Goal: Task Accomplishment & Management: Manage account settings

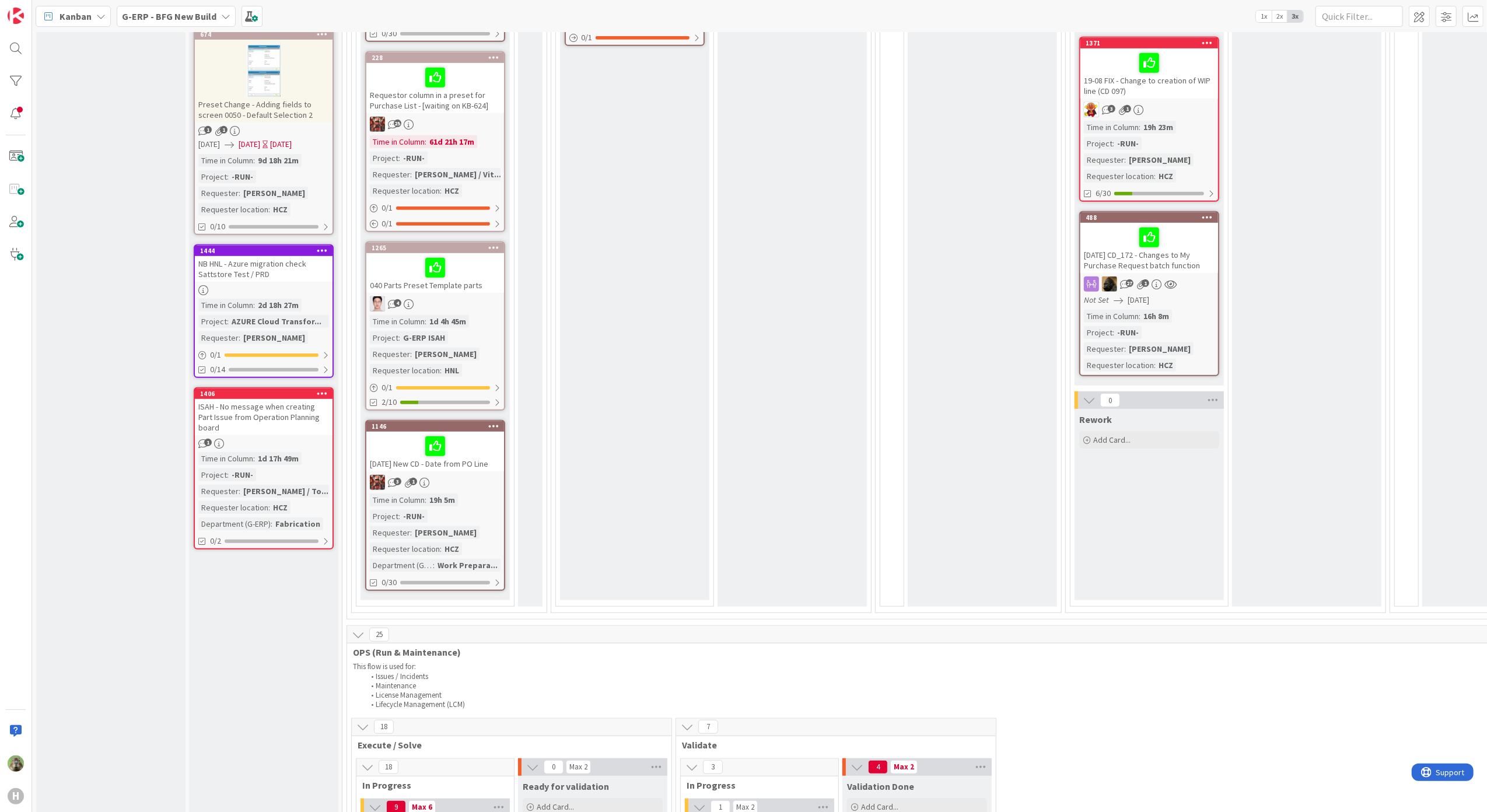
scroll to position [466, 0]
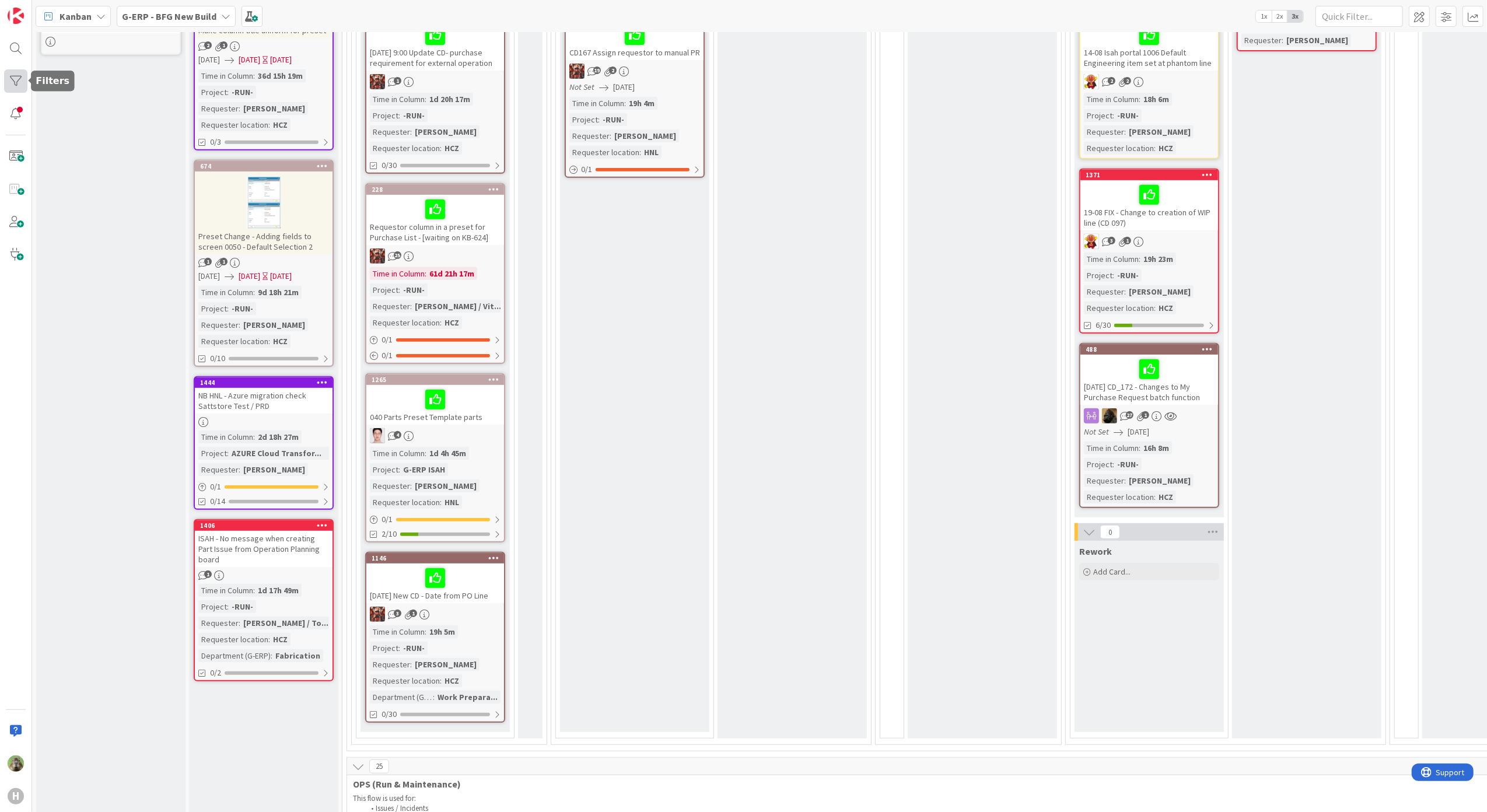
click at [15, 71] on div at bounding box center [16, 81] width 23 height 23
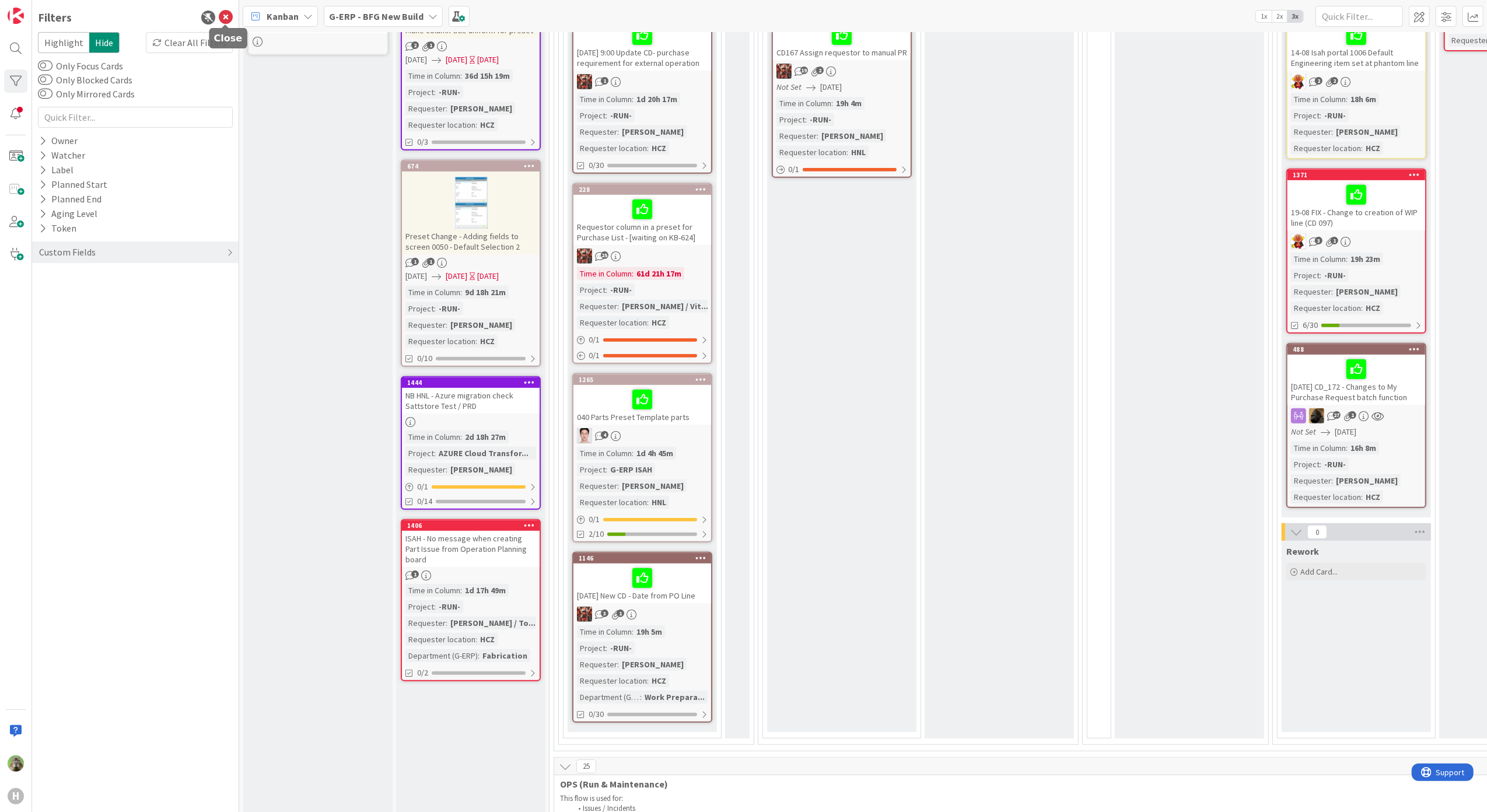
click at [229, 22] on icon at bounding box center [225, 17] width 14 height 14
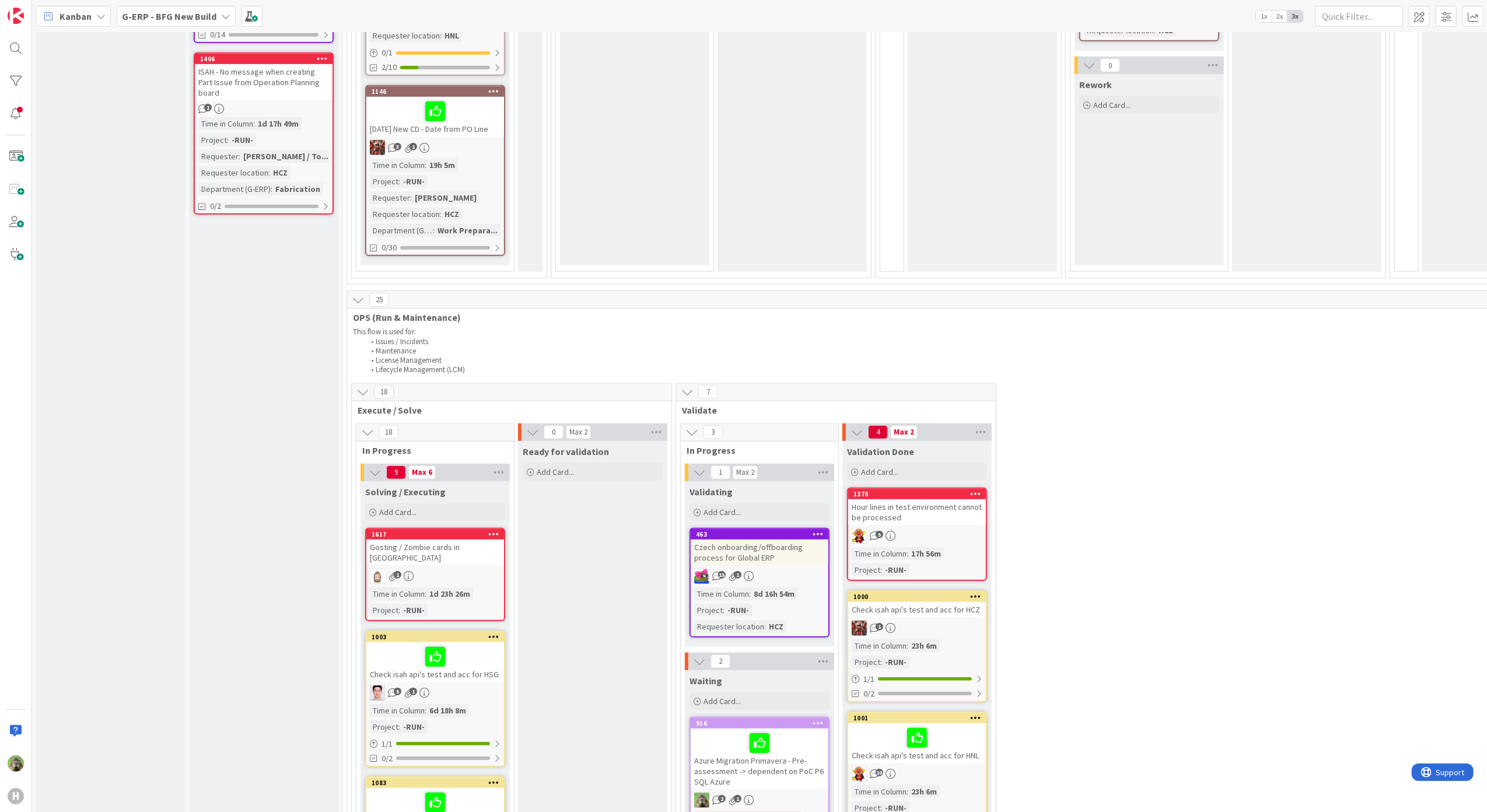
scroll to position [1321, 0]
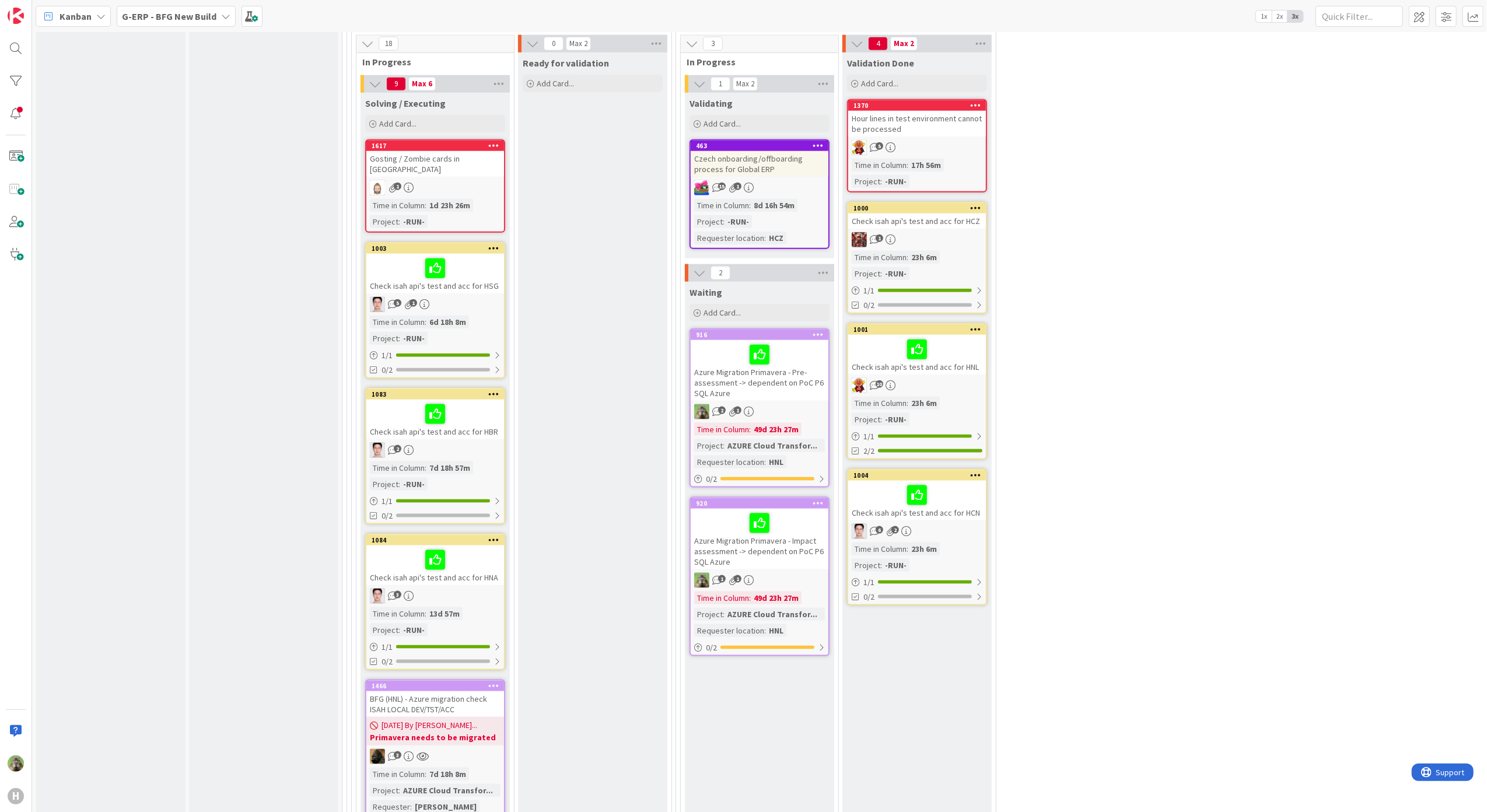
drag, startPoint x: 488, startPoint y: 267, endPoint x: 415, endPoint y: 306, distance: 82.8
click at [488, 267] on div "Check isah api's test and acc for HSG" at bounding box center [435, 273] width 137 height 40
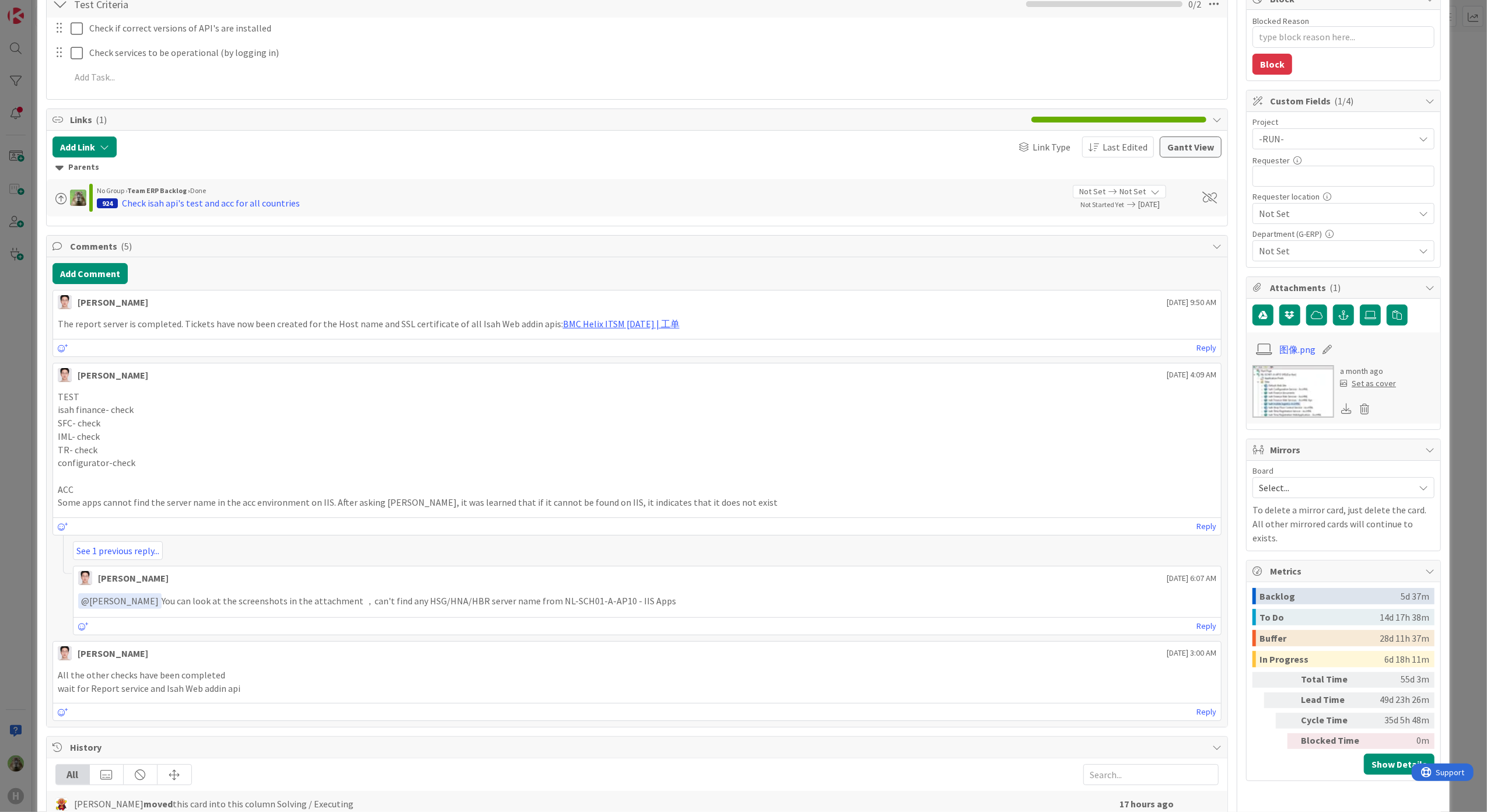
scroll to position [549, 0]
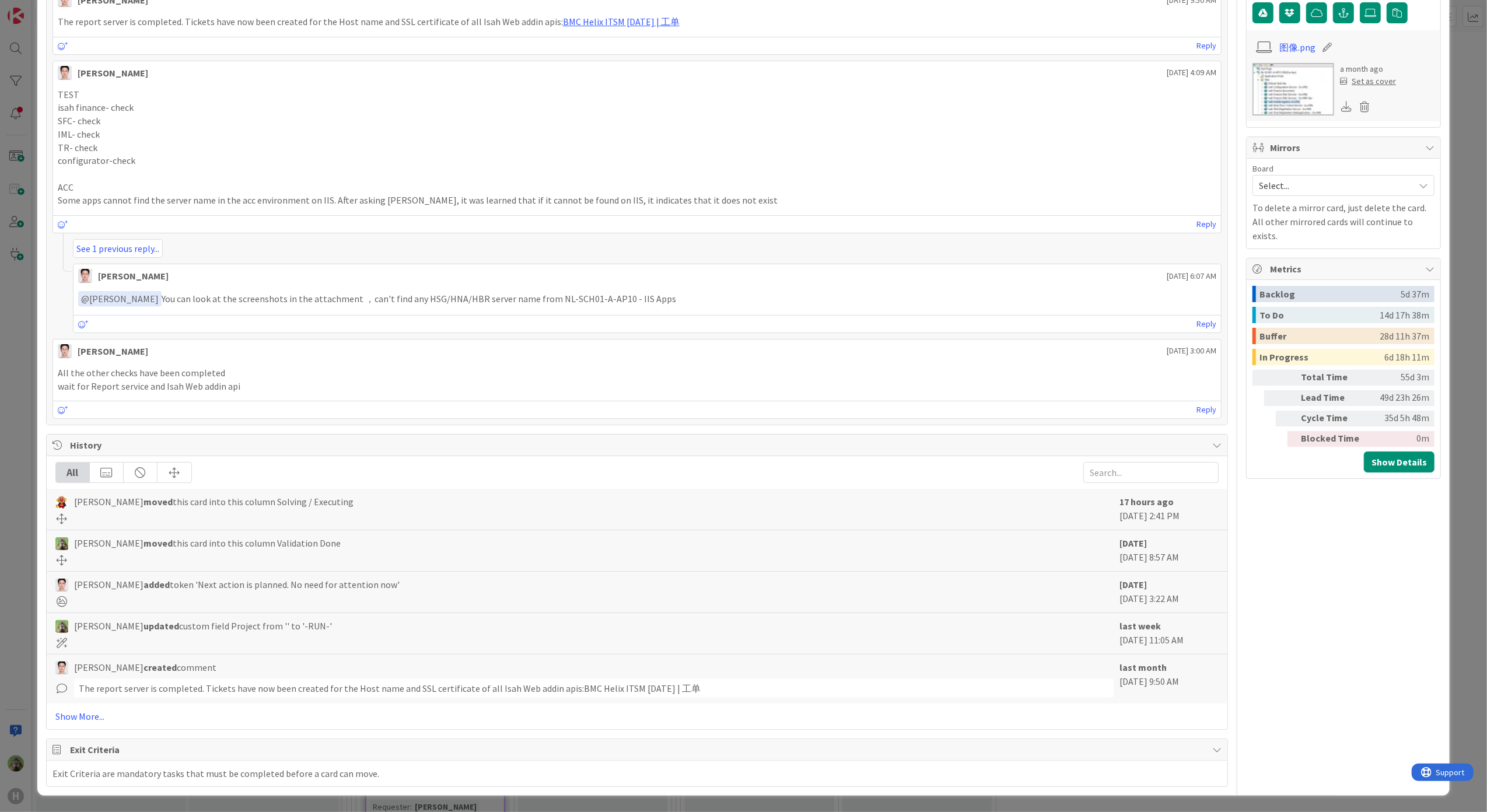
click at [28, 387] on div "ID 1003 G-ERP - BFG New Build Solving / Executing Title 37 / 128 Check isah api…" at bounding box center [744, 406] width 1487 height 812
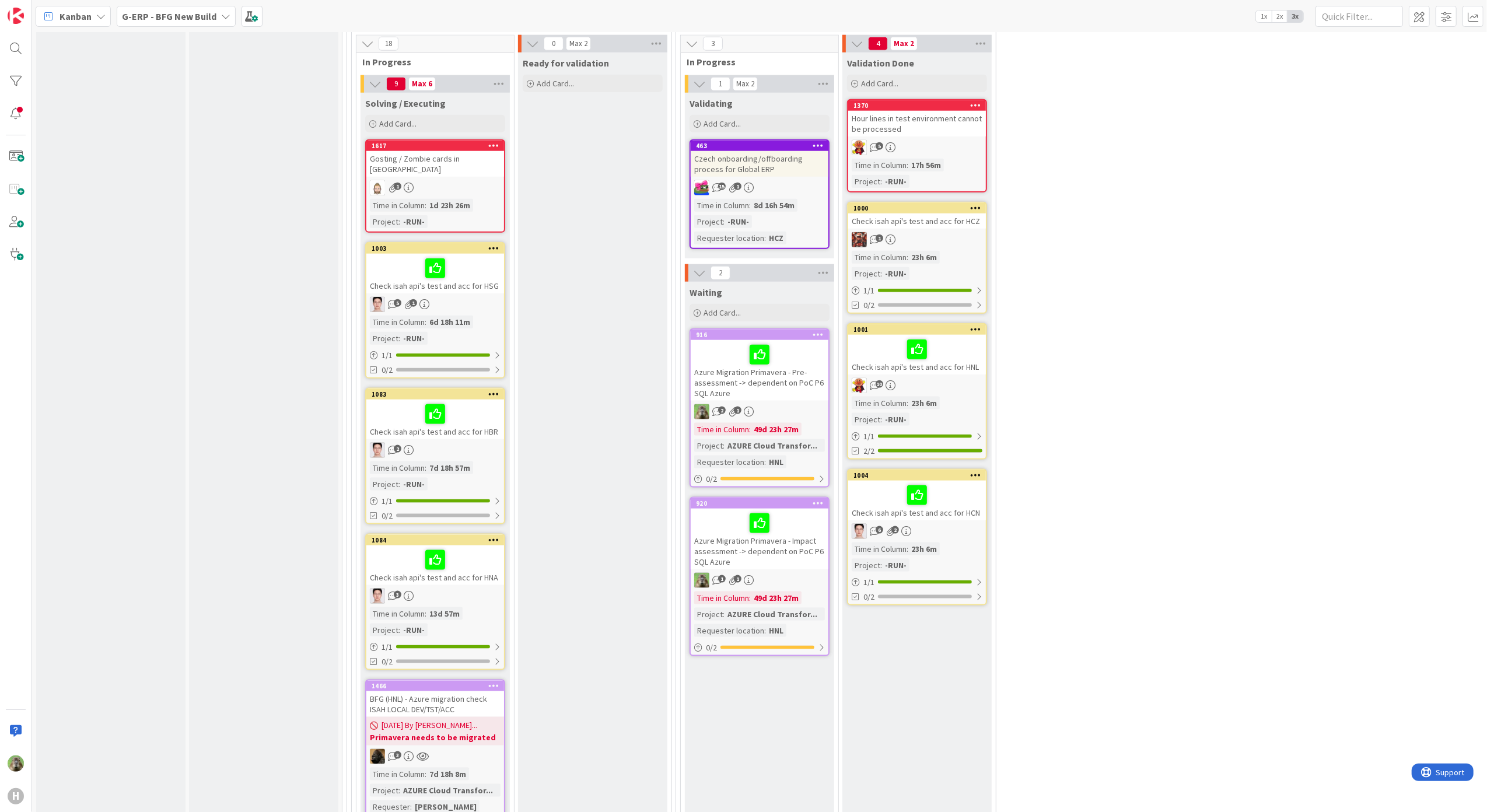
click at [959, 360] on div "Check isah api's test and acc for HNL" at bounding box center [916, 355] width 137 height 40
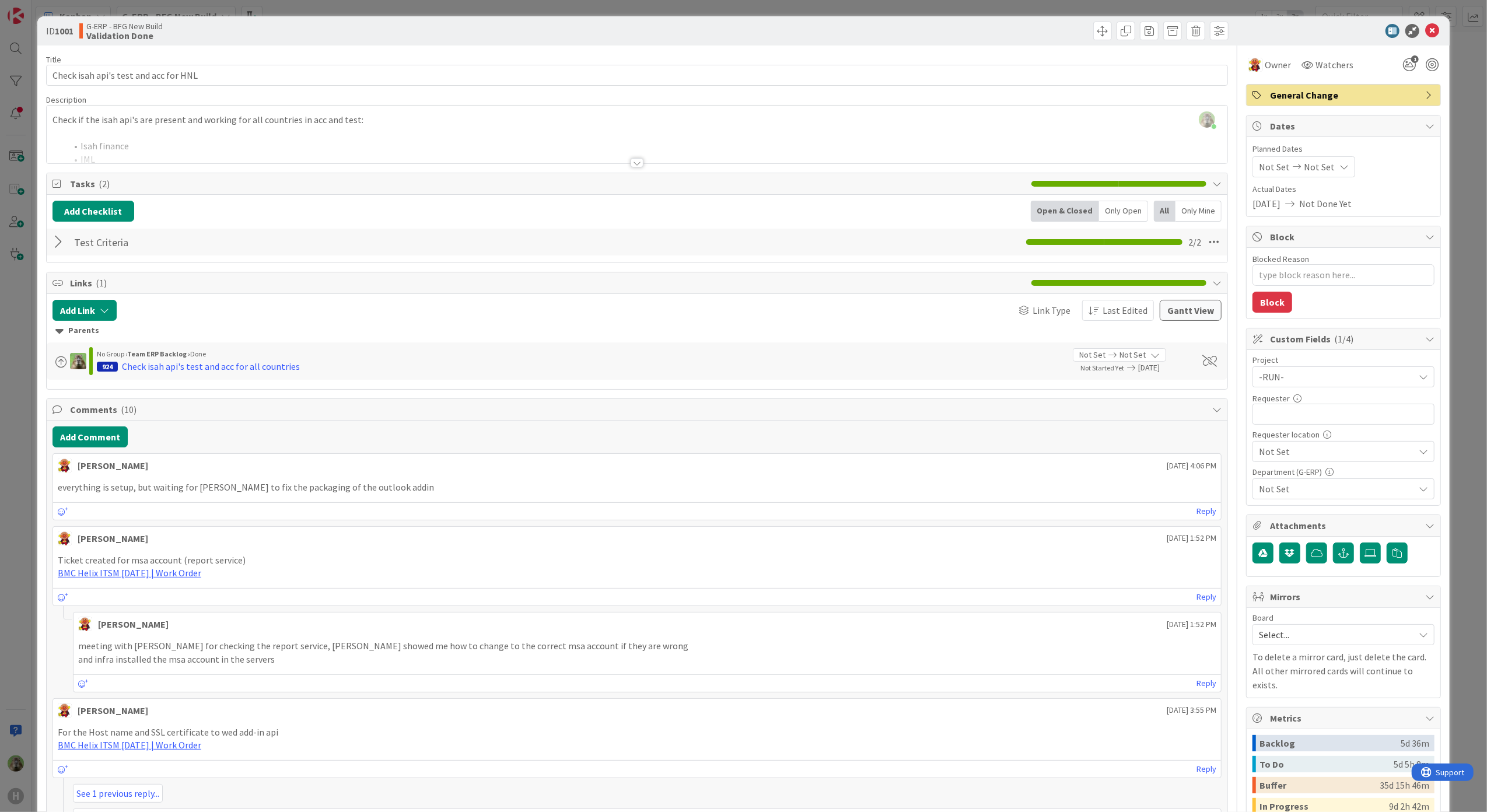
click at [23, 423] on div "ID 1001 G-ERP - BFG New Build Validation Done Title 37 / 128 Check isah api's t…" at bounding box center [744, 406] width 1487 height 812
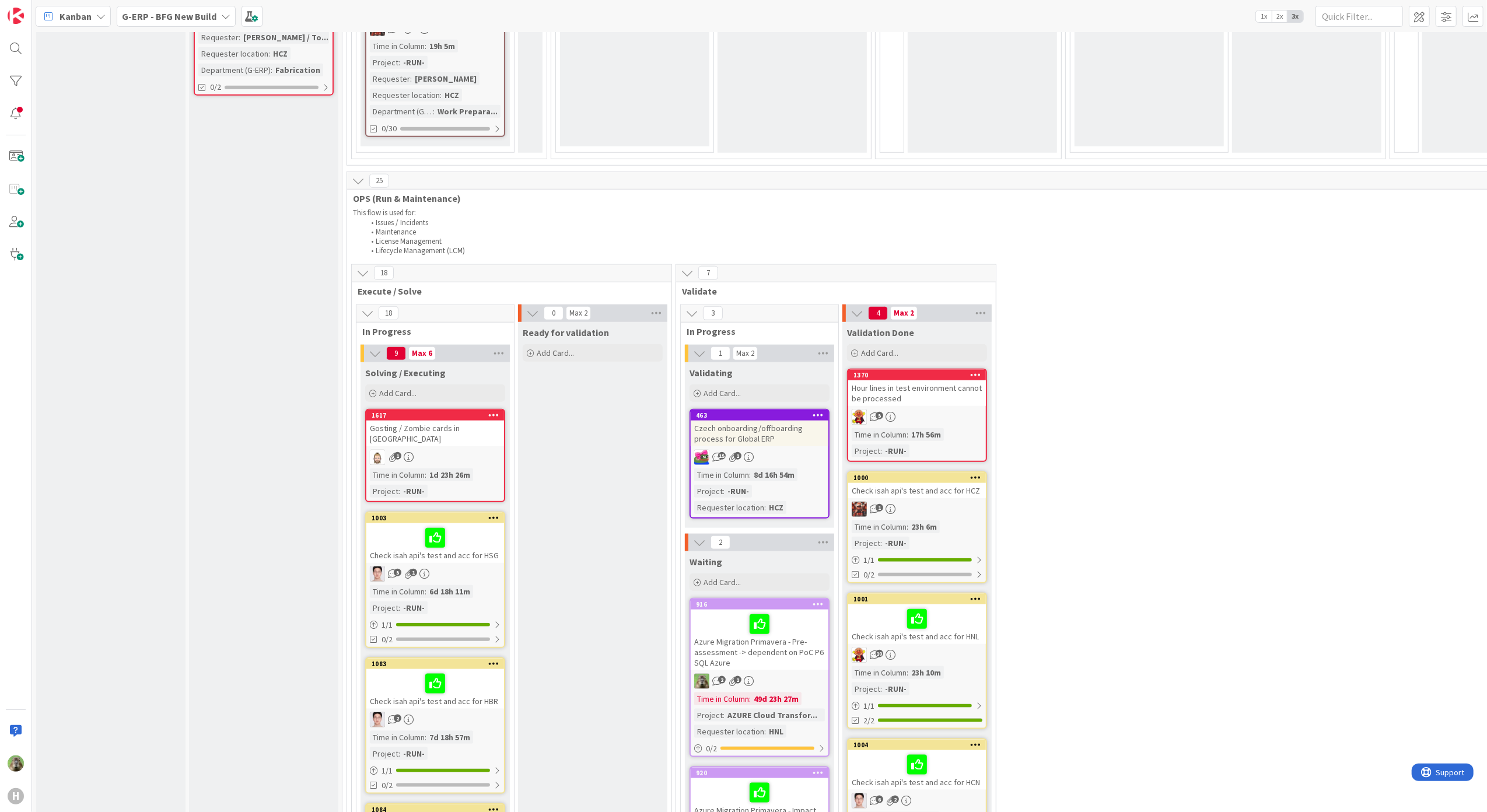
scroll to position [1167, 0]
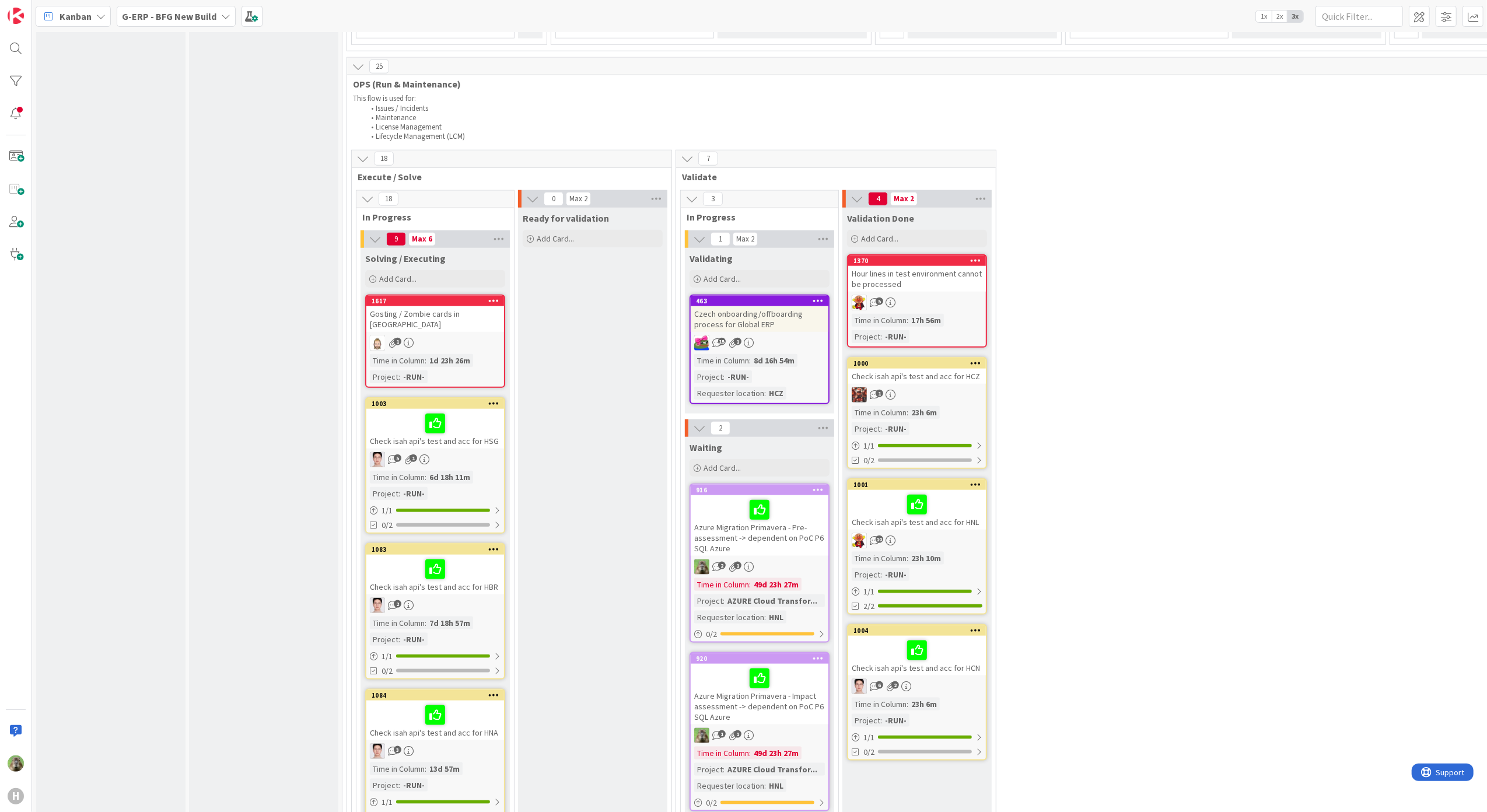
click at [941, 276] on div "Hour lines in test environment cannot be processed" at bounding box center [916, 278] width 137 height 26
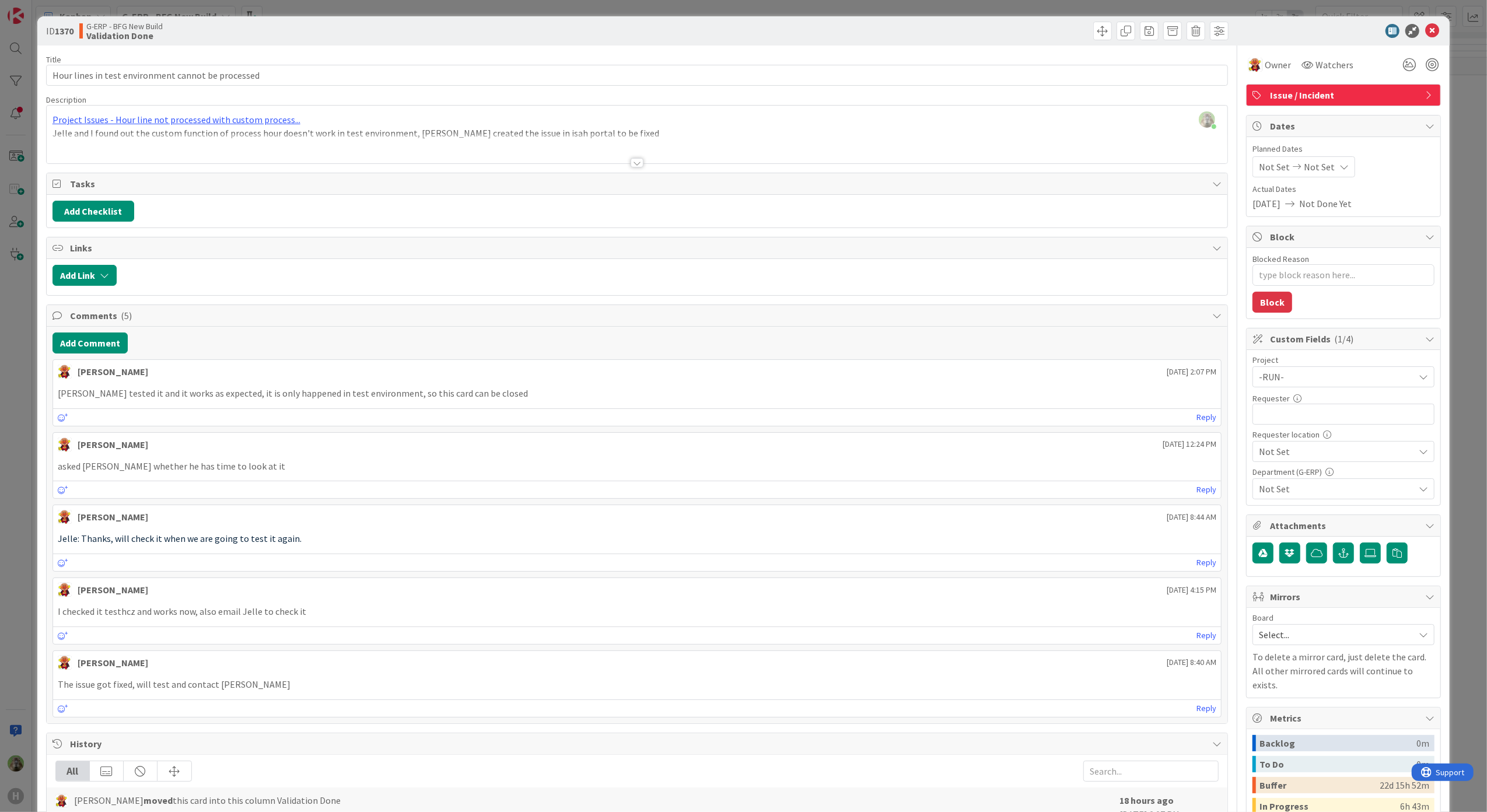
click at [13, 463] on div "ID 1370 G-ERP - BFG New Build Validation Done Title 50 / 128 Hour lines in test…" at bounding box center [744, 406] width 1487 height 812
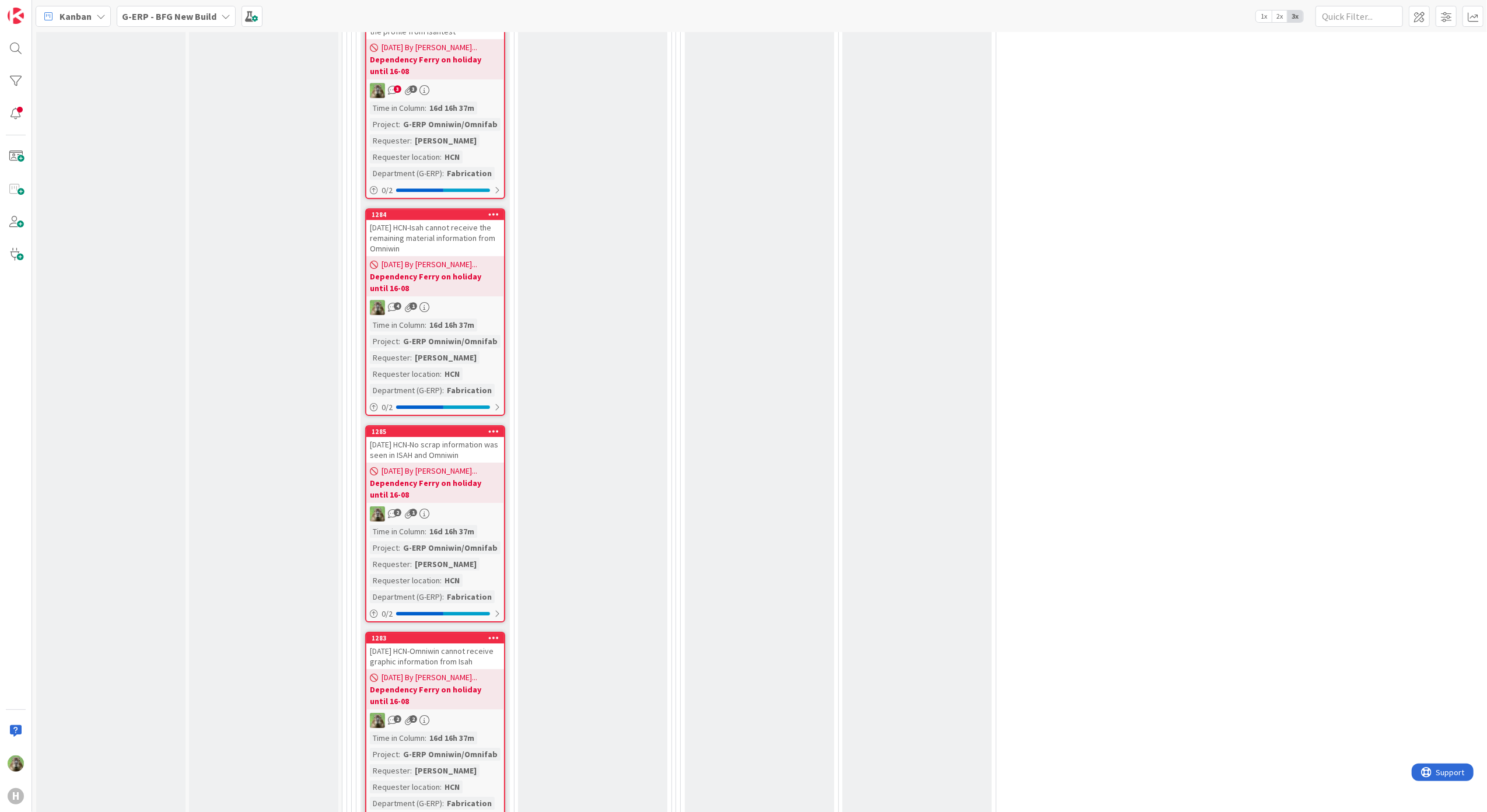
scroll to position [3810, 0]
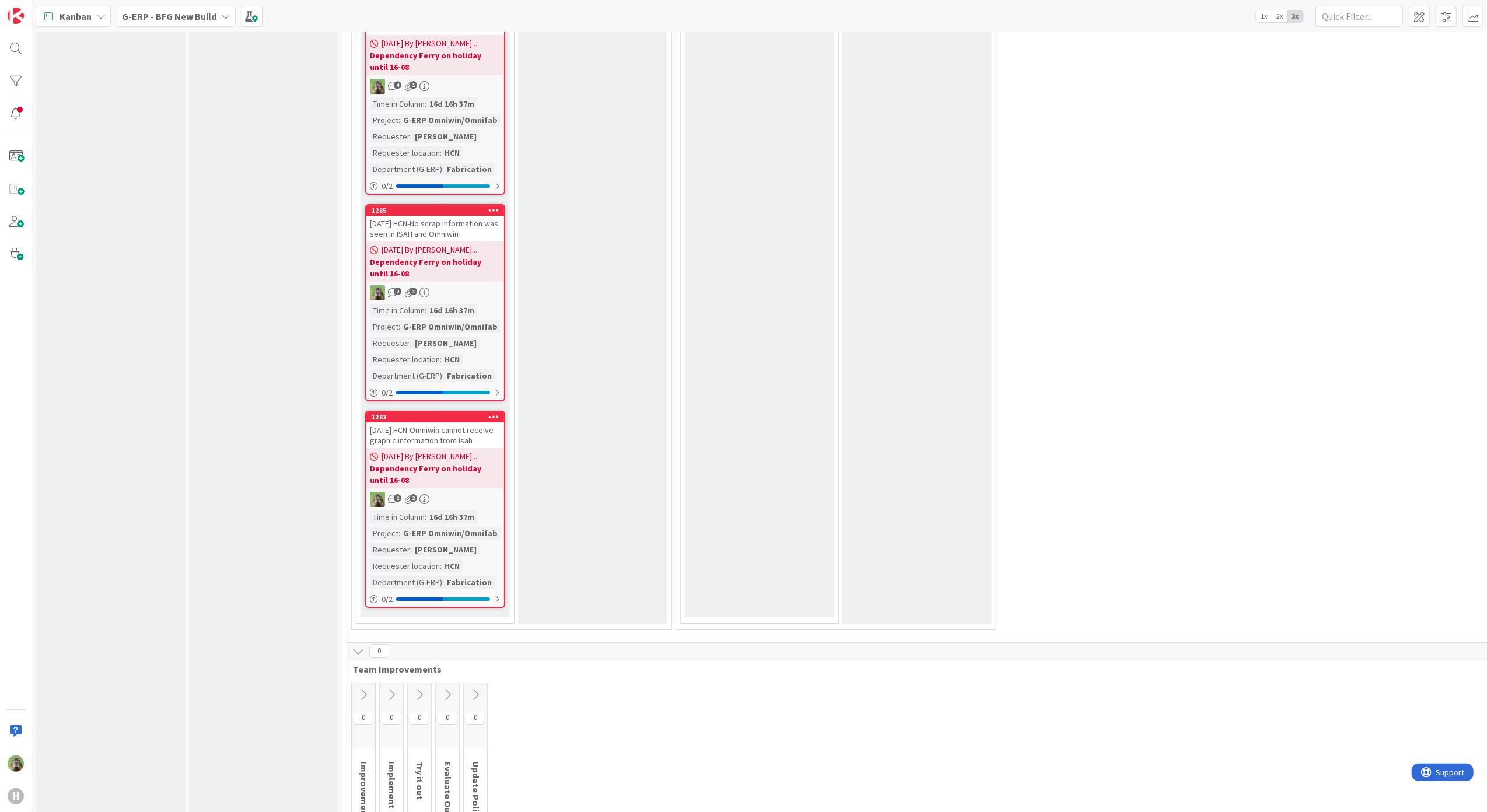
click at [205, 20] on b "G-ERP - BFG New Build" at bounding box center [169, 16] width 94 height 12
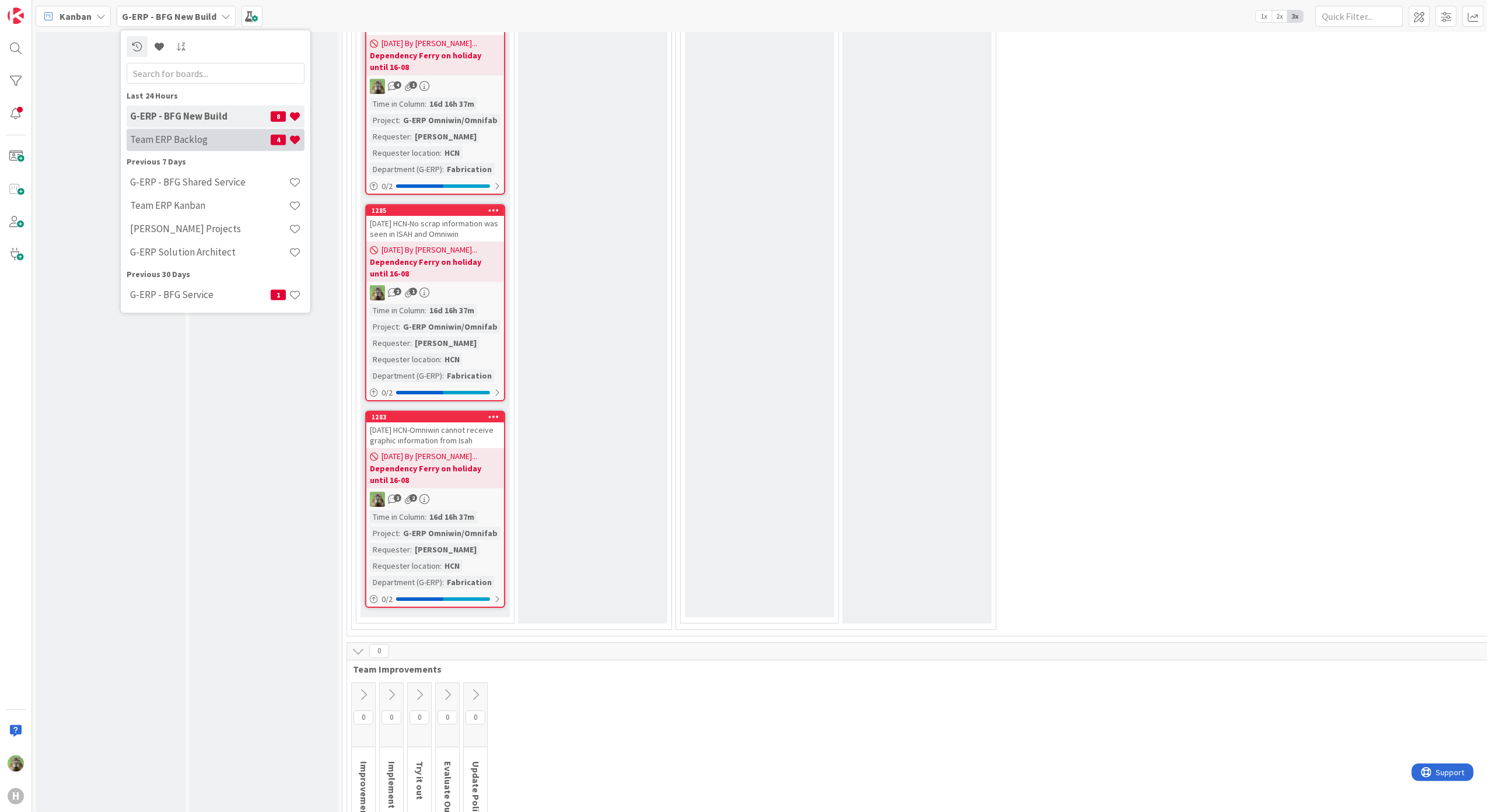
click at [187, 139] on h4 "Team ERP Backlog" at bounding box center [200, 139] width 140 height 12
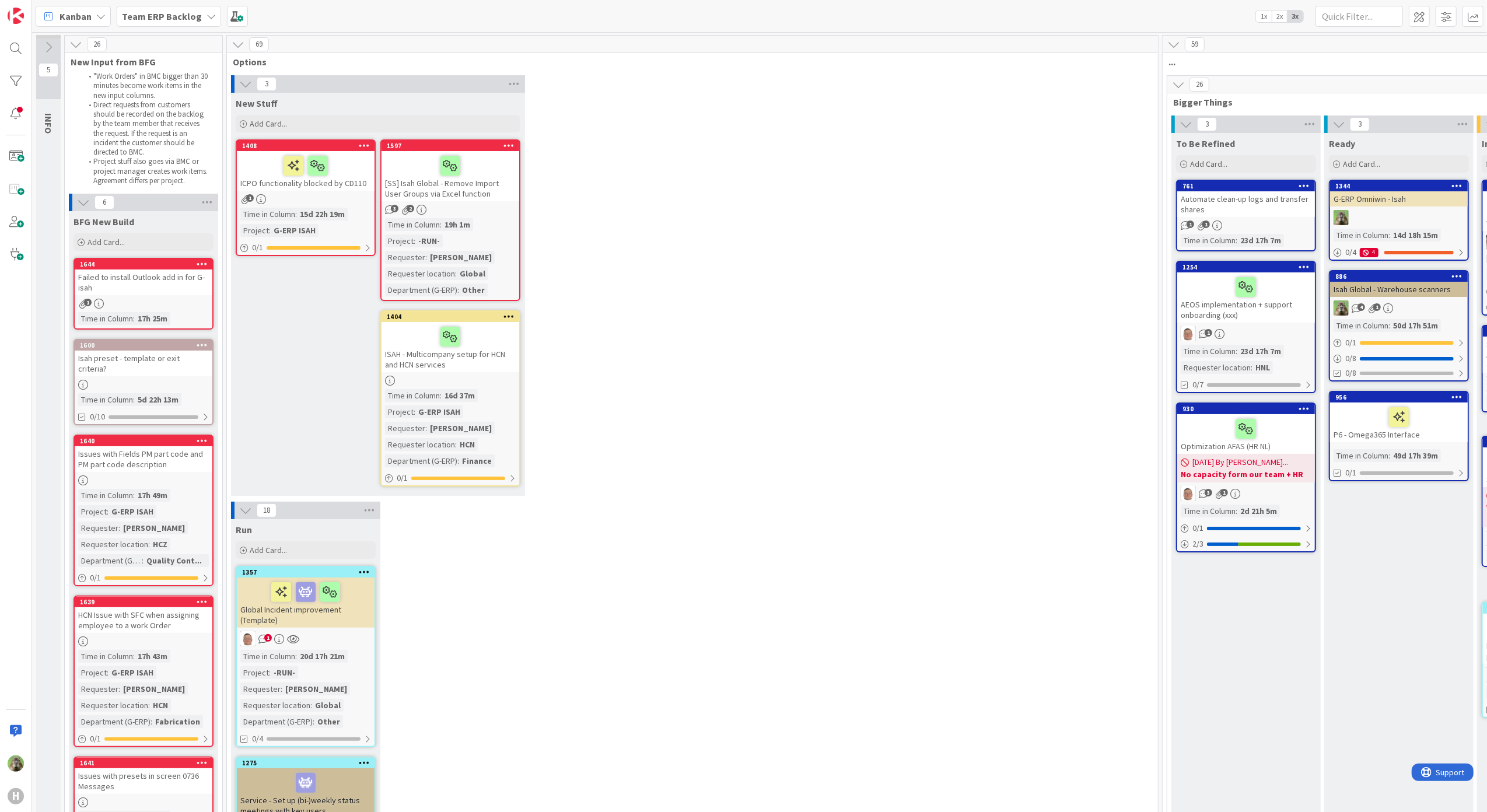
click at [180, 273] on div "Failed to install Outlook add in for G-isah" at bounding box center [144, 282] width 137 height 26
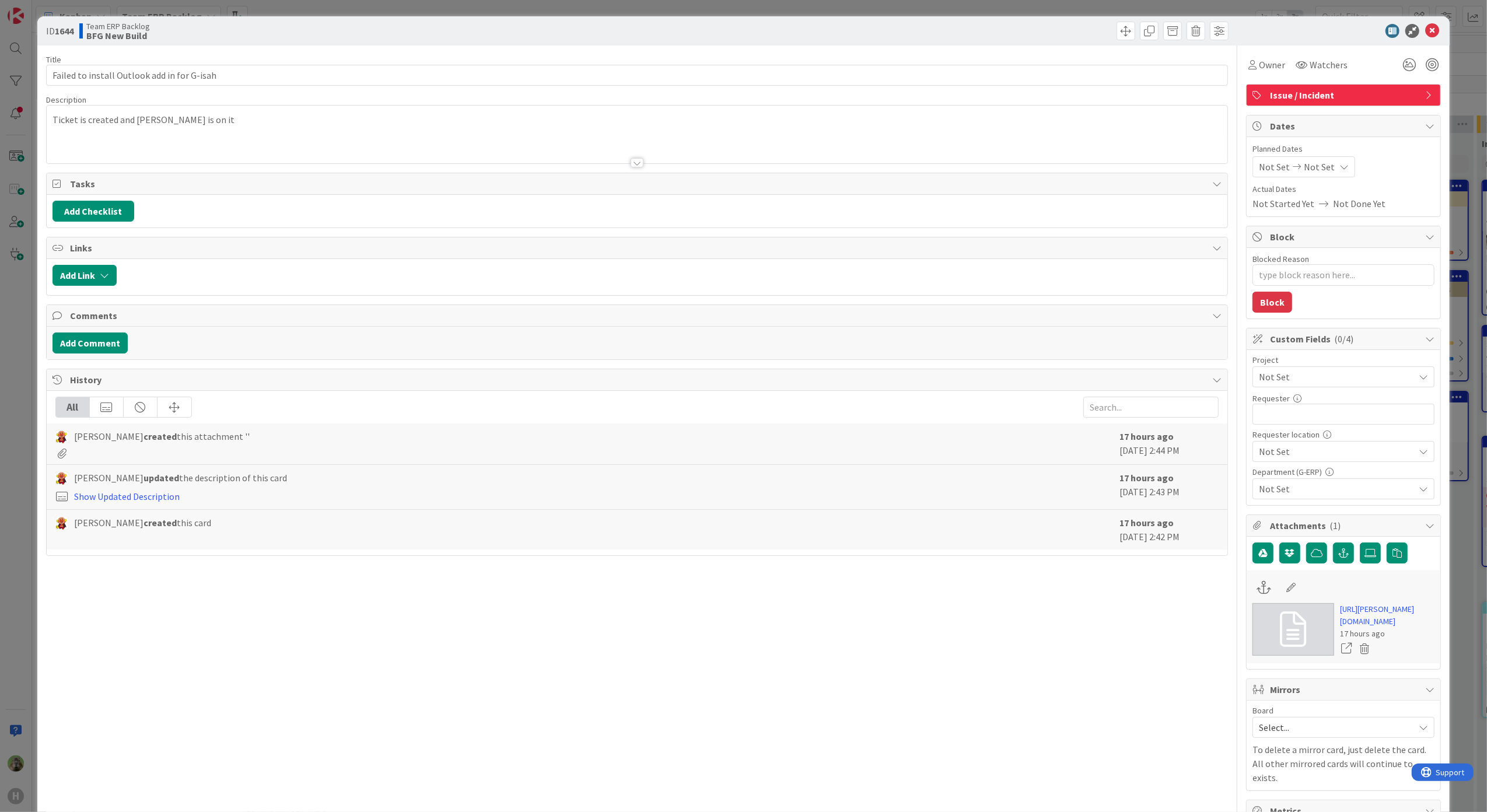
type textarea "x"
click at [15, 369] on div "ID 1644 Team ERP Backlog BFG New Build Title 43 / 128 Failed to install Outlook…" at bounding box center [744, 406] width 1487 height 812
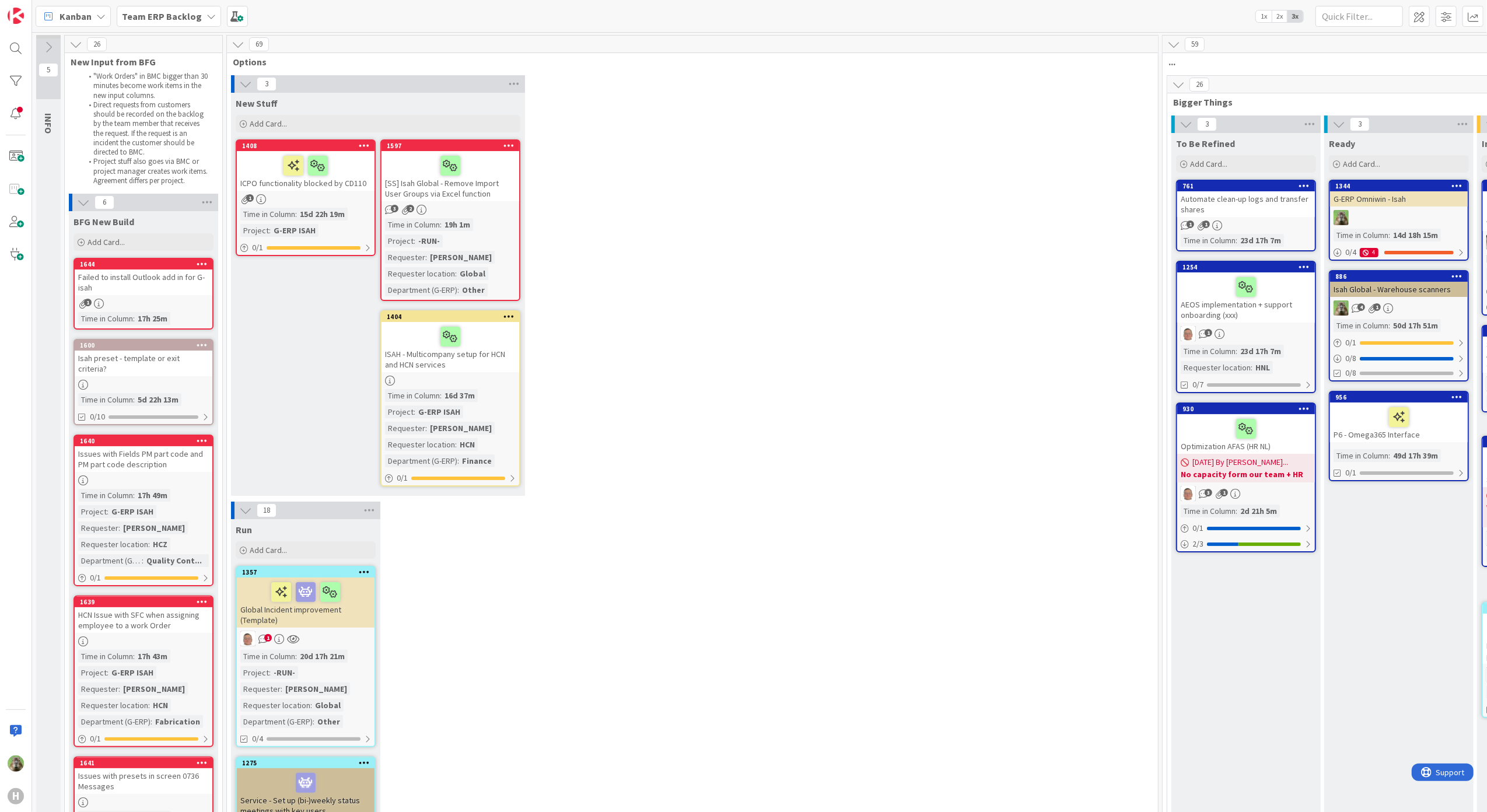
click at [204, 262] on icon at bounding box center [202, 263] width 11 height 8
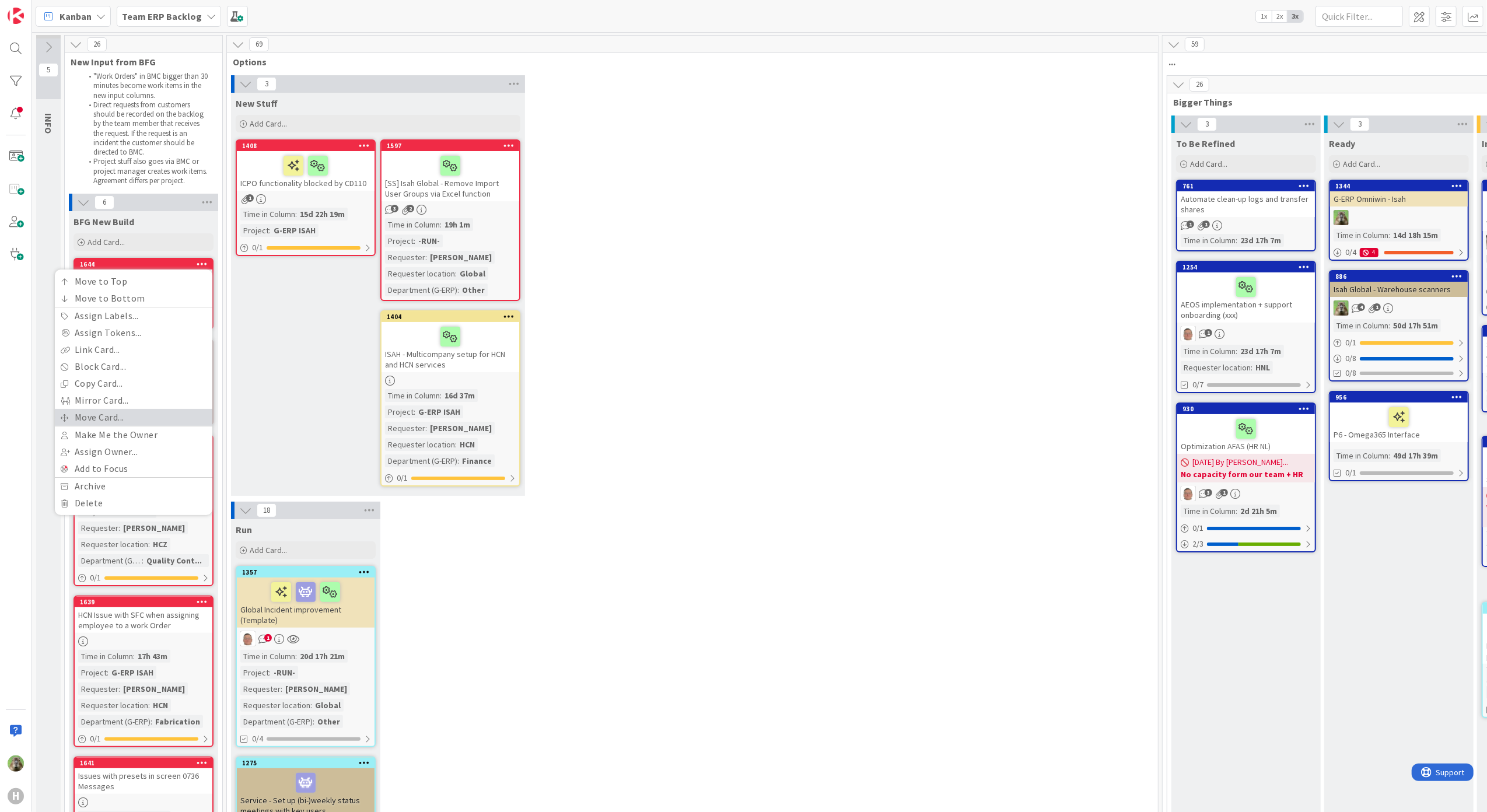
click at [132, 413] on link "Move Card..." at bounding box center [134, 417] width 157 height 17
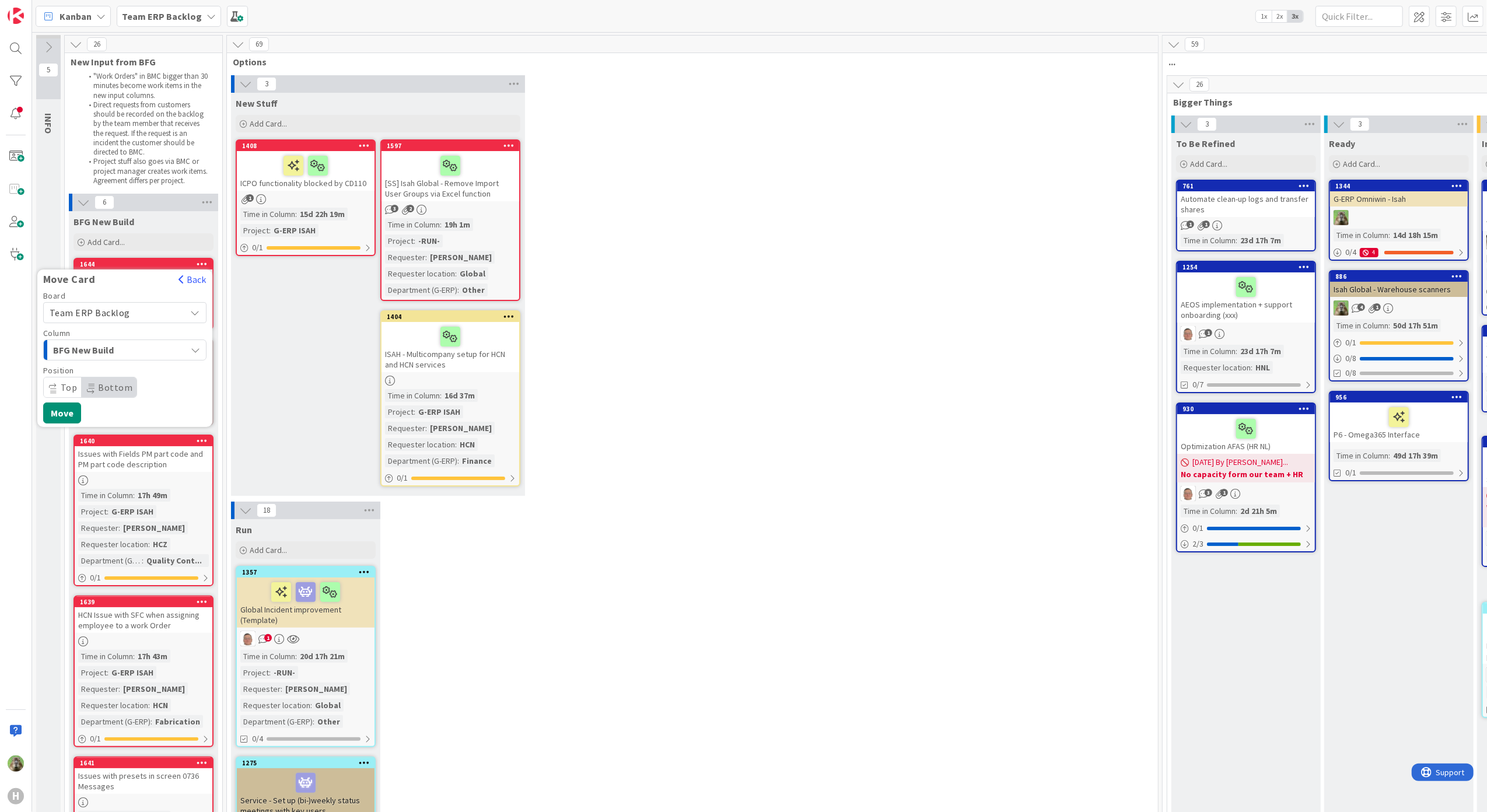
click at [169, 300] on div "Board Team ERP Backlog" at bounding box center [125, 307] width 164 height 31
click at [165, 306] on span "Team ERP Backlog" at bounding box center [114, 313] width 130 height 16
click at [147, 371] on span "G-ERP - BFG New Build" at bounding box center [132, 368] width 135 height 17
click at [153, 346] on div "Select a Column..." at bounding box center [116, 350] width 139 height 19
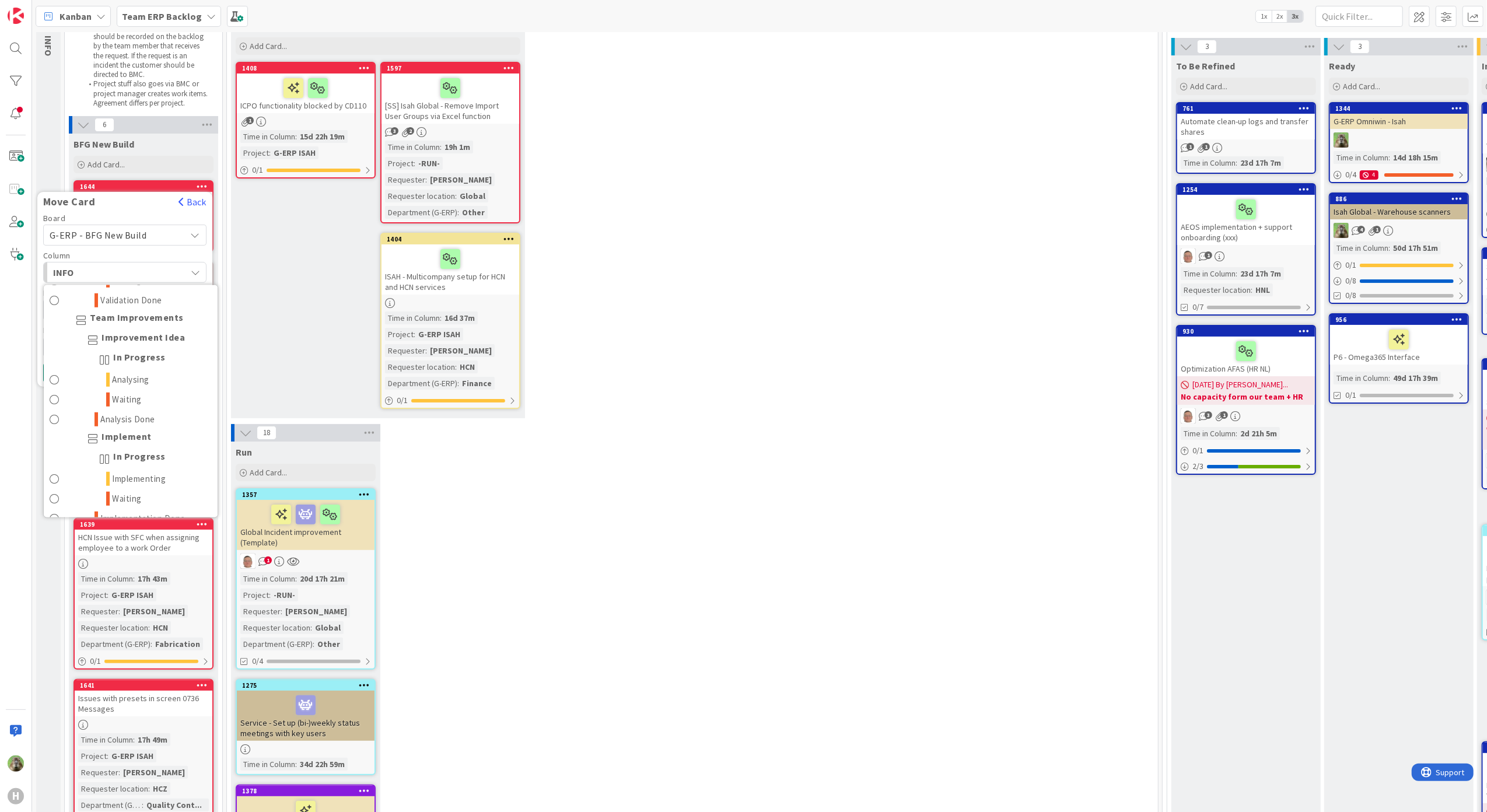
scroll to position [777, 0]
click at [155, 397] on span "Solving / Executing" at bounding box center [150, 394] width 76 height 14
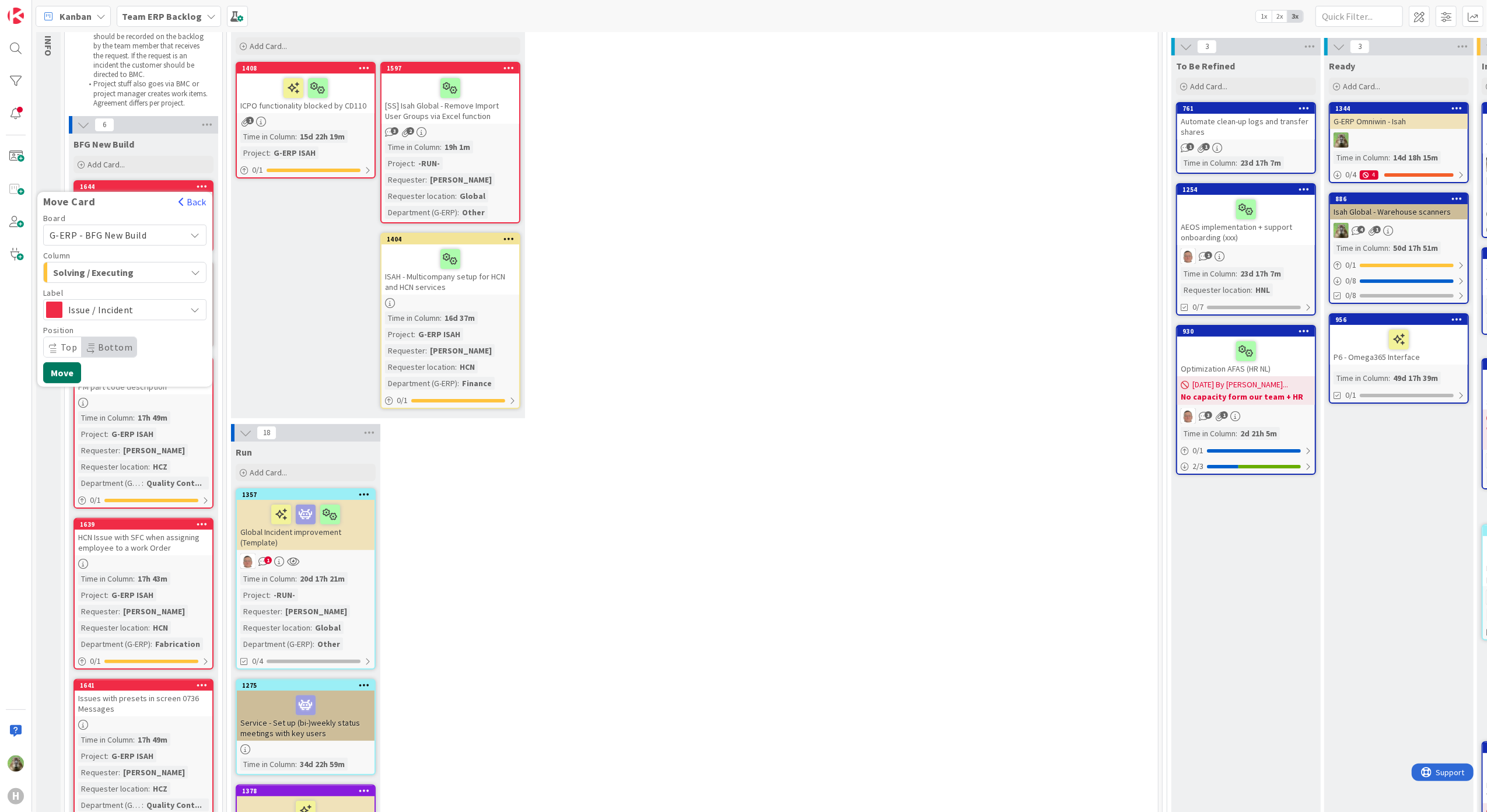
click at [71, 379] on button "Move" at bounding box center [62, 373] width 38 height 21
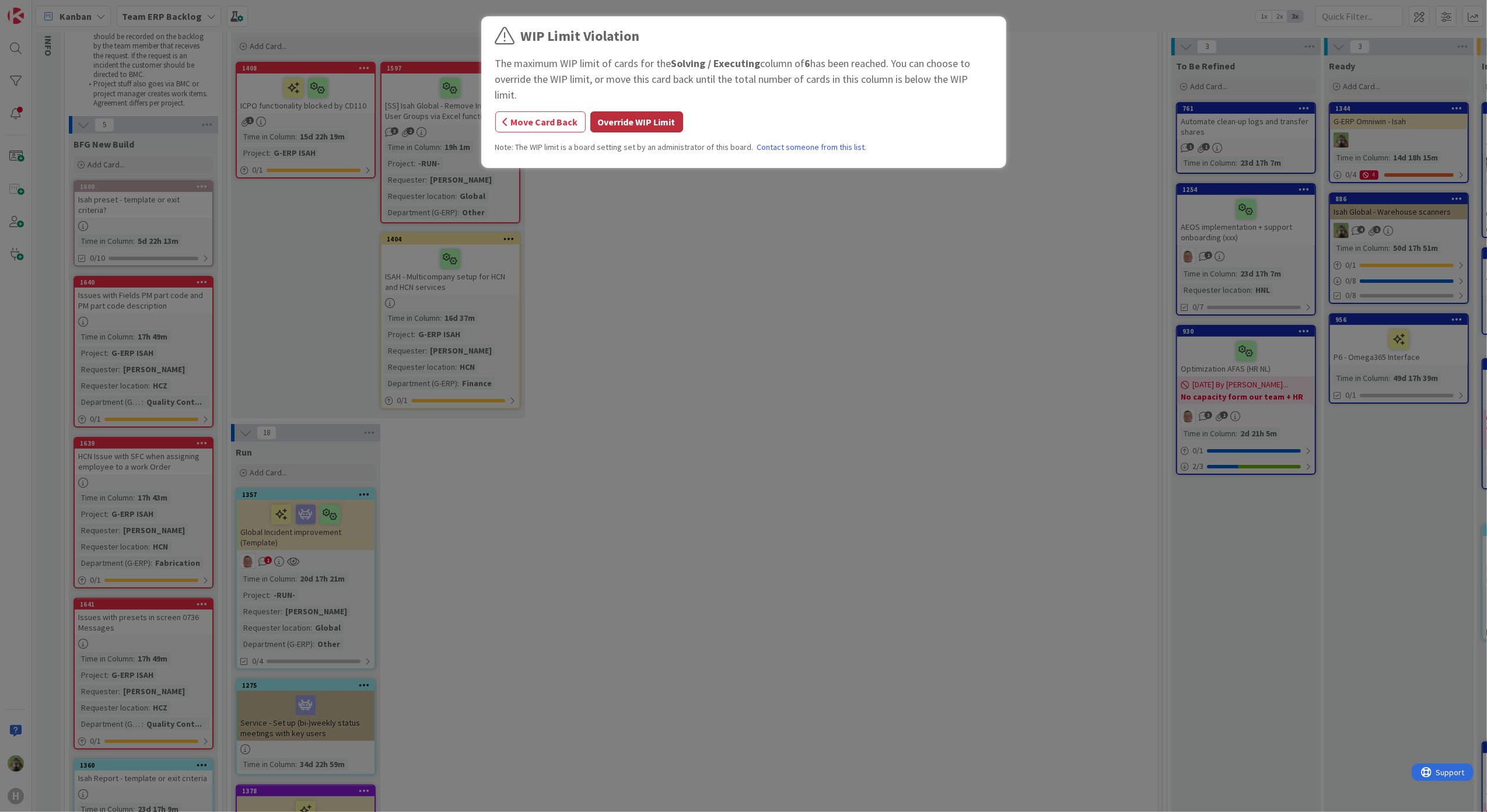
click at [647, 111] on button "Override WIP Limit" at bounding box center [637, 122] width 93 height 21
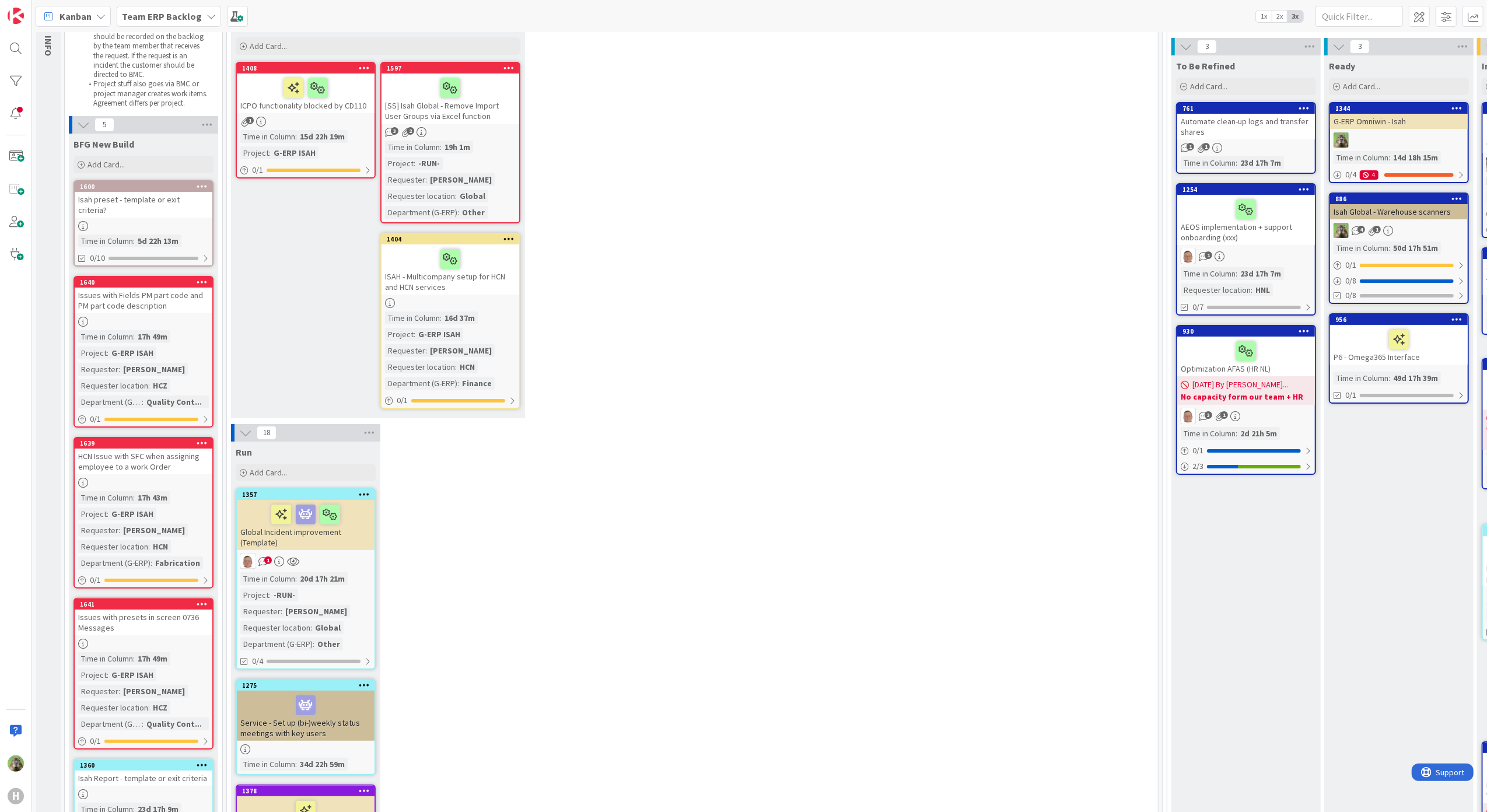
click at [134, 26] on div "Team ERP Backlog" at bounding box center [169, 16] width 104 height 21
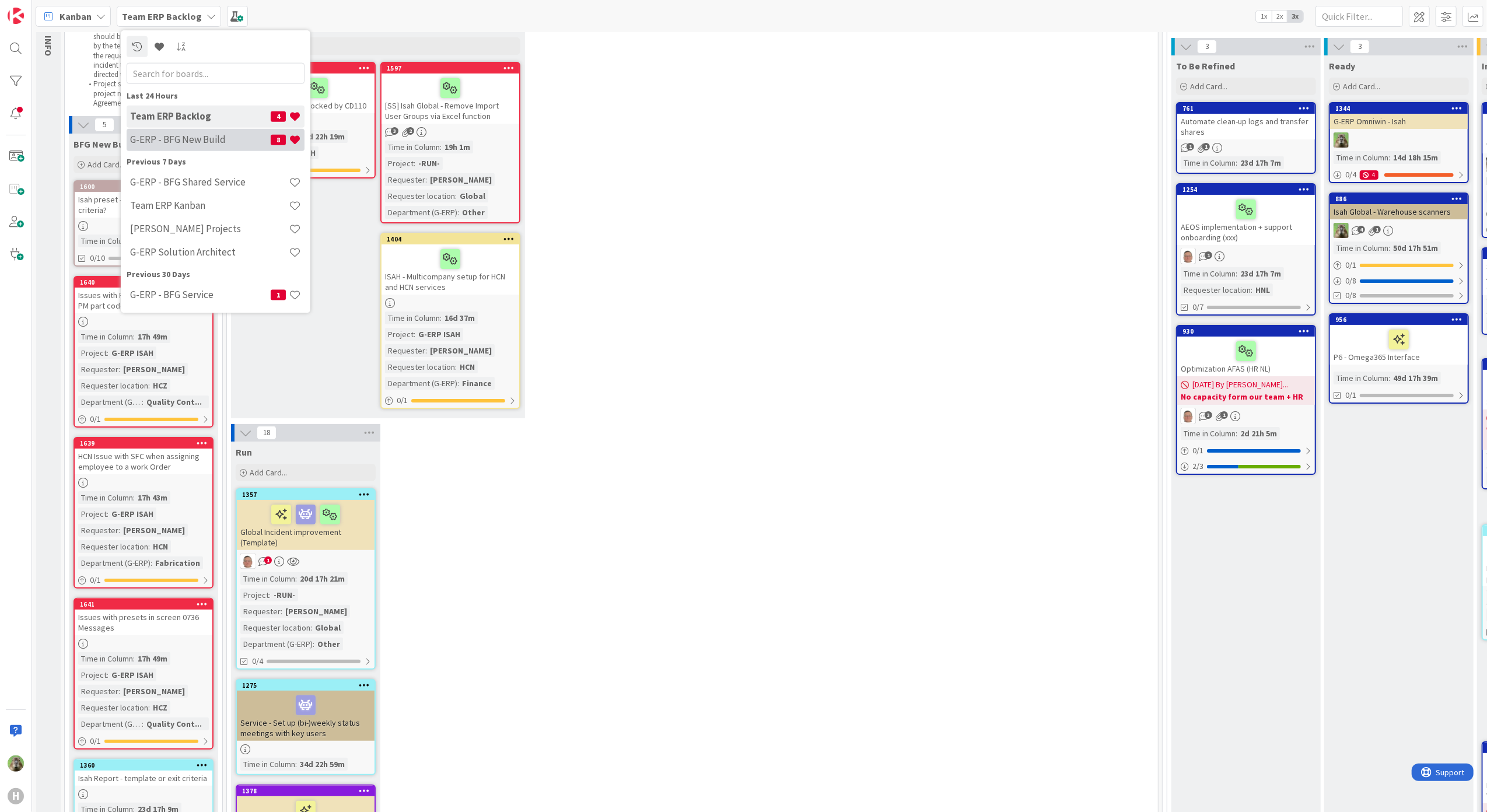
click at [196, 141] on h4 "G-ERP - BFG New Build" at bounding box center [200, 139] width 140 height 12
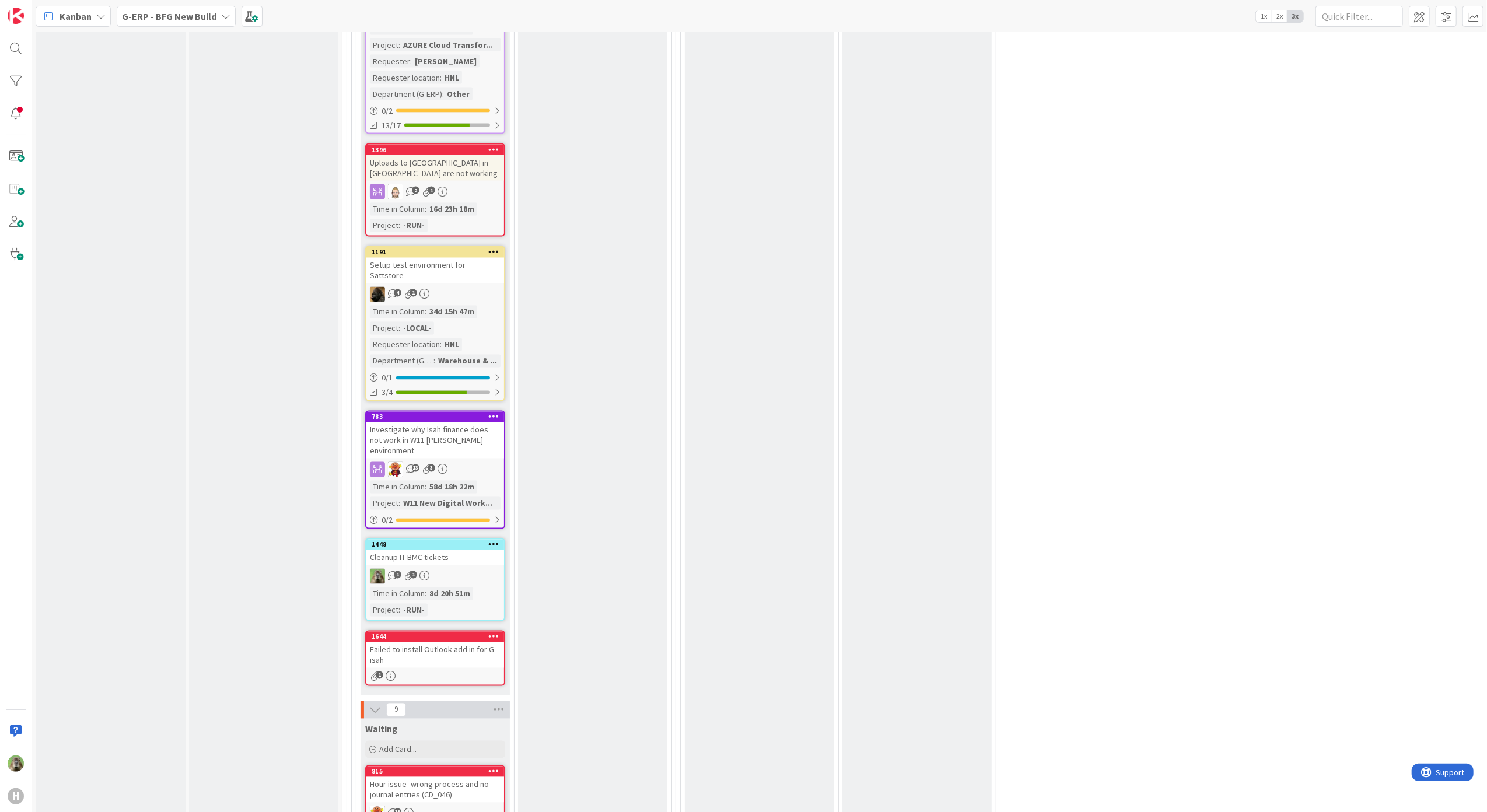
scroll to position [2099, 0]
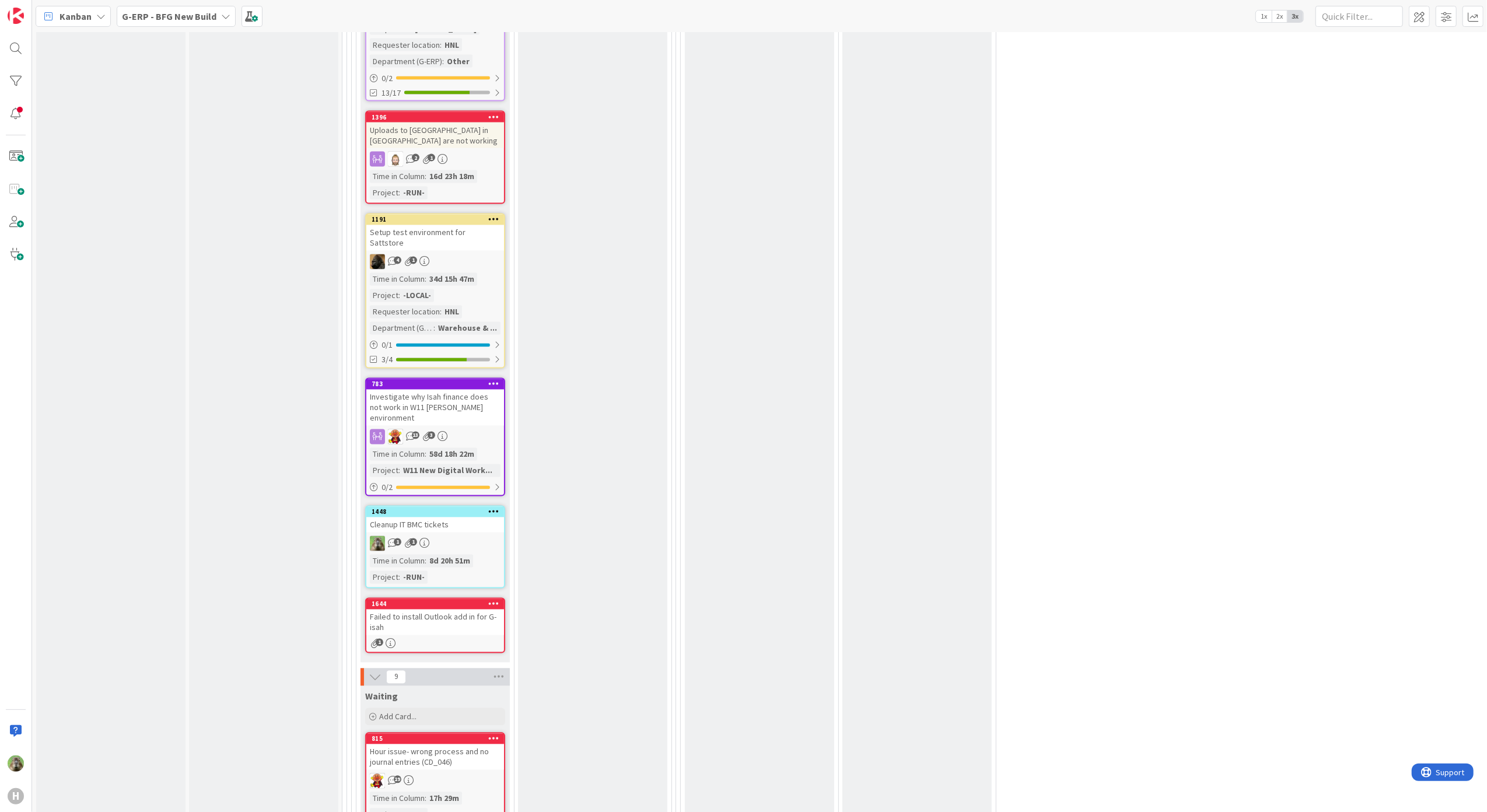
click at [498, 599] on icon at bounding box center [494, 603] width 11 height 8
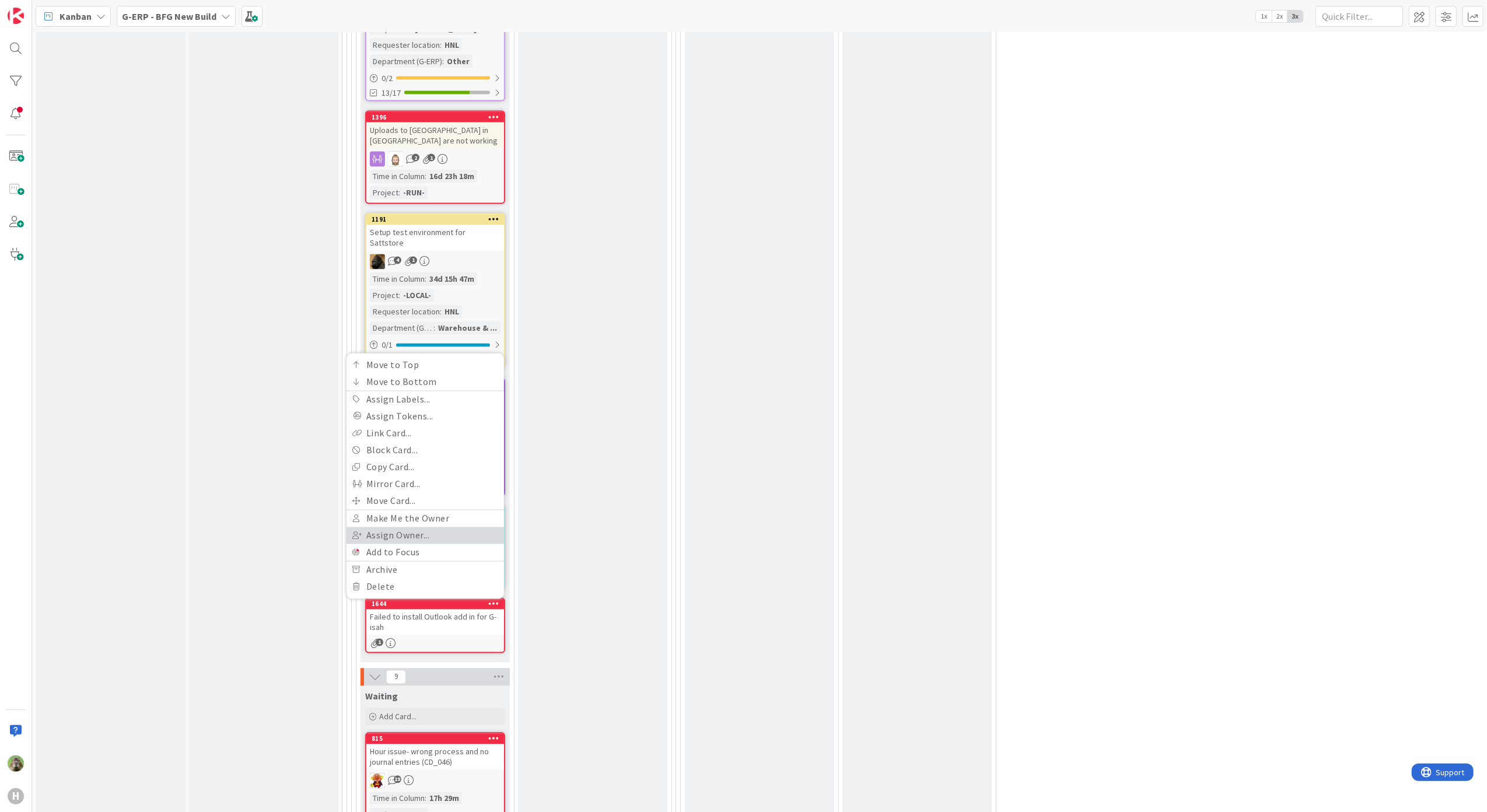
click at [455, 527] on link "Assign Owner..." at bounding box center [425, 536] width 157 height 17
click at [427, 386] on input "text" at bounding box center [422, 396] width 152 height 21
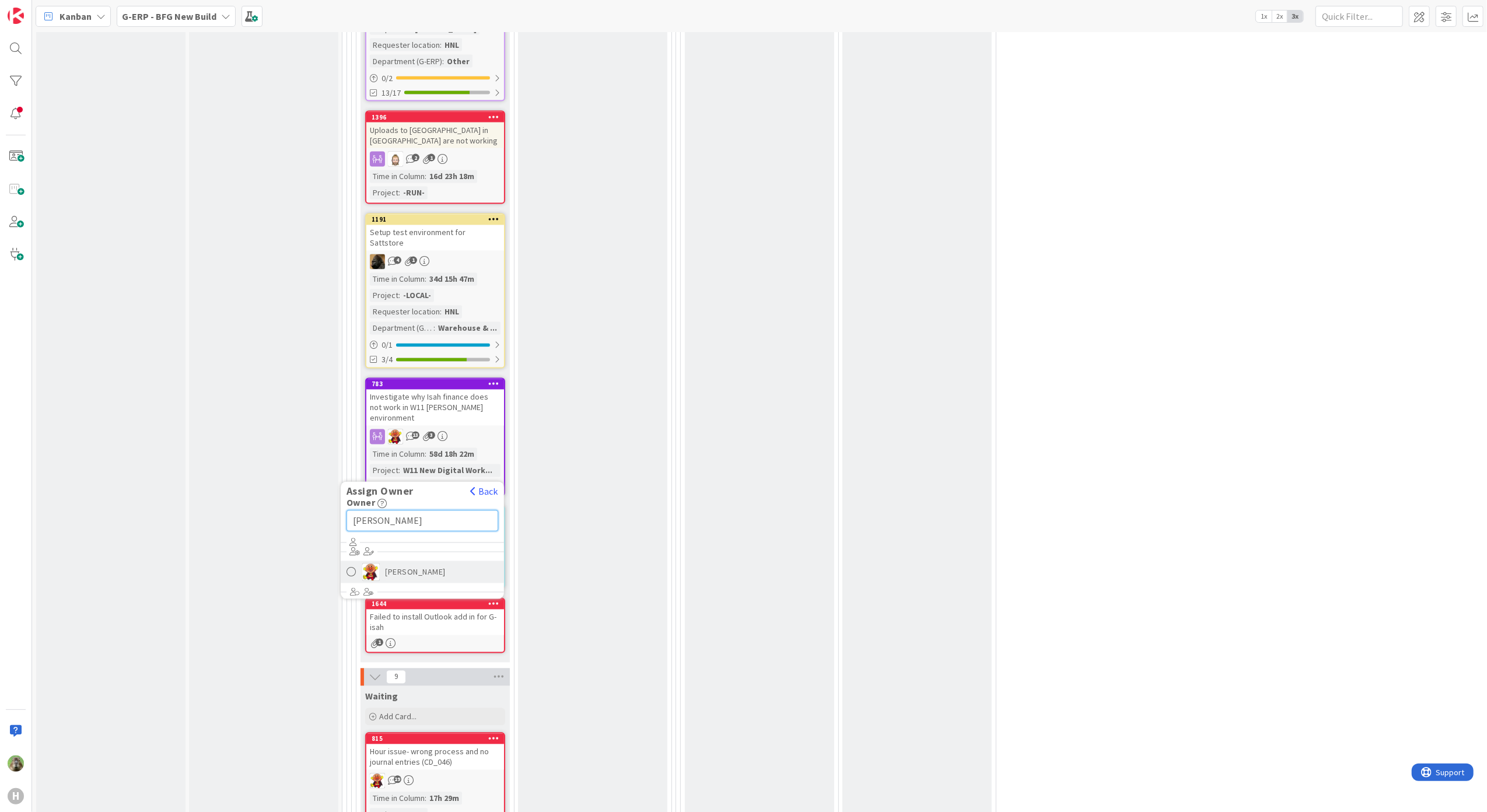
type input "[PERSON_NAME]"
click at [400, 564] on span "[PERSON_NAME]" at bounding box center [416, 572] width 61 height 17
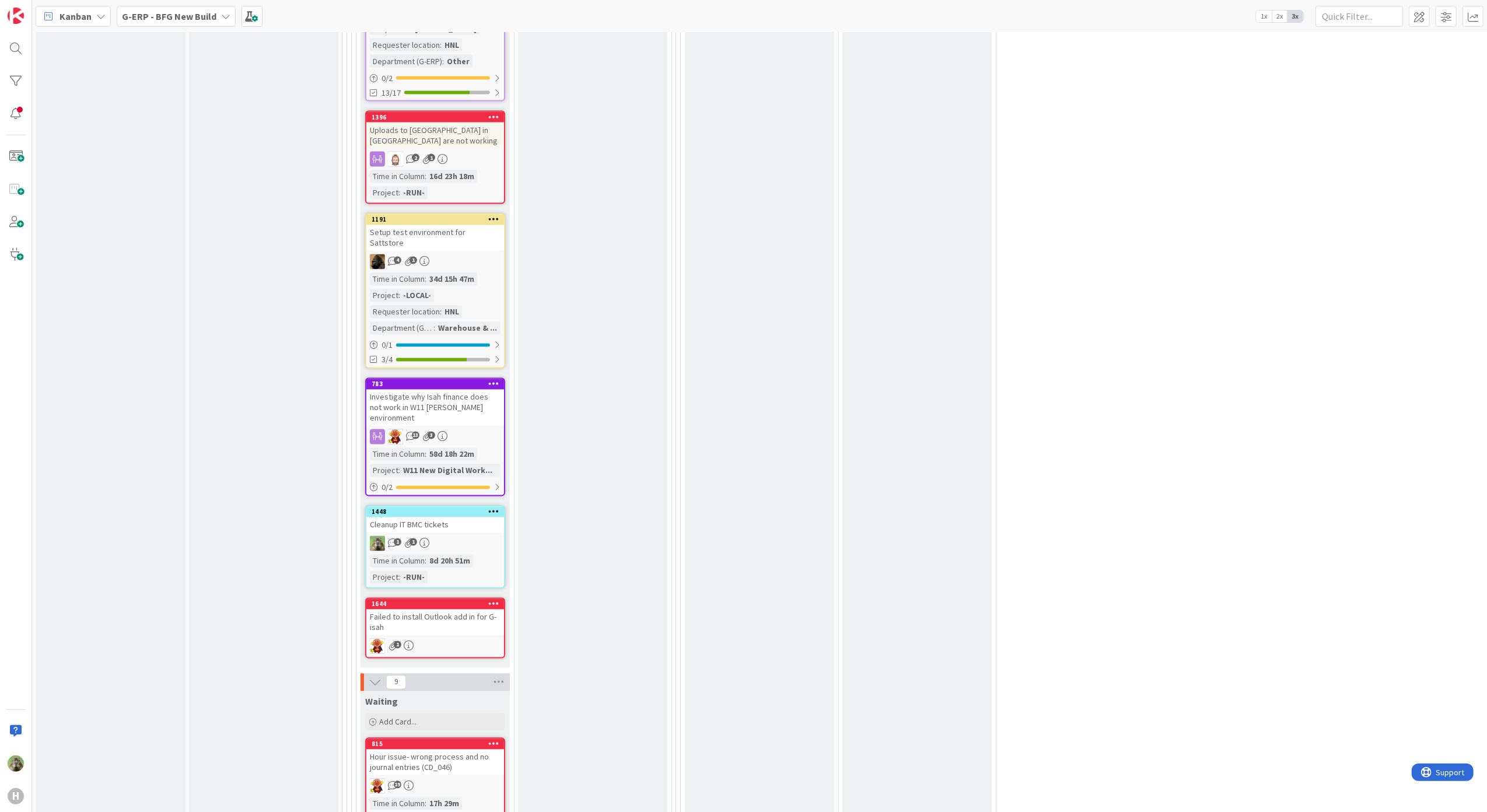
click at [499, 599] on icon at bounding box center [494, 603] width 11 height 8
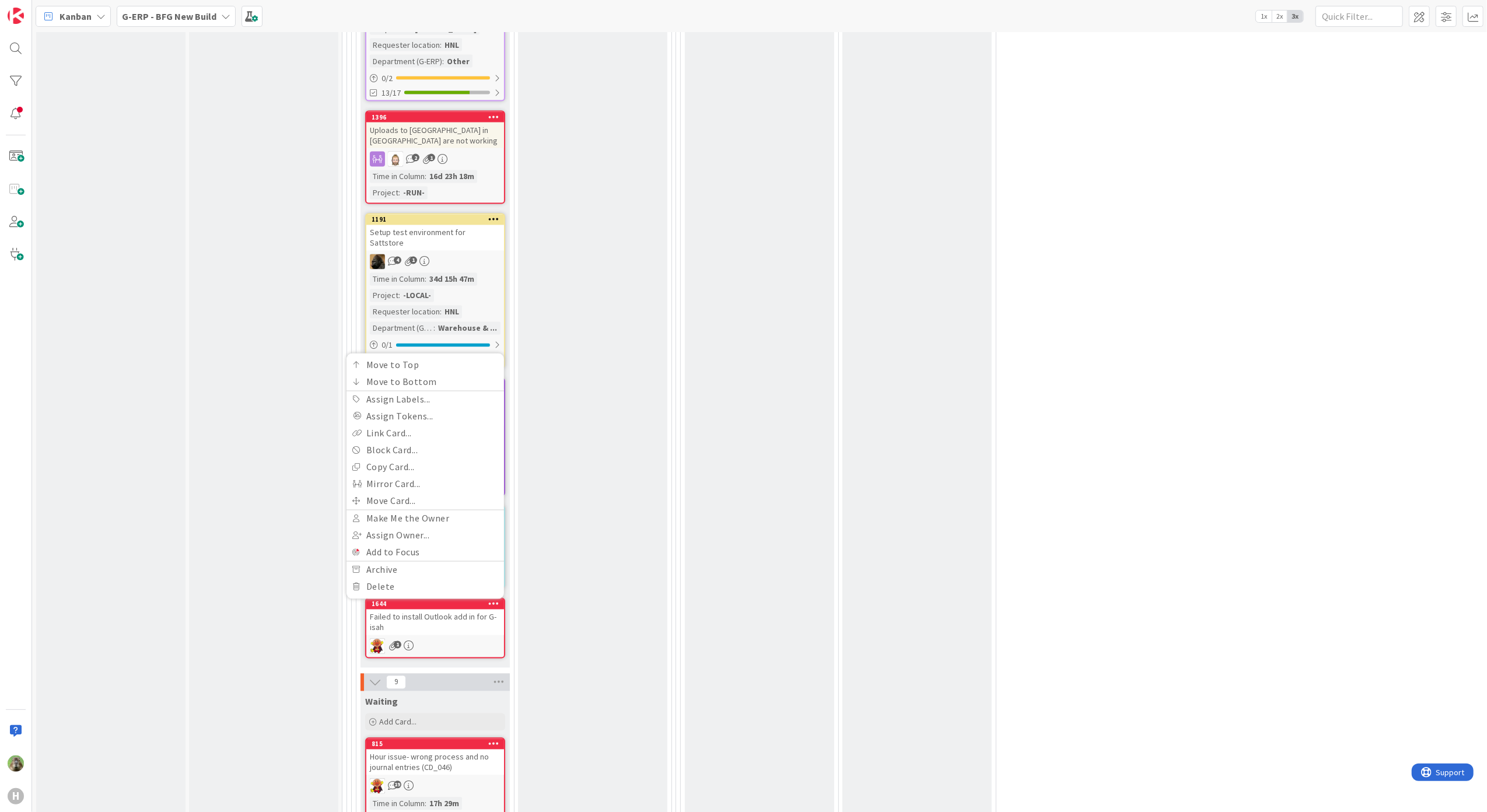
click at [459, 609] on div "Failed to install Outlook add in for G-isah" at bounding box center [435, 622] width 137 height 26
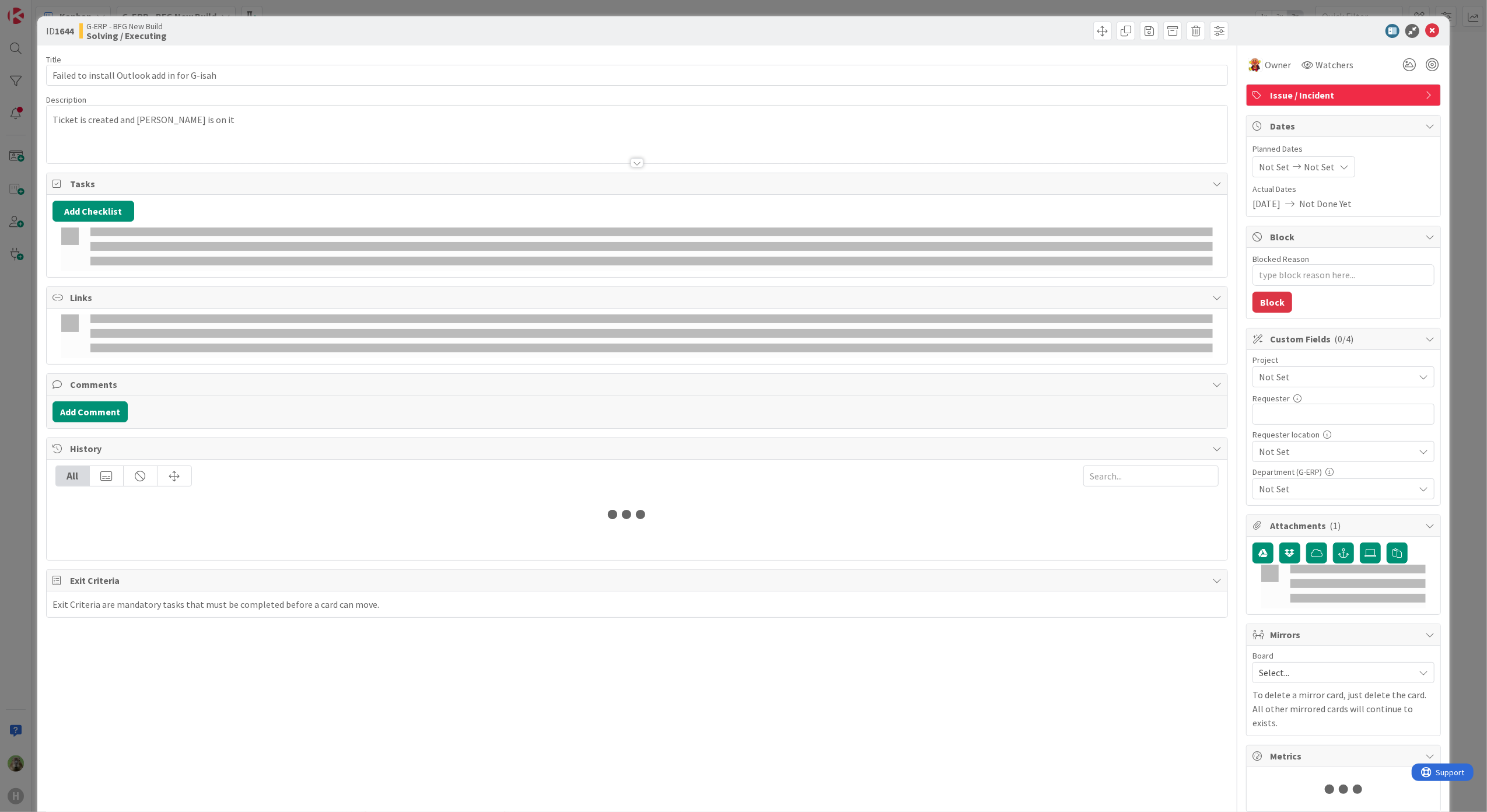
type textarea "x"
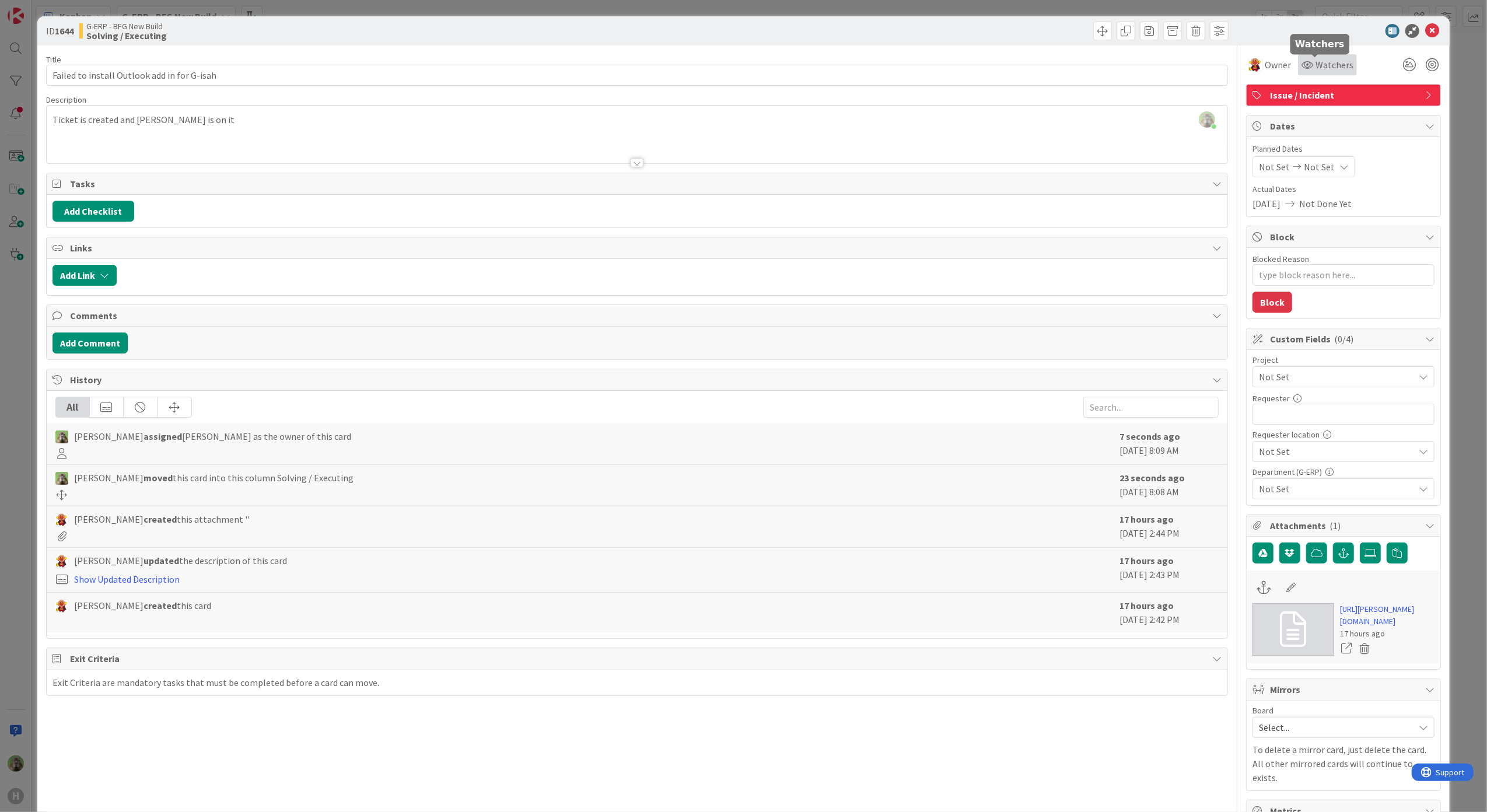
click at [1315, 66] on span "Watchers" at bounding box center [1334, 64] width 38 height 14
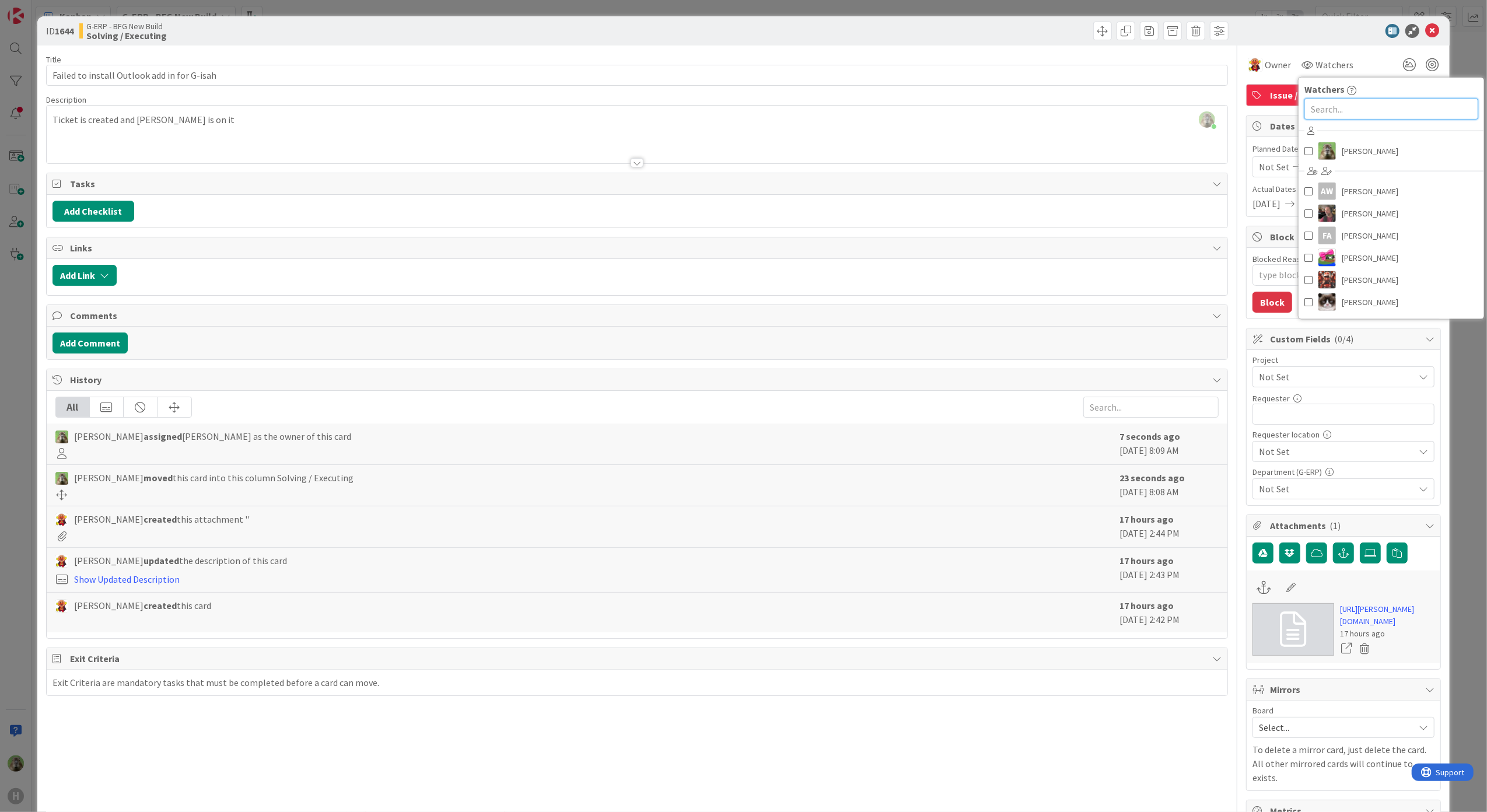
click at [1304, 117] on input "text" at bounding box center [1391, 109] width 174 height 21
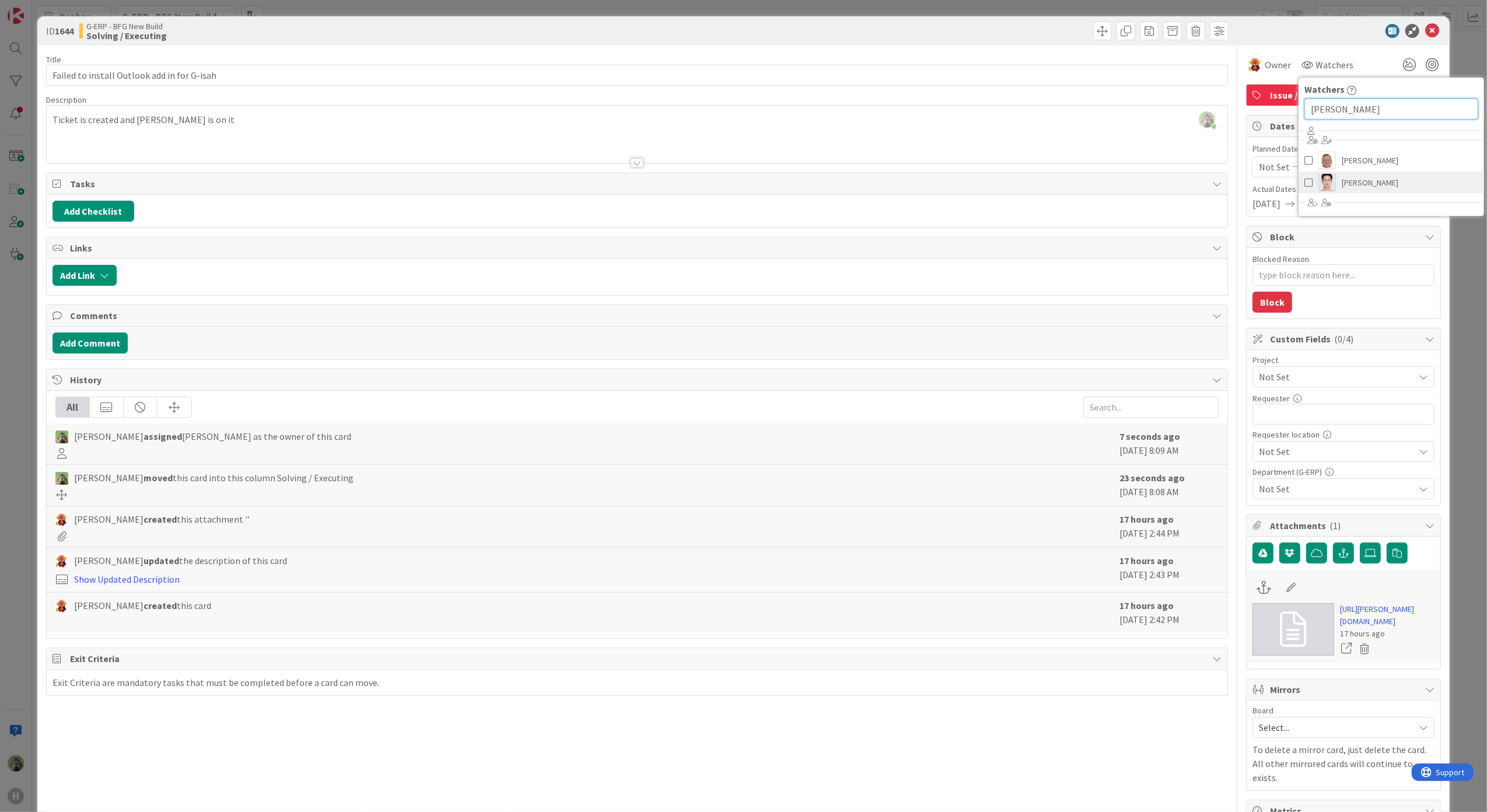
type input "[PERSON_NAME]"
click at [1333, 173] on link "[PERSON_NAME]" at bounding box center [1391, 183] width 185 height 22
type textarea "x"
click at [866, 49] on div "Title 43 / 128 Failed to install Outlook add in for G-isah Description [PERSON_…" at bounding box center [637, 533] width 1182 height 975
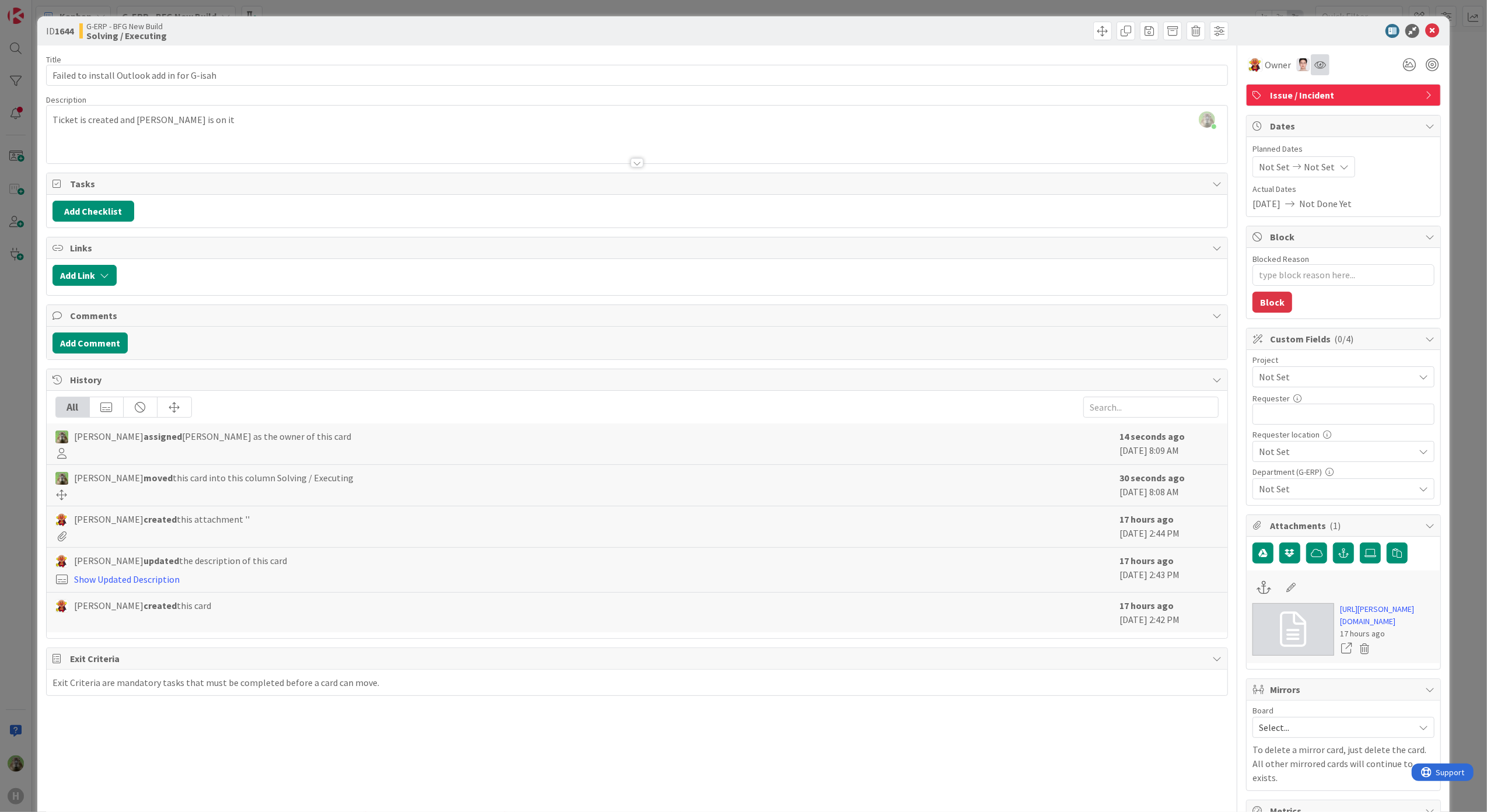
click at [1315, 71] on div at bounding box center [1320, 65] width 19 height 21
click at [1291, 115] on input "[PERSON_NAME]" at bounding box center [1236, 109] width 174 height 21
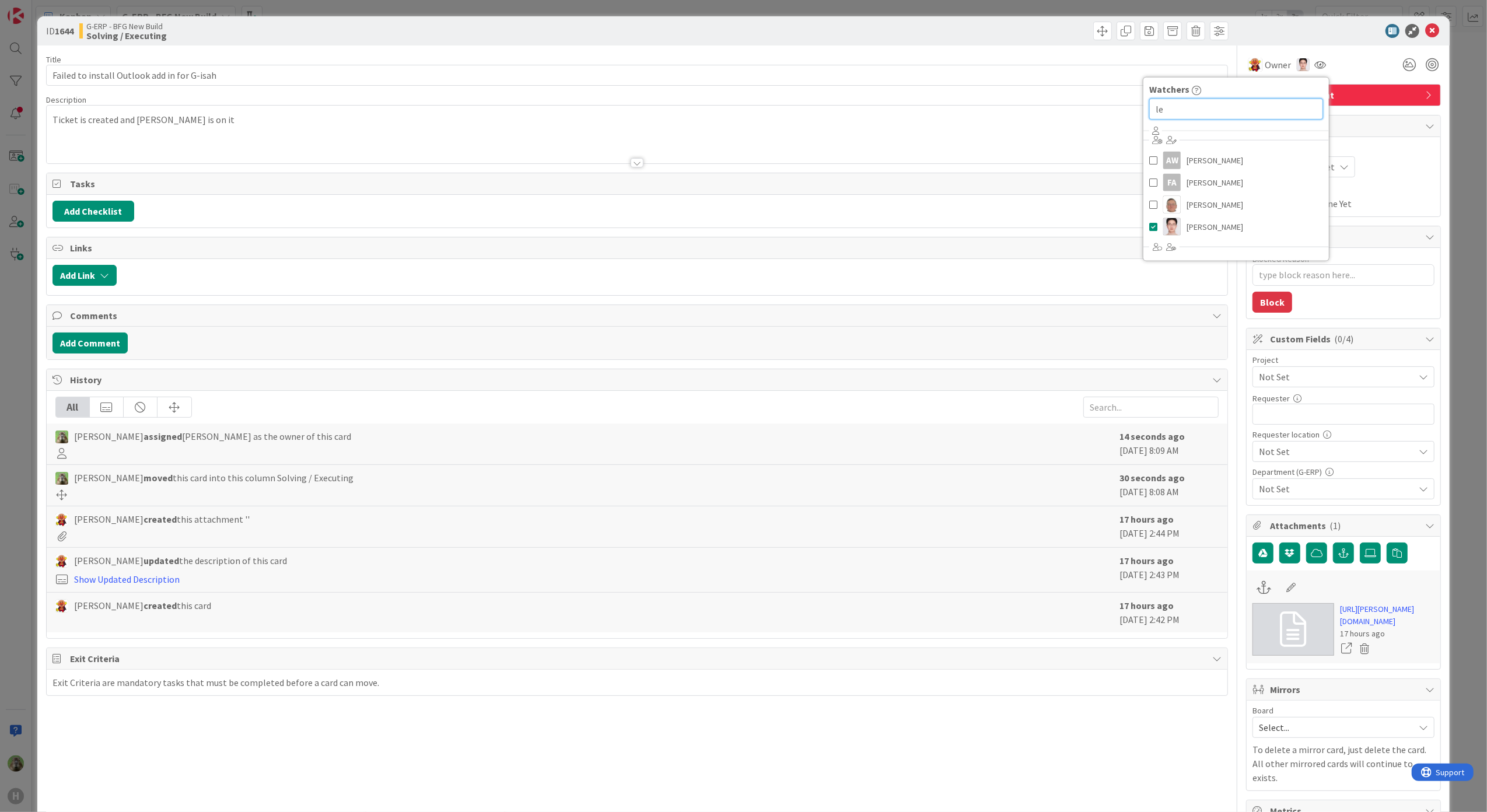
type input "l"
type input "[PERSON_NAME]"
click at [1244, 165] on link "[PERSON_NAME]" at bounding box center [1235, 160] width 185 height 22
click at [11, 386] on div "ID 1644 G-ERP - BFG New Build Solving / Executing Title 43 / 128 Failed to inst…" at bounding box center [744, 406] width 1487 height 812
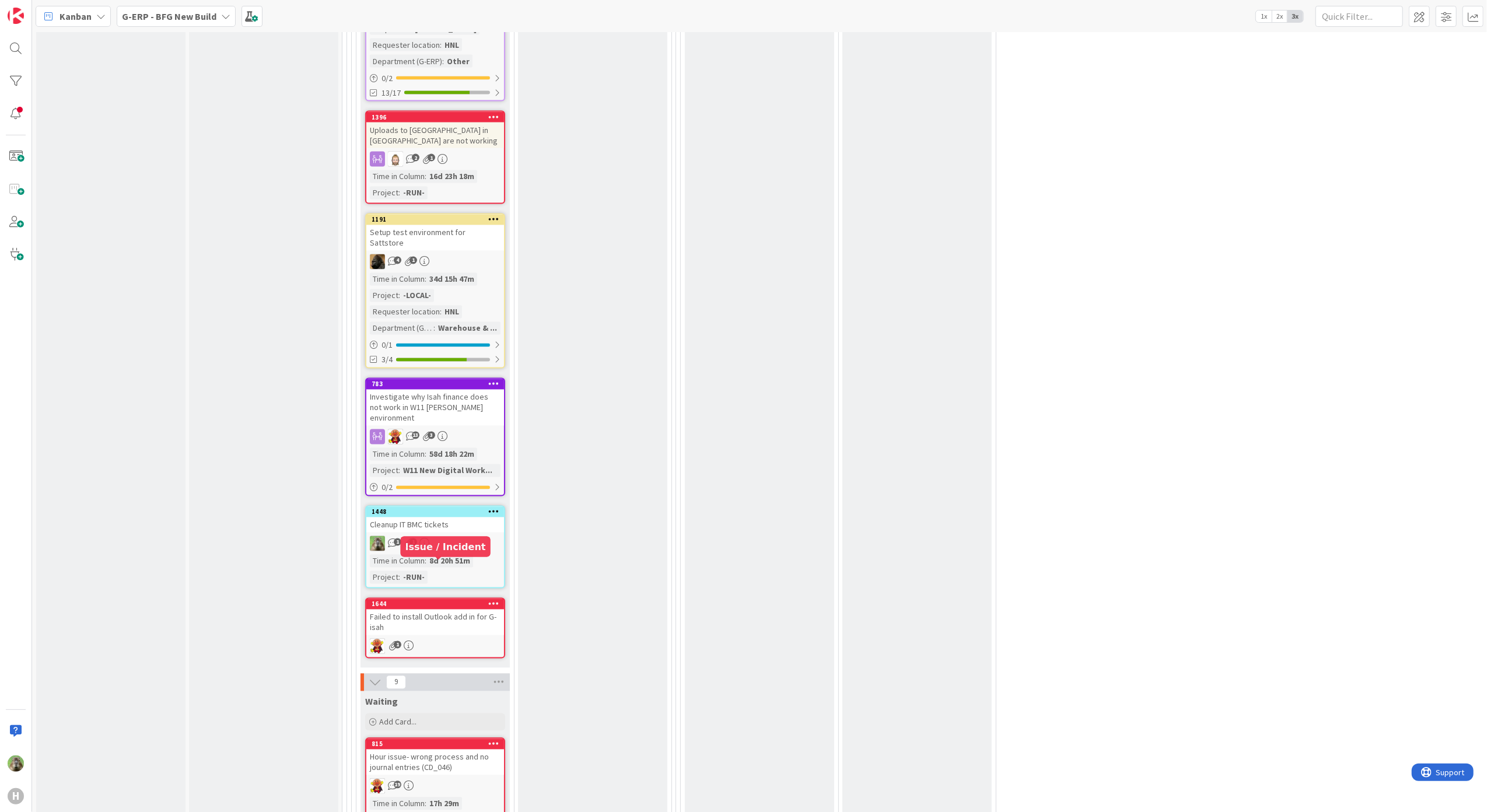
click at [461, 600] on div "1644" at bounding box center [438, 604] width 132 height 8
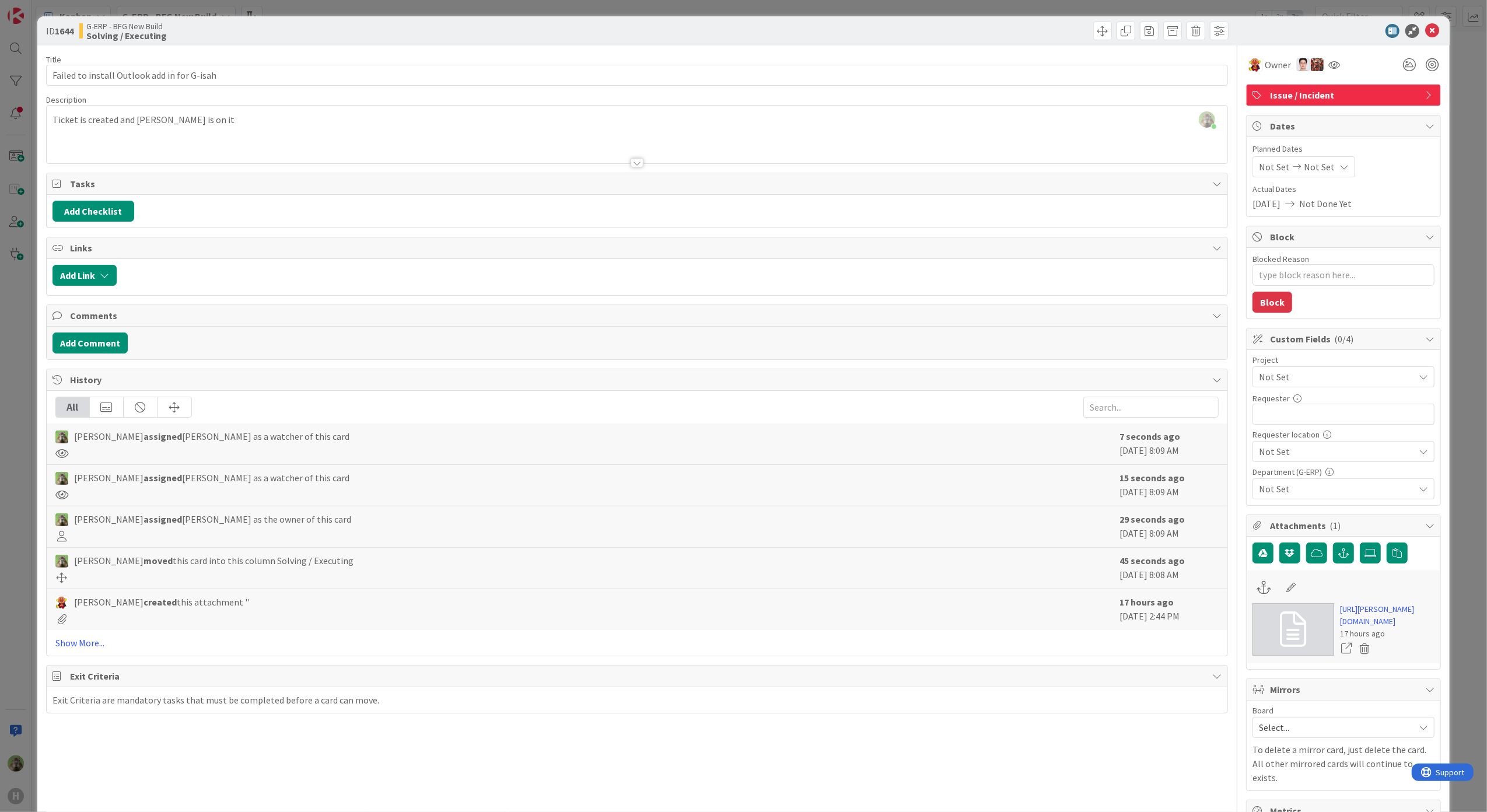
click at [35, 557] on div "ID 1644 G-ERP - BFG New Build Solving / Executing Title 43 / 128 Failed to inst…" at bounding box center [744, 406] width 1487 height 812
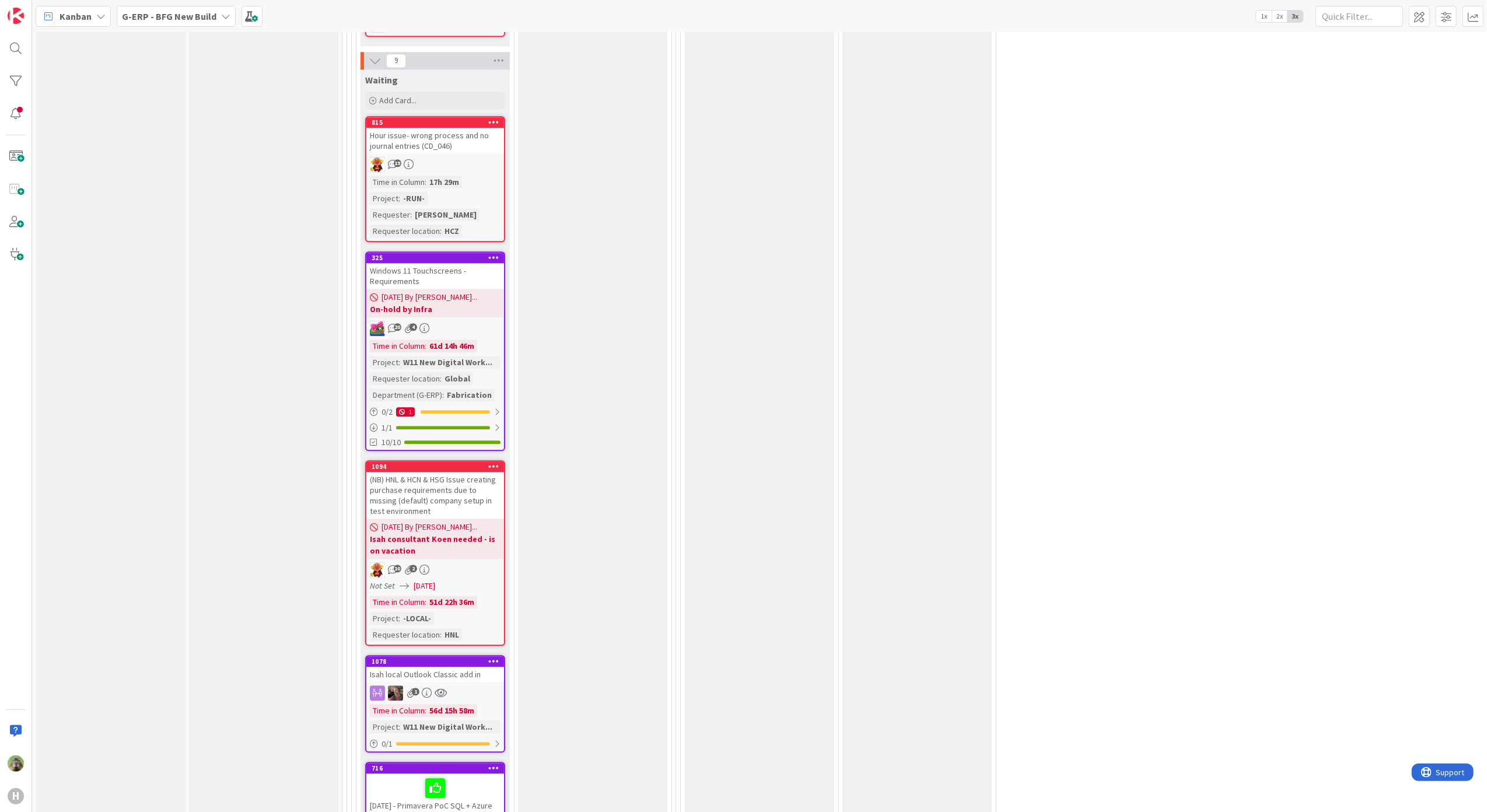
scroll to position [2566, 0]
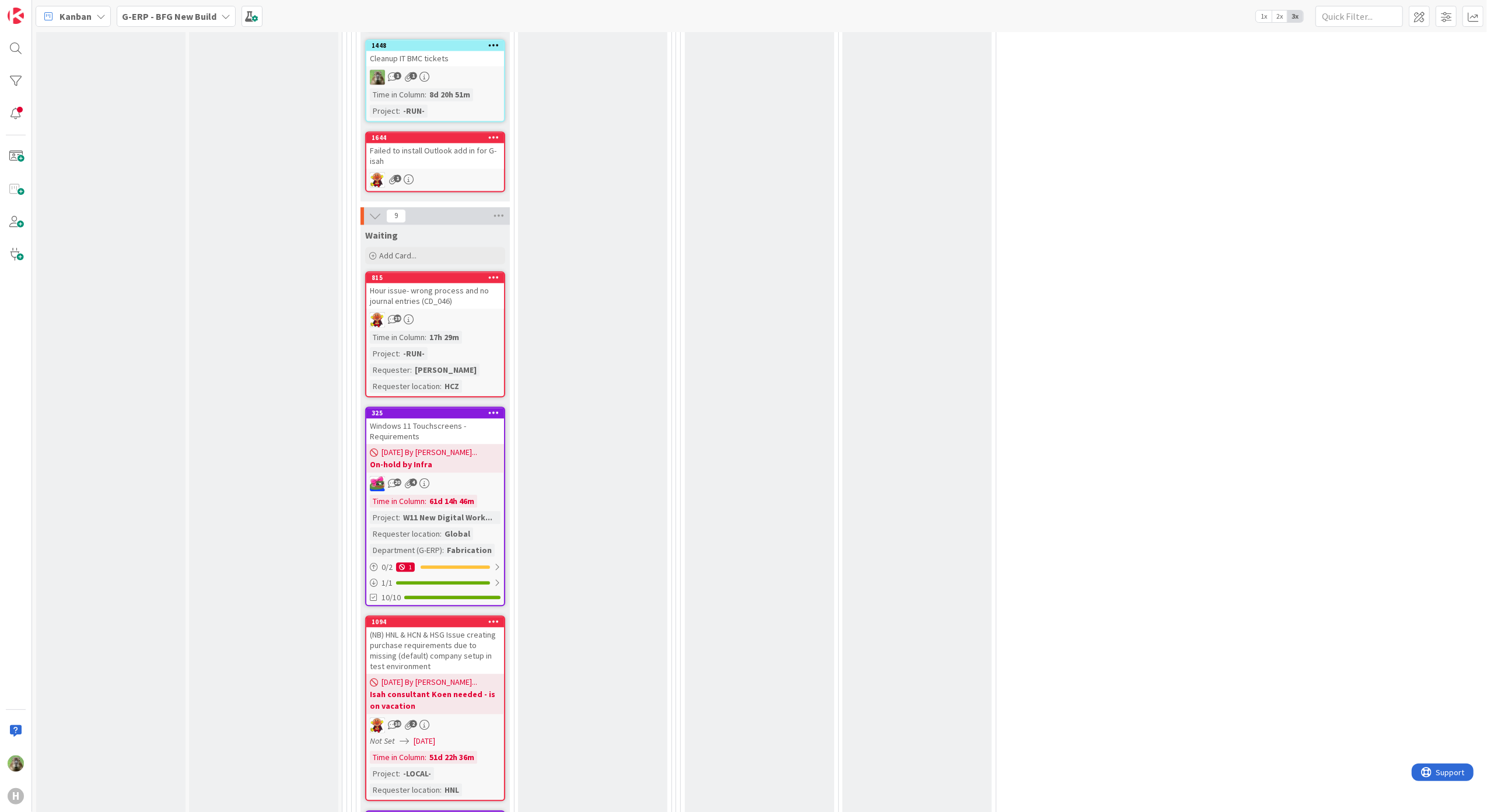
click at [431, 418] on div "Windows 11 Touchscreens - Requirements" at bounding box center [435, 431] width 137 height 26
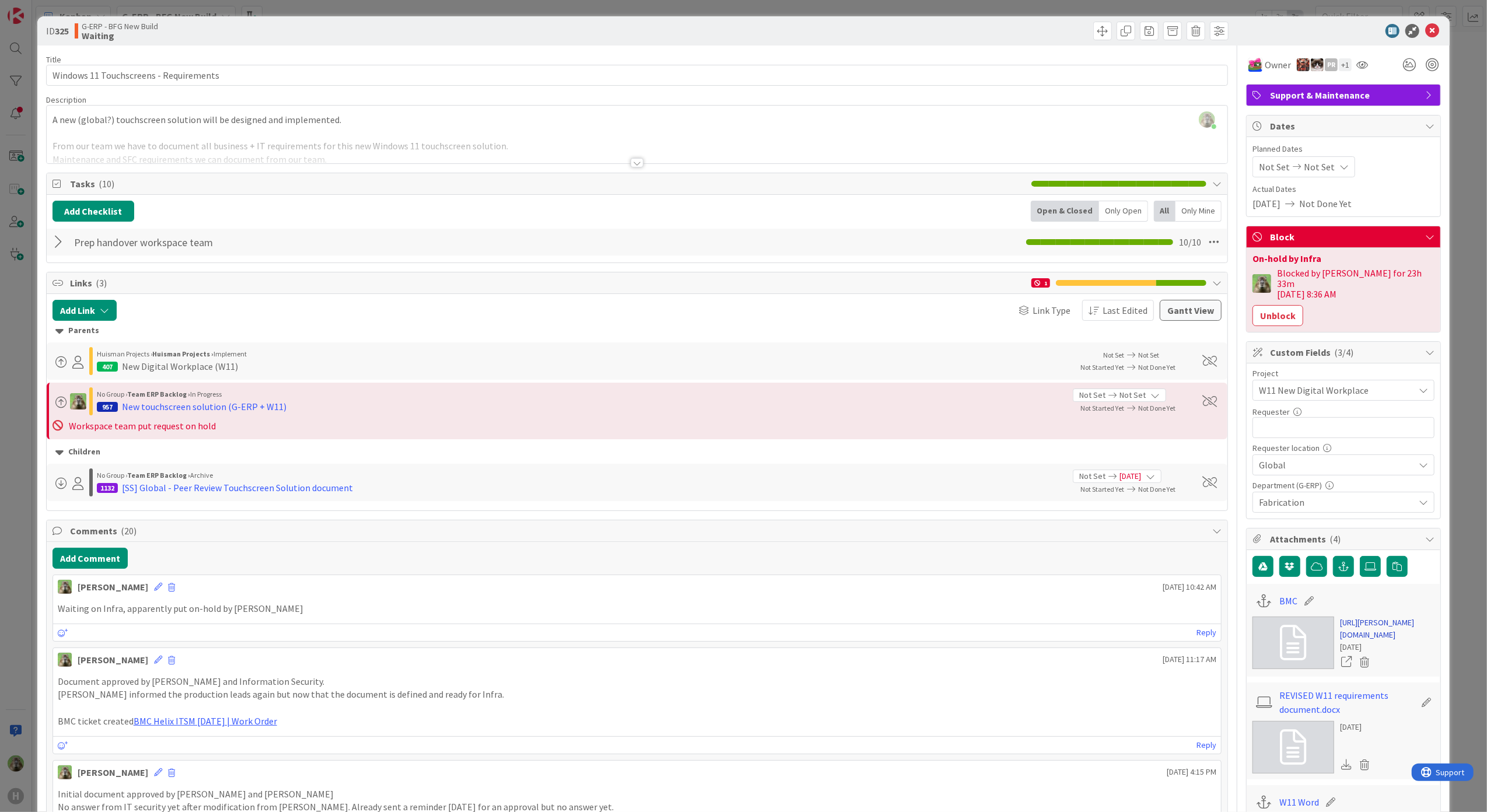
click at [1371, 635] on link "[URL][PERSON_NAME][DOMAIN_NAME]" at bounding box center [1386, 629] width 94 height 24
click at [12, 418] on div "ID 325 G-ERP - BFG New Build Waiting Title 38 / 128 Windows 11 Touchscreens - R…" at bounding box center [744, 406] width 1487 height 812
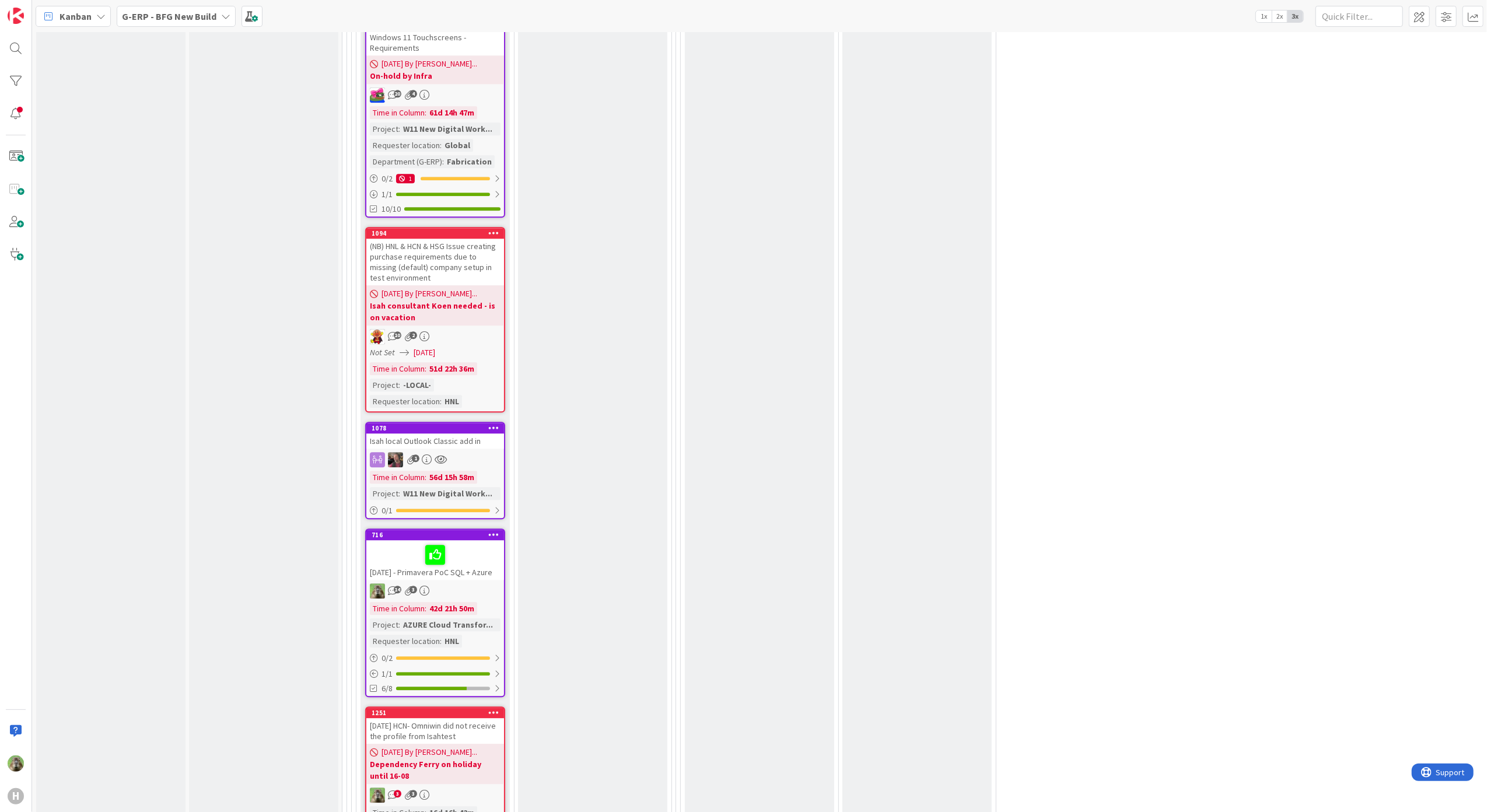
click at [466, 433] on div "Isah local Outlook Classic add in" at bounding box center [435, 441] width 137 height 15
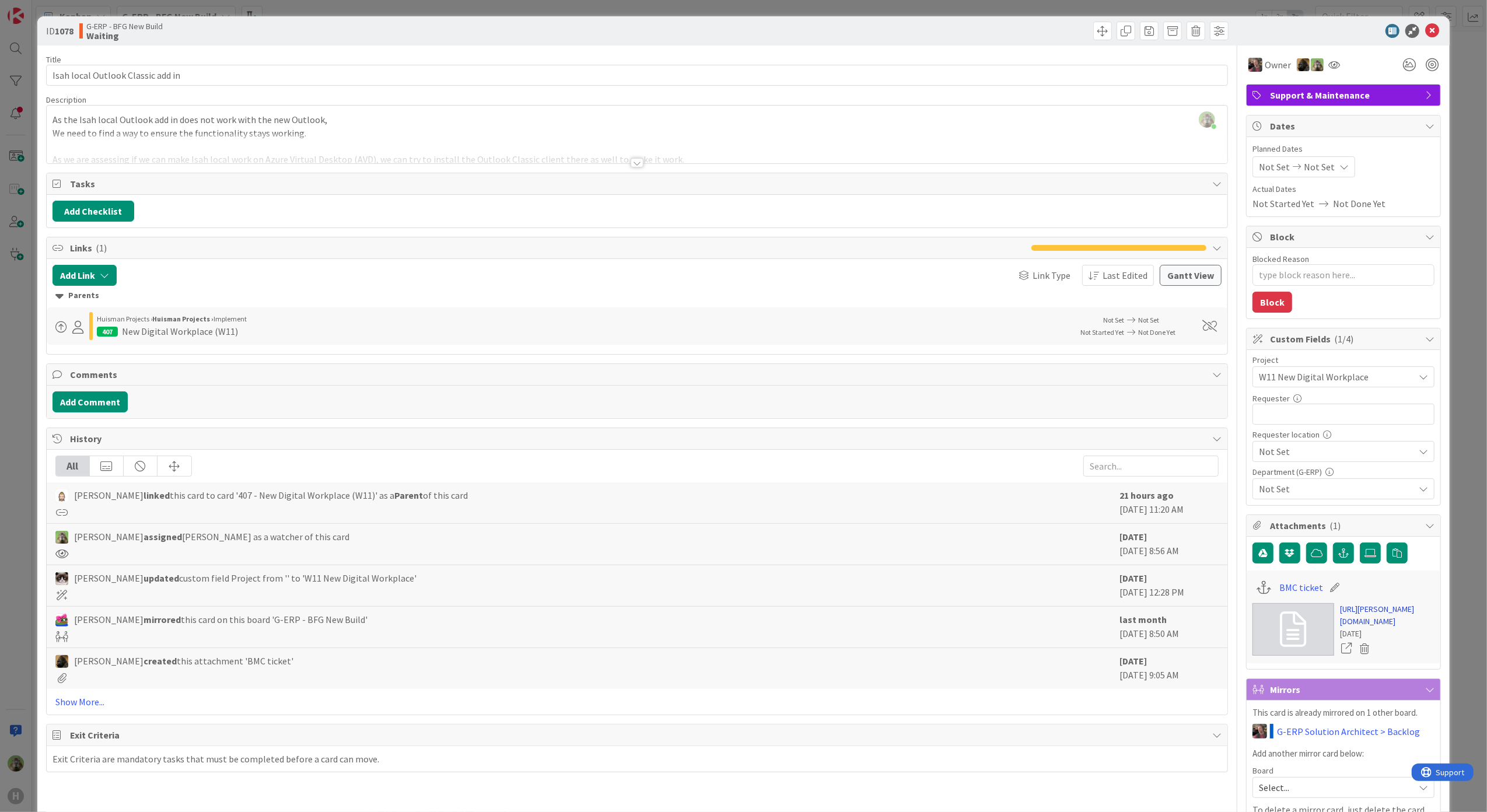
click at [1375, 627] on link "[URL][PERSON_NAME][DOMAIN_NAME]" at bounding box center [1386, 615] width 94 height 24
click at [19, 369] on div "ID 1078 G-ERP - BFG New Build Waiting Title 33 / 128 Isah local Outlook Classic…" at bounding box center [744, 406] width 1487 height 812
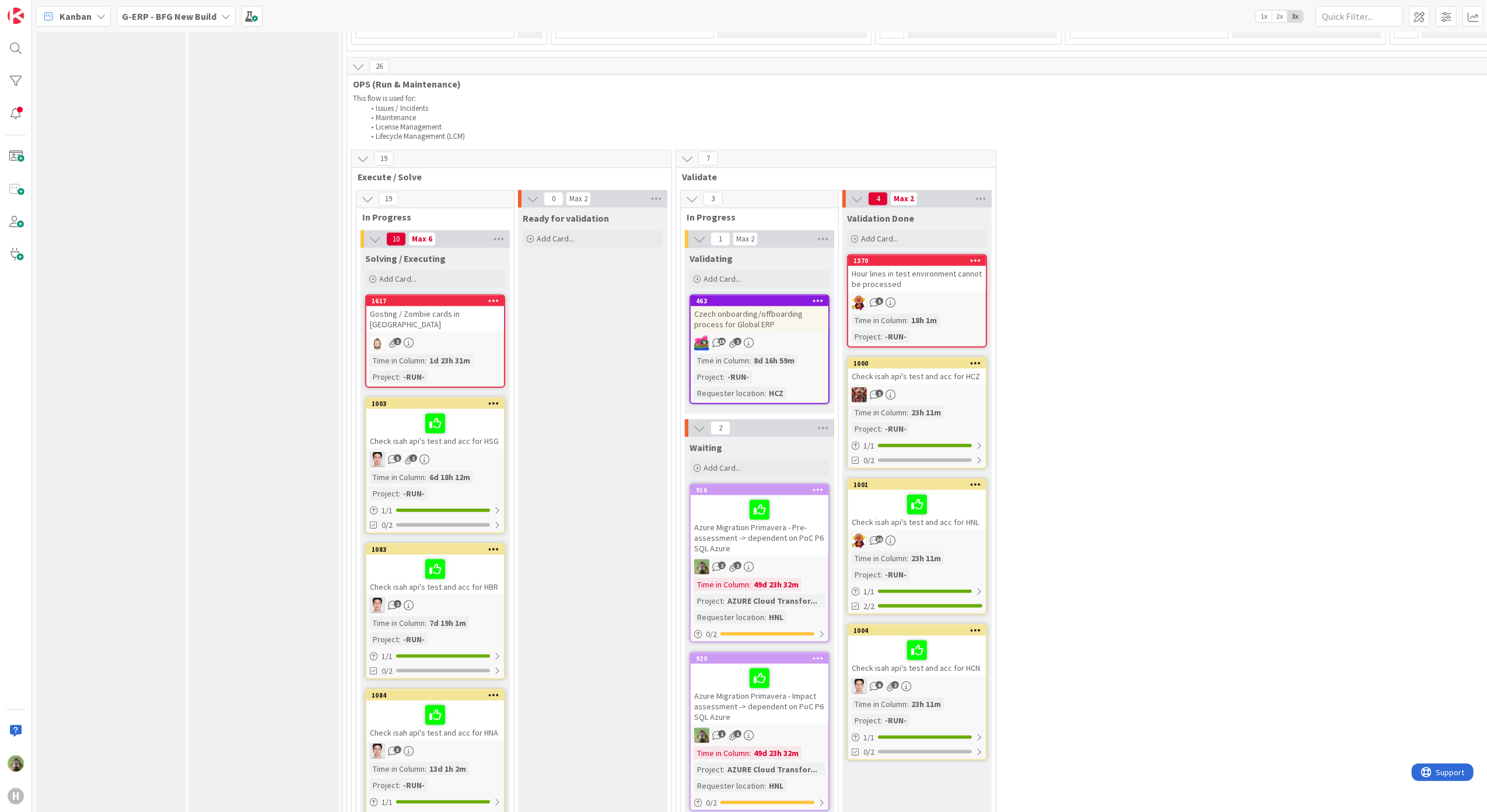
scroll to position [622, 0]
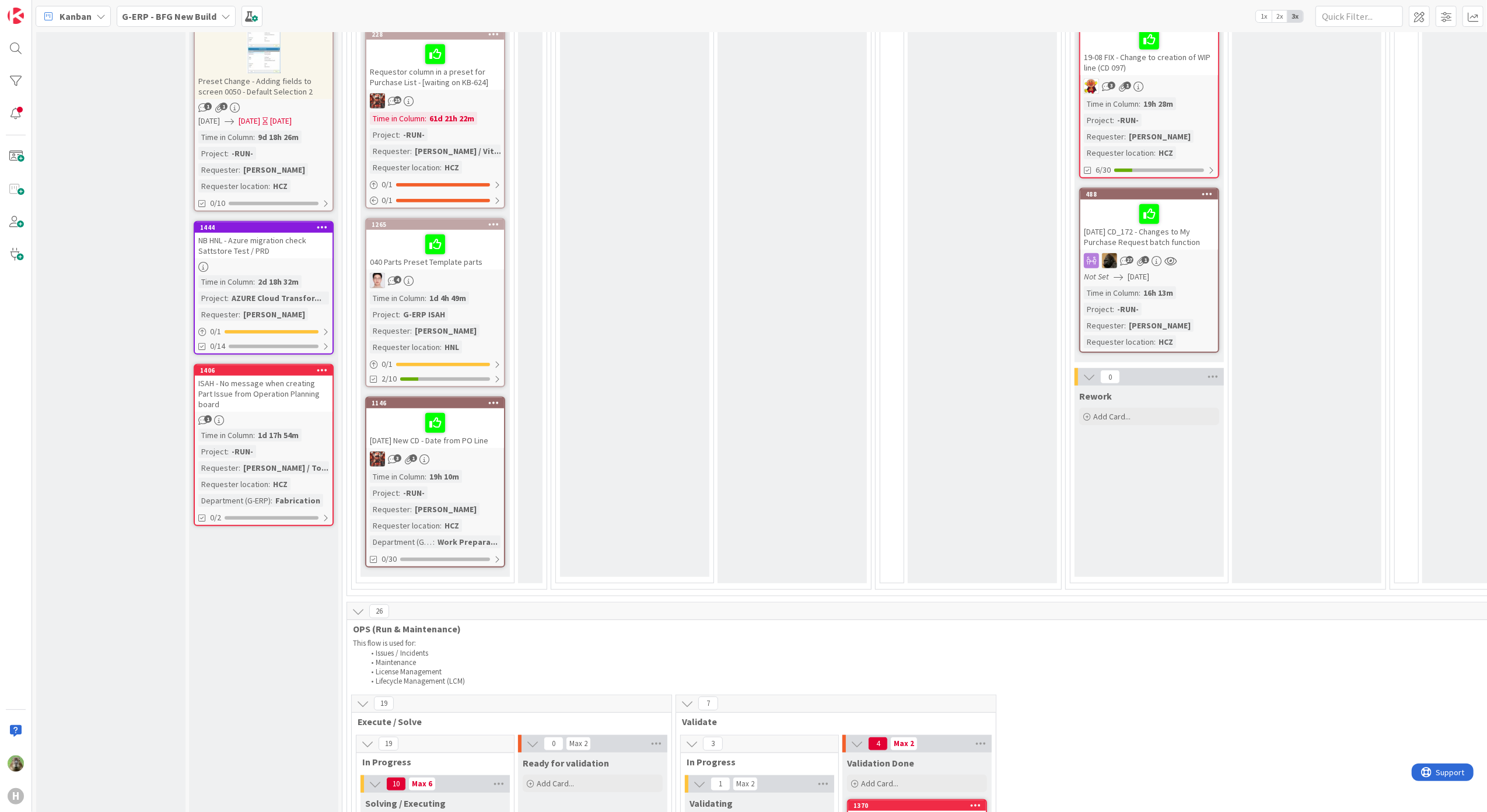
click at [192, 3] on div "Kanban G-ERP - BFG New Build 1x 2x 3x" at bounding box center [759, 16] width 1455 height 32
click at [169, 27] on div "Kanban G-ERP - BFG New Build 1x 2x 3x" at bounding box center [759, 16] width 1455 height 32
click at [171, 26] on div "G-ERP - BFG New Build" at bounding box center [176, 16] width 119 height 21
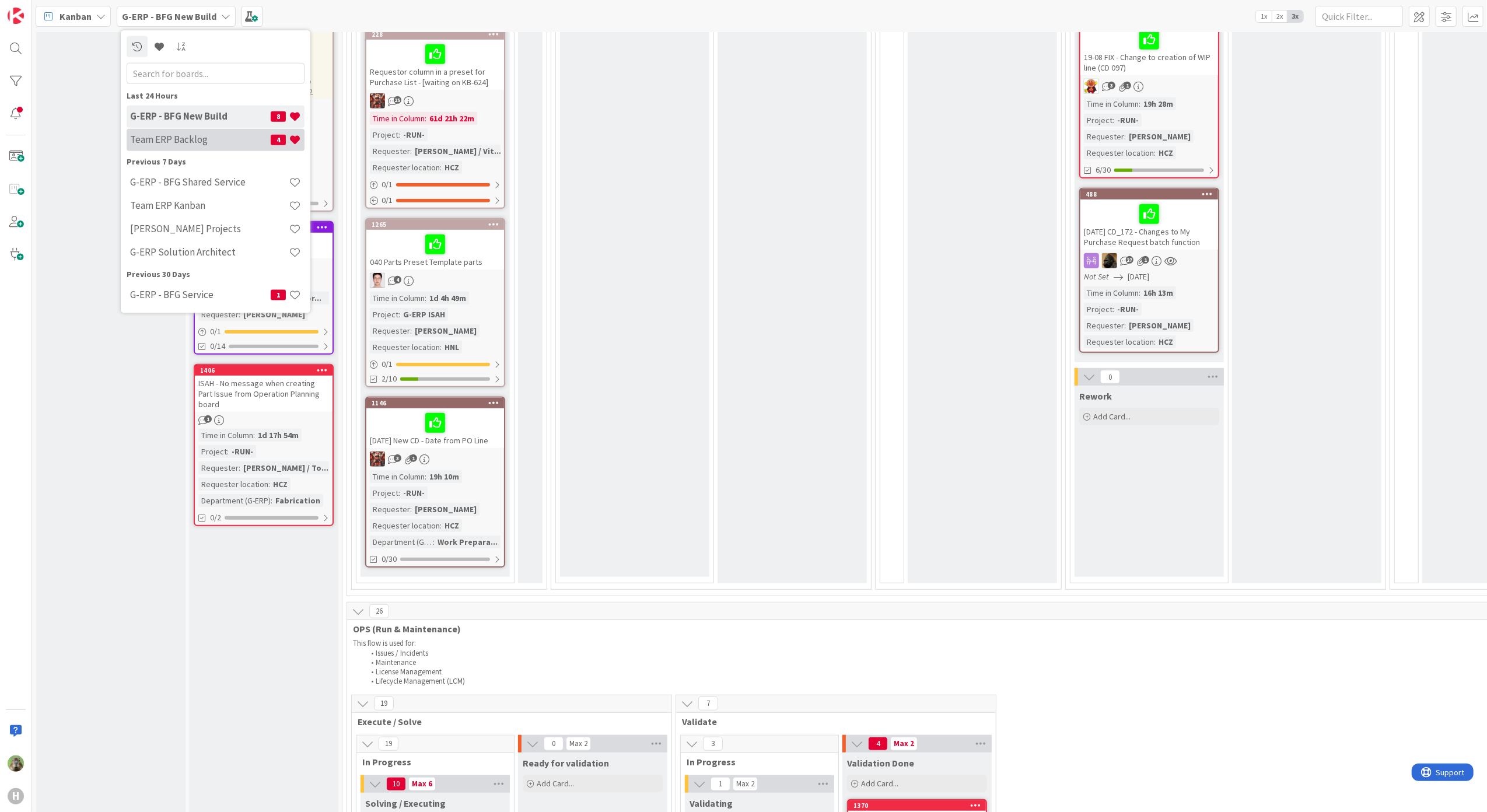
click at [164, 140] on h4 "Team ERP Backlog" at bounding box center [200, 139] width 140 height 12
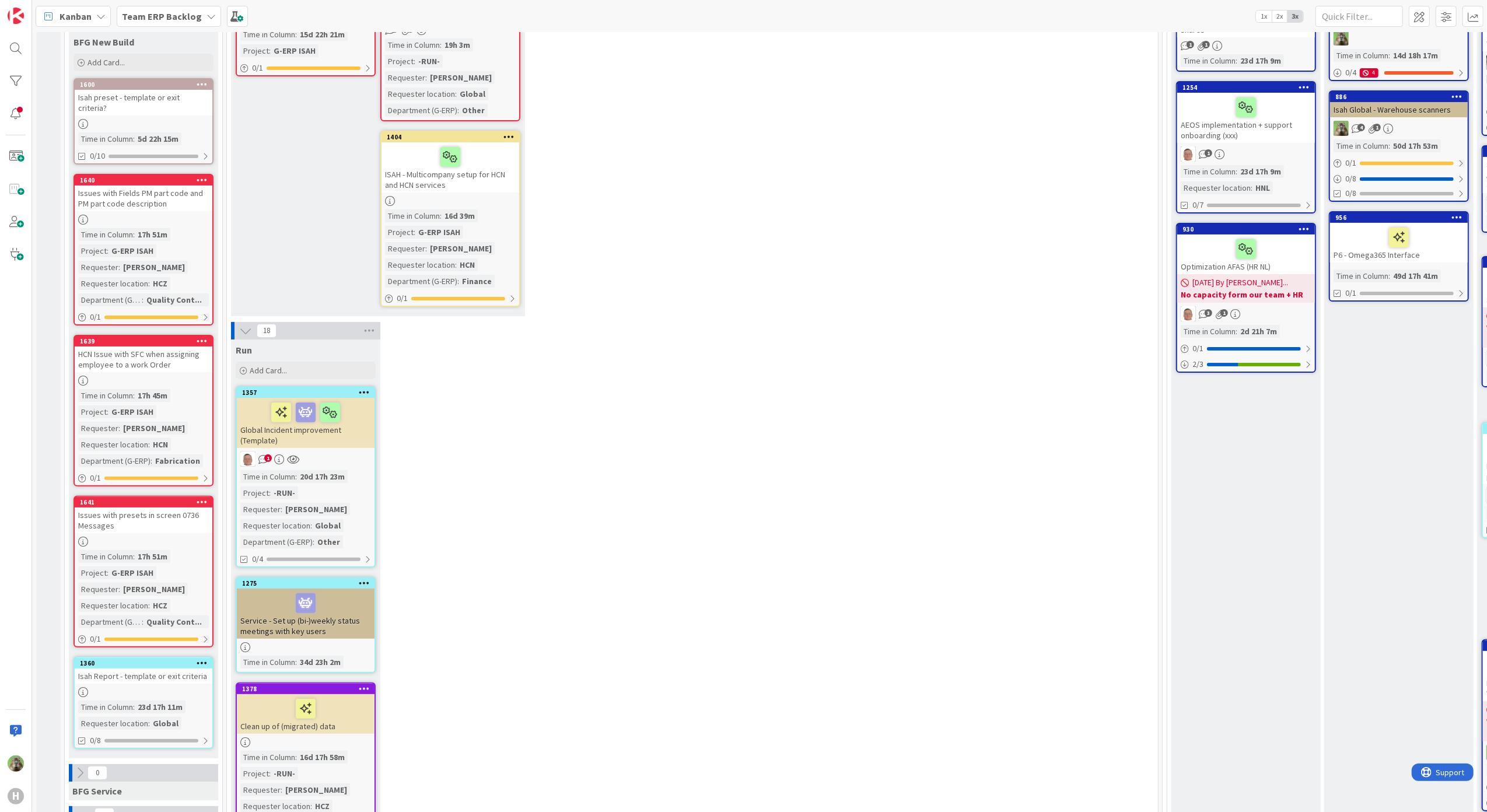
scroll to position [77, 0]
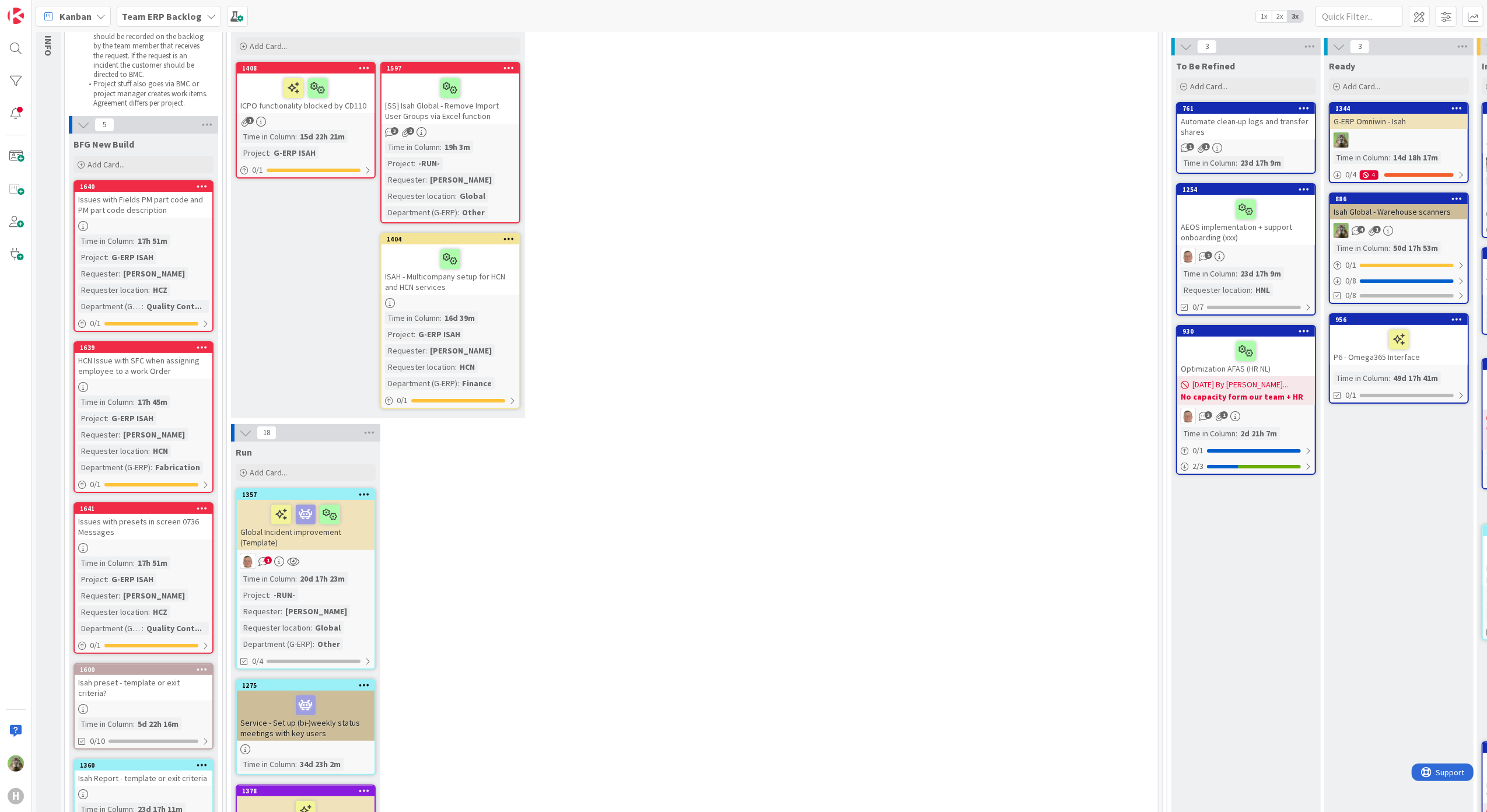
click at [175, 204] on div "Issues with Fields PM part code and PM part code description" at bounding box center [144, 204] width 137 height 26
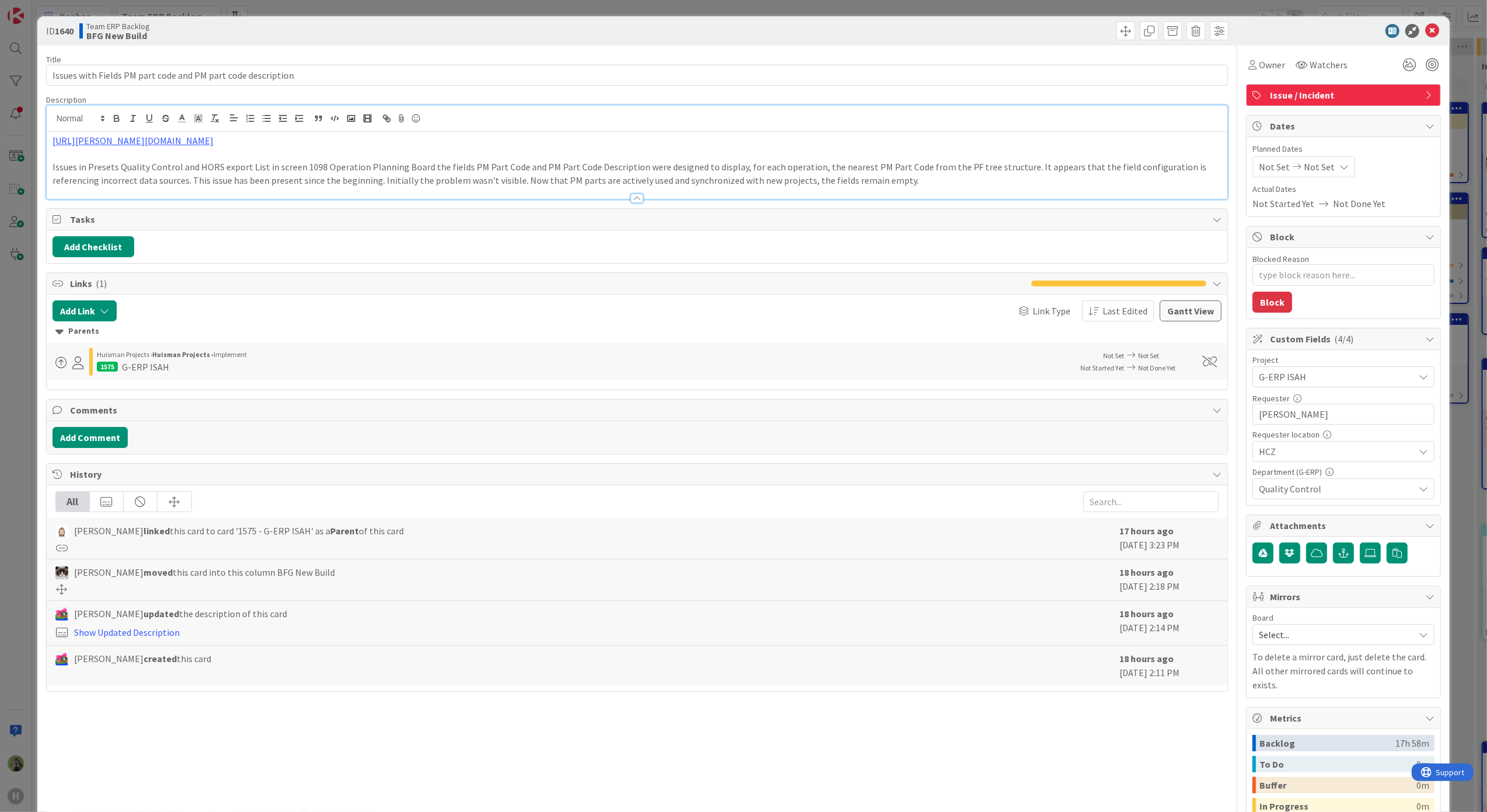
click at [536, 129] on div "[URL][PERSON_NAME][DOMAIN_NAME] Issues in Presets Quality Control and HORS expo…" at bounding box center [637, 152] width 1181 height 93
click at [213, 147] on link "[URL][PERSON_NAME][DOMAIN_NAME]" at bounding box center [133, 140] width 161 height 12
click at [224, 169] on link "[URL][PERSON_NAME][DOMAIN_NAME]" at bounding box center [240, 163] width 117 height 15
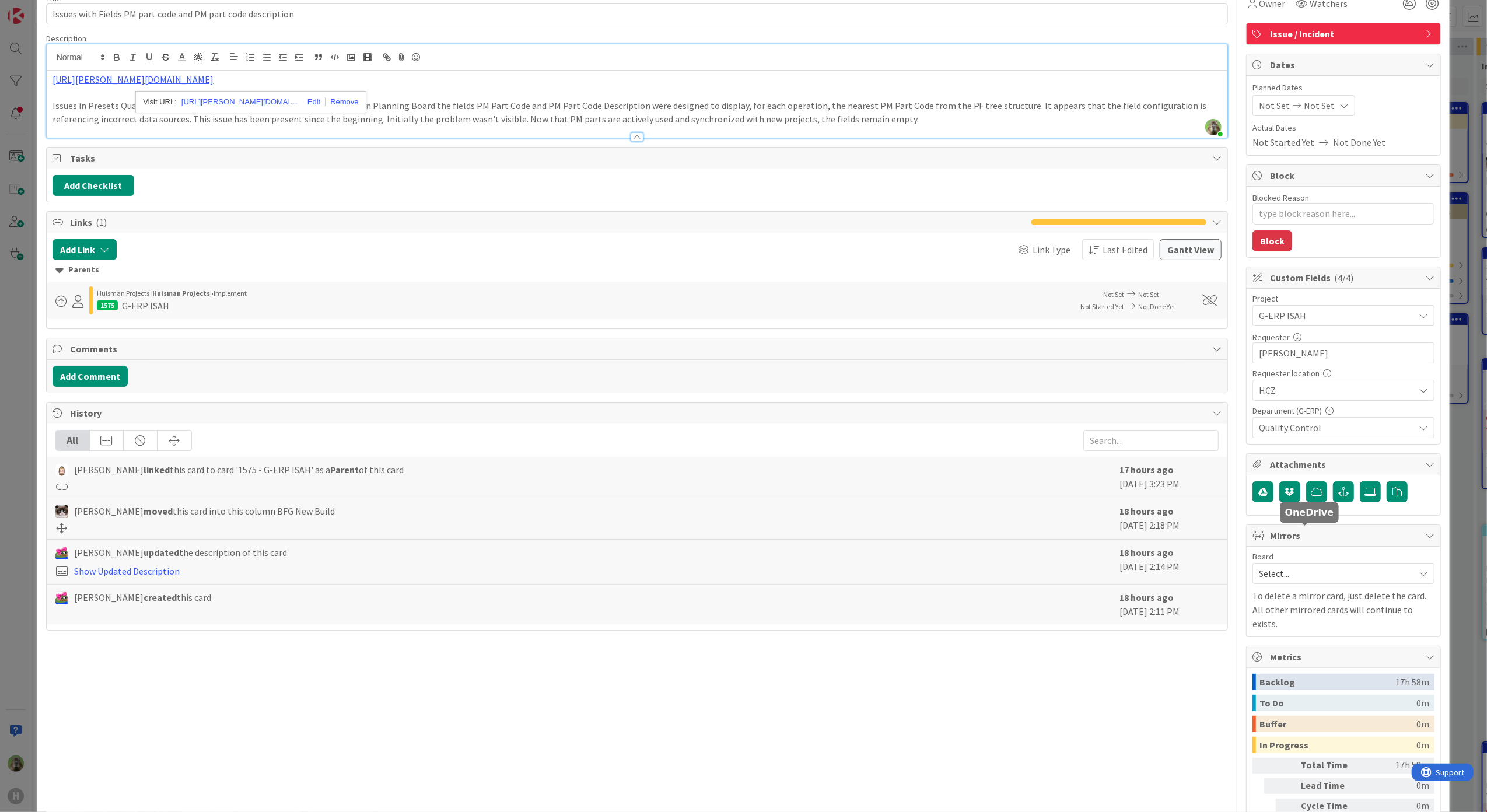
scroll to position [132, 0]
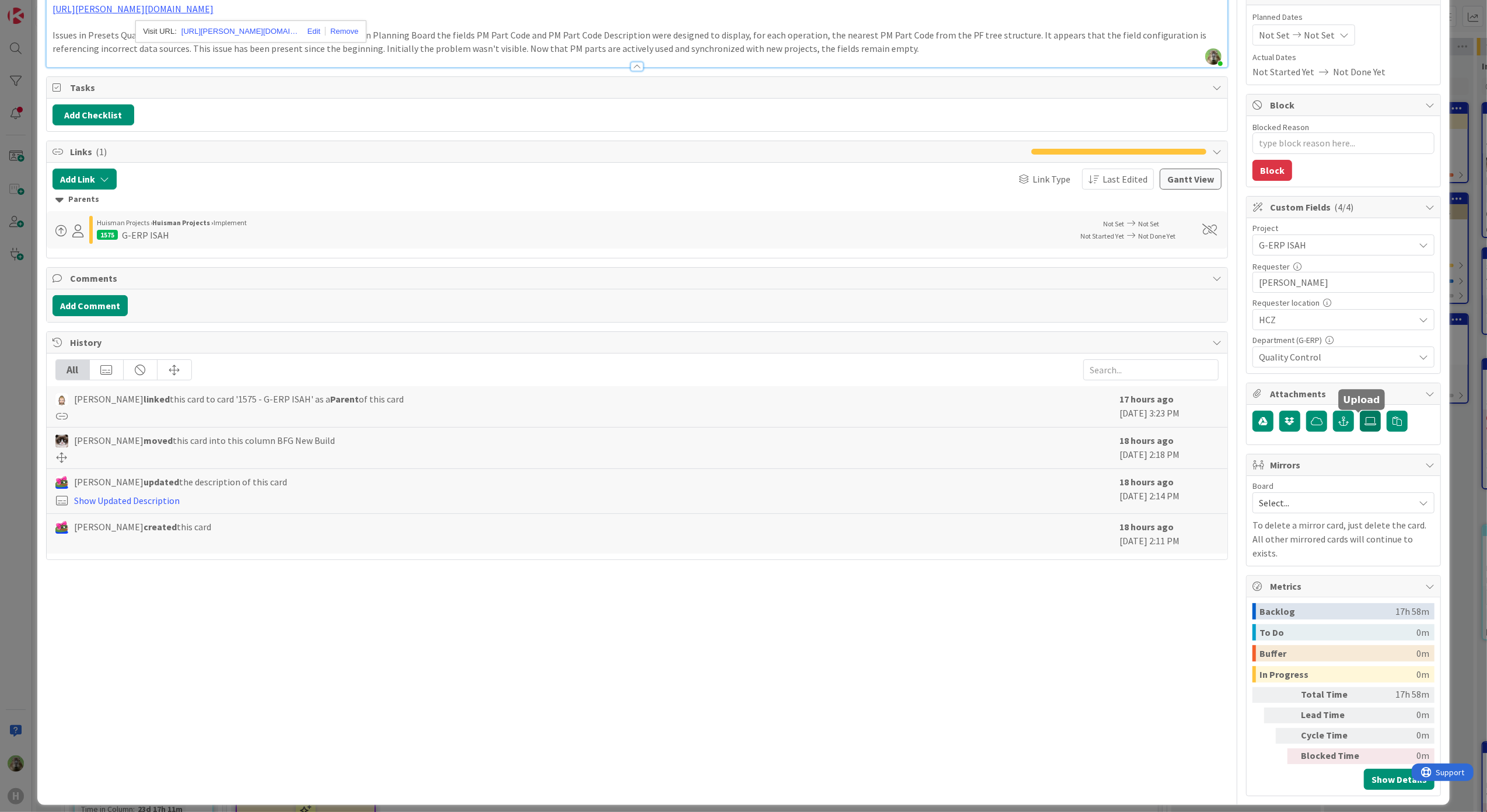
click at [1364, 425] on icon at bounding box center [1370, 421] width 12 height 9
click at [1360, 411] on input "file" at bounding box center [1360, 411] width 0 height 0
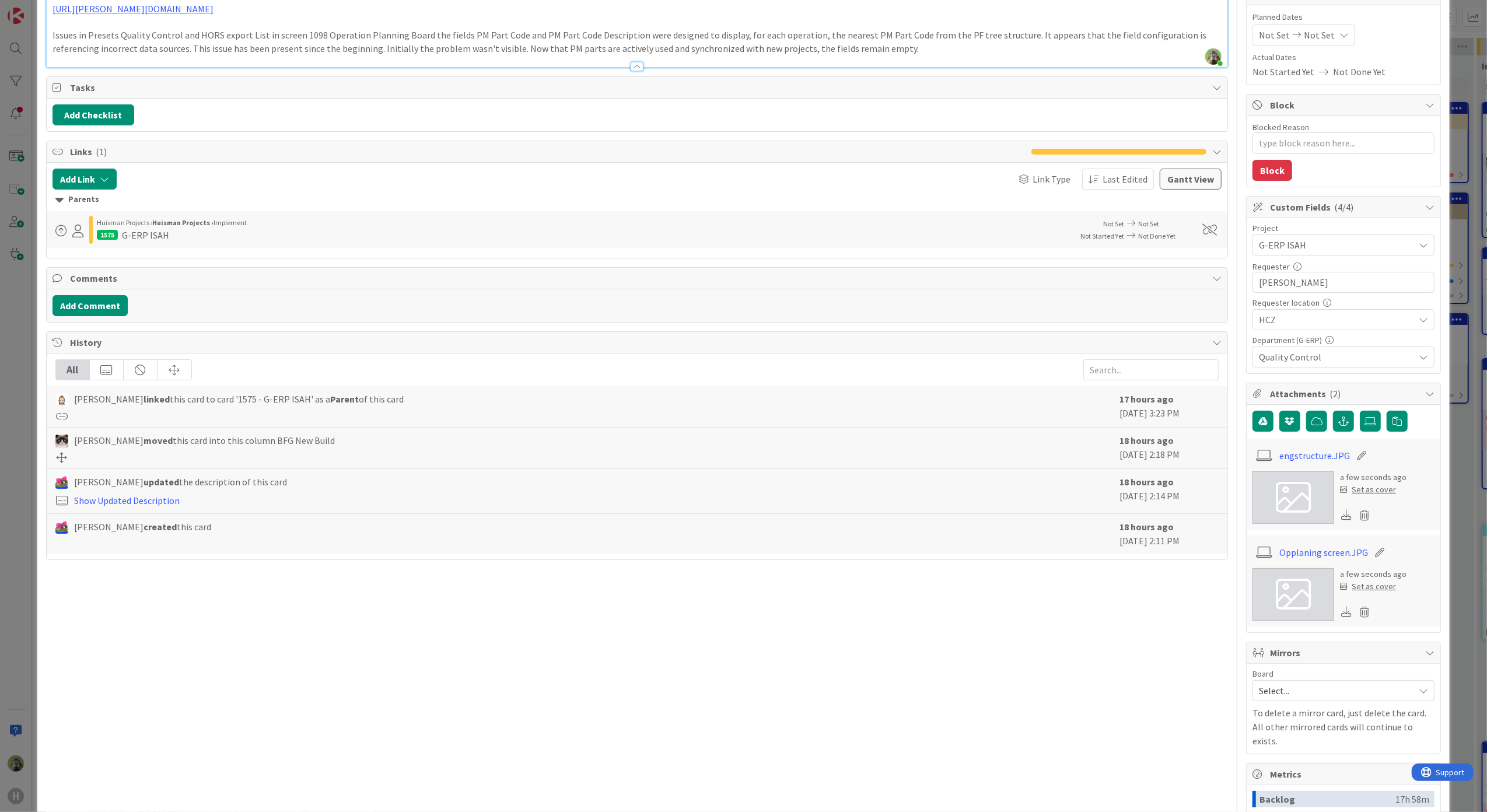
click at [1302, 499] on link at bounding box center [1293, 497] width 82 height 52
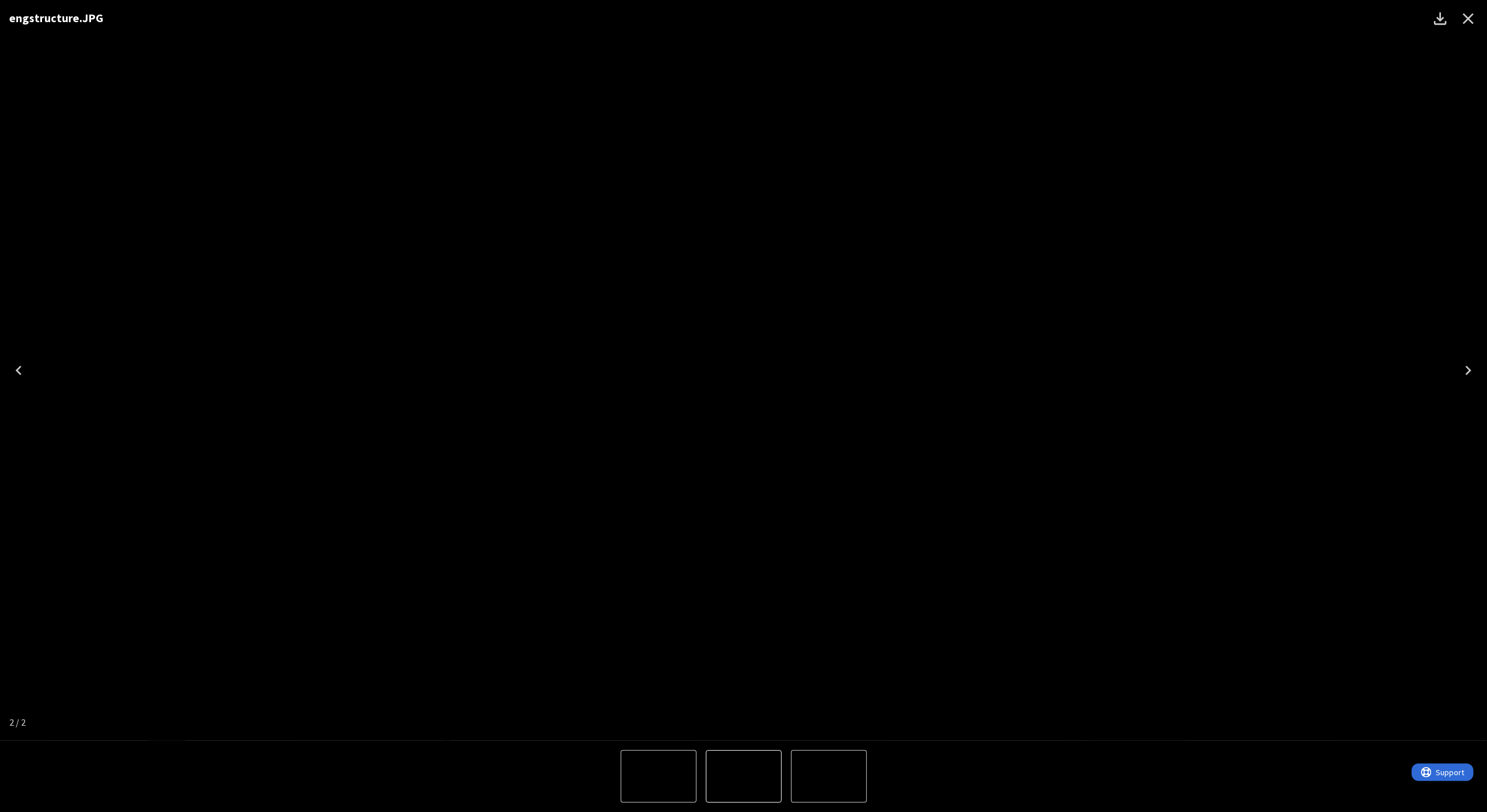
click at [1456, 15] on button "Close" at bounding box center [1468, 18] width 28 height 28
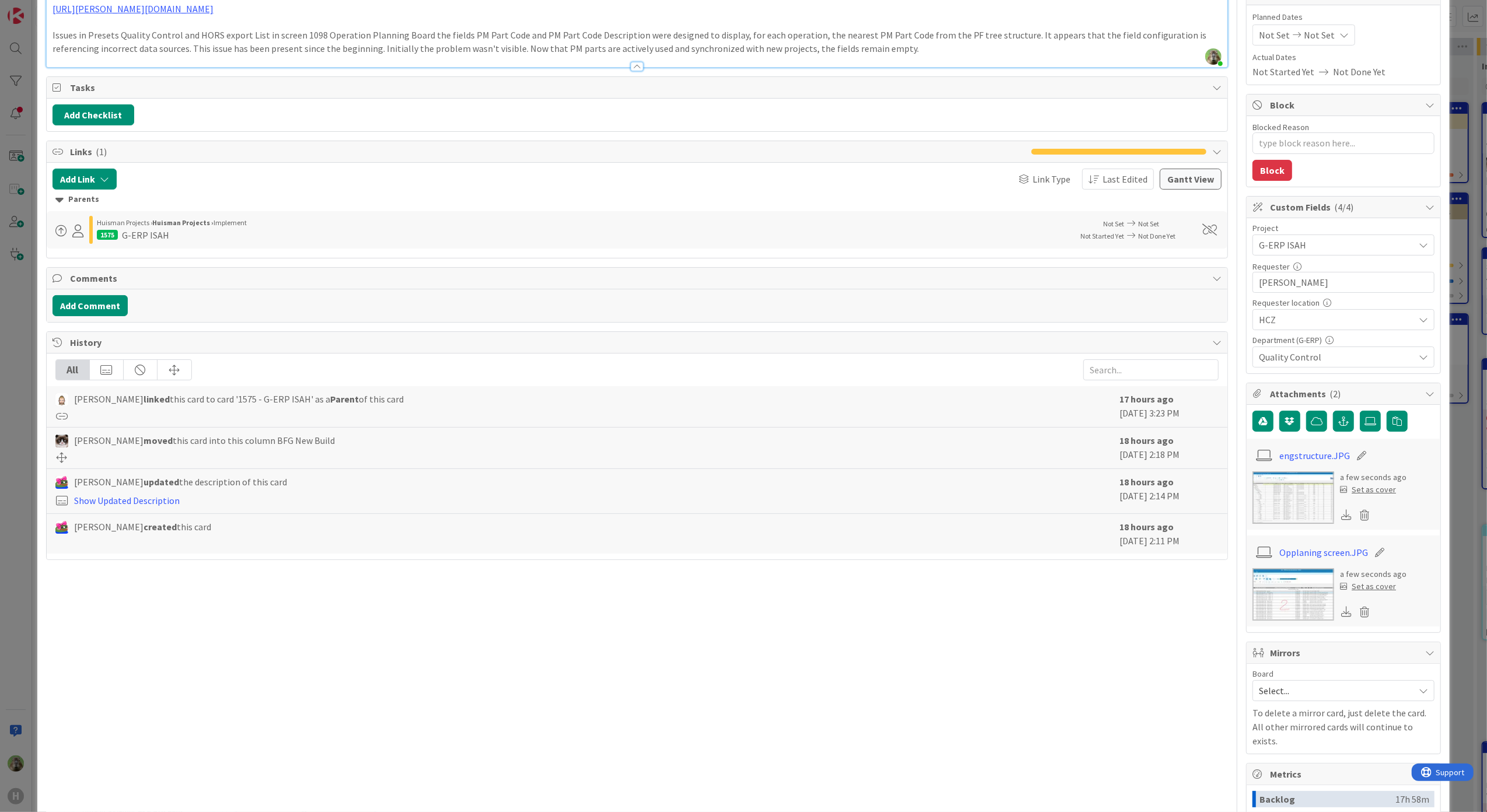
click at [1276, 579] on img at bounding box center [1293, 594] width 82 height 52
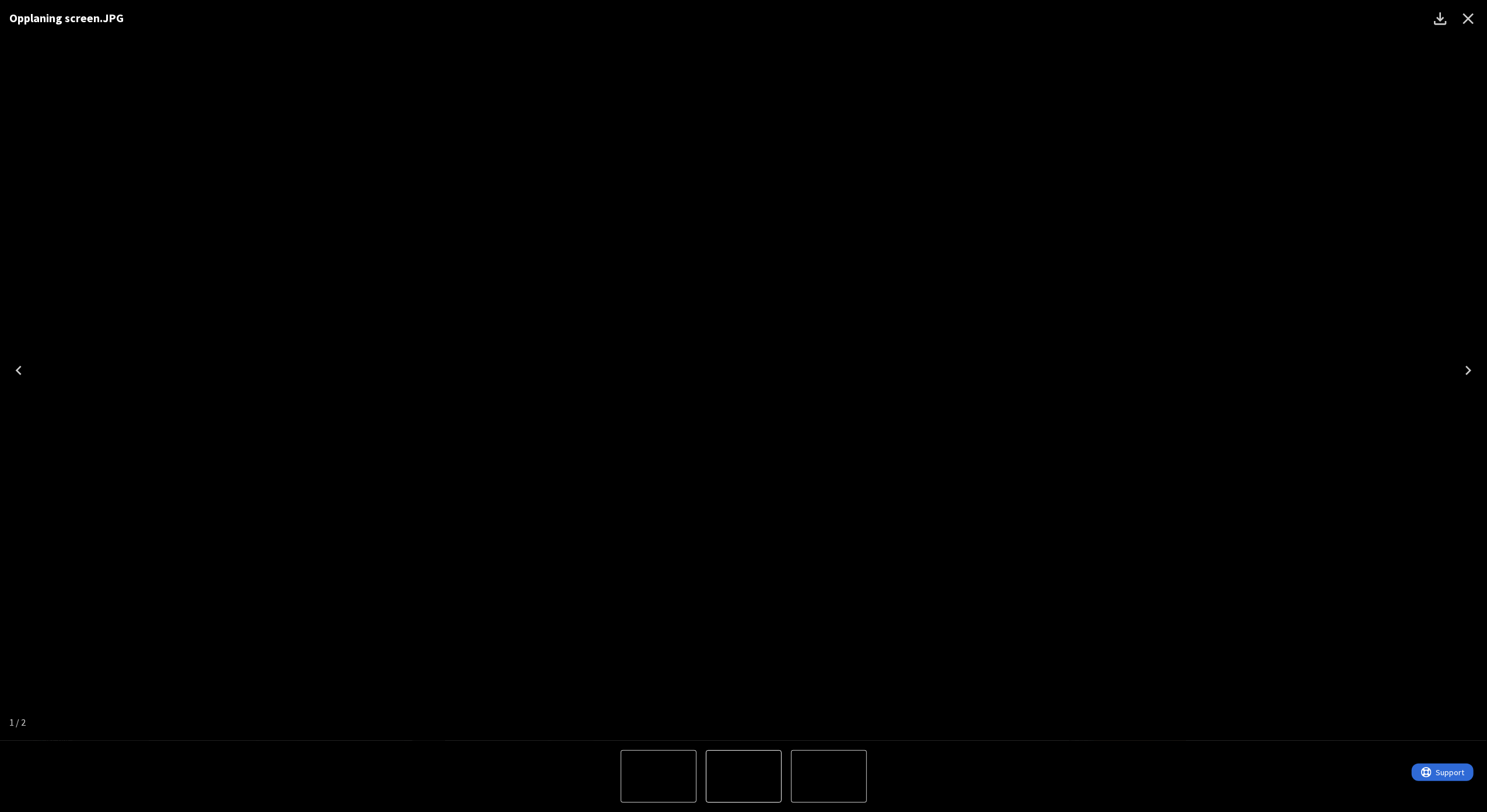
click at [1202, 102] on div "Opplaning screen.JPG" at bounding box center [744, 370] width 1487 height 741
click at [1472, 6] on button "Close" at bounding box center [1468, 18] width 28 height 28
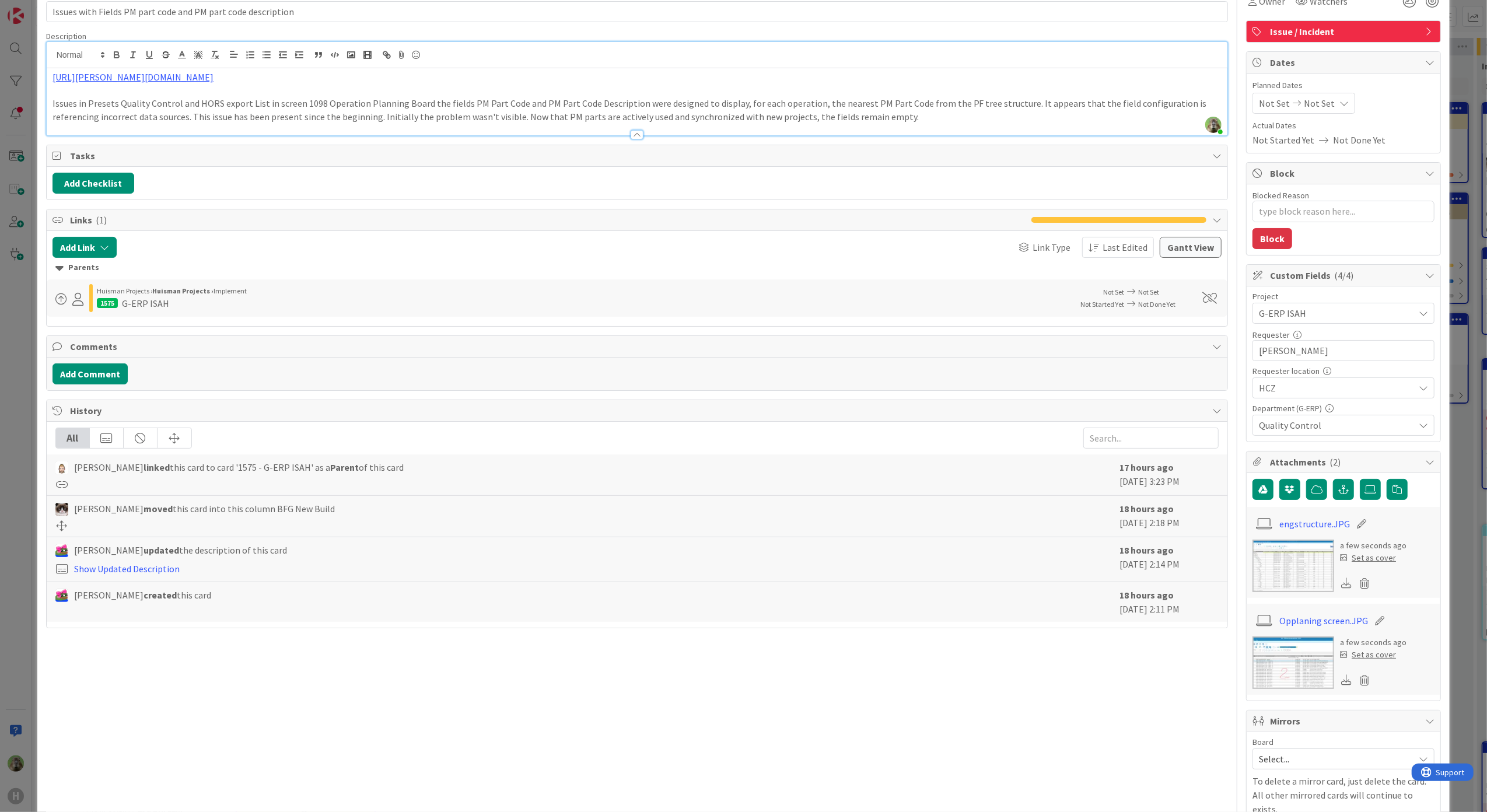
scroll to position [0, 0]
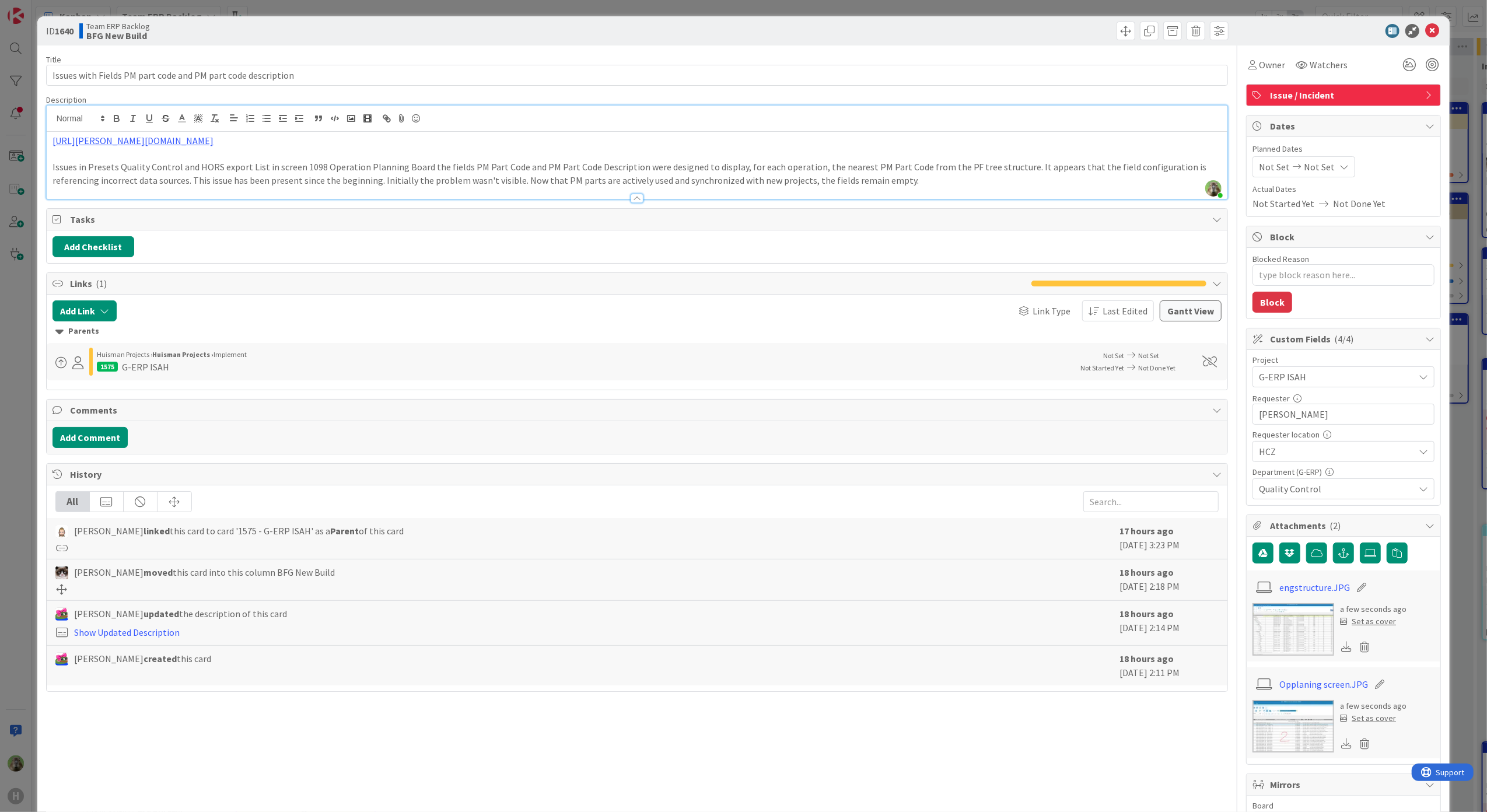
click at [968, 182] on p "Issues in Presets Quality Control and HORS export List in screen 1098 Operation…" at bounding box center [637, 174] width 1169 height 26
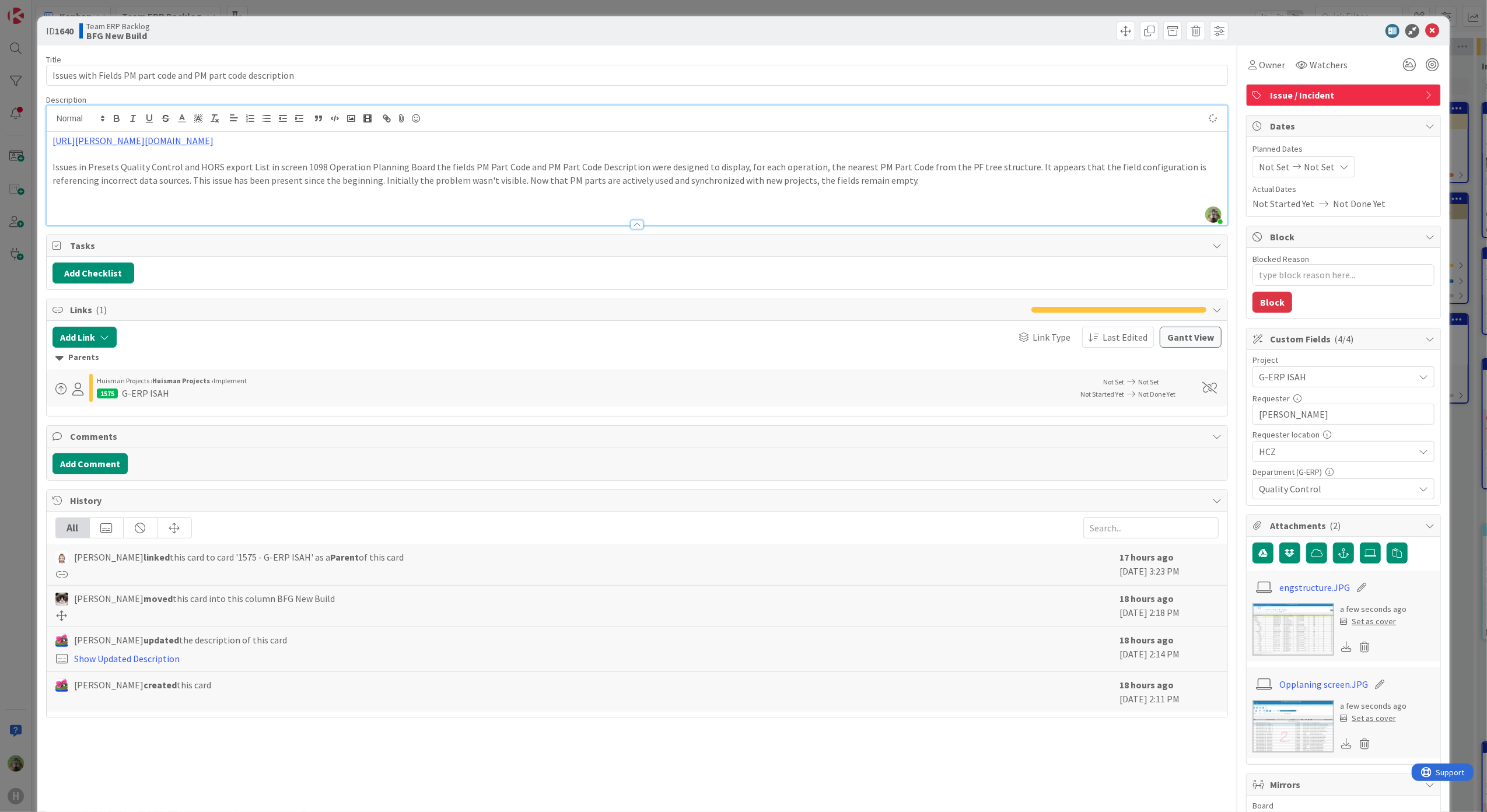
type textarea "x"
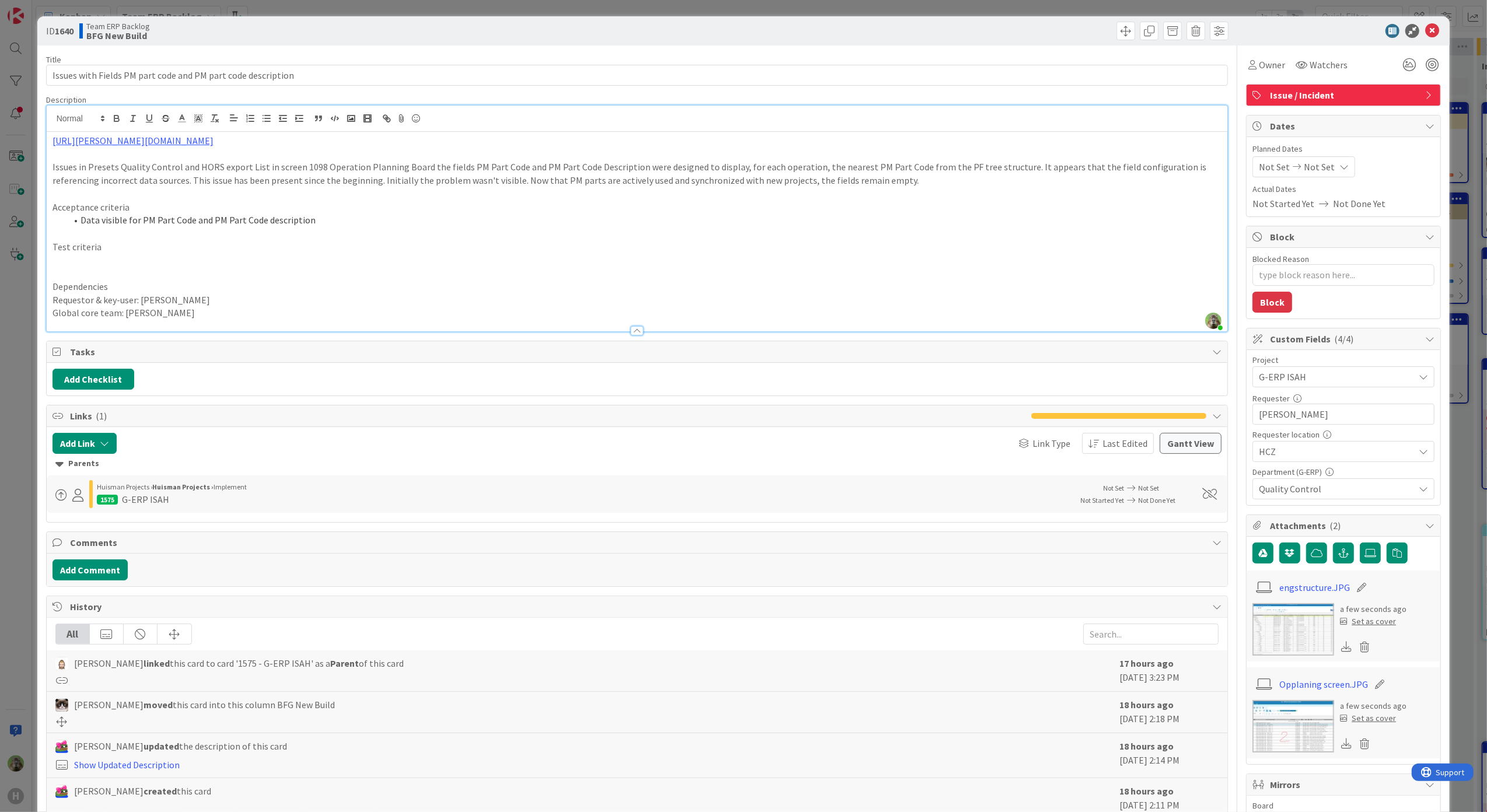
click at [1287, 642] on img at bounding box center [1293, 629] width 82 height 52
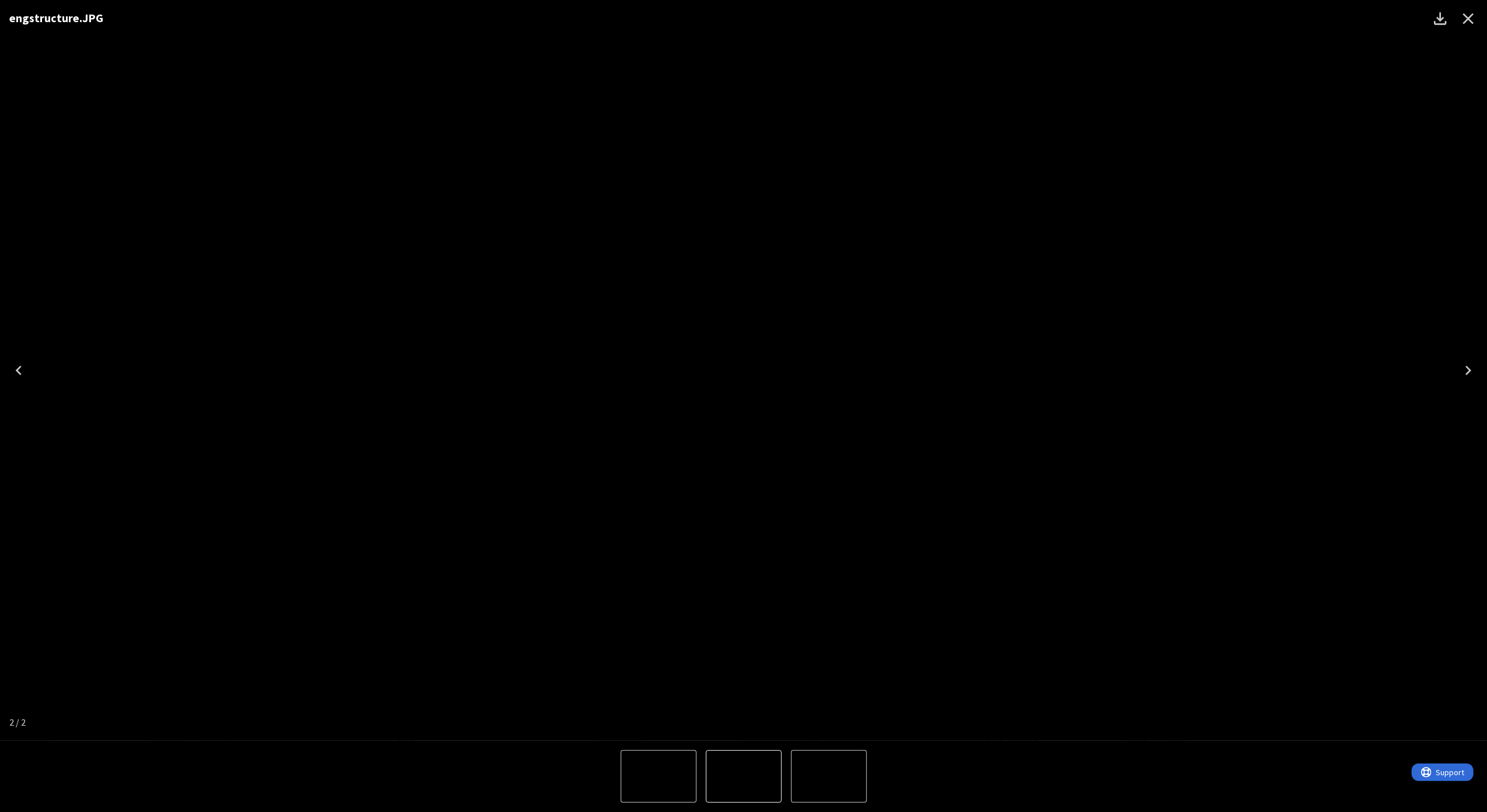
click at [101, 448] on div "engstructure.JPG" at bounding box center [744, 370] width 1487 height 741
click at [1464, 29] on button "Close" at bounding box center [1468, 18] width 28 height 28
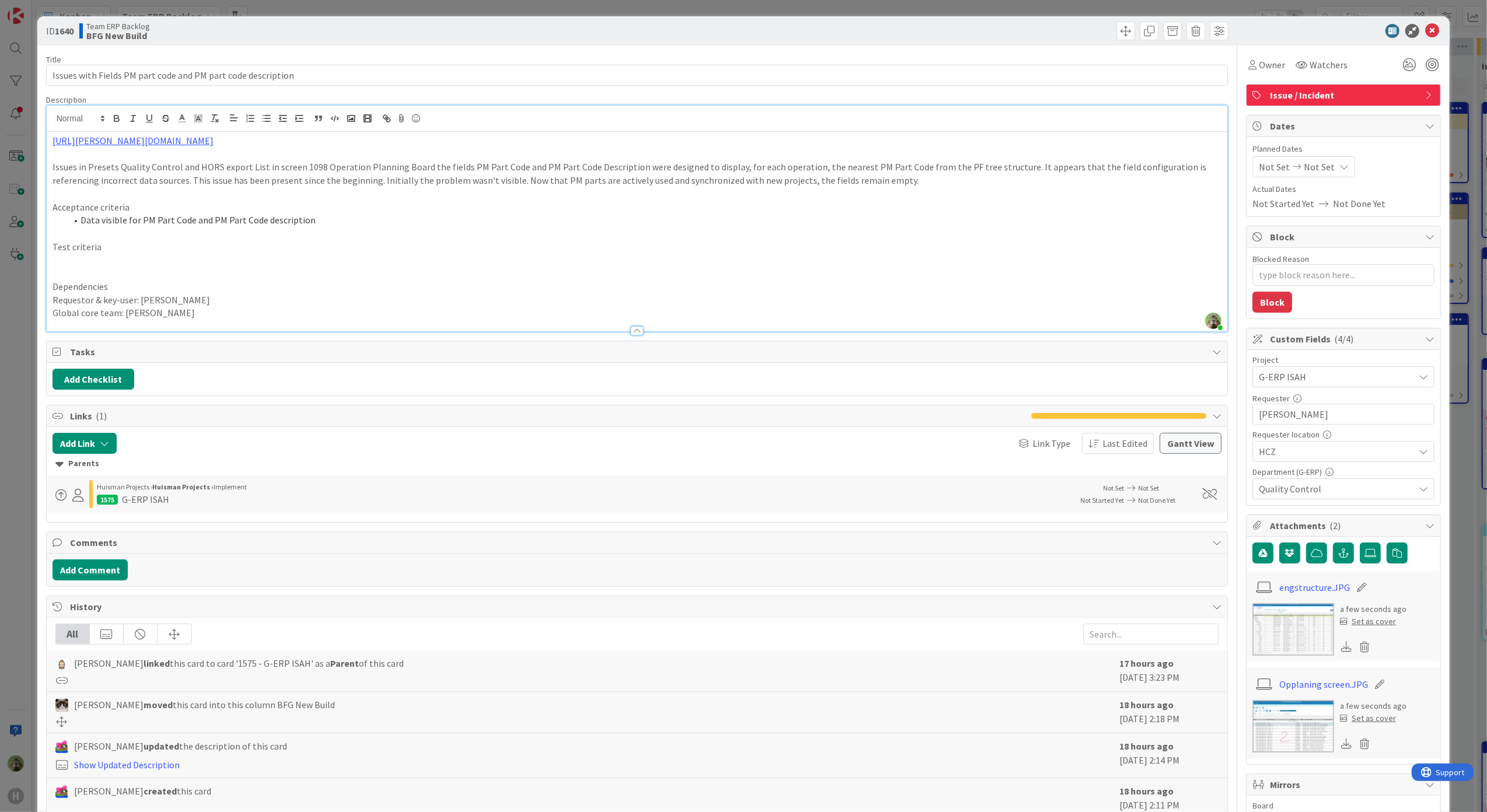
click at [169, 254] on p at bounding box center [637, 259] width 1169 height 13
click at [891, 175] on p "Issues in Presets Quality Control and HORS export List in screen 1098 Operation…" at bounding box center [637, 174] width 1169 height 26
click at [180, 270] on p at bounding box center [637, 273] width 1169 height 13
click at [4, 355] on div "ID 1640 Team ERP Backlog BFG New Build Title 60 / 128 Issues with Fields PM par…" at bounding box center [744, 406] width 1487 height 812
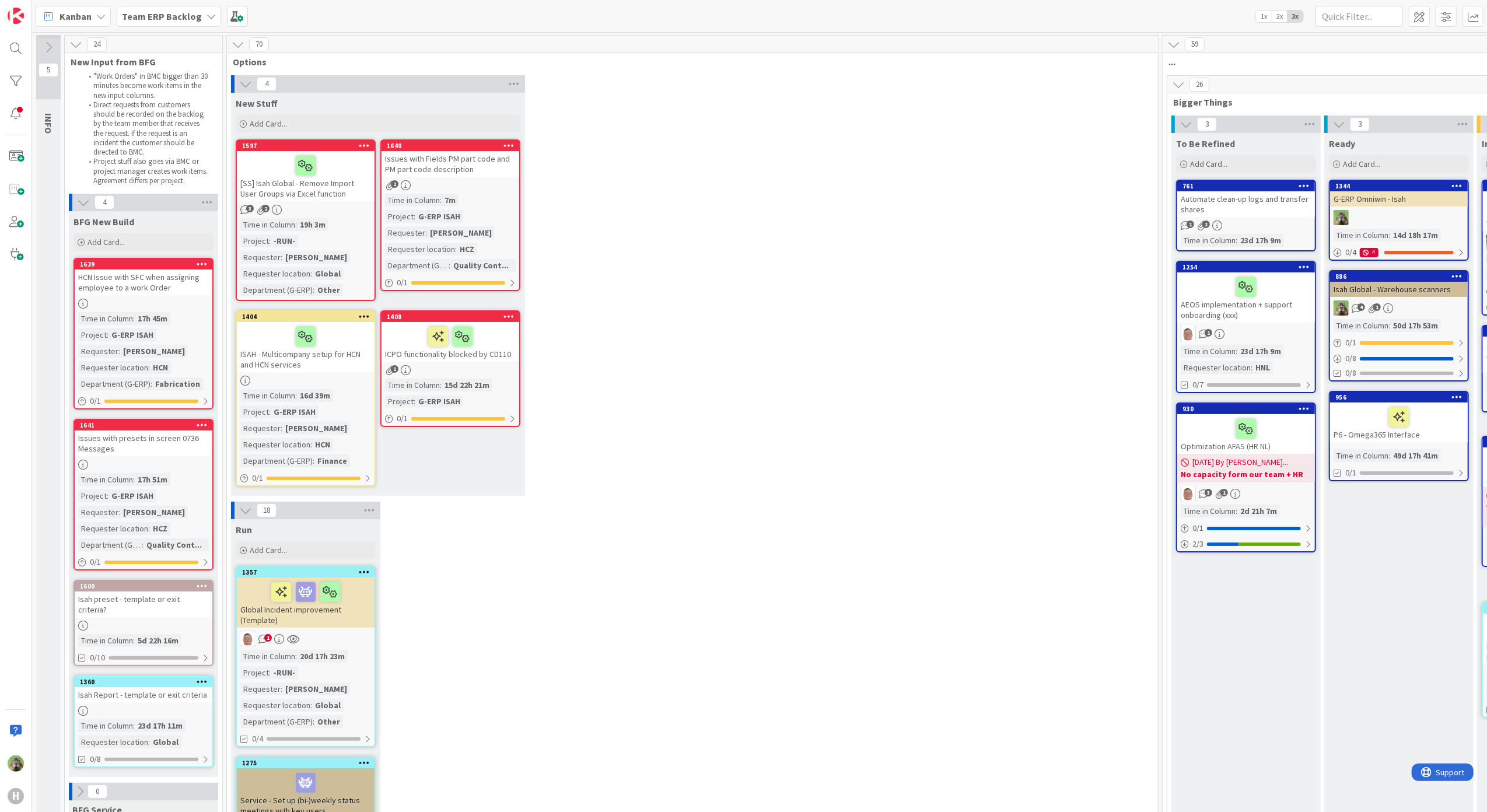
click at [507, 144] on icon at bounding box center [509, 145] width 11 height 8
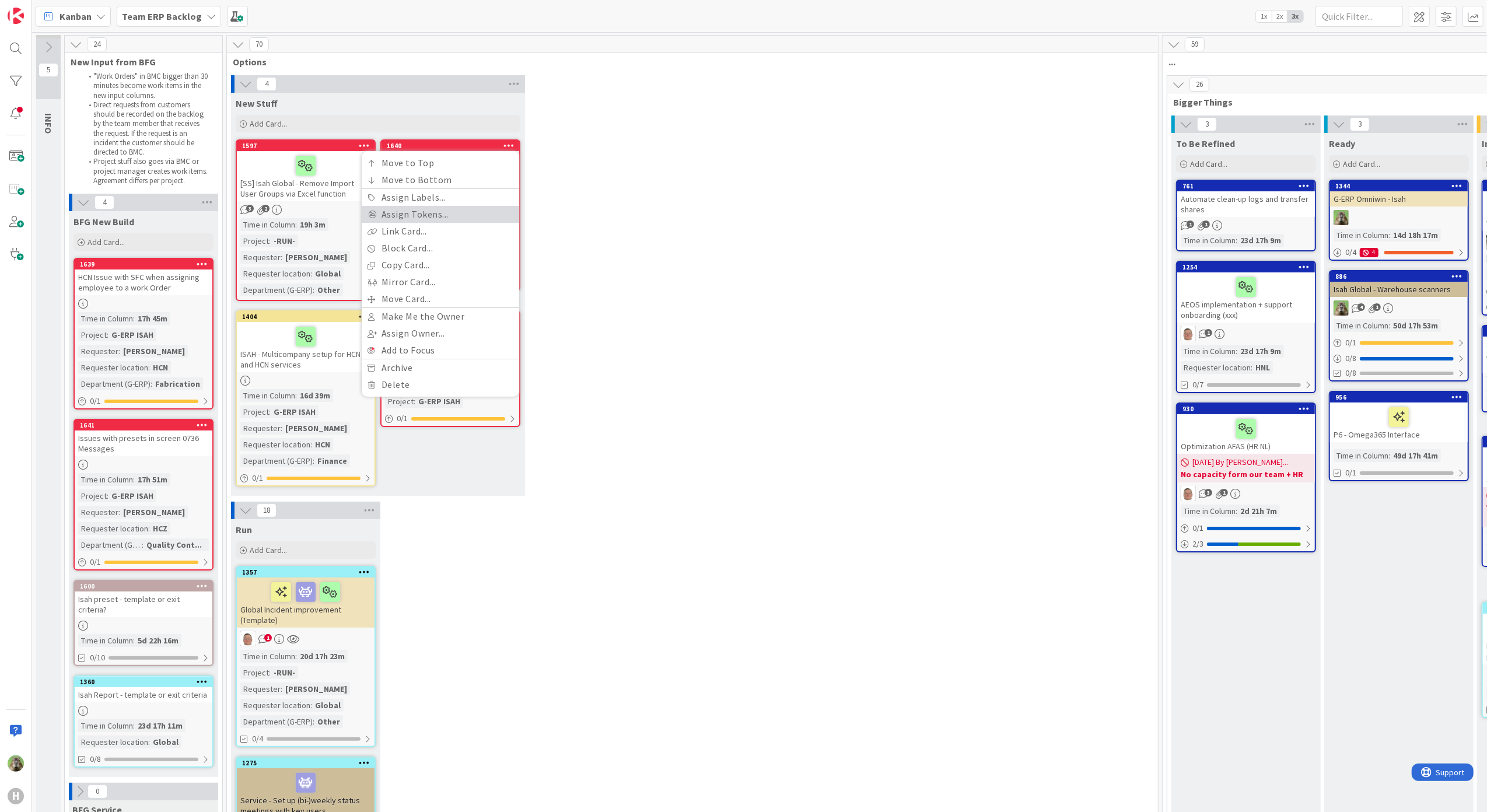
click at [431, 220] on link "Assign Tokens..." at bounding box center [440, 214] width 157 height 17
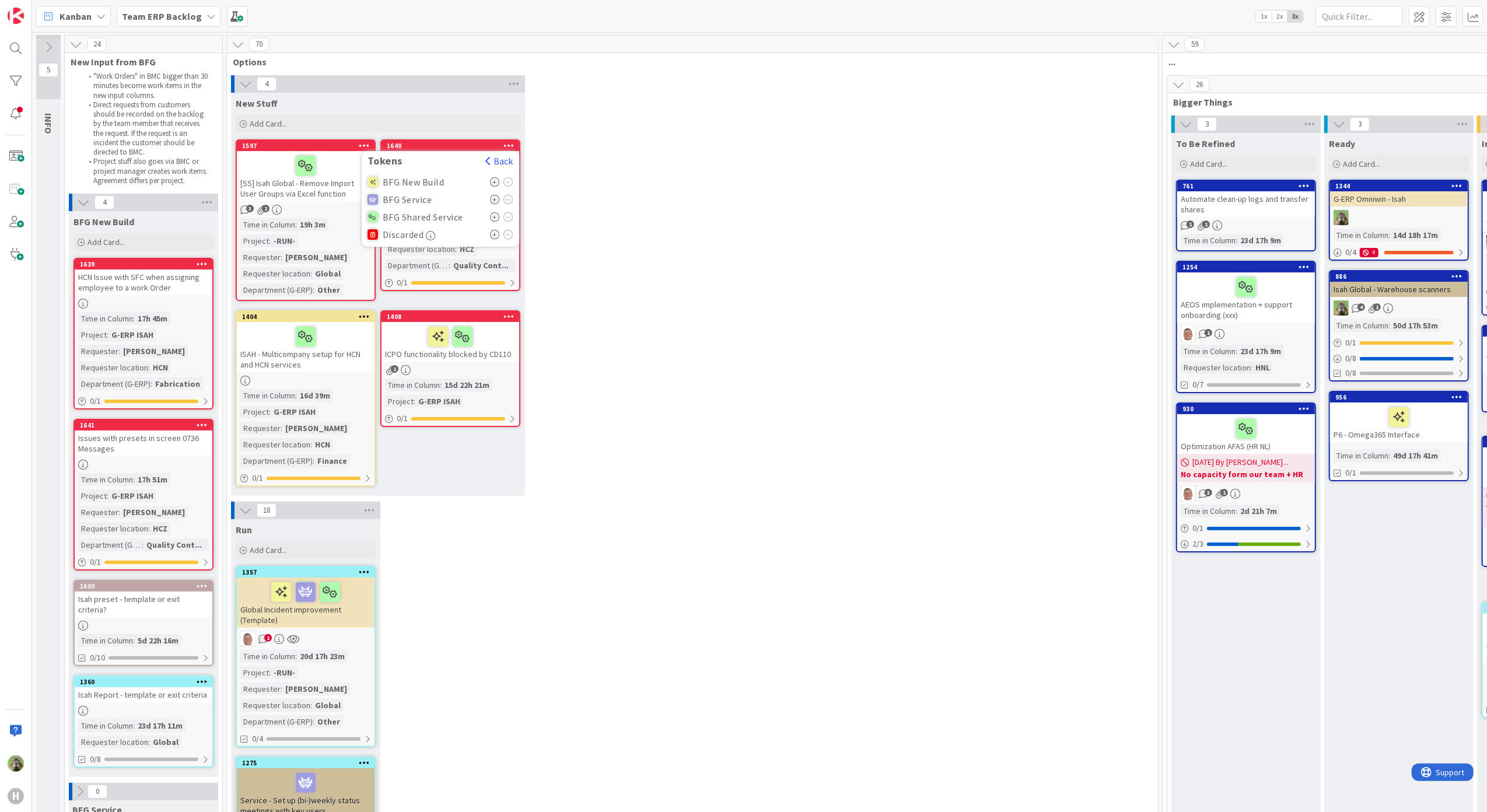
click at [488, 183] on div "BFG New Build" at bounding box center [441, 182] width 146 height 17
click at [493, 181] on icon at bounding box center [495, 182] width 10 height 9
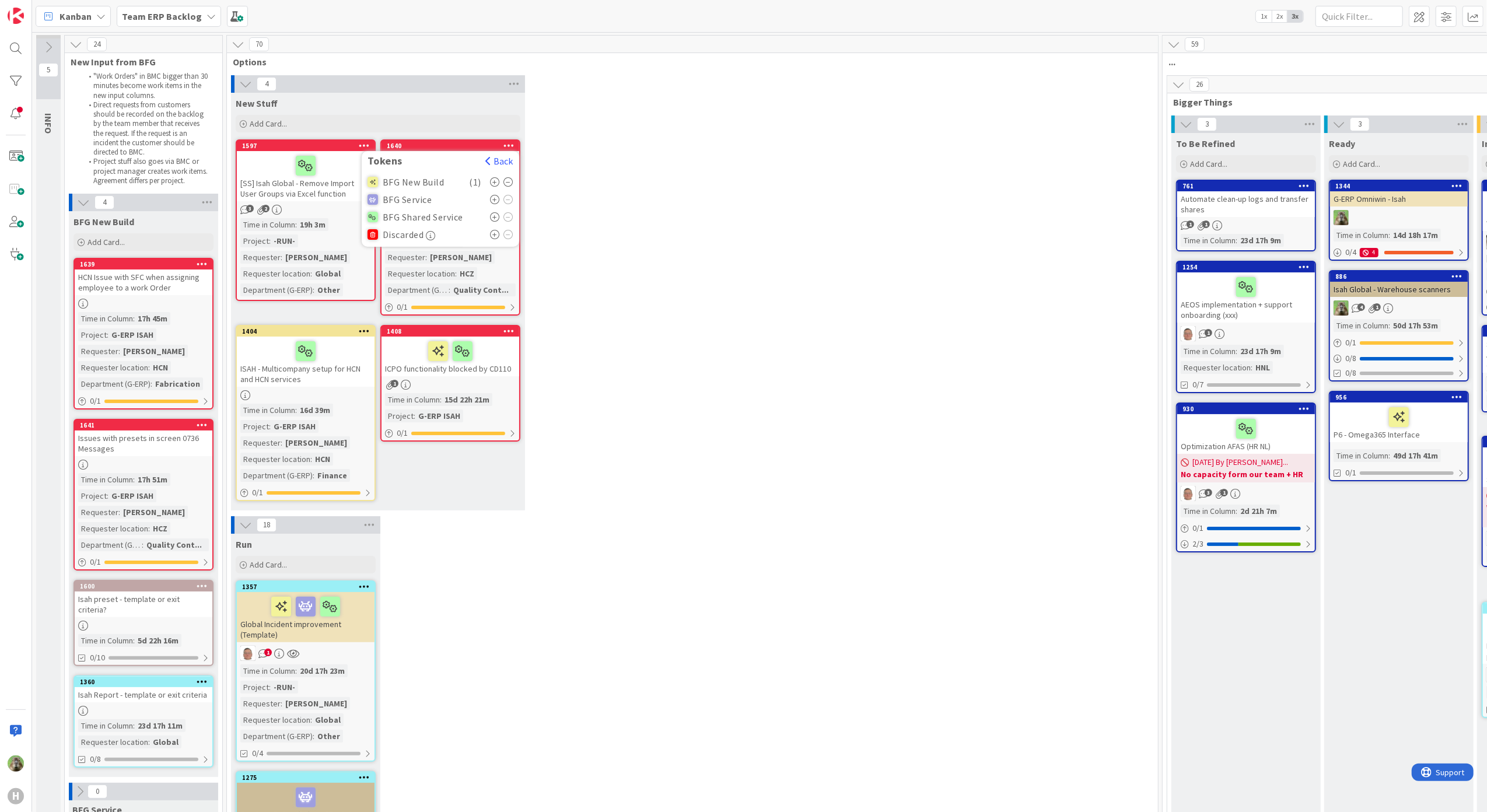
click at [709, 181] on div "4 New Stuff Add Card... 1640 Tokens Back BFG New Build ( 1 ) BFG Service BFG Sh…" at bounding box center [692, 296] width 926 height 441
click at [134, 290] on div "HCN Issue with SFC when assigning employee to a work Order" at bounding box center [144, 282] width 137 height 26
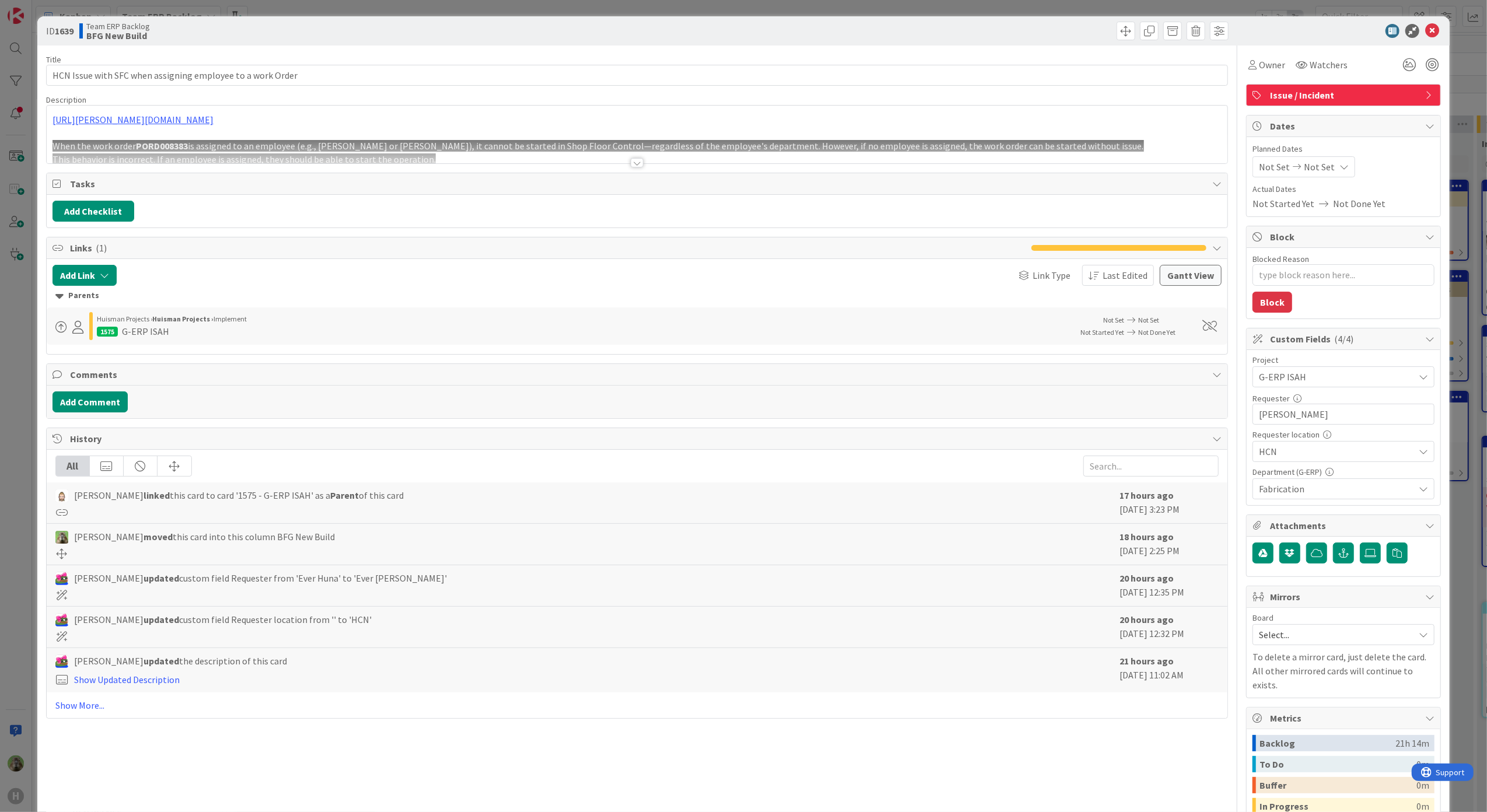
click at [459, 152] on div at bounding box center [637, 149] width 1181 height 30
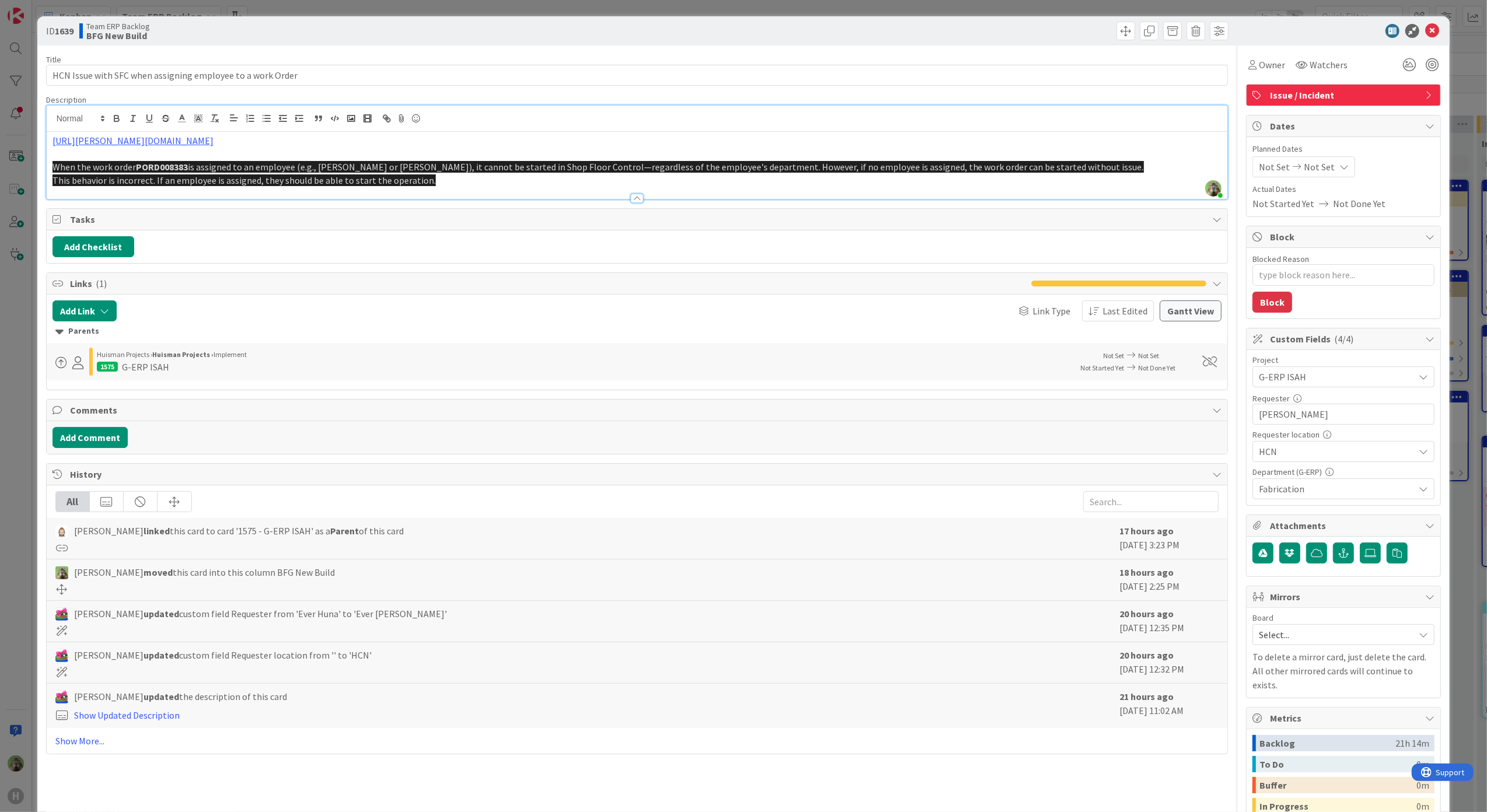
click at [408, 152] on p at bounding box center [637, 154] width 1169 height 13
click at [213, 144] on link "[URL][PERSON_NAME][DOMAIN_NAME]" at bounding box center [133, 140] width 161 height 12
click at [246, 164] on link "[URL][PERSON_NAME][DOMAIN_NAME]" at bounding box center [238, 163] width 117 height 15
click at [1361, 549] on label at bounding box center [1370, 553] width 21 height 21
click at [1360, 542] on input "file" at bounding box center [1360, 542] width 0 height 0
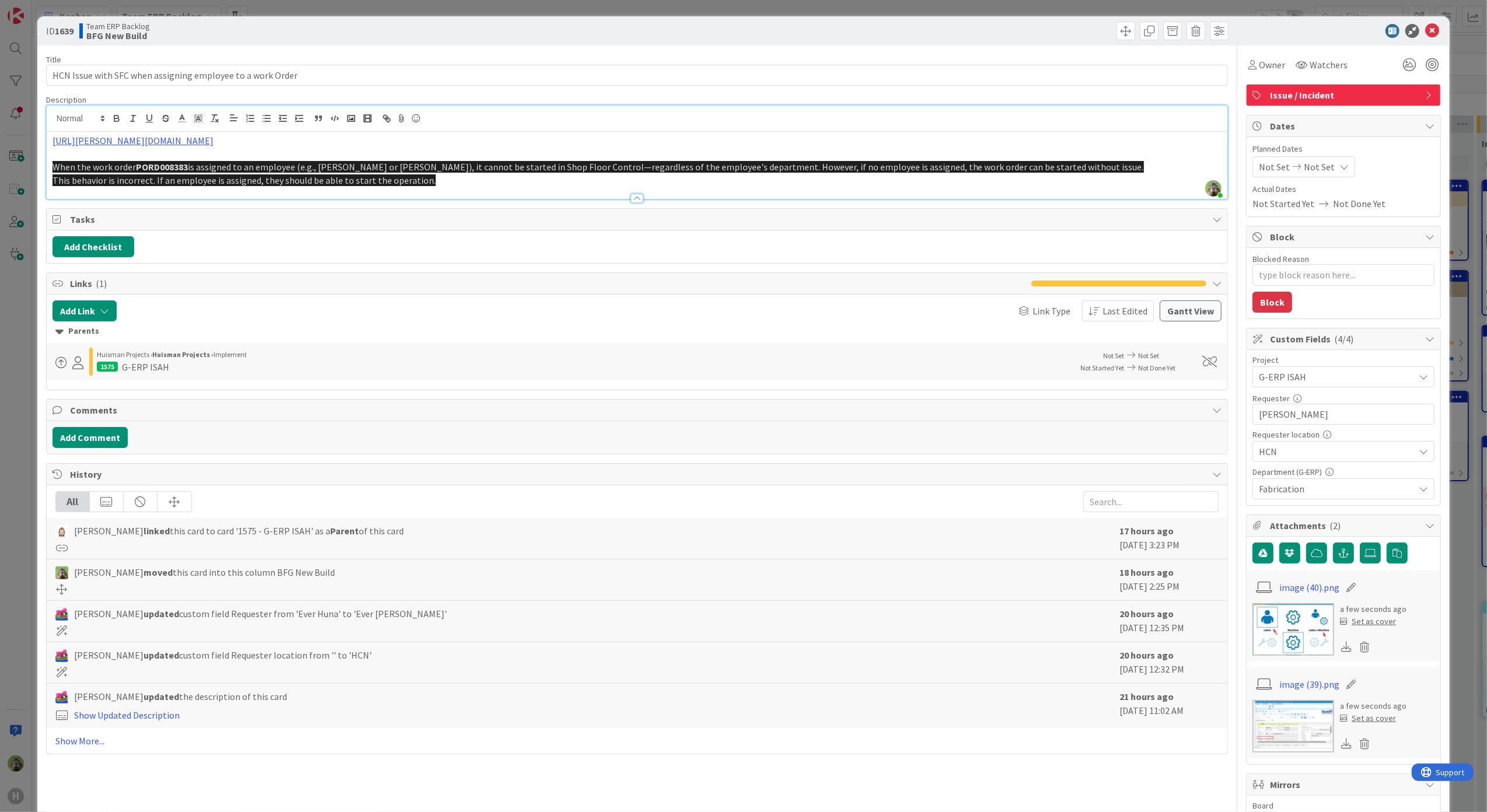
click at [1280, 721] on img at bounding box center [1293, 726] width 82 height 52
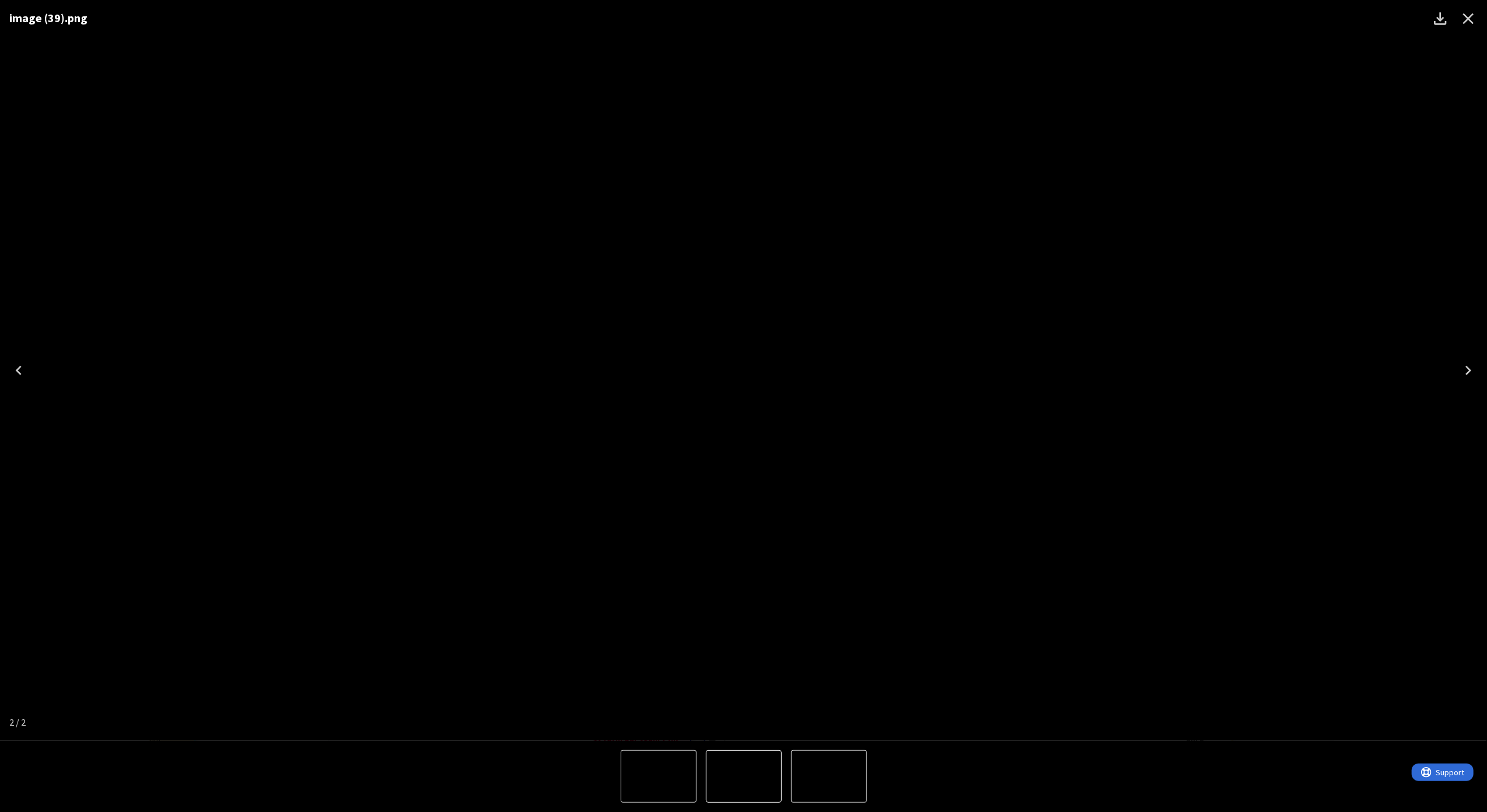
click at [1366, 425] on div "image (39).png" at bounding box center [744, 370] width 1487 height 741
click at [1468, 6] on button "Close" at bounding box center [1468, 18] width 28 height 28
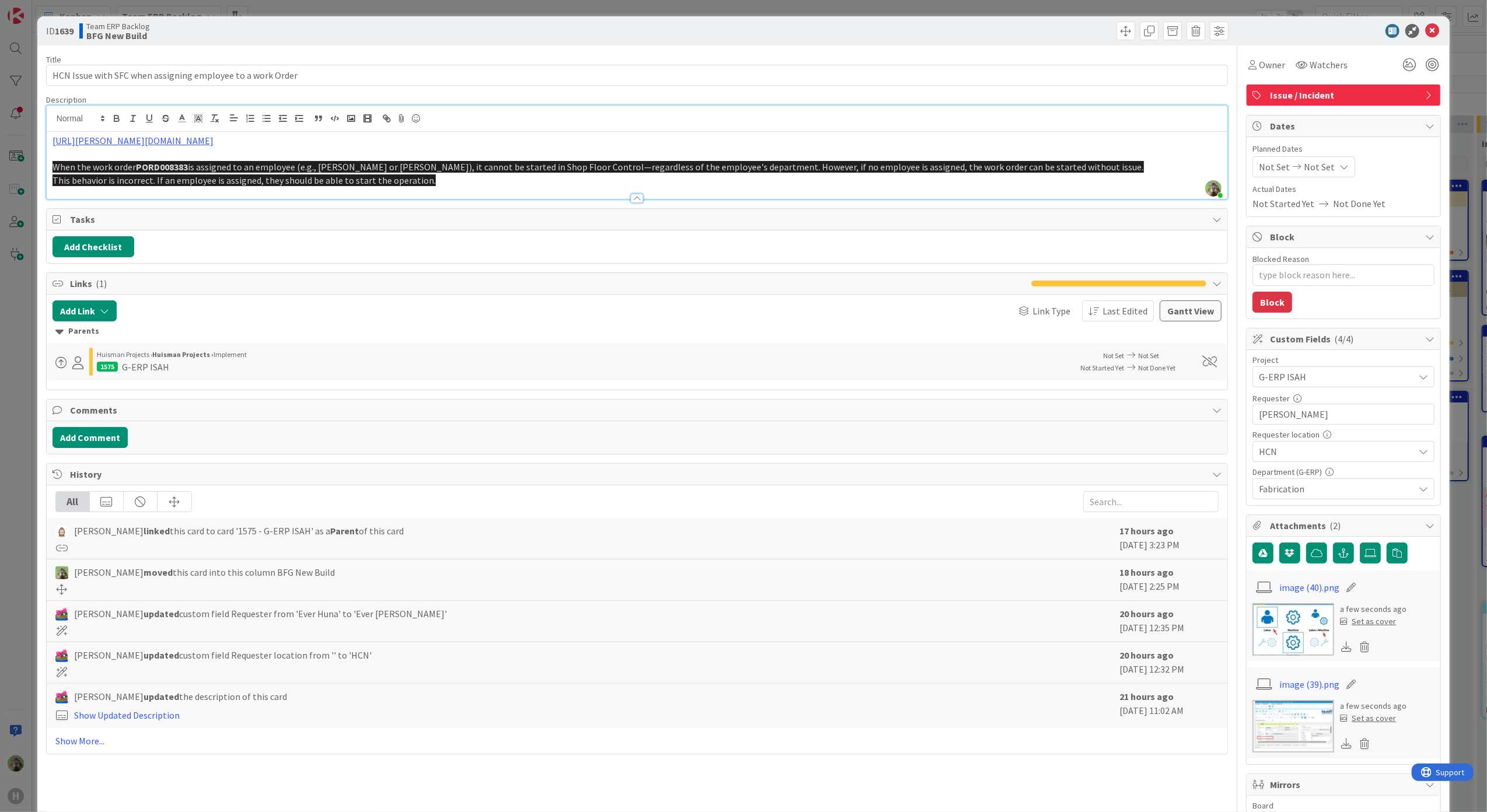
click at [1292, 642] on img at bounding box center [1293, 629] width 82 height 52
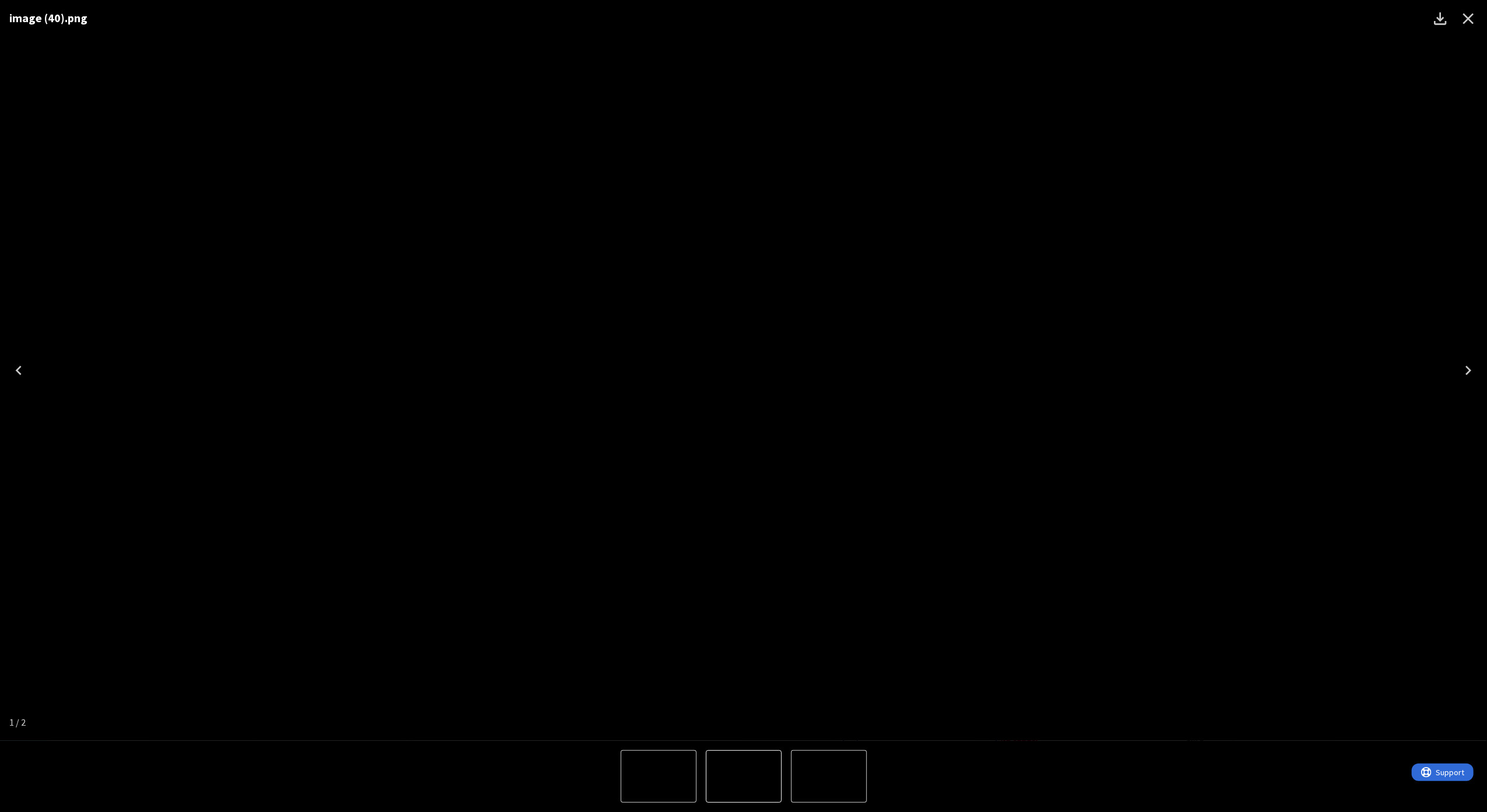
click at [1461, 11] on icon "Close" at bounding box center [1468, 19] width 19 height 19
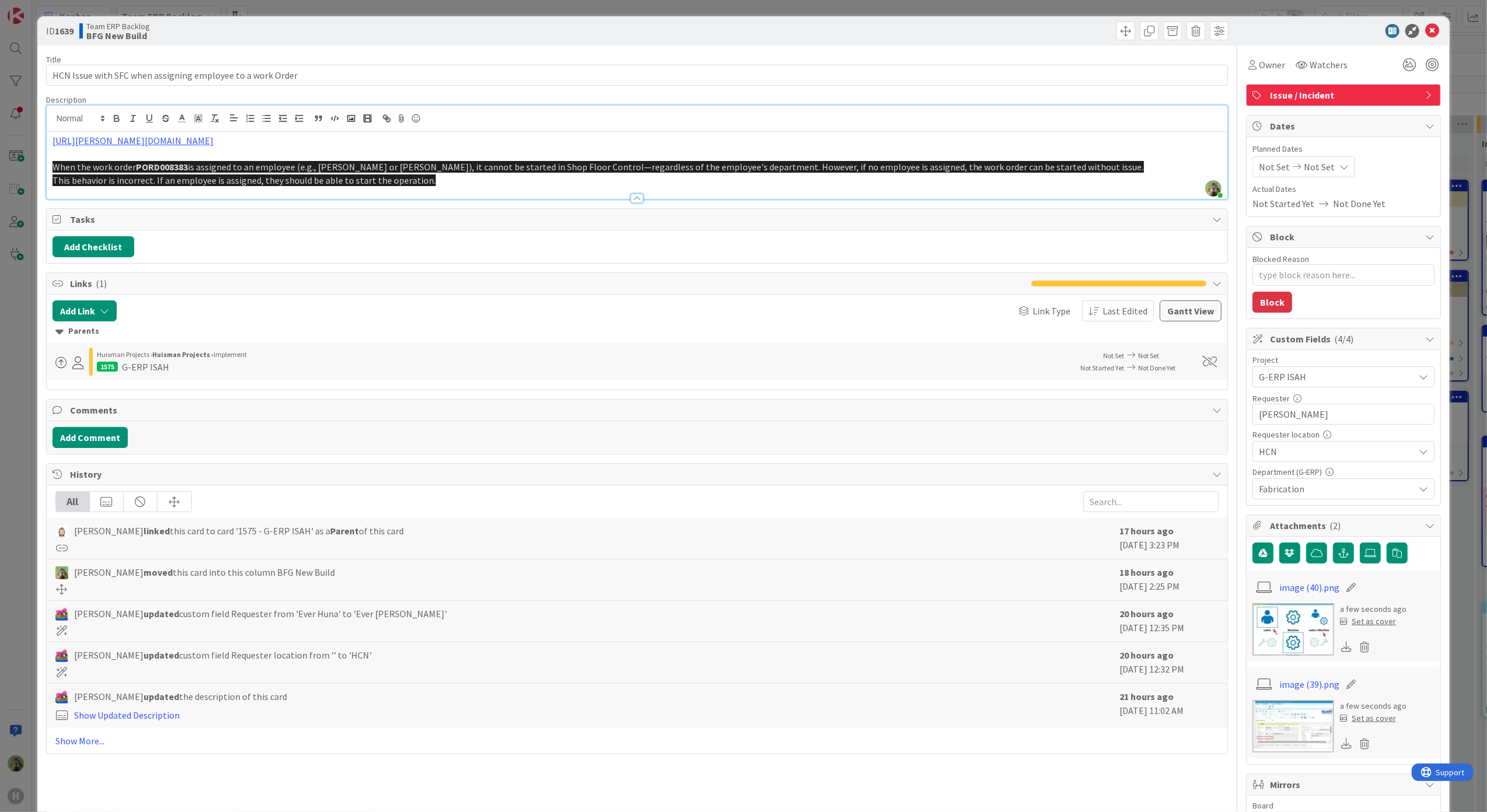
click at [448, 190] on div at bounding box center [637, 193] width 1181 height 12
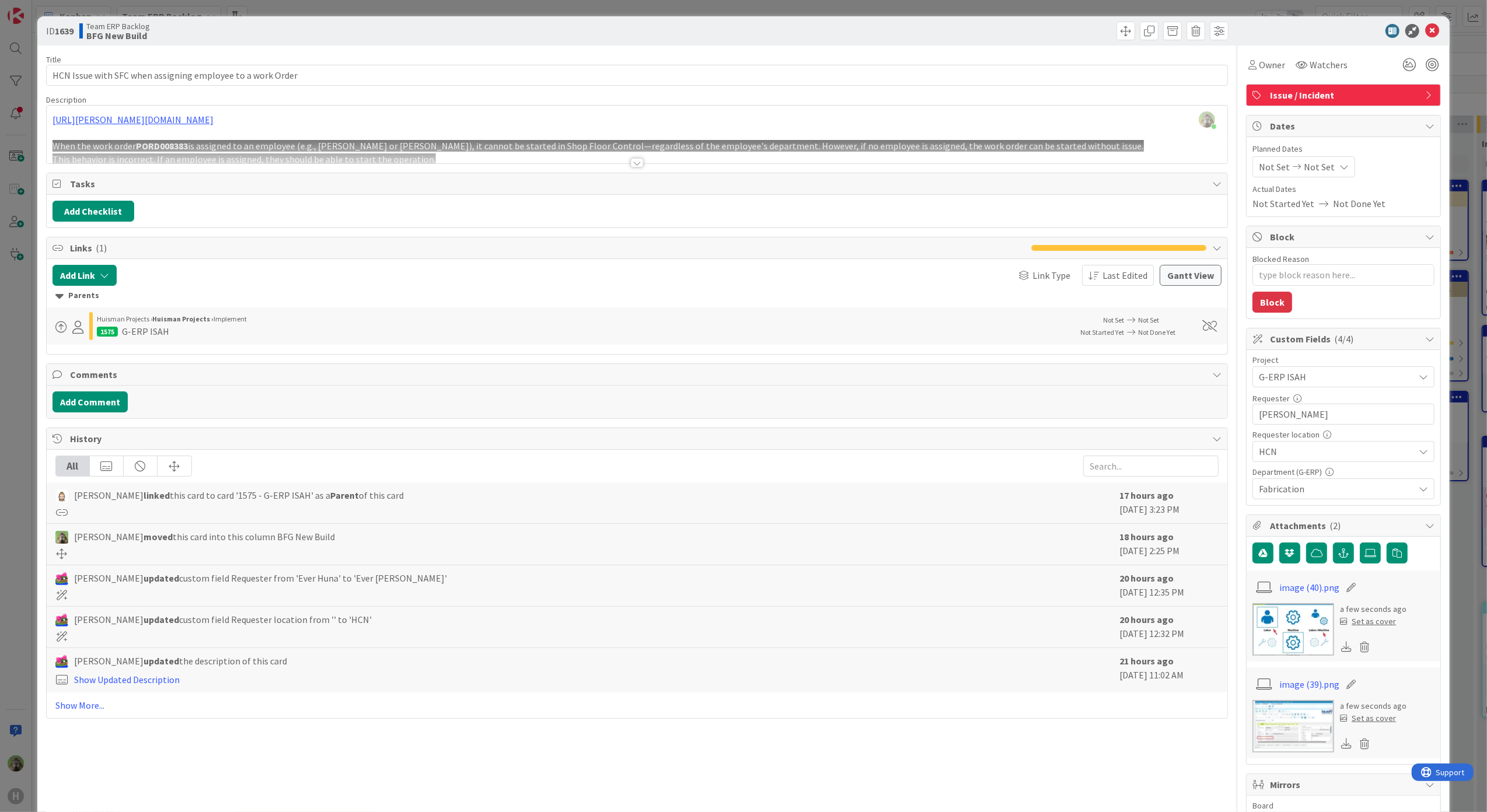
click at [441, 159] on div at bounding box center [637, 149] width 1181 height 30
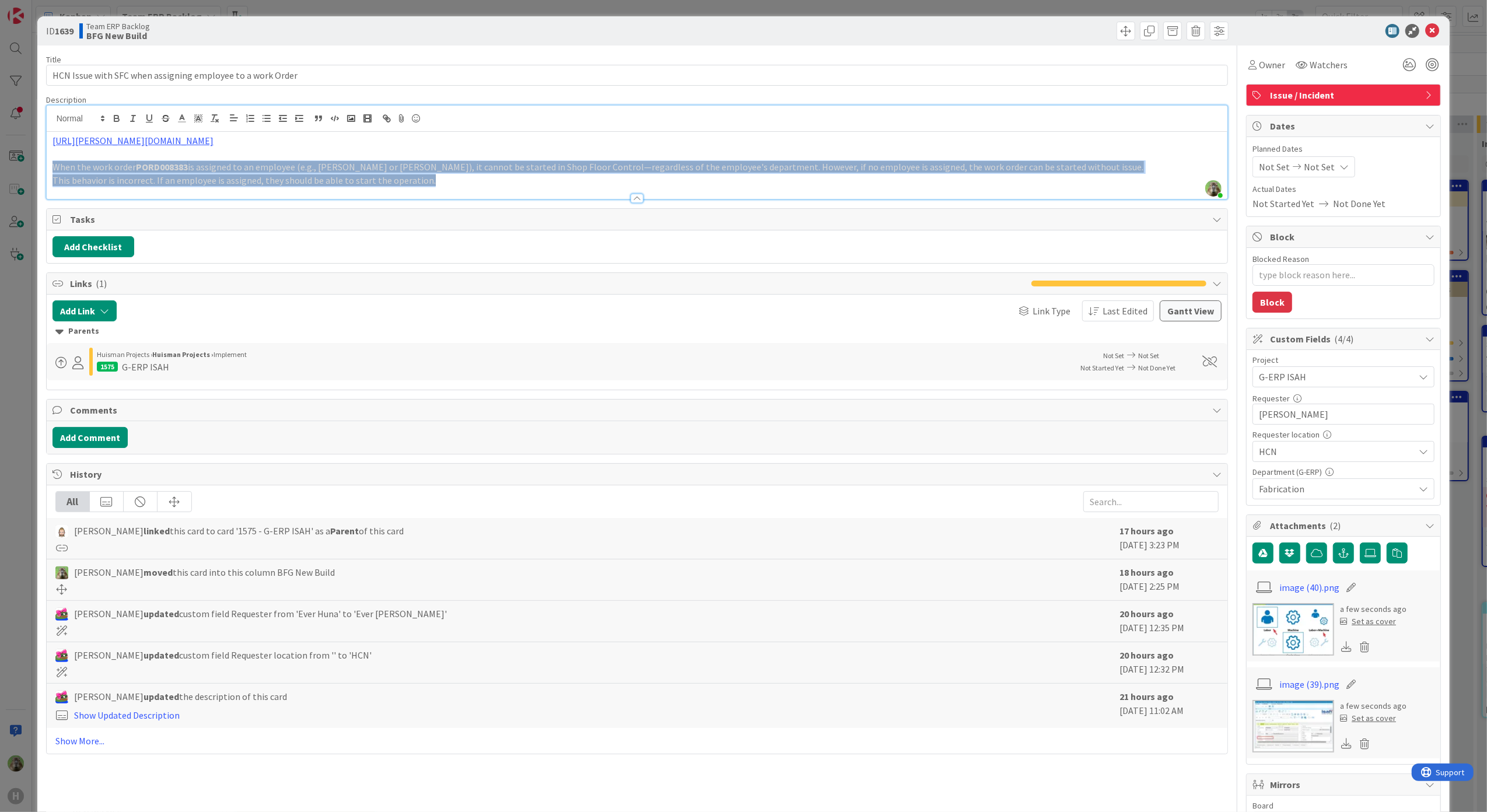
drag, startPoint x: 451, startPoint y: 182, endPoint x: 51, endPoint y: 164, distance: 400.4
click at [51, 164] on div "[URL][PERSON_NAME][DOMAIN_NAME] When the work order PORD008383 is assigned to a…" at bounding box center [637, 165] width 1181 height 67
click at [195, 119] on icon at bounding box center [198, 118] width 11 height 11
click at [204, 147] on span at bounding box center [199, 145] width 9 height 9
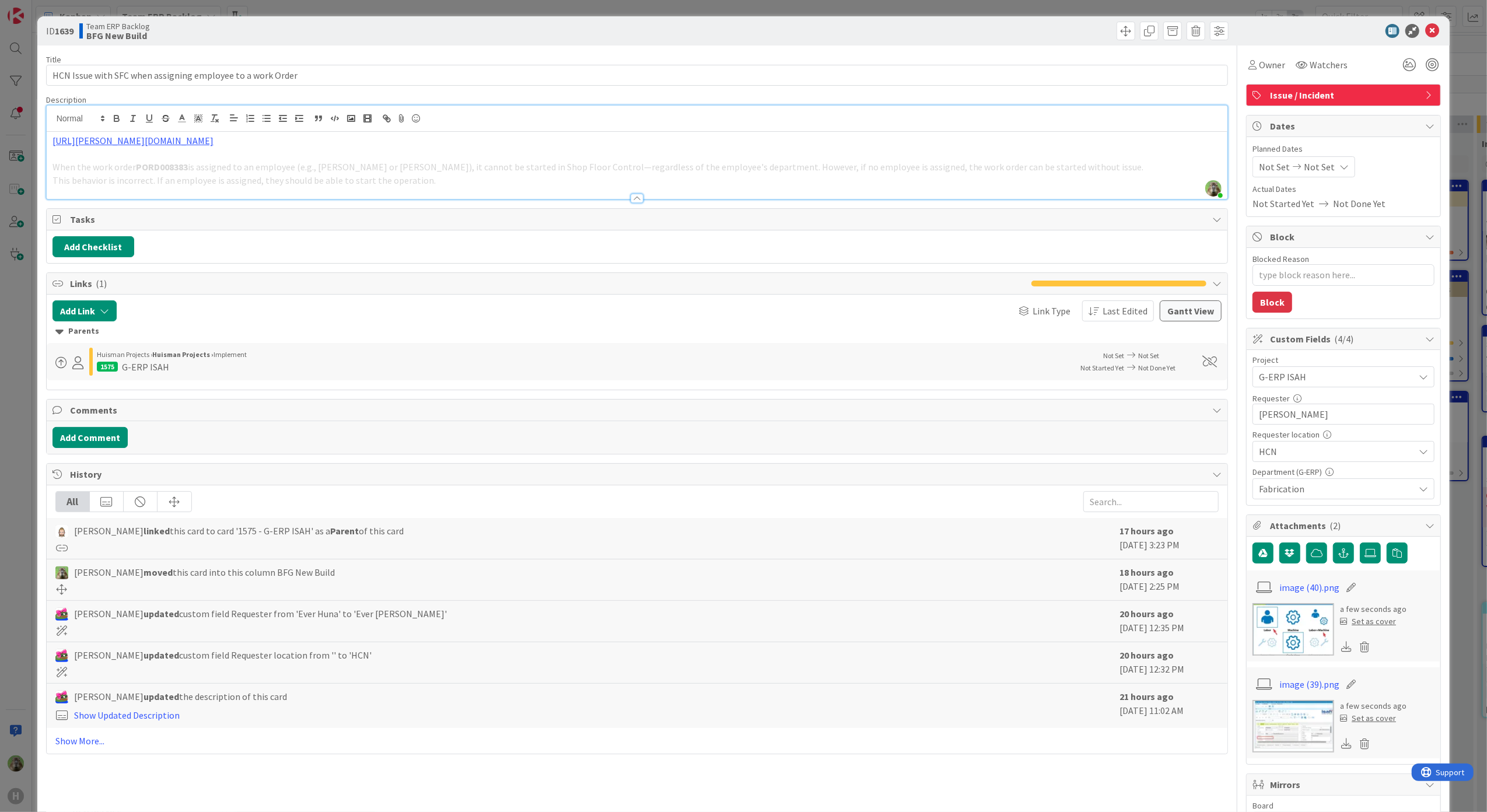
click at [572, 204] on div "Title 58 / 128 HCN Issue with SFC when assigning employee to a work Order Descr…" at bounding box center [637, 580] width 1182 height 1070
click at [560, 179] on p "This behavior is incorrect. If an employee is assigned, they should be able to …" at bounding box center [637, 180] width 1169 height 13
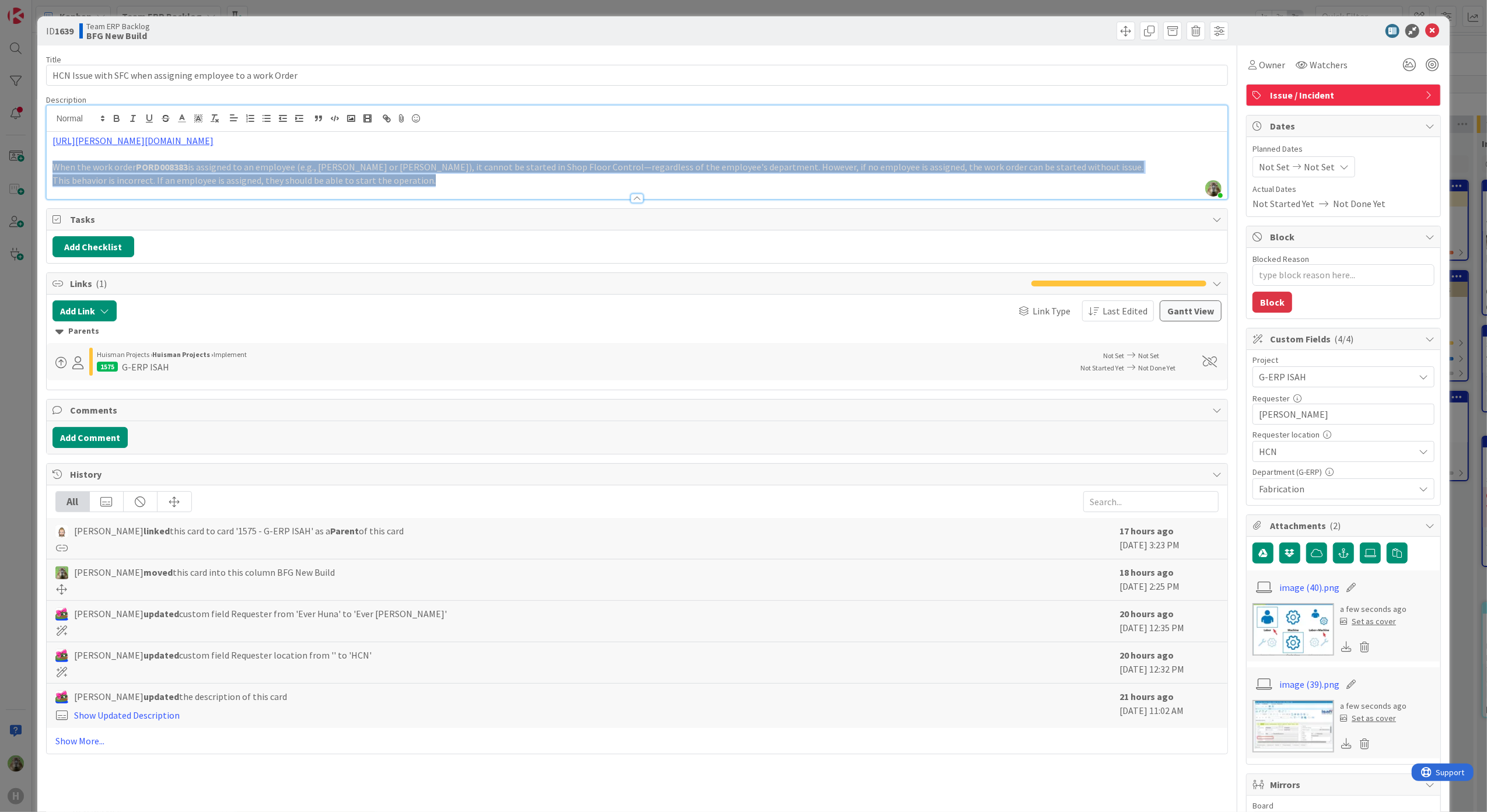
click at [467, 184] on p "This behavior is incorrect. If an employee is assigned, they should be able to …" at bounding box center [637, 180] width 1169 height 13
drag, startPoint x: 299, startPoint y: 184, endPoint x: 19, endPoint y: 164, distance: 280.7
click at [19, 164] on div "ID 1639 Team ERP Backlog BFG New Build Title 58 / 128 HCN Issue with SFC when a…" at bounding box center [744, 406] width 1487 height 812
click at [184, 122] on line at bounding box center [182, 122] width 7 height 0
click at [179, 135] on span at bounding box center [183, 133] width 9 height 9
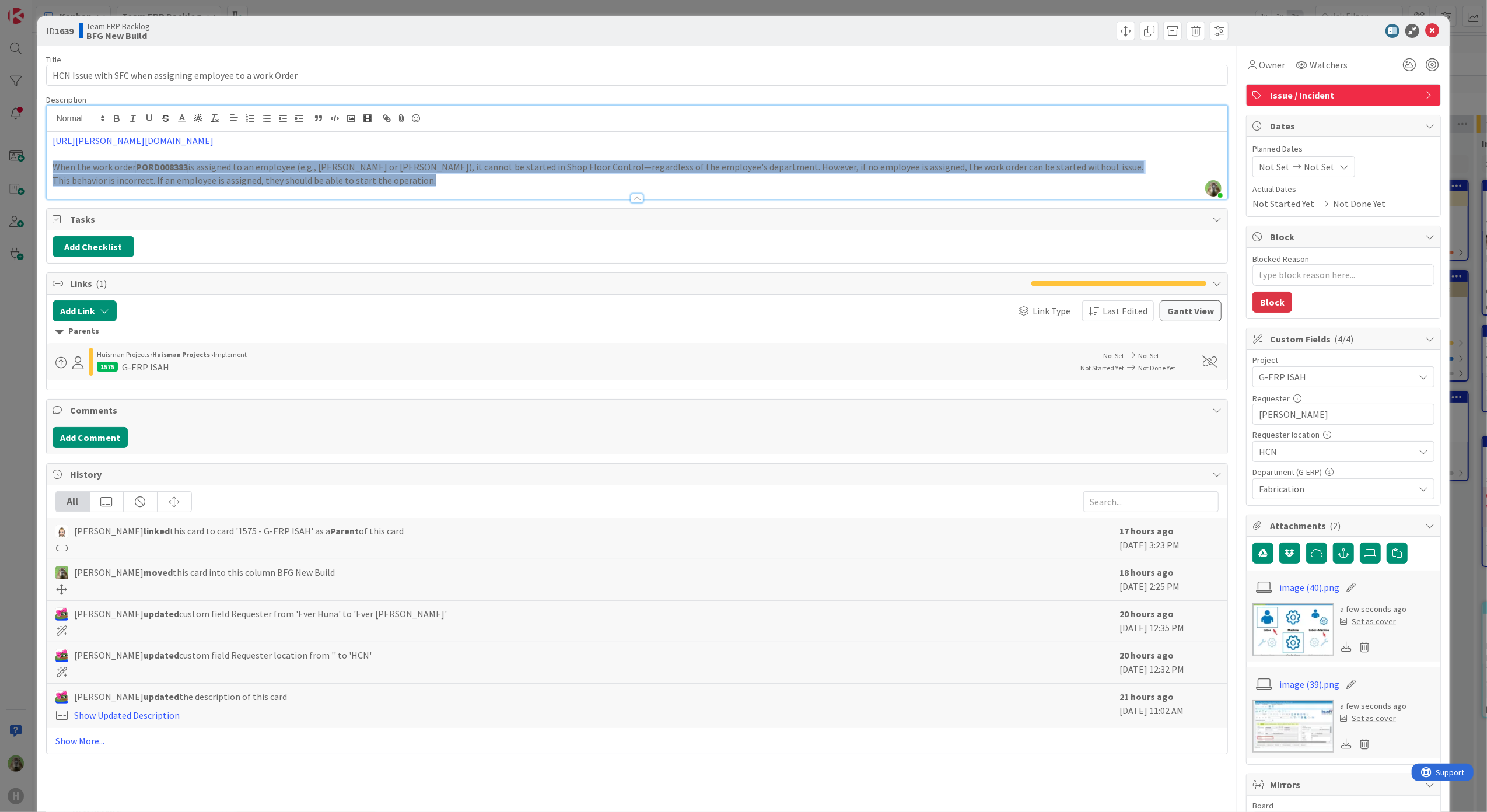
click at [529, 174] on p "When the work order PORD008383 is assigned to an employee (e.g., [PERSON_NAME] …" at bounding box center [637, 167] width 1169 height 13
drag, startPoint x: 481, startPoint y: 182, endPoint x: 33, endPoint y: 168, distance: 448.2
click at [33, 168] on div "ID 1639 Team ERP Backlog BFG New Build Title 58 / 128 HCN Issue with SFC when a…" at bounding box center [744, 406] width 1487 height 812
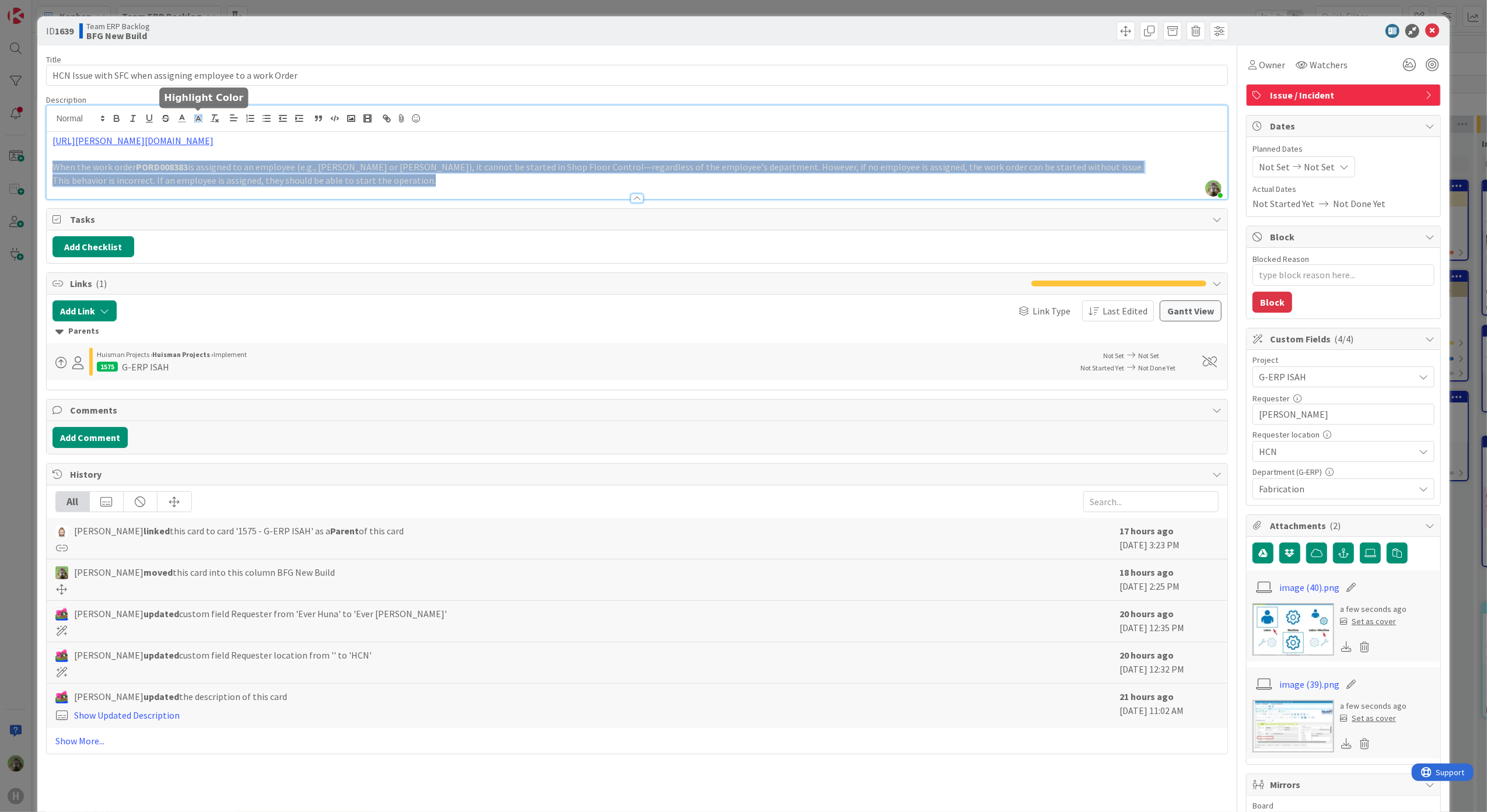
click at [201, 121] on icon at bounding box center [198, 118] width 11 height 11
click at [204, 145] on span at bounding box center [199, 145] width 9 height 9
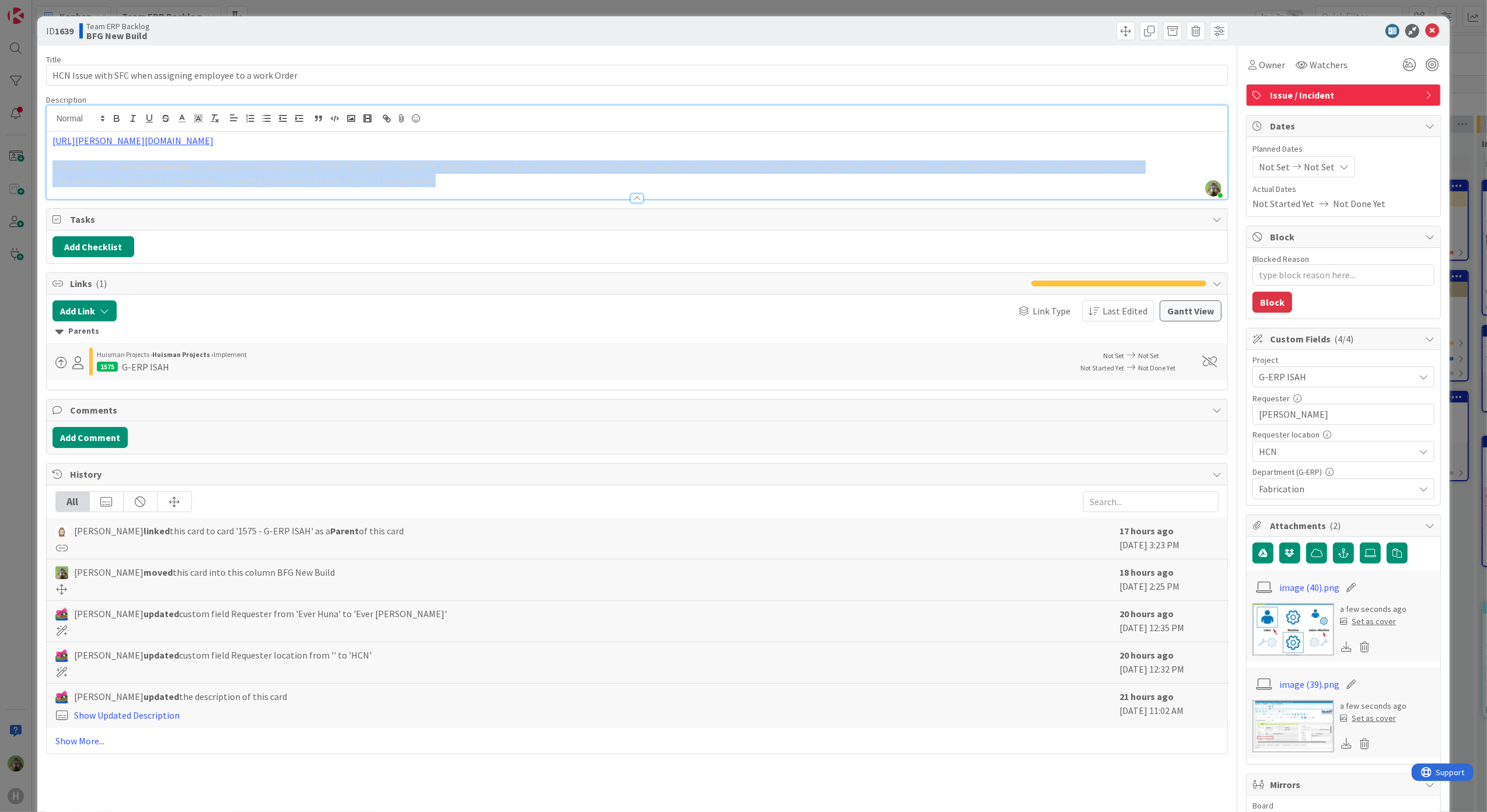
click at [439, 178] on p "This behavior is incorrect. If an employee is assigned, they should be able to …" at bounding box center [637, 180] width 1169 height 13
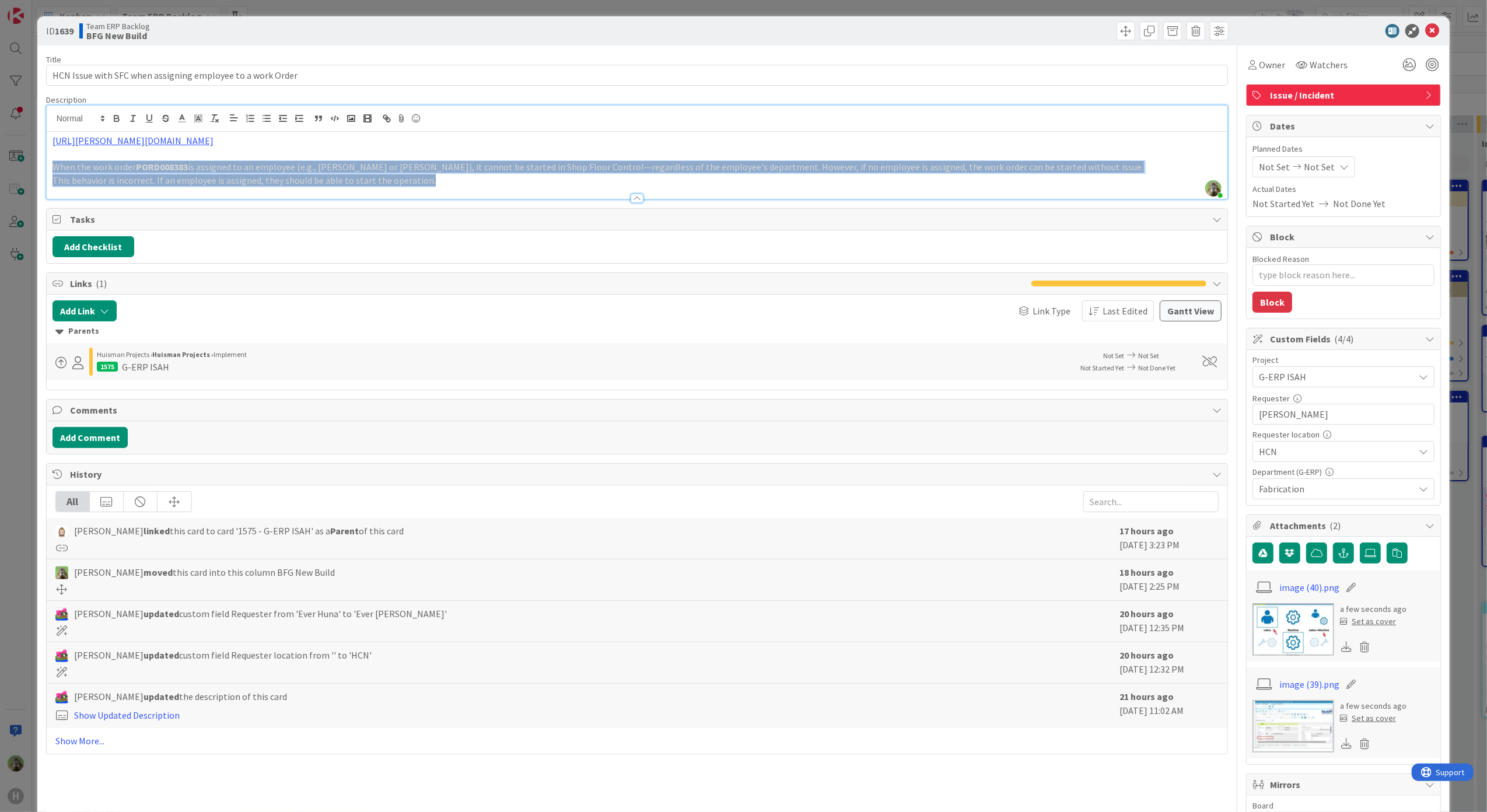
click at [439, 178] on p "This behavior is incorrect. If an employee is assigned, they should be able to …" at bounding box center [637, 180] width 1169 height 13
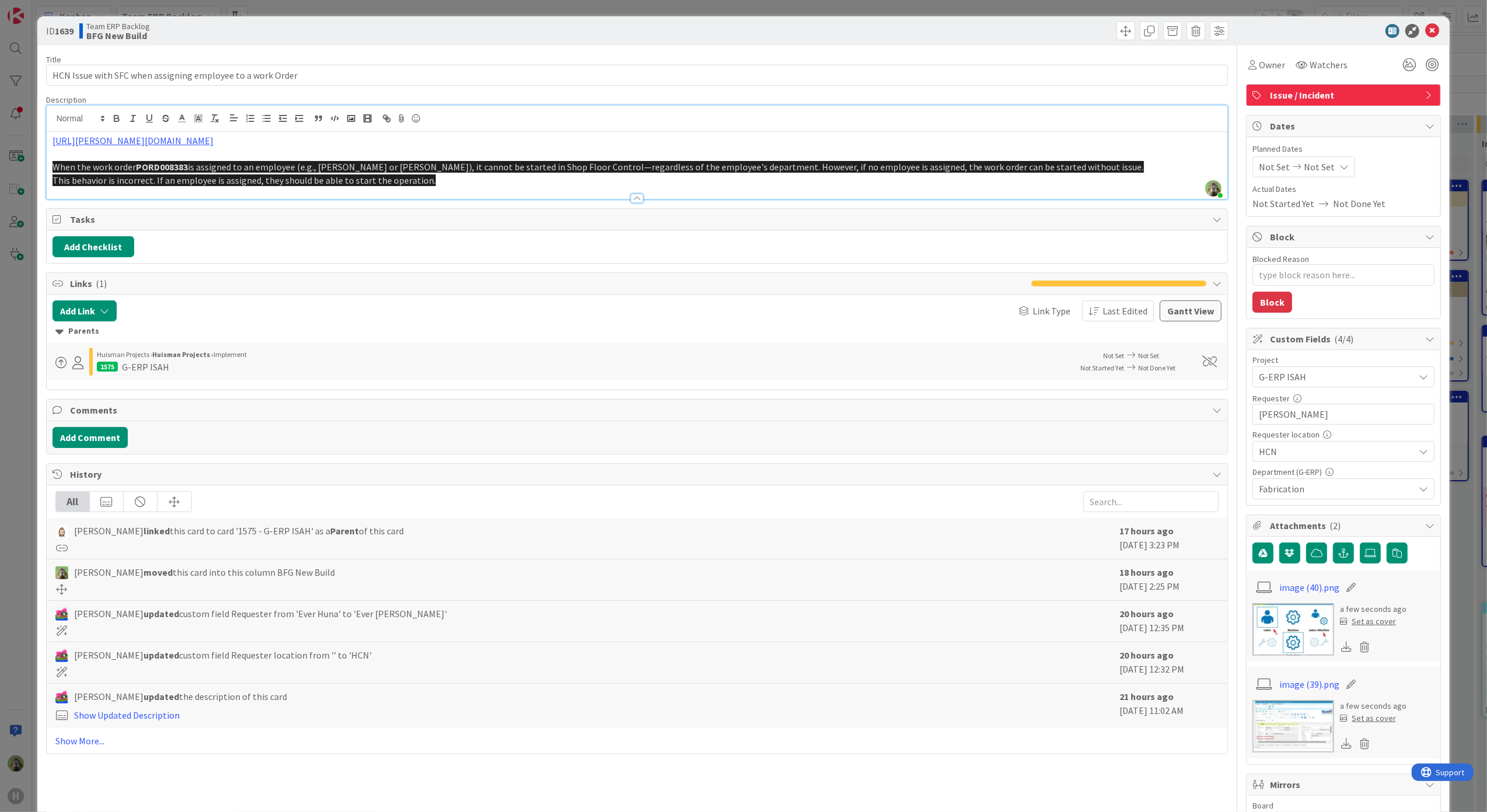
click at [509, 159] on p at bounding box center [637, 154] width 1169 height 13
click at [511, 155] on p at bounding box center [637, 154] width 1169 height 13
click at [512, 154] on p at bounding box center [637, 154] width 1169 height 13
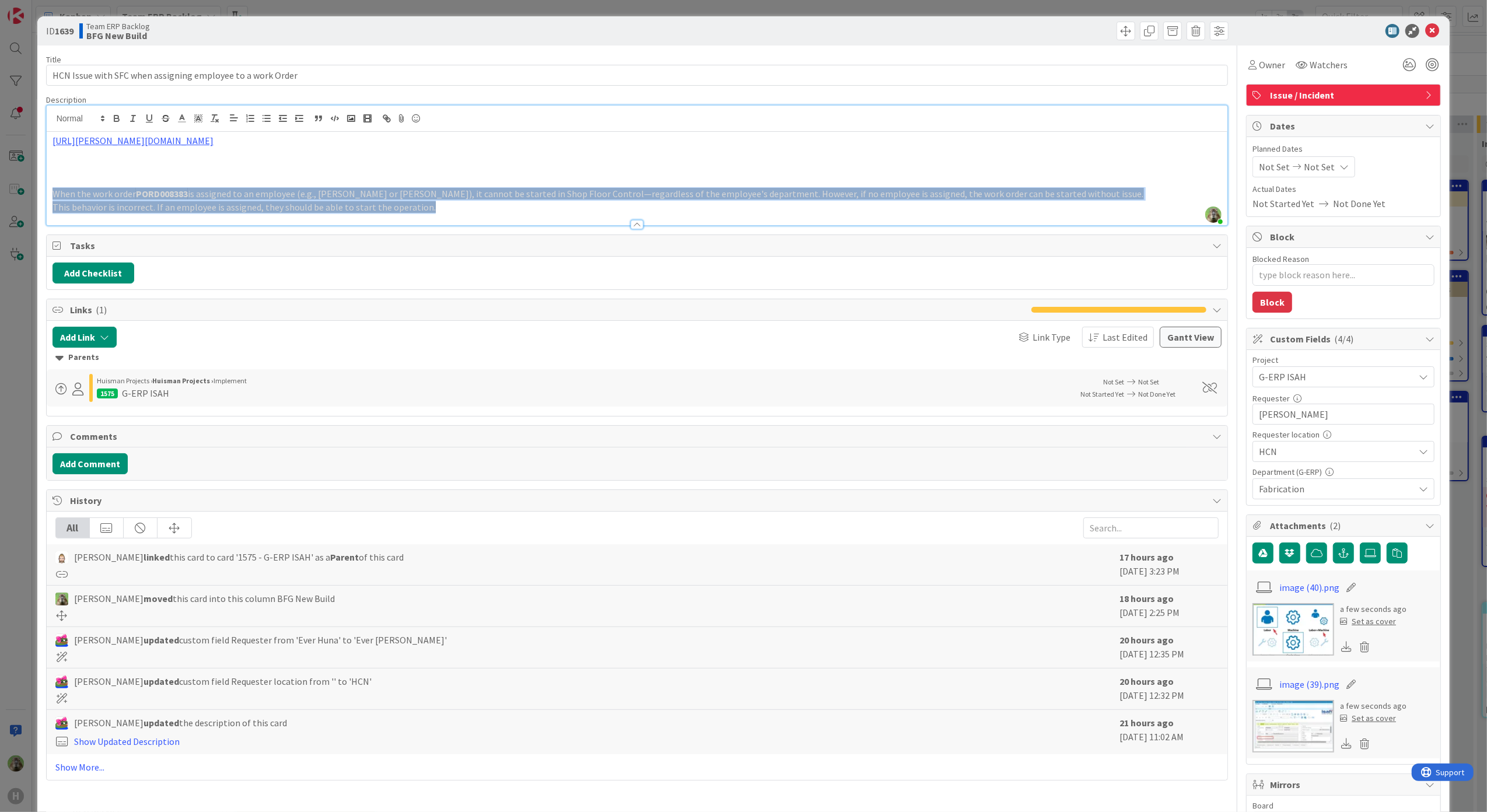
copy div "When the work order PORD008383 is assigned to an employee (e.g., [PERSON_NAME] …"
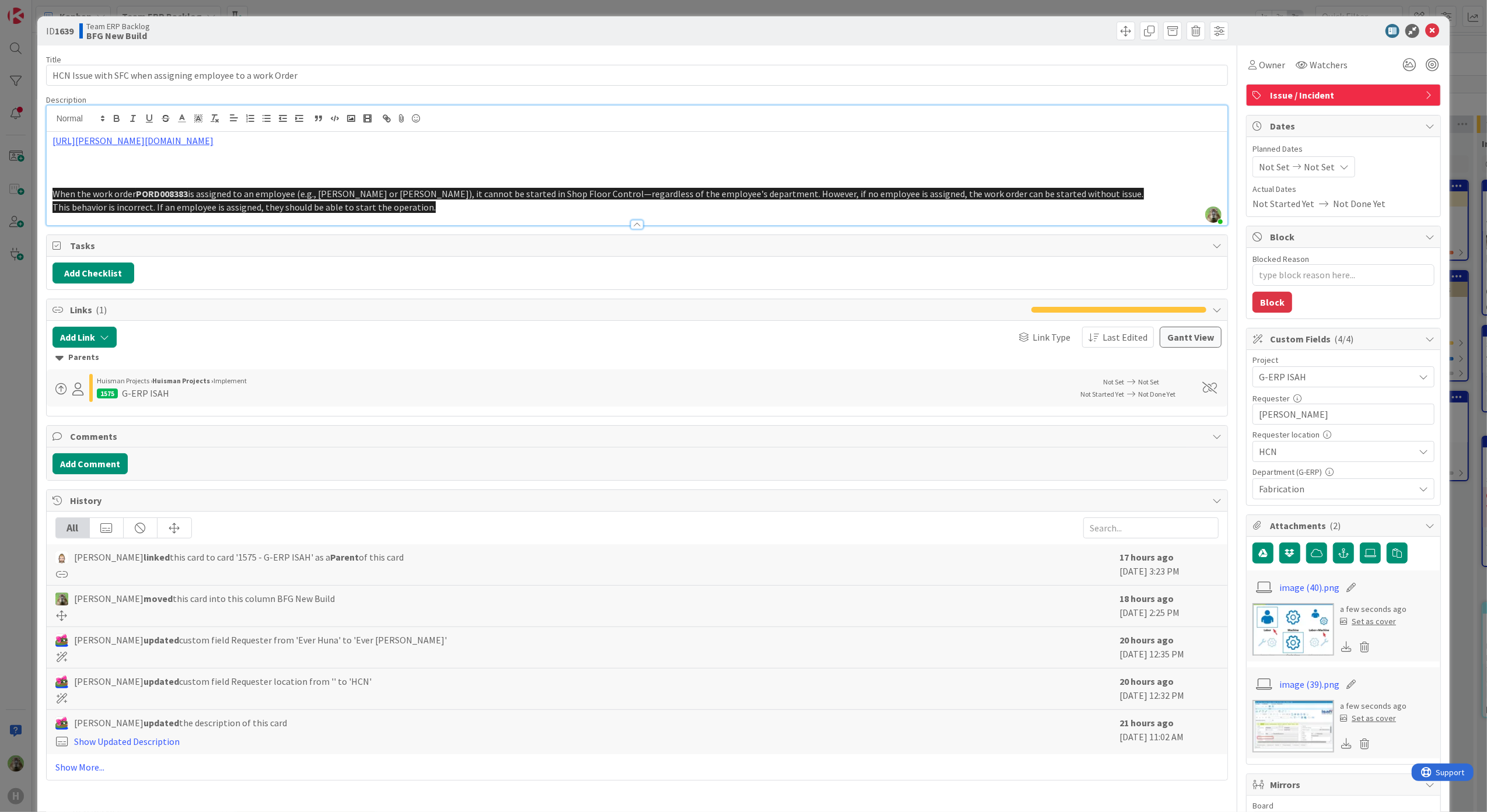
click at [194, 159] on p at bounding box center [637, 154] width 1169 height 13
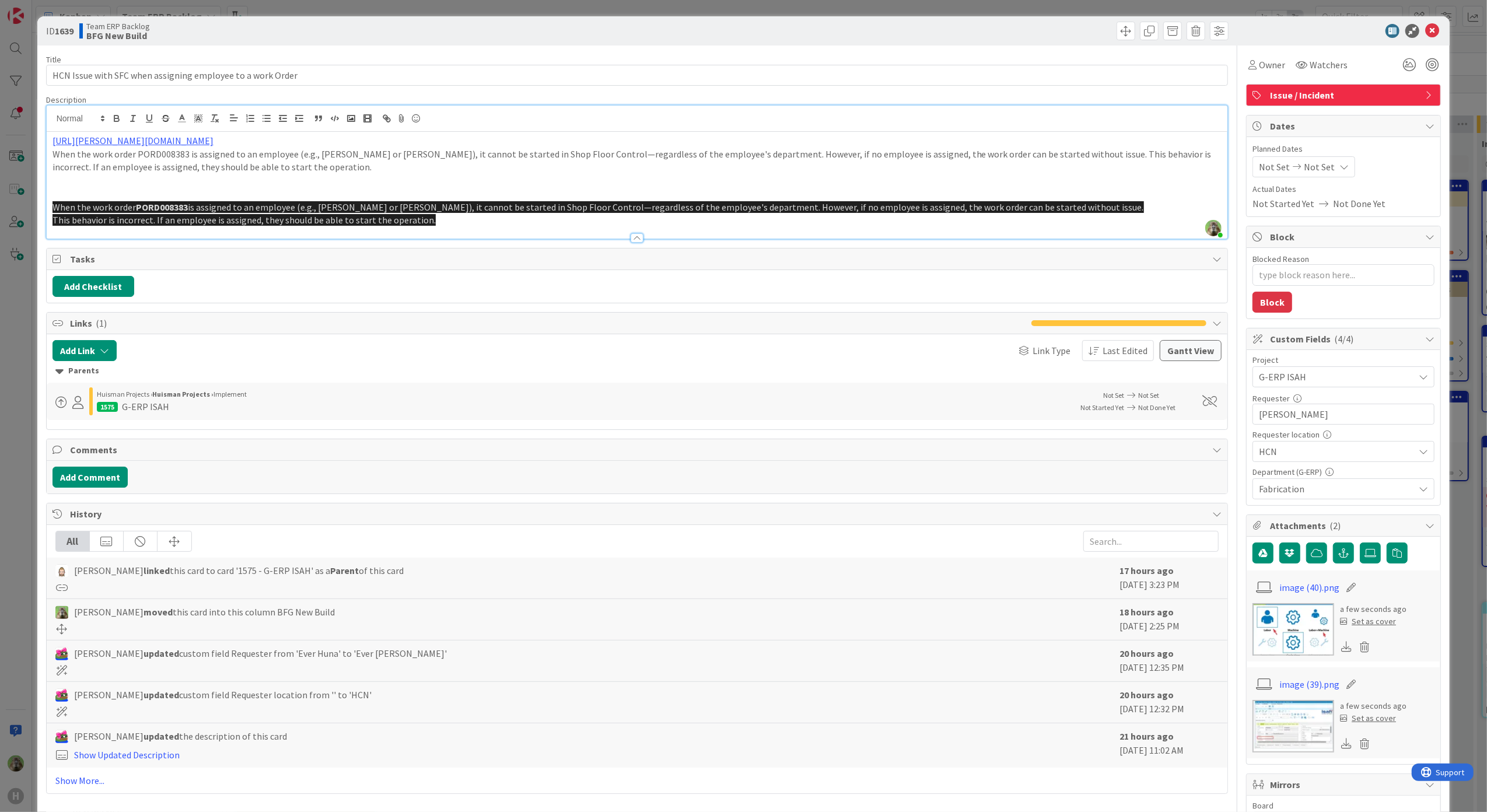
click at [488, 227] on div at bounding box center [637, 233] width 1181 height 12
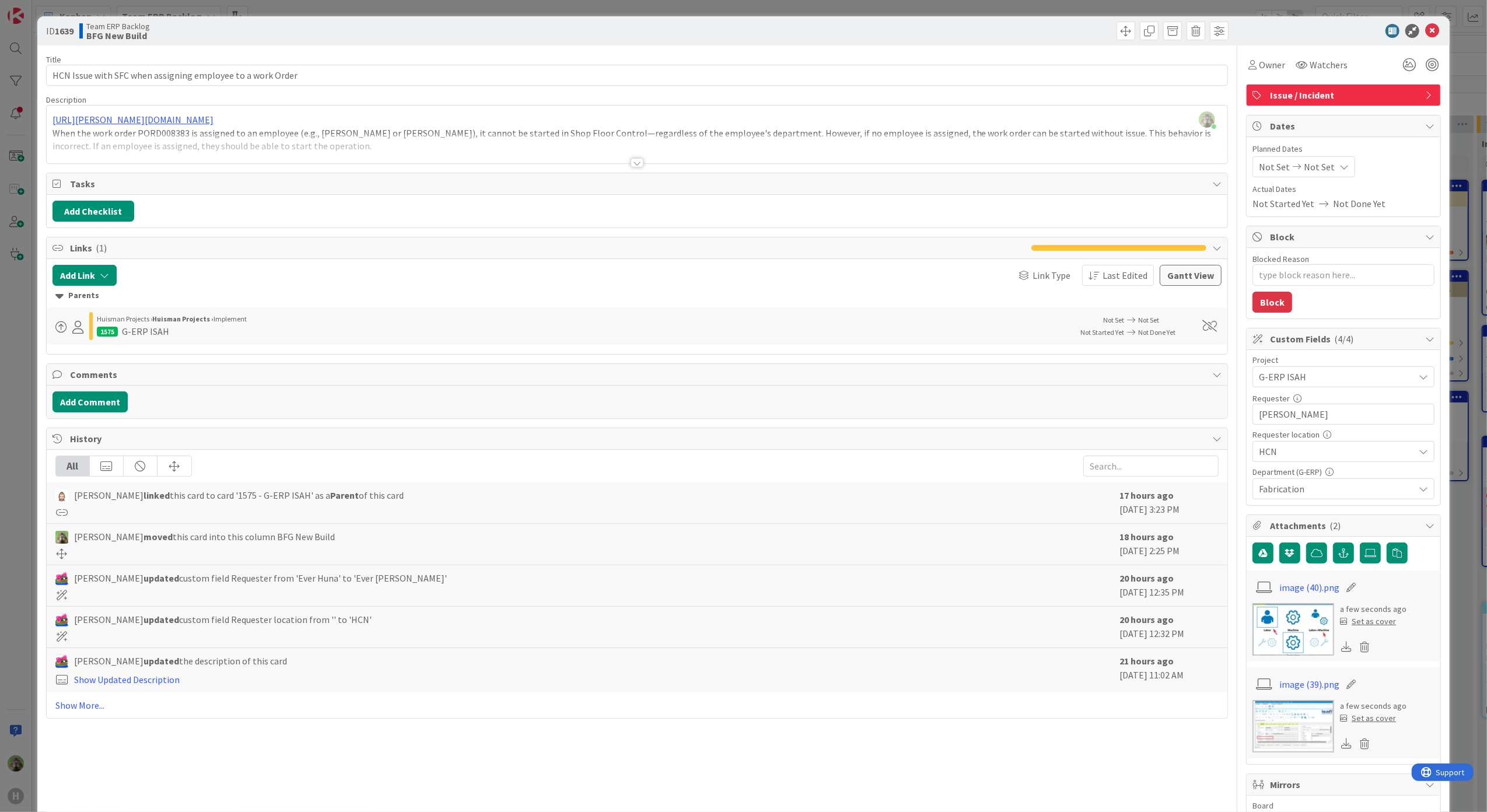
click at [387, 141] on div at bounding box center [637, 149] width 1181 height 30
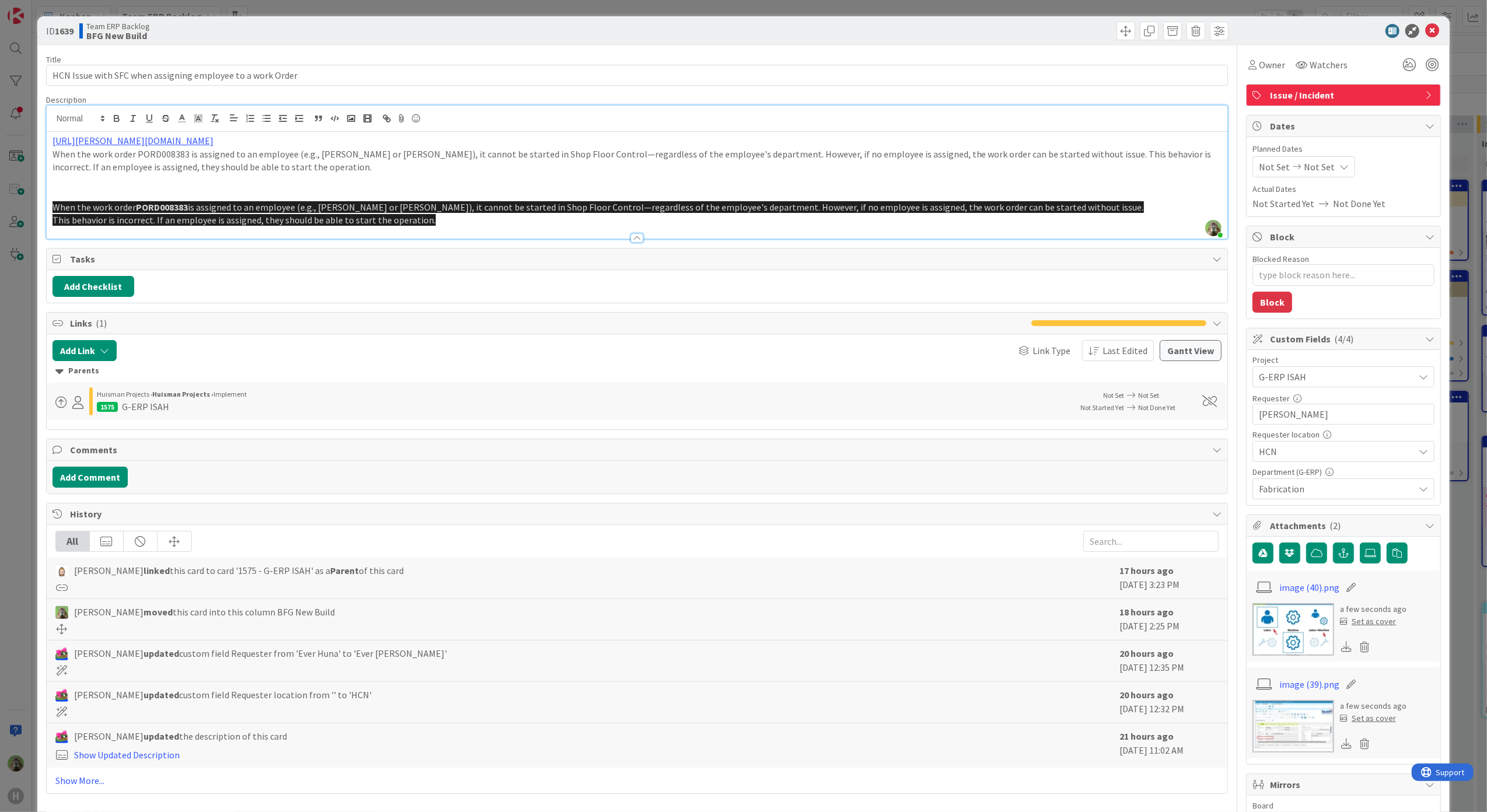
click at [506, 144] on p "[URL][PERSON_NAME][DOMAIN_NAME]" at bounding box center [637, 140] width 1169 height 13
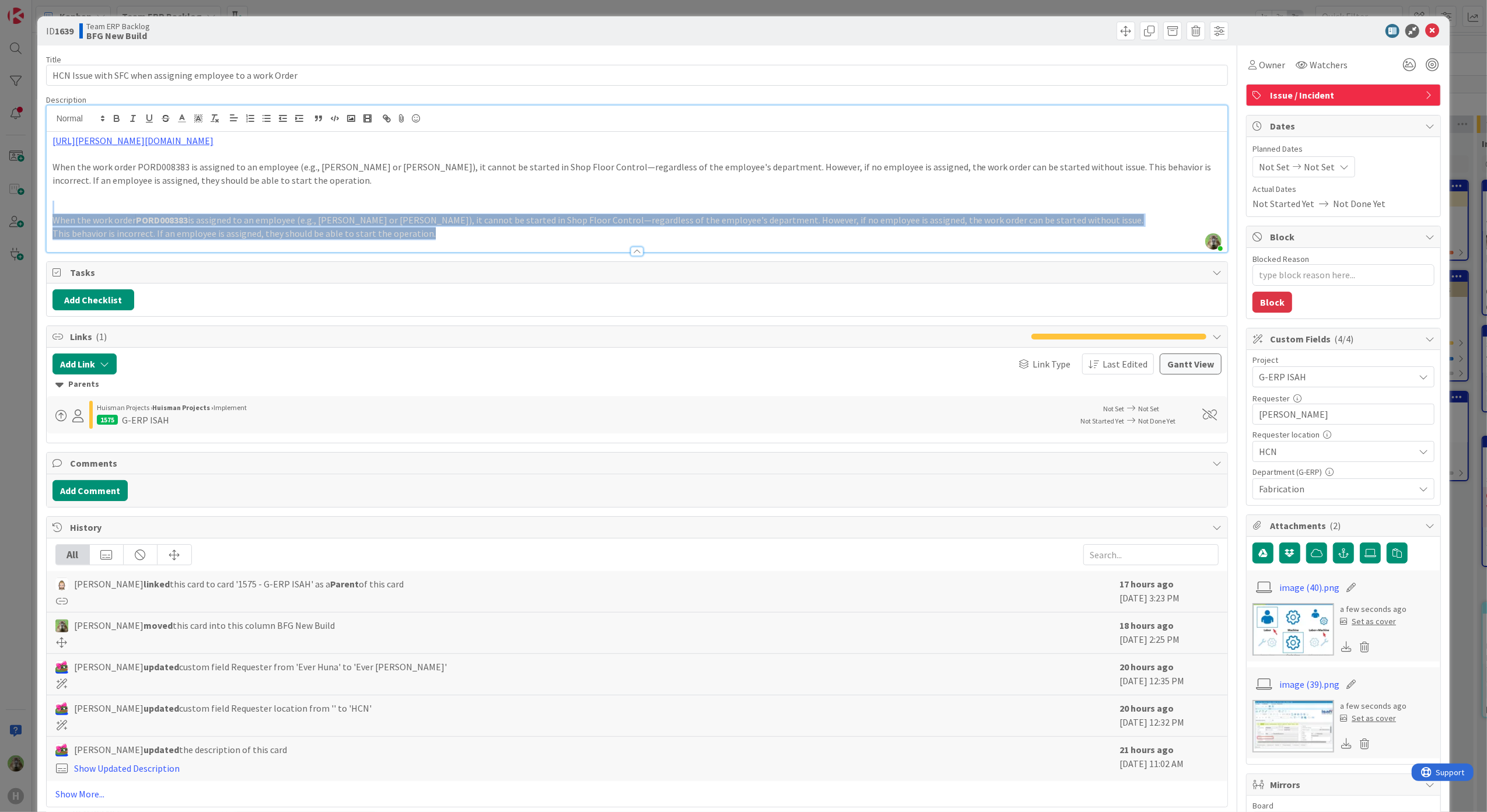
drag, startPoint x: 311, startPoint y: 202, endPoint x: 537, endPoint y: 292, distance: 243.3
click at [537, 292] on div "Title 58 / 128 HCN Issue with SFC when assigning employee to a work Order Descr…" at bounding box center [637, 580] width 1182 height 1070
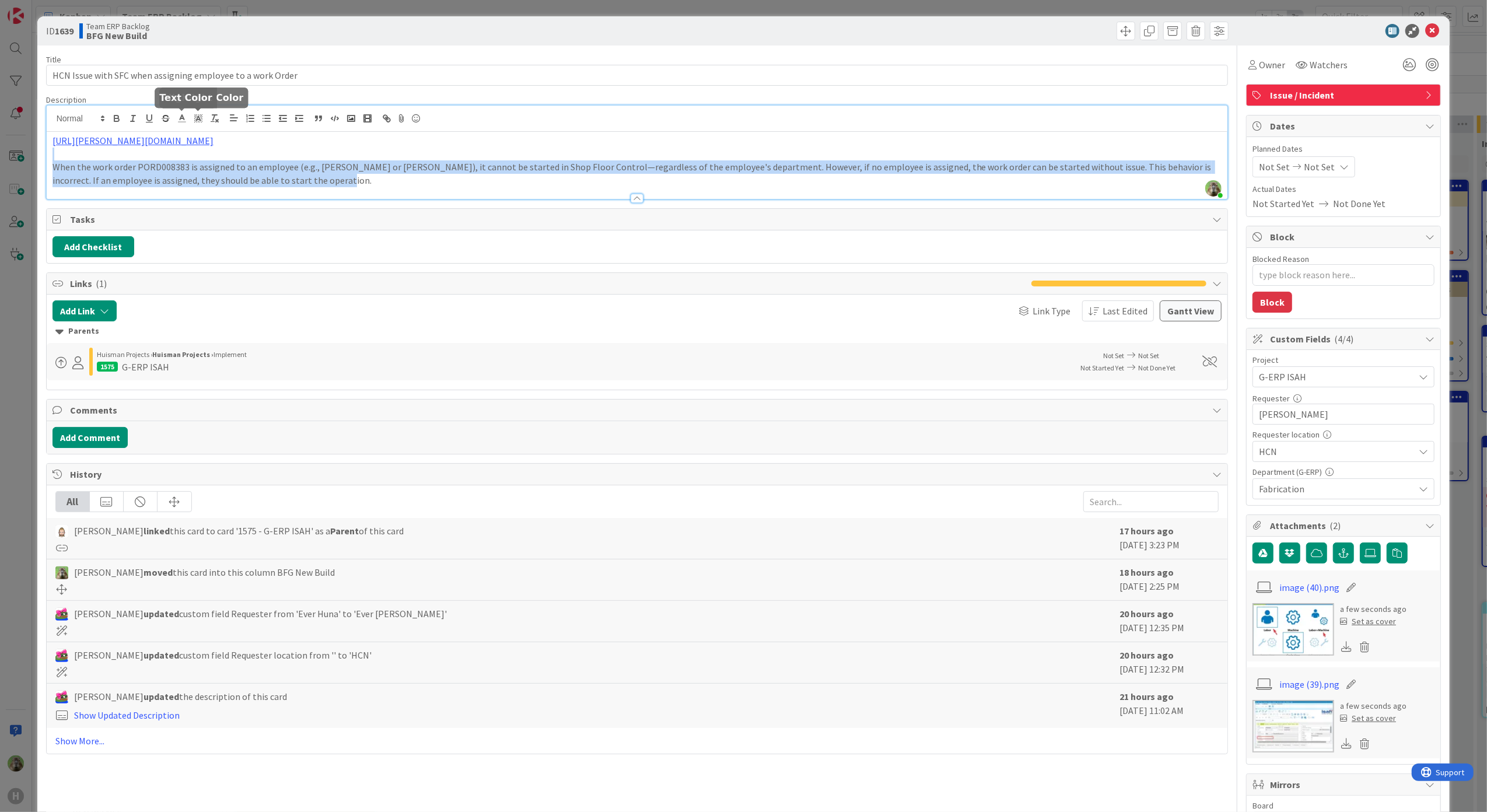
click at [183, 119] on line at bounding box center [182, 119] width 3 height 0
click at [183, 131] on span at bounding box center [183, 133] width 9 height 9
click at [182, 131] on span at bounding box center [183, 133] width 9 height 9
click at [327, 169] on p "When the work order PORD008383 is assigned to an employee (e.g., [PERSON_NAME] …" at bounding box center [637, 174] width 1169 height 26
drag, startPoint x: 326, startPoint y: 176, endPoint x: 42, endPoint y: 161, distance: 284.4
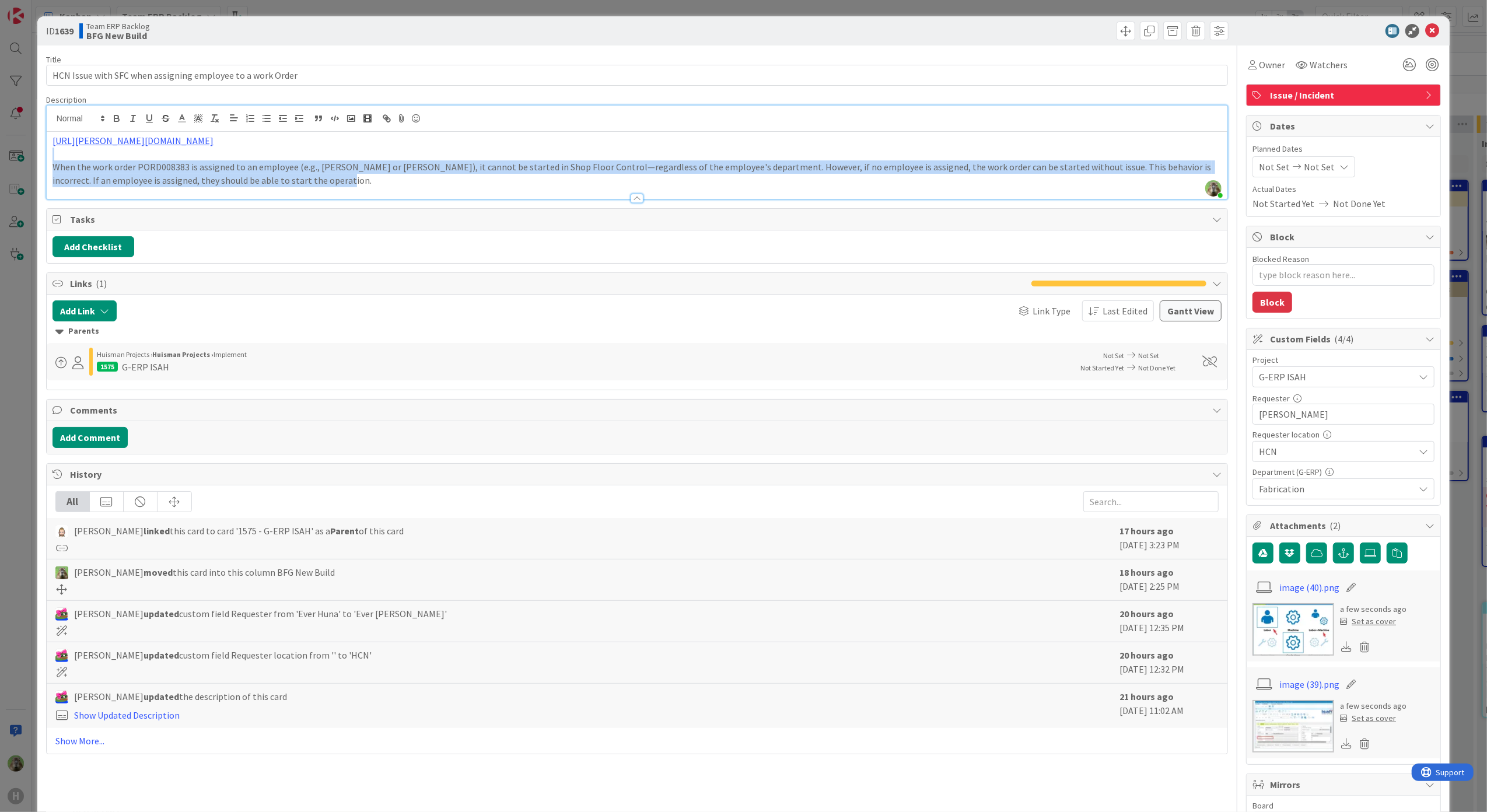
click at [42, 161] on div "ID 1639 Team ERP Backlog BFG New Build Title 58 / 128 HCN Issue with SFC when a…" at bounding box center [744, 570] width 1413 height 1108
click at [185, 121] on icon at bounding box center [182, 118] width 11 height 11
click at [225, 185] on span at bounding box center [230, 180] width 9 height 9
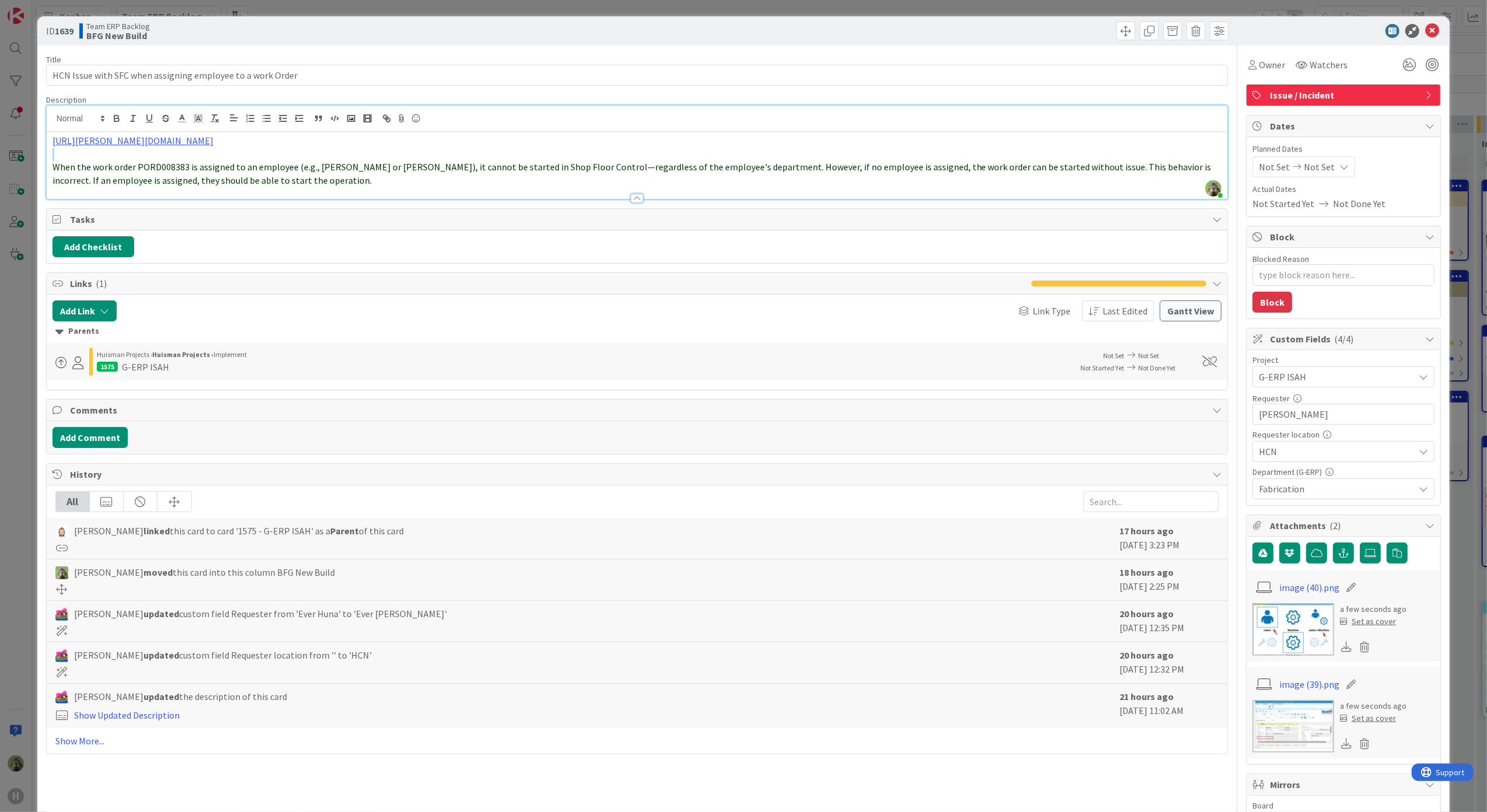
click at [353, 160] on p at bounding box center [637, 154] width 1169 height 13
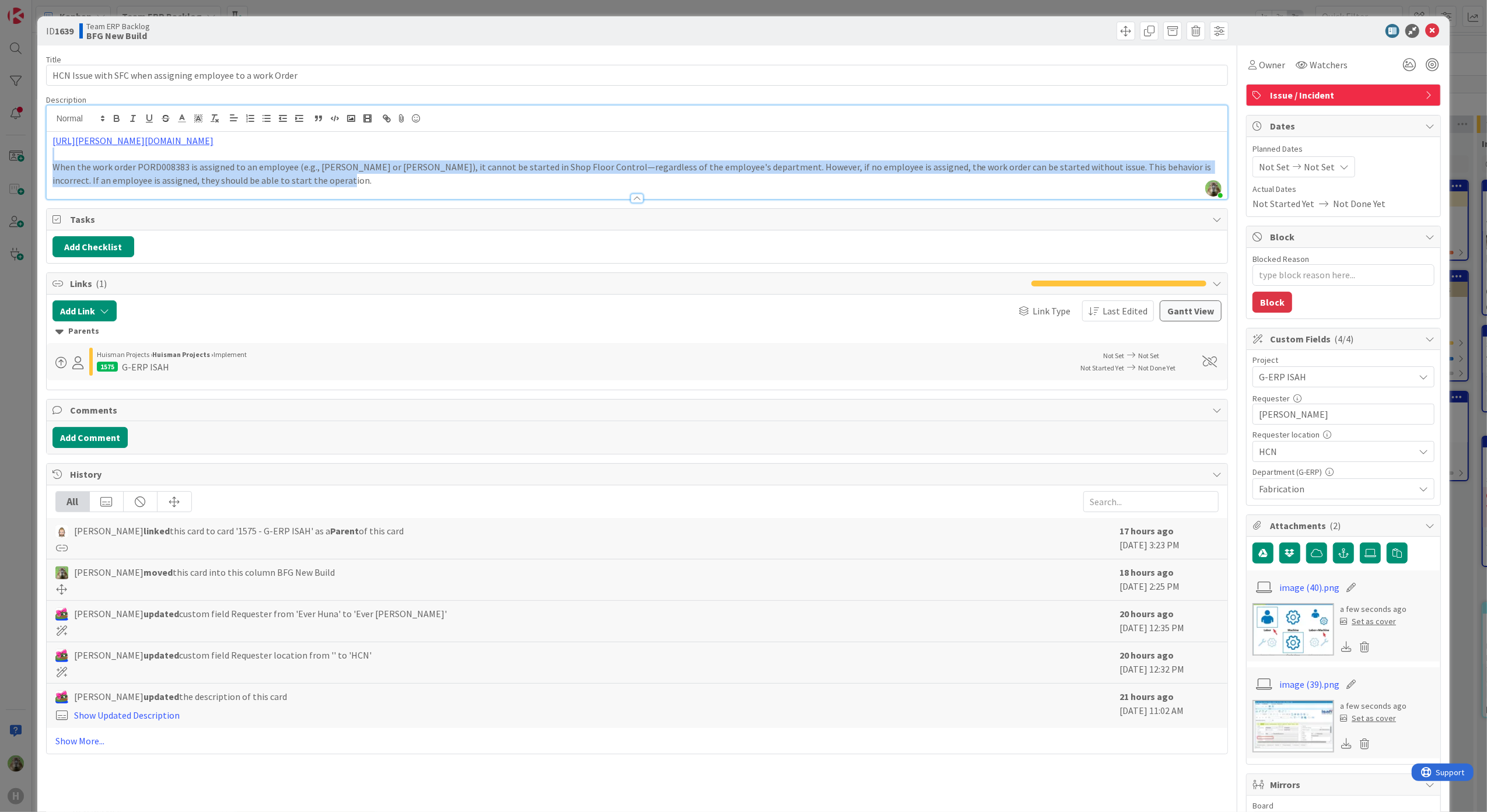
click at [353, 160] on p at bounding box center [637, 154] width 1169 height 13
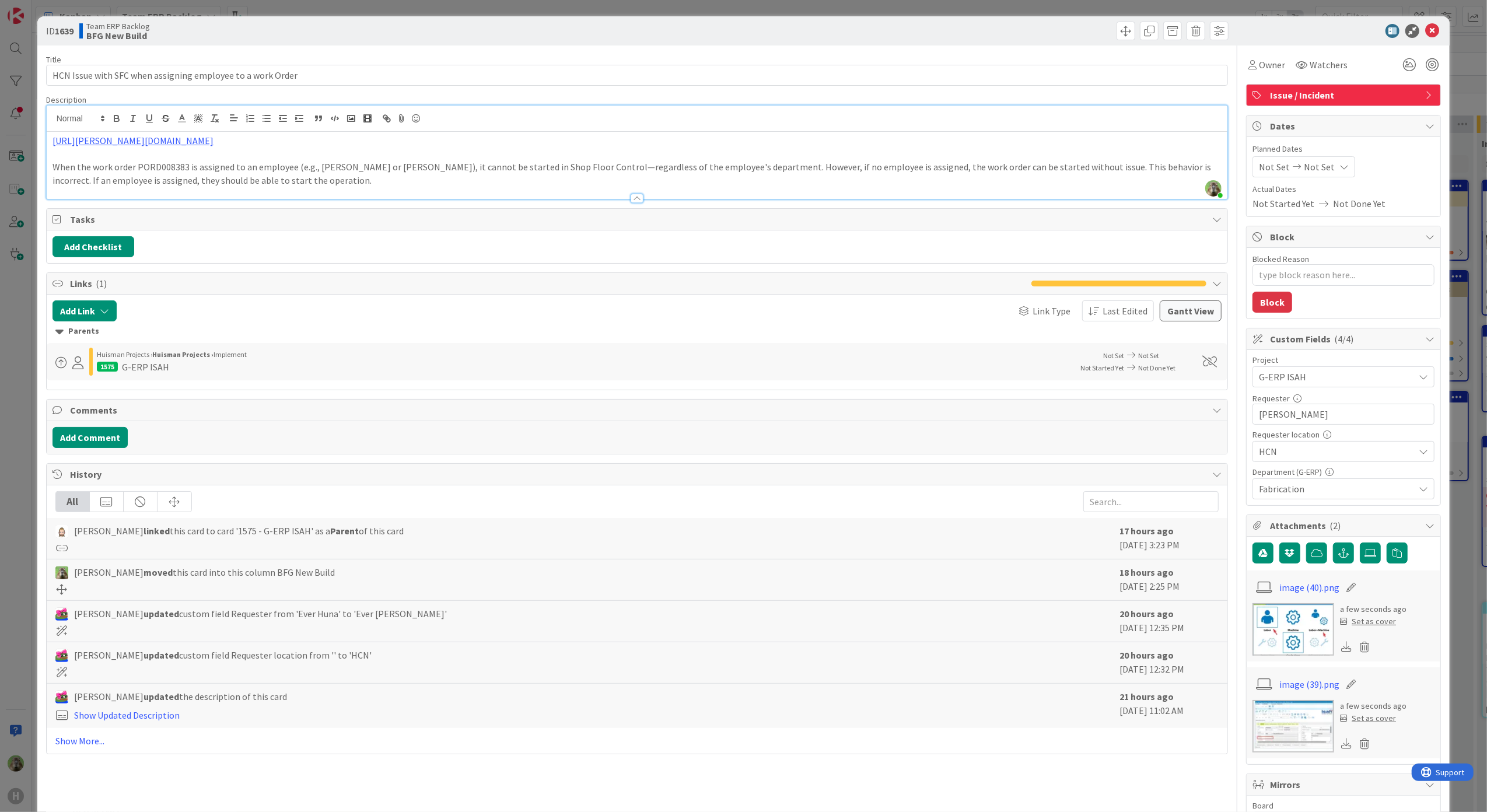
click at [1351, 102] on span "Issue / Incident" at bounding box center [1344, 95] width 149 height 14
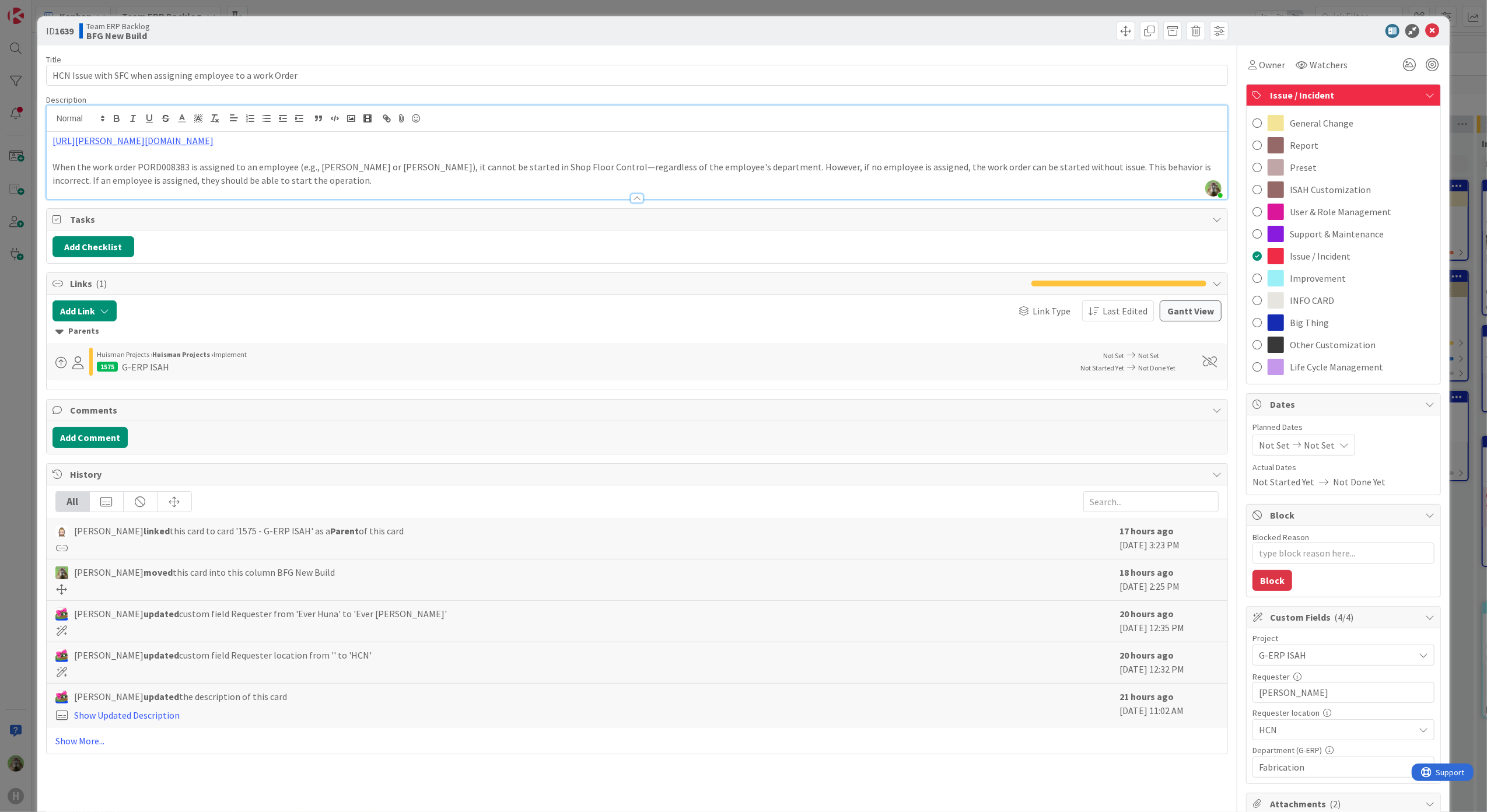
click at [1356, 99] on span "Issue / Incident" at bounding box center [1344, 95] width 149 height 14
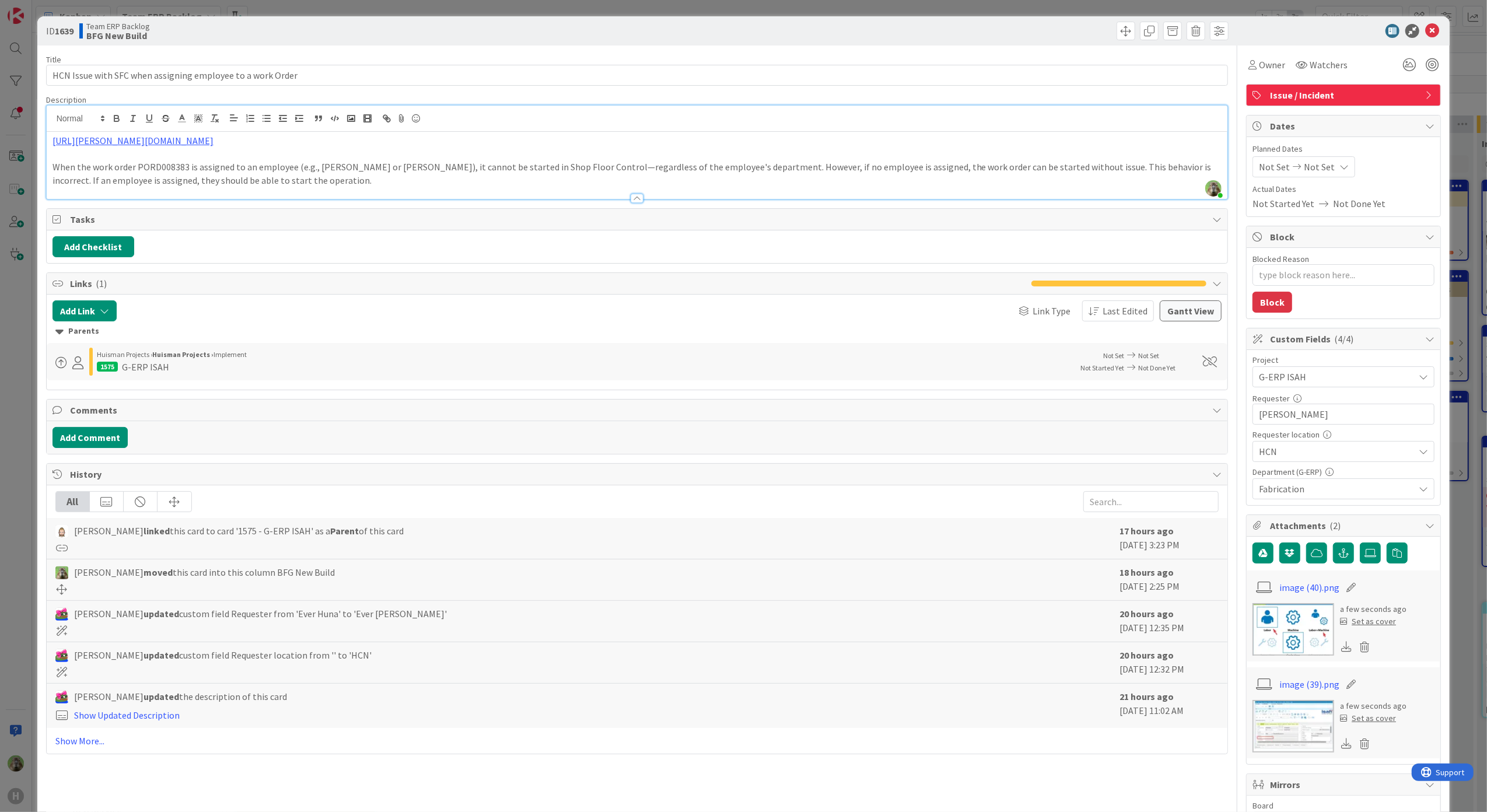
click at [1323, 377] on span "G-ERP ISAH" at bounding box center [1333, 376] width 149 height 16
click at [1323, 377] on span "G-ERP ISAH" at bounding box center [1333, 377] width 148 height 16
click at [33, 258] on div "ID 1639 Team ERP Backlog BFG New Build Title 58 / 128 HCN Issue with SFC when a…" at bounding box center [744, 406] width 1487 height 812
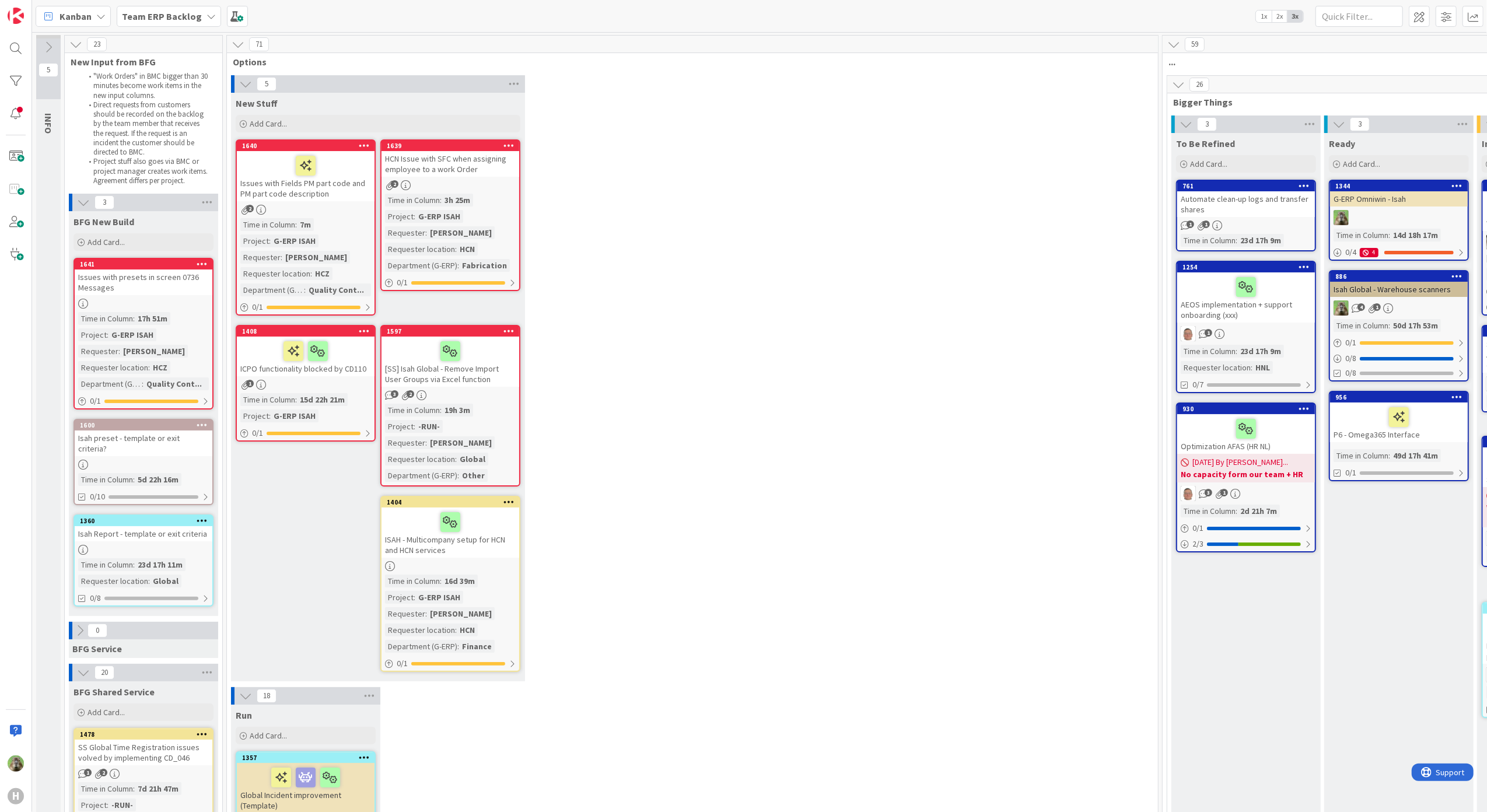
click at [507, 145] on icon at bounding box center [509, 145] width 11 height 8
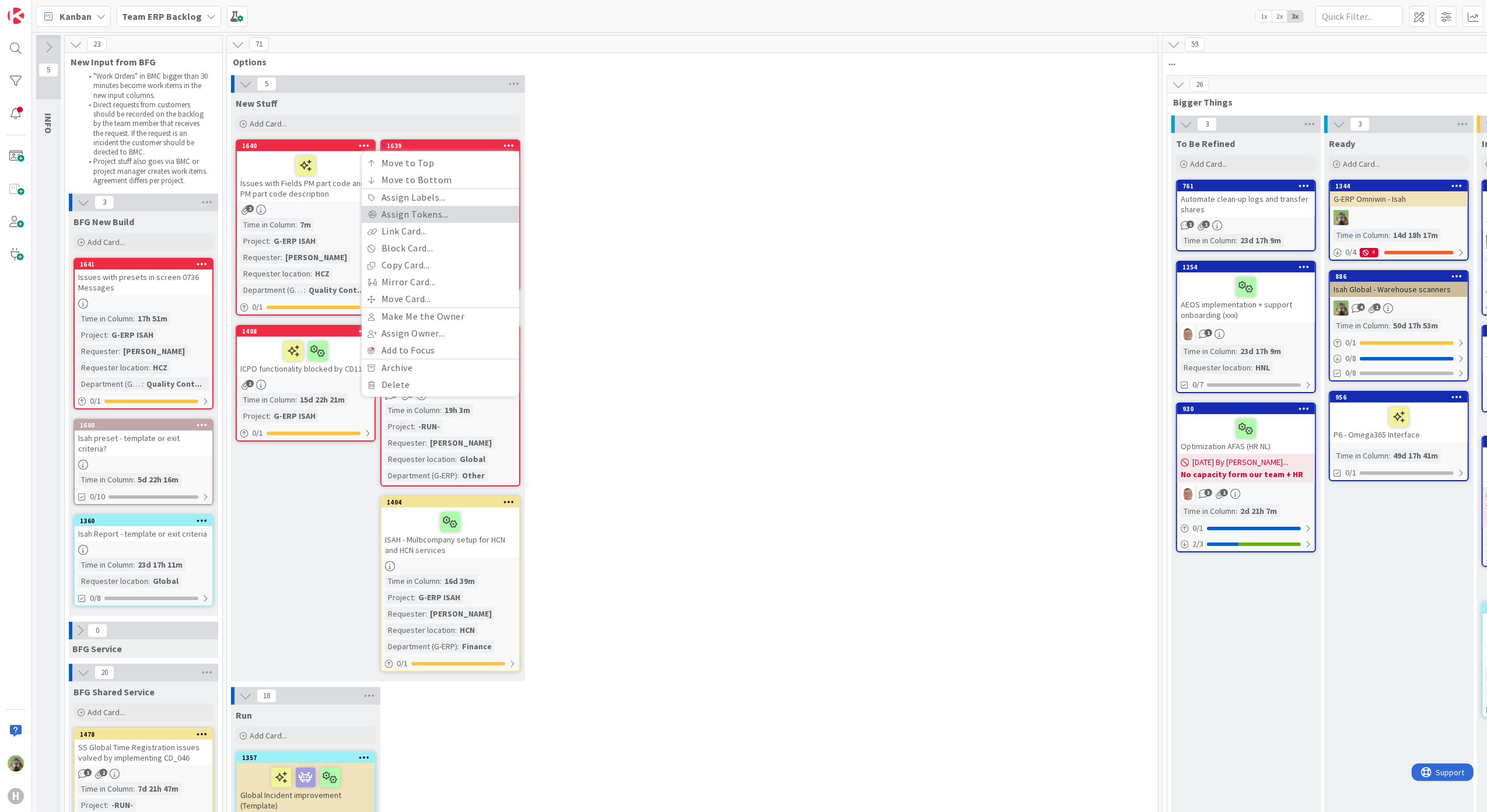
click at [439, 218] on link "Assign Tokens..." at bounding box center [440, 214] width 157 height 17
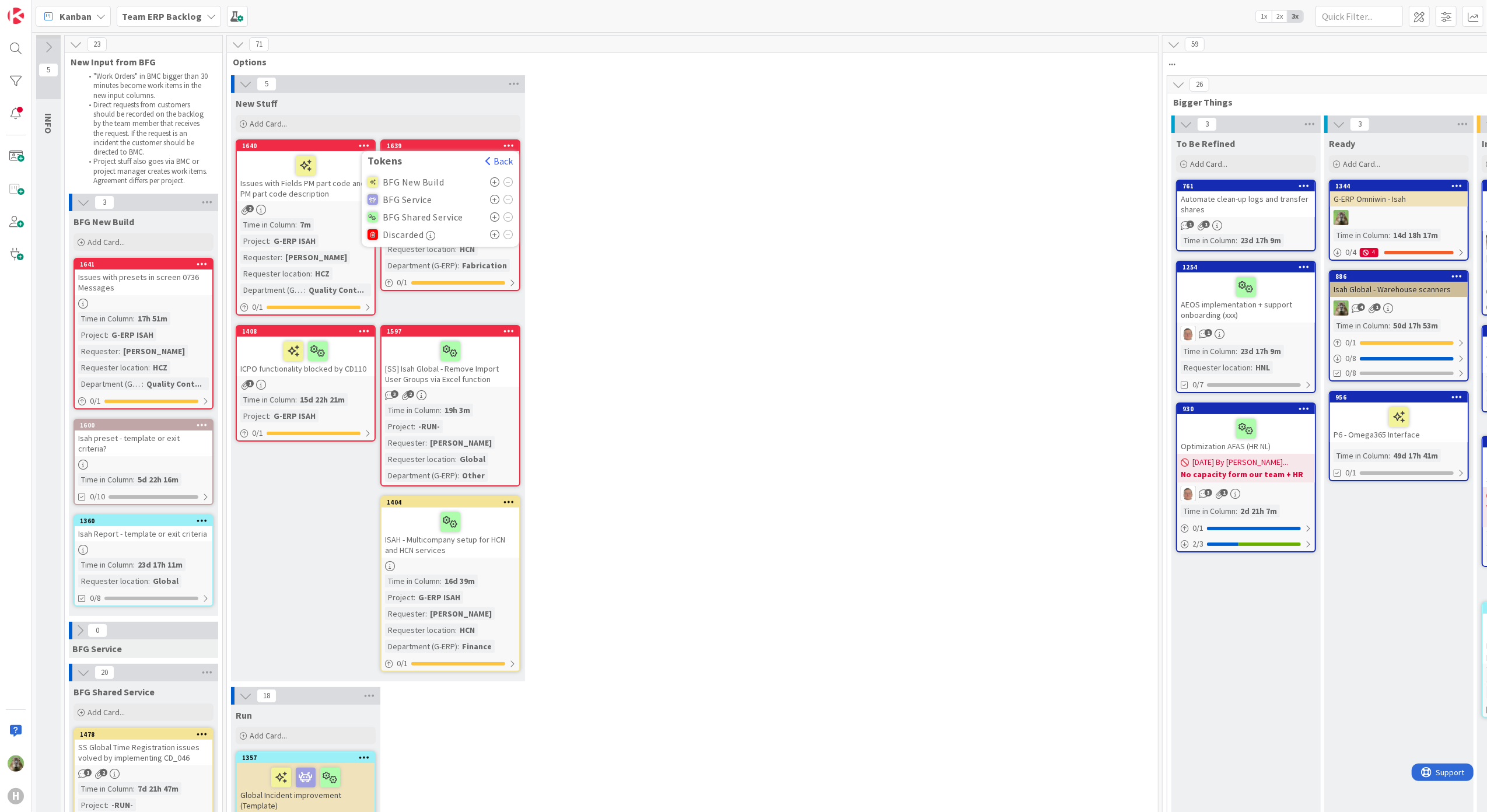
click at [493, 181] on icon at bounding box center [495, 182] width 10 height 9
click at [702, 181] on div "5 New Stuff Add Card... 1639 Tokens Back BFG New Build BFG Service BFG Shared S…" at bounding box center [692, 381] width 926 height 612
click at [164, 269] on div "1641" at bounding box center [144, 264] width 137 height 11
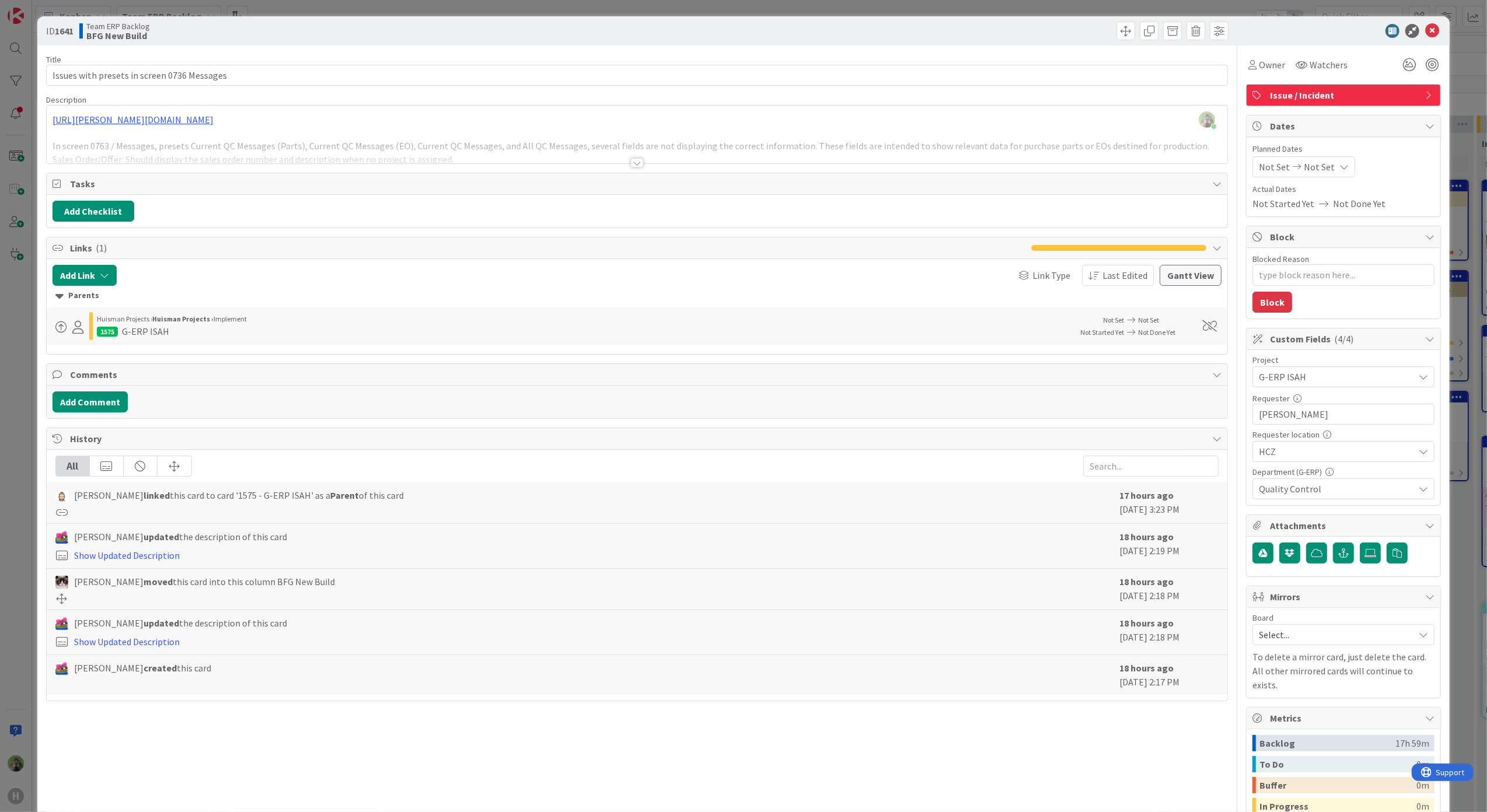
click at [571, 143] on div at bounding box center [637, 149] width 1181 height 30
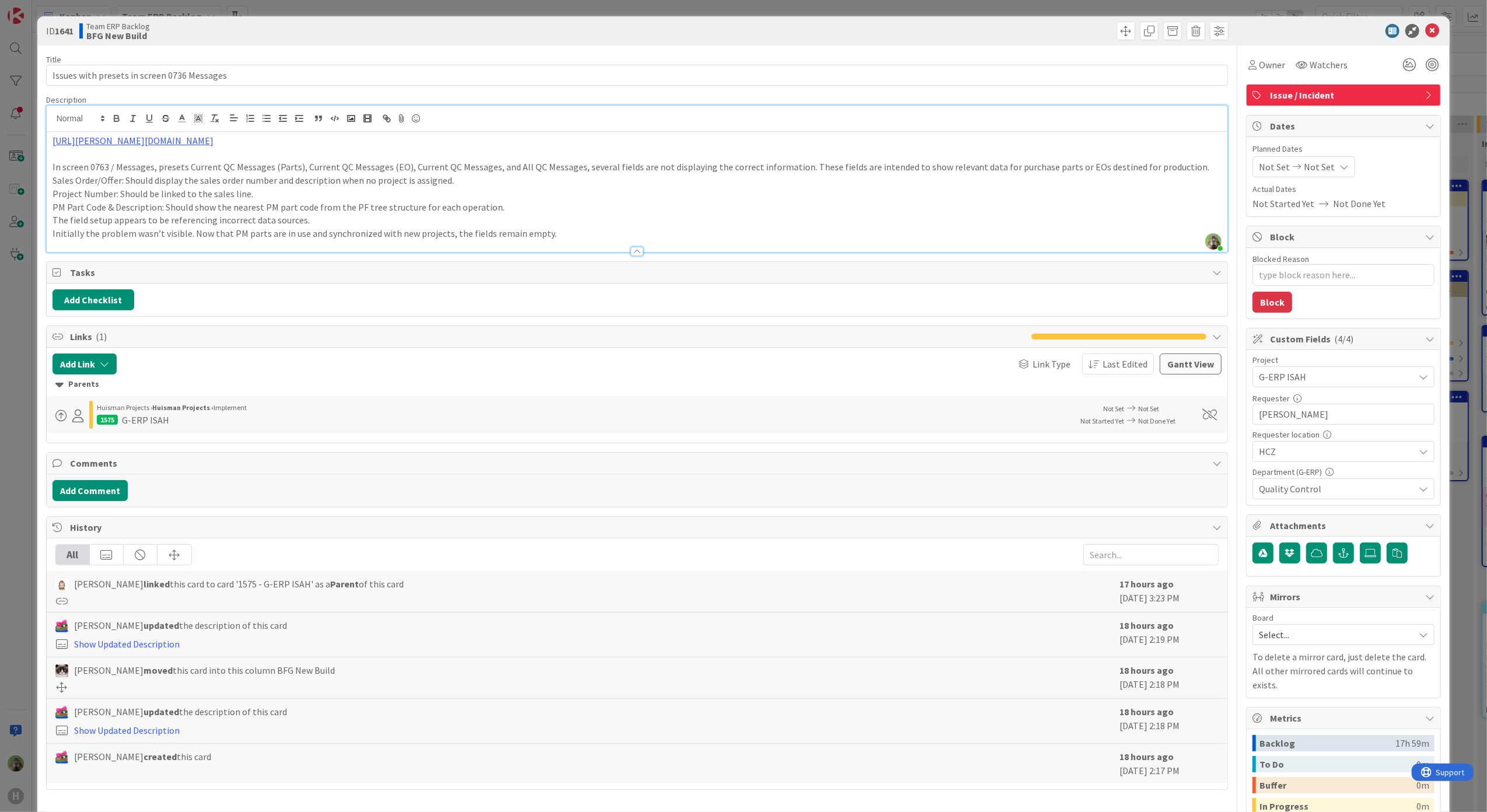
click at [235, 148] on p at bounding box center [637, 154] width 1169 height 13
click at [213, 144] on link "[URL][PERSON_NAME][DOMAIN_NAME]" at bounding box center [133, 140] width 161 height 12
click at [243, 156] on link "[URL][PERSON_NAME][DOMAIN_NAME]" at bounding box center [240, 163] width 117 height 15
click at [1360, 561] on label at bounding box center [1370, 553] width 21 height 21
click at [1360, 542] on input "file" at bounding box center [1360, 542] width 0 height 0
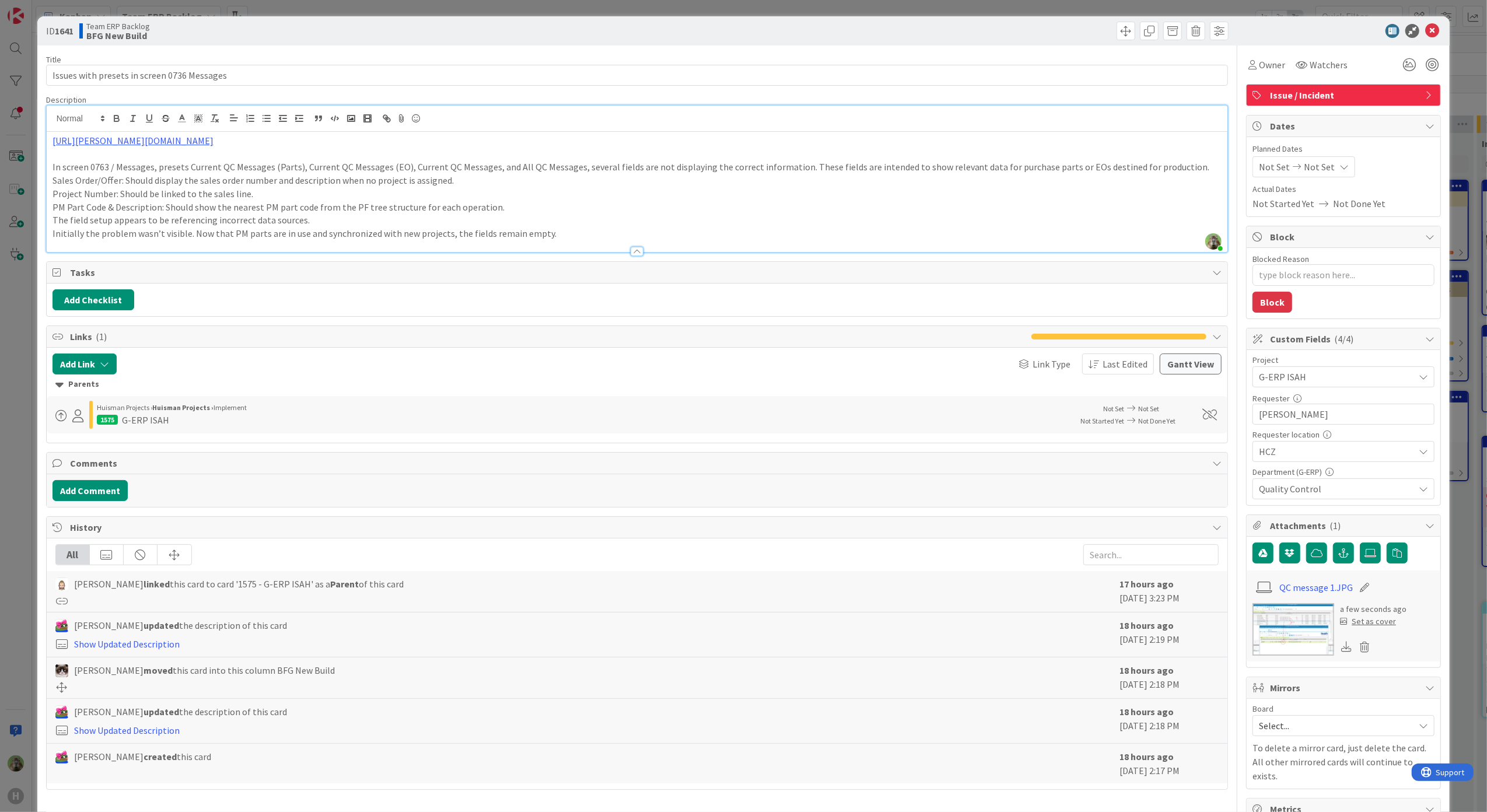
click at [1283, 633] on img at bounding box center [1293, 629] width 82 height 52
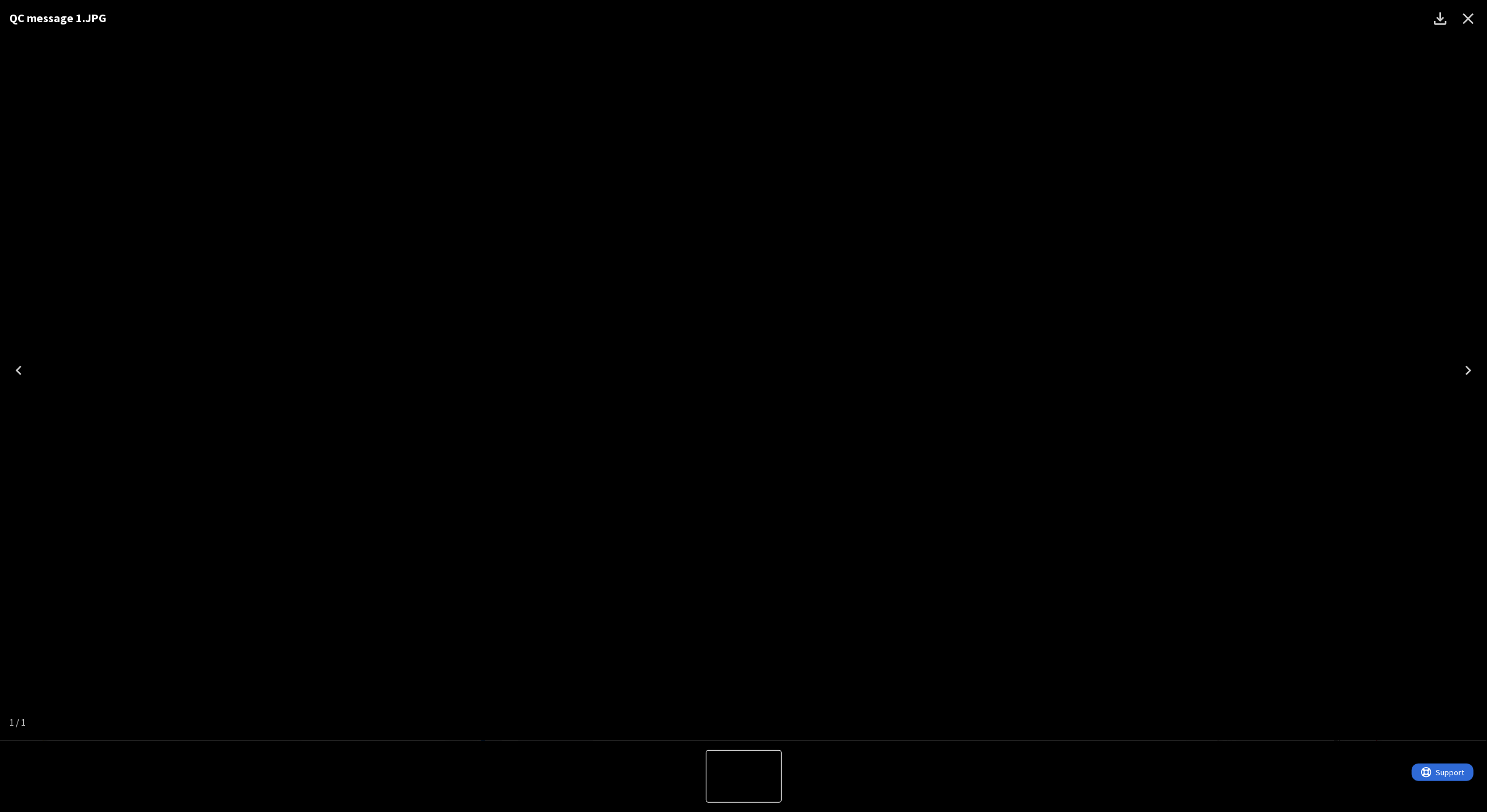
click at [56, 448] on div "QC message 1.JPG" at bounding box center [744, 370] width 1487 height 741
click at [1468, 13] on icon "Close" at bounding box center [1468, 19] width 19 height 19
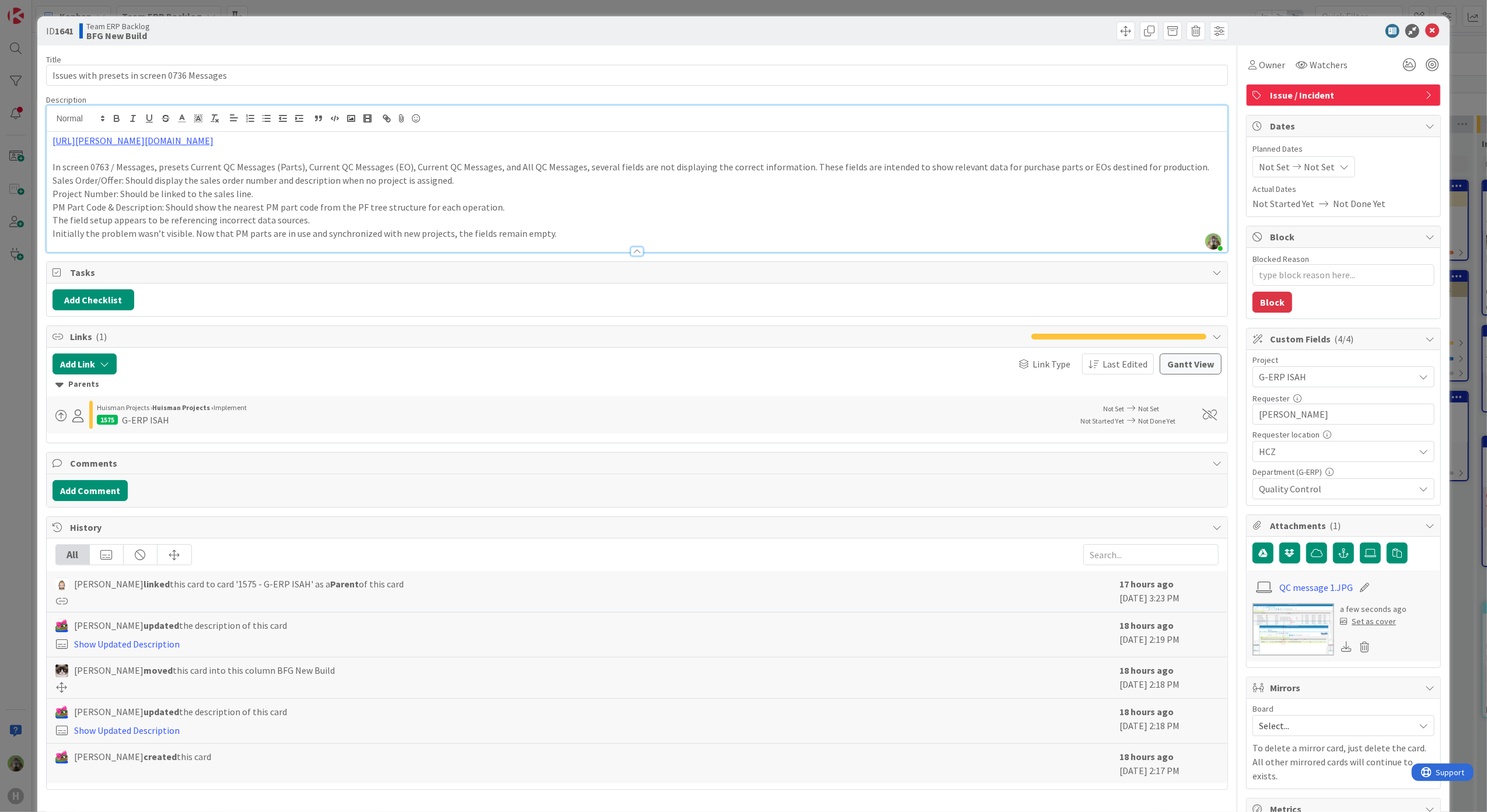
click at [406, 225] on p "The field setup appears to be referencing incorrect data sources." at bounding box center [637, 220] width 1169 height 13
click at [738, 235] on p "Initially the problem wasn’t visible. Now that PM parts are in use and synchron…" at bounding box center [637, 233] width 1169 height 13
click at [1407, 96] on span "Issue / Incident" at bounding box center [1344, 95] width 149 height 14
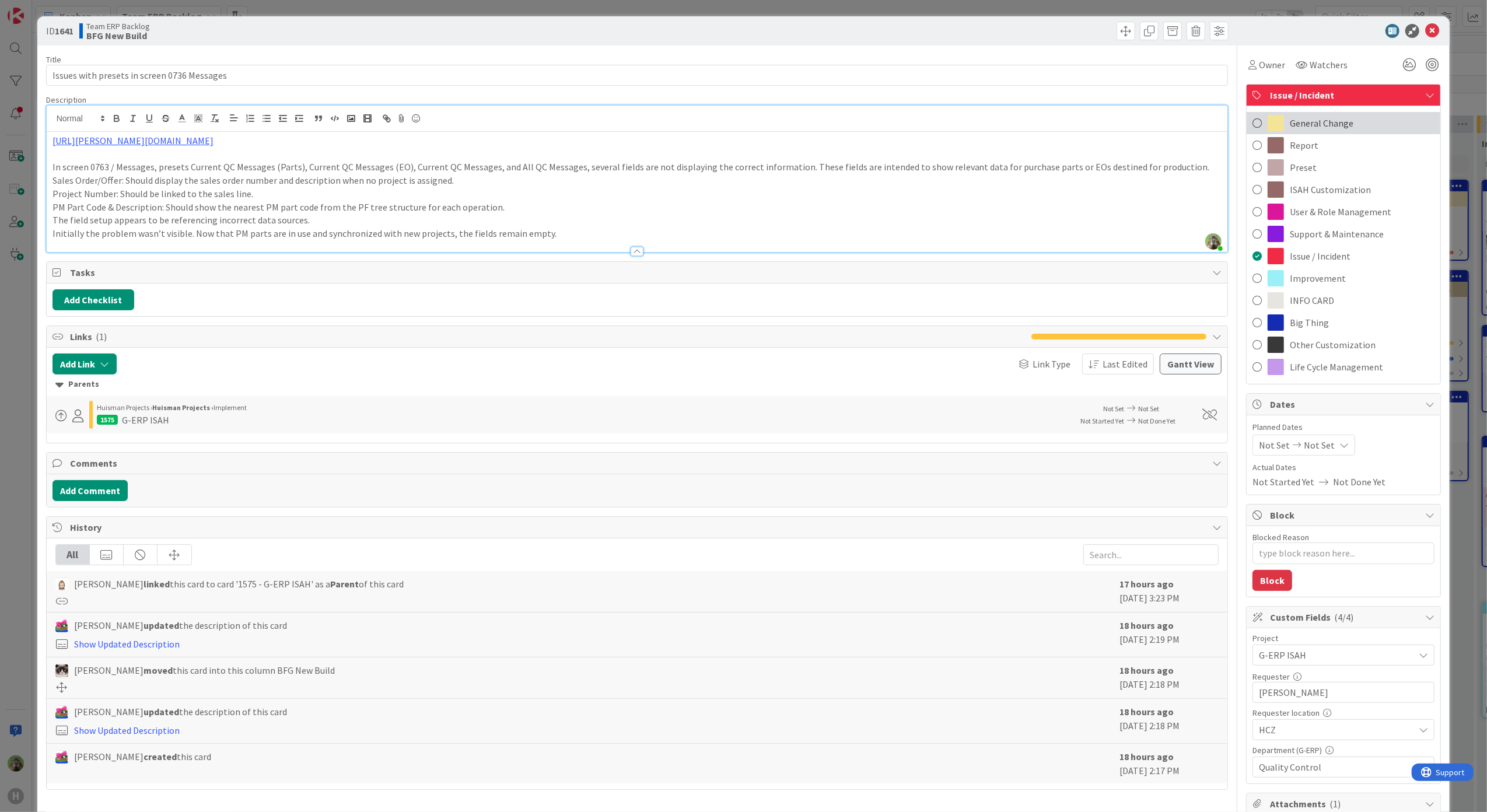
click at [1335, 132] on div "General Change" at bounding box center [1343, 123] width 194 height 22
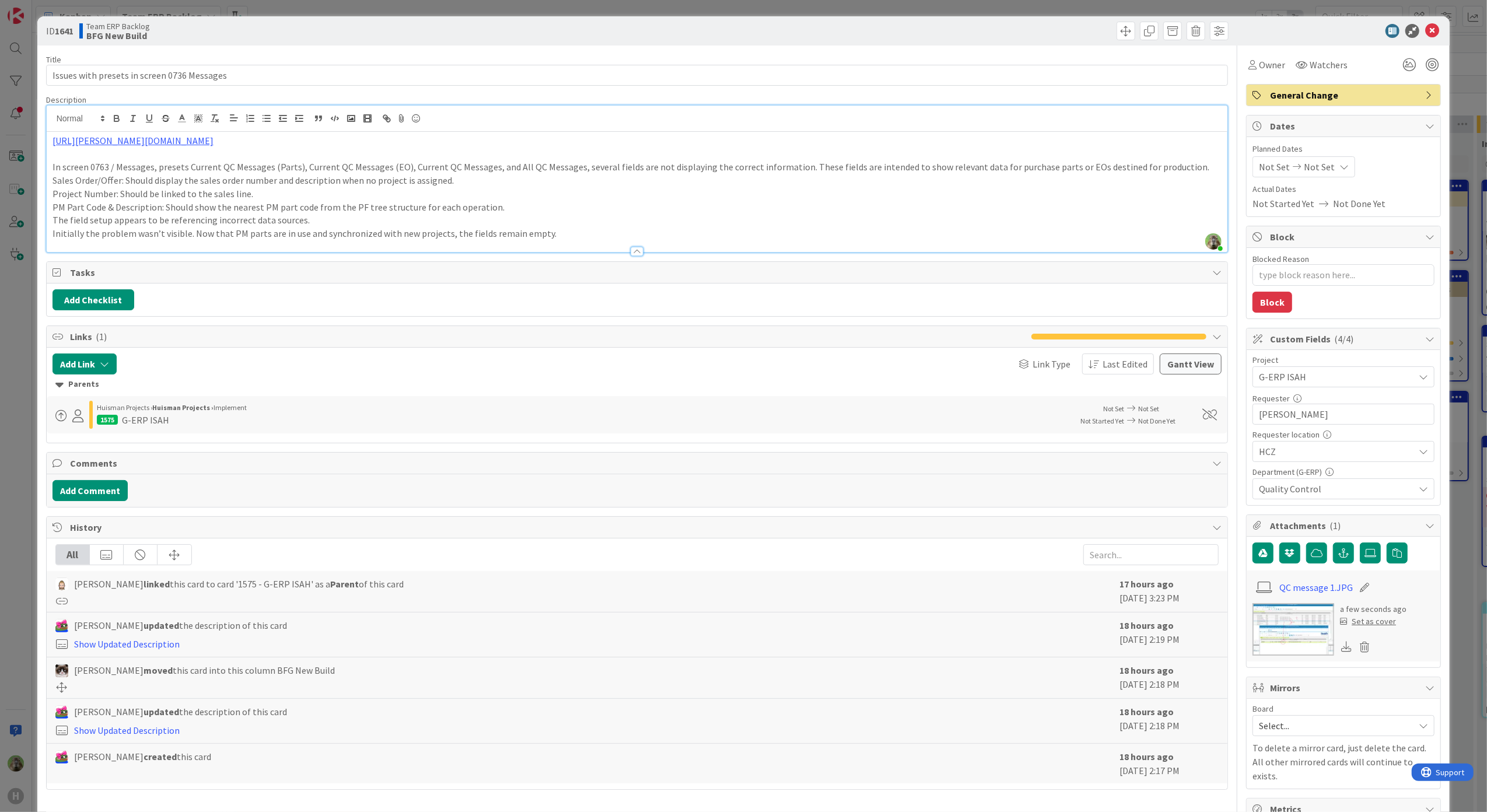
click at [577, 235] on p "Initially the problem wasn’t visible. Now that PM parts are in use and synchron…" at bounding box center [637, 233] width 1169 height 13
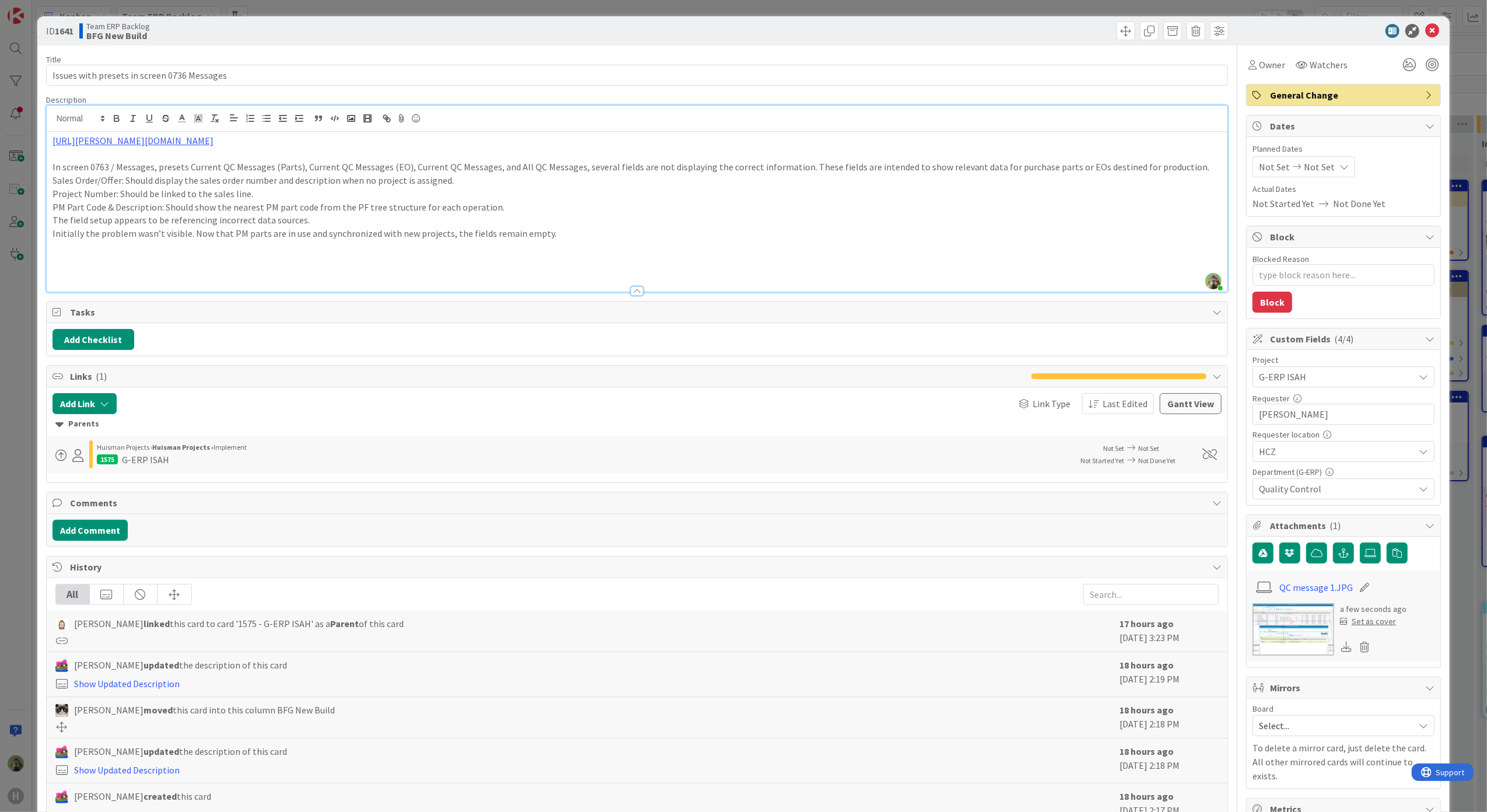
click at [1293, 647] on img at bounding box center [1293, 629] width 82 height 52
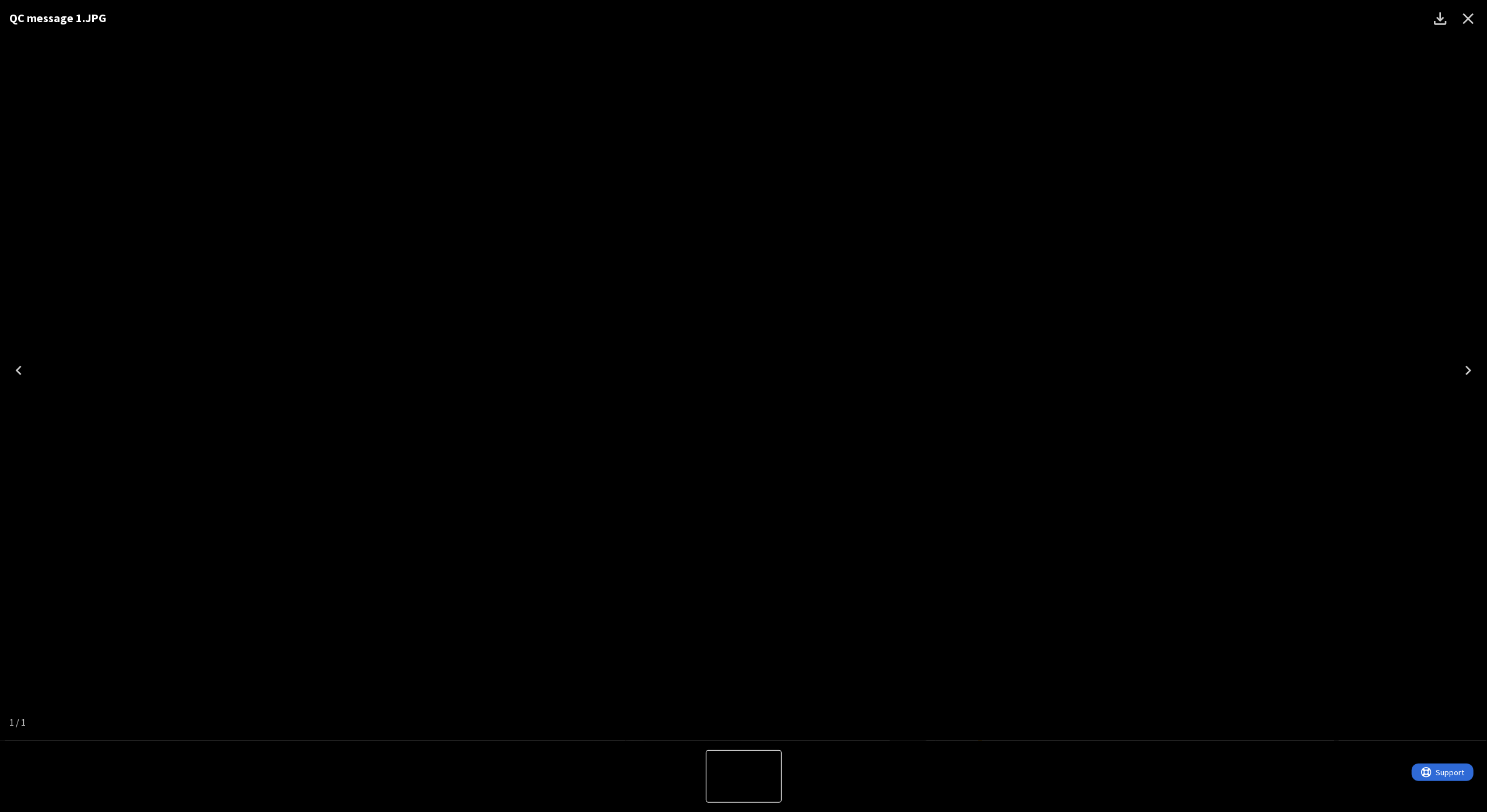
click at [92, 378] on div "QC message 1.JPG" at bounding box center [744, 370] width 1487 height 741
click at [1463, 19] on icon "Close" at bounding box center [1468, 19] width 19 height 19
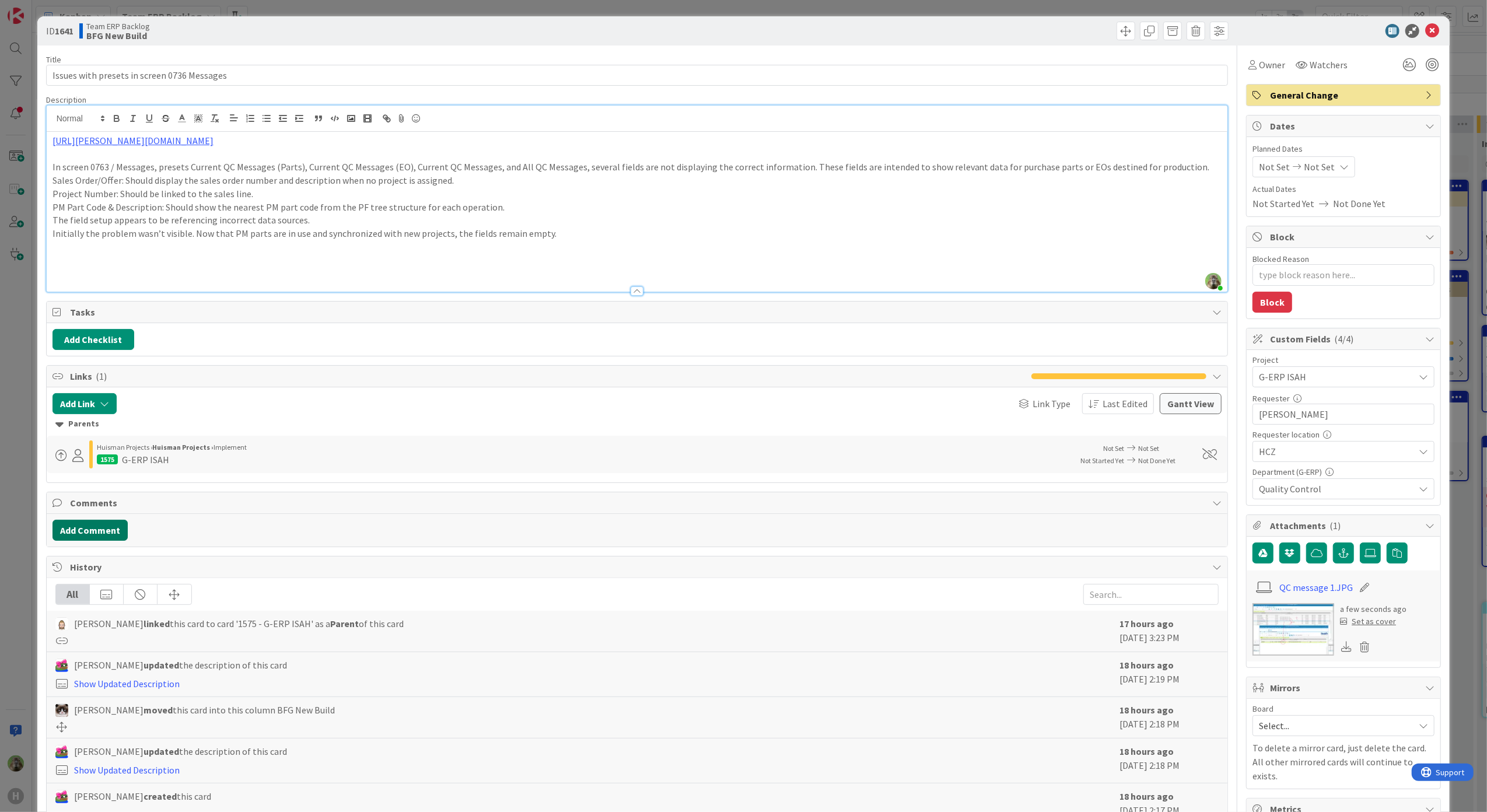
click at [112, 541] on button "Add Comment" at bounding box center [90, 530] width 76 height 21
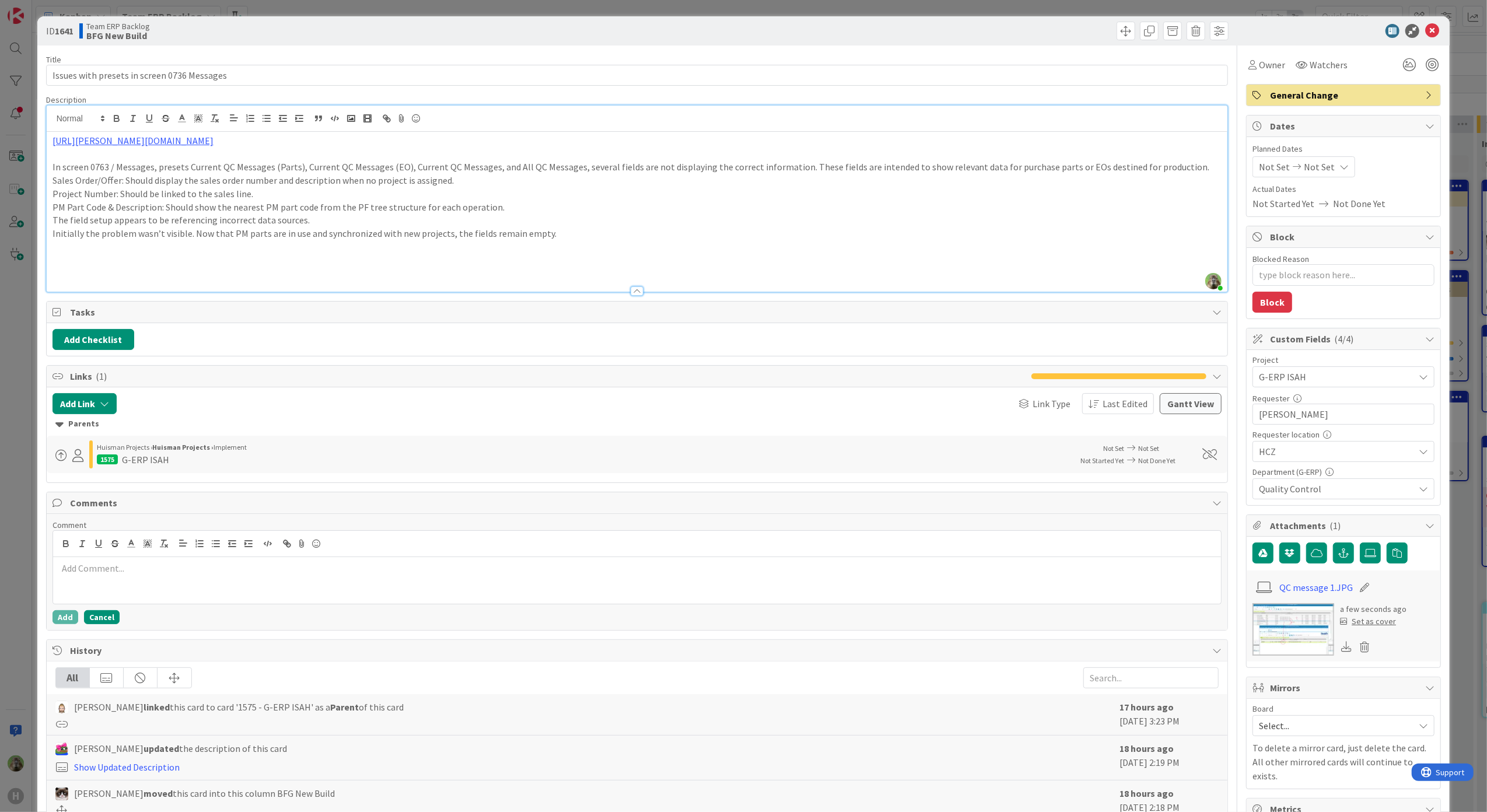
click at [102, 620] on button "Cancel" at bounding box center [102, 617] width 36 height 14
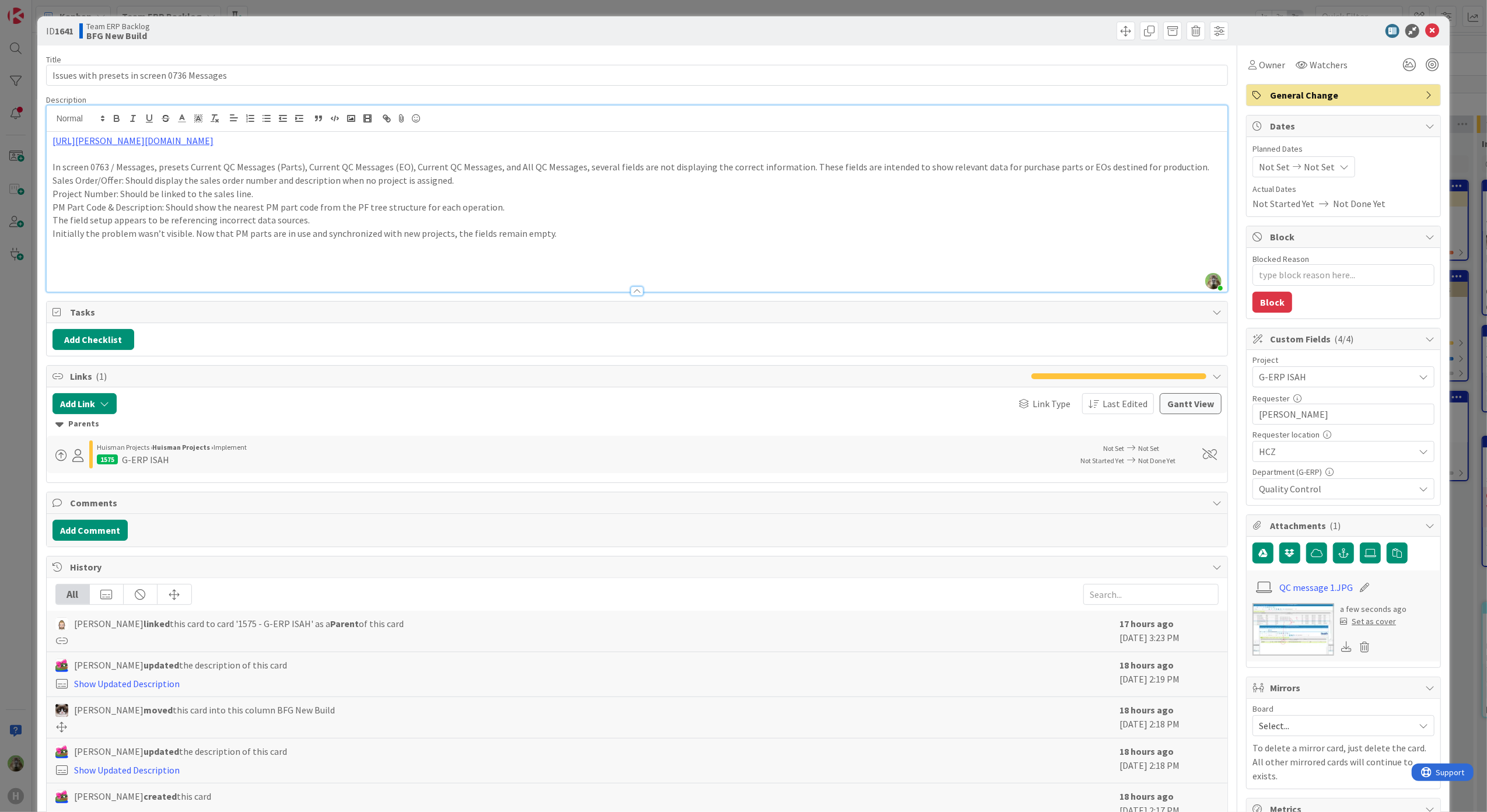
click at [553, 232] on p "Initially the problem wasn’t visible. Now that PM parts are in use and synchron…" at bounding box center [637, 233] width 1169 height 13
click at [11, 404] on div "ID 1641 Team ERP Backlog BFG New Build Title 43 / 128 Issues with presets in sc…" at bounding box center [744, 406] width 1487 height 812
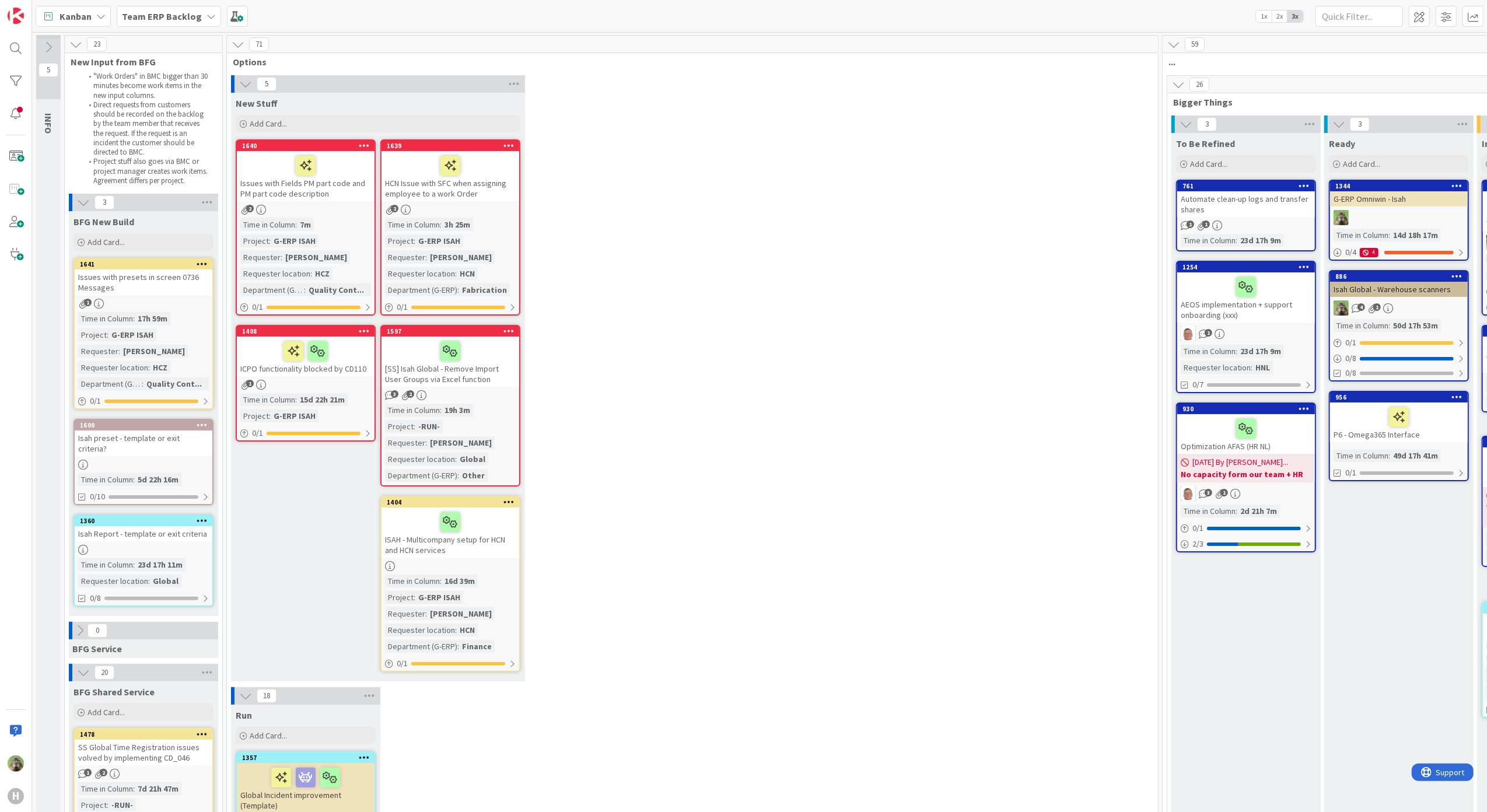
click at [170, 273] on div "Issues with presets in screen 0736 Messages" at bounding box center [144, 282] width 137 height 26
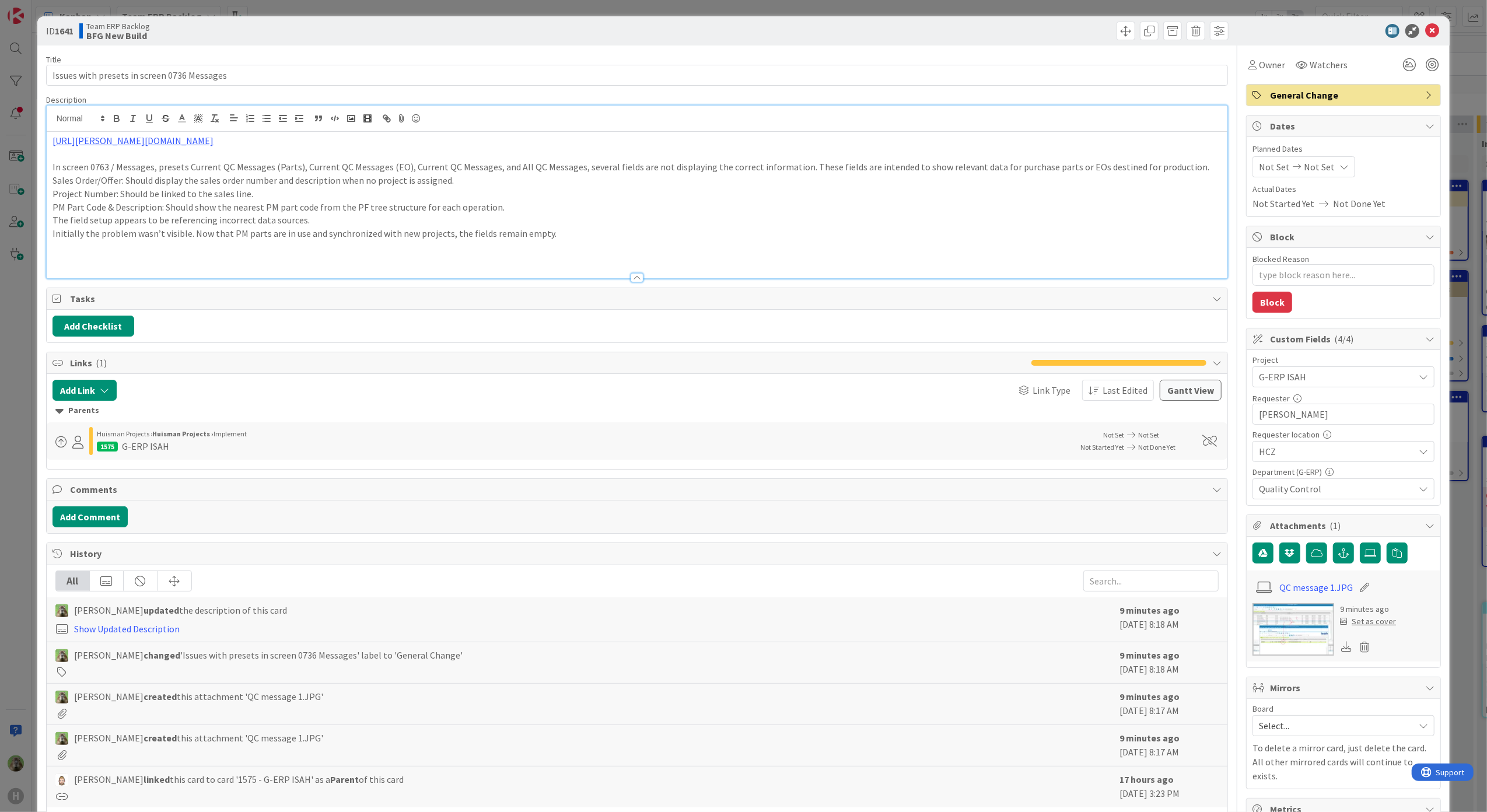
click at [652, 122] on div "[URL][PERSON_NAME][DOMAIN_NAME] In screen 0763 / Messages, presets Current QC M…" at bounding box center [637, 192] width 1181 height 173
click at [14, 348] on div "ID 1641 Team ERP Backlog BFG New Build Title 43 / 128 Issues with presets in sc…" at bounding box center [744, 406] width 1487 height 812
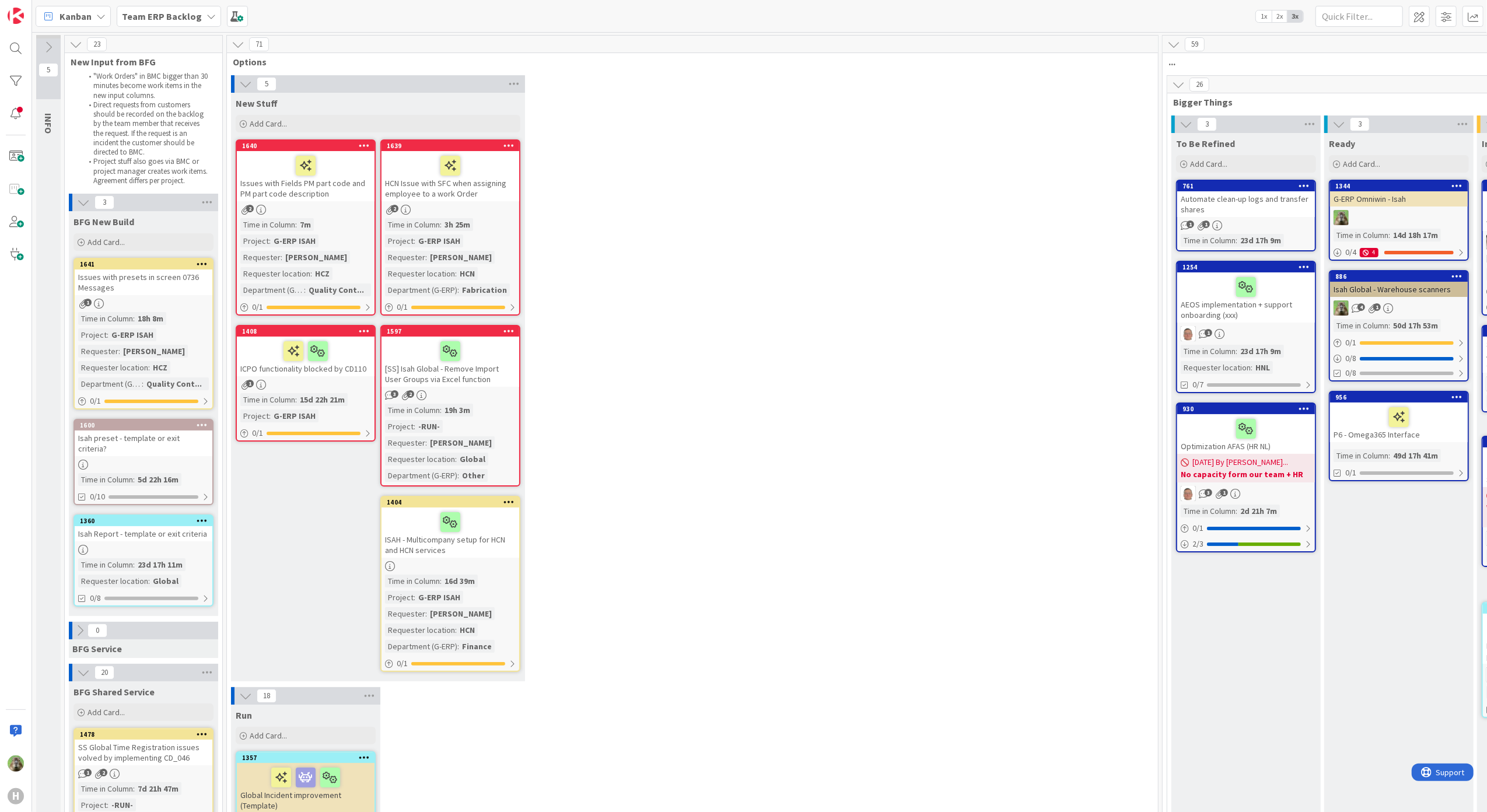
click at [281, 197] on div "Issues with Fields PM part code and PM part code description" at bounding box center [305, 176] width 137 height 50
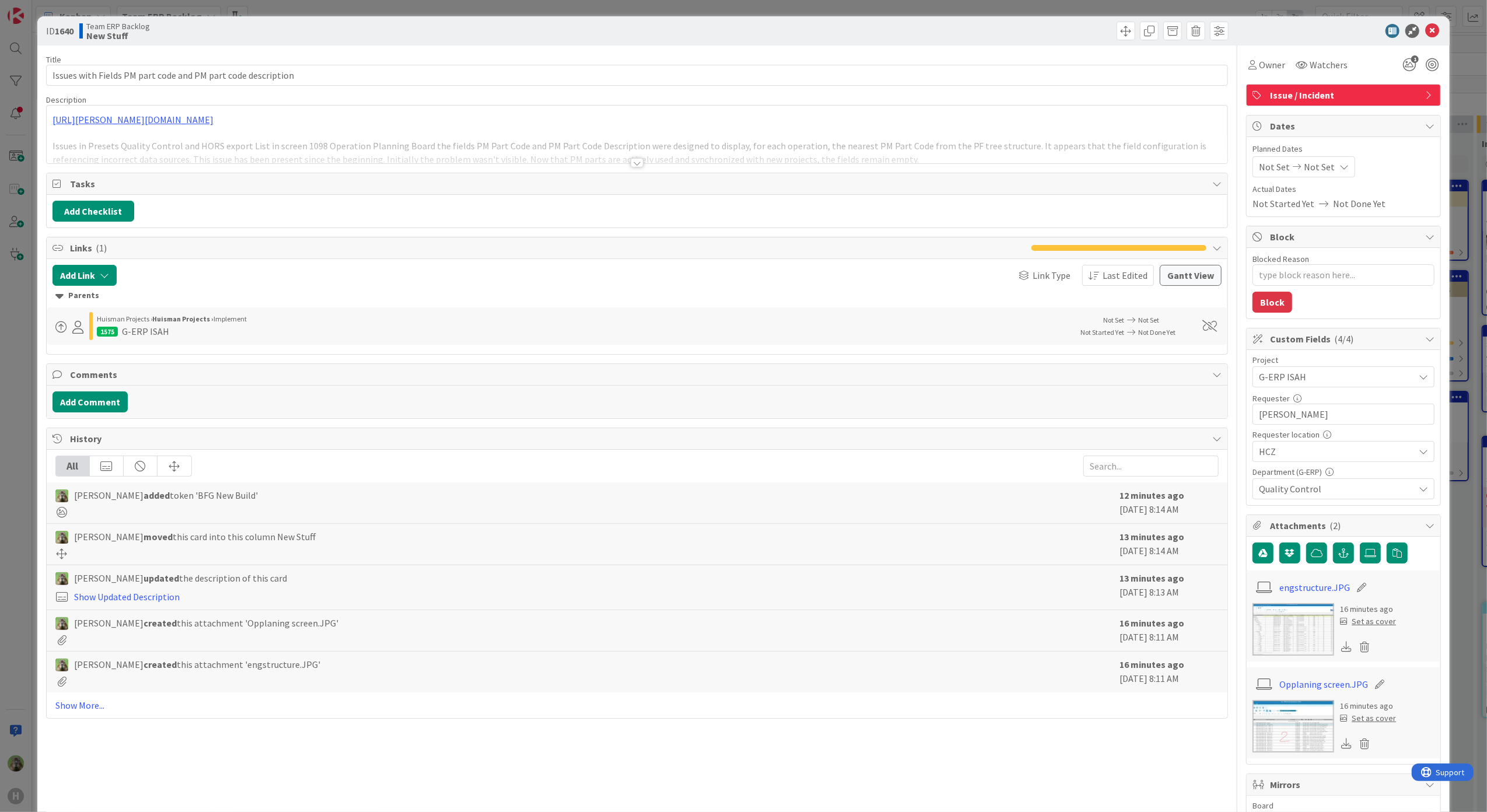
click at [612, 144] on div at bounding box center [637, 149] width 1181 height 30
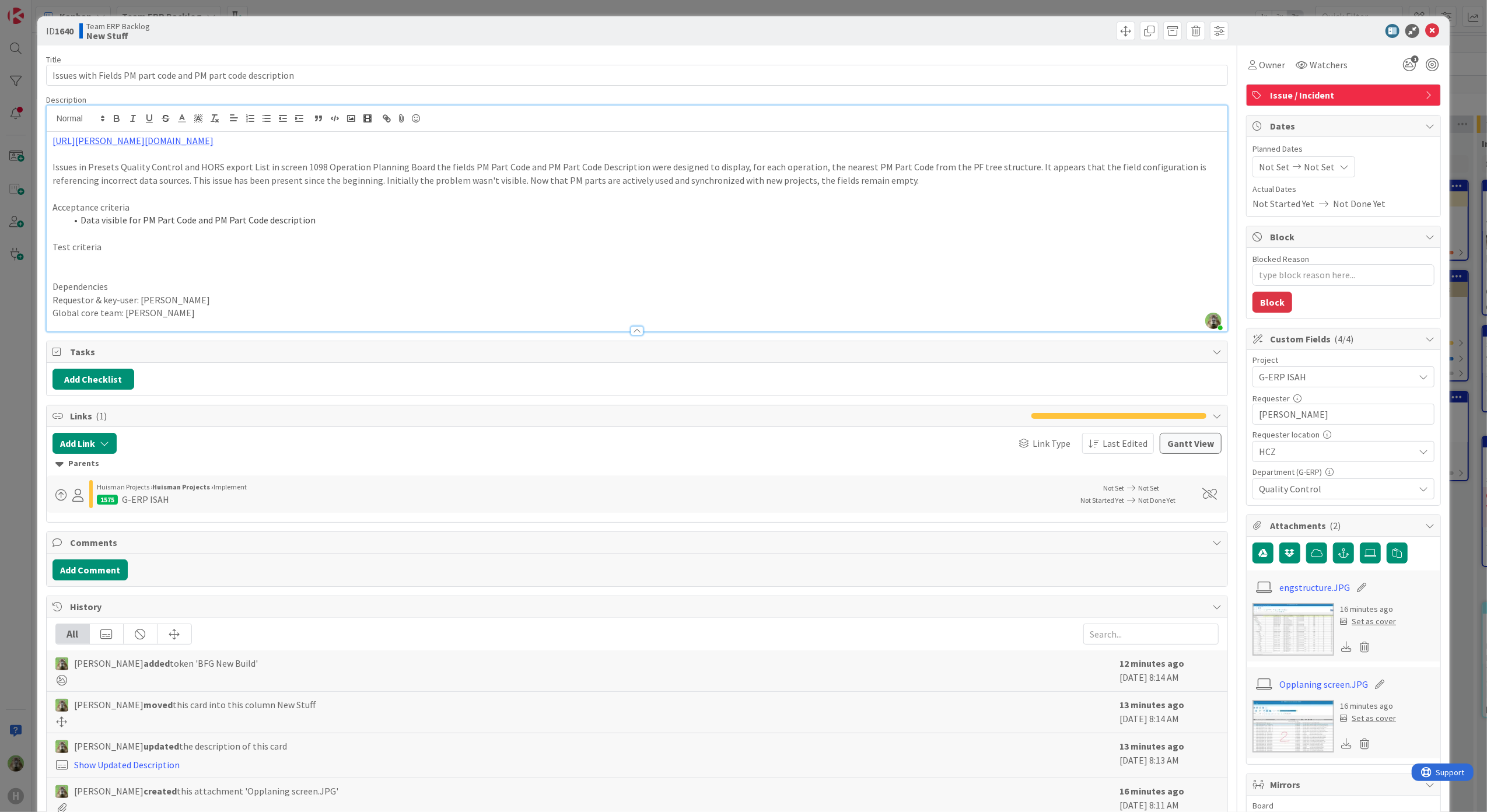
click at [85, 259] on p at bounding box center [637, 259] width 1169 height 13
click at [24, 339] on div "ID 1640 Team ERP Backlog New Stuff Title 60 / 128 Issues with Fields PM part co…" at bounding box center [744, 406] width 1487 height 812
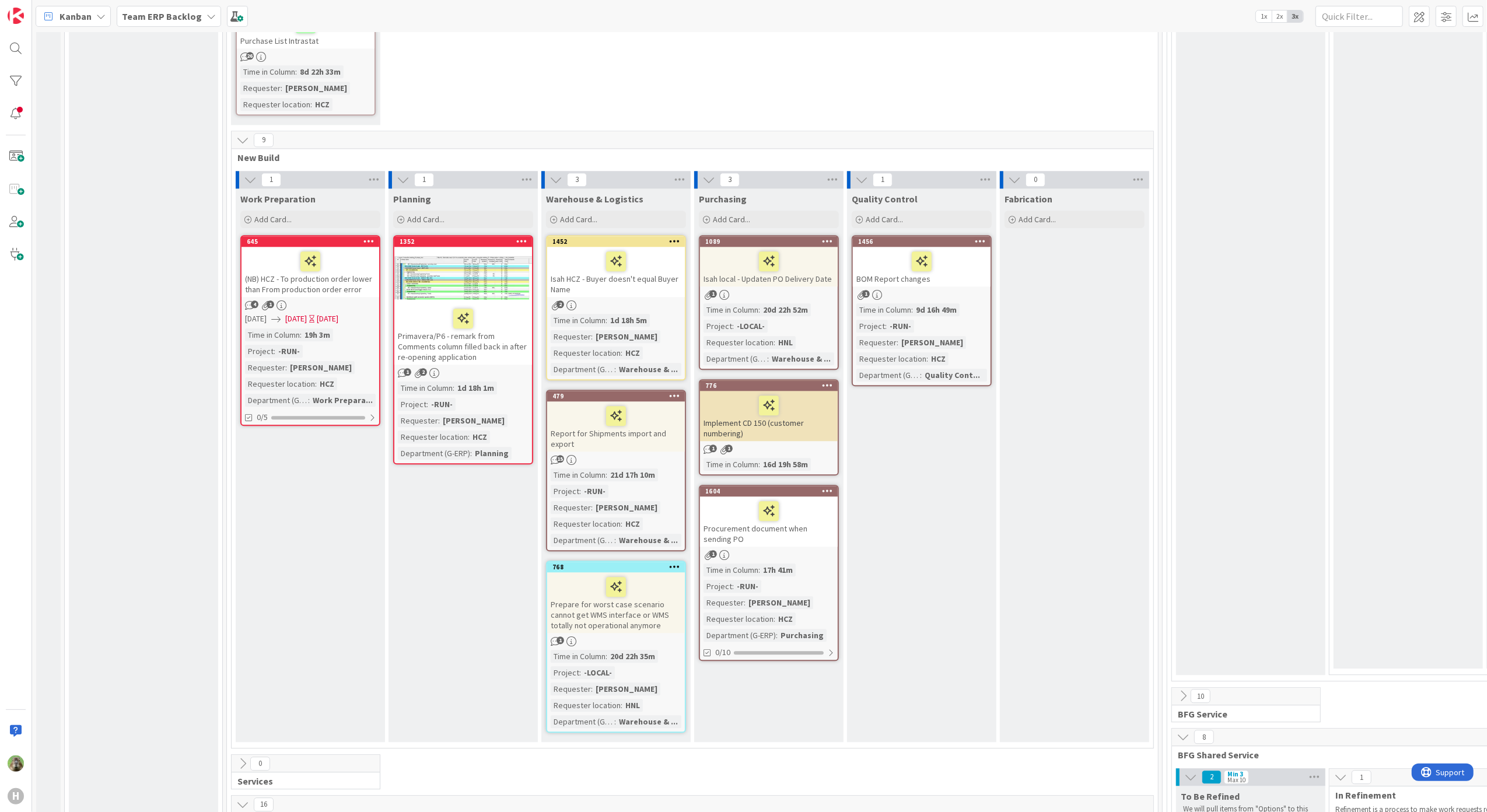
scroll to position [2799, 0]
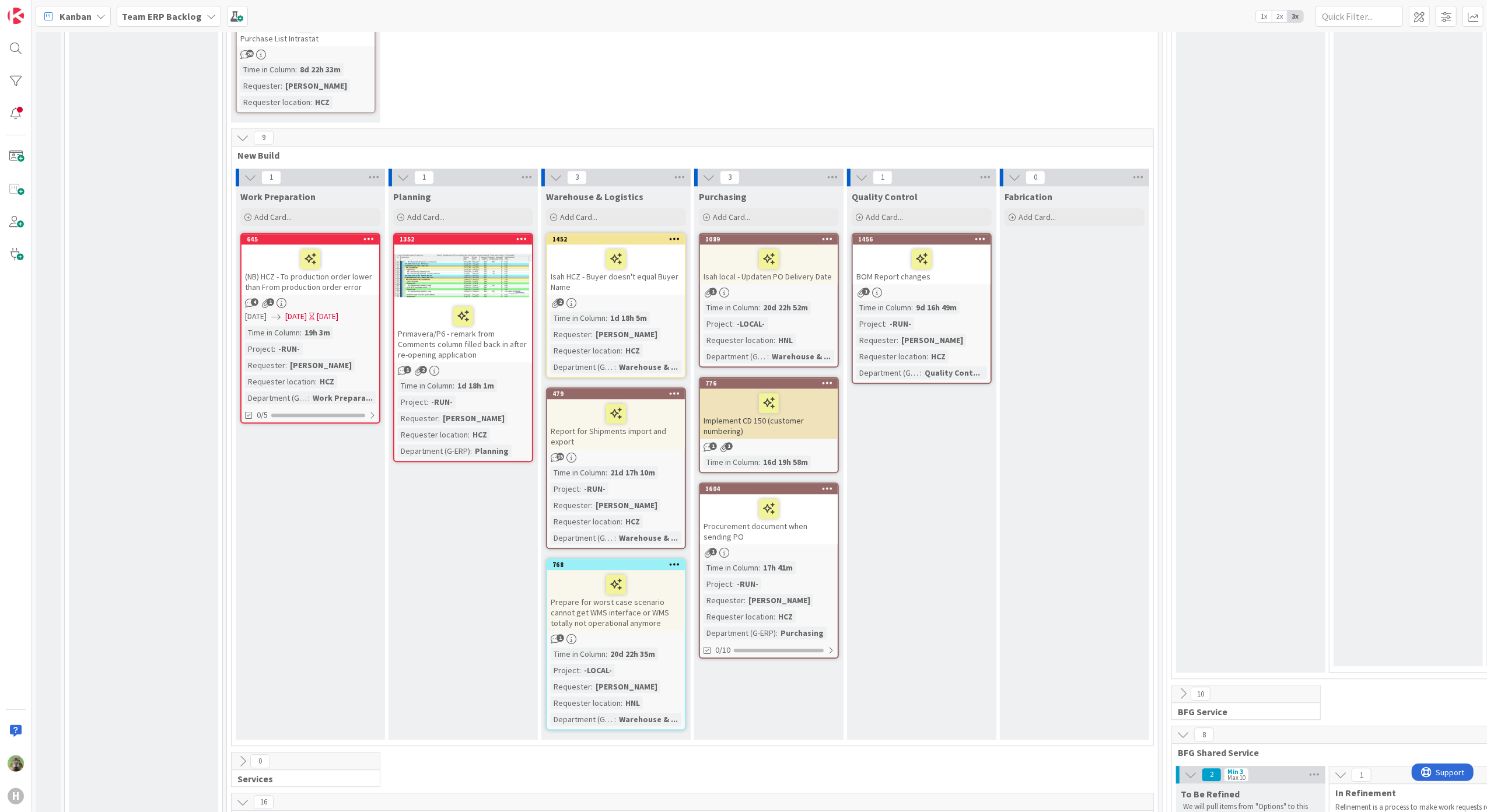
click at [479, 249] on div at bounding box center [463, 275] width 137 height 52
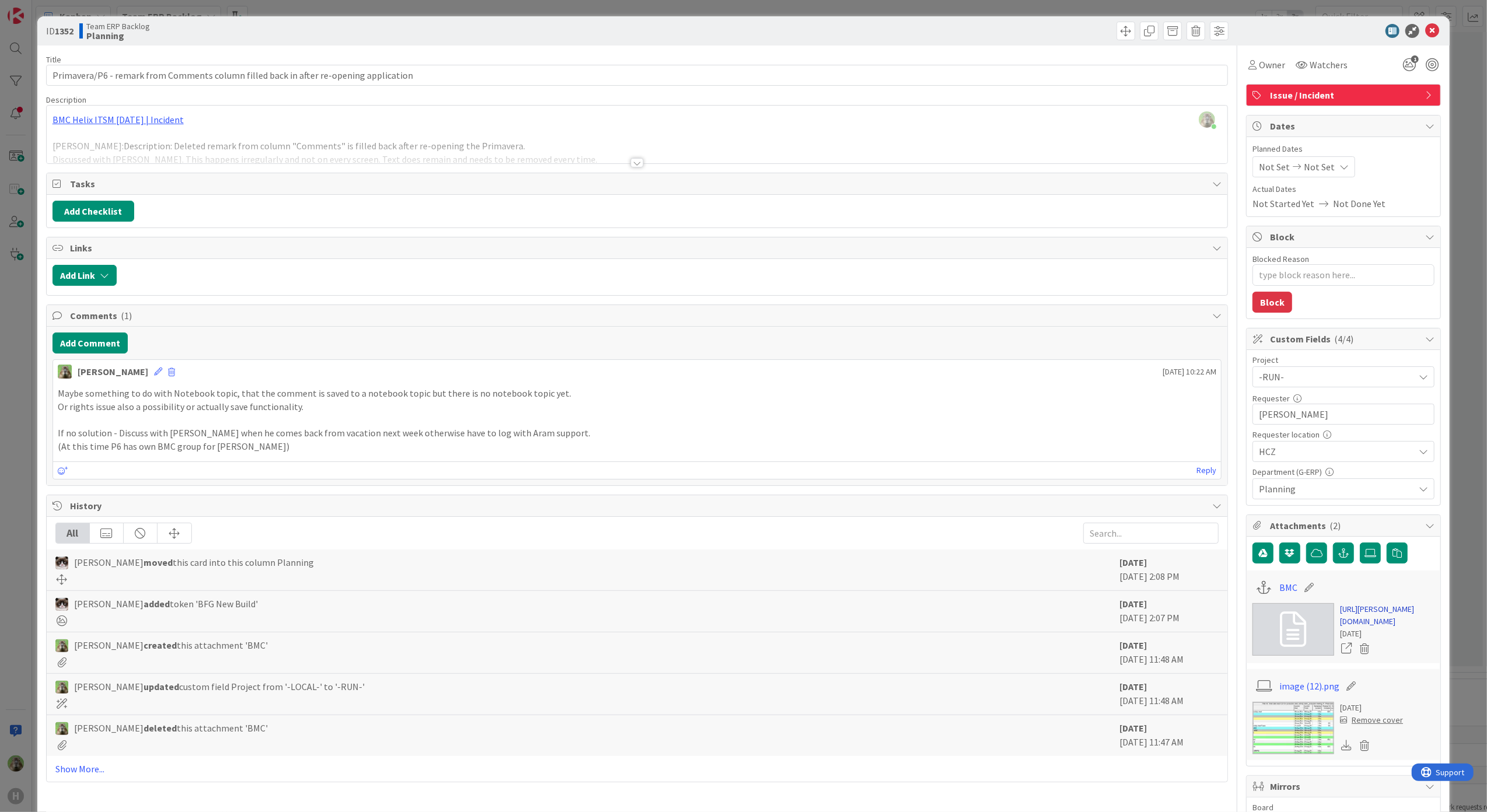
click at [1380, 625] on link "[URL][PERSON_NAME][DOMAIN_NAME]" at bounding box center [1386, 615] width 94 height 24
click at [26, 453] on div "ID 1352 Team ERP Backlog Planning Title 86 / 128 Primavera/P6 - remark from Com…" at bounding box center [744, 406] width 1487 height 812
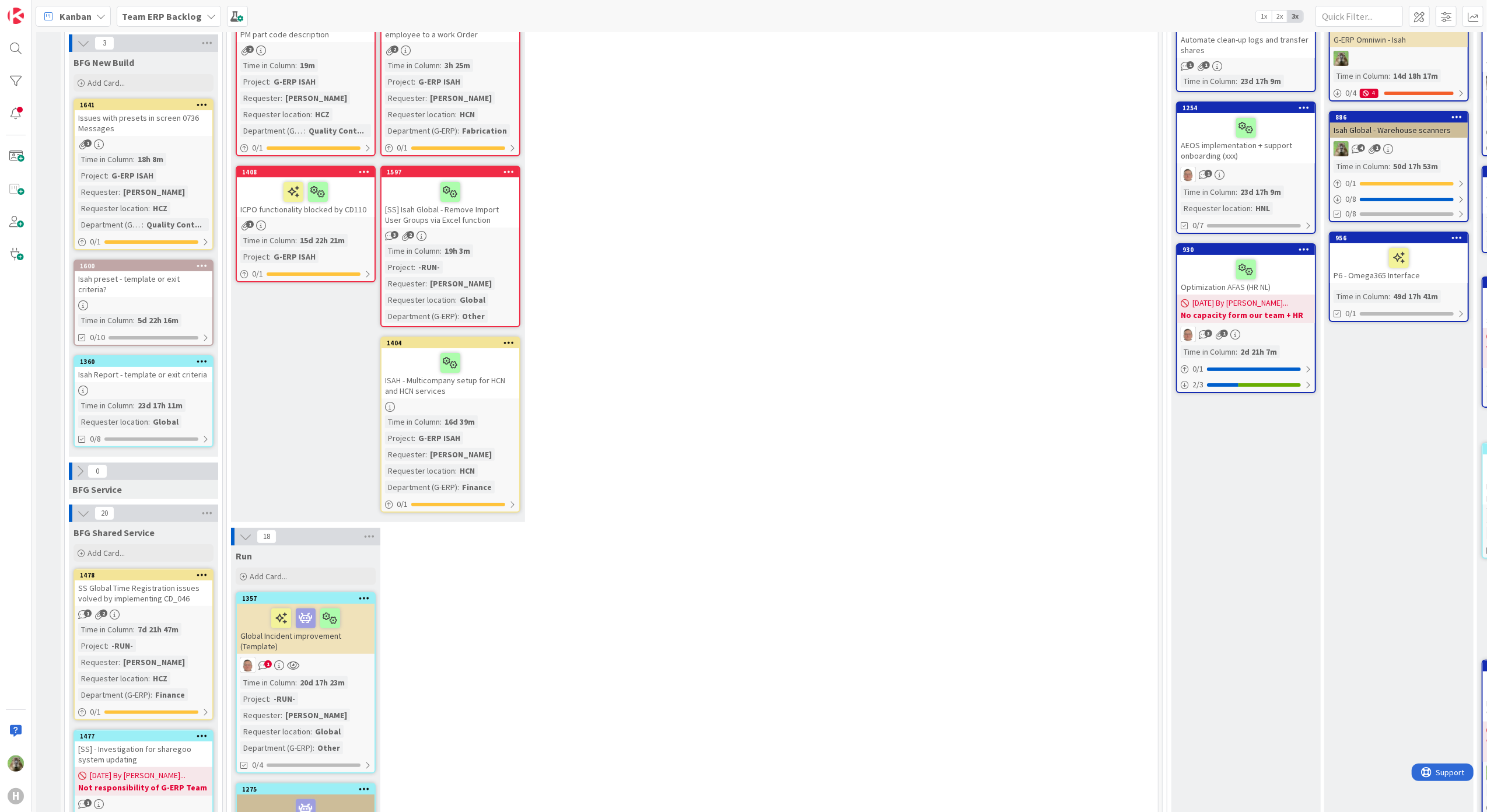
scroll to position [155, 0]
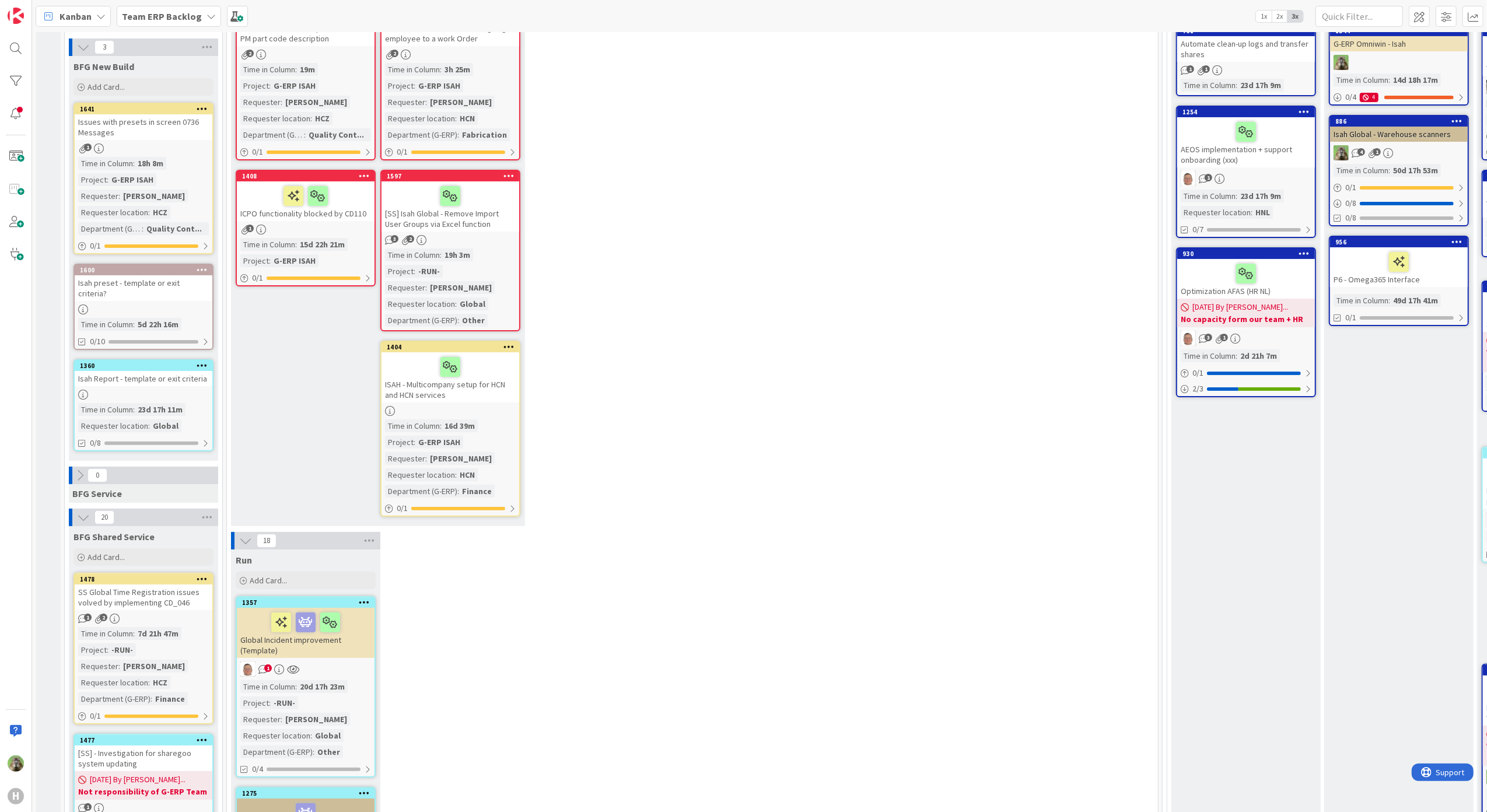
click at [80, 511] on icon at bounding box center [83, 517] width 13 height 13
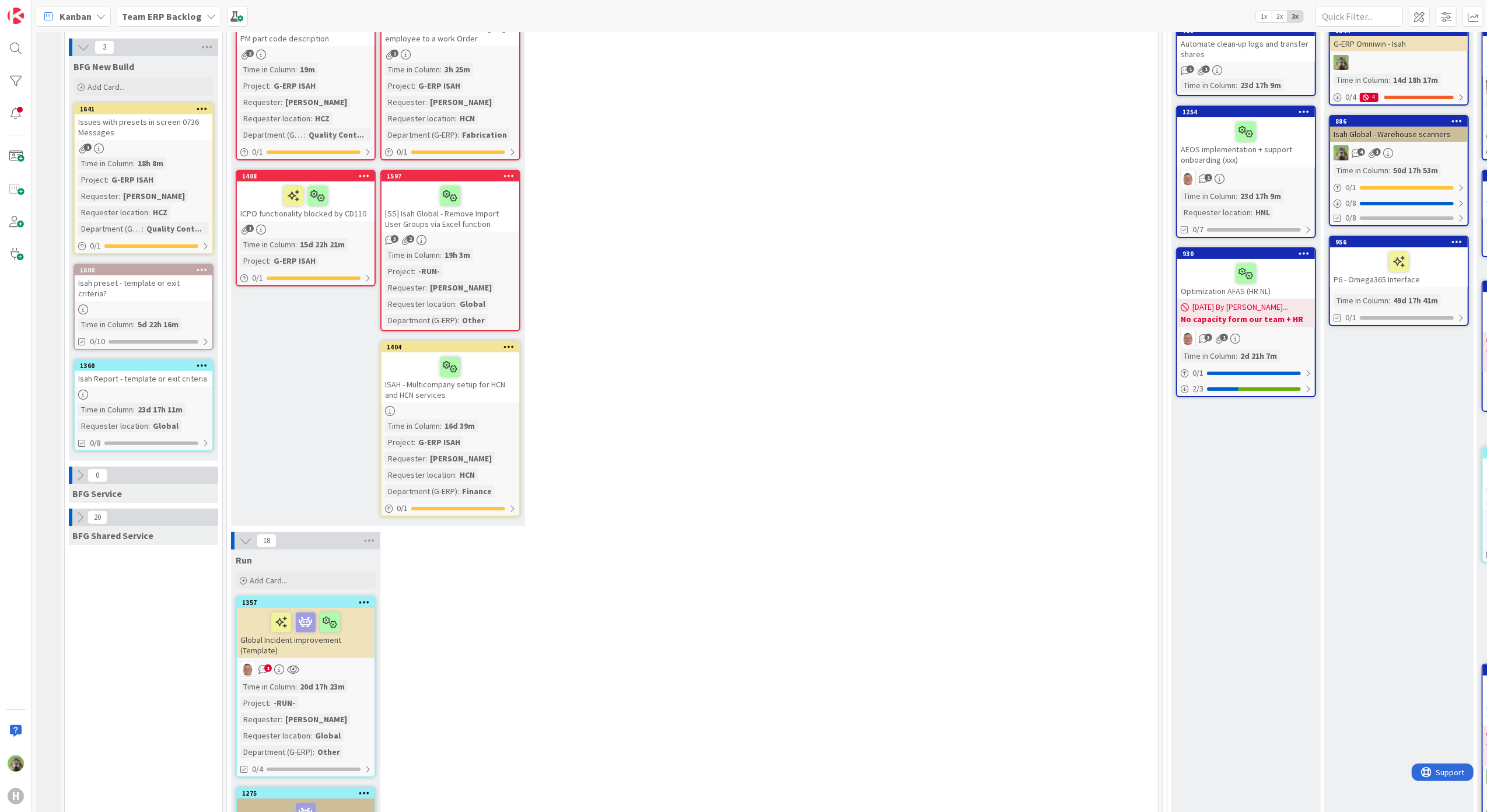
click at [139, 131] on div "Issues with presets in screen 0736 Messages" at bounding box center [144, 127] width 137 height 26
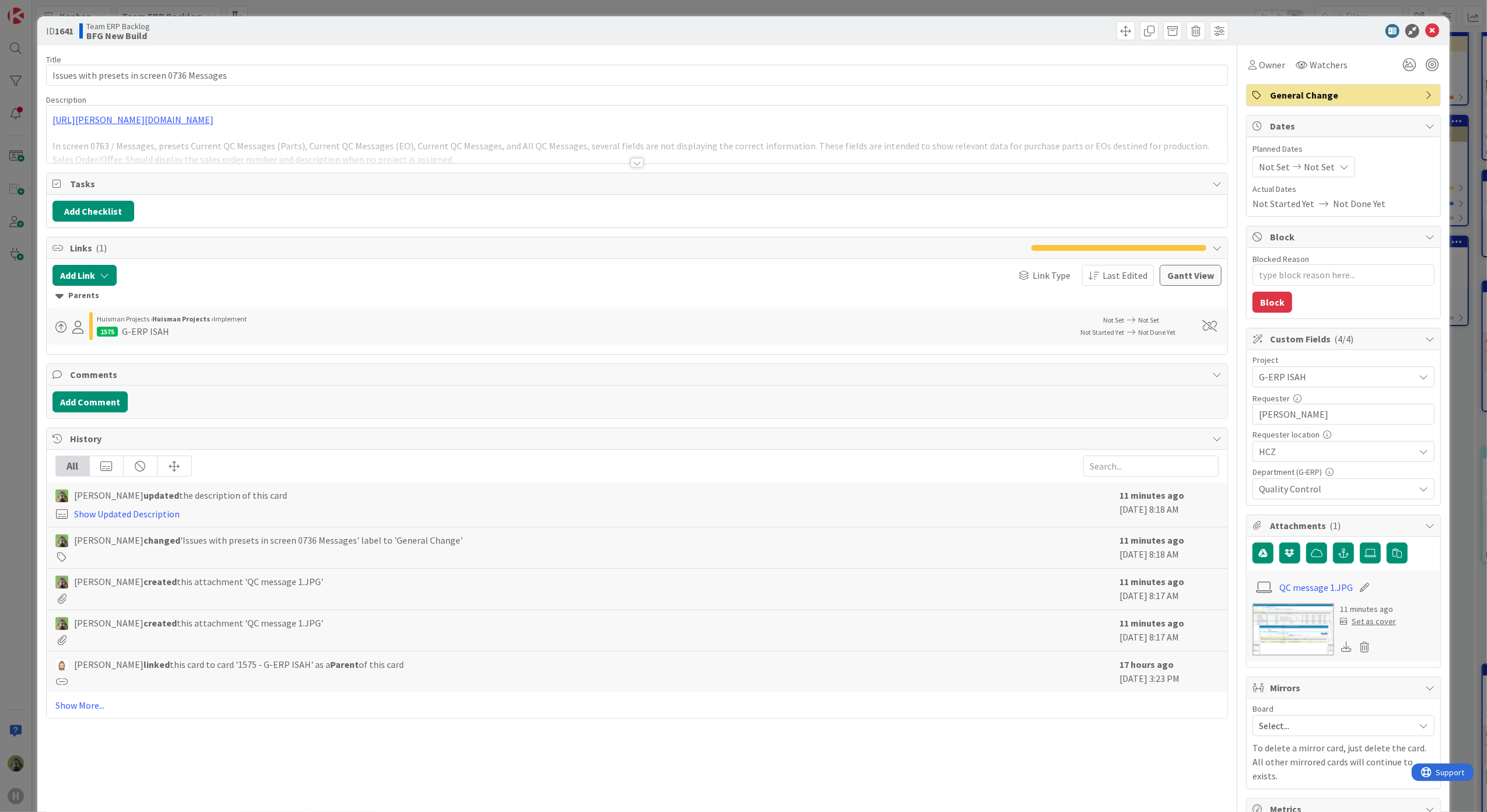
click at [672, 152] on div at bounding box center [637, 149] width 1181 height 30
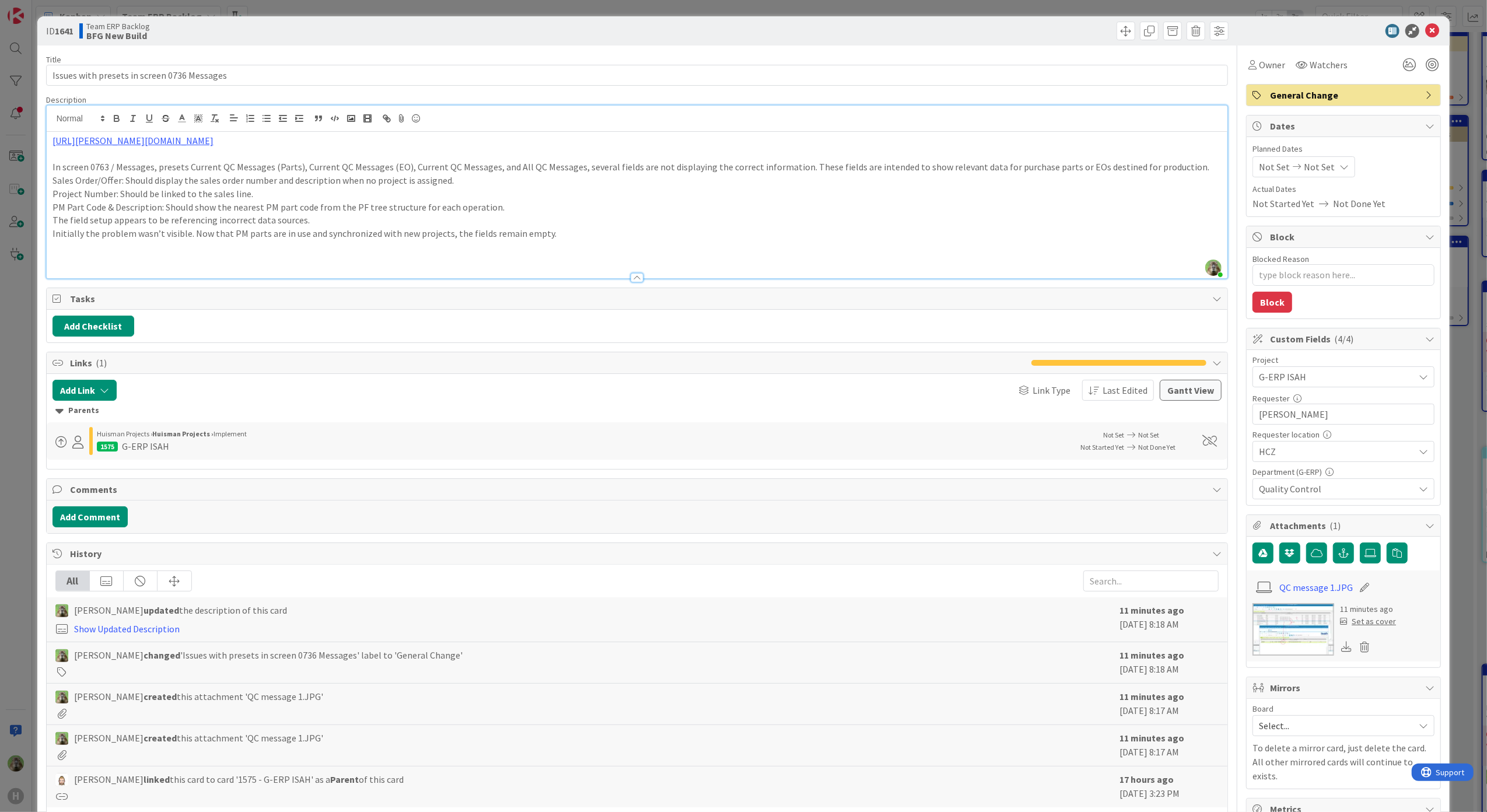
click at [584, 227] on p "Initially the problem wasn’t visible. Now that PM parts are in use and synchron…" at bounding box center [637, 233] width 1169 height 13
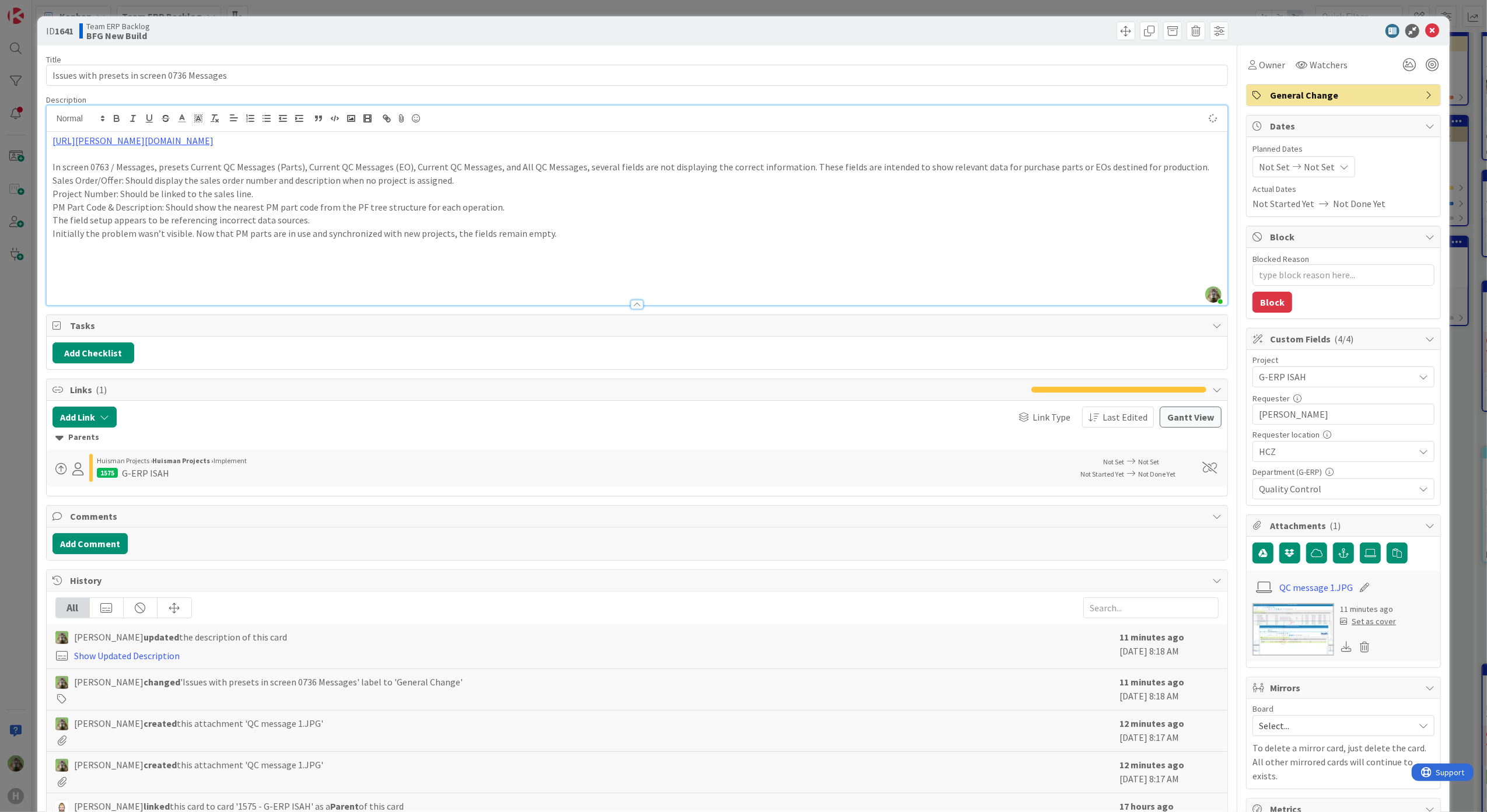
type textarea "x"
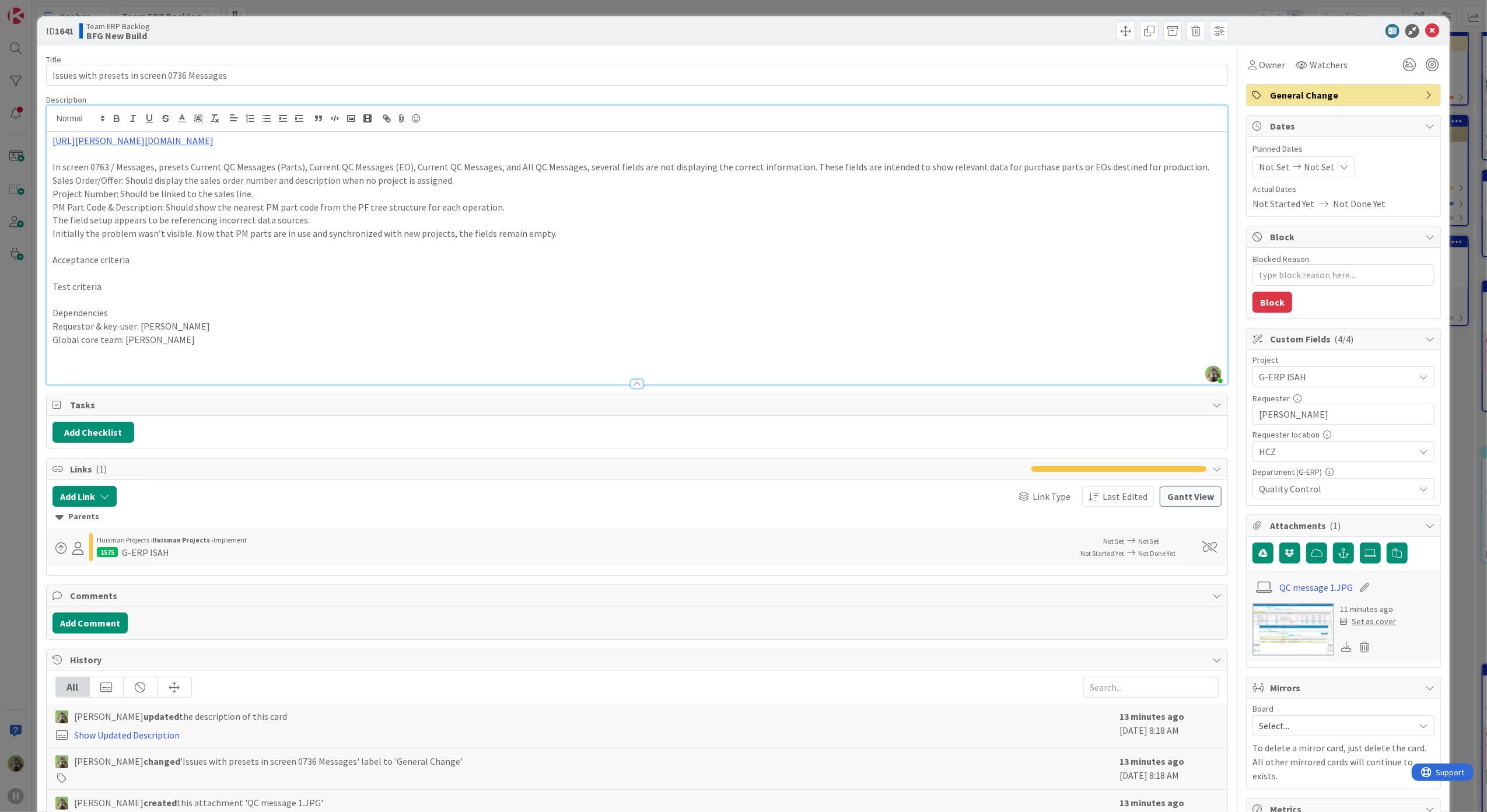
click at [187, 271] on p at bounding box center [637, 273] width 1169 height 13
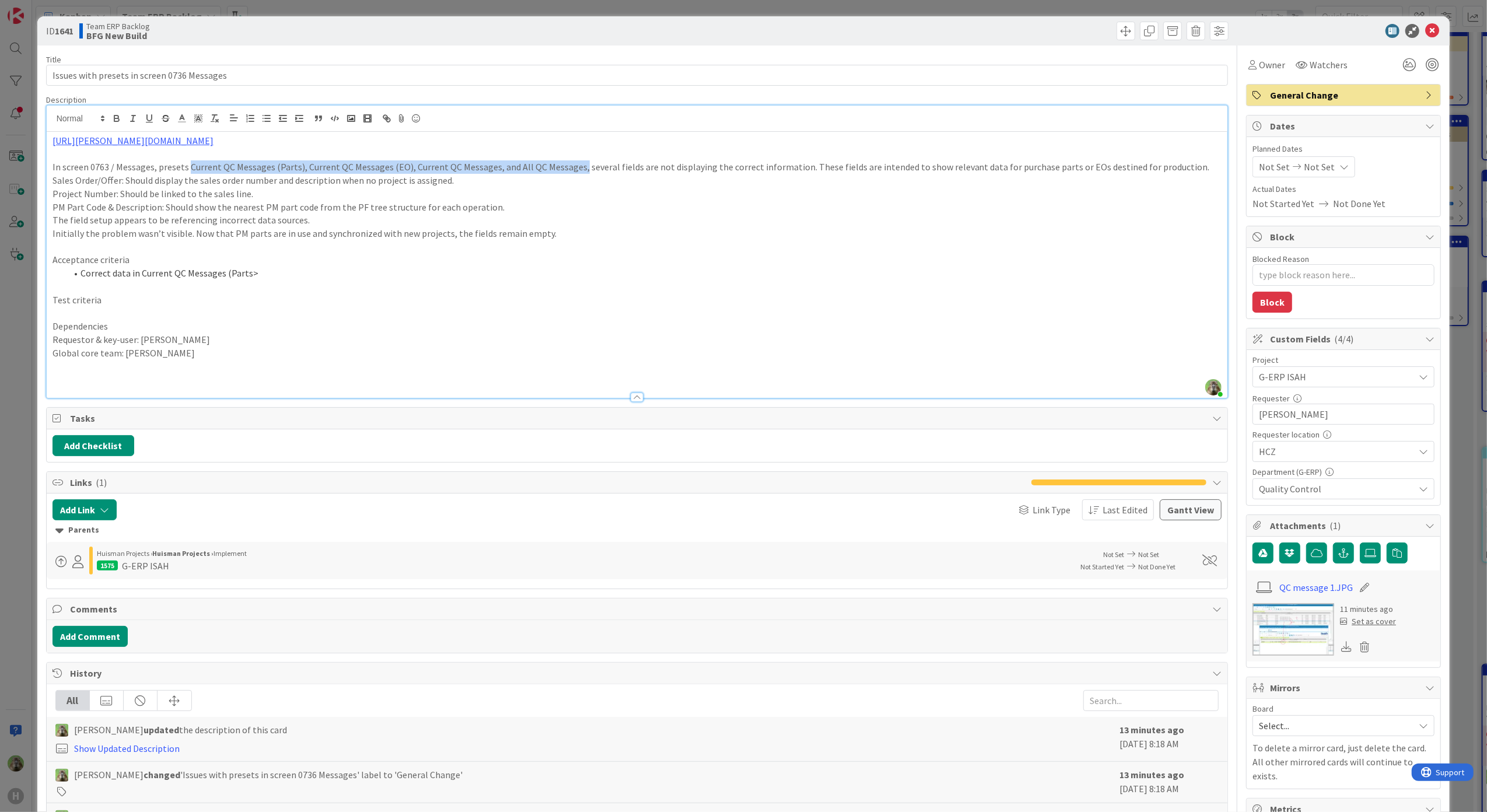
drag, startPoint x: 571, startPoint y: 168, endPoint x: 188, endPoint y: 169, distance: 383.0
click at [188, 169] on p "In screen 0763 / Messages, presets Current QC Messages (Parts), Current QC Mess…" at bounding box center [637, 167] width 1169 height 13
copy p "Current QC Messages (Parts), Current QC Messages (EO), Current QC Messages, and…"
drag, startPoint x: 251, startPoint y: 280, endPoint x: 141, endPoint y: 271, distance: 110.4
click at [141, 271] on div "[URL][PERSON_NAME][DOMAIN_NAME] In screen 0763 / Messages, presets Current QC M…" at bounding box center [637, 265] width 1181 height 266
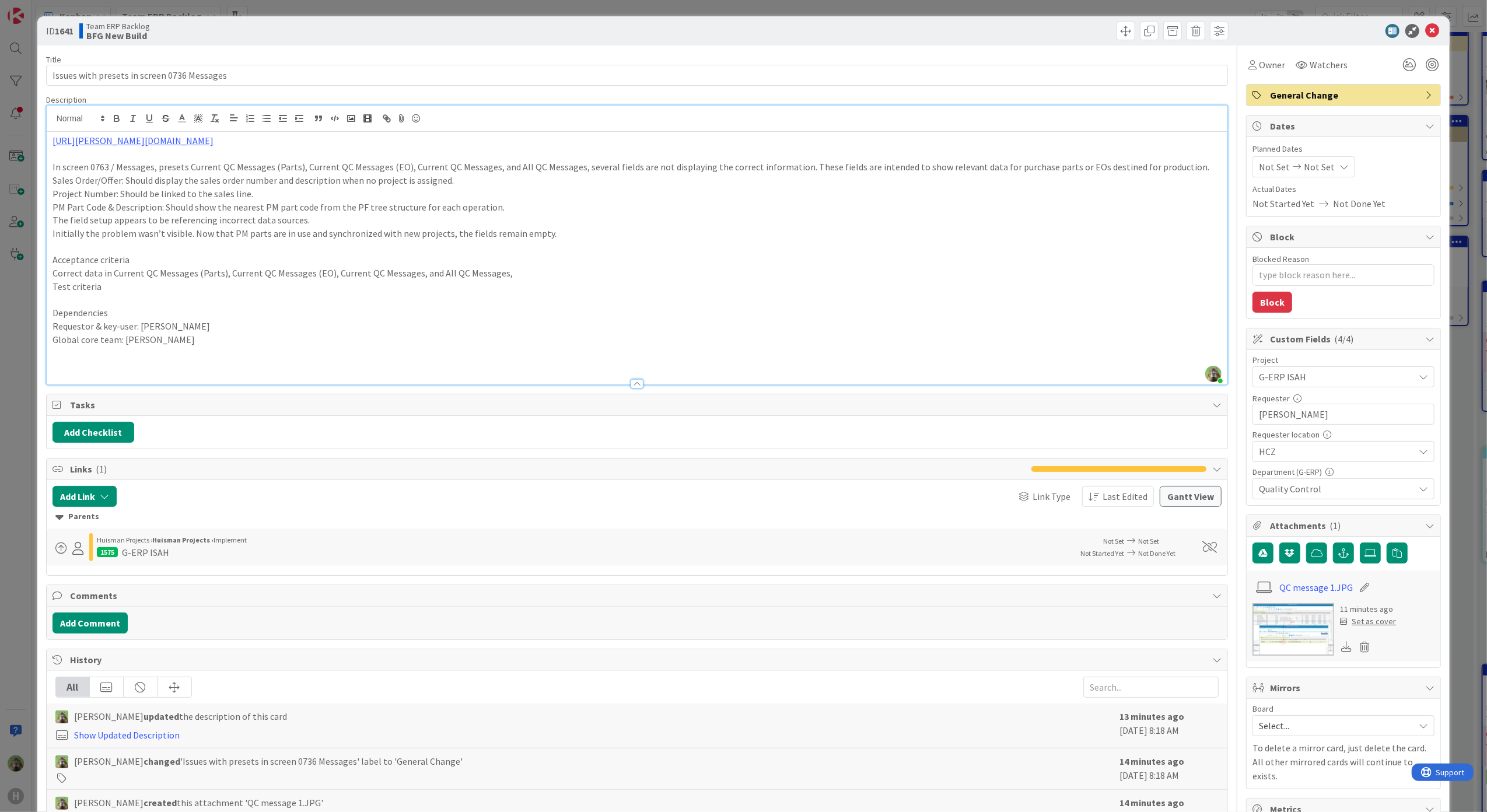
click at [232, 259] on p "Acceptance criteria" at bounding box center [637, 259] width 1169 height 13
click at [534, 282] on p "Test criteria" at bounding box center [637, 286] width 1169 height 13
click at [529, 278] on li "Correct data in Current QC Messages (Parts), Current QC Messages (EO), Current …" at bounding box center [644, 273] width 1156 height 13
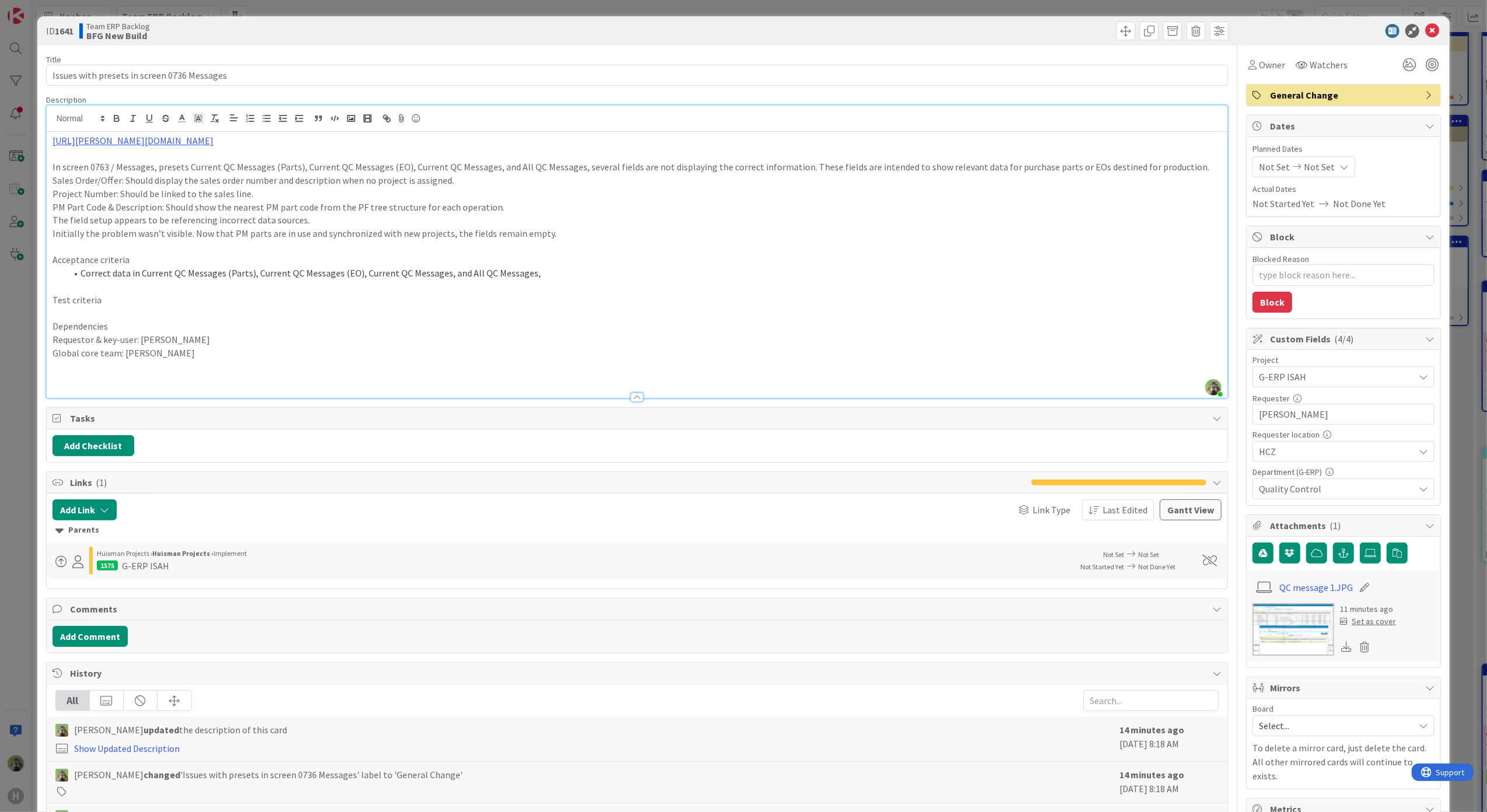
click at [112, 301] on p "Test criteria" at bounding box center [637, 300] width 1169 height 13
click at [142, 273] on li "Correct data in Current QC Messages (Parts), Current QC Messages (EO), Current …" at bounding box center [644, 273] width 1156 height 13
click at [536, 237] on p "Initially the problem wasn’t visible. Now that PM parts are in use and synchron…" at bounding box center [637, 233] width 1169 height 13
click at [541, 234] on p "Initially the problem wasn’t visible. Now that PM parts are in use and synchron…" at bounding box center [637, 233] width 1169 height 13
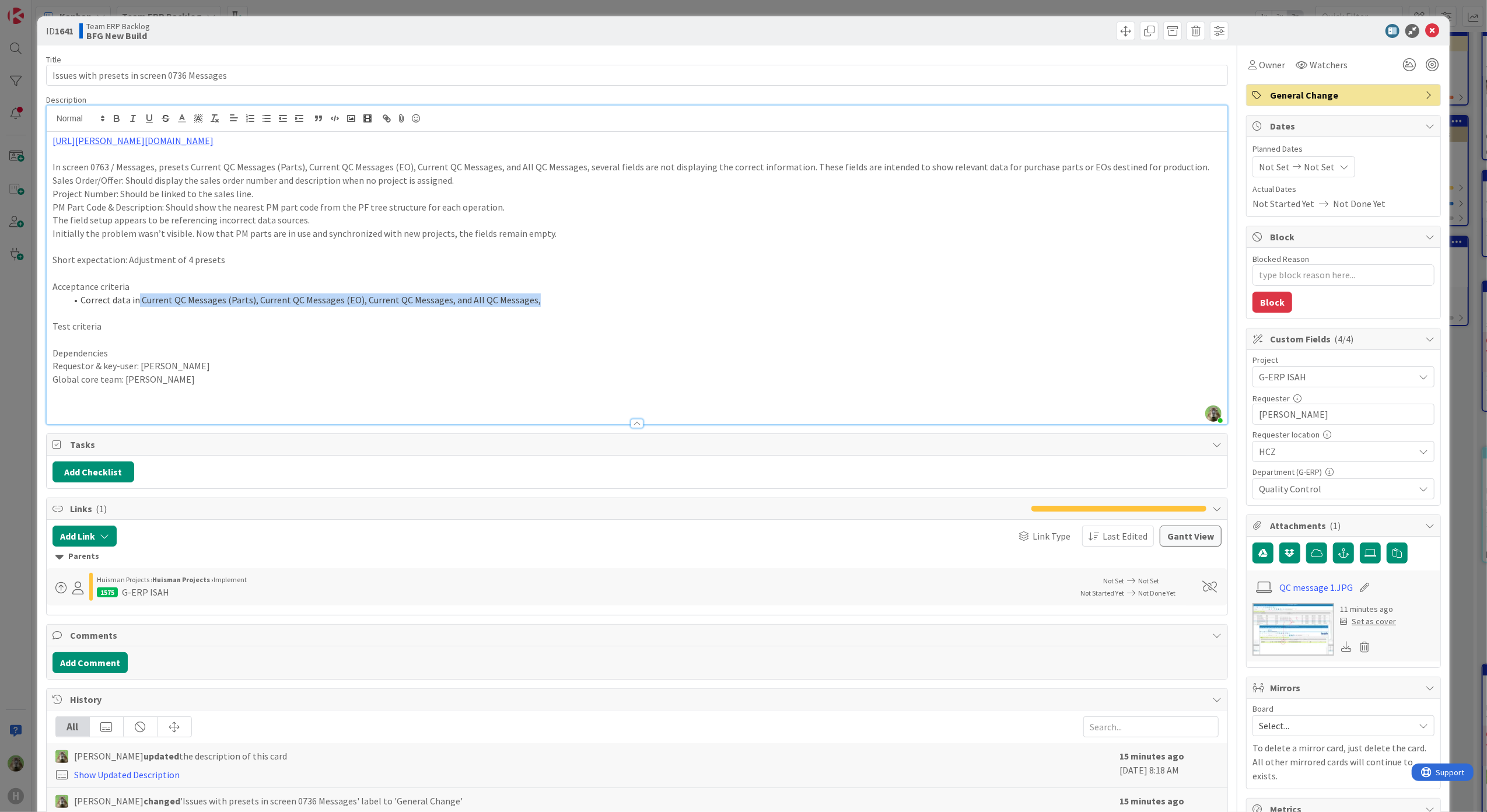
drag, startPoint x: 553, startPoint y: 304, endPoint x: 138, endPoint y: 298, distance: 415.0
click at [138, 298] on li "Correct data in Current QC Messages (Parts), Current QC Messages (EO), Current …" at bounding box center [644, 300] width 1156 height 13
click at [335, 250] on p at bounding box center [637, 247] width 1169 height 13
click at [306, 255] on p "Short expectation: Adjustment of 4 presets" at bounding box center [637, 259] width 1169 height 13
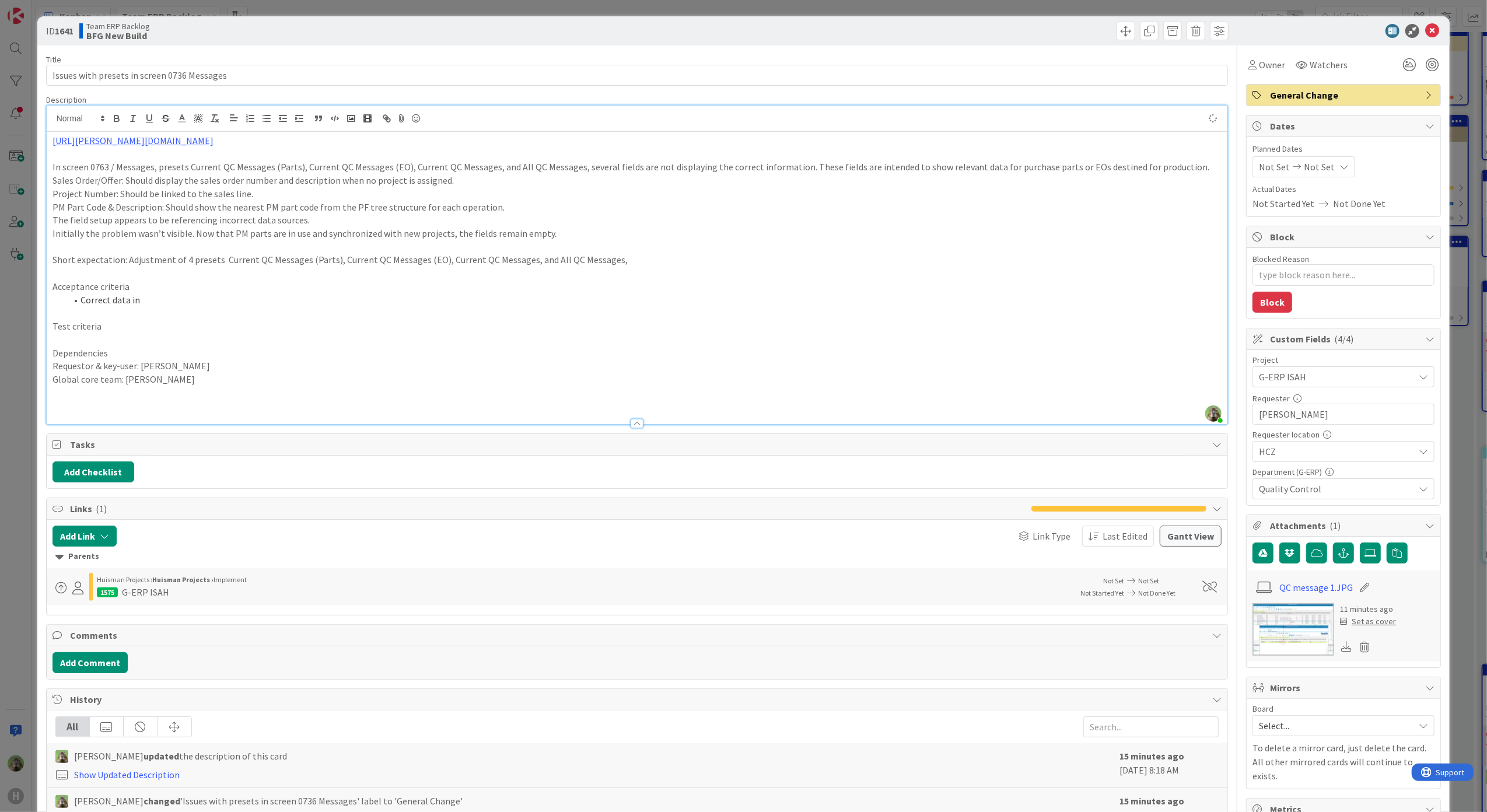
click at [778, 262] on p "Short expectation: Adjustment of 4 presets Current QC Messages (Parts), Current…" at bounding box center [637, 259] width 1169 height 13
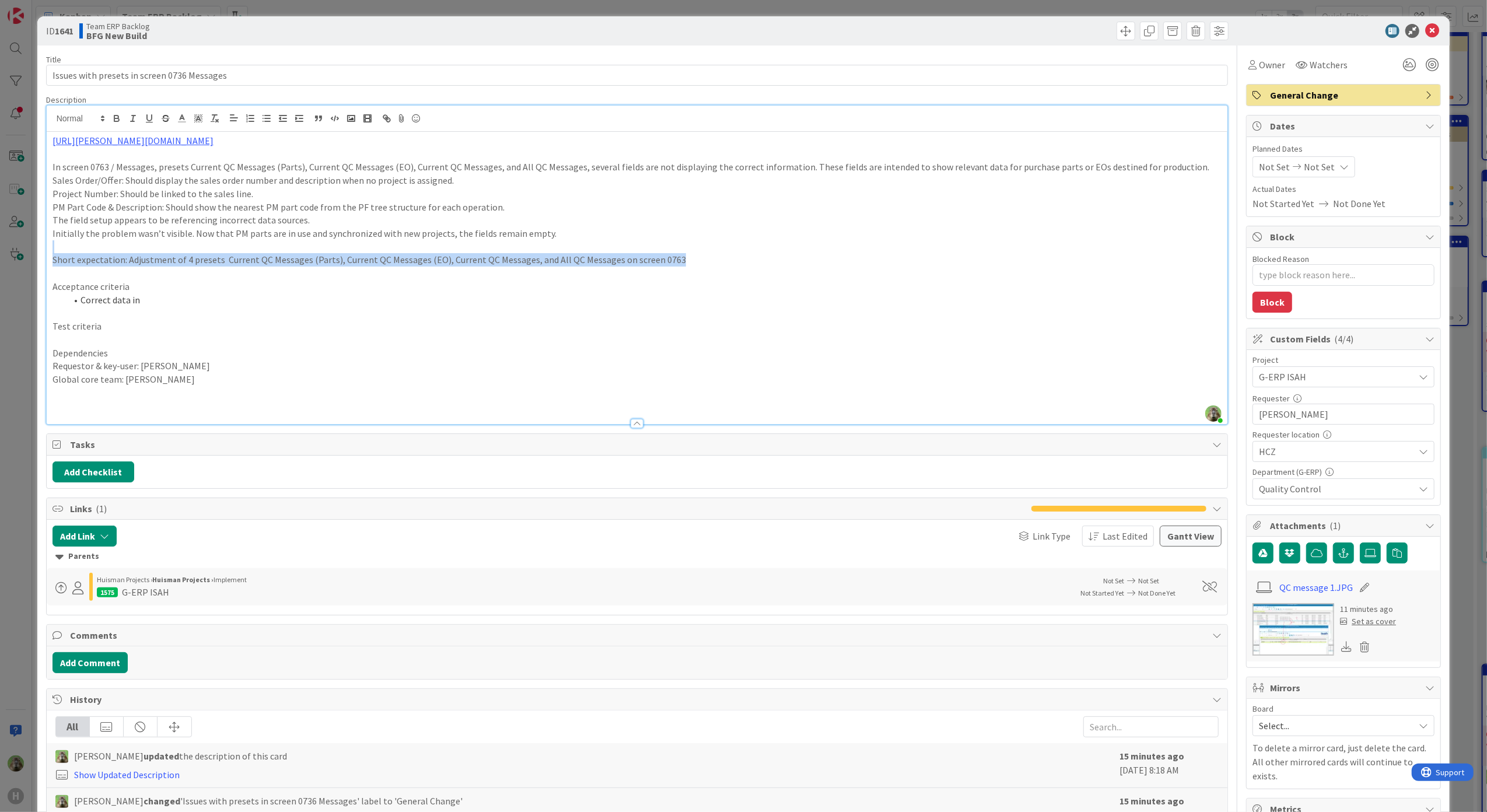
drag, startPoint x: 778, startPoint y: 262, endPoint x: -7, endPoint y: 251, distance: 785.1
click at [0, 251] on html "H Kanban Team ERP Backlog 1x 2x 3x 5 INFO This column contains information card…" at bounding box center [744, 406] width 1487 height 812
click at [599, 245] on p at bounding box center [637, 247] width 1169 height 13
click at [737, 252] on p at bounding box center [637, 247] width 1169 height 13
click at [699, 264] on p "Short expectation: Adjustment of 4 presets Current QC Messages (Parts), Current…" at bounding box center [637, 259] width 1169 height 13
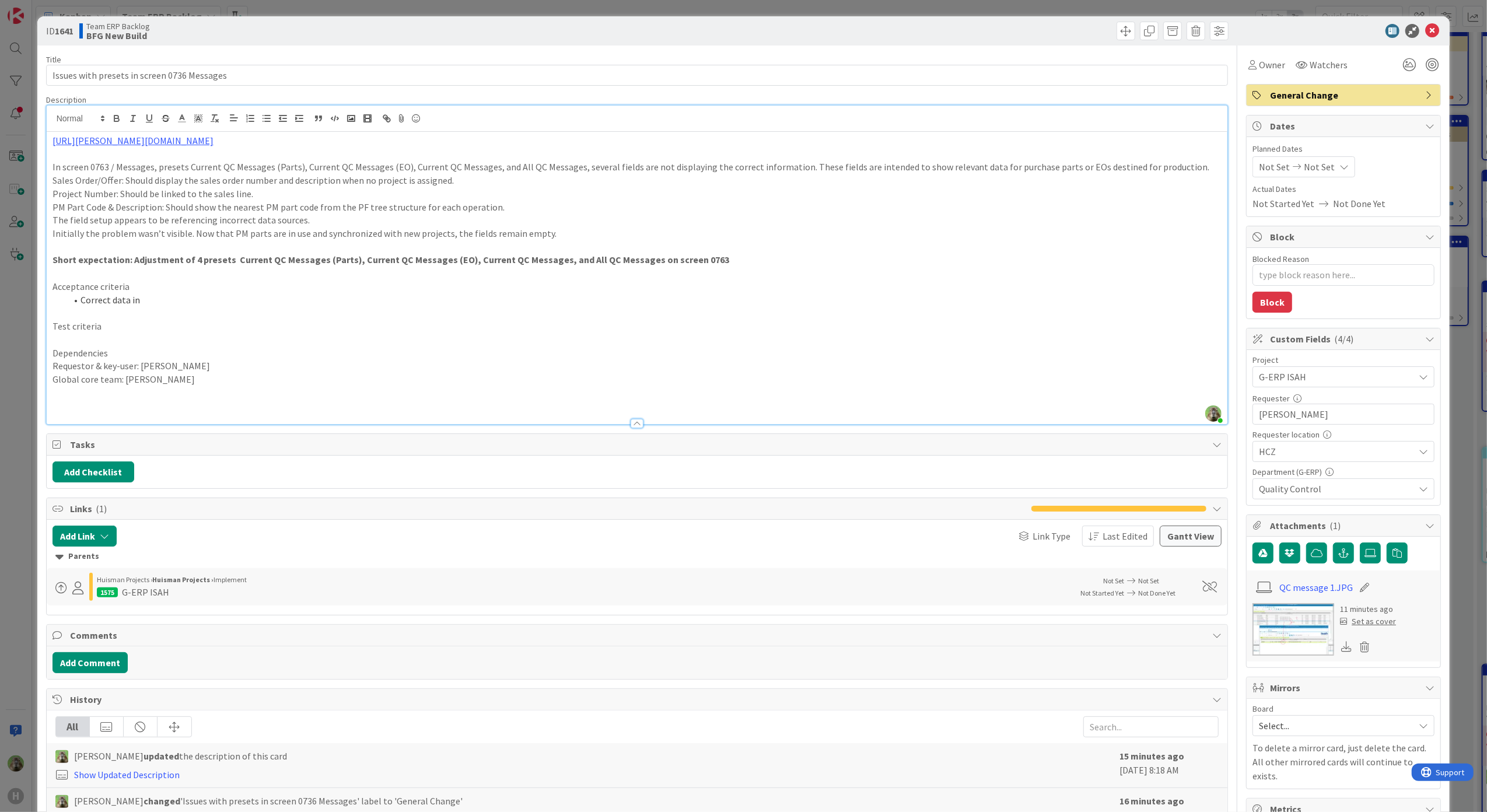
click at [699, 264] on p "Short expectation: Adjustment of 4 presets Current QC Messages (Parts), Current…" at bounding box center [637, 259] width 1169 height 13
click at [762, 265] on p "Short expectation: Adjustment of 4 presets Current QC Messages (Parts), Current…" at bounding box center [637, 259] width 1169 height 13
click at [745, 260] on strong "Short expectation: Adjustment of 4 presets Current QC Messages (Parts), Current…" at bounding box center [522, 259] width 939 height 12
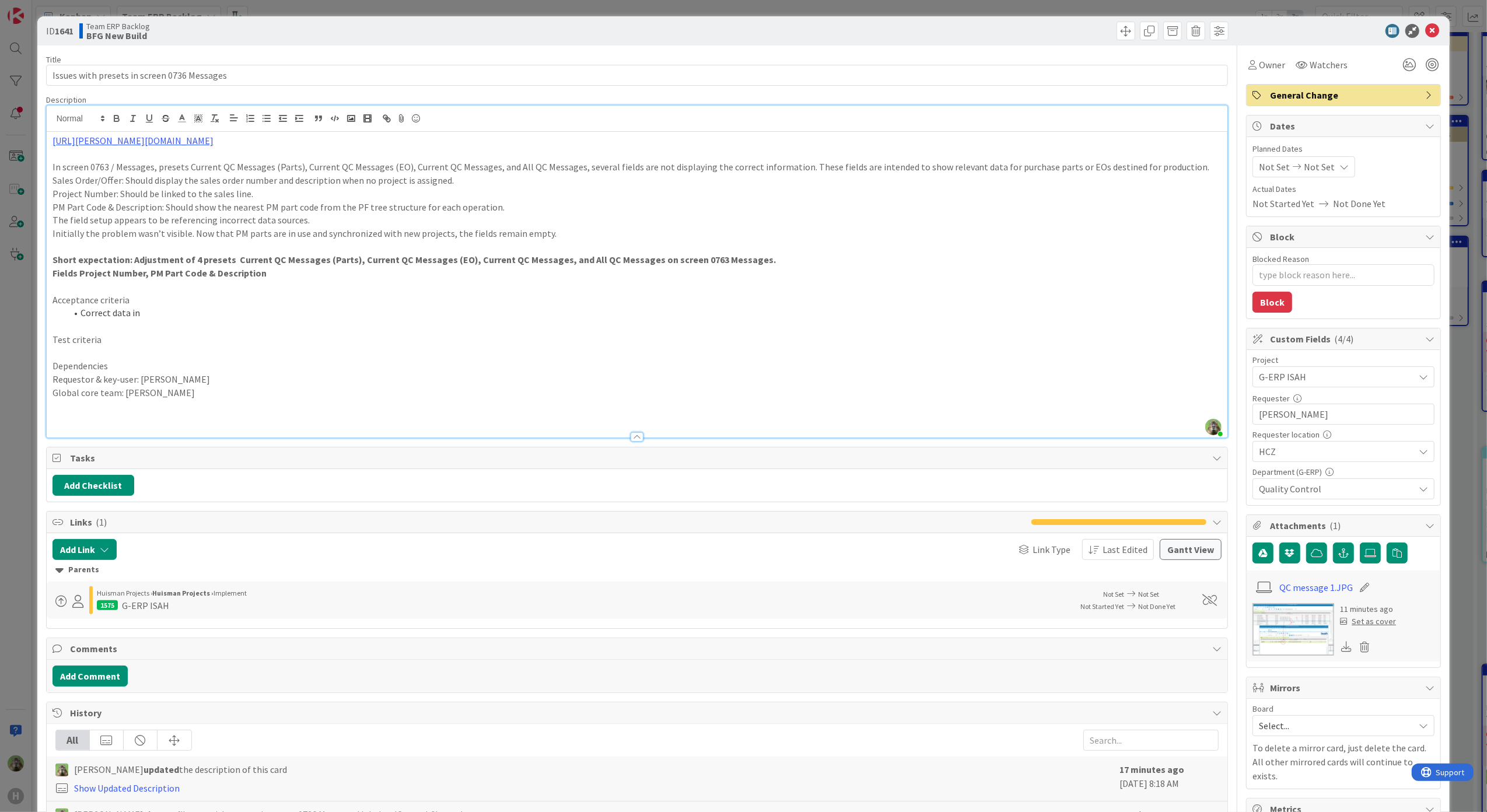
drag, startPoint x: 871, startPoint y: 392, endPoint x: 697, endPoint y: 394, distance: 174.0
click at [871, 392] on p "Global core team: [PERSON_NAME]" at bounding box center [637, 393] width 1169 height 13
click at [176, 338] on p "Test criteria" at bounding box center [637, 339] width 1169 height 13
click at [190, 300] on p "Acceptance criteria" at bounding box center [637, 300] width 1169 height 13
click at [192, 306] on li "Correct data in" at bounding box center [644, 313] width 1156 height 13
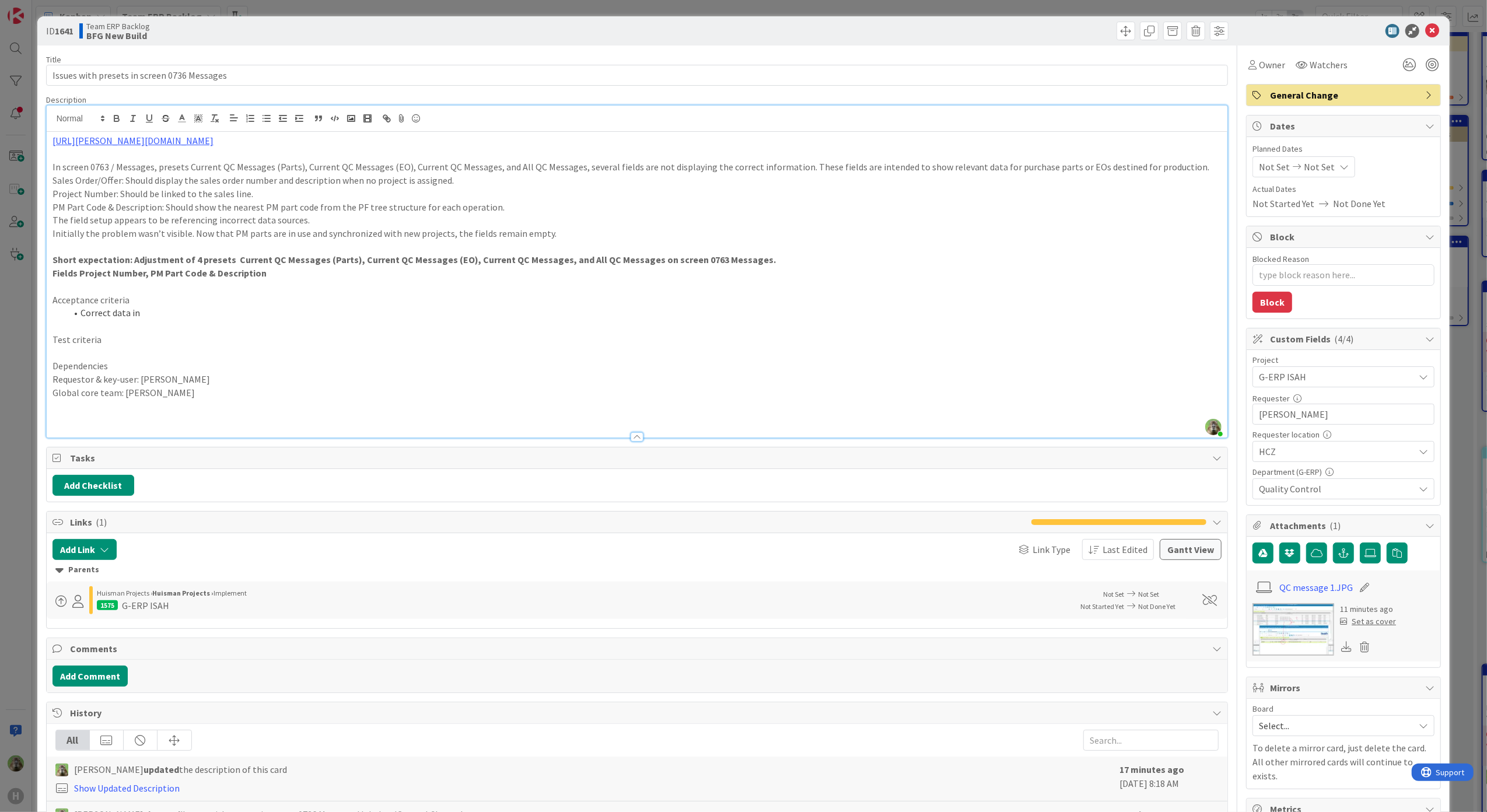
click at [468, 184] on p "Sales Order/Offer: Should display the sales order number and description when n…" at bounding box center [637, 180] width 1169 height 13
drag, startPoint x: 235, startPoint y: 299, endPoint x: 229, endPoint y: 302, distance: 6.7
click at [235, 298] on p "Acceptance criteria" at bounding box center [637, 300] width 1169 height 13
drag, startPoint x: 126, startPoint y: 314, endPoint x: 81, endPoint y: 313, distance: 45.0
click at [81, 313] on div "[URL][PERSON_NAME][DOMAIN_NAME] In screen 0763 / Messages, presets Current QC M…" at bounding box center [637, 285] width 1181 height 306
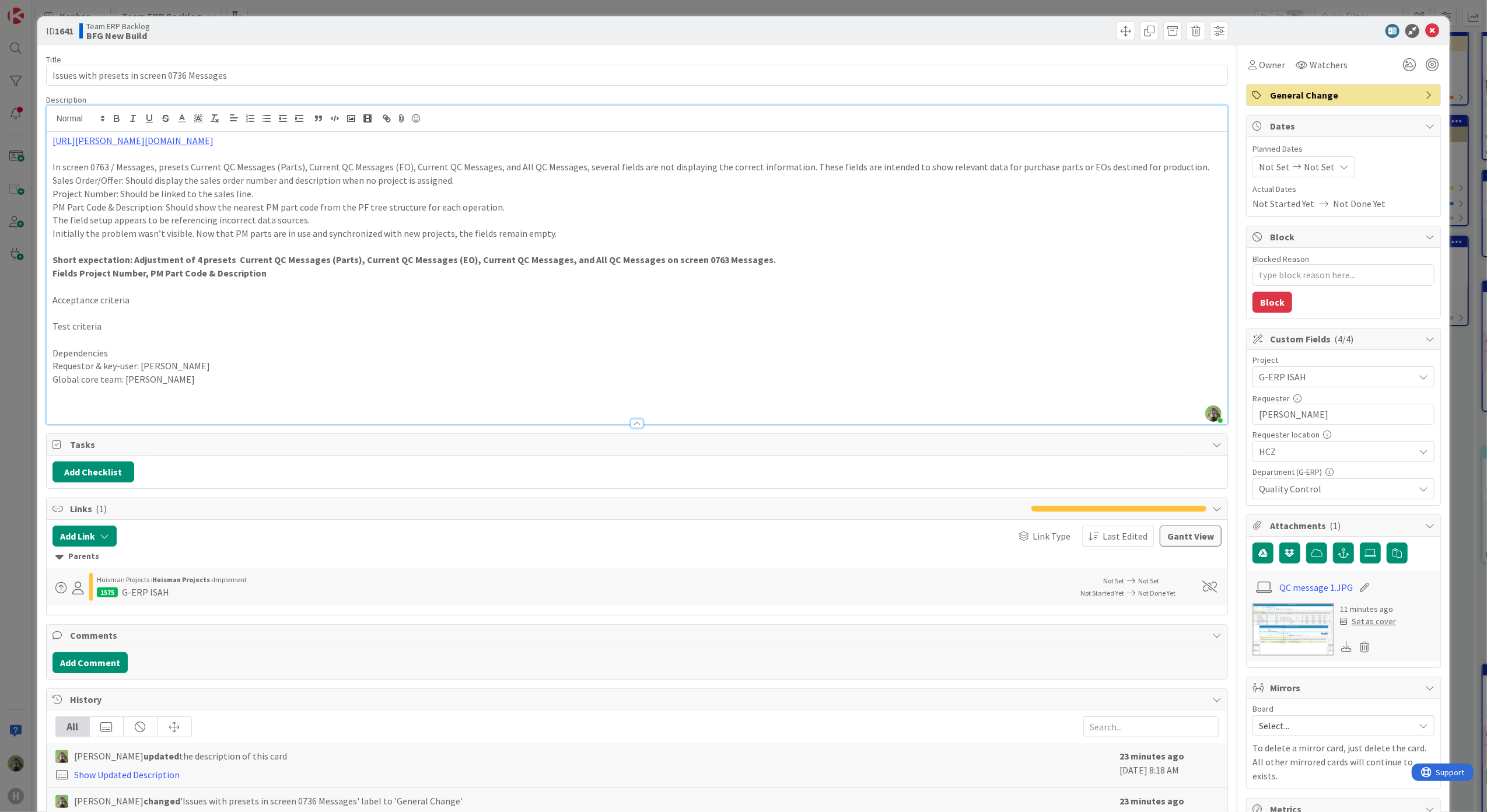
click at [70, 255] on strong "Short expectation: Adjustment of 4 presets Current QC Messages (Parts), Current…" at bounding box center [414, 259] width 724 height 12
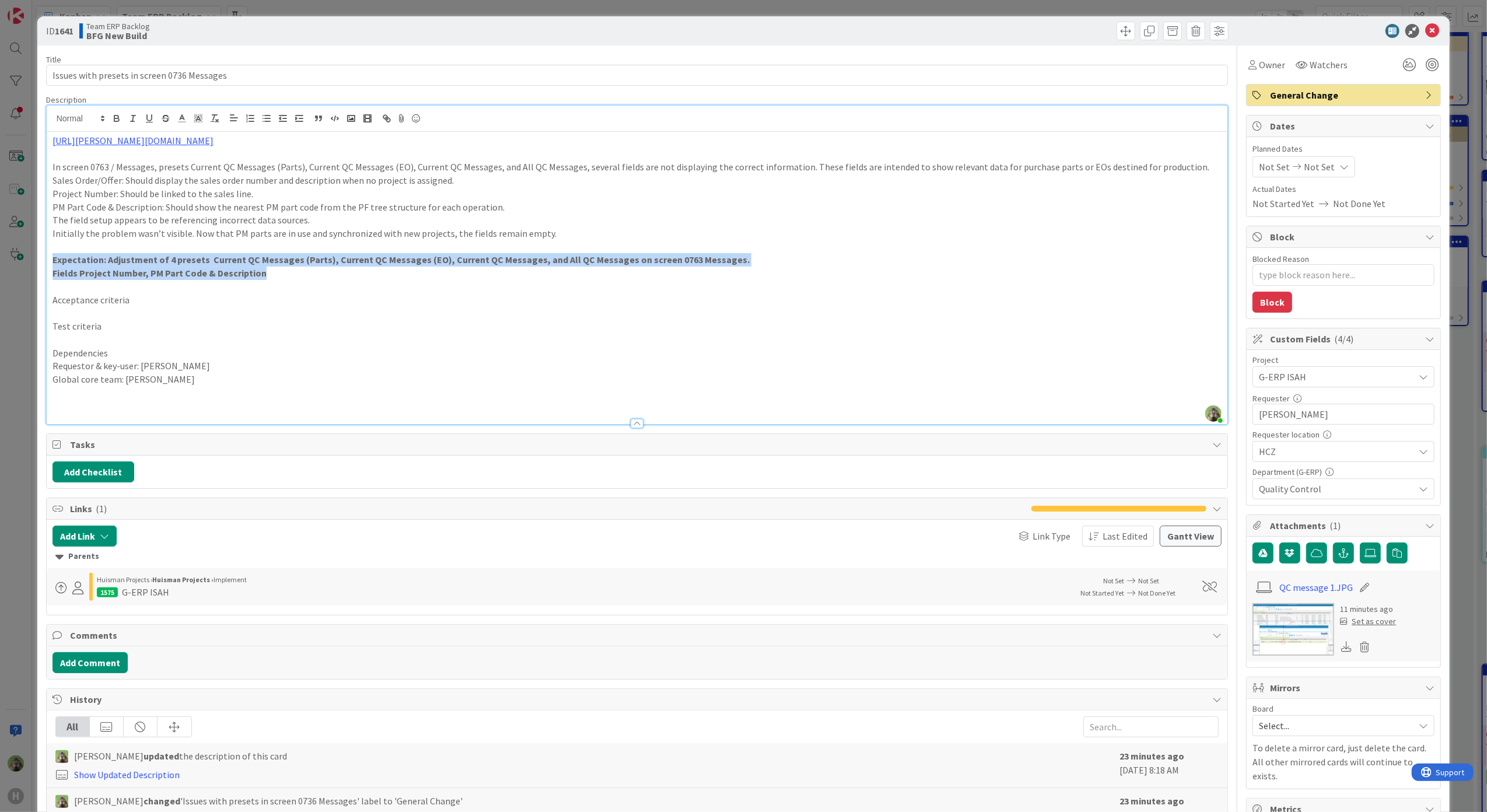
drag, startPoint x: 240, startPoint y: 273, endPoint x: 34, endPoint y: 257, distance: 206.6
click at [34, 257] on div "ID 1641 Team ERP Backlog BFG New Build Title 43 / 128 Issues with presets in sc…" at bounding box center [744, 406] width 1487 height 812
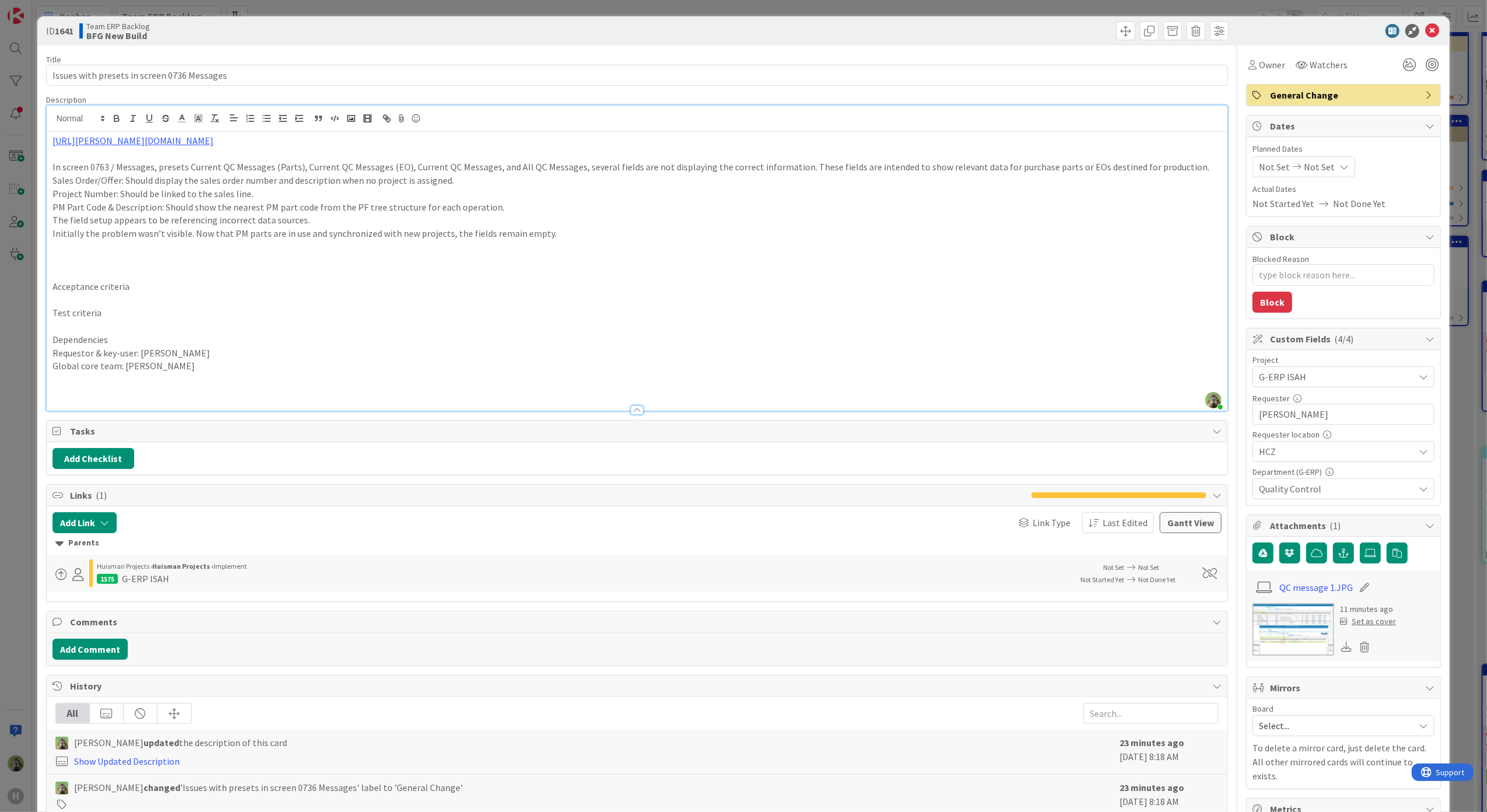
click at [70, 157] on p at bounding box center [637, 154] width 1169 height 13
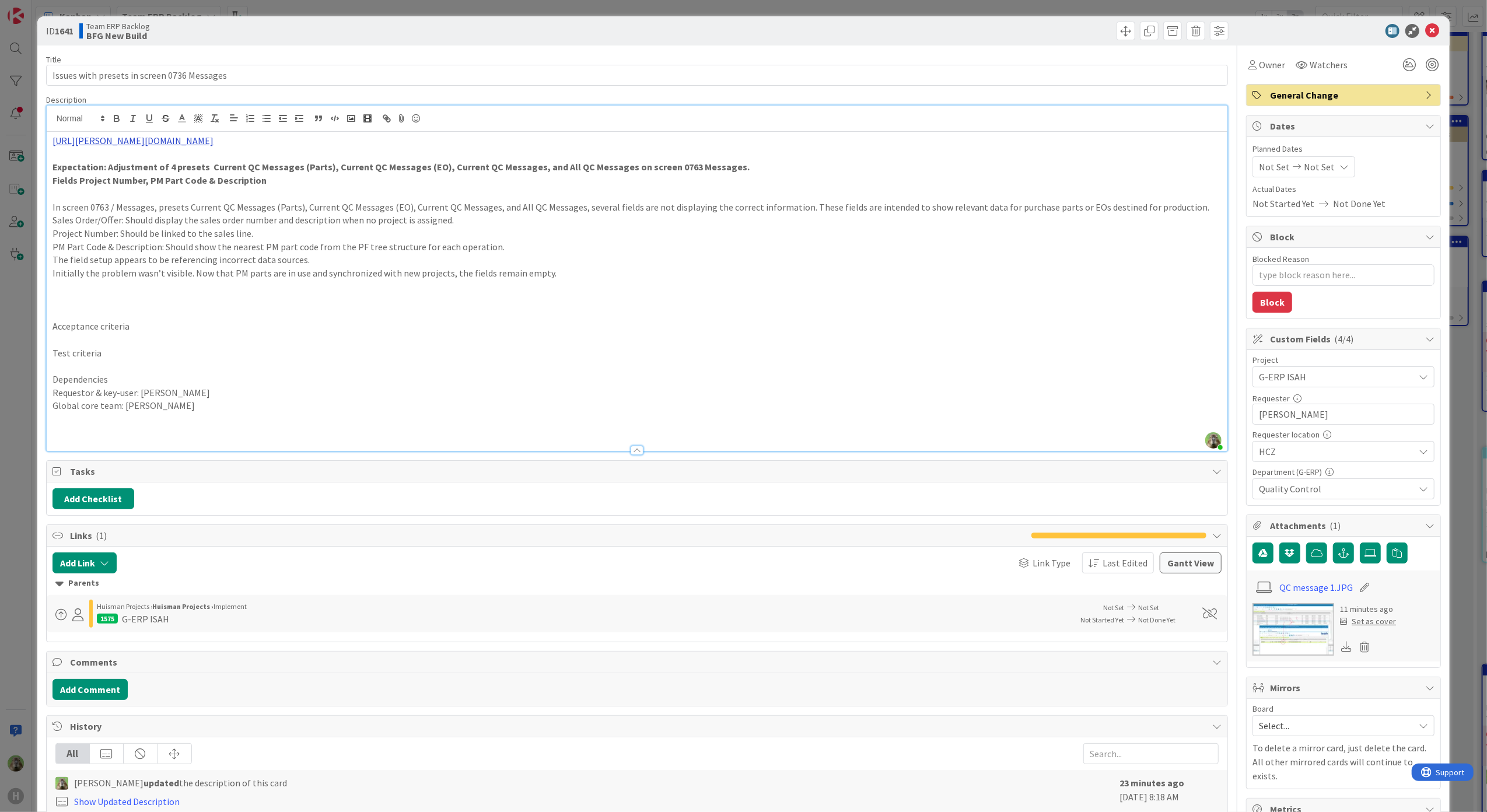
drag, startPoint x: 502, startPoint y: 129, endPoint x: 254, endPoint y: 135, distance: 248.1
click at [254, 135] on div "[PERSON_NAME] joined 12 m ago [URL][PERSON_NAME][DOMAIN_NAME] Expectation: Adju…" at bounding box center [637, 278] width 1181 height 345
drag, startPoint x: 511, startPoint y: 145, endPoint x: -53, endPoint y: 93, distance: 566.4
click at [0, 93] on html "H Kanban Team ERP Backlog 1x 2x 3x 5 INFO This column contains information card…" at bounding box center [744, 406] width 1487 height 812
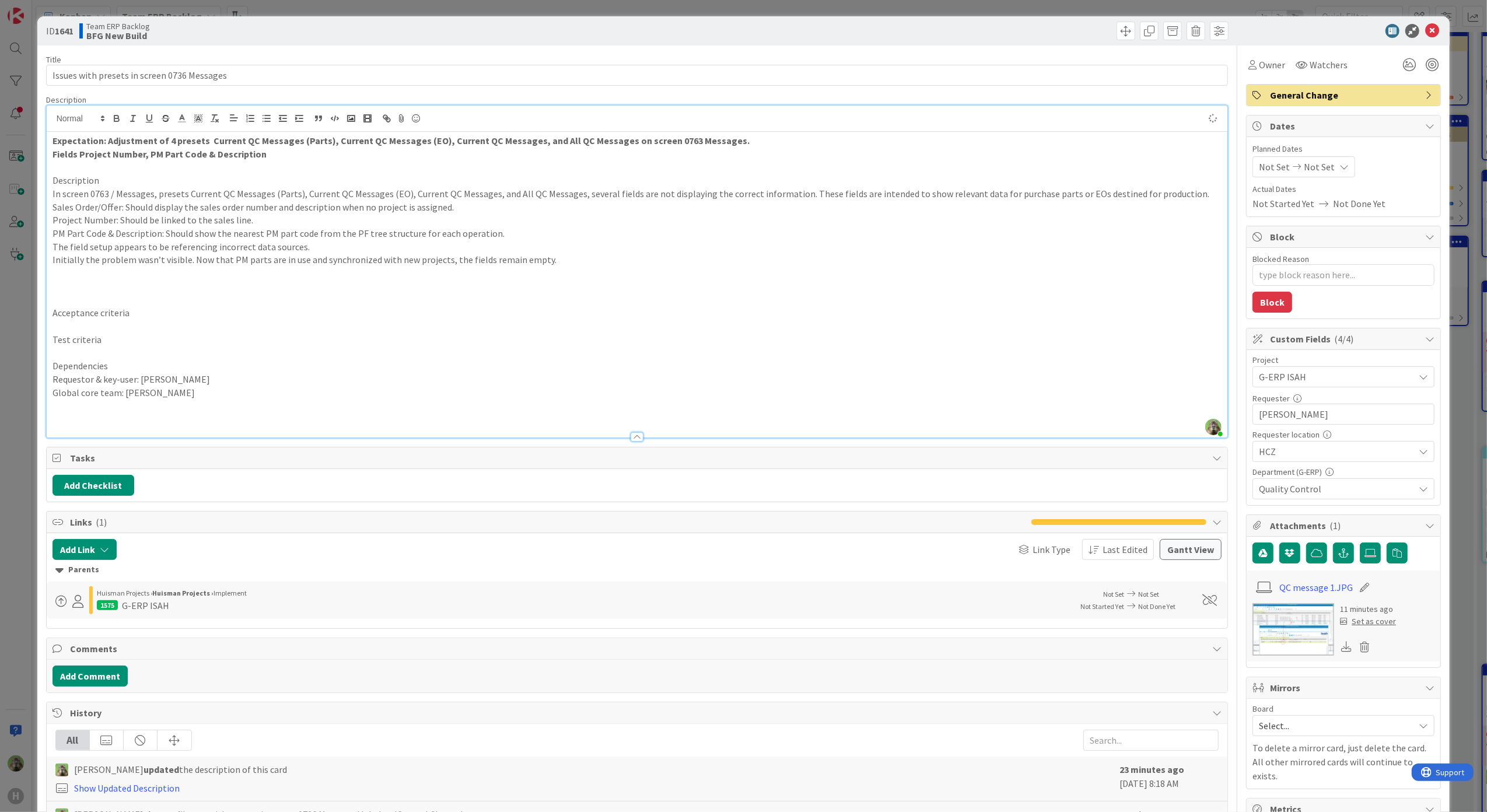
type textarea "x"
click at [1340, 559] on button "button" at bounding box center [1343, 553] width 21 height 21
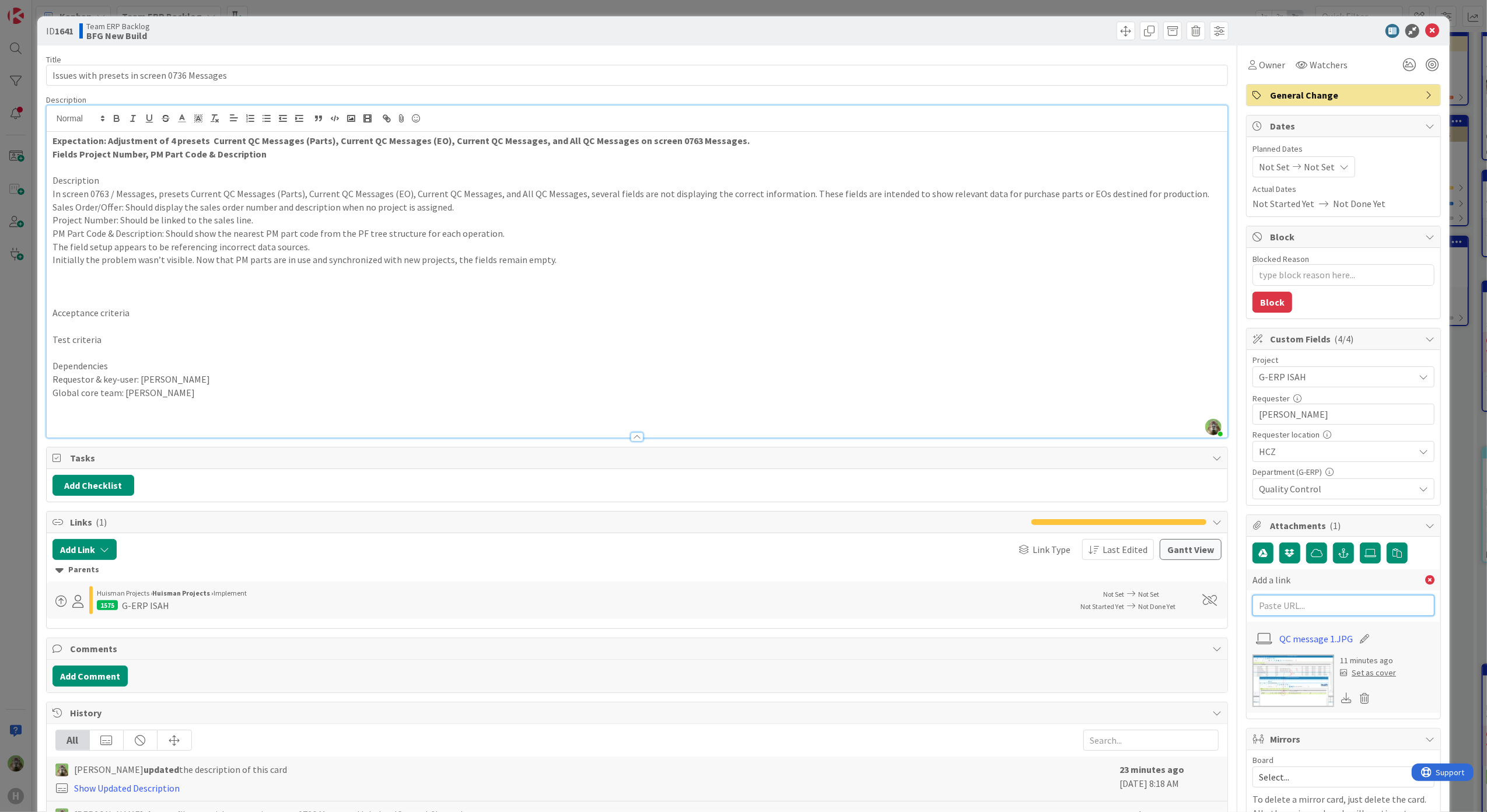
click at [1356, 616] on input "text" at bounding box center [1343, 605] width 182 height 21
paste input "[URL][PERSON_NAME][DOMAIN_NAME]"
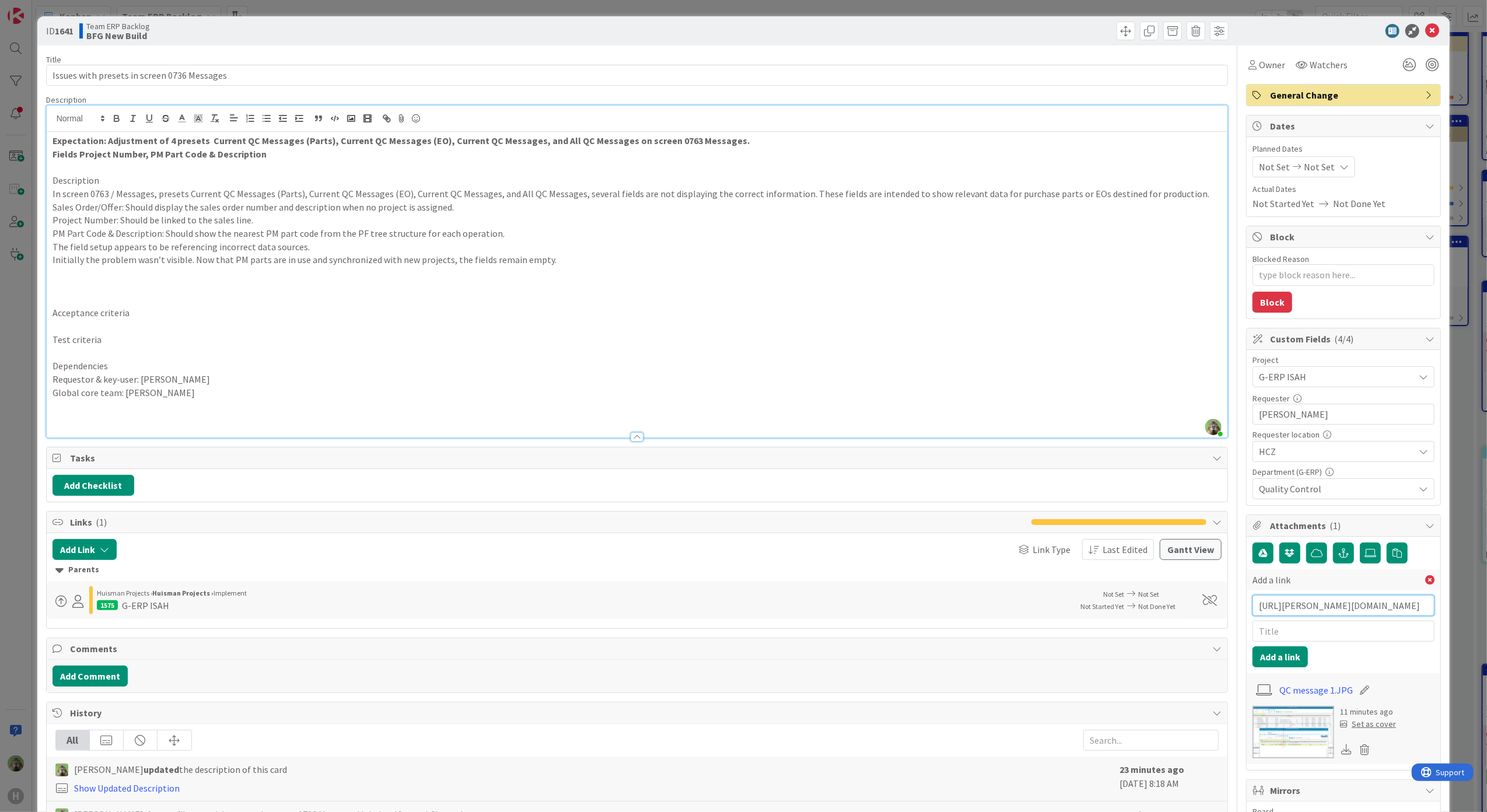
scroll to position [0, 228]
type input "[URL][PERSON_NAME][DOMAIN_NAME]"
click at [1252, 637] on input "text" at bounding box center [1343, 631] width 182 height 21
type input "BMC"
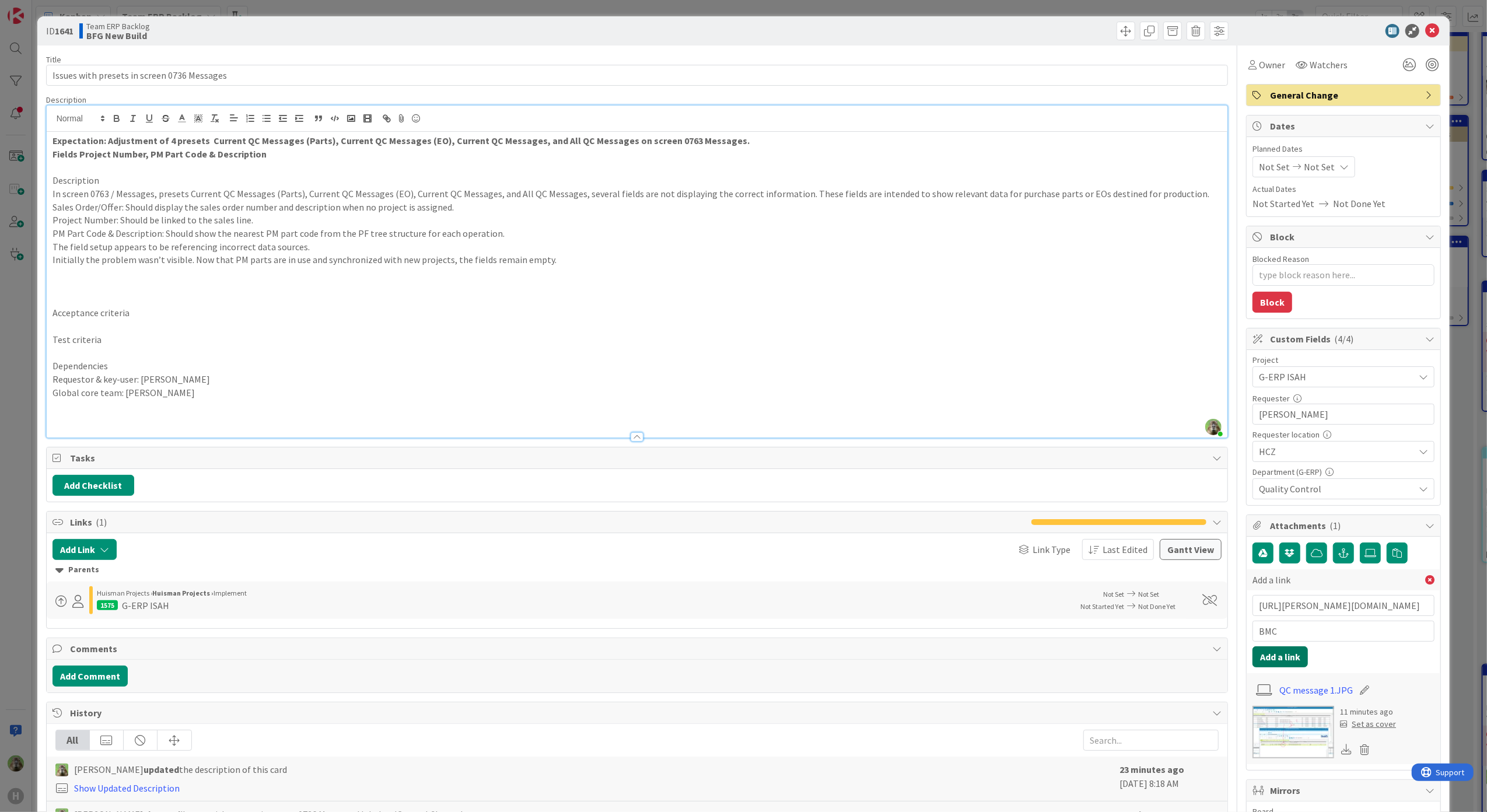
click at [1252, 651] on button "Add a link" at bounding box center [1280, 657] width 56 height 21
click at [181, 294] on p at bounding box center [637, 300] width 1169 height 13
click at [99, 342] on p at bounding box center [637, 339] width 1169 height 13
type textarea "x"
click at [61, 75] on input "Issues with presets in screen 0736 Messages" at bounding box center [637, 76] width 1182 height 21
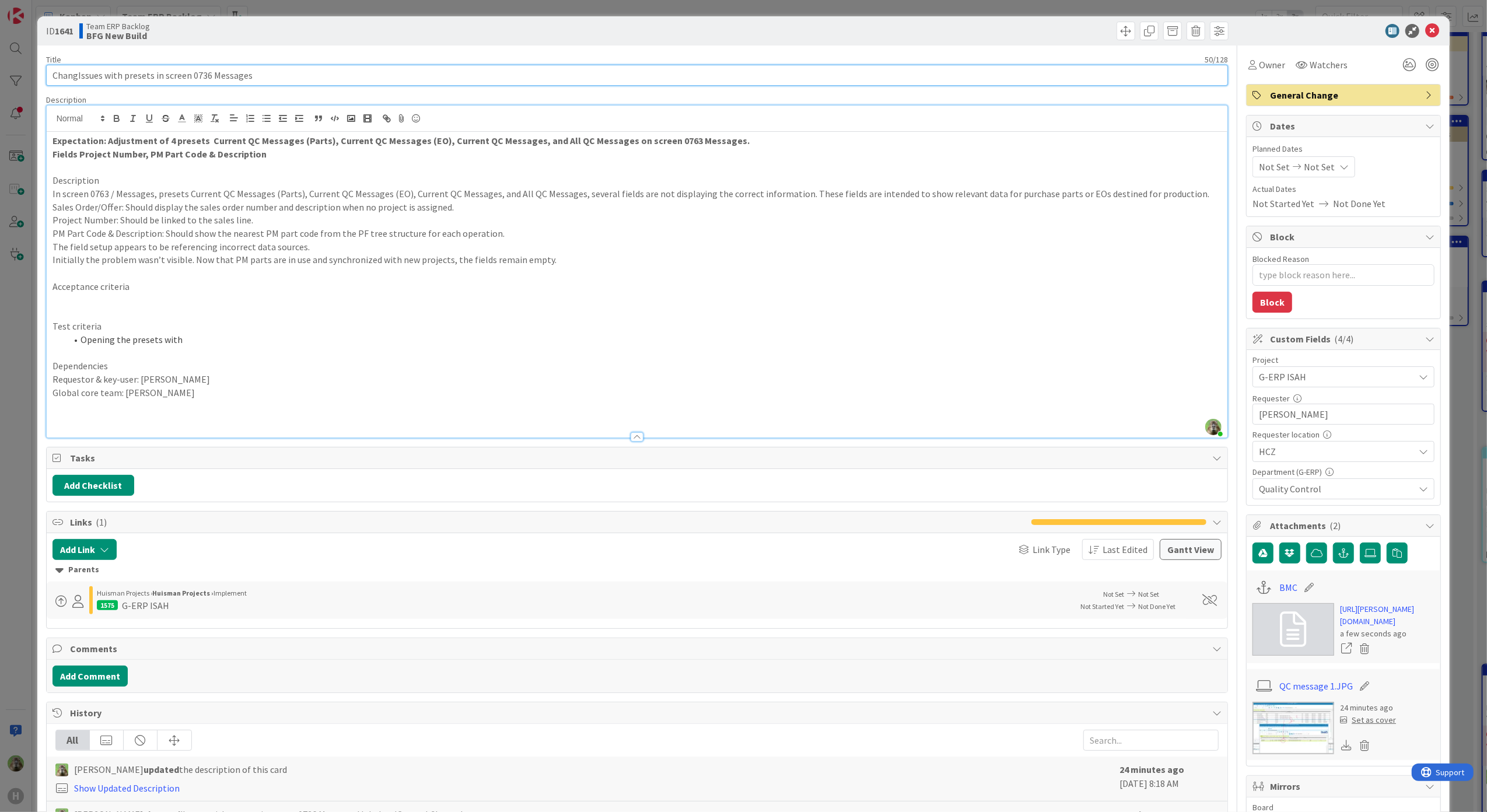
type input "ChanIssues with presets in screen 0736 Messages"
type textarea "x"
type input "Issues with presets in screen 0736 Messages"
type textarea "x"
type input "PresertIssues with presets in screen 0736 Messages"
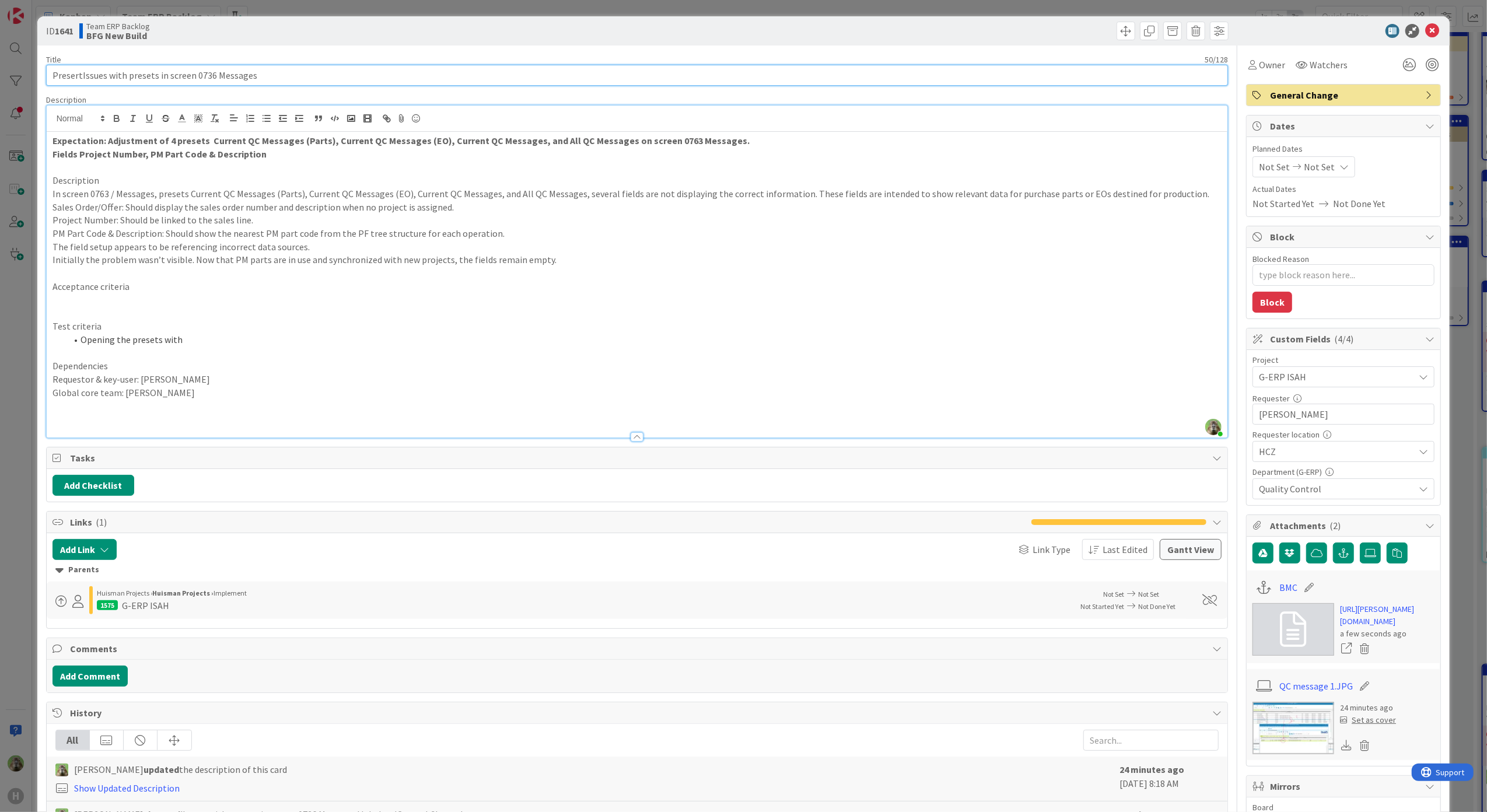
type textarea "x"
type input "PresetIssues with presets in screen 0736 Messages"
type textarea "x"
type input "PresetsIssues with presets in screen 0736 Messages"
type textarea "x"
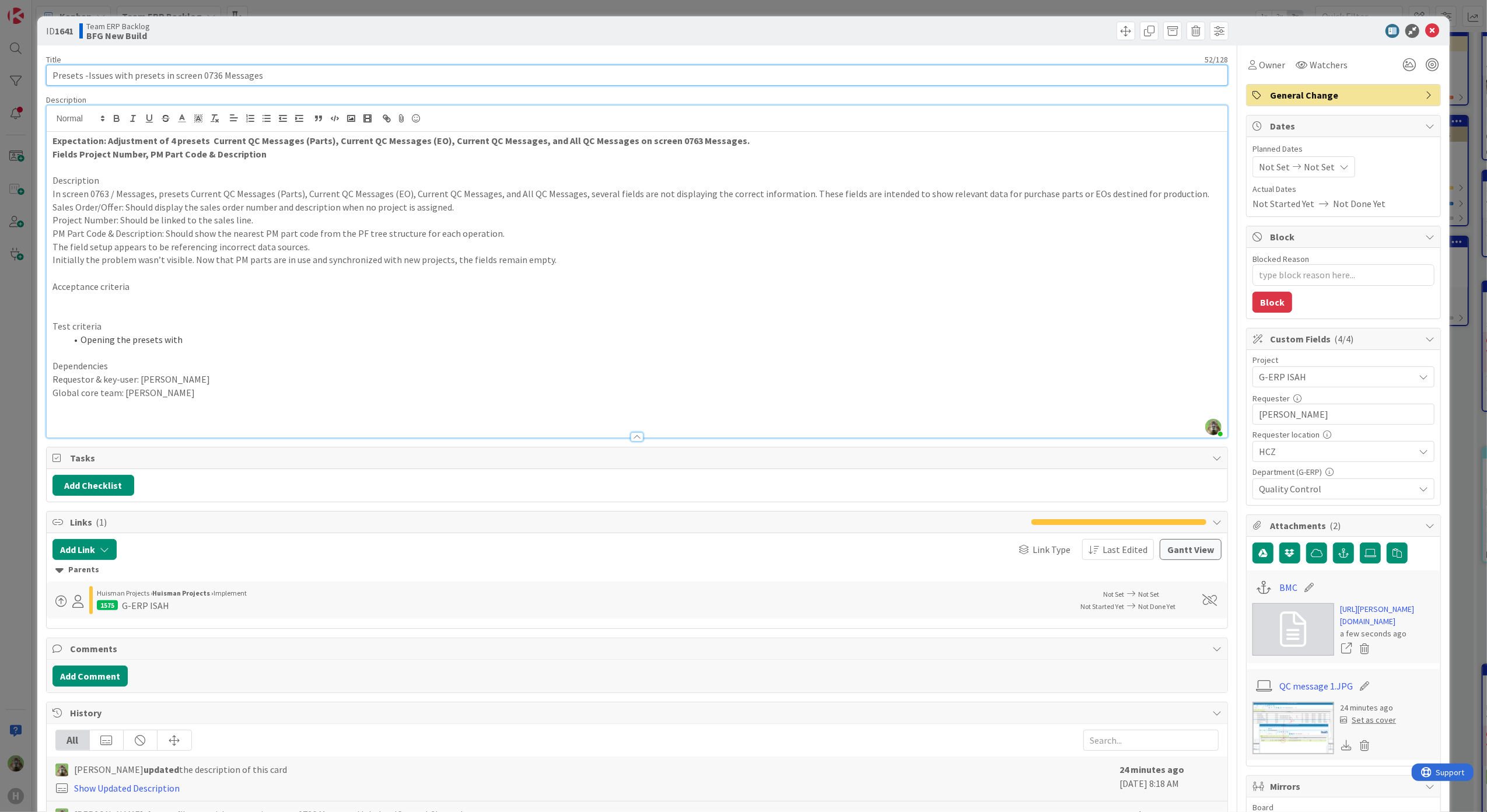
type input "Presets - Issues with presets in screen 0736 Messages"
type textarea "x"
drag, startPoint x: 89, startPoint y: 80, endPoint x: 166, endPoint y: 80, distance: 77.0
click at [166, 80] on input "Presets - Issues with presets in screen 0736 Messages" at bounding box center [637, 76] width 1182 height 21
type input "Presets - n screen 0736 Messages"
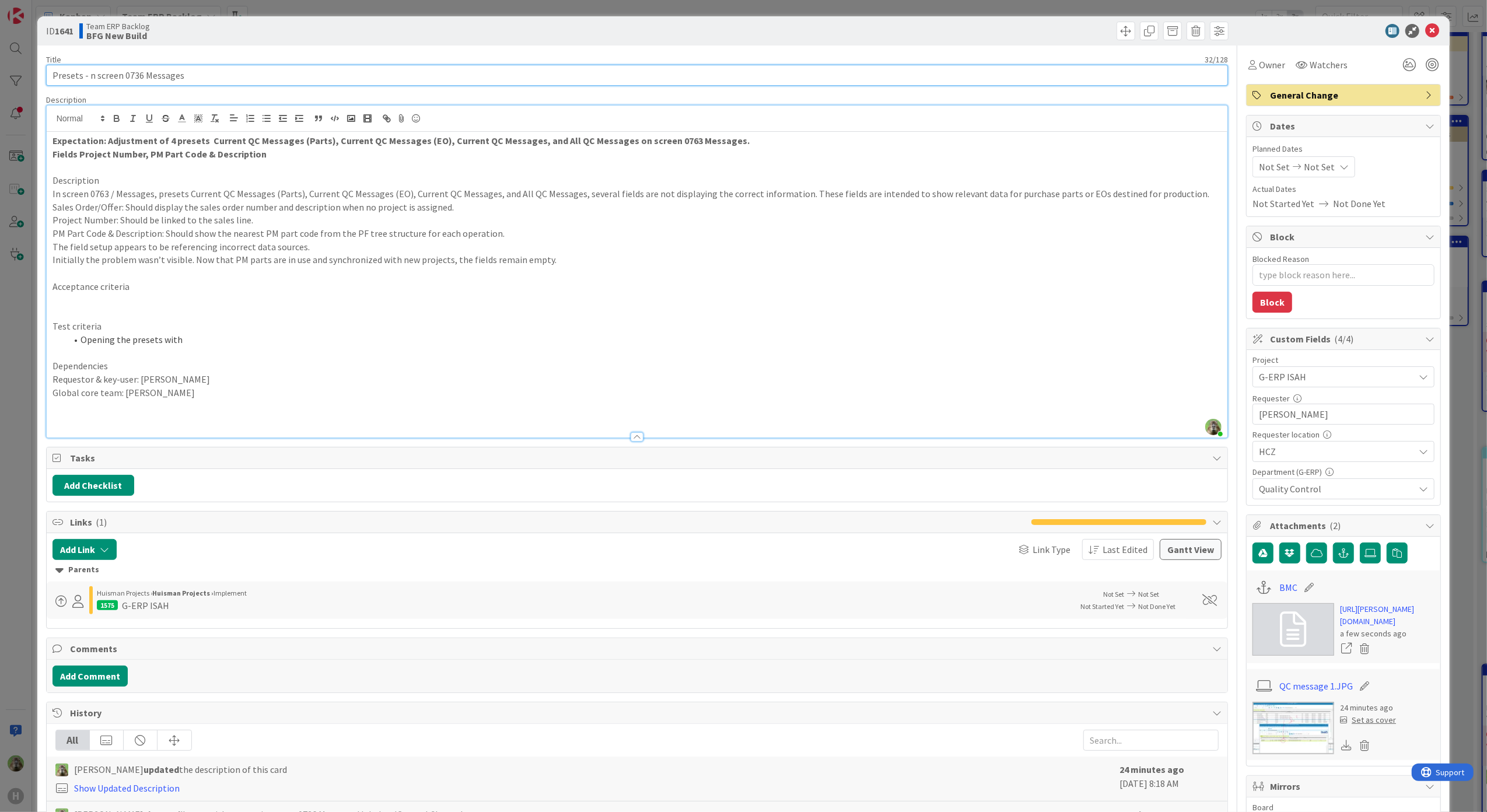
type textarea "x"
type input "Presets - screen 0736 Messages"
type textarea "x"
type input "Presets - screen 0736 Messages"
click at [208, 351] on p at bounding box center [637, 353] width 1169 height 13
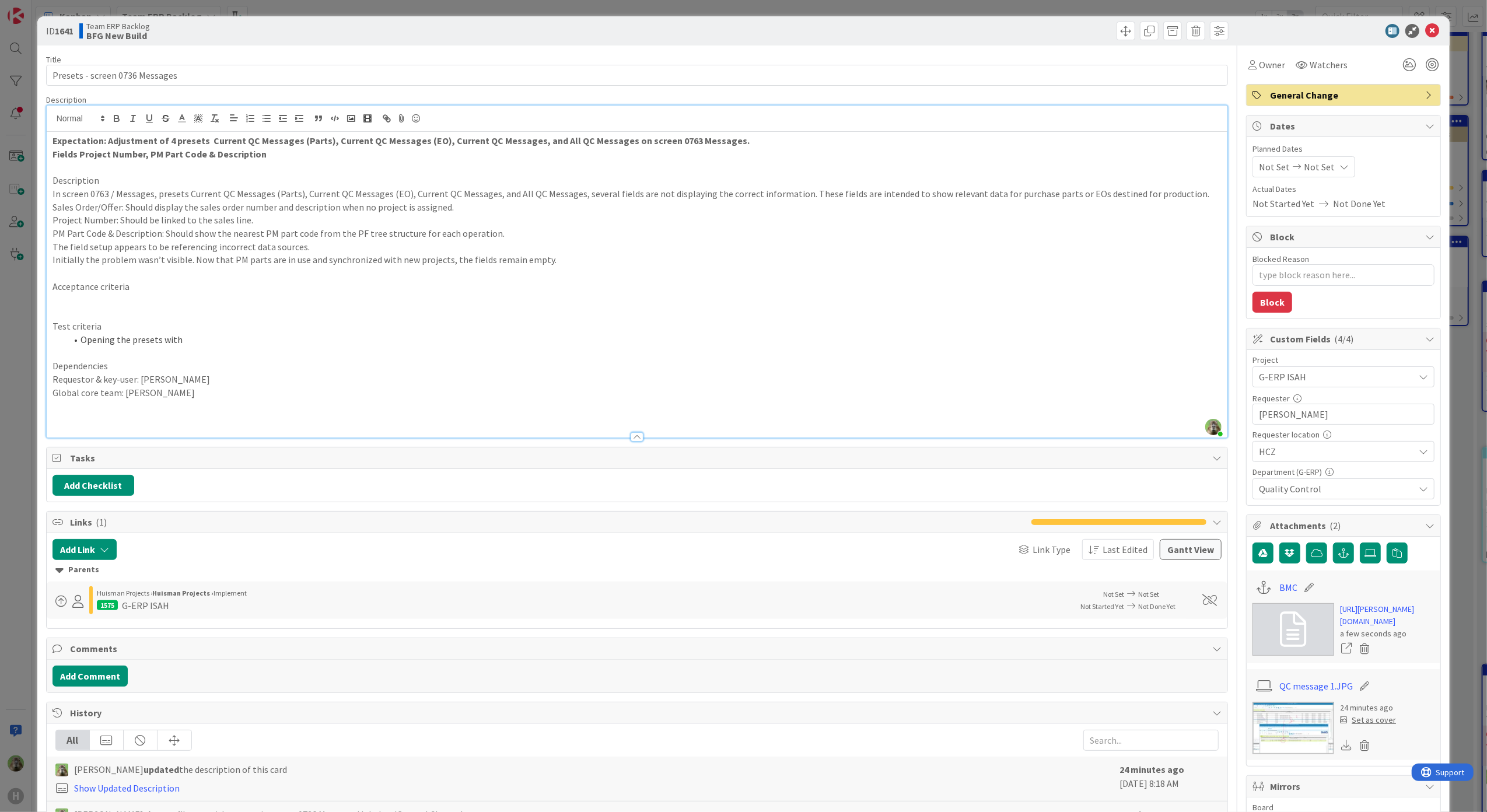
click at [208, 342] on li "Opening the presets with" at bounding box center [644, 339] width 1156 height 13
click at [75, 297] on p at bounding box center [637, 300] width 1169 height 13
click at [1184, 188] on p "In screen 0763 / Messages, presets Current QC Messages (Parts), Current QC Mess…" at bounding box center [637, 193] width 1169 height 13
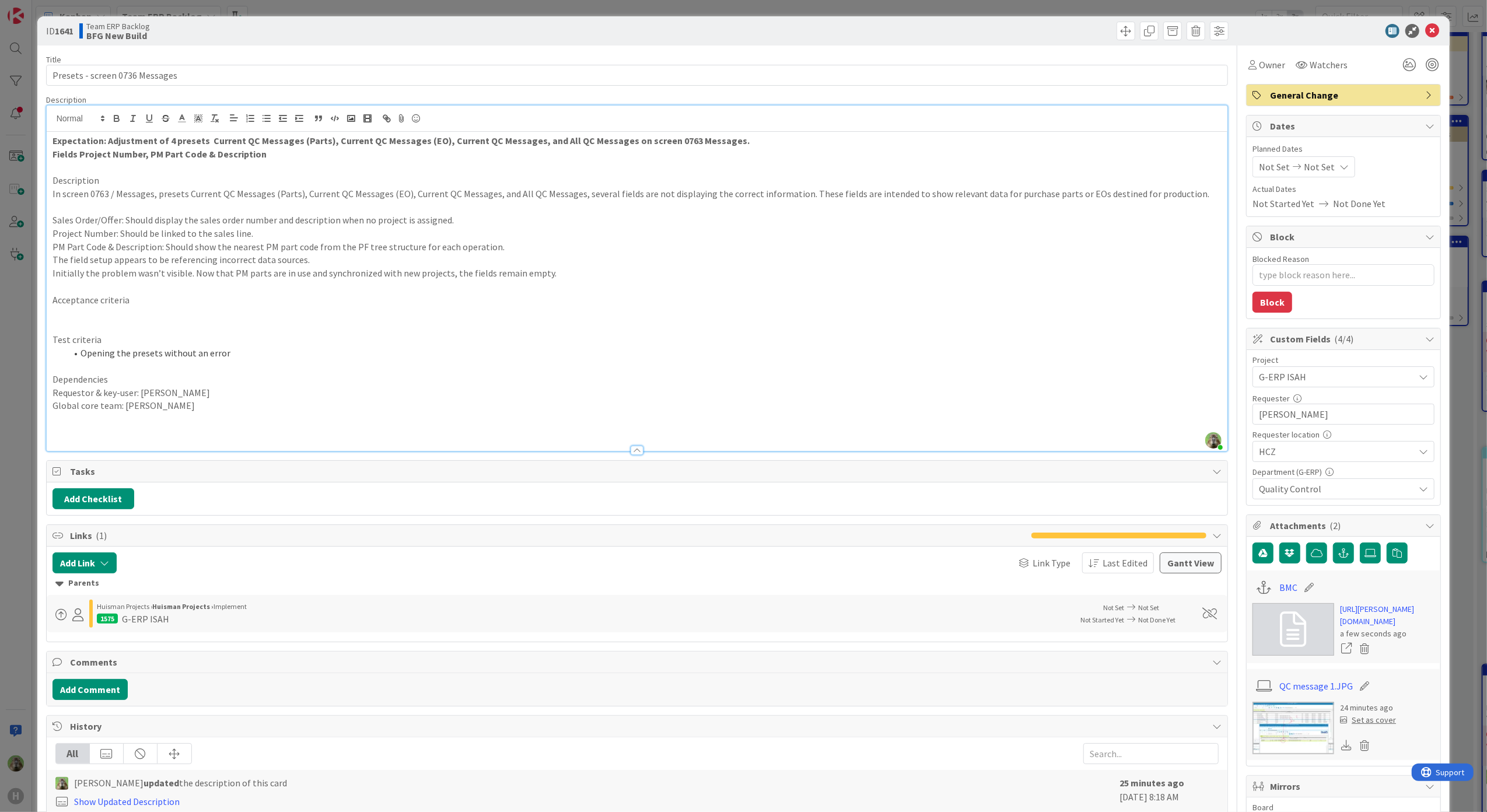
click at [172, 288] on p at bounding box center [637, 286] width 1169 height 13
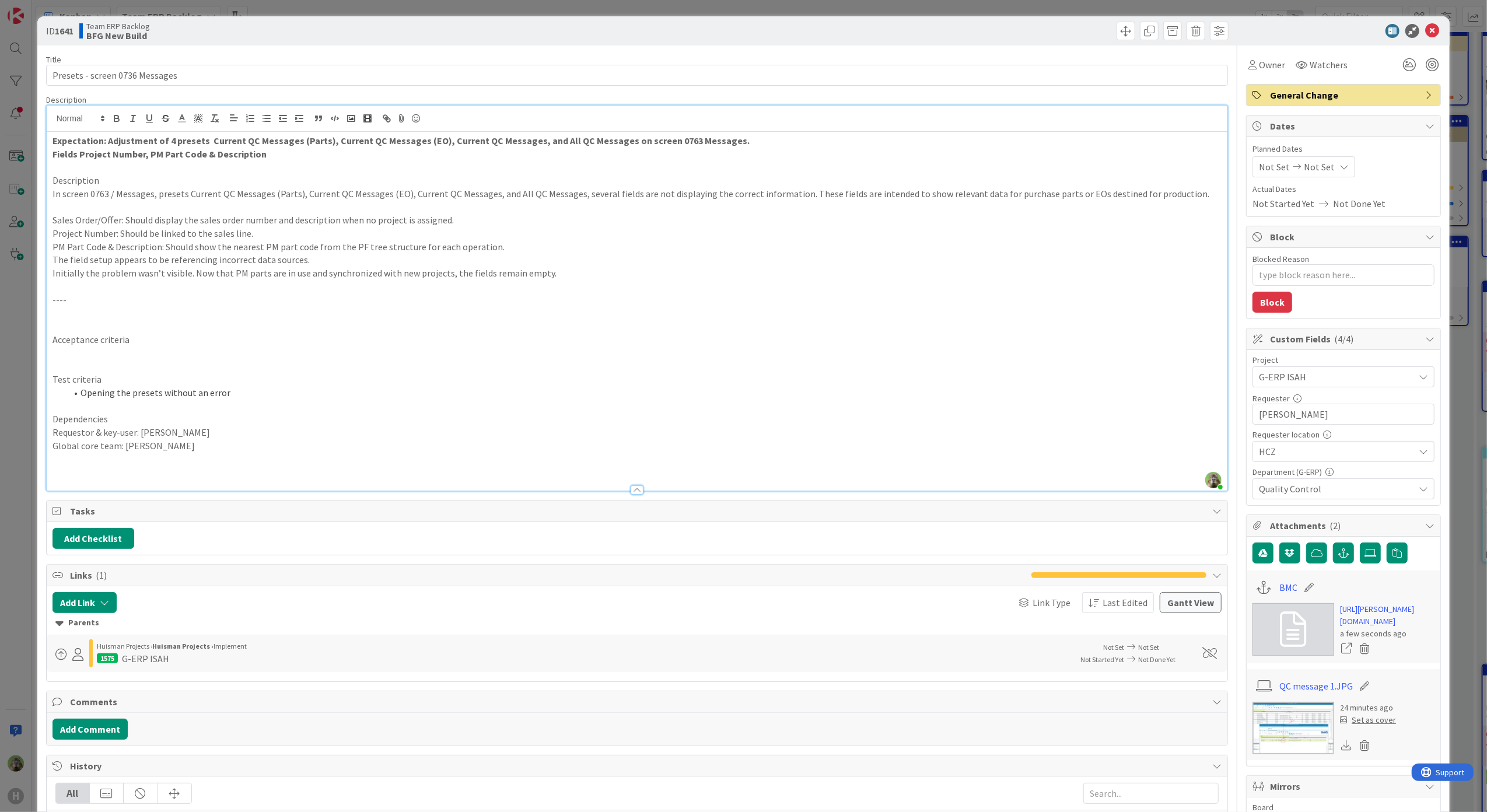
click at [147, 360] on p at bounding box center [637, 366] width 1169 height 13
click at [85, 328] on p at bounding box center [637, 326] width 1169 height 13
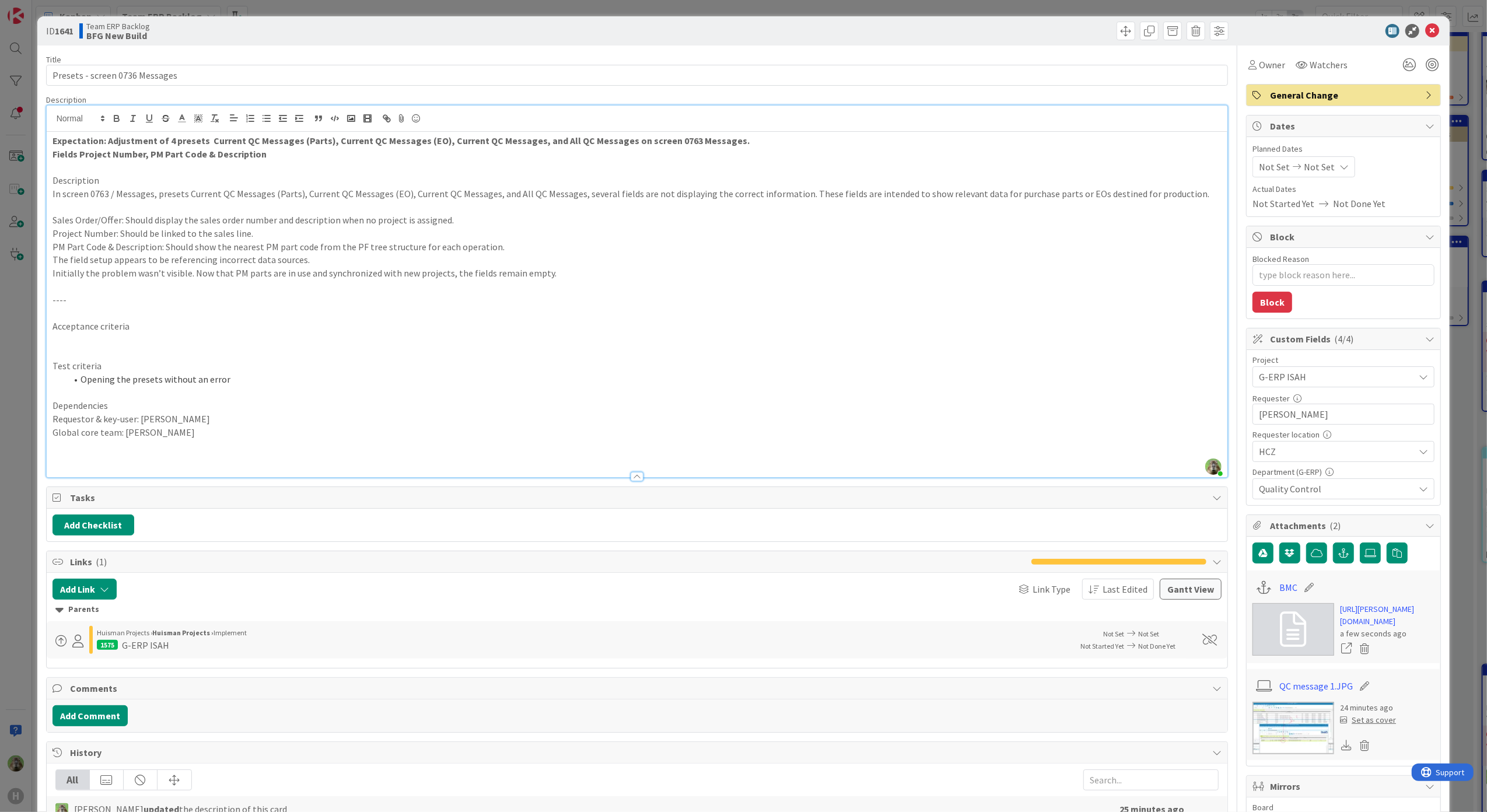
click at [9, 395] on div "ID 1641 Team ERP Backlog BFG New Build Title 30 / 128 Presets - screen 0736 Mes…" at bounding box center [744, 406] width 1487 height 812
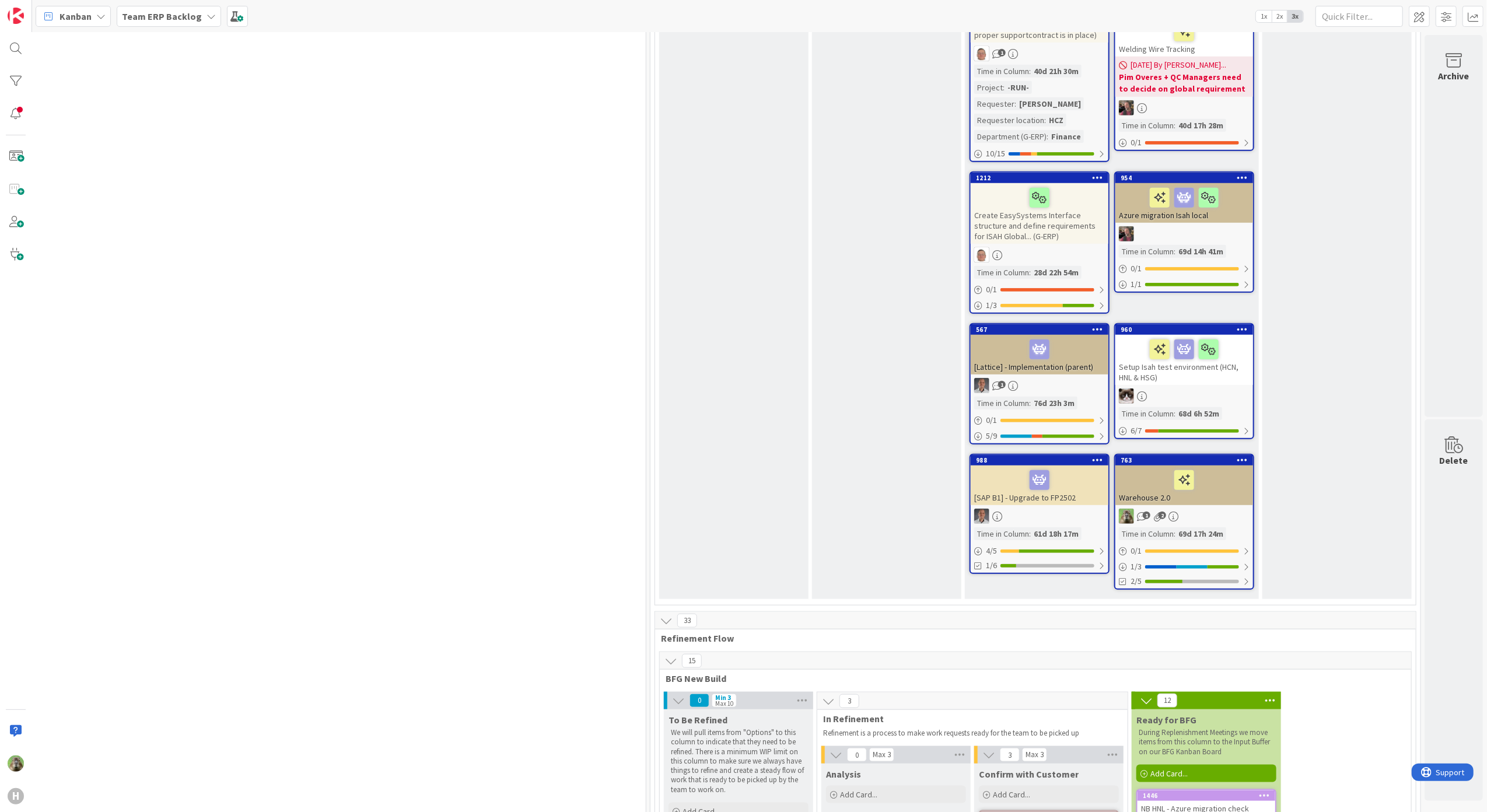
scroll to position [1477, 526]
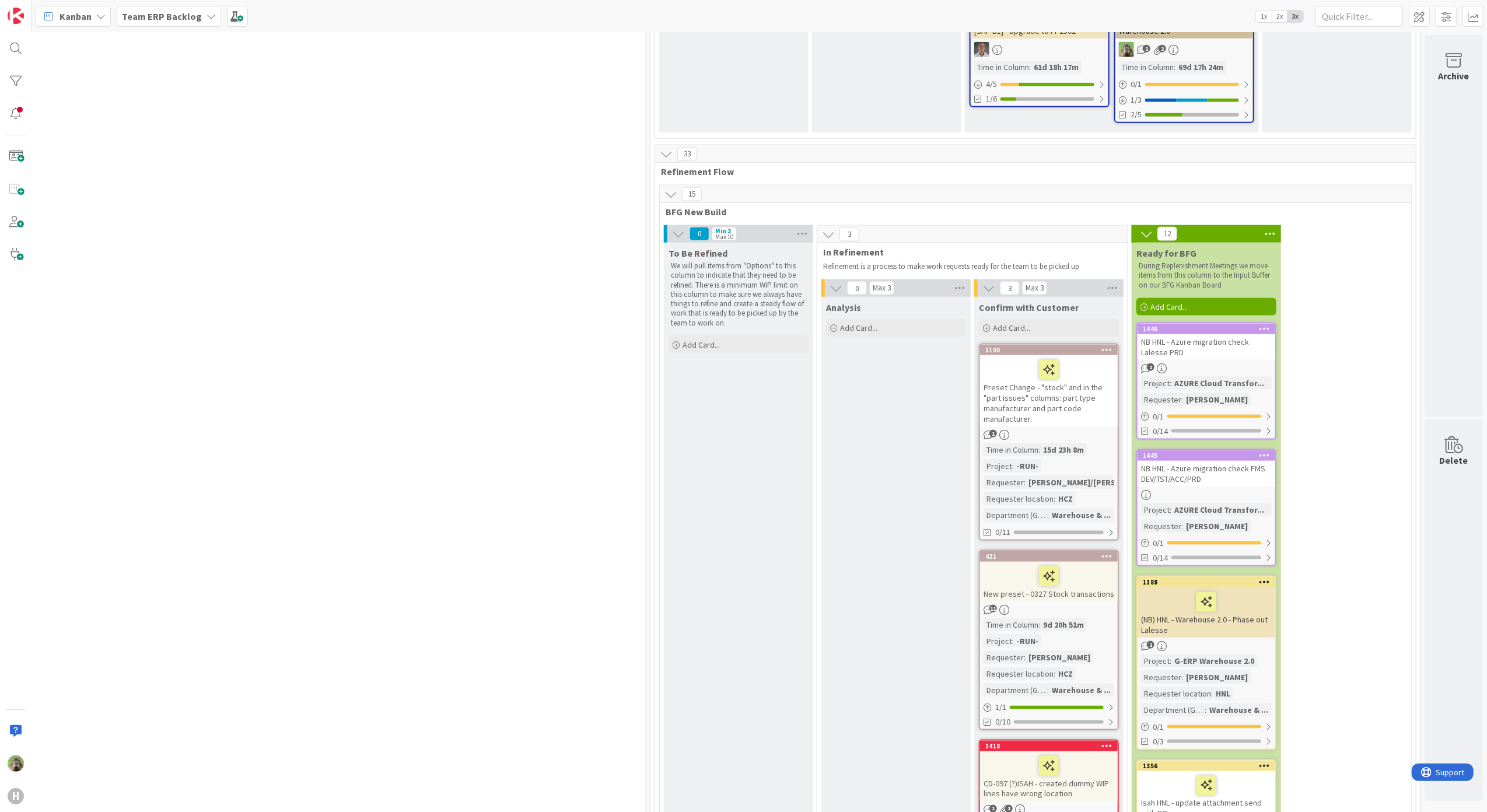
click at [1076, 385] on div "Preset Change - "stock" and in the "part issues" columns: part type manufacture…" at bounding box center [1049, 391] width 137 height 71
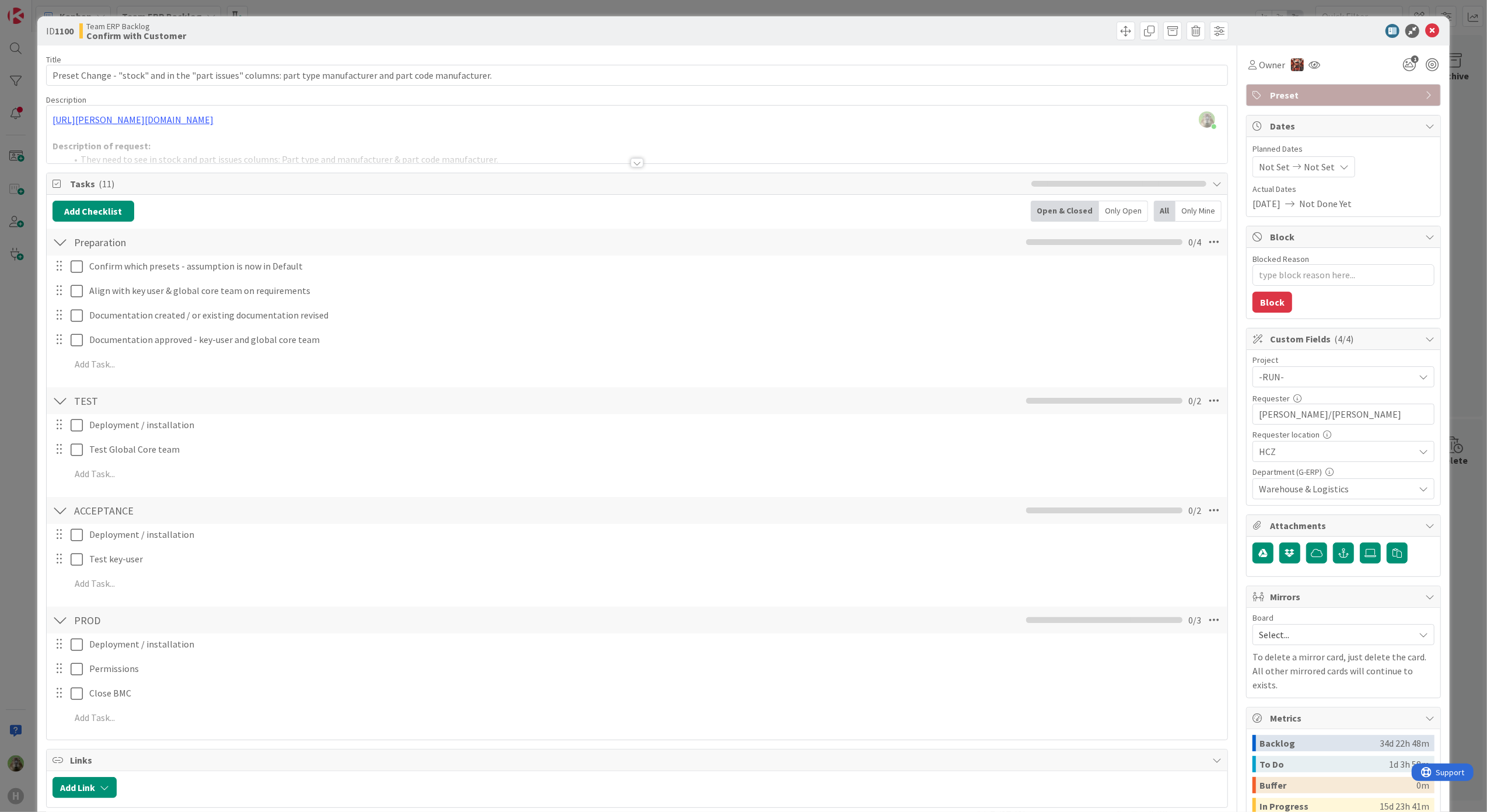
click at [24, 459] on div "ID 1100 Team ERP Backlog Confirm with Customer Title 108 / 128 Preset Change - …" at bounding box center [744, 406] width 1487 height 812
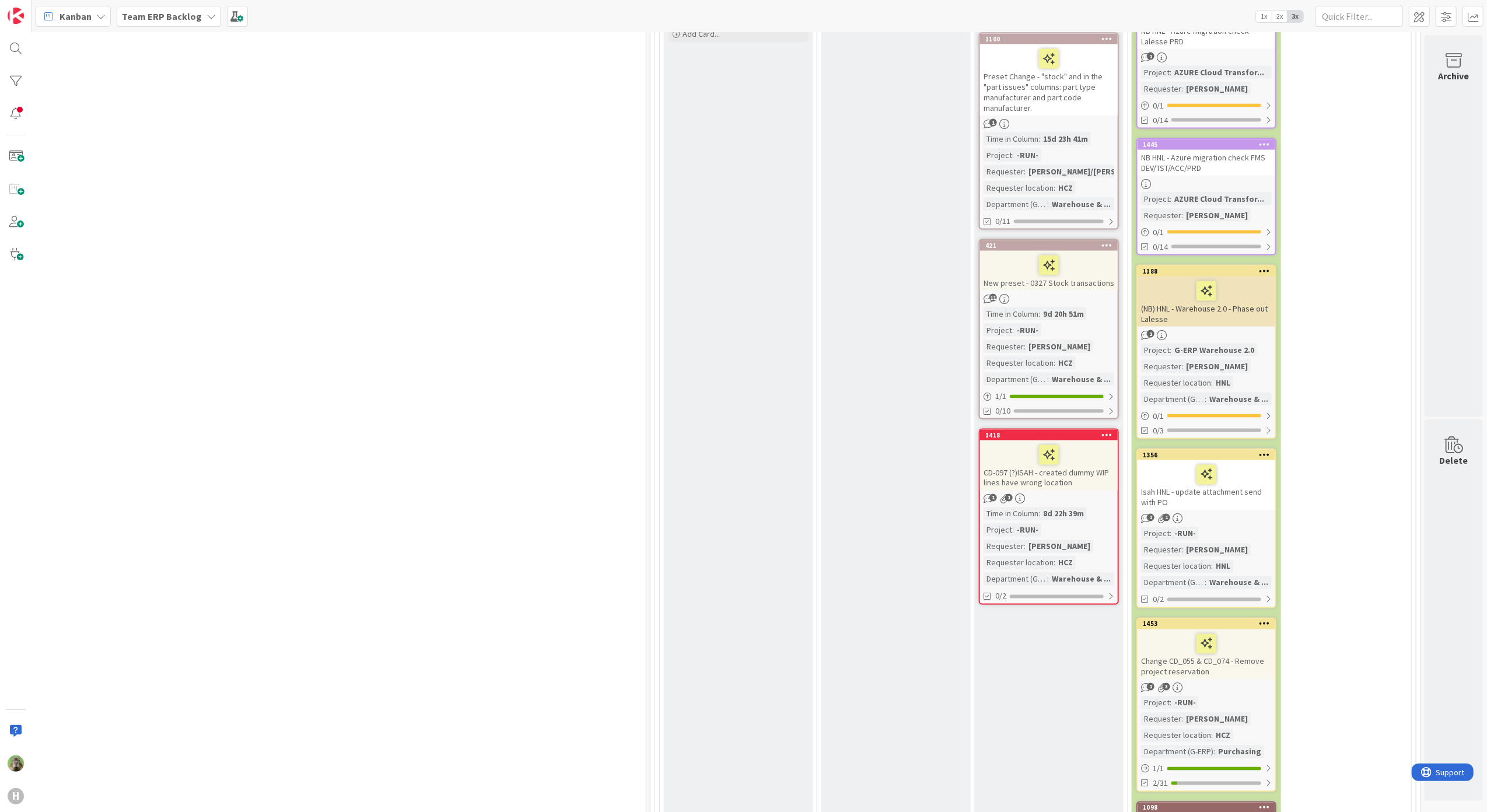
click at [1073, 269] on div "New preset - 0327 Stock transactions" at bounding box center [1049, 271] width 137 height 40
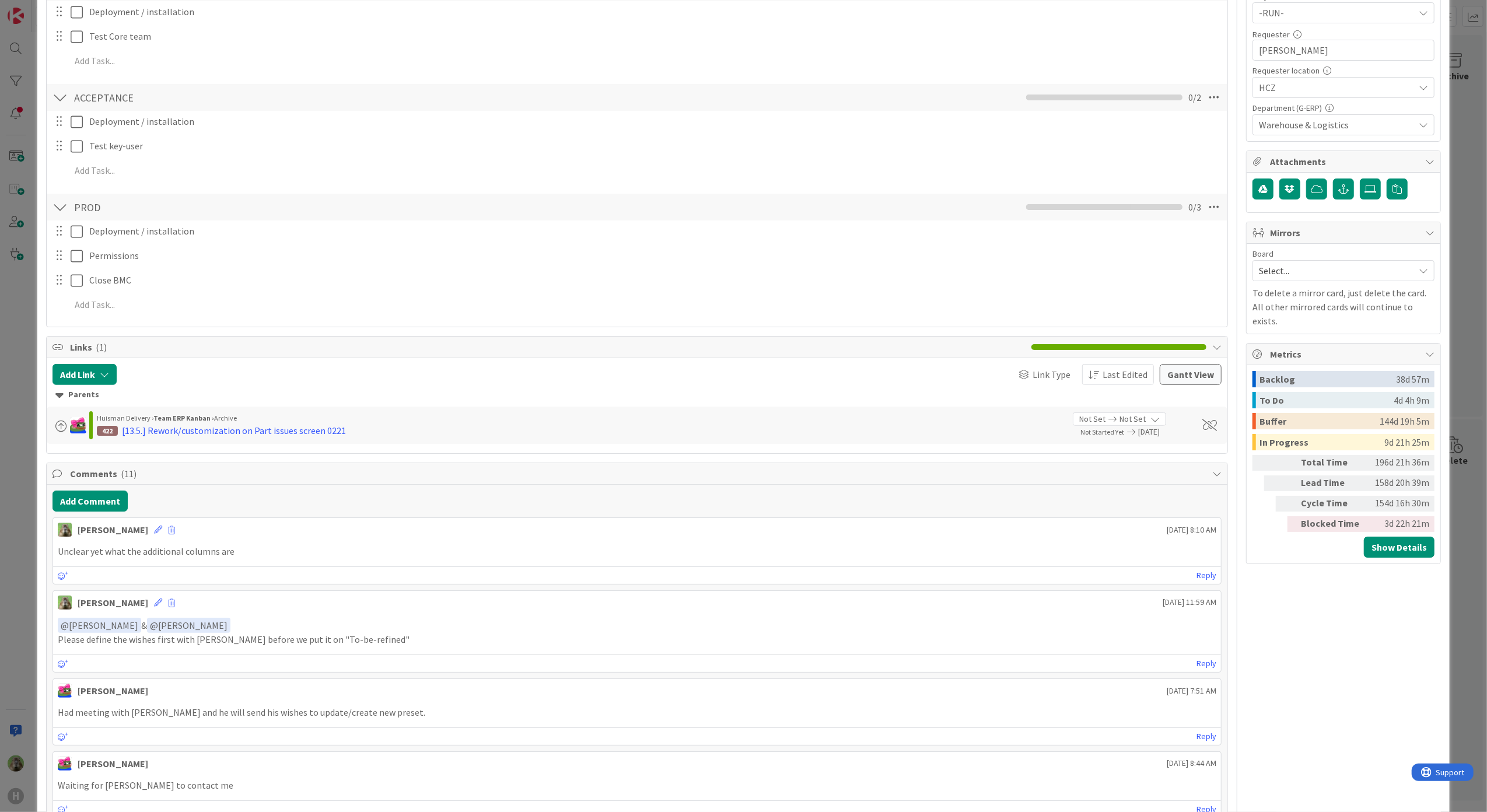
click at [23, 361] on div "ID 421 Team ERP Backlog Confirm with Customer Title 36 / 128 New preset - 0327 …" at bounding box center [744, 406] width 1487 height 812
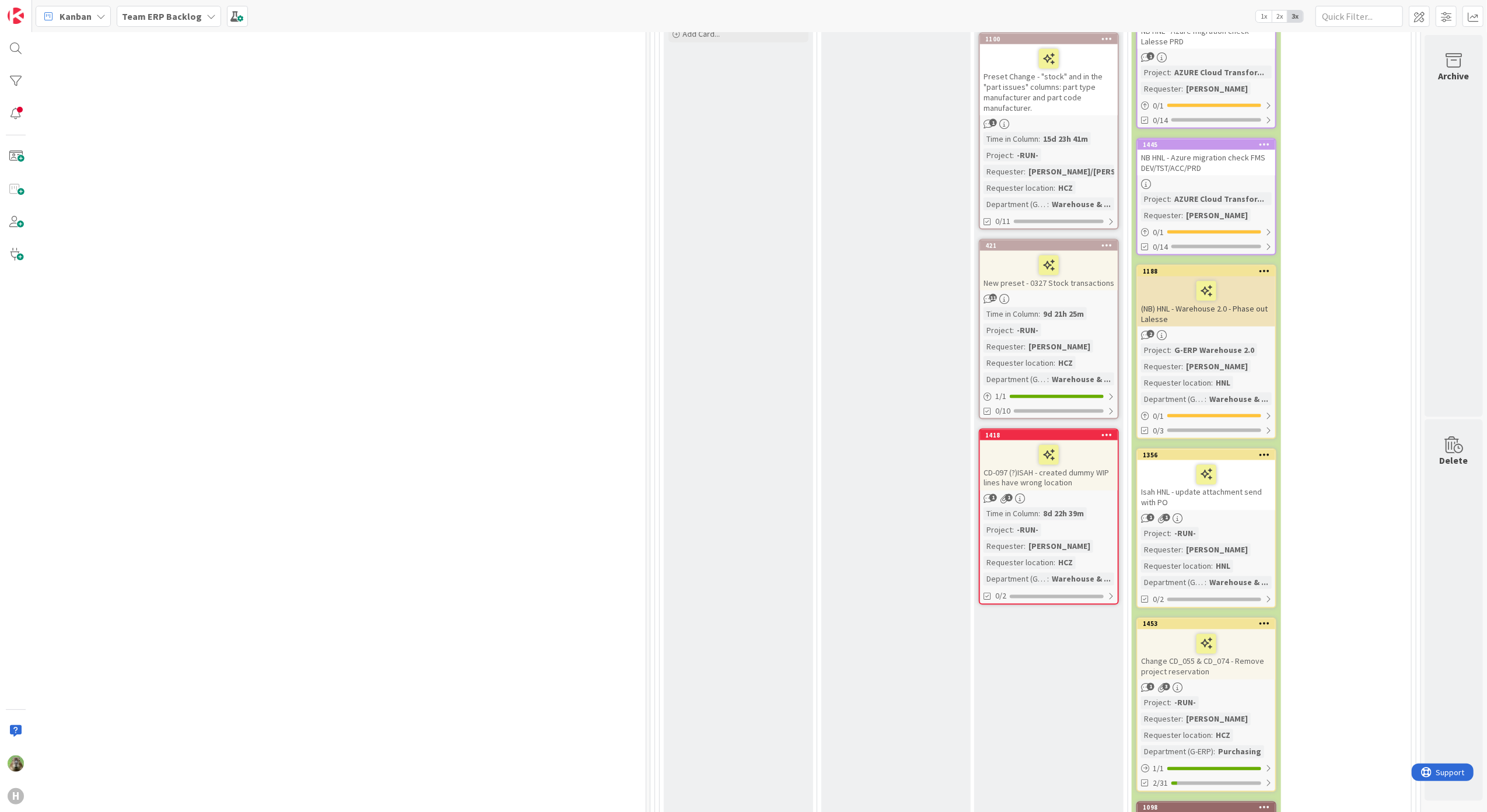
click at [1086, 461] on div "CD-097 (?)ISAH - created dummy WIP lines have wrong location" at bounding box center [1049, 465] width 137 height 50
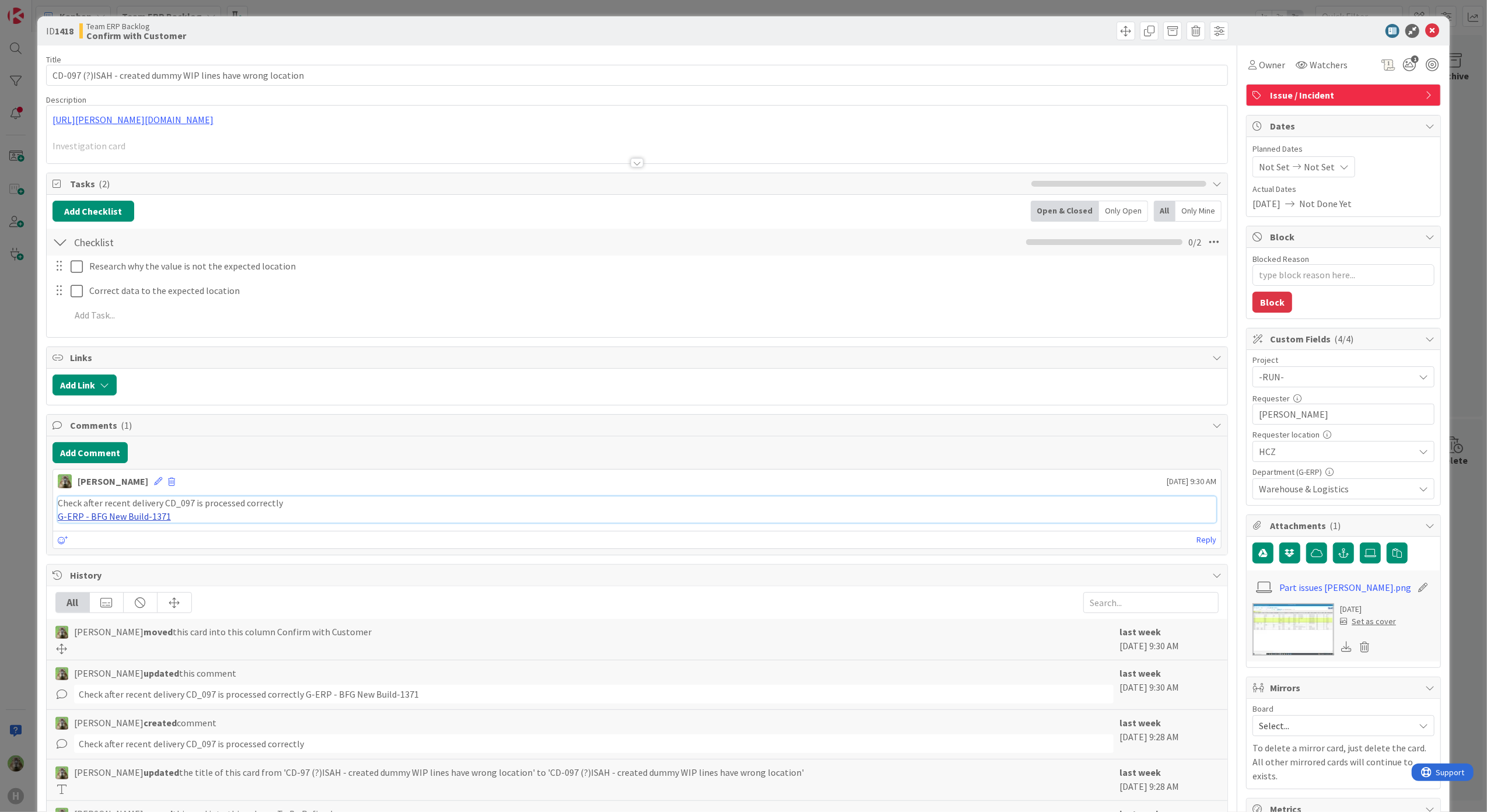
click at [146, 519] on link "G-ERP - BFG New Build-1371" at bounding box center [114, 516] width 113 height 12
click at [27, 451] on div "ID 1418 Team ERP Backlog Confirm with Customer Title 60 / 128 CD-097 (?)ISAH - …" at bounding box center [744, 406] width 1487 height 812
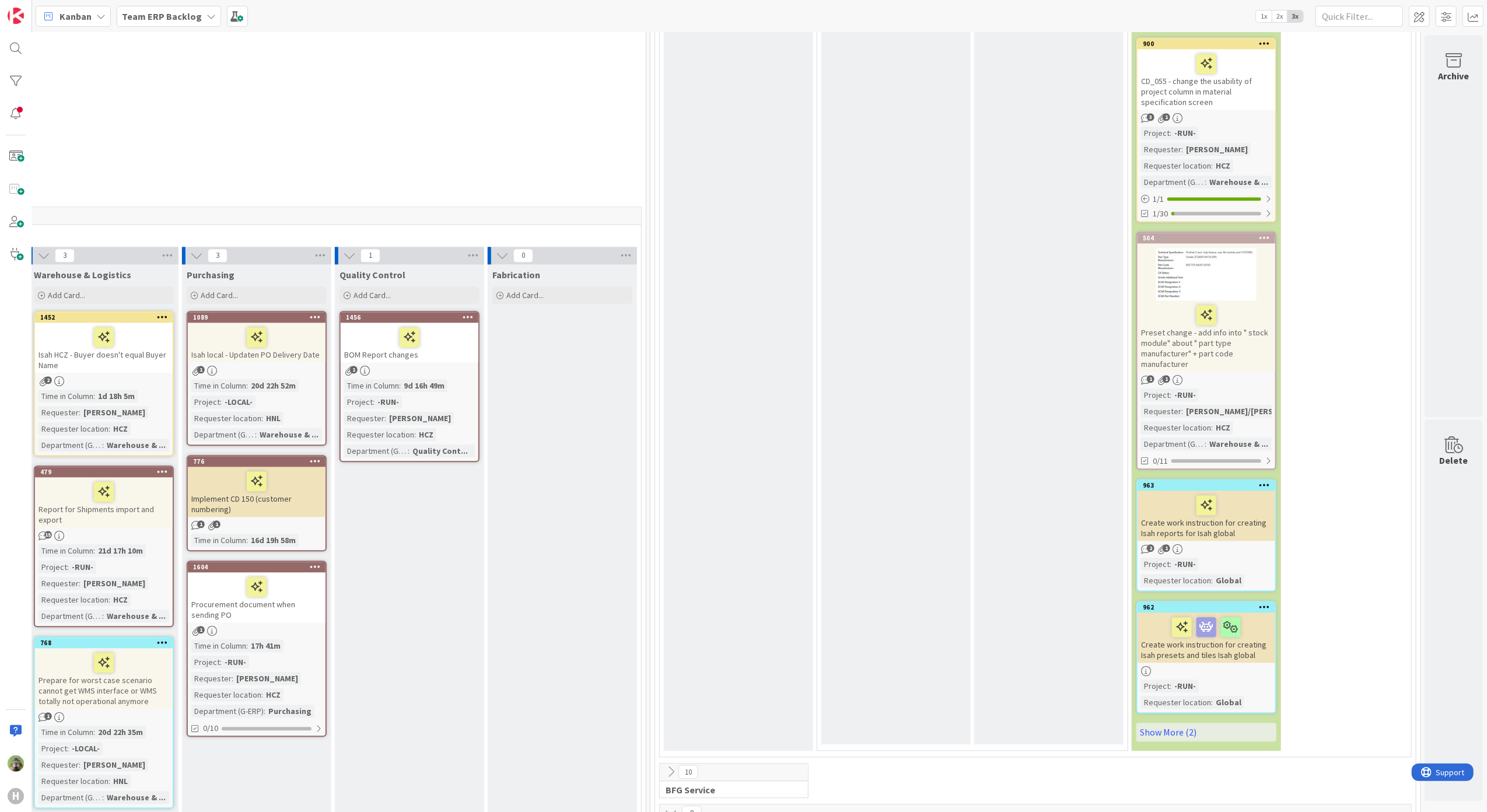
scroll to position [2721, 493]
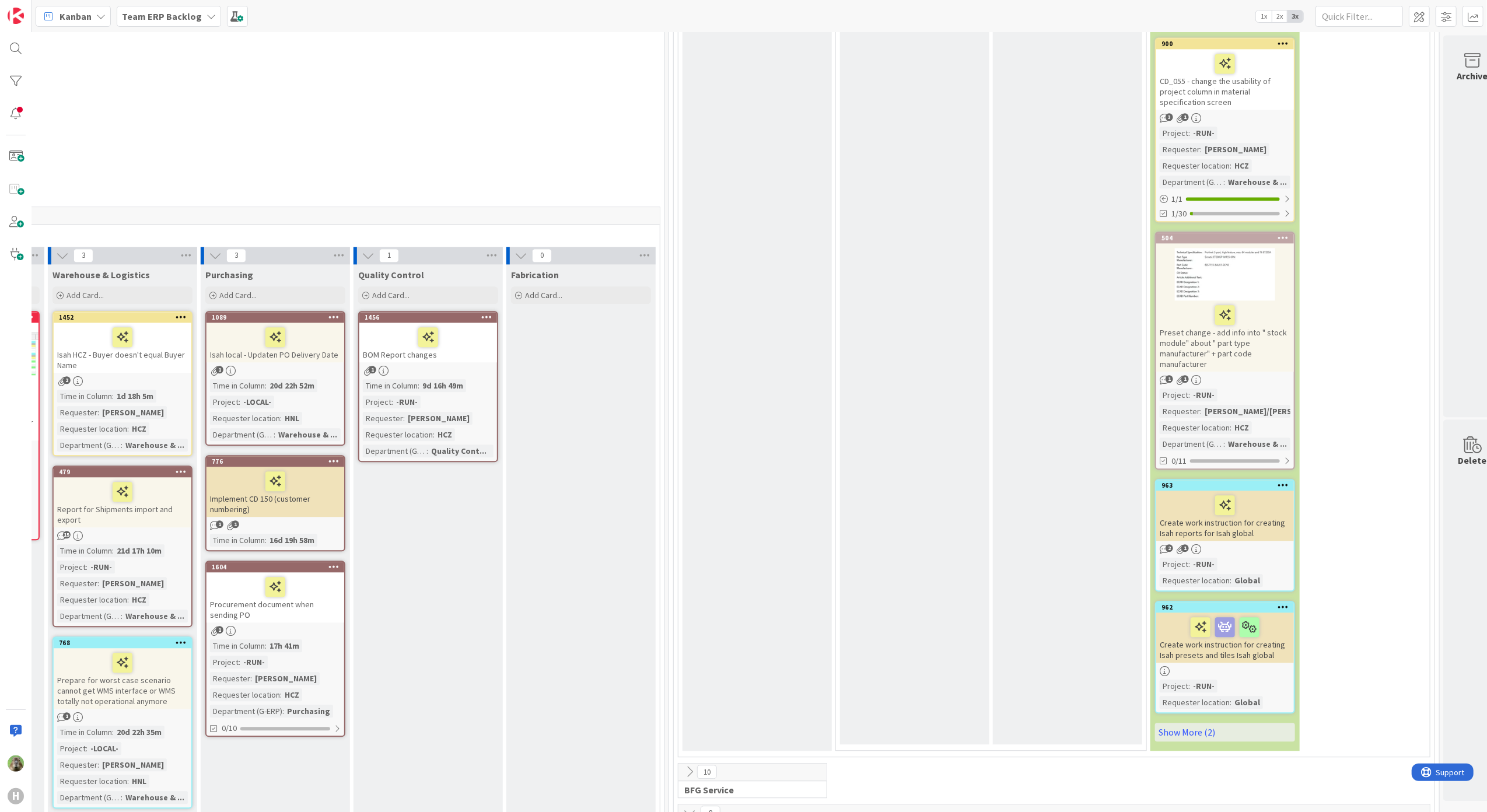
click at [475, 341] on div "BOM Report changes" at bounding box center [428, 343] width 137 height 40
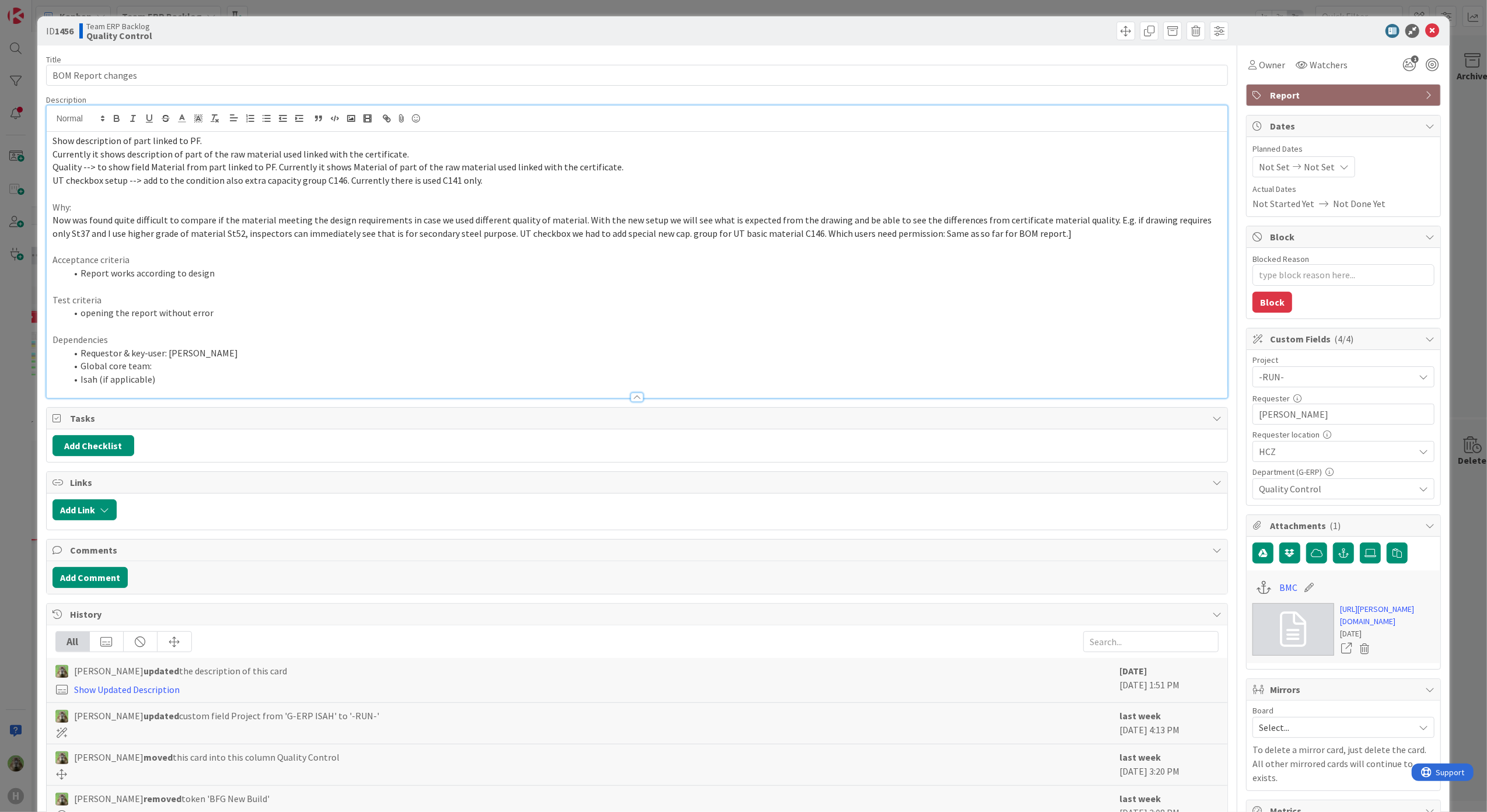
click at [546, 133] on div "Show description of part linked to PF. Currently it shows description of part o…" at bounding box center [637, 265] width 1181 height 266
click at [1424, 624] on div "BMC [URL][PERSON_NAME][DOMAIN_NAME] [DATE]" at bounding box center [1343, 617] width 194 height 93
click at [1342, 623] on link "[URL][PERSON_NAME][DOMAIN_NAME]" at bounding box center [1386, 615] width 94 height 24
click at [253, 222] on span "Now was found quite difficult to compare if the material meeting the design req…" at bounding box center [633, 227] width 1161 height 25
click at [412, 356] on li "Requestor & key-user: [PERSON_NAME]" at bounding box center [644, 353] width 1156 height 13
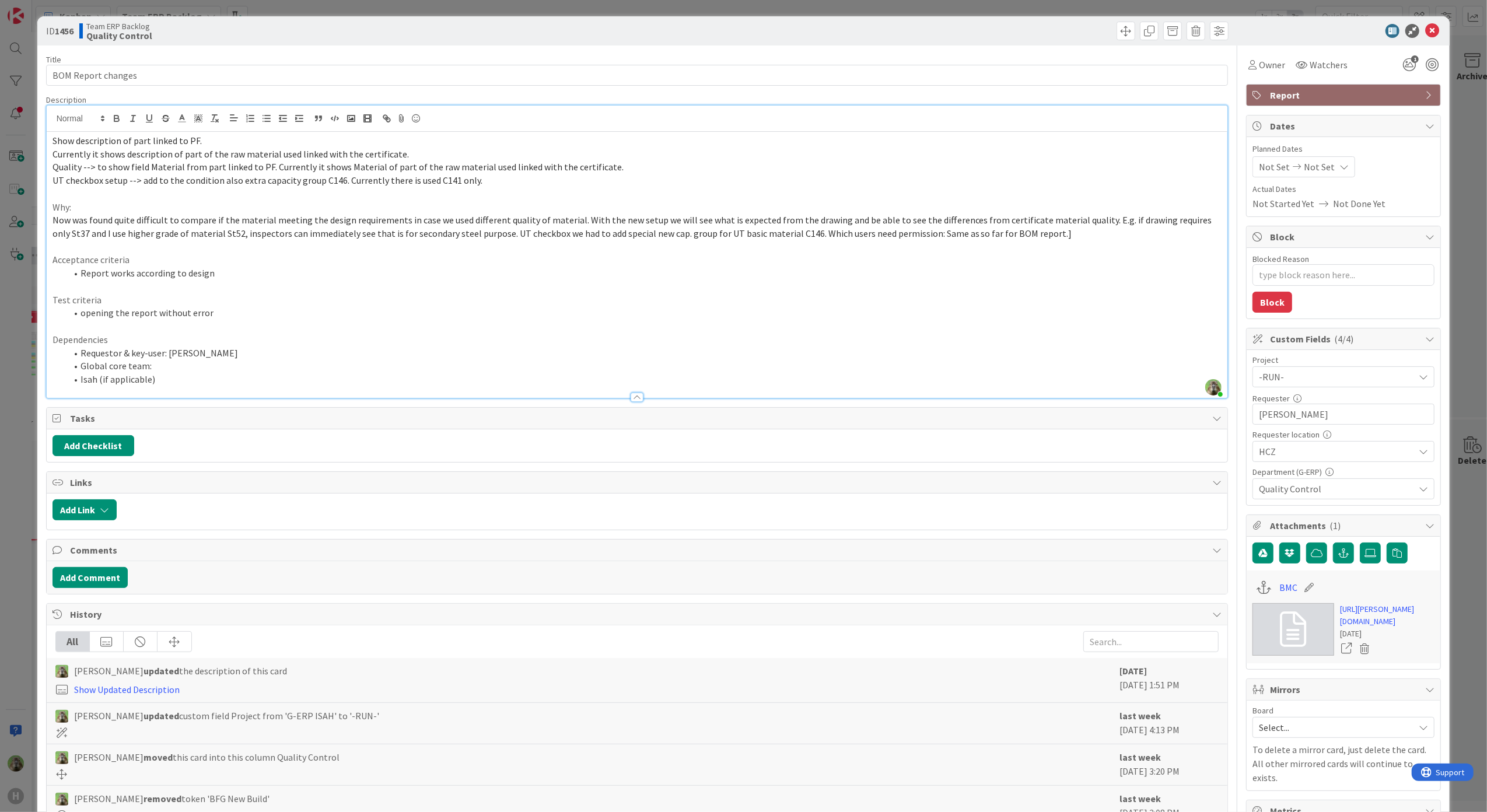
click at [0, 301] on html "H Kanban Team ERP Backlog 1x 2x 3x 5 INFO This column contains information card…" at bounding box center [744, 406] width 1487 height 812
drag, startPoint x: -2, startPoint y: 301, endPoint x: 26, endPoint y: 310, distance: 29.4
click at [26, 310] on div "ID 1456 Team ERP Backlog Quality Control Title 18 / 128 BOM Report changes Desc…" at bounding box center [744, 406] width 1487 height 812
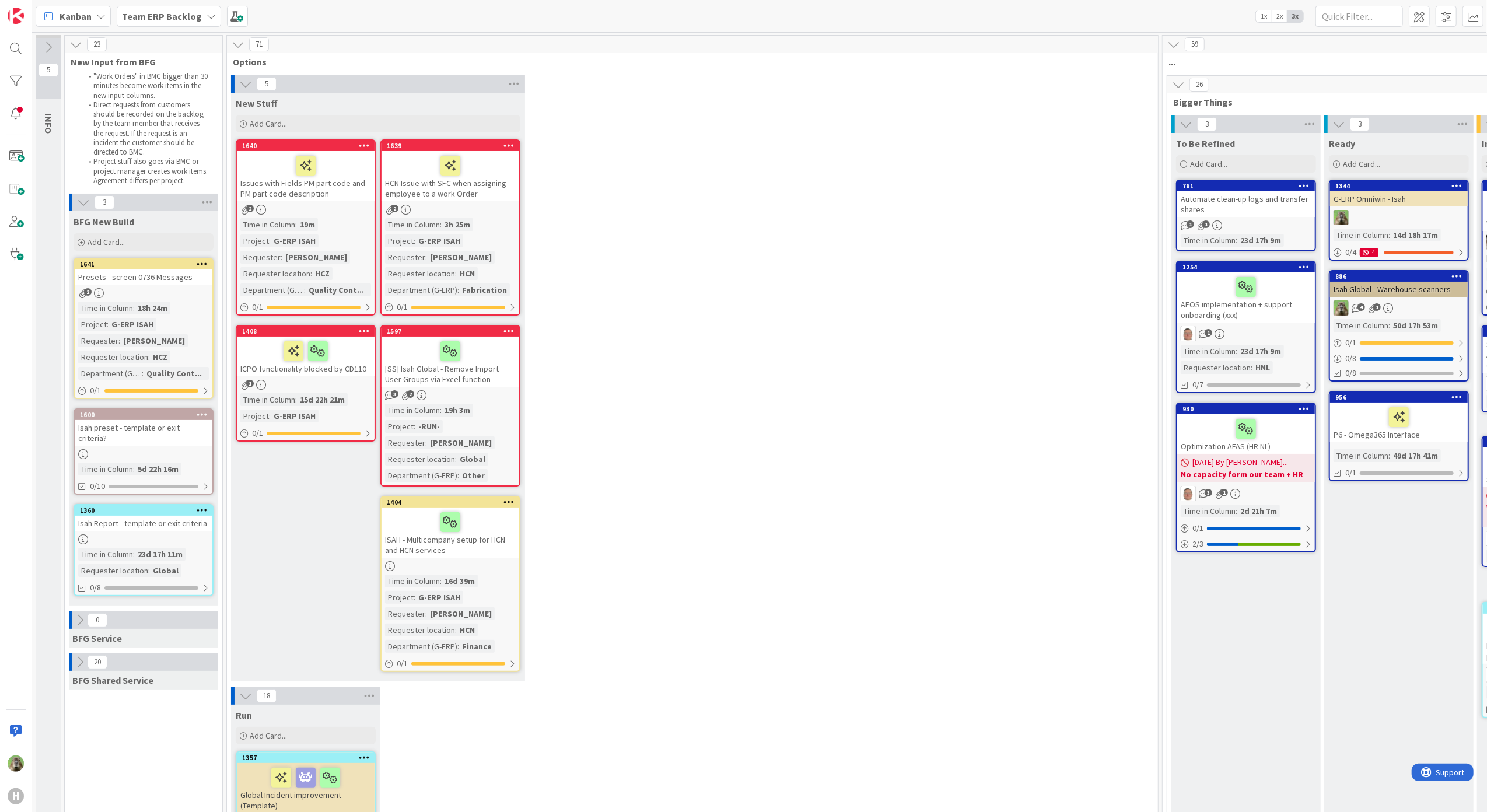
click at [184, 279] on div "Presets - screen 0736 Messages" at bounding box center [144, 277] width 137 height 15
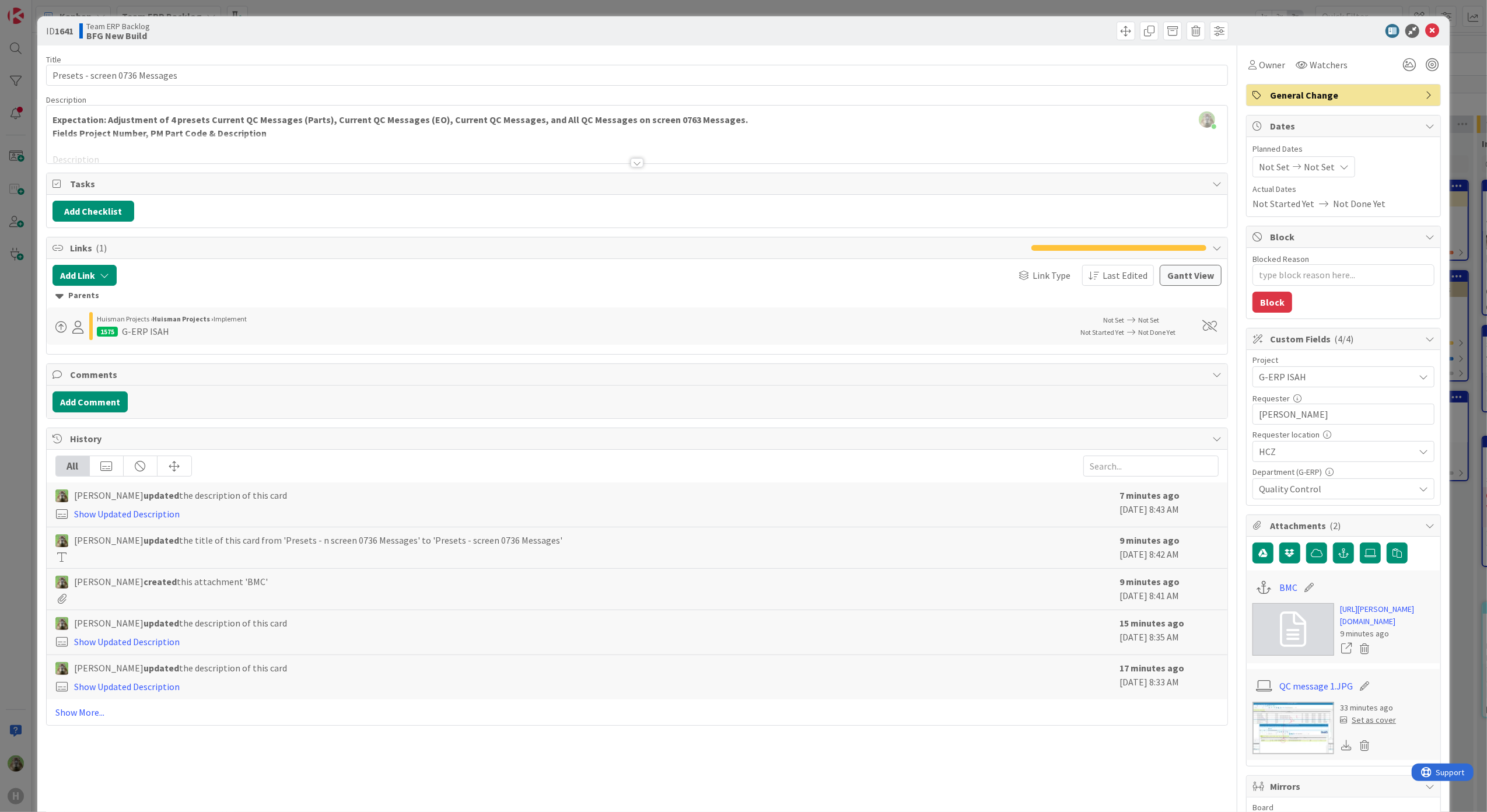
click at [379, 141] on div at bounding box center [637, 149] width 1181 height 30
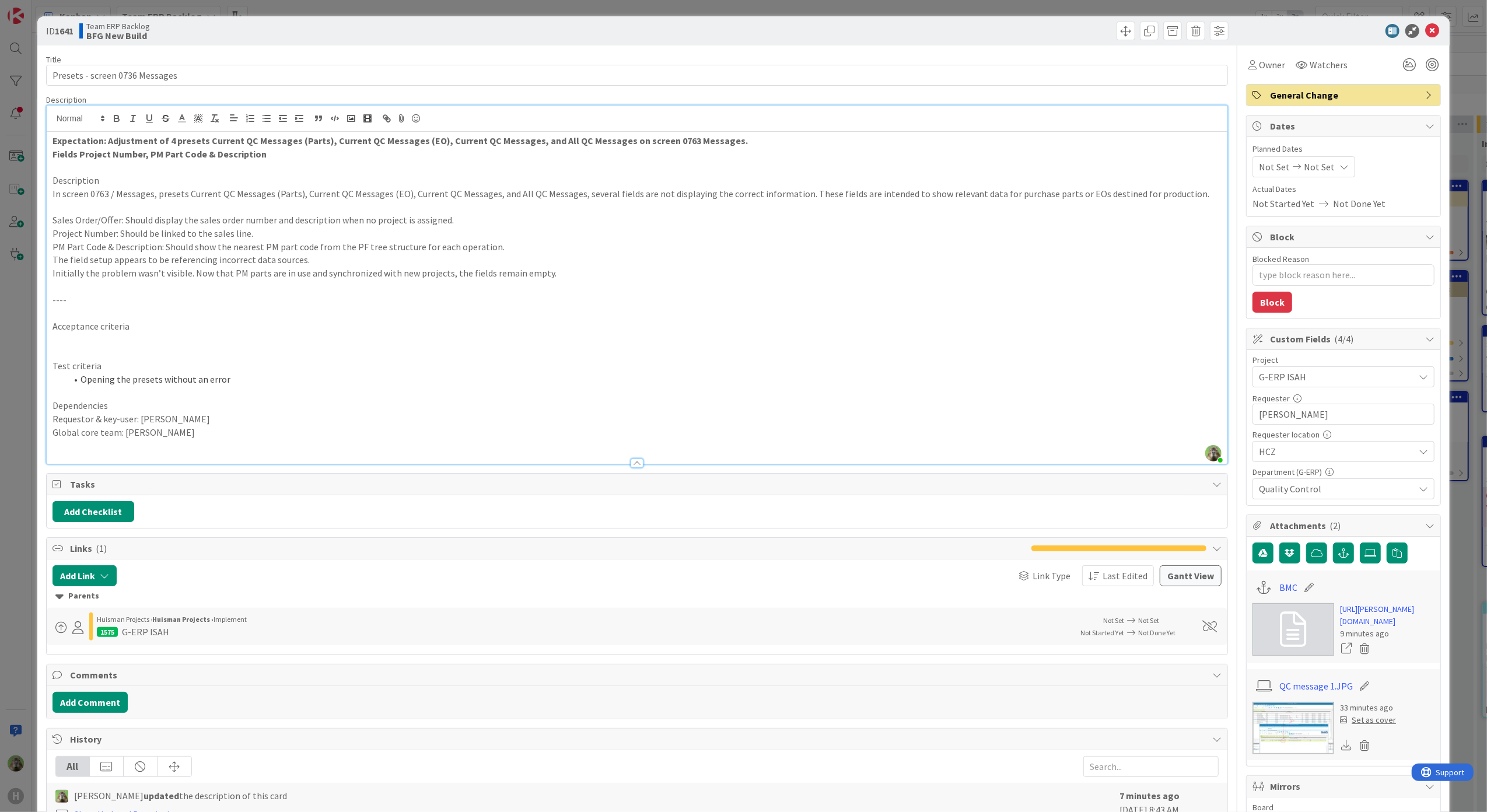
click at [667, 241] on p "PM Part Code & Description: Should show the nearest PM part code from the PF tr…" at bounding box center [637, 247] width 1169 height 13
click at [579, 235] on p "Project Number: Should be linked to the sales line." at bounding box center [637, 233] width 1169 height 13
click at [26, 659] on div "ID 1641 Team ERP Backlog BFG New Build Title 30 / 128 Presets - screen 0736 Mes…" at bounding box center [744, 406] width 1487 height 812
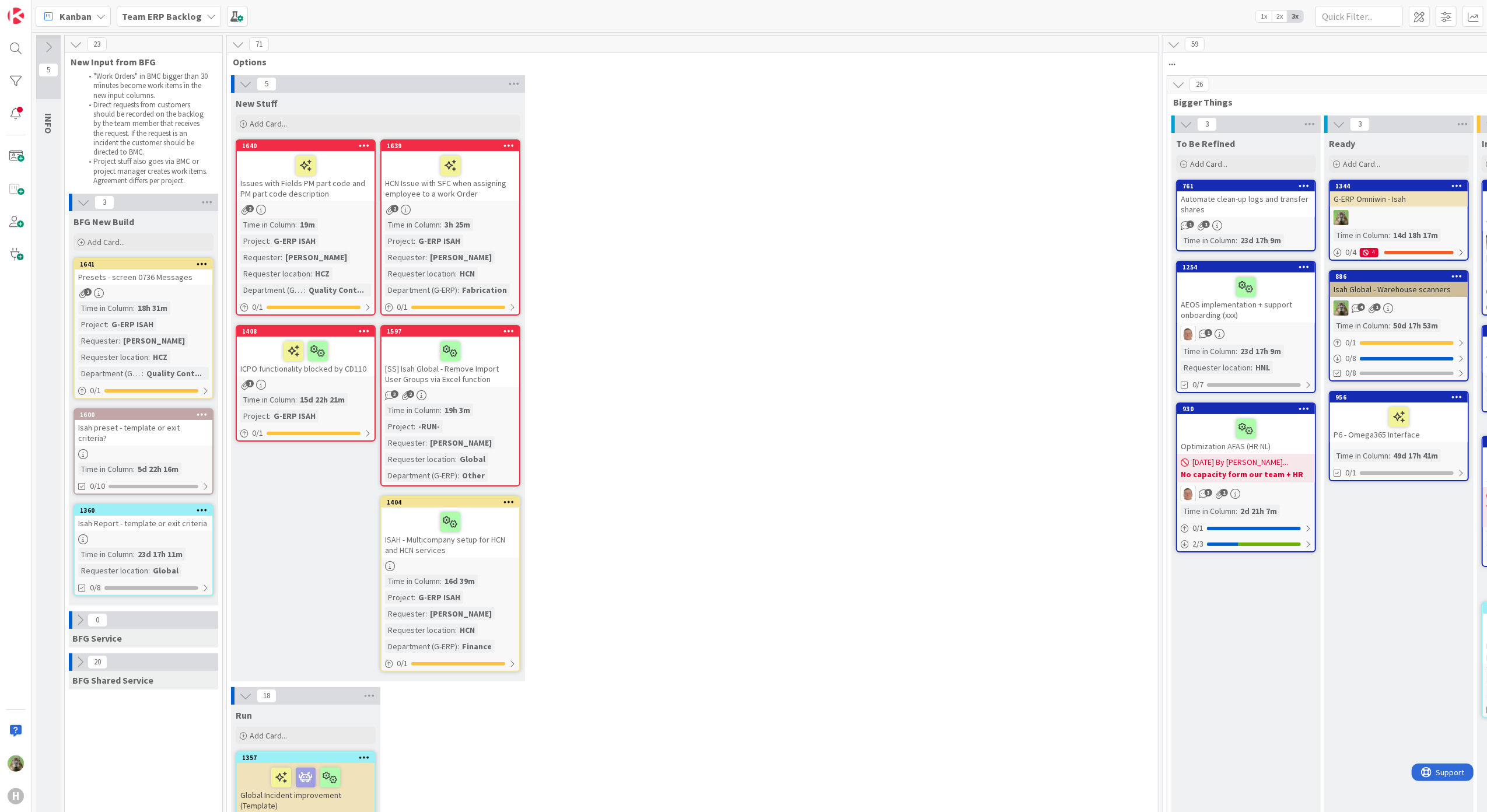
click at [167, 21] on b "Team ERP Backlog" at bounding box center [162, 16] width 80 height 12
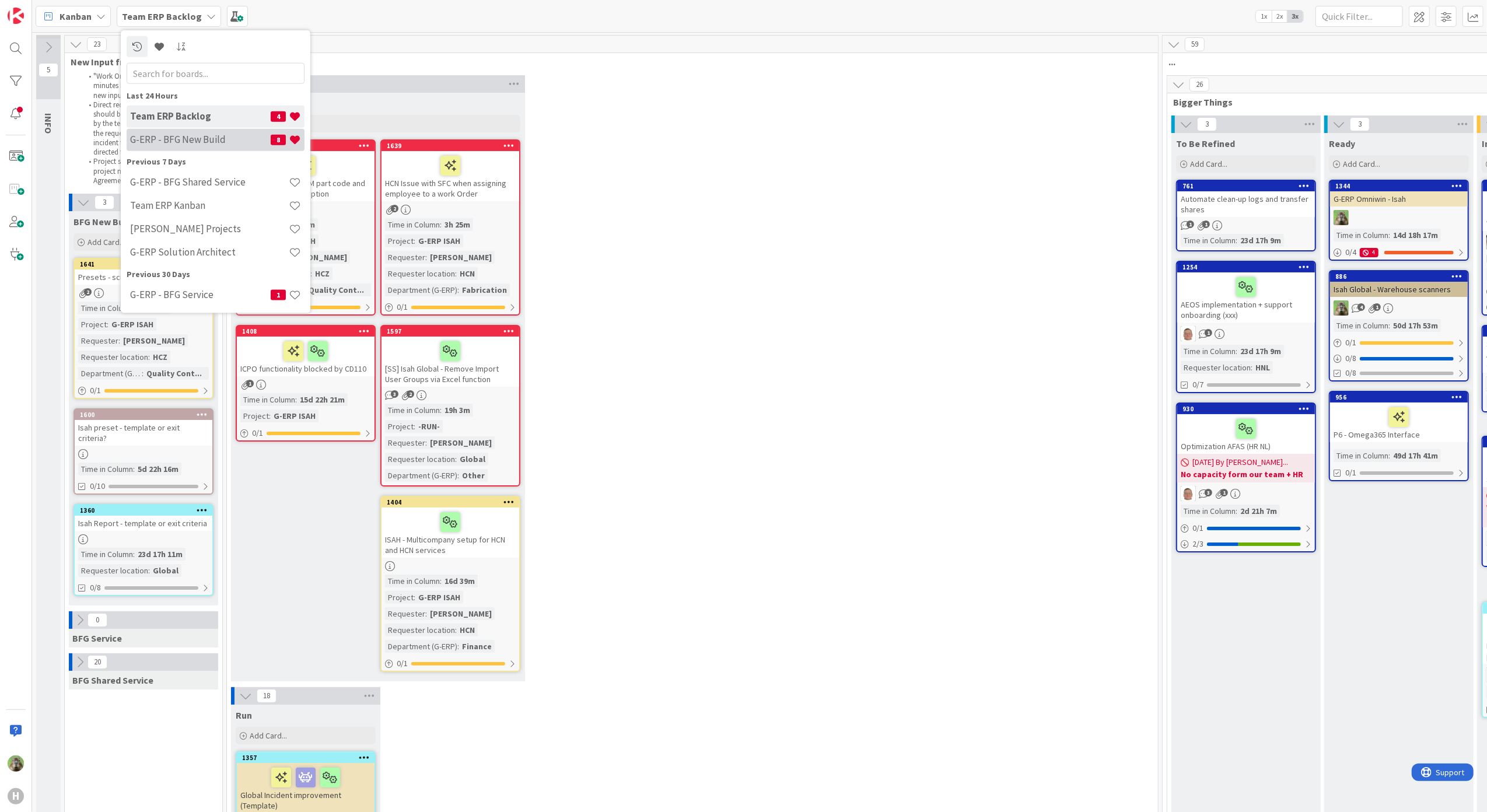
click at [171, 143] on h4 "G-ERP - BFG New Build" at bounding box center [200, 139] width 140 height 12
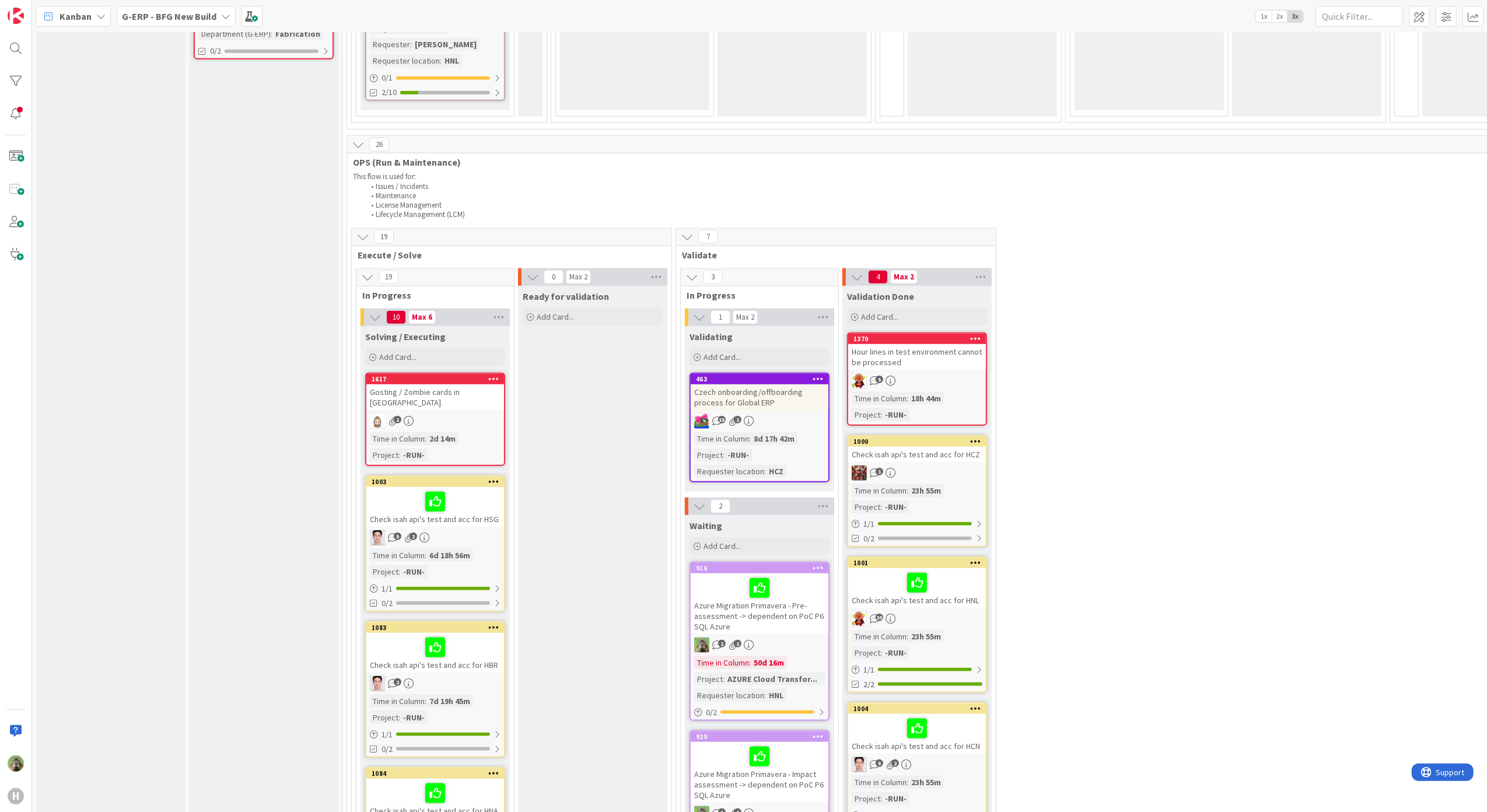
scroll to position [1555, 0]
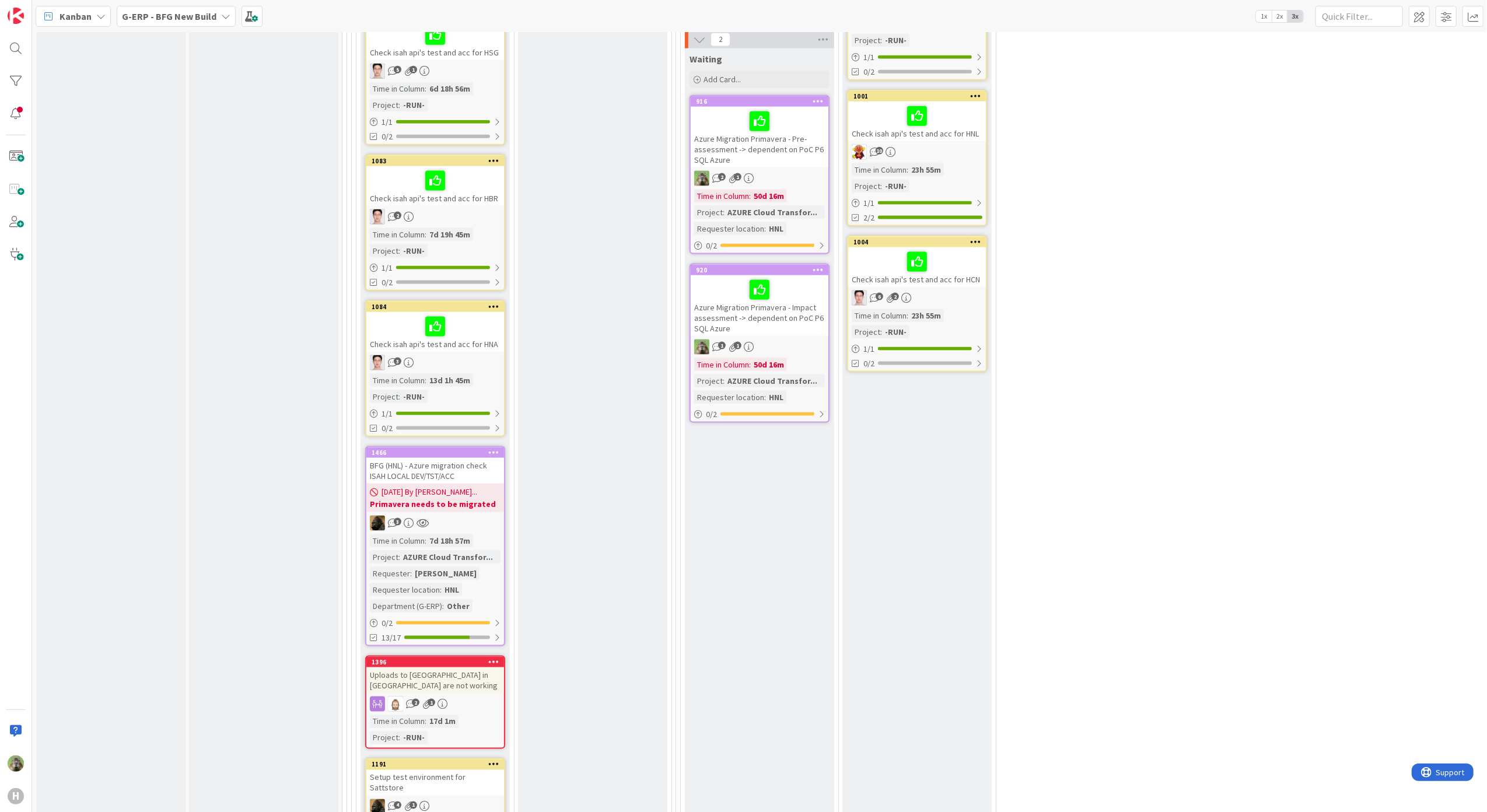
click at [490, 326] on div "Check isah api's test and acc for HNA" at bounding box center [435, 332] width 137 height 40
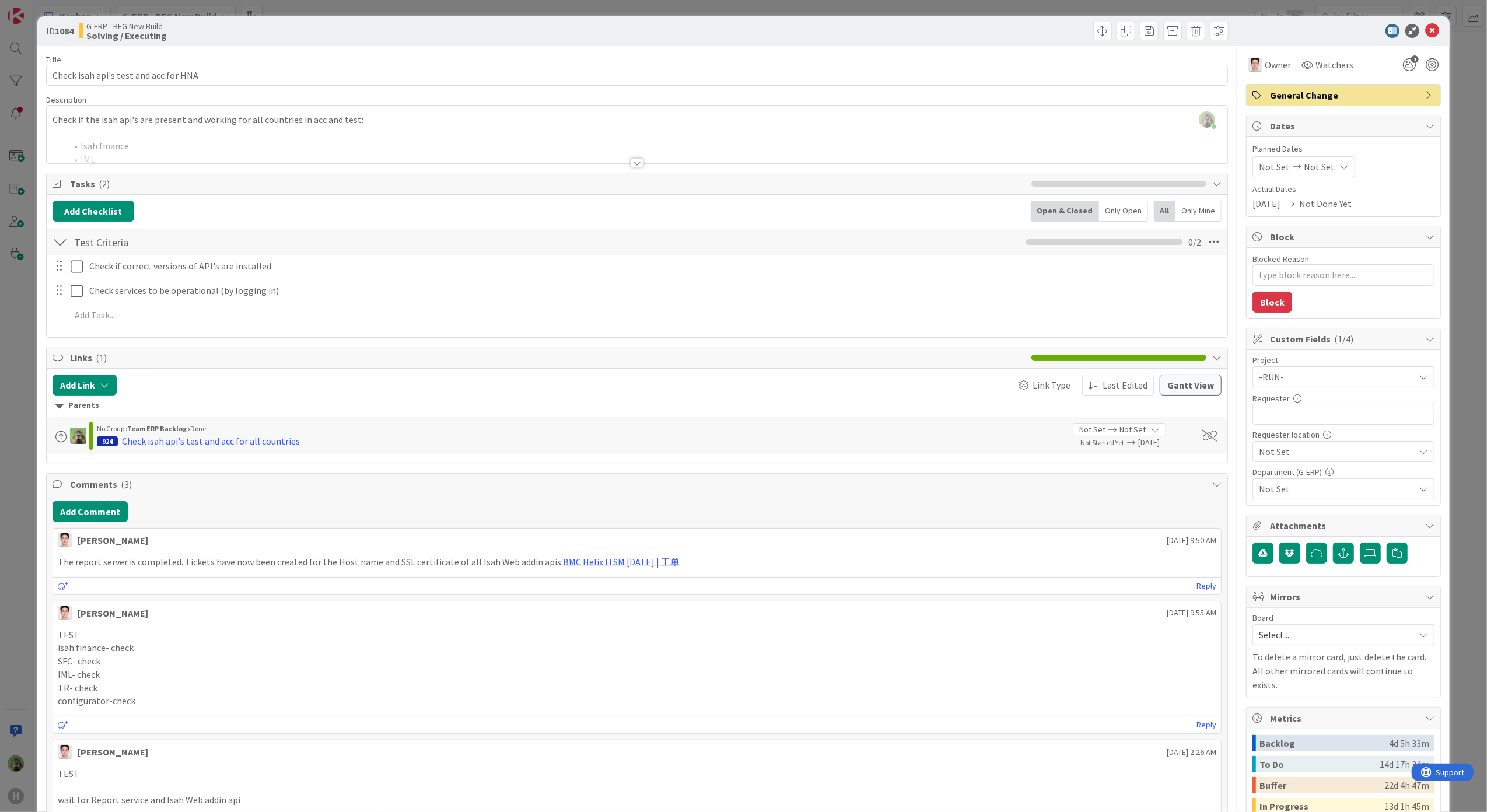
click at [16, 562] on div "ID 1084 G-ERP - BFG New Build Solving / Executing Title 37 / 128 Check isah api…" at bounding box center [744, 406] width 1487 height 812
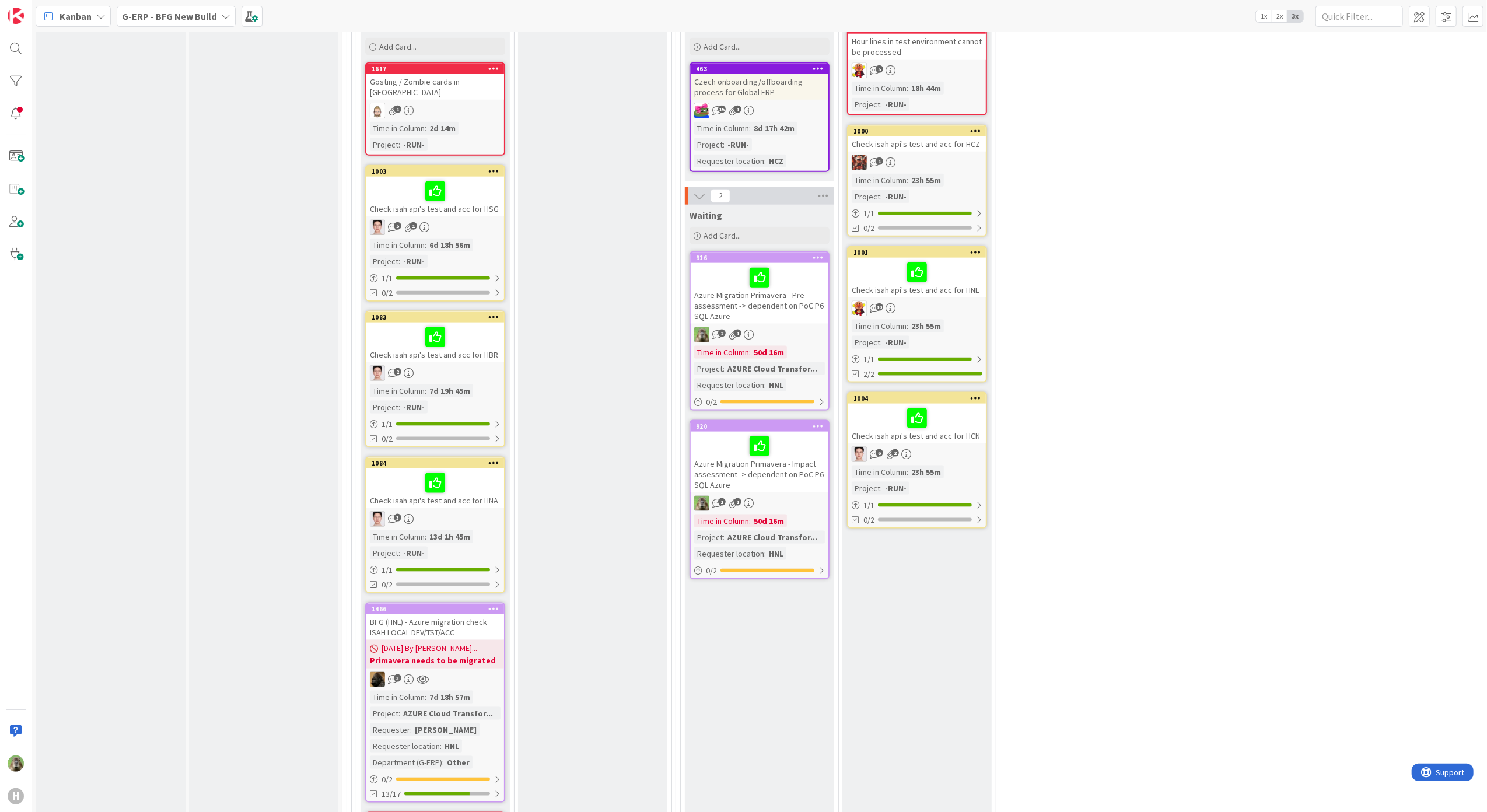
scroll to position [1321, 0]
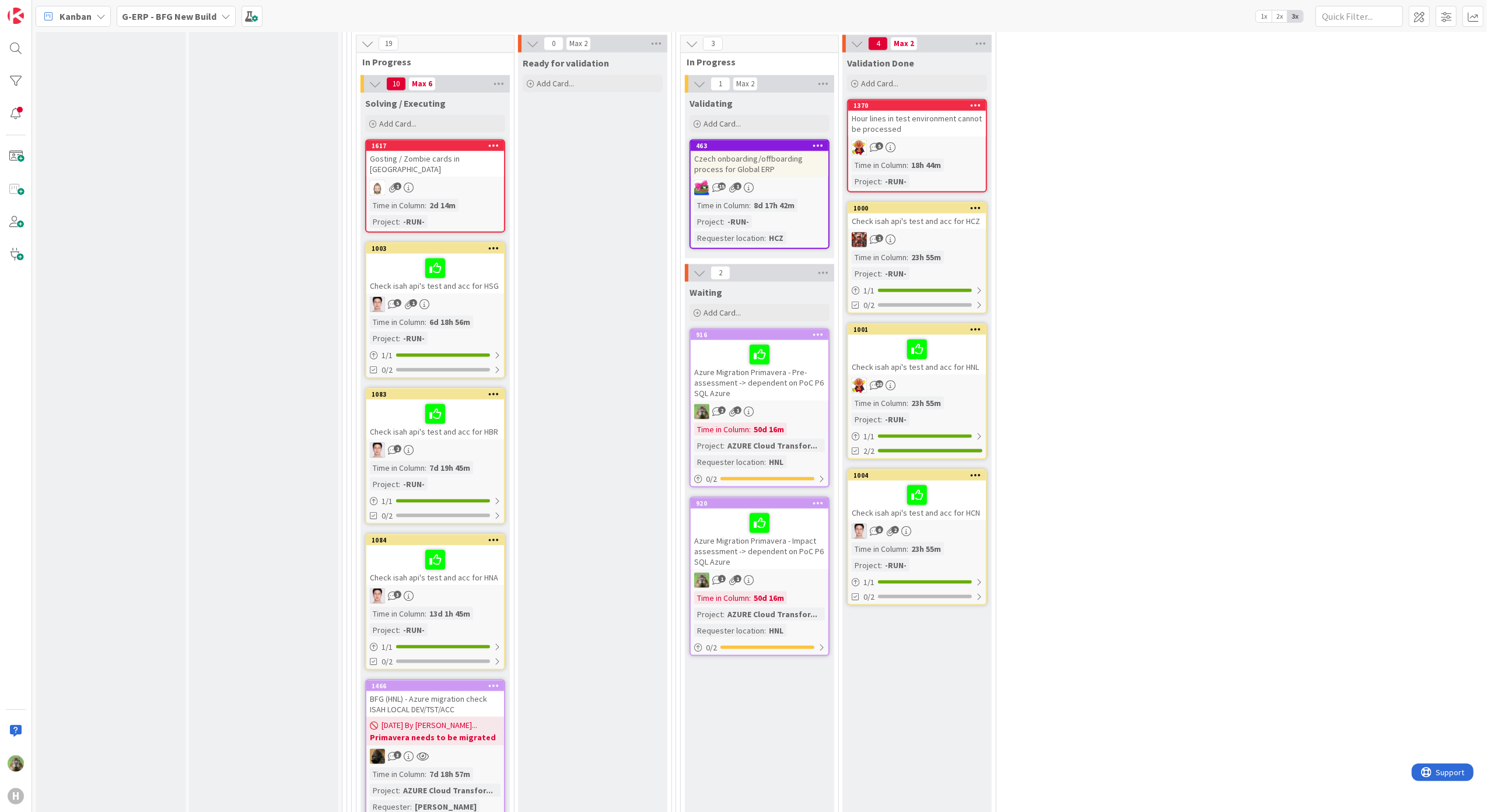
click at [964, 227] on link "1000 Check isah api's test and acc for HCZ 1 Time in Column : 23h 55m Project :…" at bounding box center [917, 257] width 140 height 112
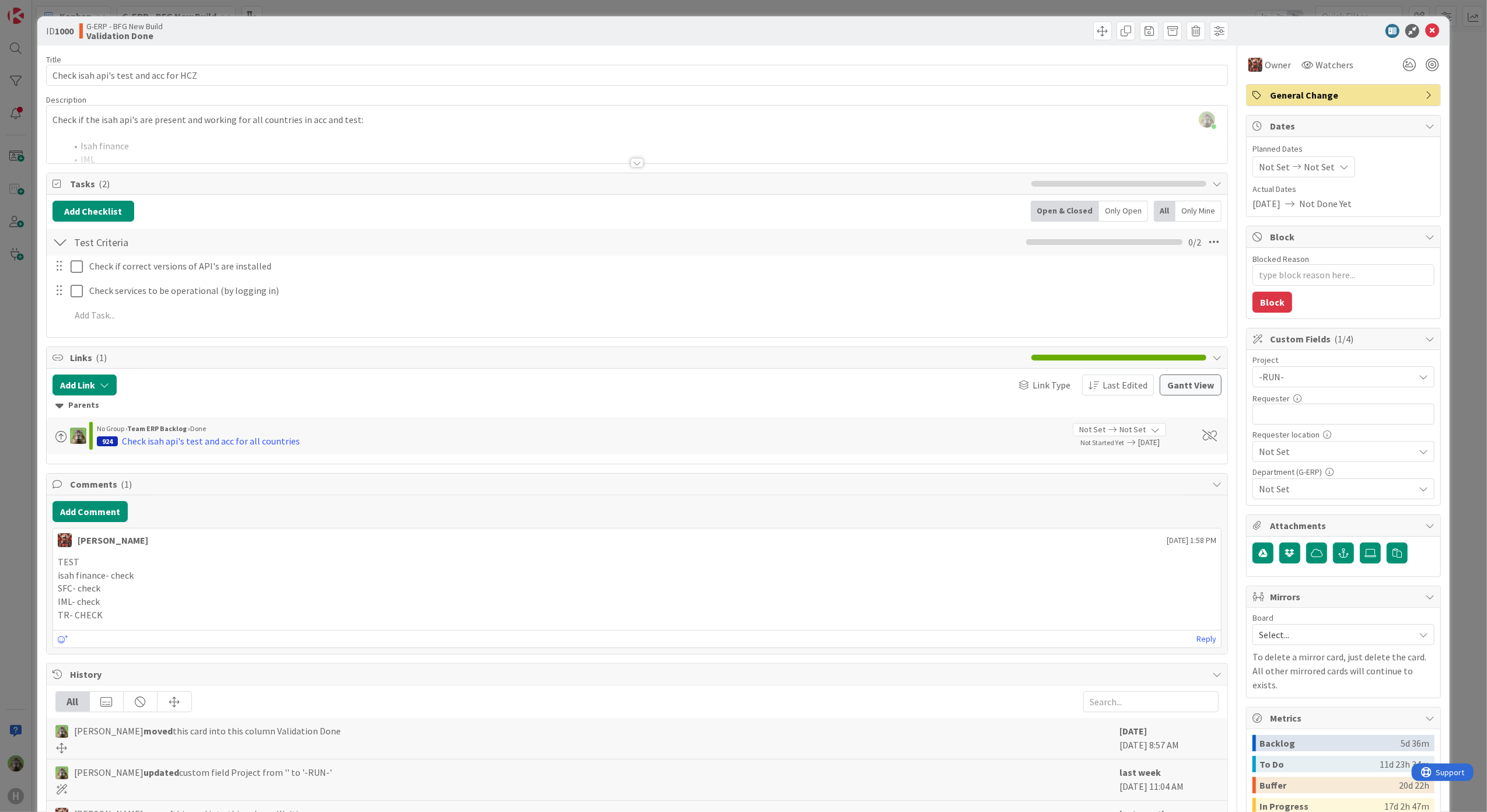
click at [21, 424] on div "ID 1000 G-ERP - BFG New Build Validation Done Title 37 / 128 Check isah api's t…" at bounding box center [744, 406] width 1487 height 812
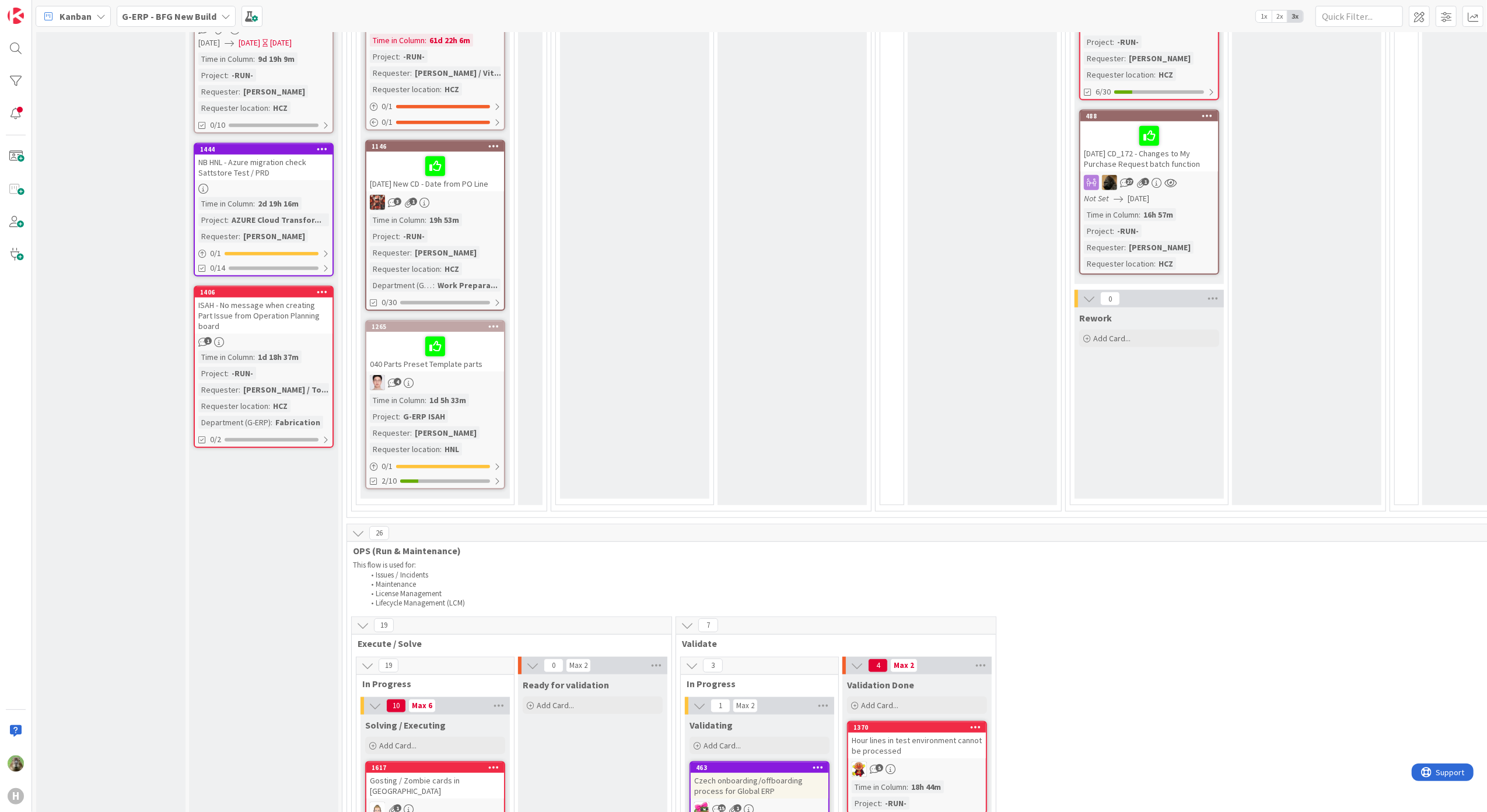
scroll to position [1010, 0]
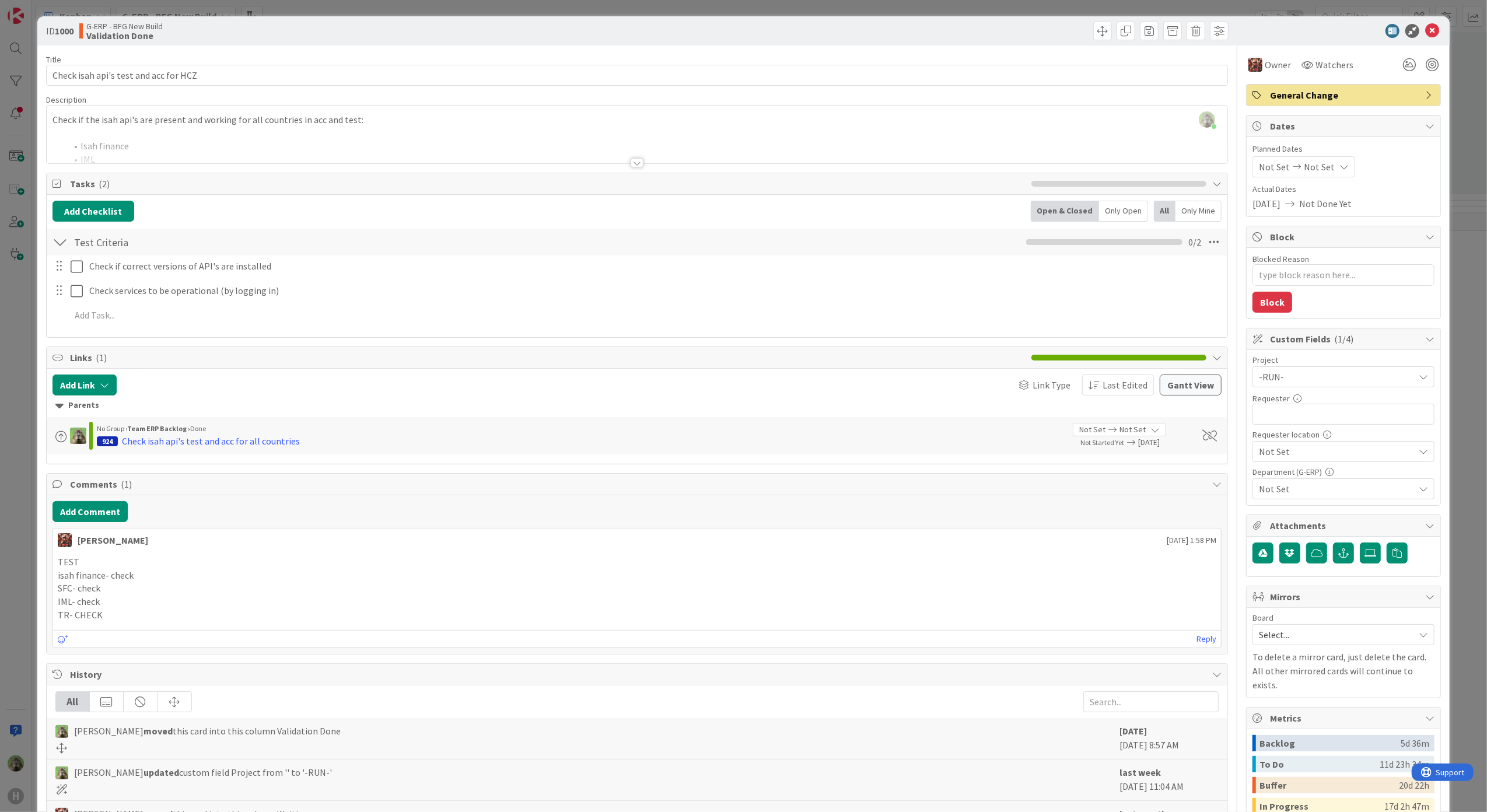
click at [32, 642] on div "ID 1000 G-ERP - BFG New Build Validation Done Title 37 / 128 Check isah api's t…" at bounding box center [744, 406] width 1487 height 812
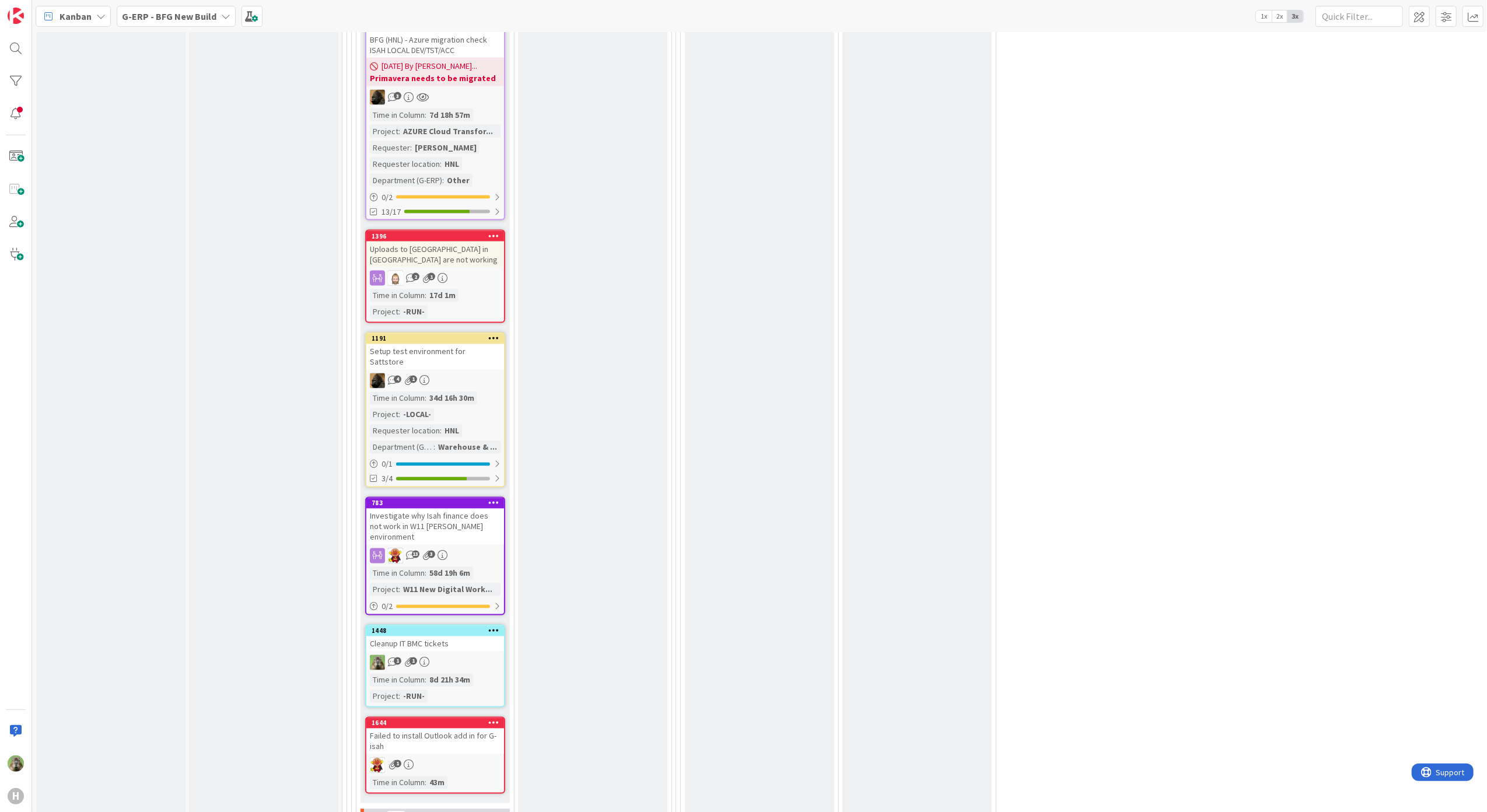
scroll to position [2021, 0]
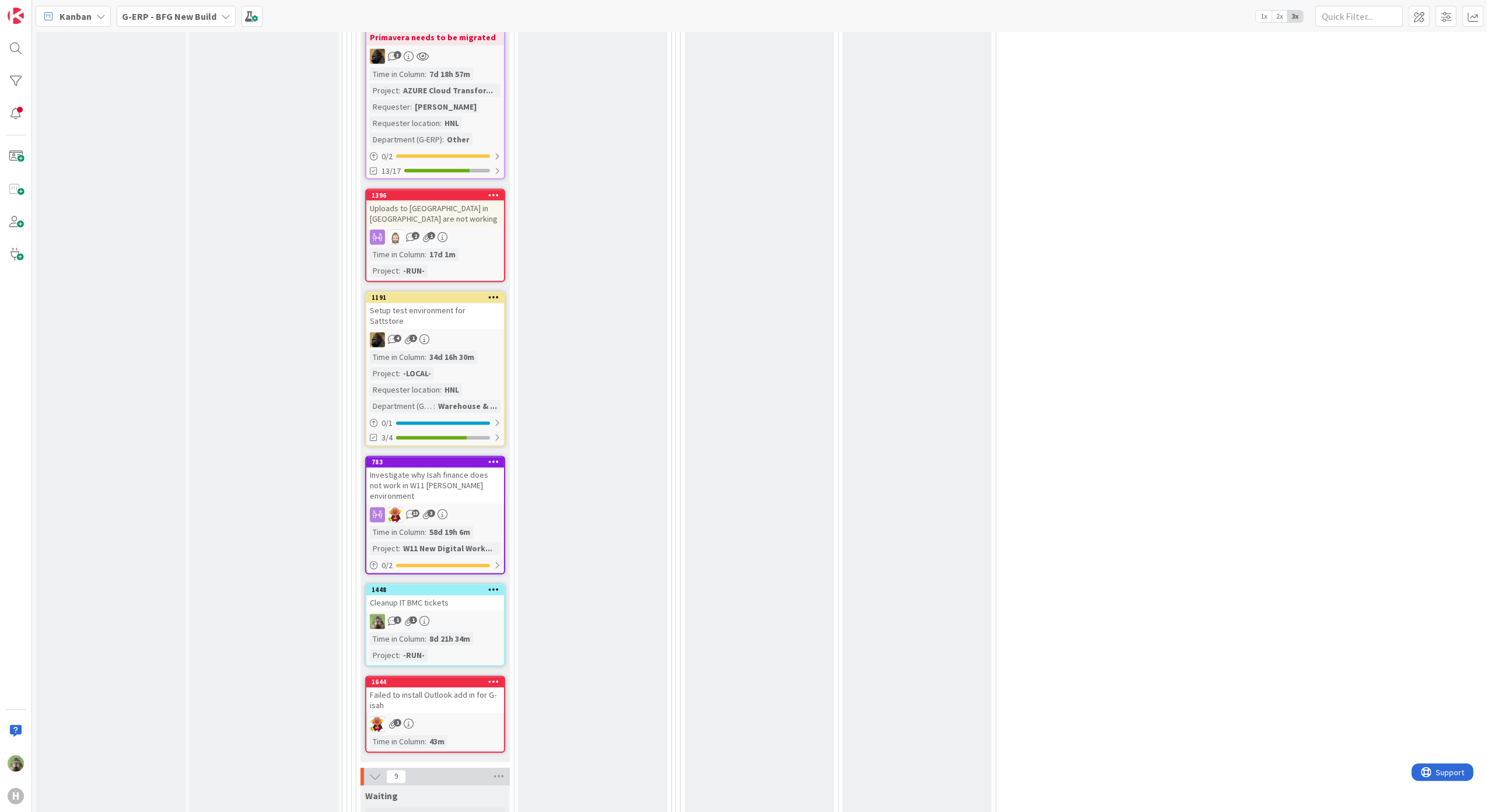
click at [493, 688] on div "Failed to install Outlook add in for G-isah" at bounding box center [435, 700] width 137 height 26
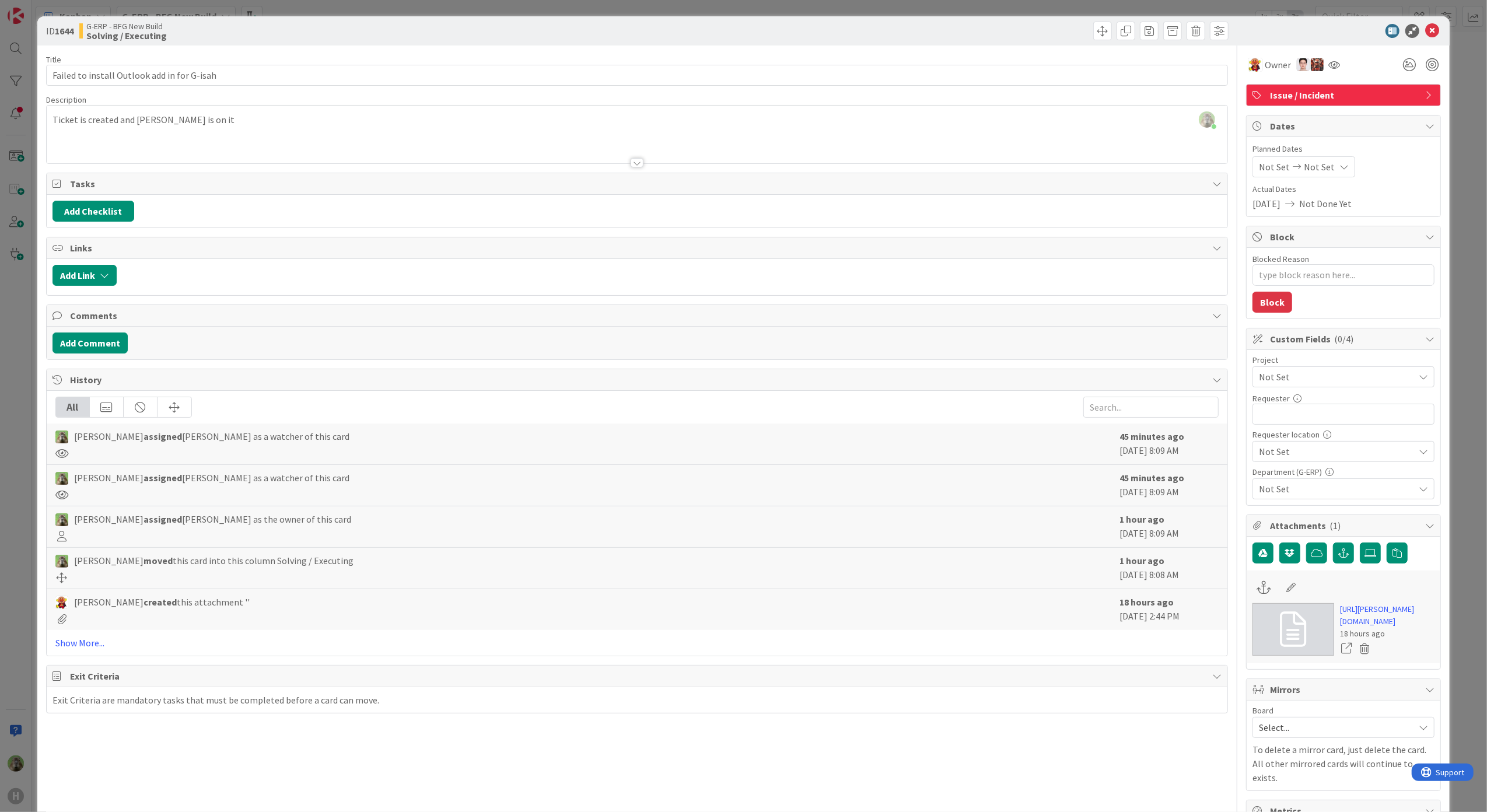
click at [1365, 385] on span "Not Set" at bounding box center [1333, 376] width 149 height 16
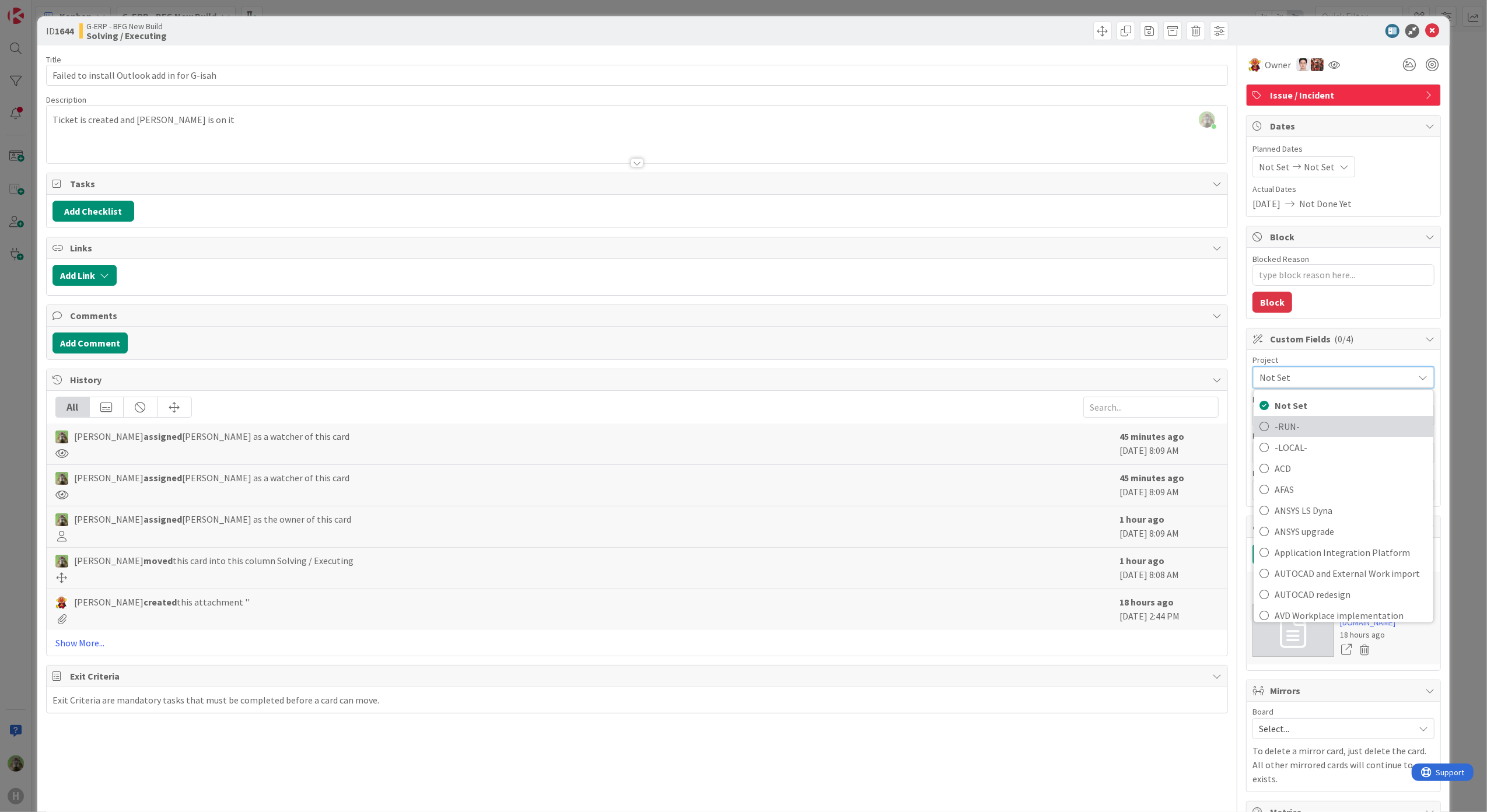
click at [1293, 431] on span "-RUN-" at bounding box center [1350, 426] width 153 height 17
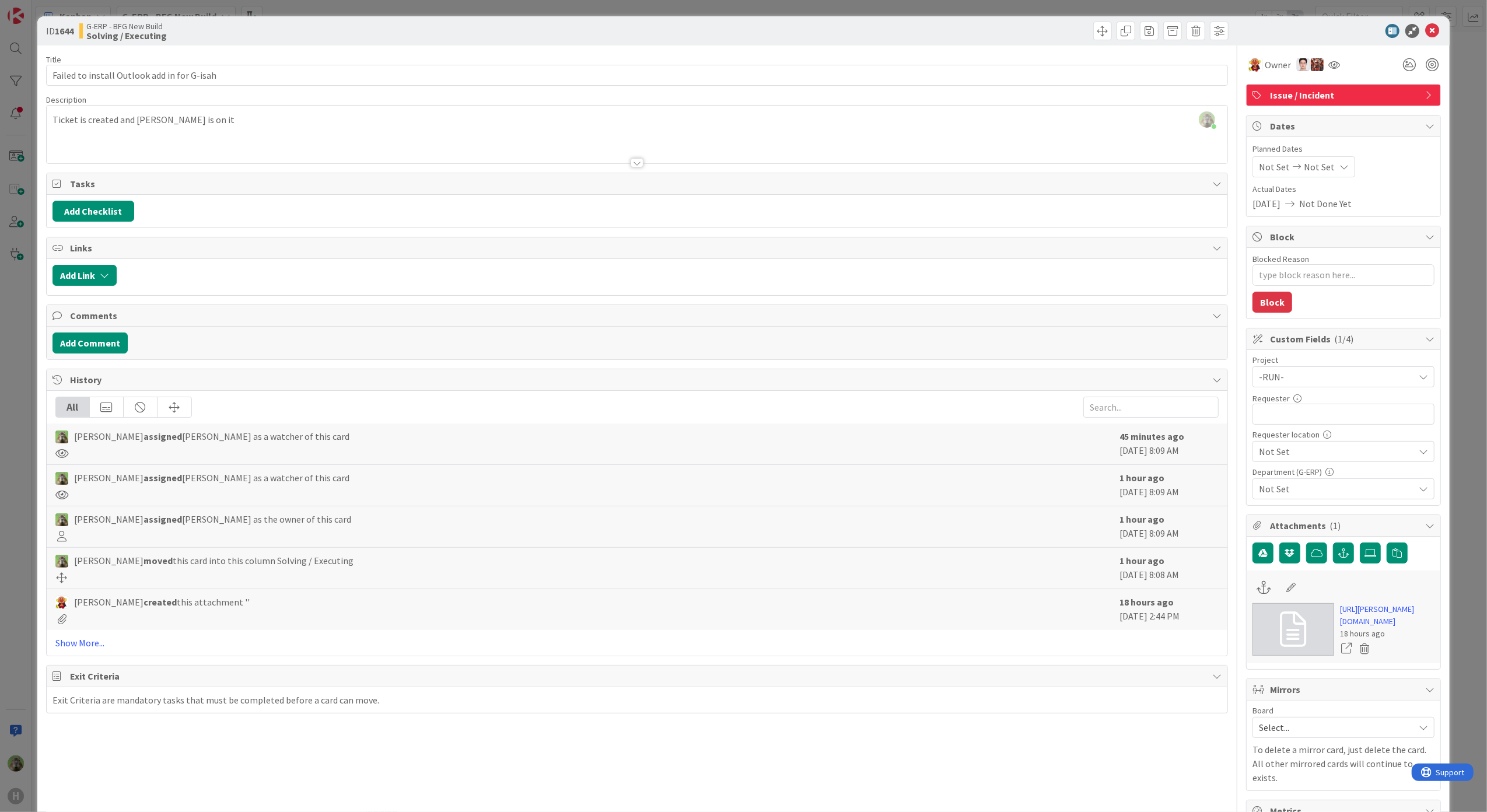
click at [20, 320] on div "ID 1644 G-ERP - BFG New Build Solving / Executing Title 43 / 128 Failed to inst…" at bounding box center [744, 406] width 1487 height 812
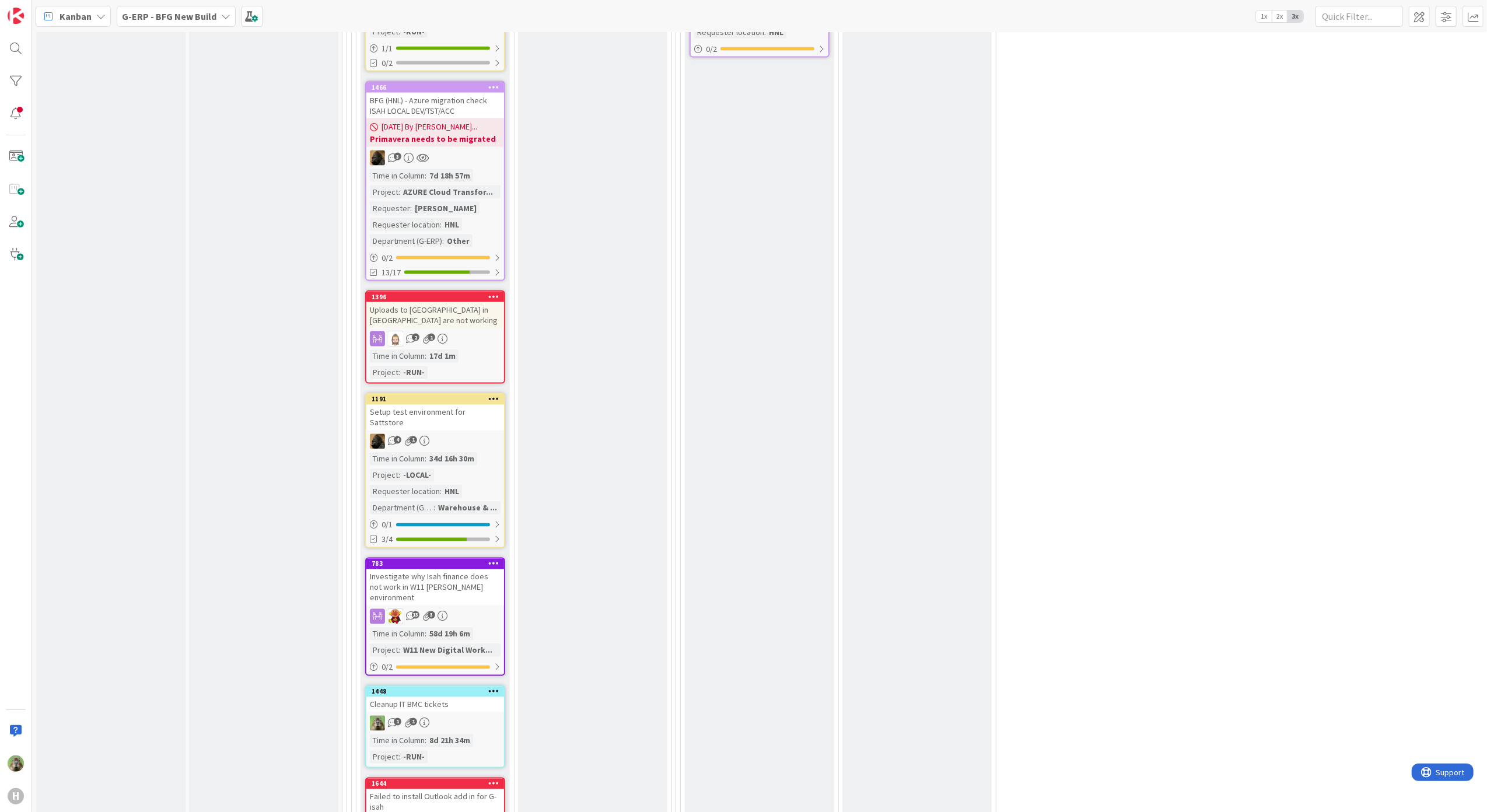
scroll to position [2099, 0]
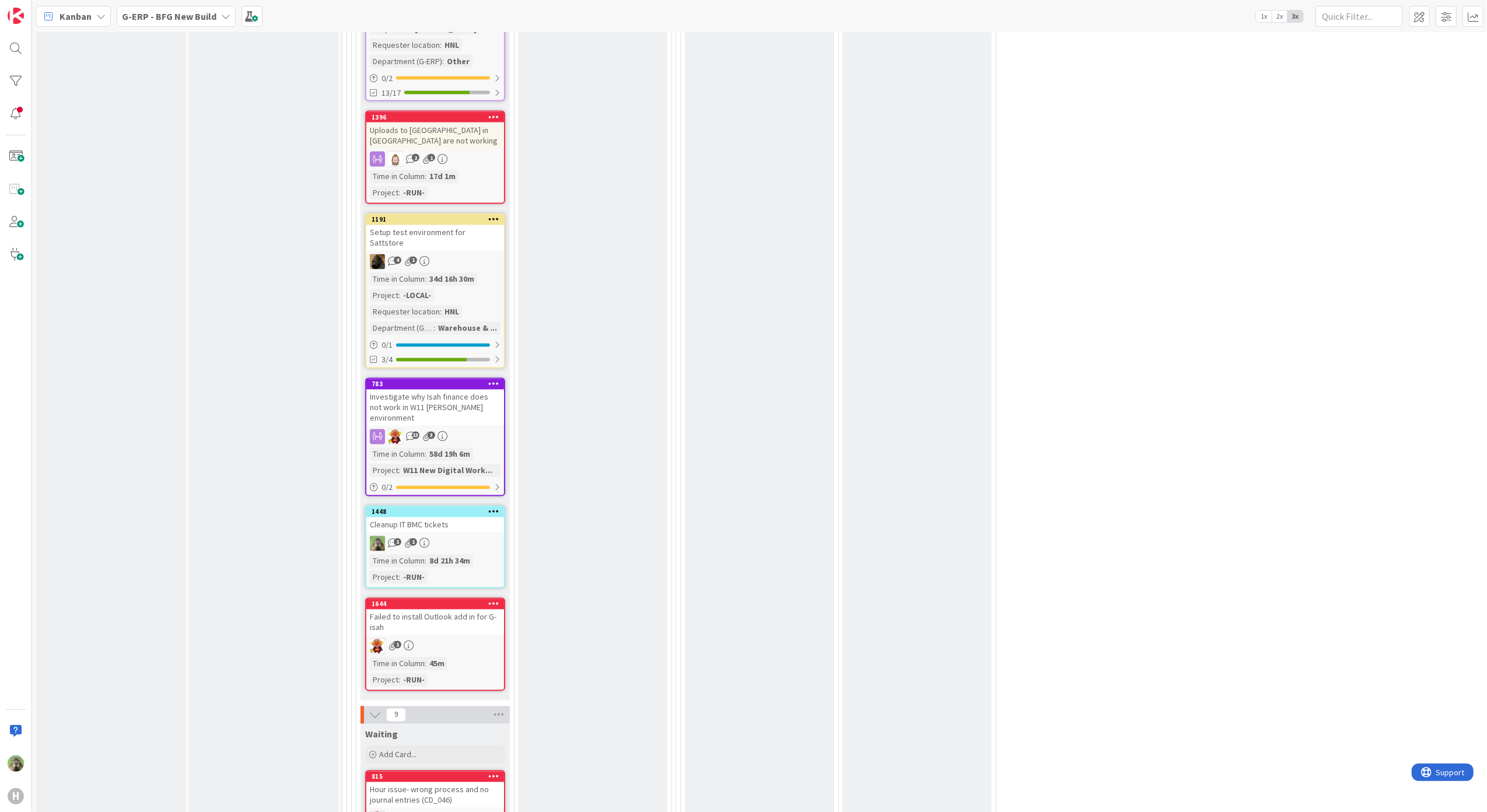
click at [278, 482] on div "Input Buffer During the Replenishment Meeting the team & Team Manager will sele…" at bounding box center [263, 330] width 149 height 4753
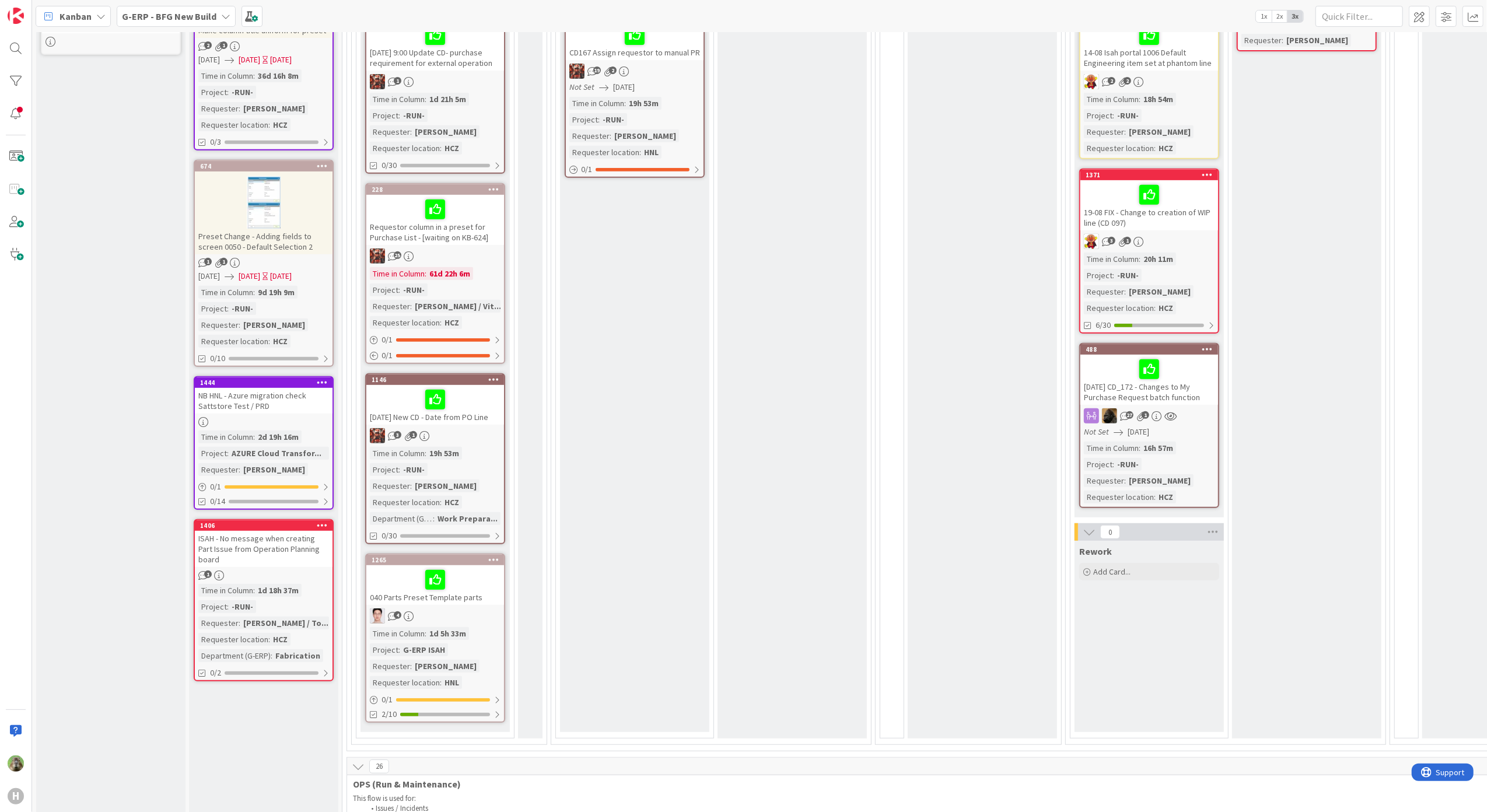
scroll to position [0, 0]
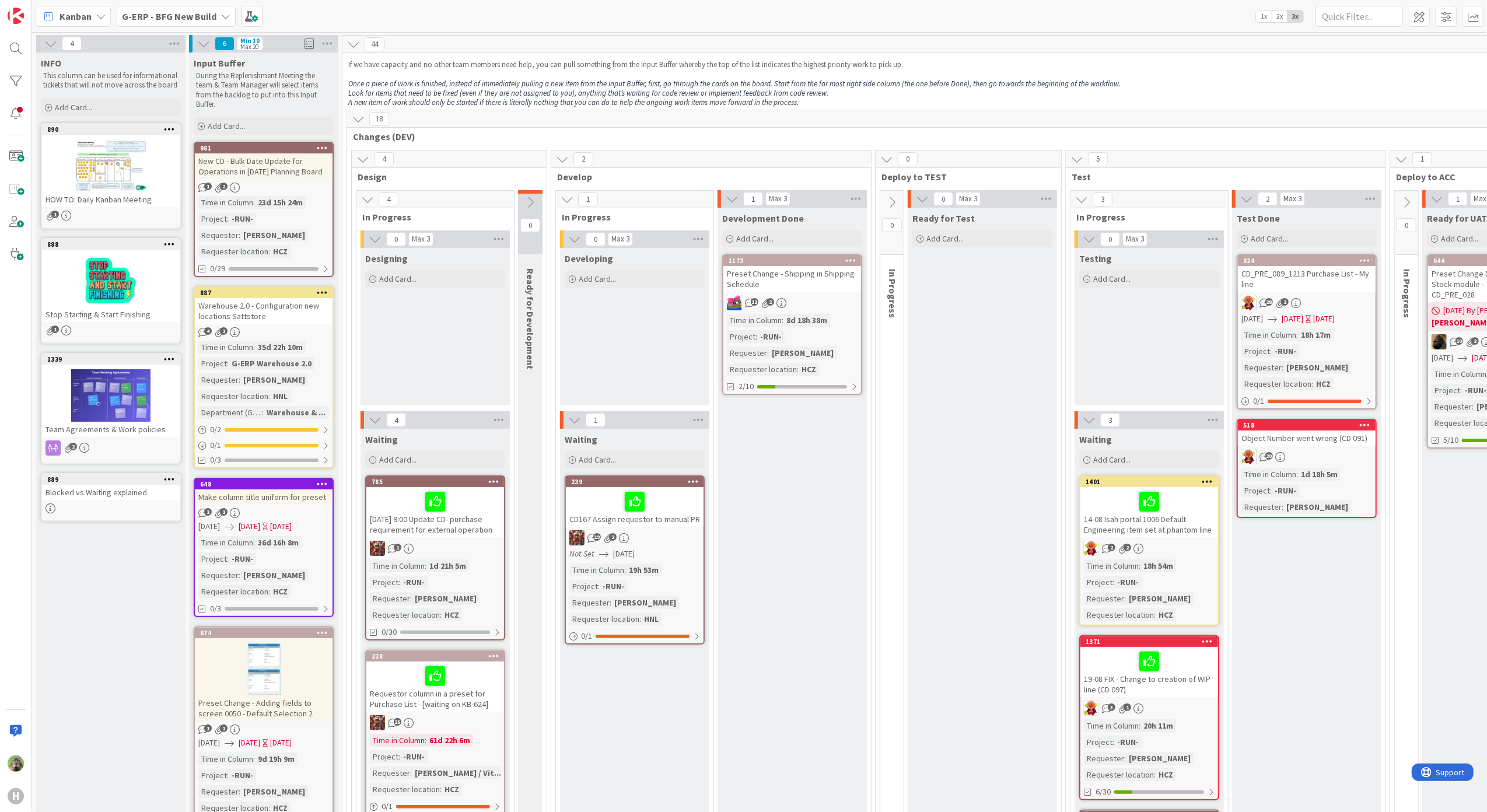
click at [145, 26] on div "G-ERP - BFG New Build" at bounding box center [176, 16] width 119 height 21
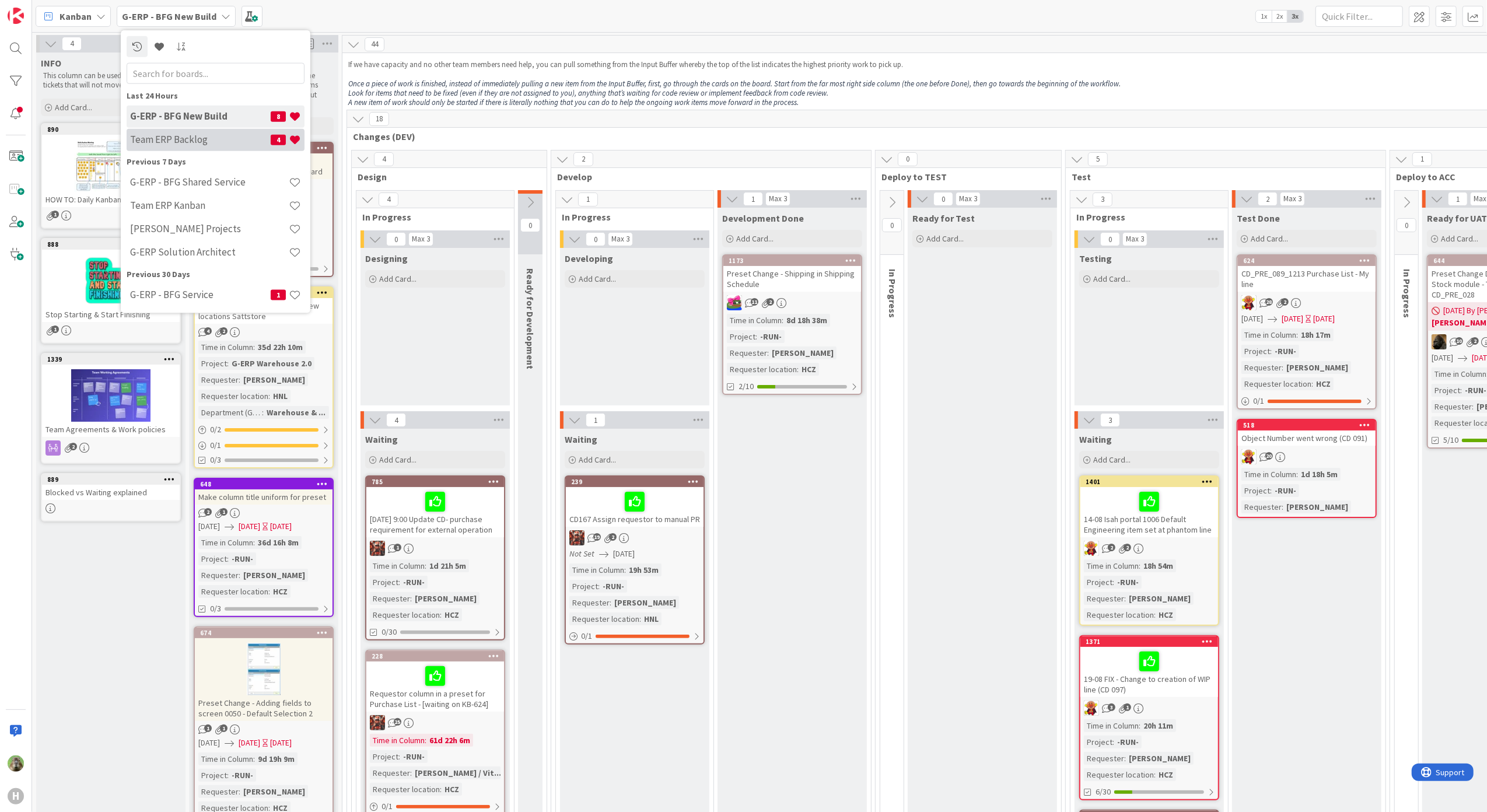
click at [152, 138] on h4 "Team ERP Backlog" at bounding box center [200, 139] width 140 height 12
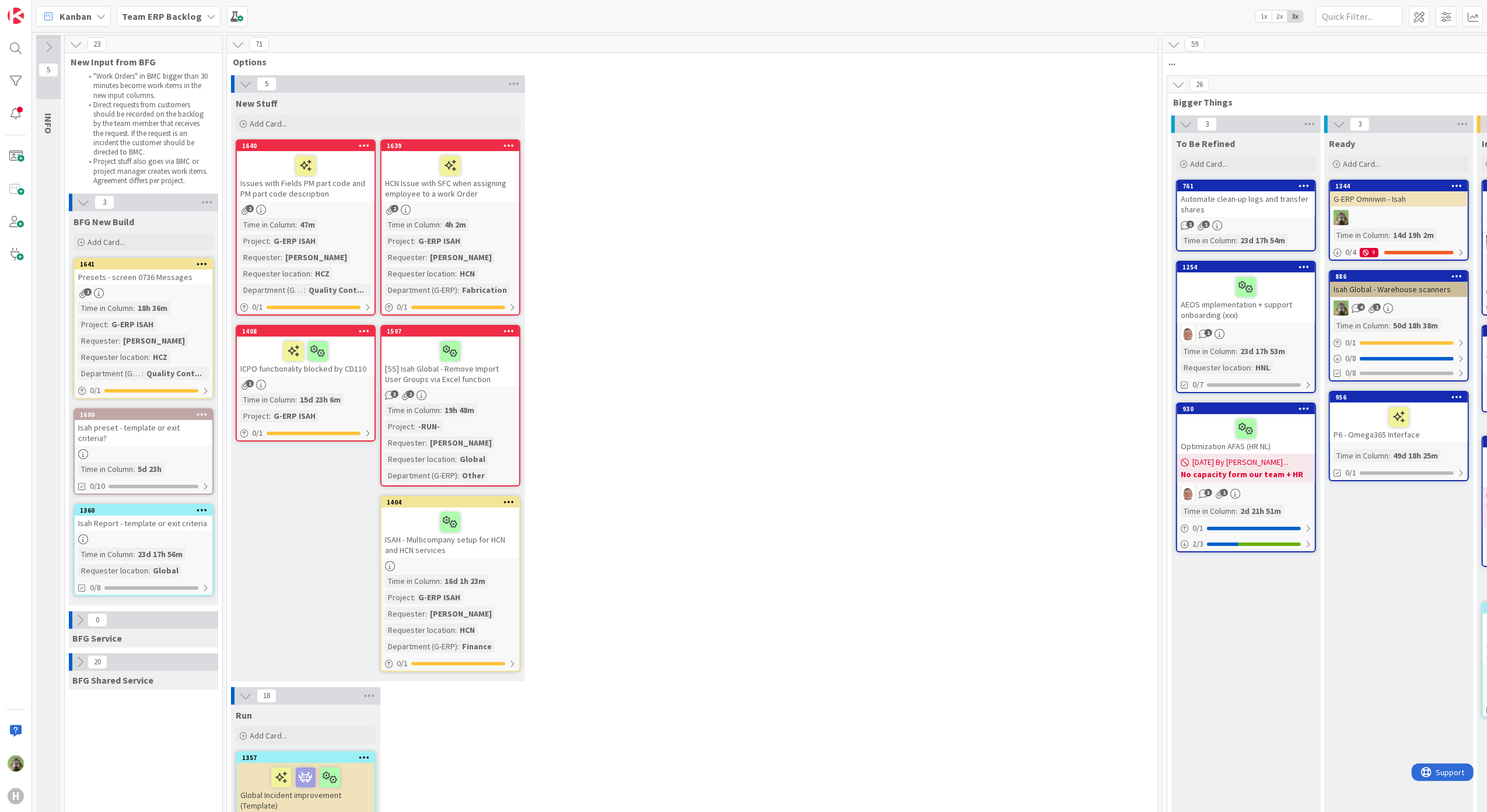
click at [191, 271] on div "Presets - screen 0736 Messages" at bounding box center [144, 277] width 137 height 15
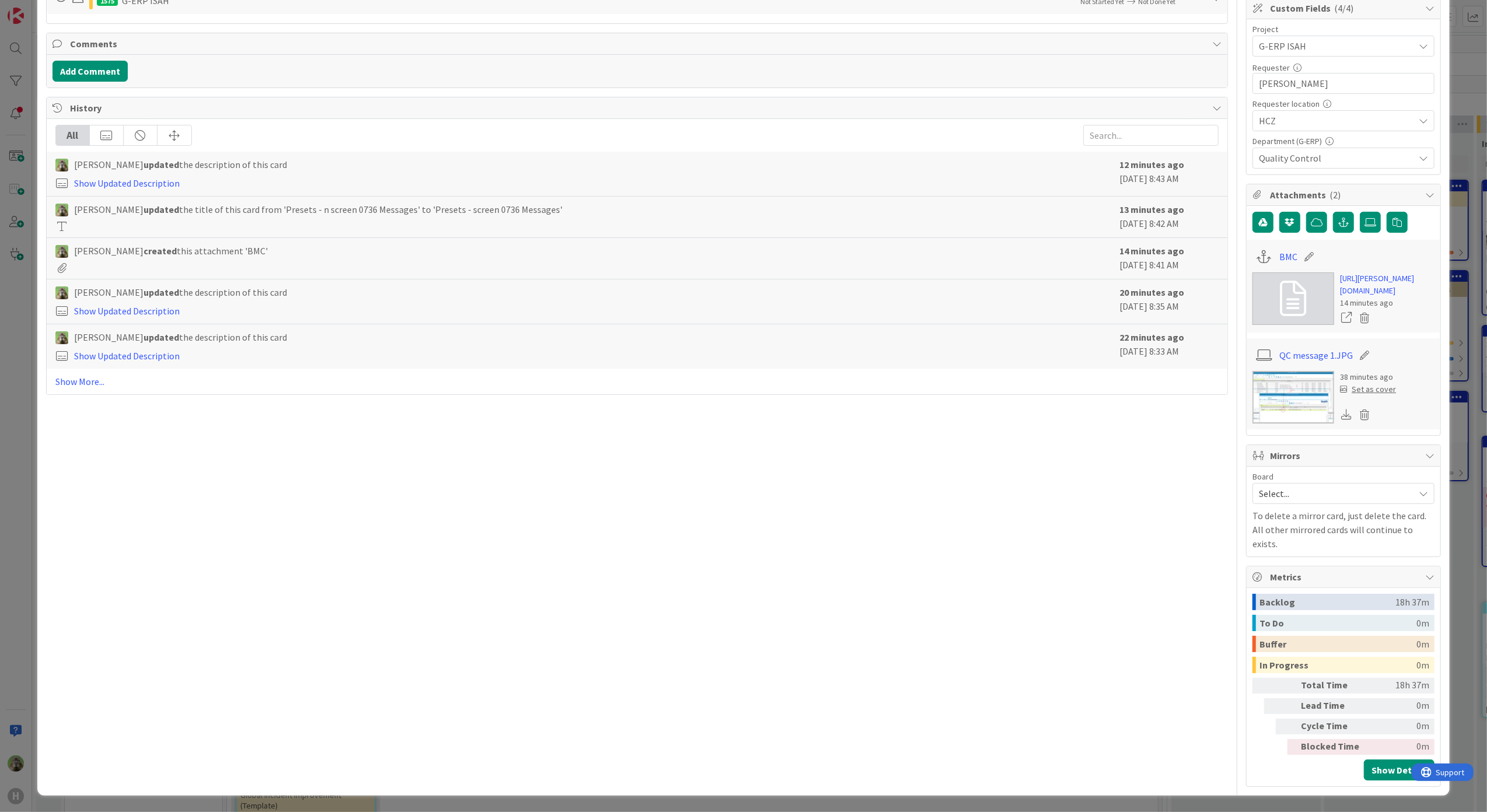
scroll to position [47, 0]
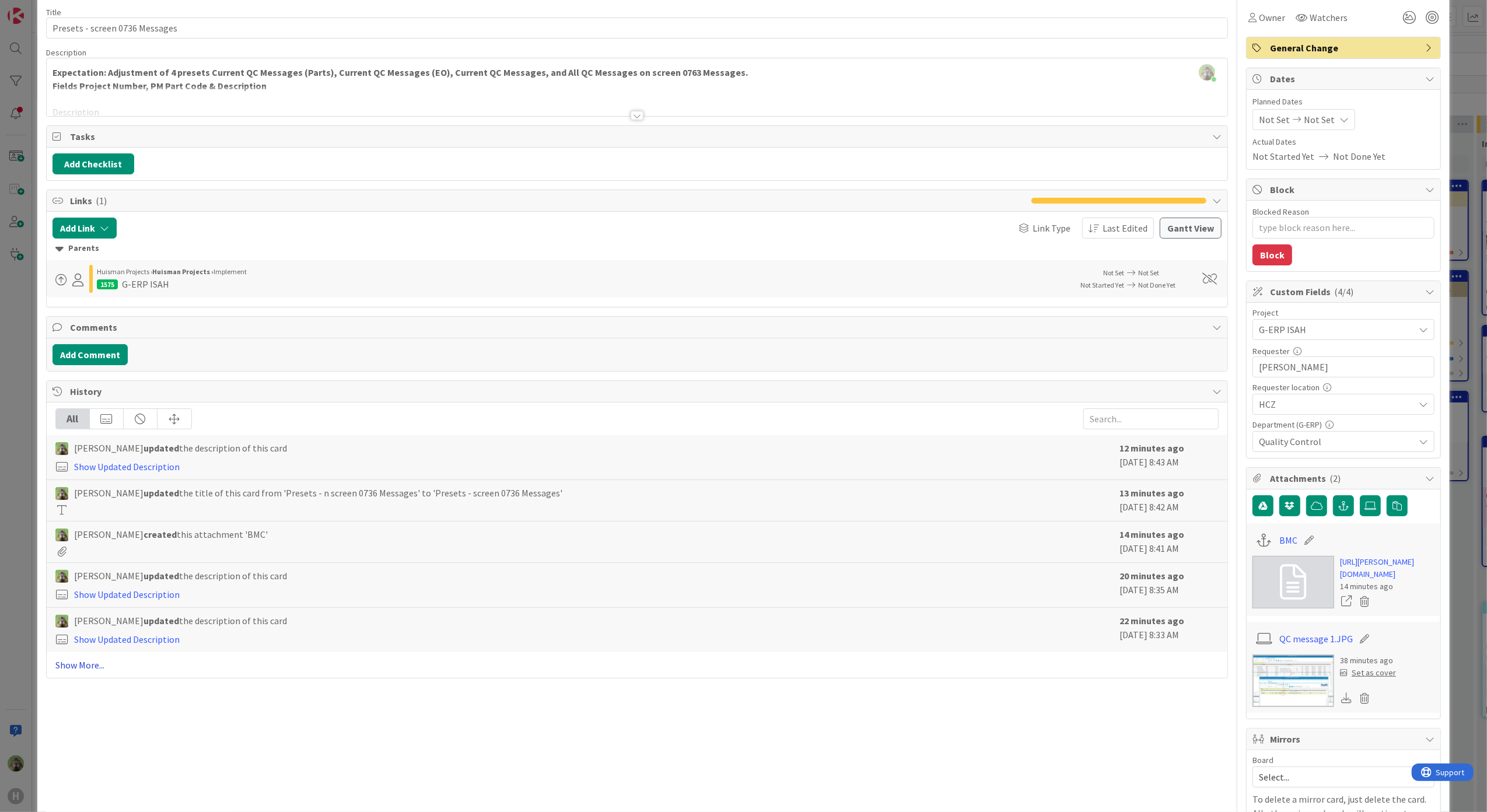
click at [67, 670] on link "Show More..." at bounding box center [637, 665] width 1164 height 14
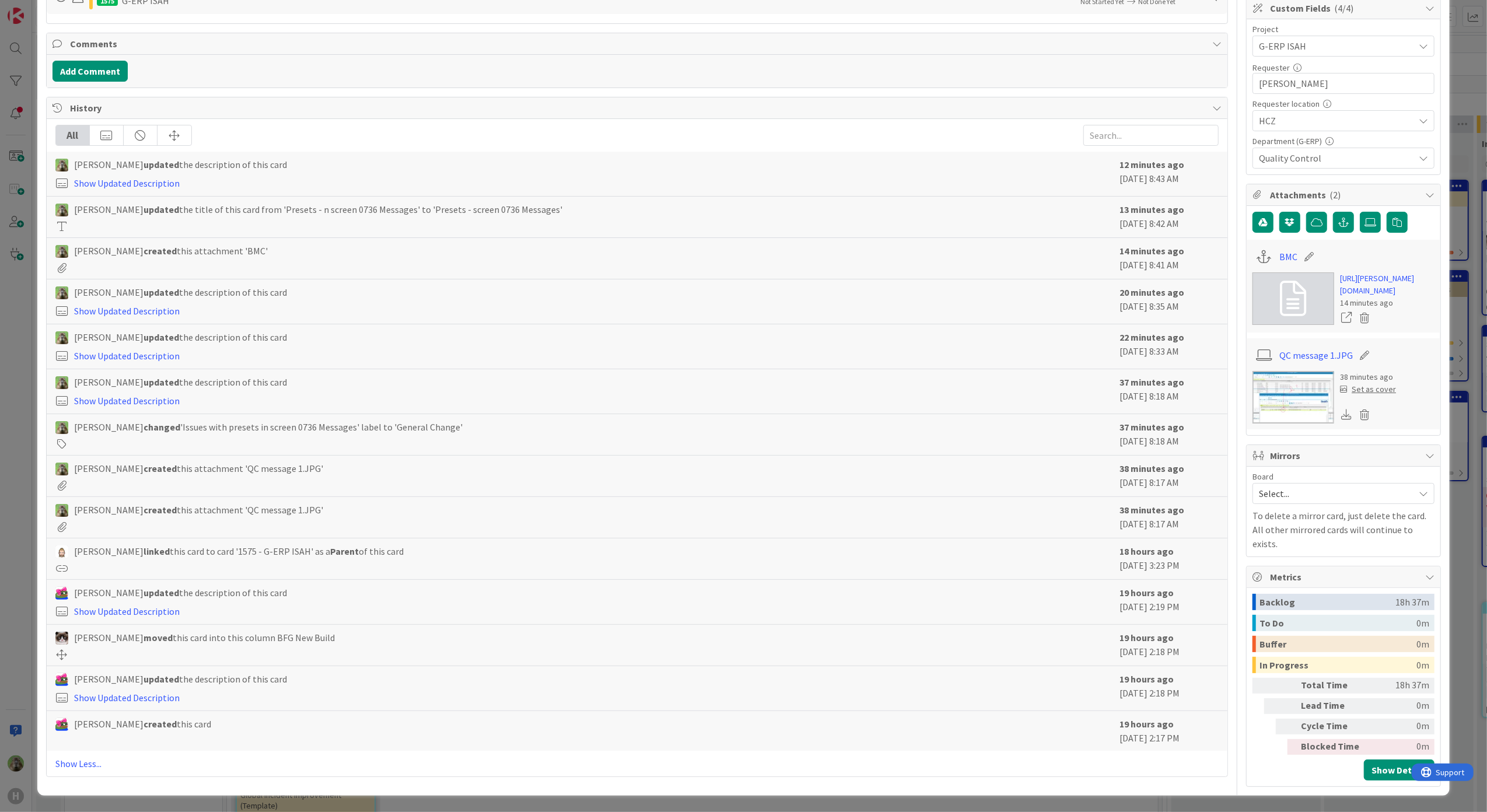
scroll to position [0, 0]
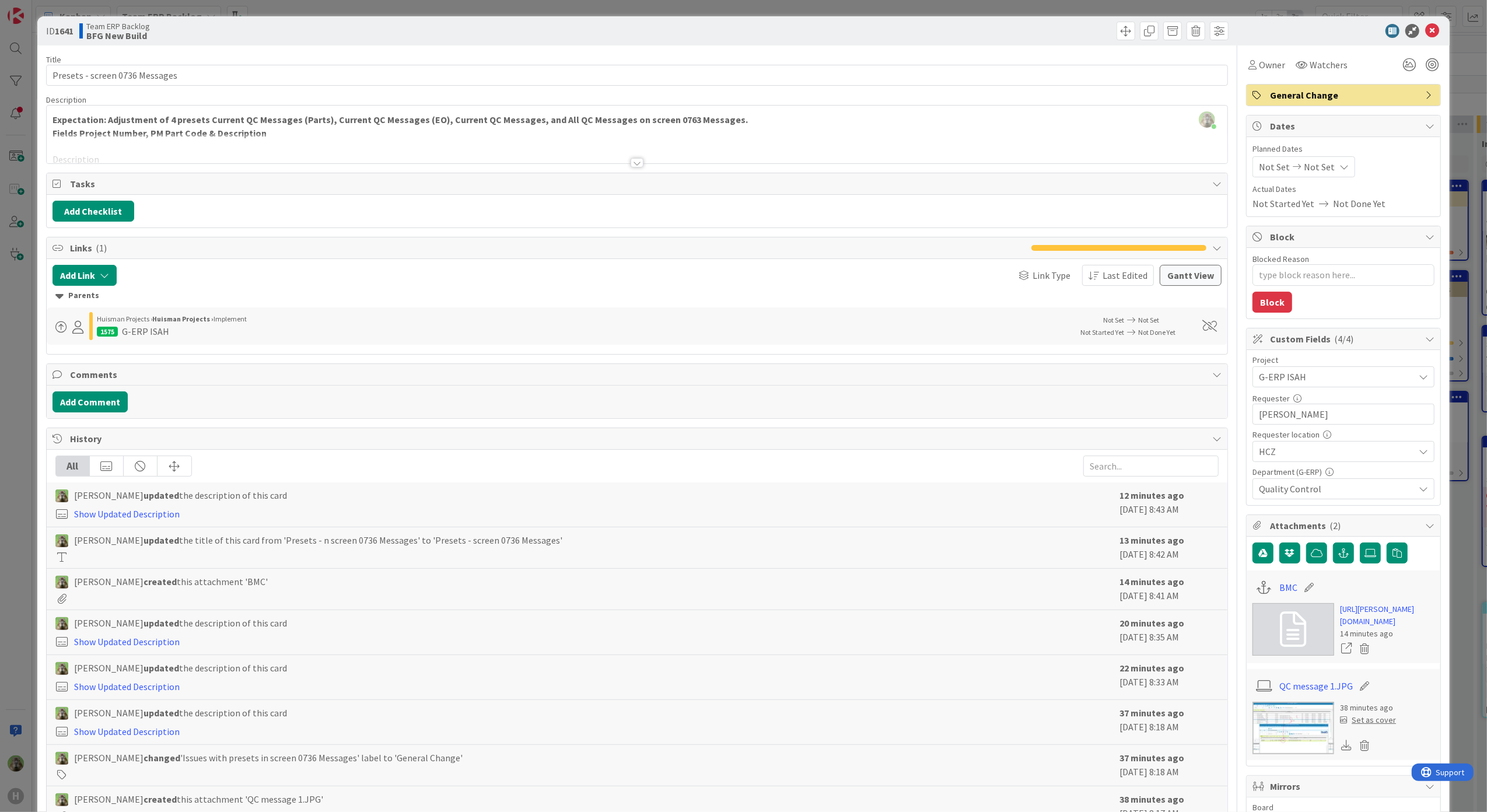
click at [6, 562] on div "ID 1641 Team ERP Backlog BFG New Build Title 30 / 128 Presets - screen 0736 Mes…" at bounding box center [744, 406] width 1487 height 812
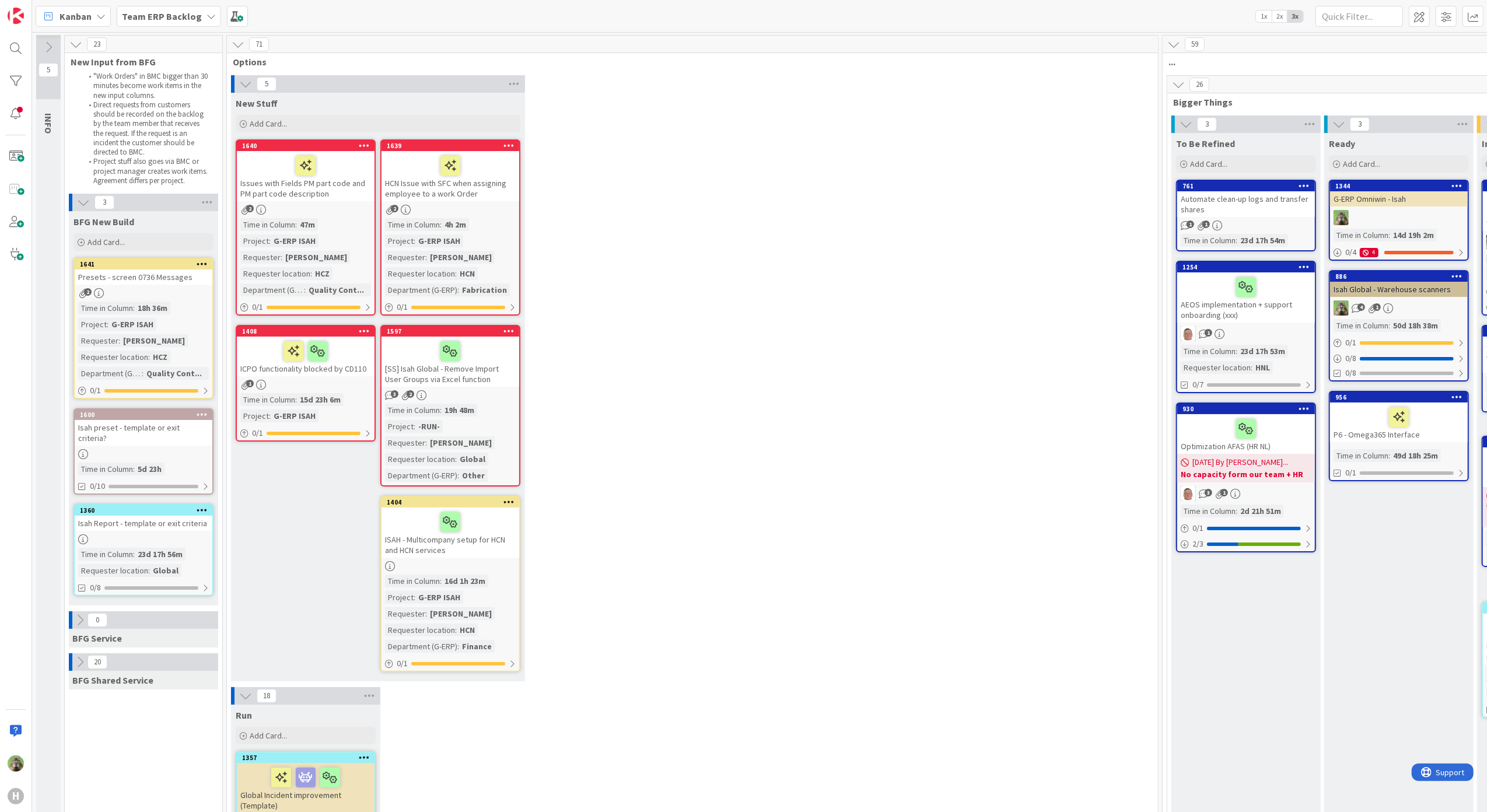
click at [147, 287] on link "1641 Presets - screen 0736 Messages 2 Time in [GEOGRAPHIC_DATA] : 18h 36m Proje…" at bounding box center [144, 328] width 140 height 141
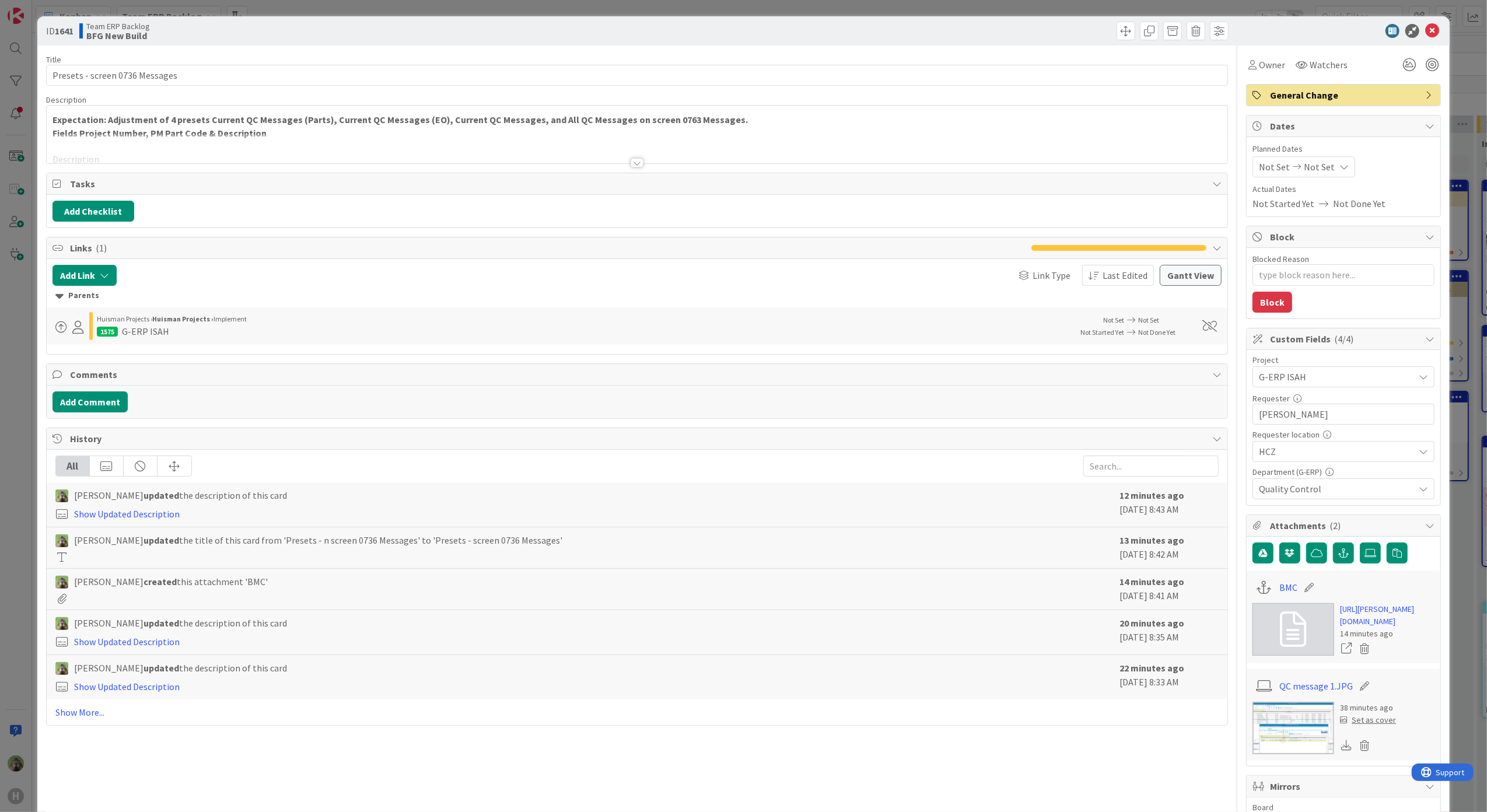
click at [436, 178] on span "Tasks" at bounding box center [638, 183] width 1137 height 14
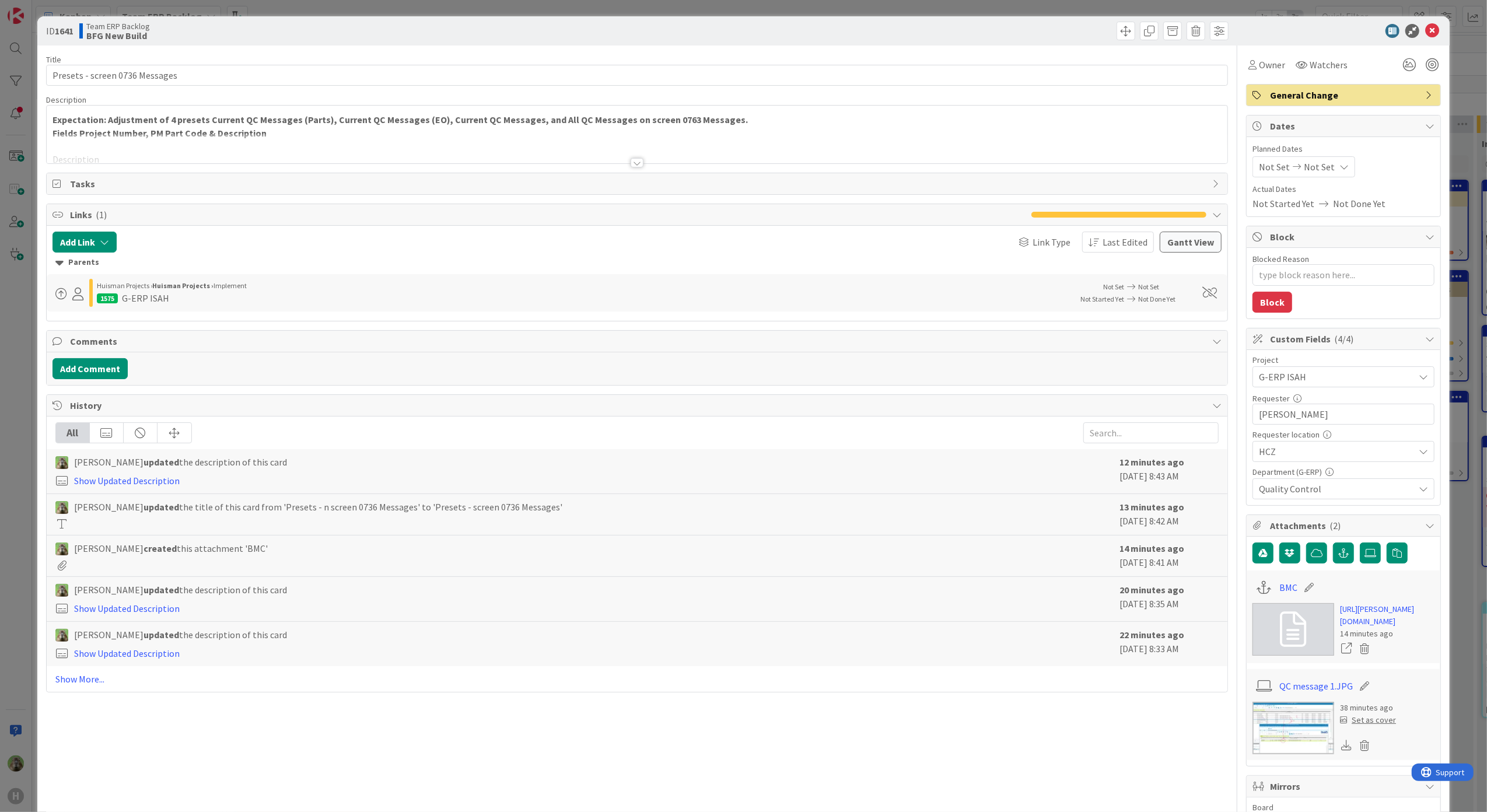
click at [448, 154] on div at bounding box center [637, 149] width 1181 height 30
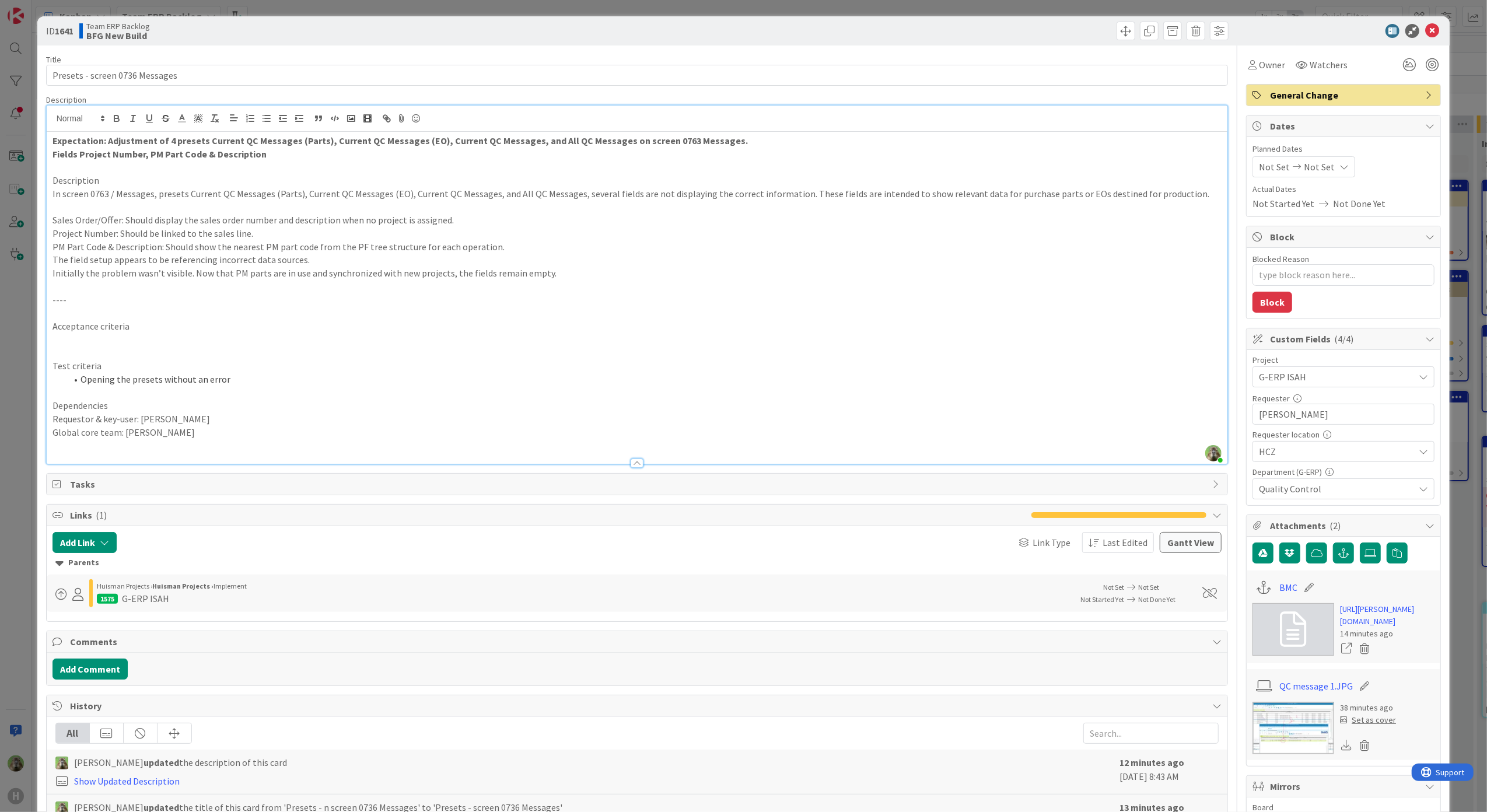
click at [140, 280] on p at bounding box center [637, 286] width 1169 height 13
drag, startPoint x: 333, startPoint y: 260, endPoint x: 42, endPoint y: 255, distance: 291.0
click at [42, 255] on div "ID 1641 Team ERP Backlog BFG New Build Title 30 / 128 Presets - screen 0736 Mes…" at bounding box center [744, 571] width 1413 height 1110
click at [91, 203] on p at bounding box center [637, 207] width 1169 height 13
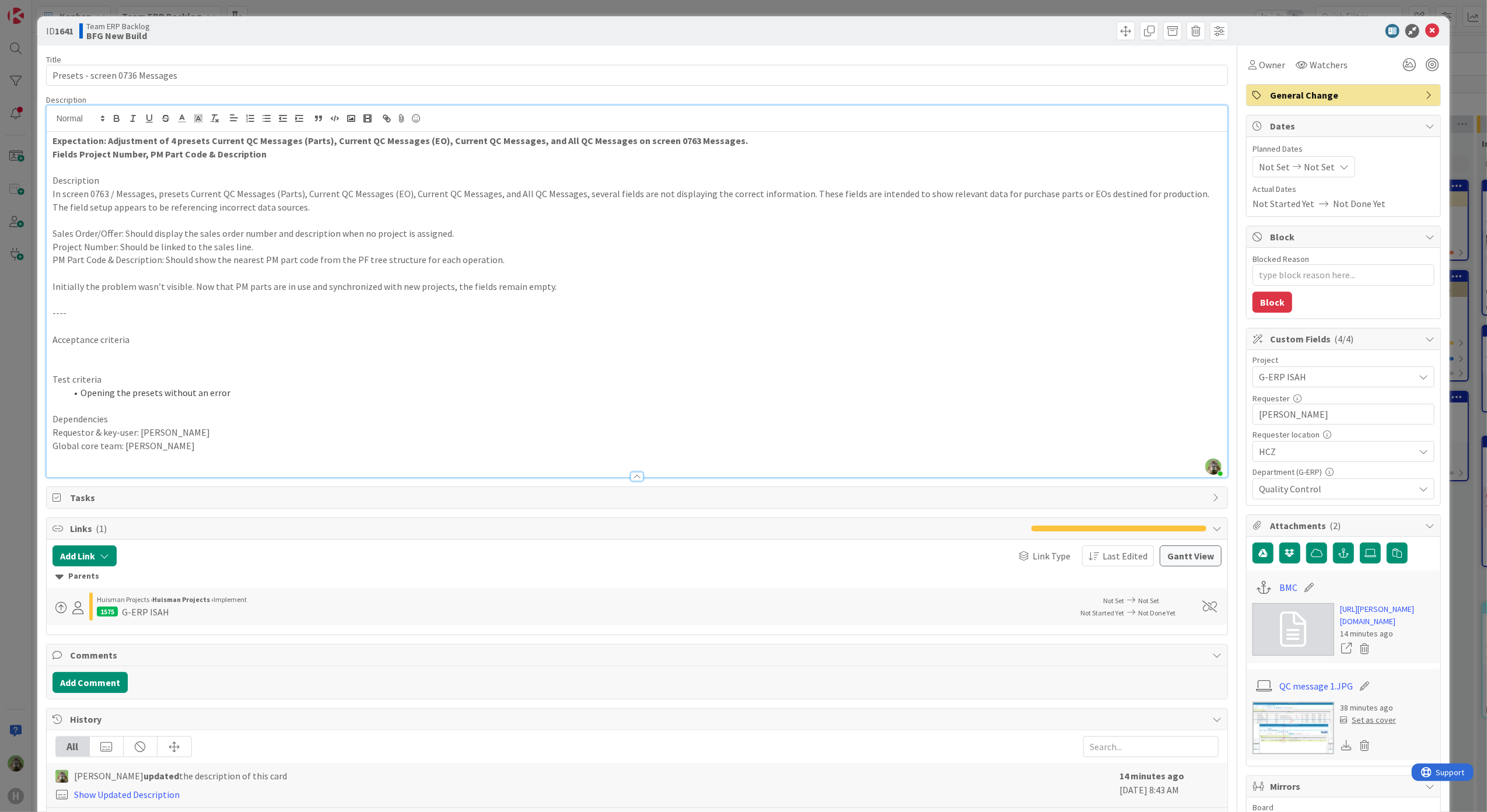
drag, startPoint x: 16, startPoint y: 521, endPoint x: 4, endPoint y: 530, distance: 15.0
click at [16, 521] on div "ID 1641 Team ERP Backlog BFG New Build Title 30 / 128 Presets - screen 0736 Mes…" at bounding box center [744, 406] width 1487 height 812
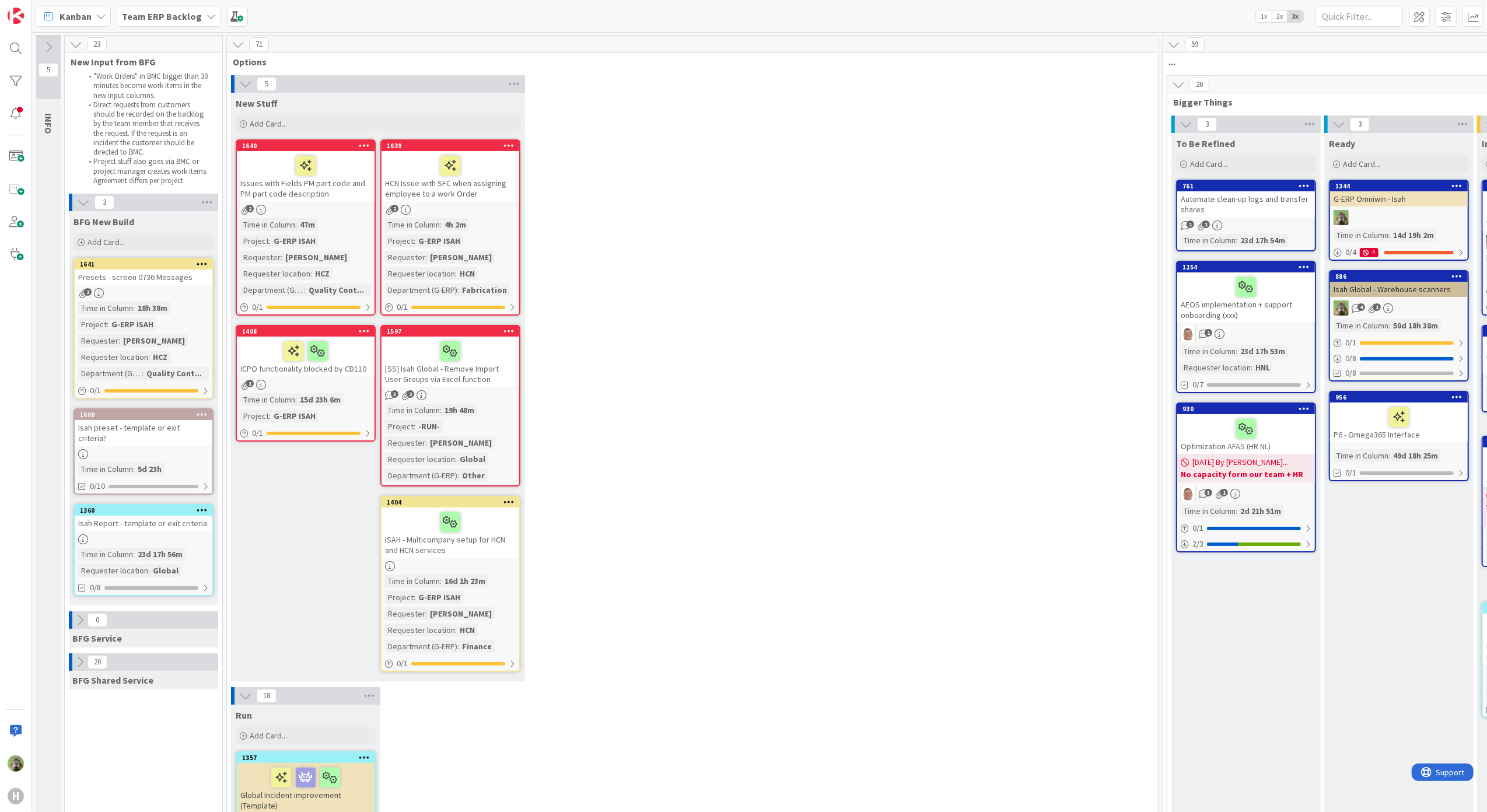
click at [179, 20] on b "Team ERP Backlog" at bounding box center [162, 16] width 80 height 12
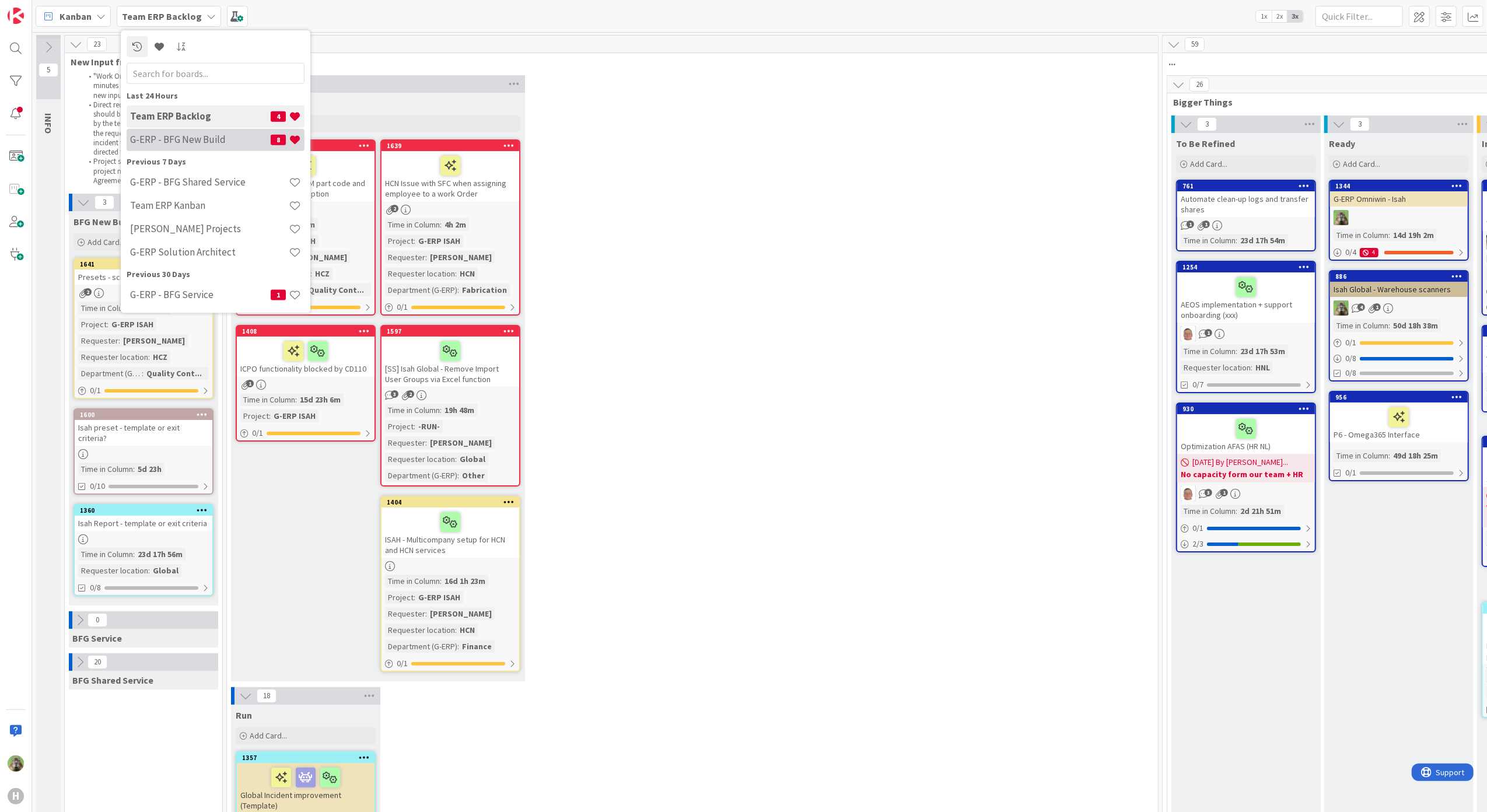
click at [172, 137] on h4 "G-ERP - BFG New Build" at bounding box center [200, 139] width 140 height 12
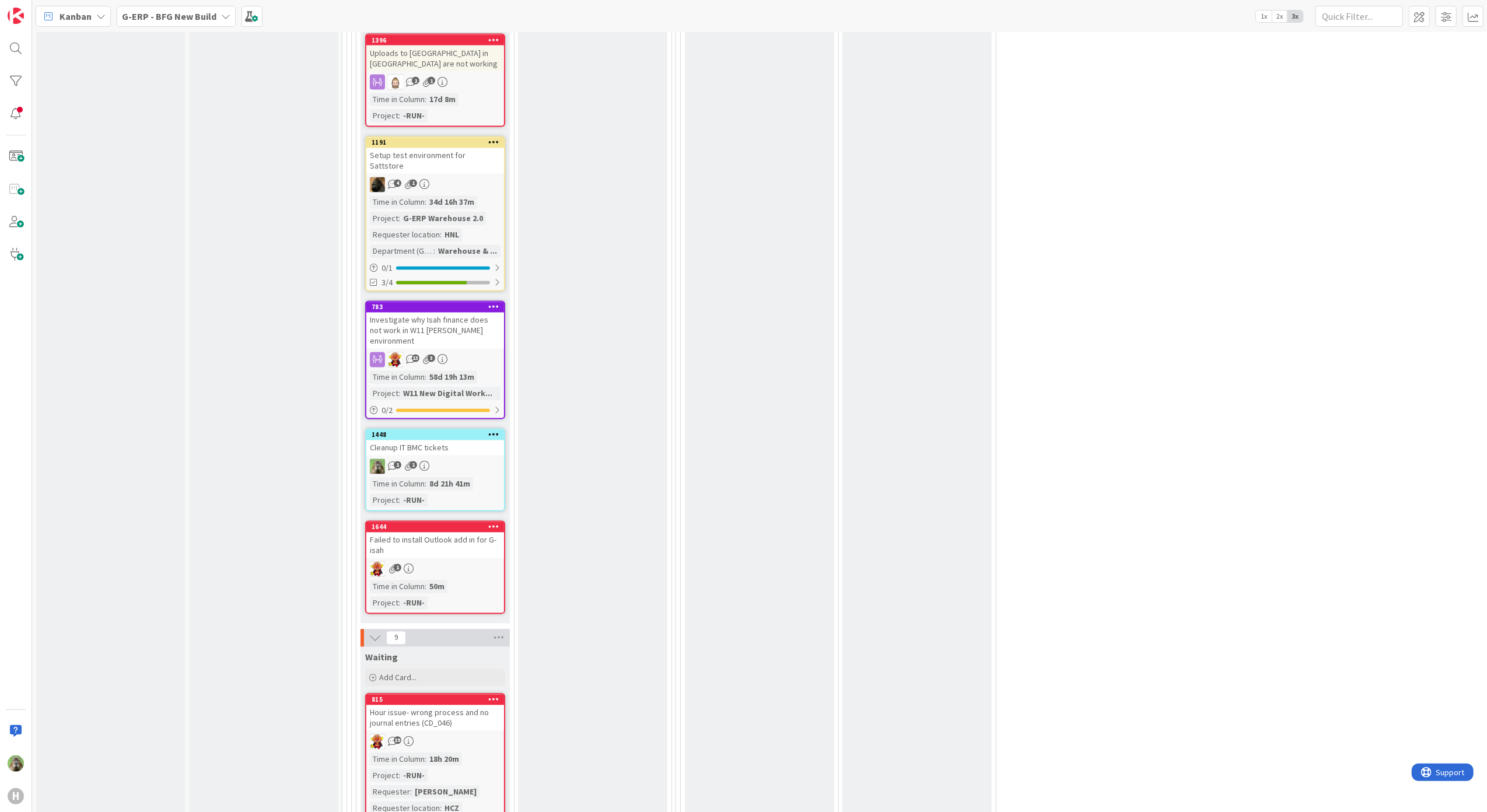
scroll to position [2177, 0]
click at [471, 532] on div "Failed to install Outlook add in for G-isah" at bounding box center [435, 544] width 137 height 26
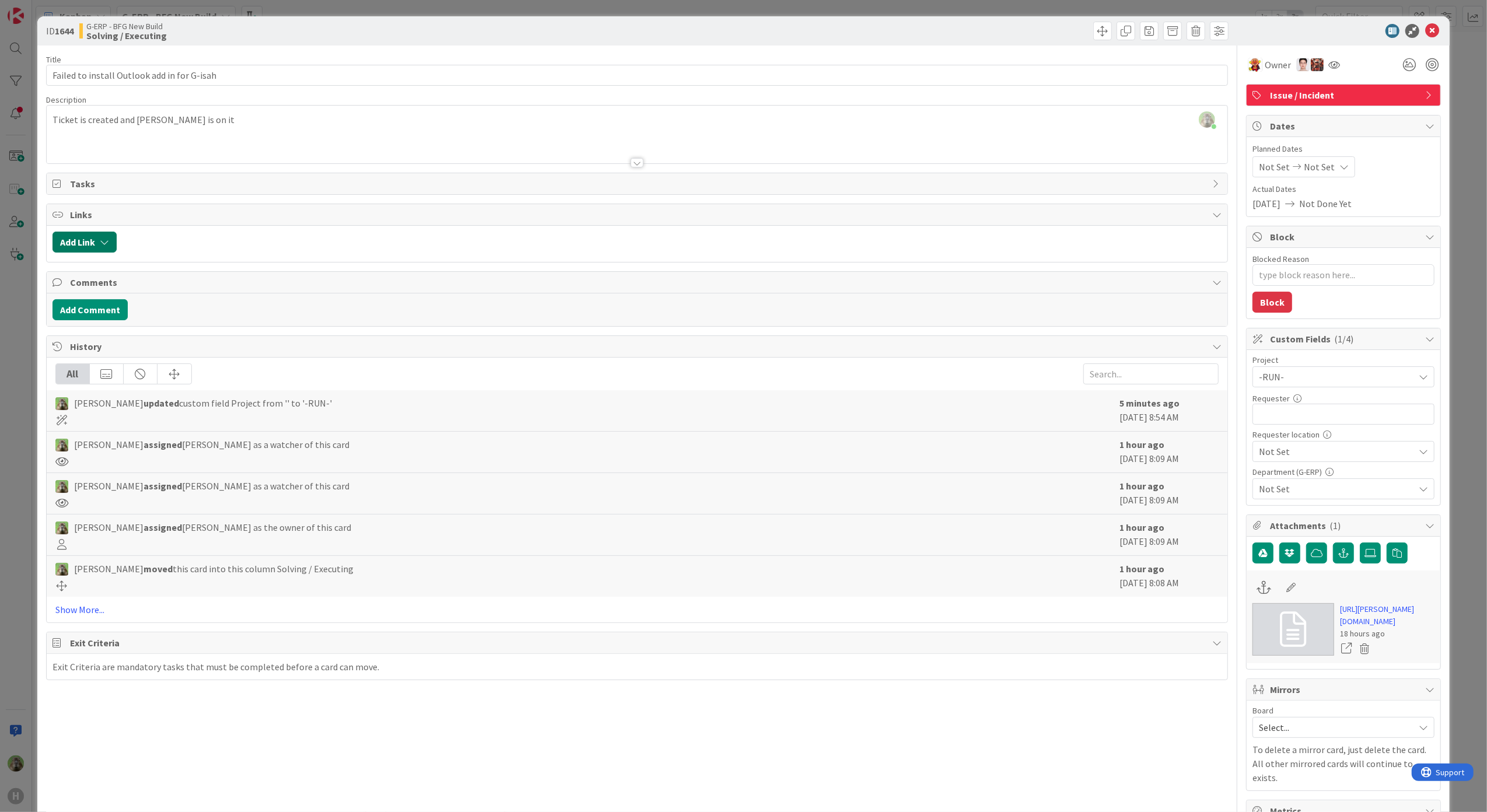
click at [96, 240] on button "Add Link" at bounding box center [84, 242] width 64 height 21
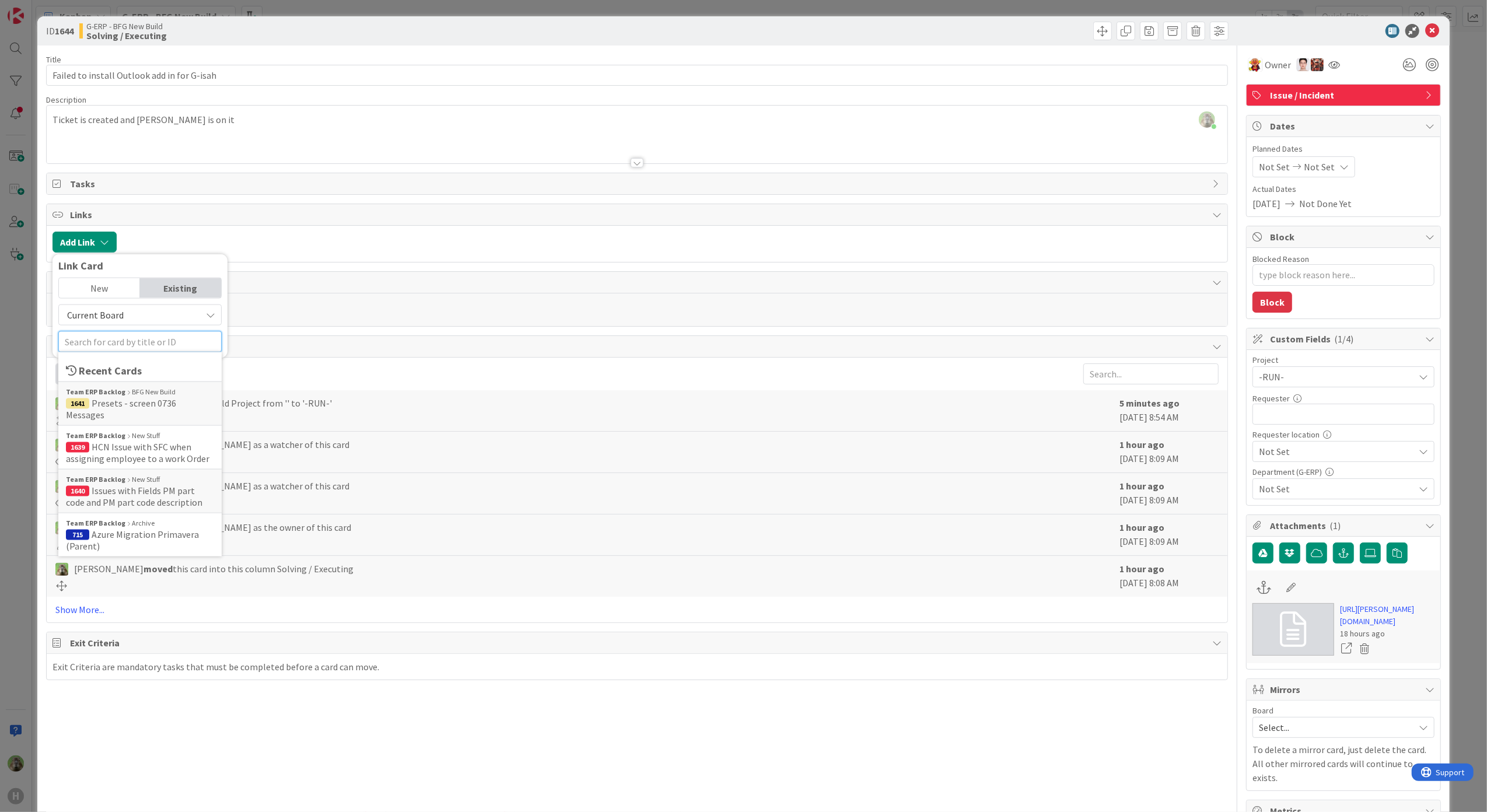
click at [122, 335] on input "text" at bounding box center [140, 342] width 164 height 21
click at [386, 302] on div "Add Comment" at bounding box center [637, 310] width 1169 height 21
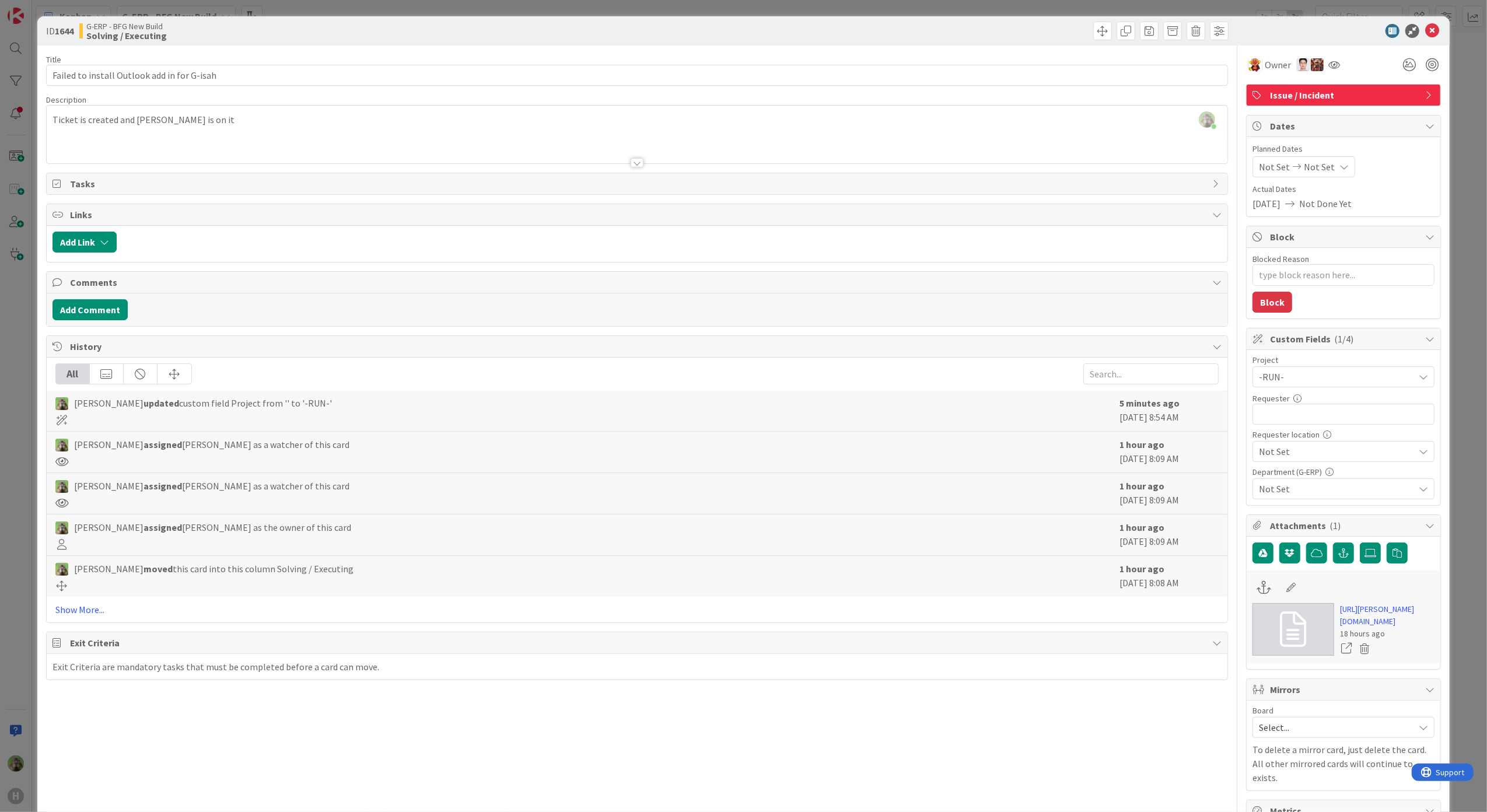
click at [336, 194] on div "Tasks" at bounding box center [637, 183] width 1181 height 21
type textarea "x"
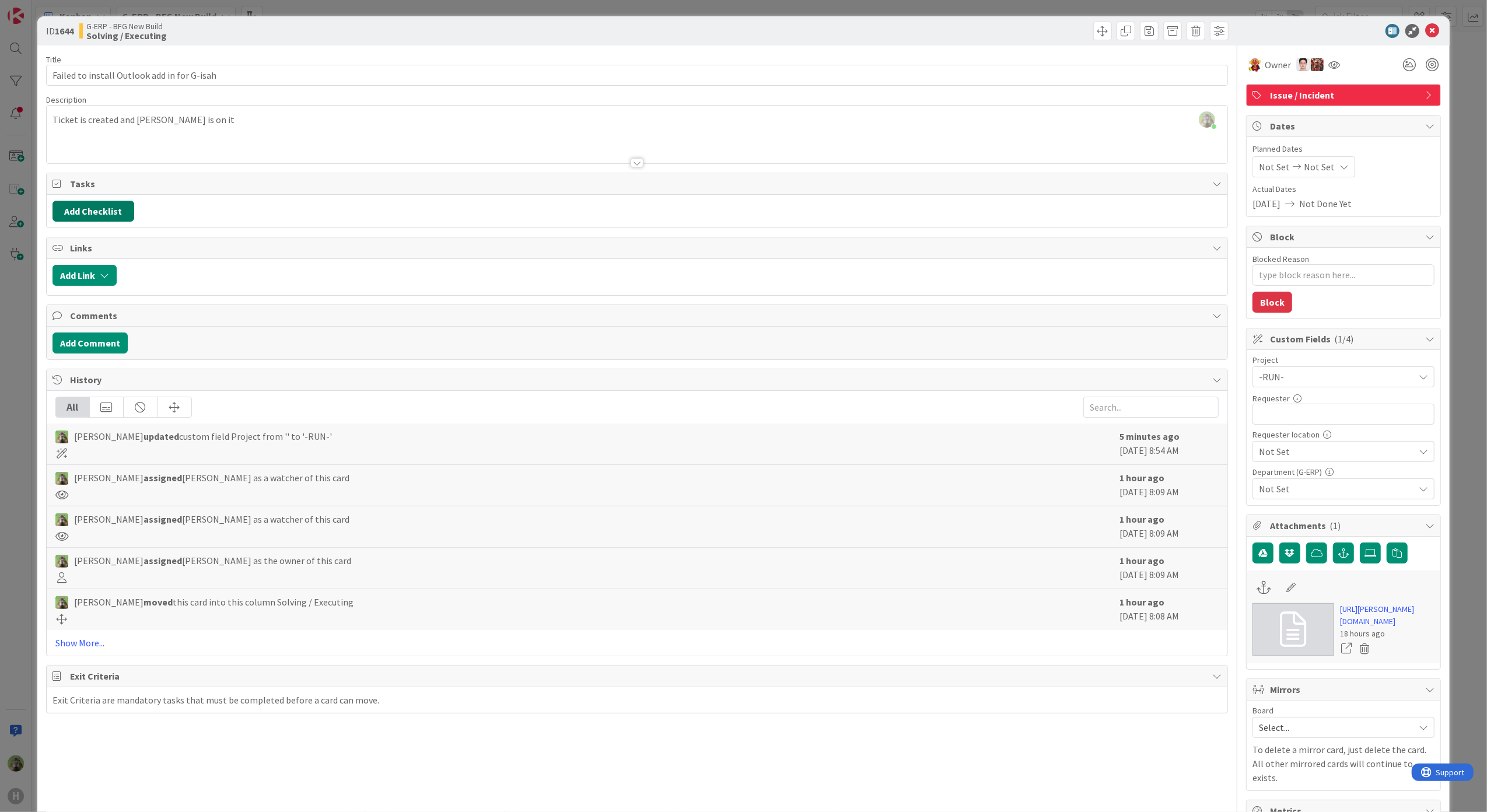
click at [110, 215] on button "Add Checklist" at bounding box center [93, 211] width 82 height 21
type input "Checklist"
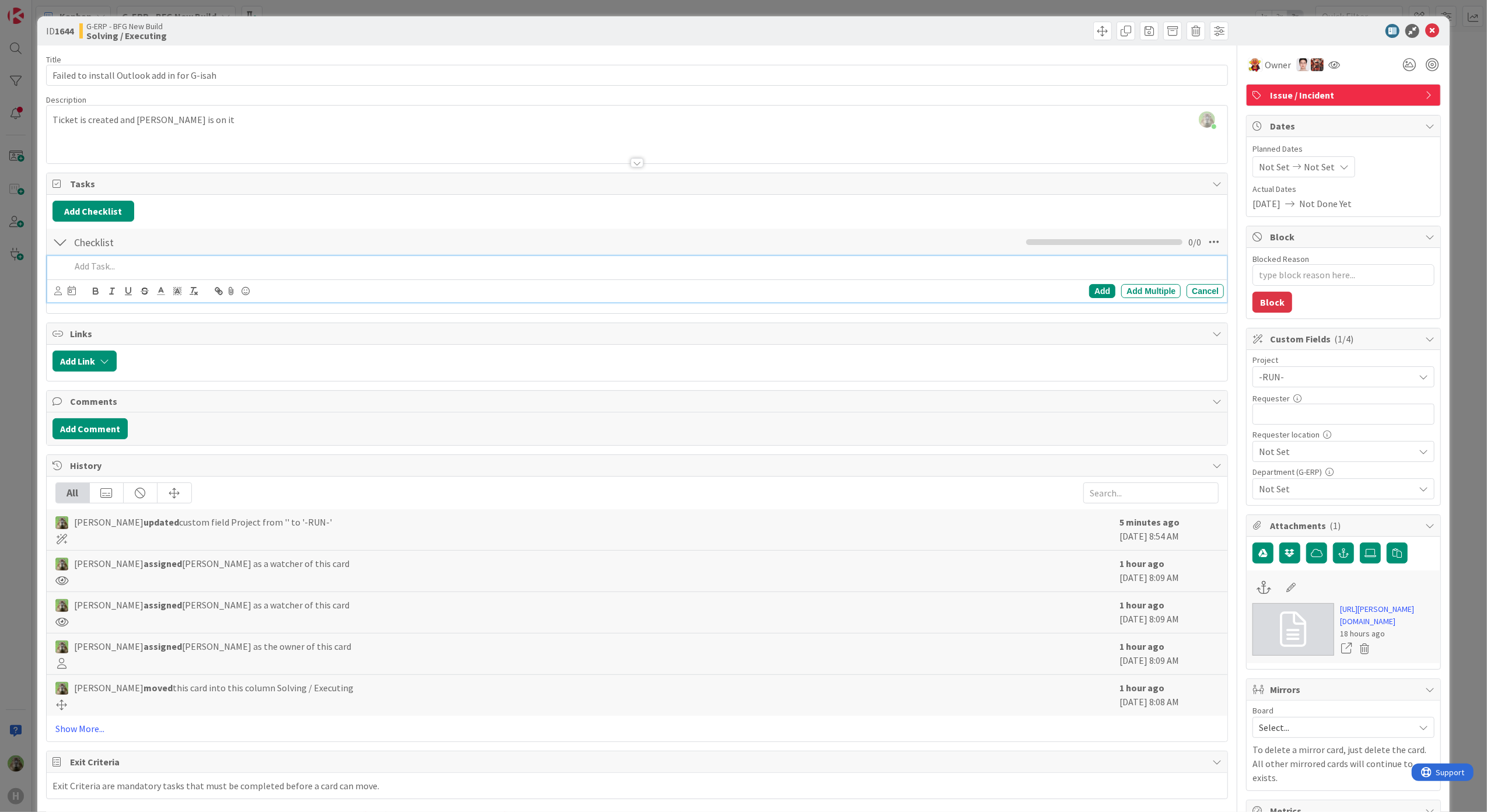
type textarea "x"
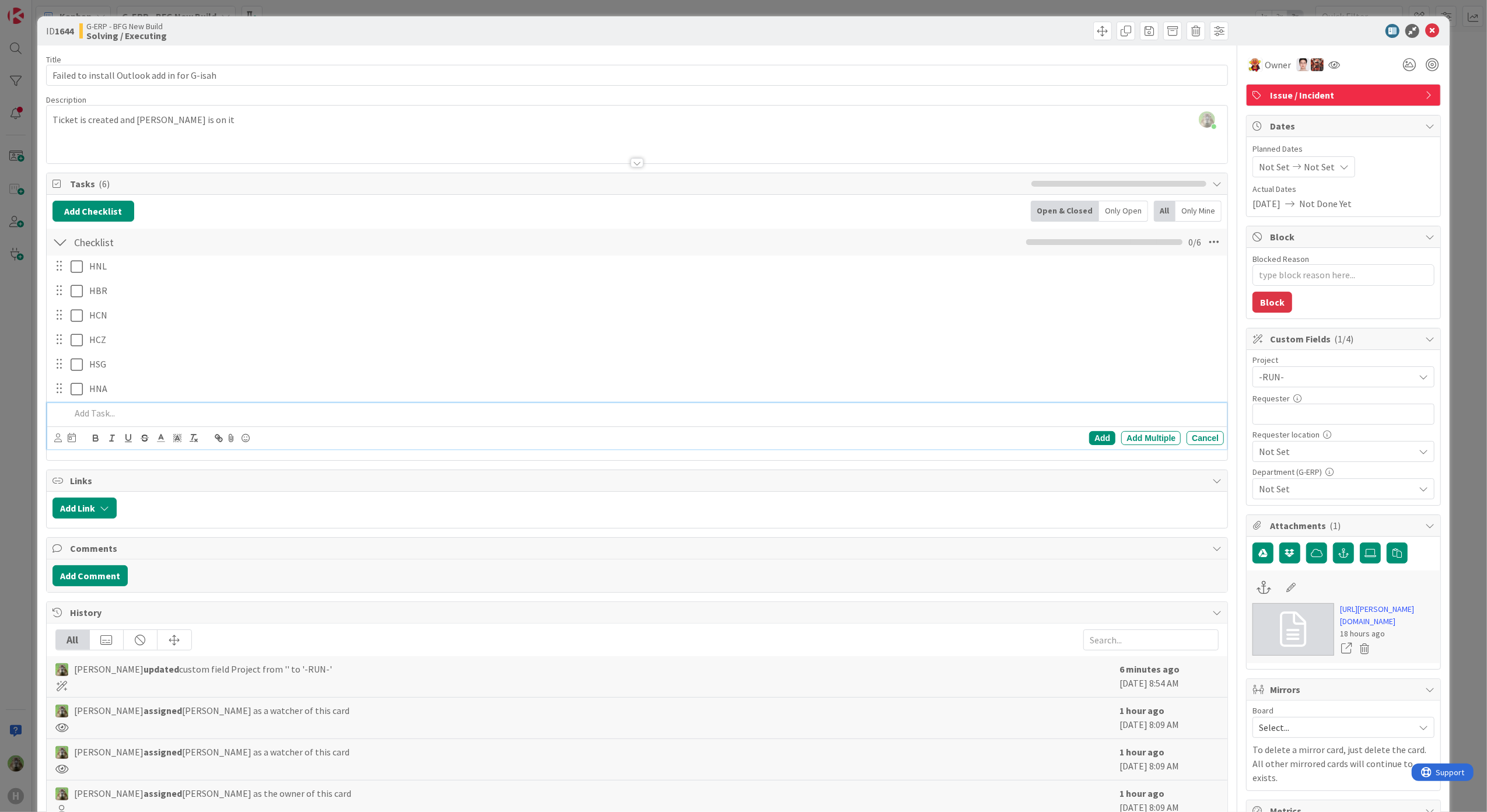
click at [26, 485] on div "ID 1644 G-ERP - BFG New Build Solving / Executing Title 43 / 128 Failed to inst…" at bounding box center [744, 406] width 1487 height 812
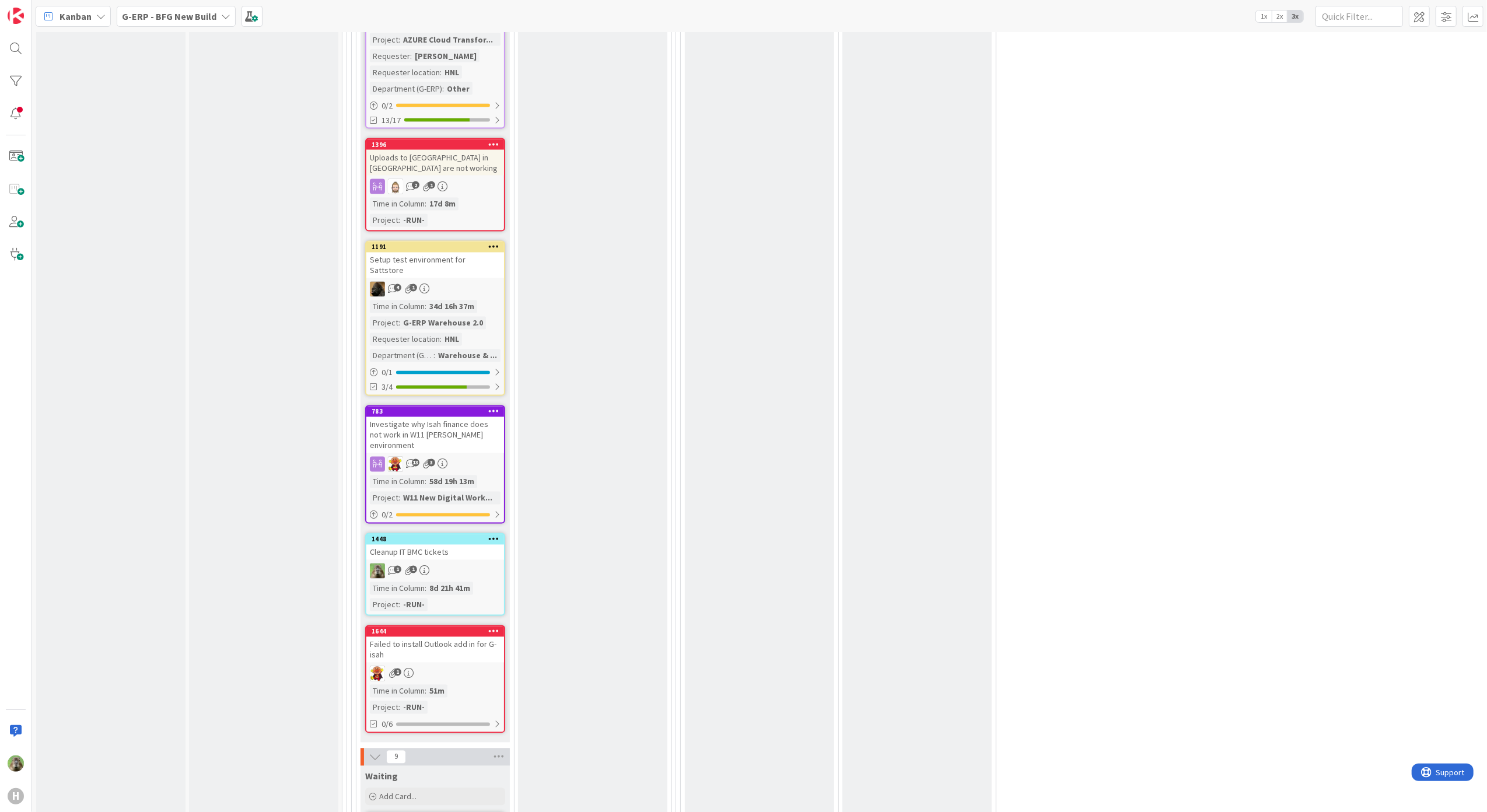
scroll to position [2099, 0]
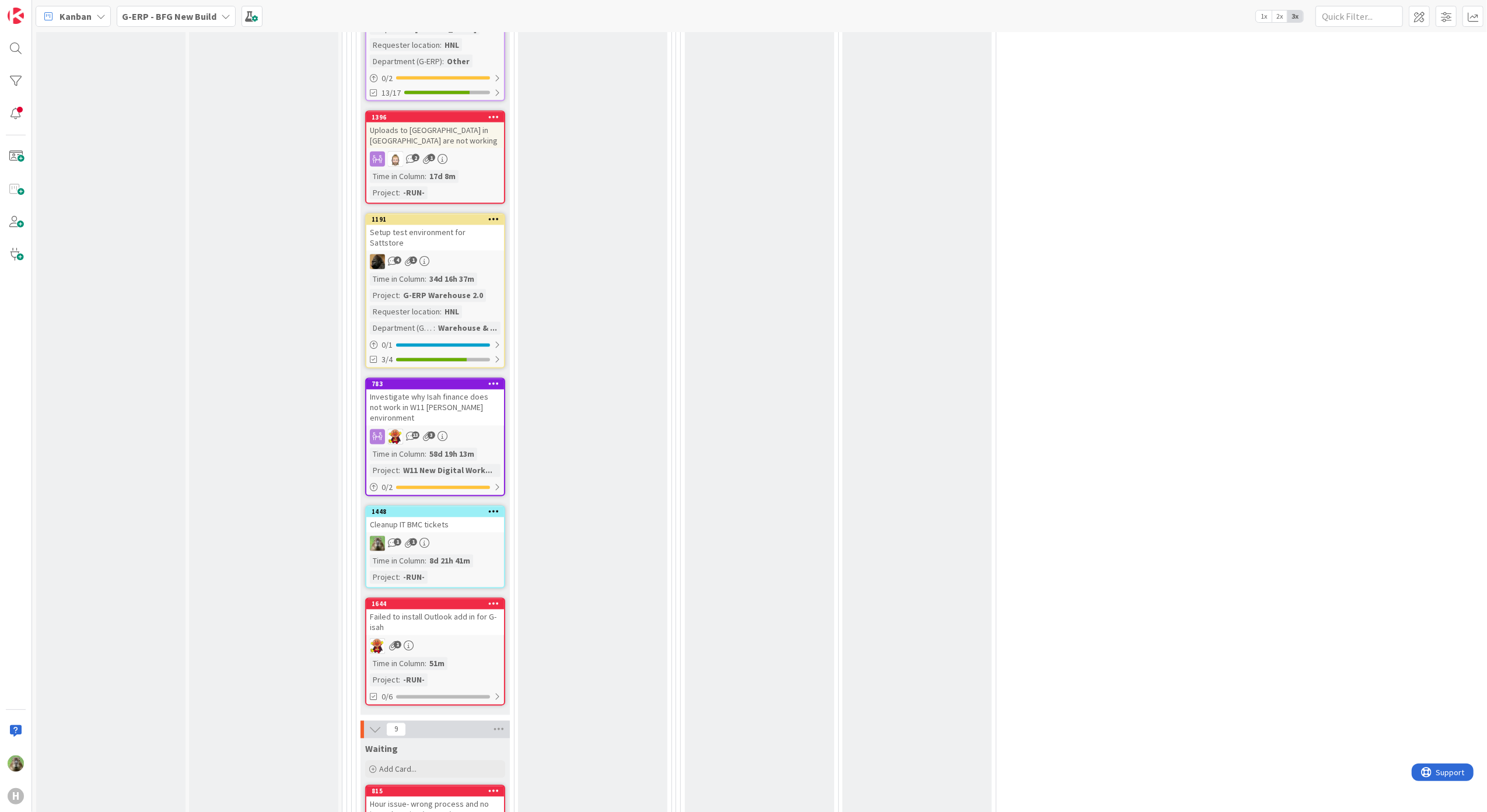
click at [463, 609] on div "Failed to install Outlook add in for G-isah" at bounding box center [435, 622] width 137 height 26
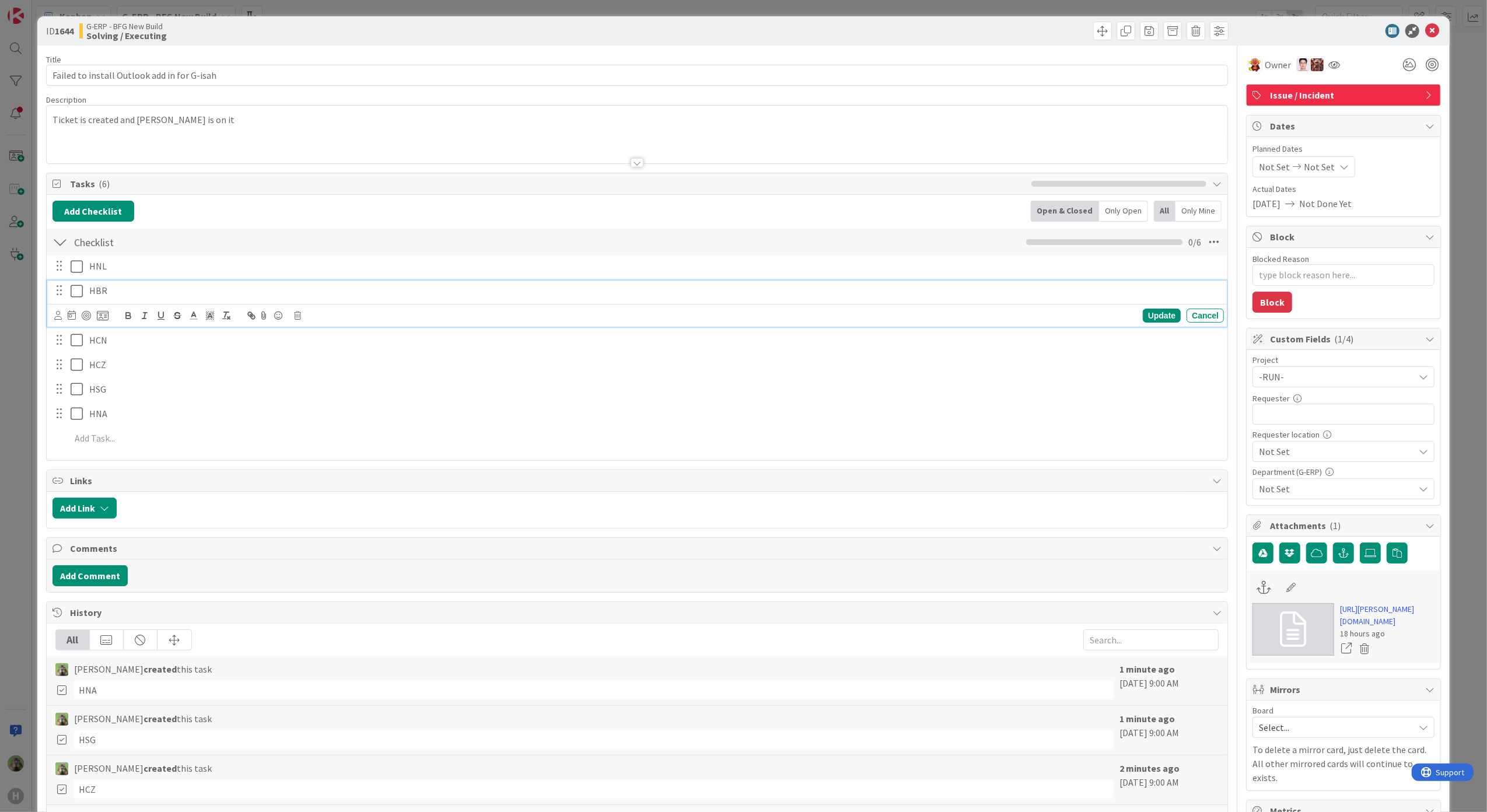
click at [288, 289] on p "HBR" at bounding box center [654, 290] width 1130 height 13
click at [1203, 243] on icon at bounding box center [1214, 242] width 21 height 21
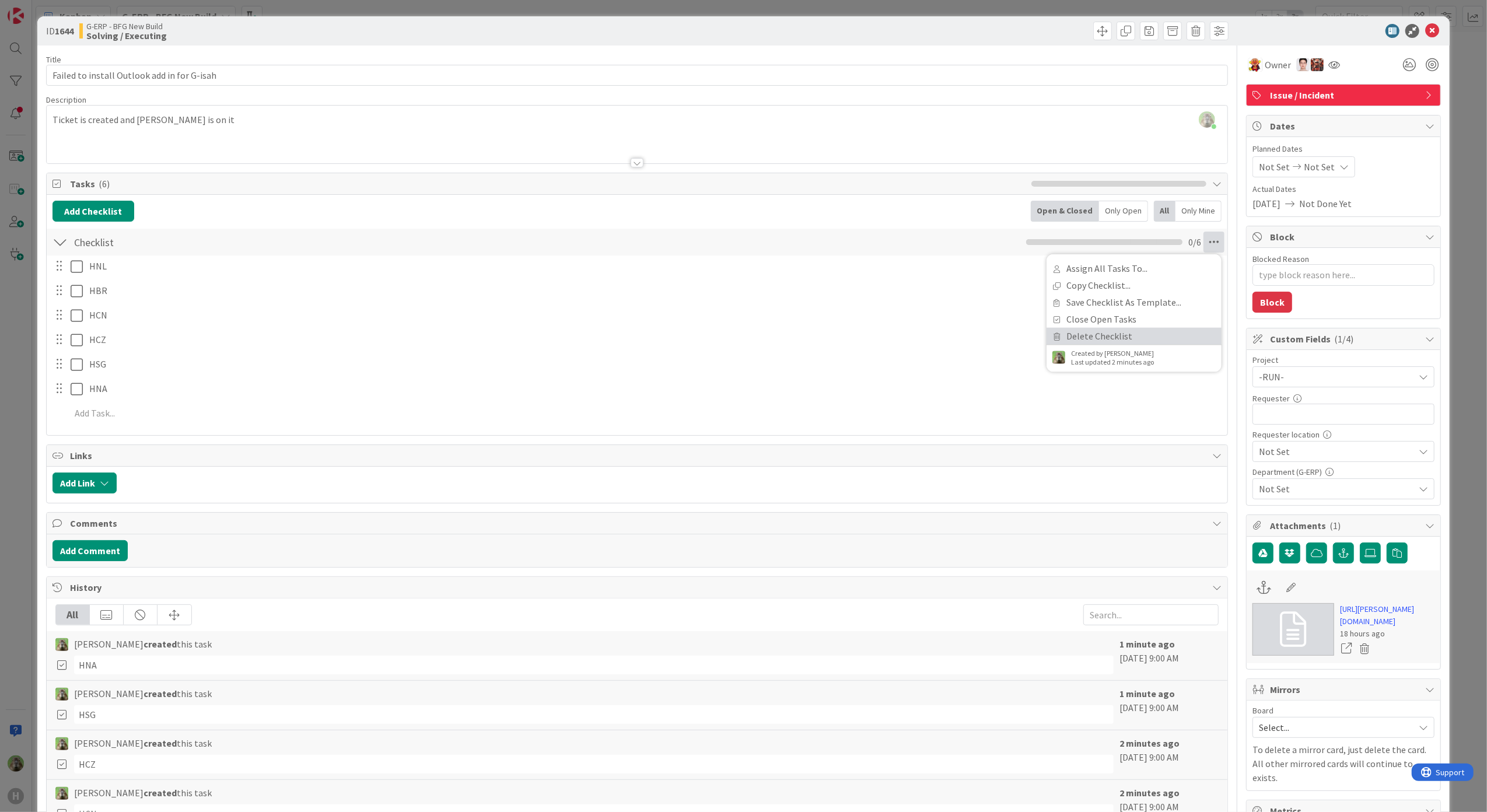
click at [1084, 330] on link "Delete Checklist" at bounding box center [1134, 336] width 175 height 17
click at [1071, 292] on button "Delete" at bounding box center [1080, 299] width 44 height 21
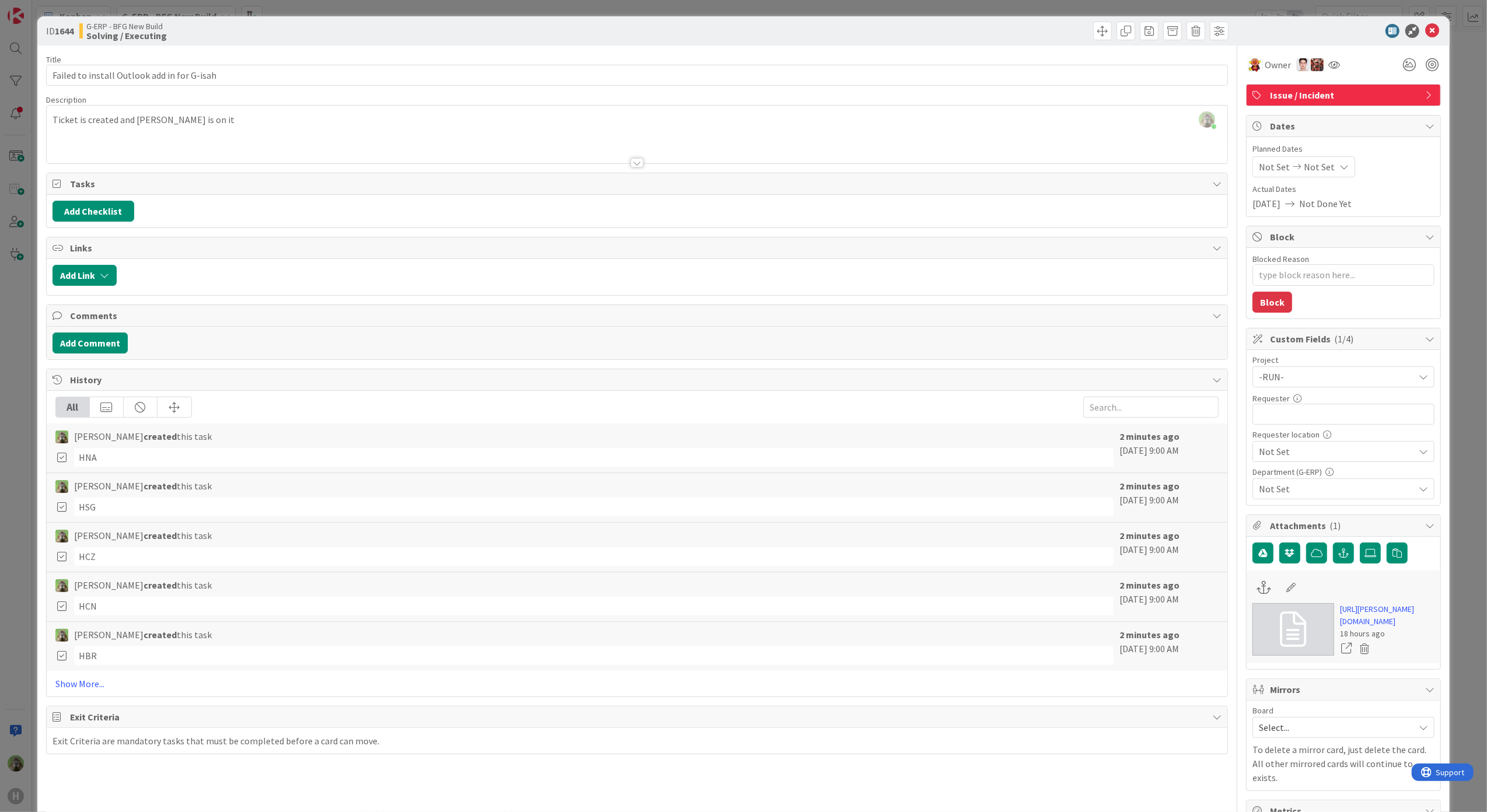
click at [3, 481] on div "ID 1644 G-ERP - BFG New Build Solving / Executing Title 43 / 128 Failed to inst…" at bounding box center [744, 406] width 1487 height 812
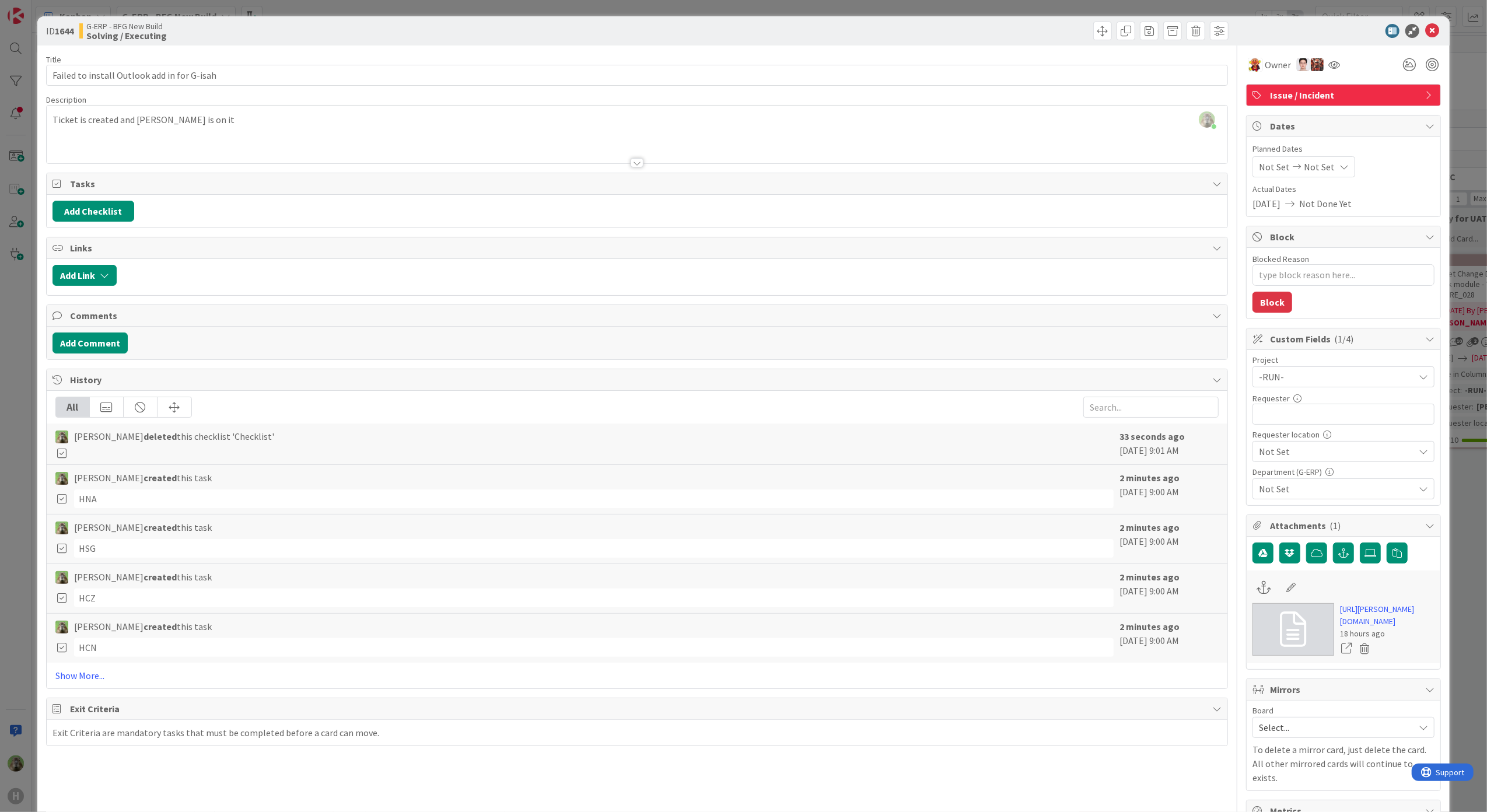
click at [9, 451] on div "ID 1644 G-ERP - BFG New Build Solving / Executing Title 43 / 128 Failed to inst…" at bounding box center [744, 406] width 1487 height 812
click at [10, 366] on div "ID 1644 G-ERP - BFG New Build Solving / Executing Title 43 / 128 Failed to inst…" at bounding box center [744, 406] width 1487 height 812
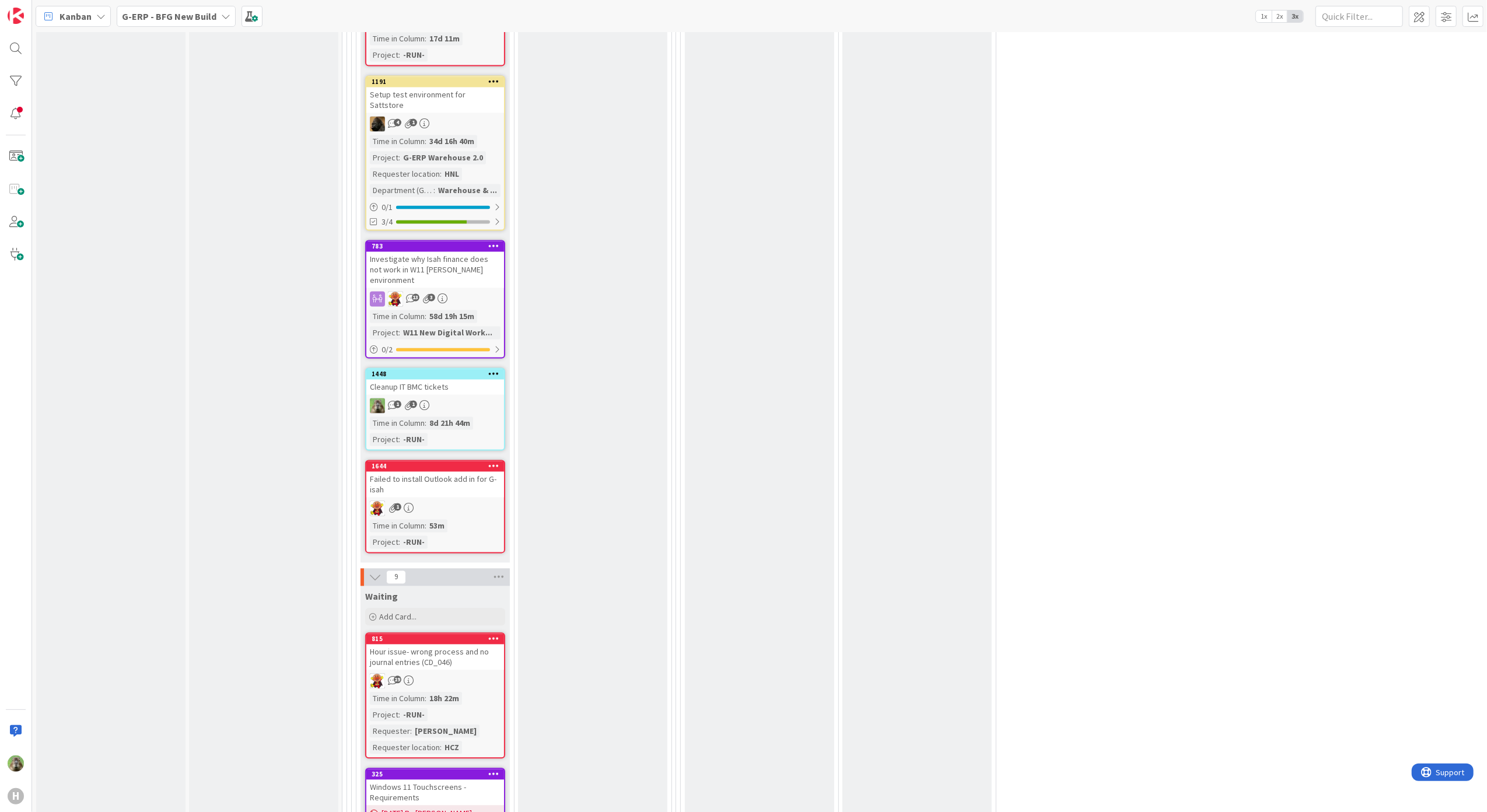
scroll to position [2488, 0]
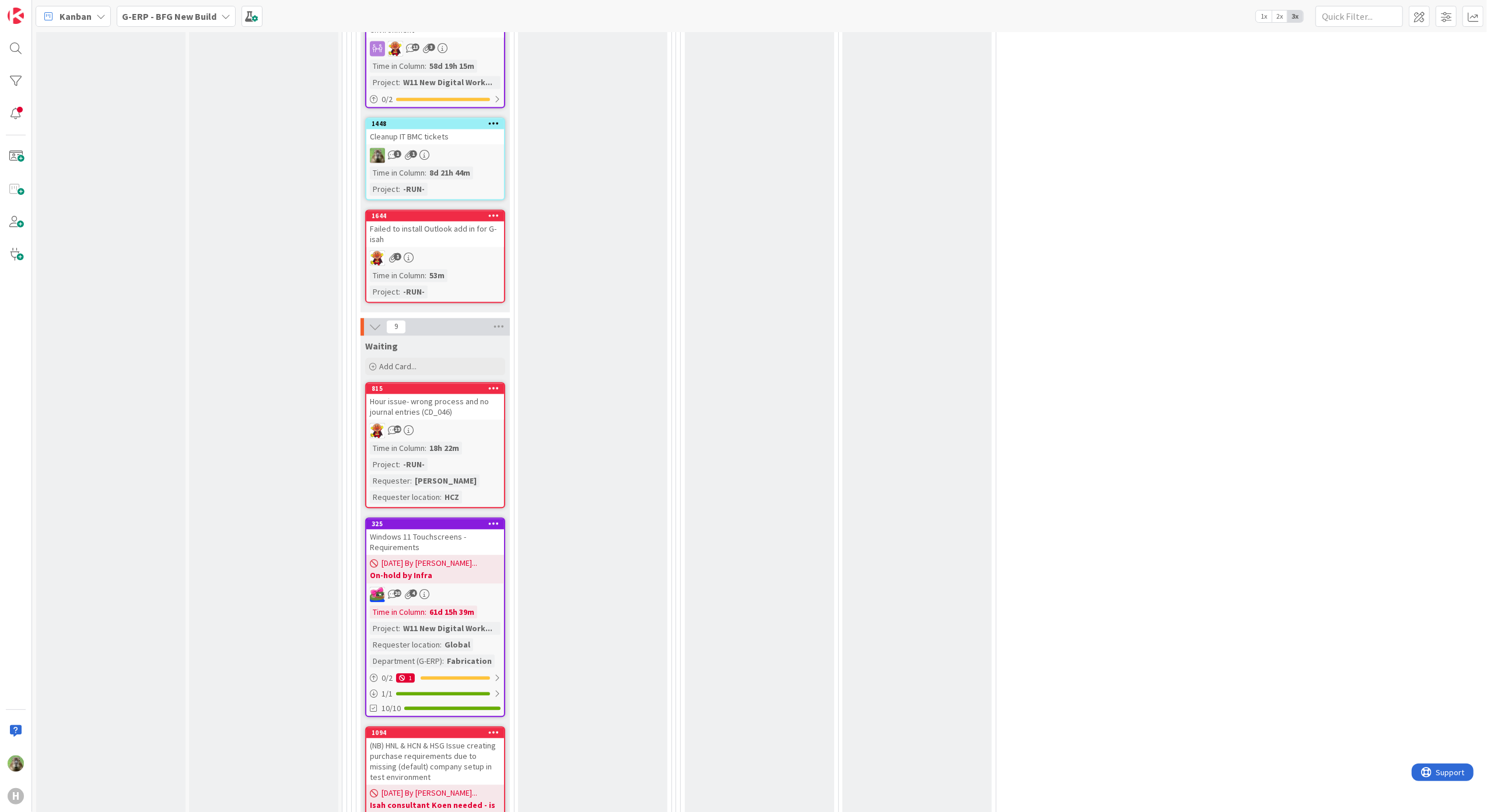
click at [471, 221] on div "Failed to install Outlook add in for G-isah" at bounding box center [435, 233] width 137 height 26
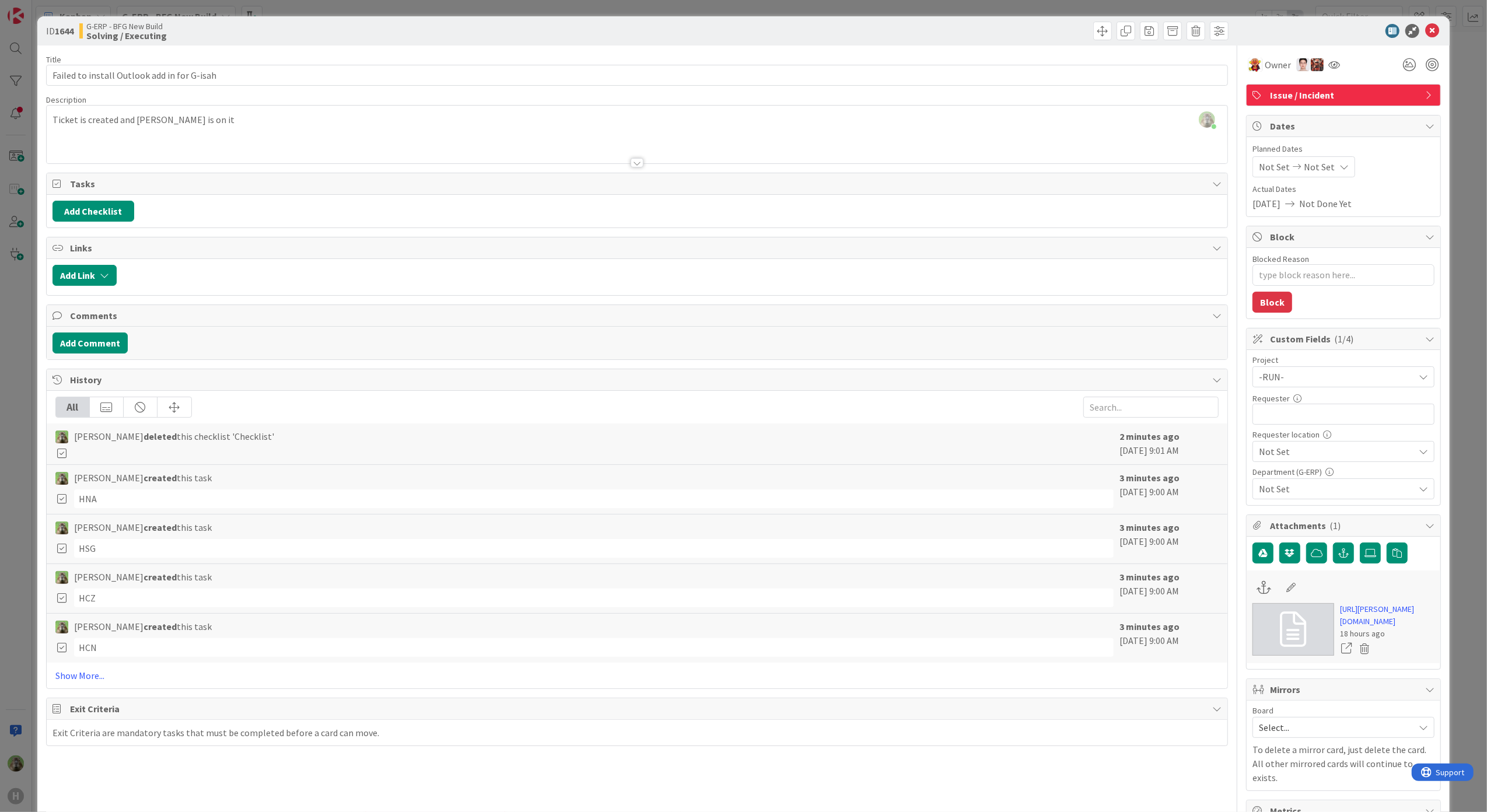
click at [4, 404] on div "ID 1644 G-ERP - BFG New Build Solving / Executing Title 43 / 128 Failed to inst…" at bounding box center [744, 406] width 1487 height 812
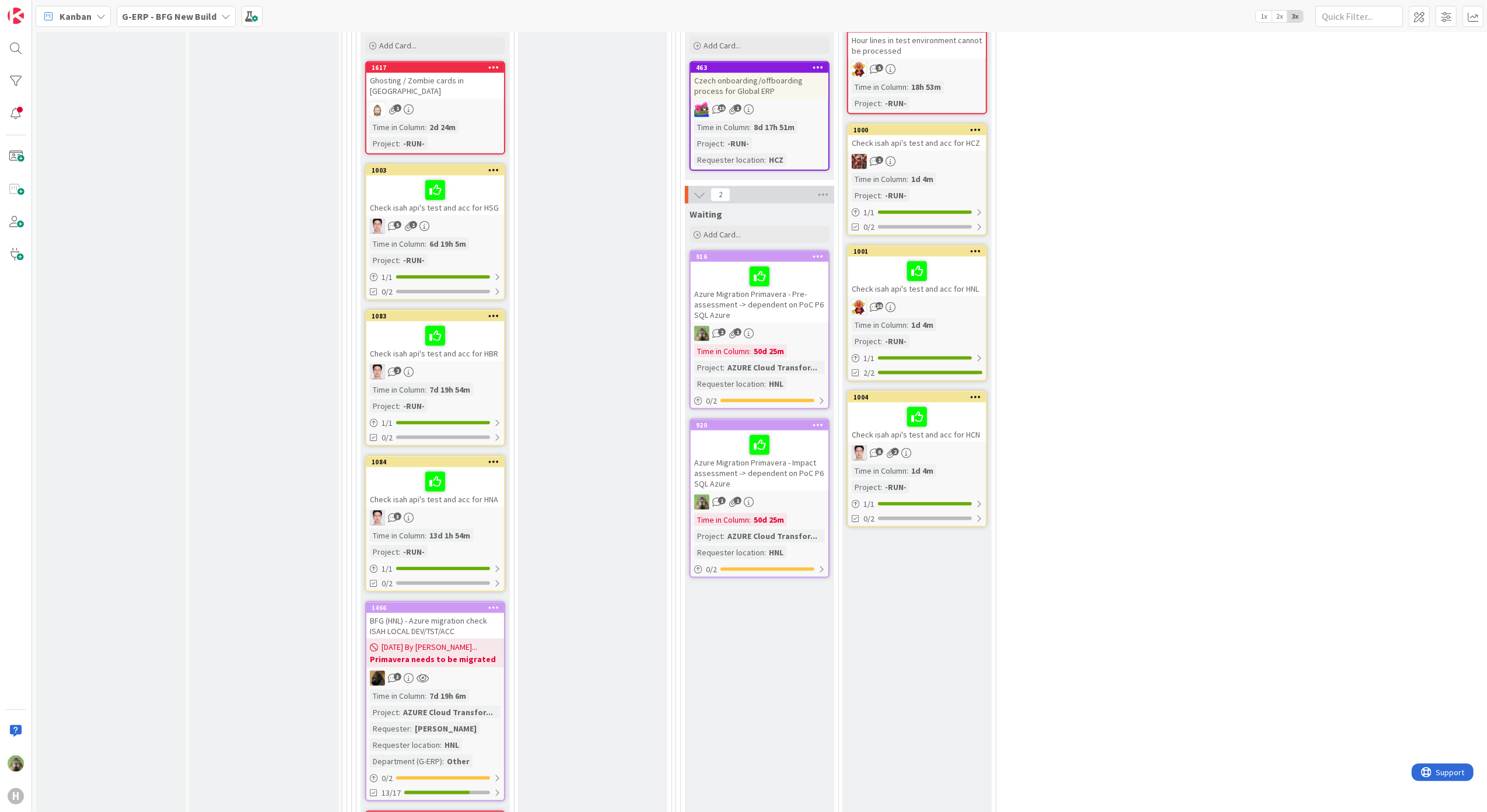
scroll to position [1244, 0]
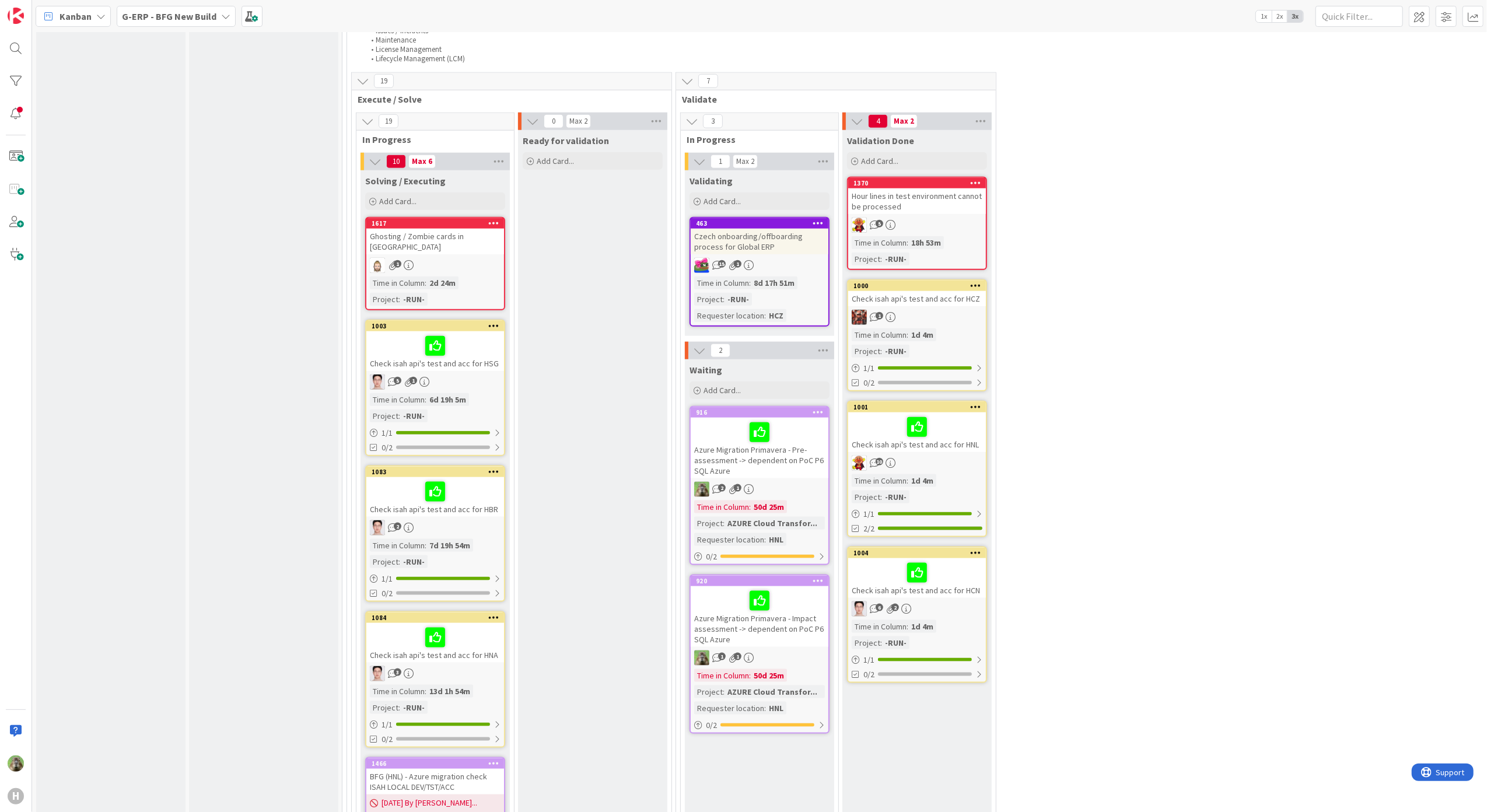
click at [948, 297] on div "Check isah api's test and acc for HCZ" at bounding box center [916, 298] width 137 height 15
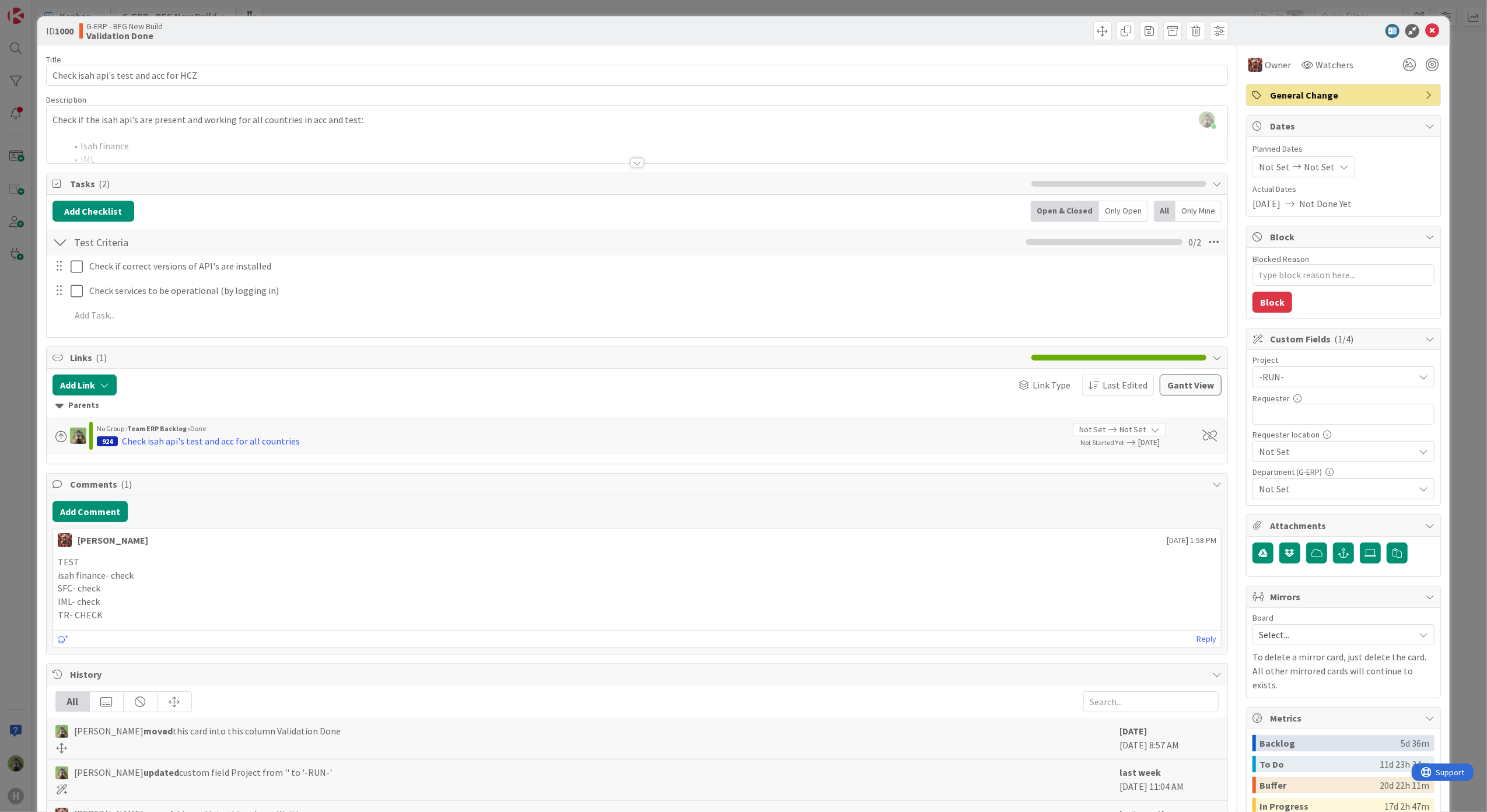
click at [16, 454] on div "ID 1000 G-ERP - BFG New Build Validation Done Title 37 / 128 Check isah api's t…" at bounding box center [744, 406] width 1487 height 812
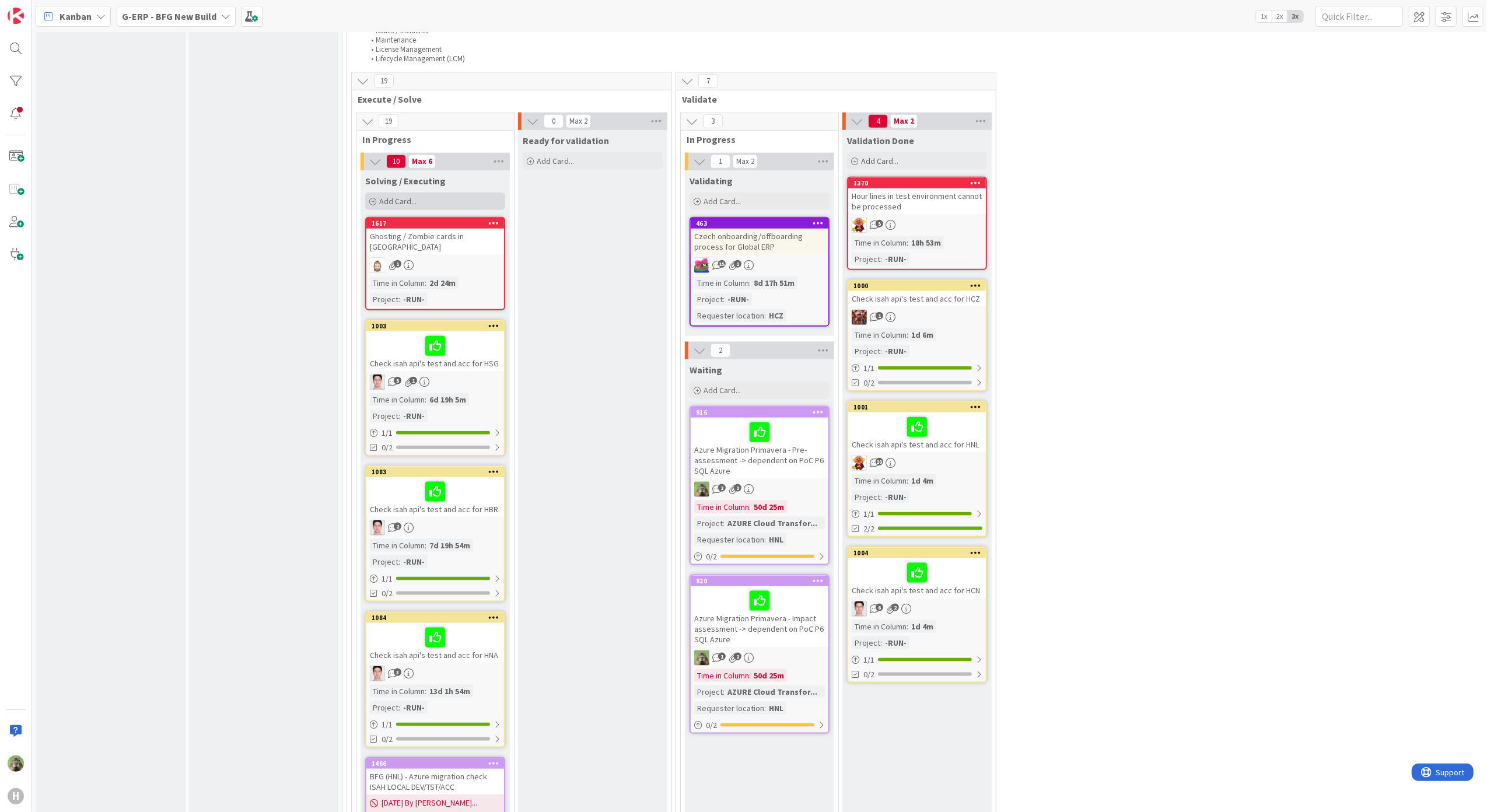
click at [396, 200] on span "Add Card..." at bounding box center [398, 201] width 37 height 11
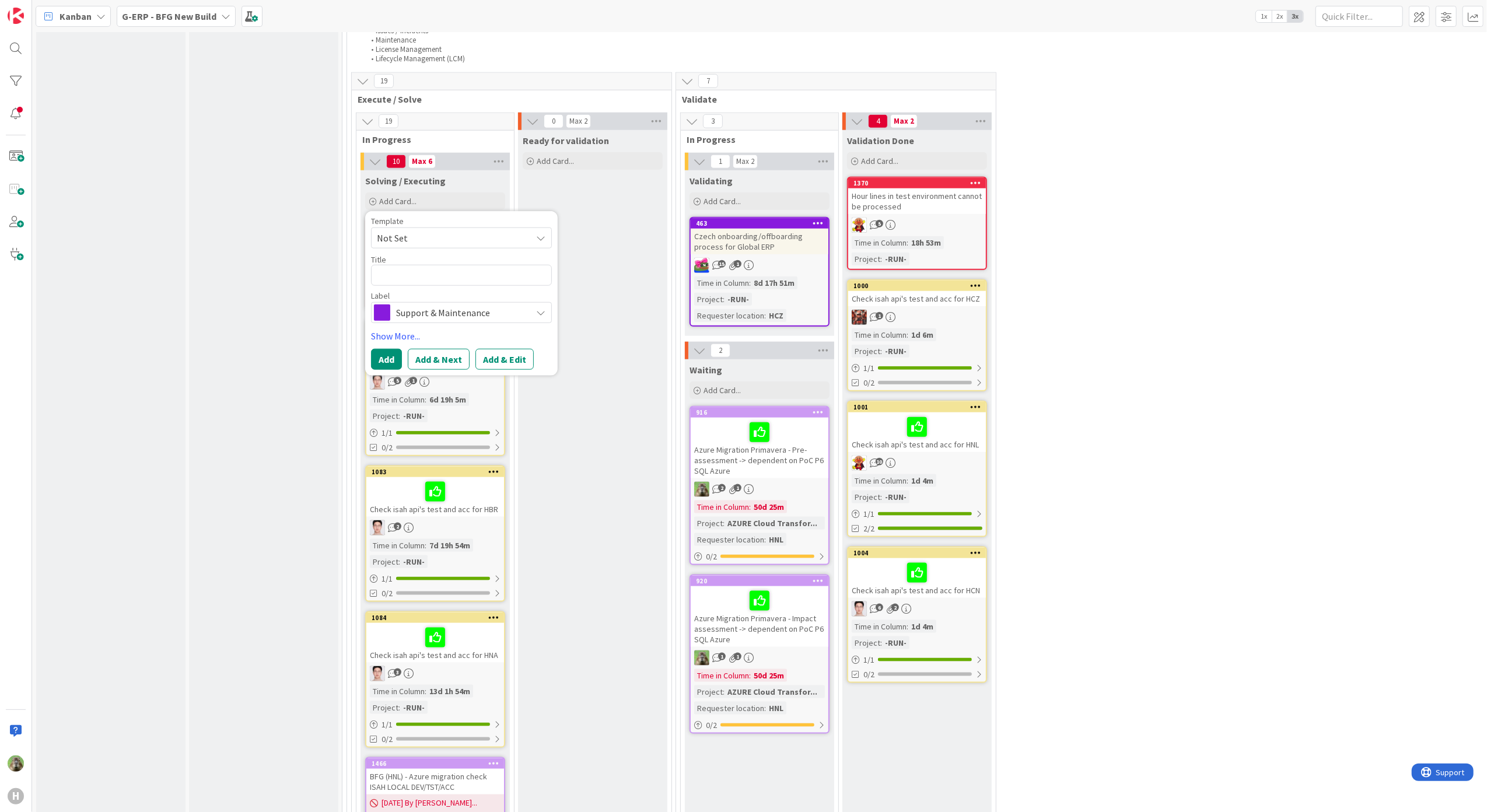
type textarea "x"
type textarea "A"
type textarea "x"
type textarea "AP"
type textarea "x"
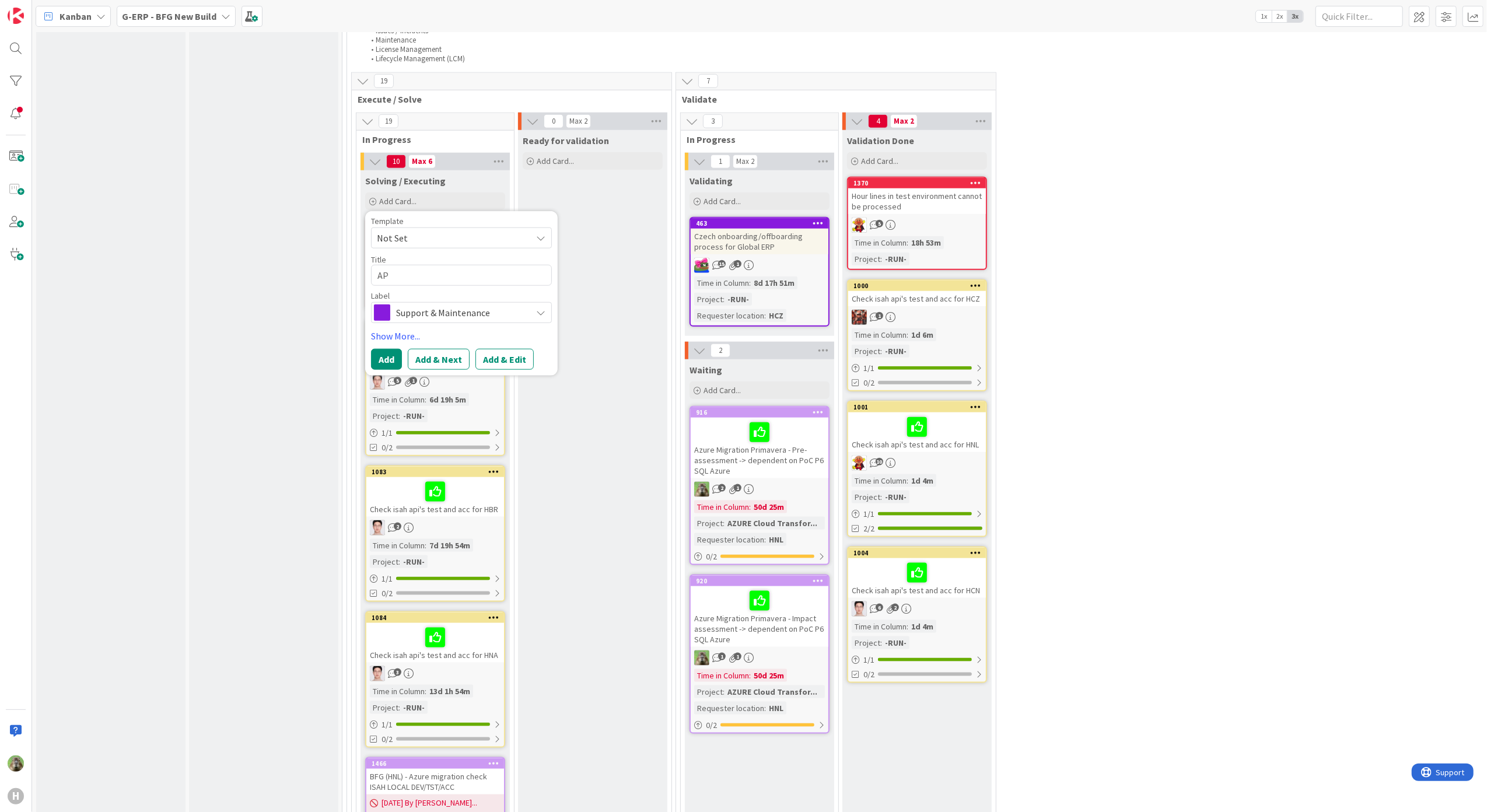
type textarea "AP"
click at [984, 583] on div "Check isah api's test and acc for HCN" at bounding box center [916, 578] width 137 height 40
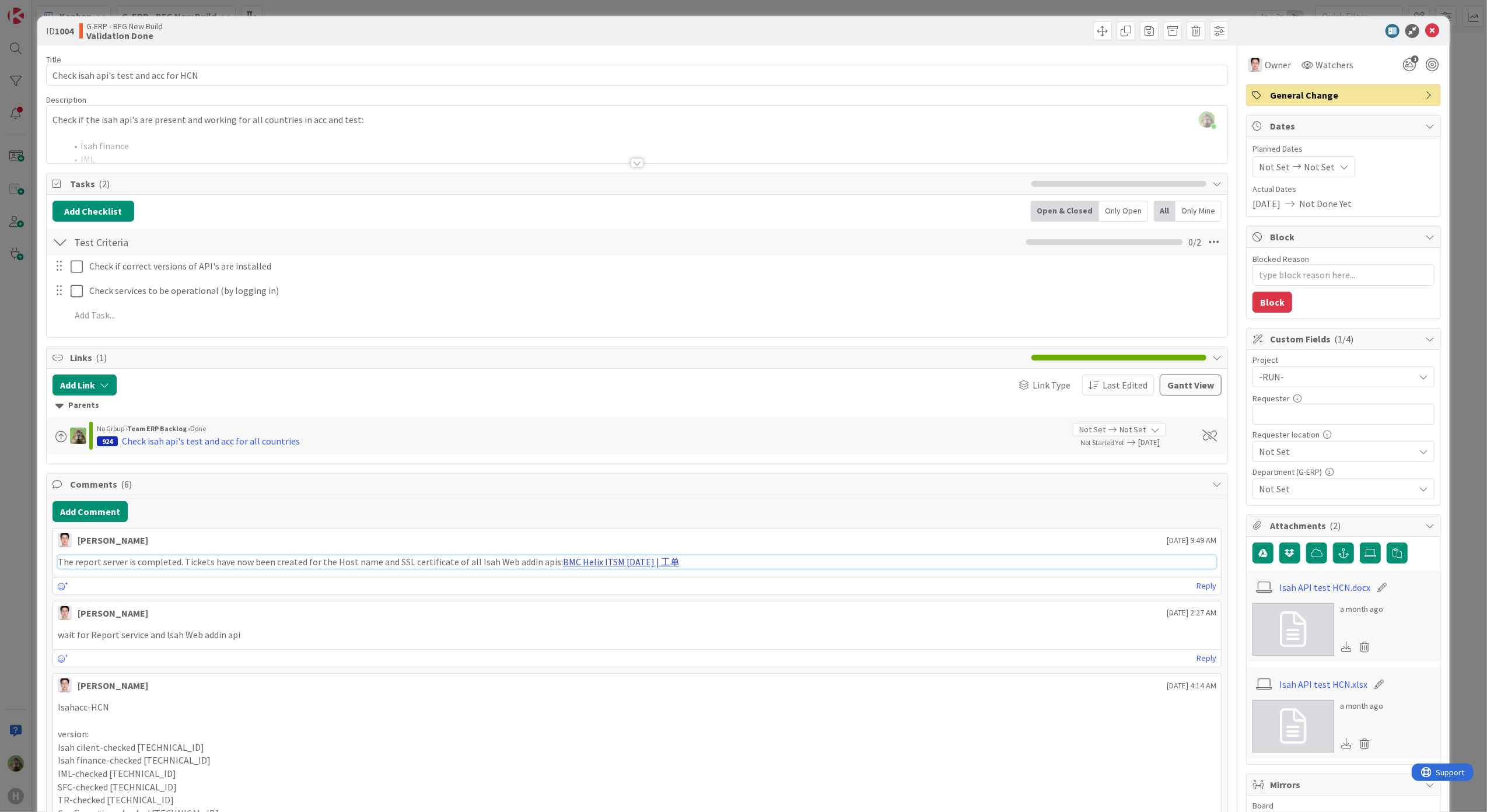
click at [594, 564] on link "BMC Helix ITSM [DATE] | 工单" at bounding box center [621, 561] width 117 height 12
click at [12, 457] on div "ID 1004 G-ERP - BFG New Build Validation Done Title 37 / 128 Check isah api's t…" at bounding box center [744, 406] width 1487 height 812
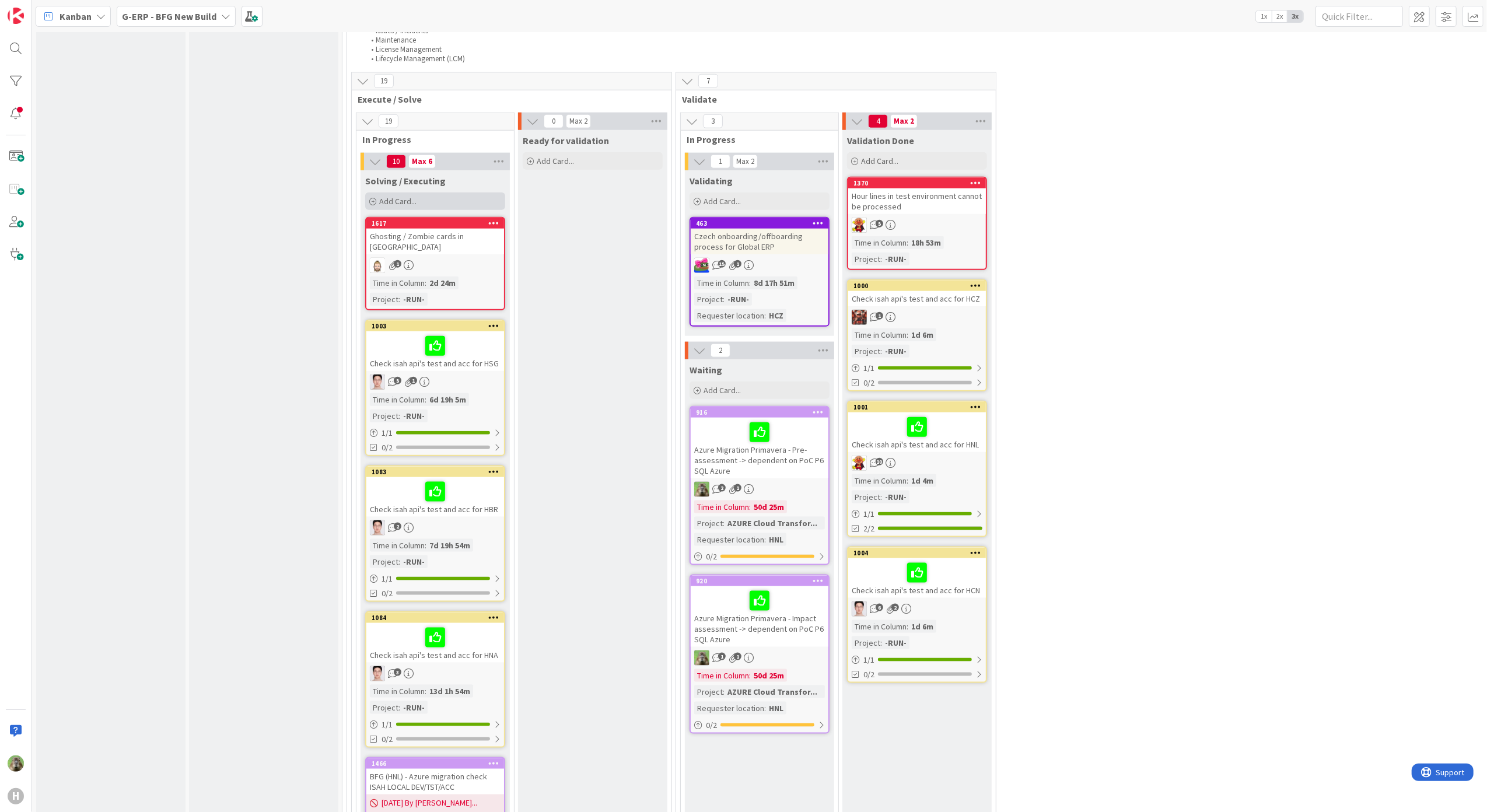
click at [439, 203] on div "Add Card..." at bounding box center [435, 201] width 140 height 17
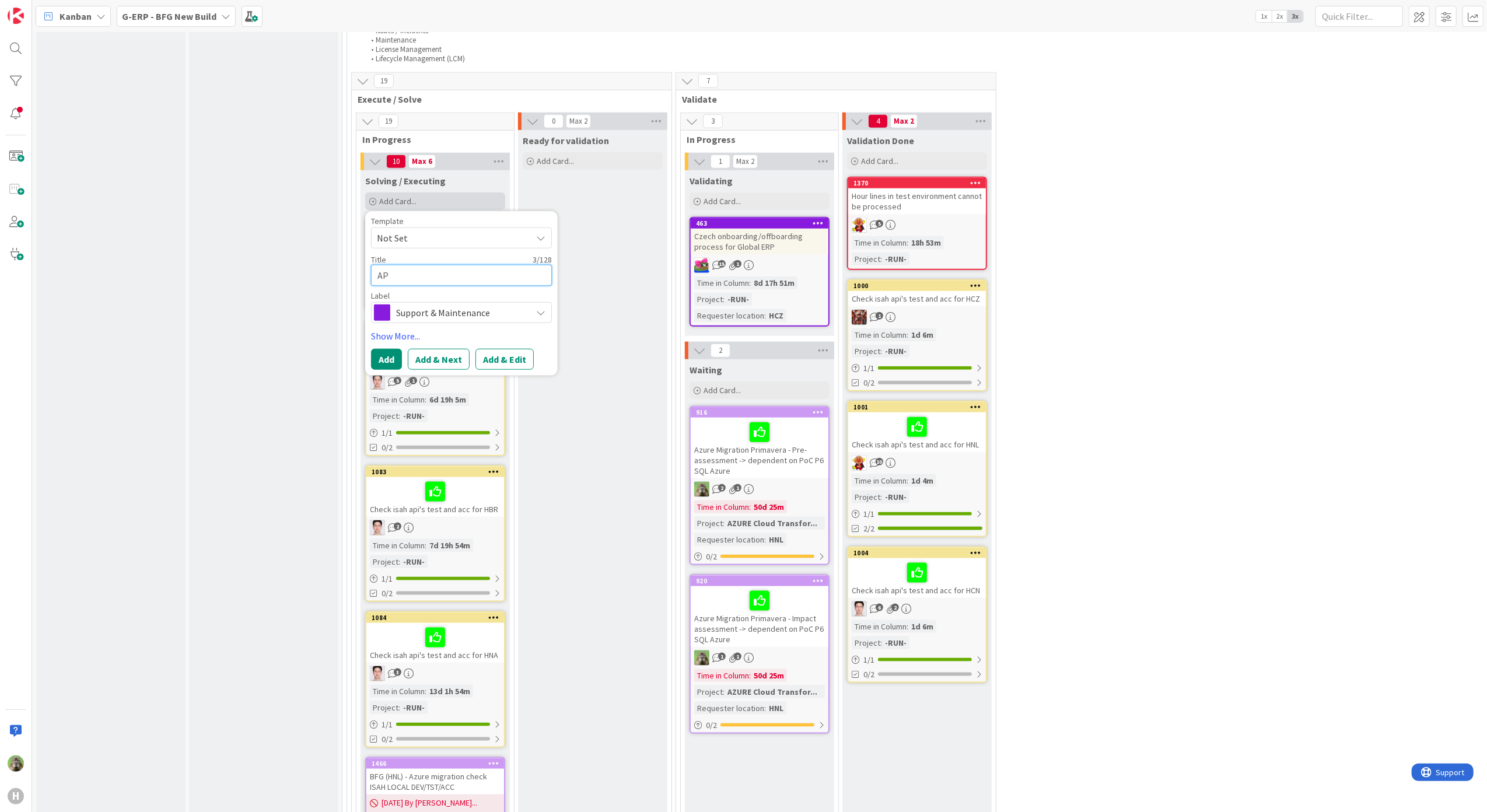
type textarea "x"
type textarea "AP"
type textarea "x"
type textarea "A"
type textarea "x"
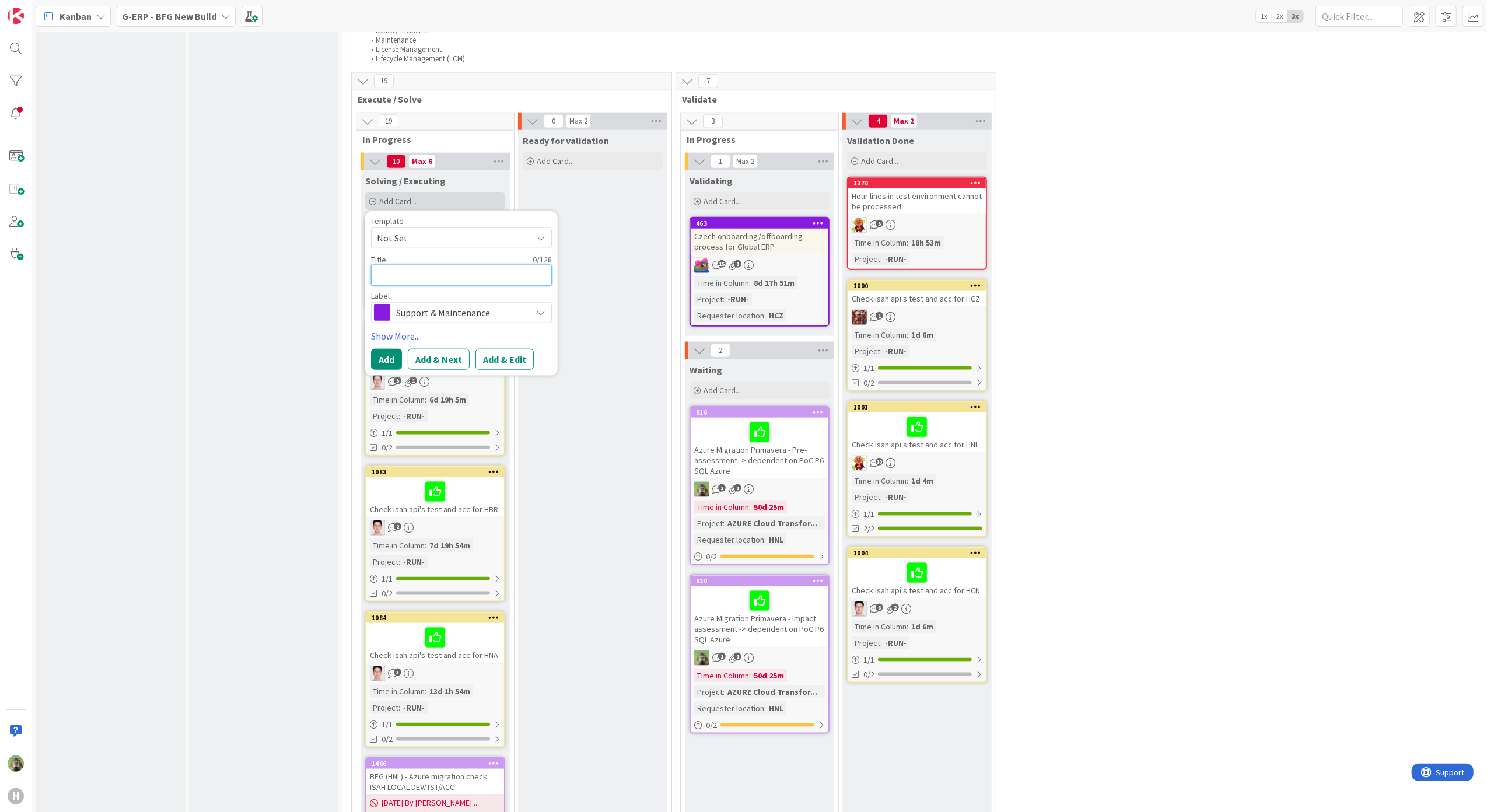
type textarea "W"
type textarea "x"
type textarea "WE"
type textarea "x"
type textarea "WEB"
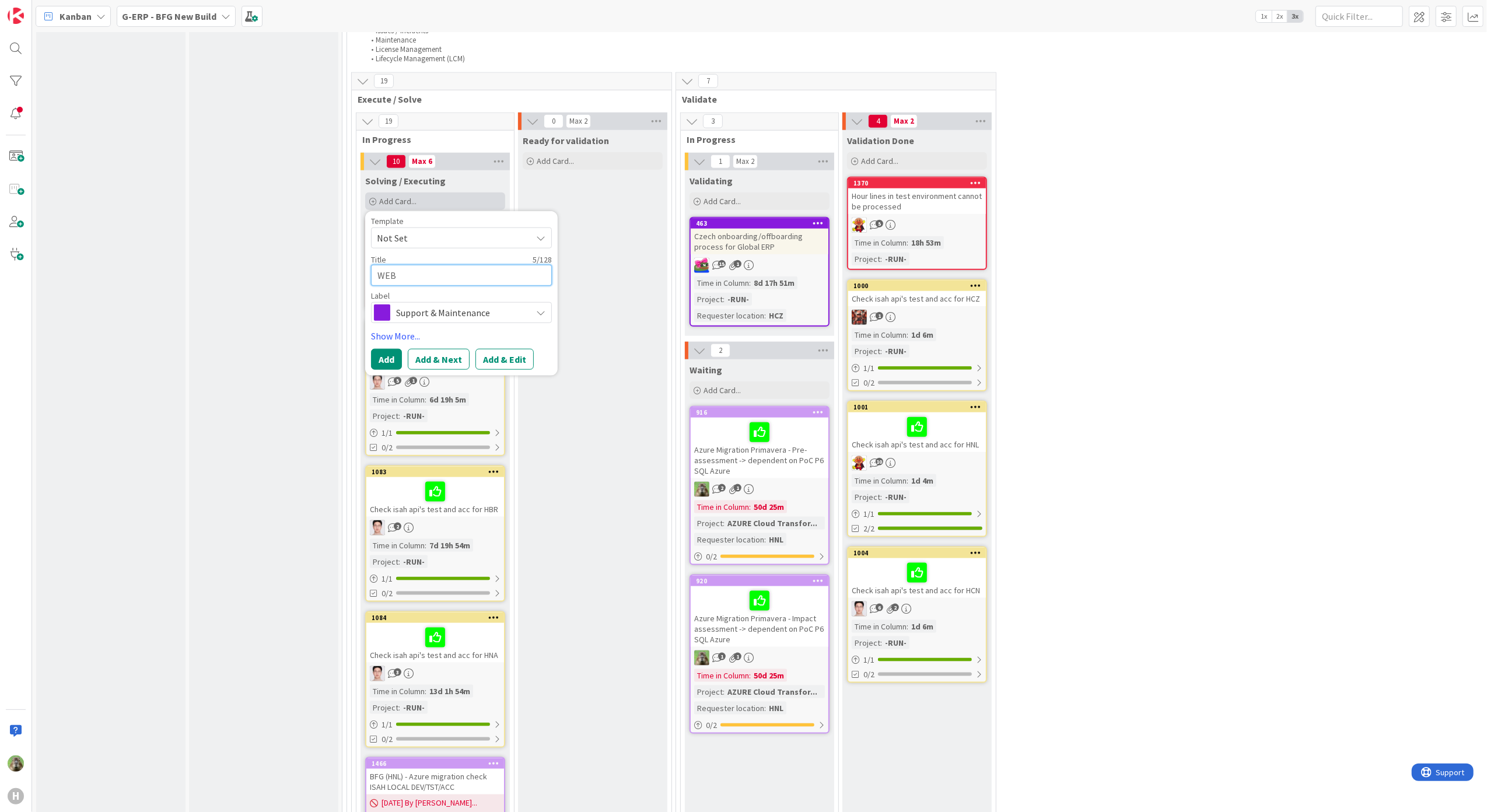
type textarea "x"
type textarea "WEB A"
type textarea "x"
type textarea "WEB AP"
type textarea "x"
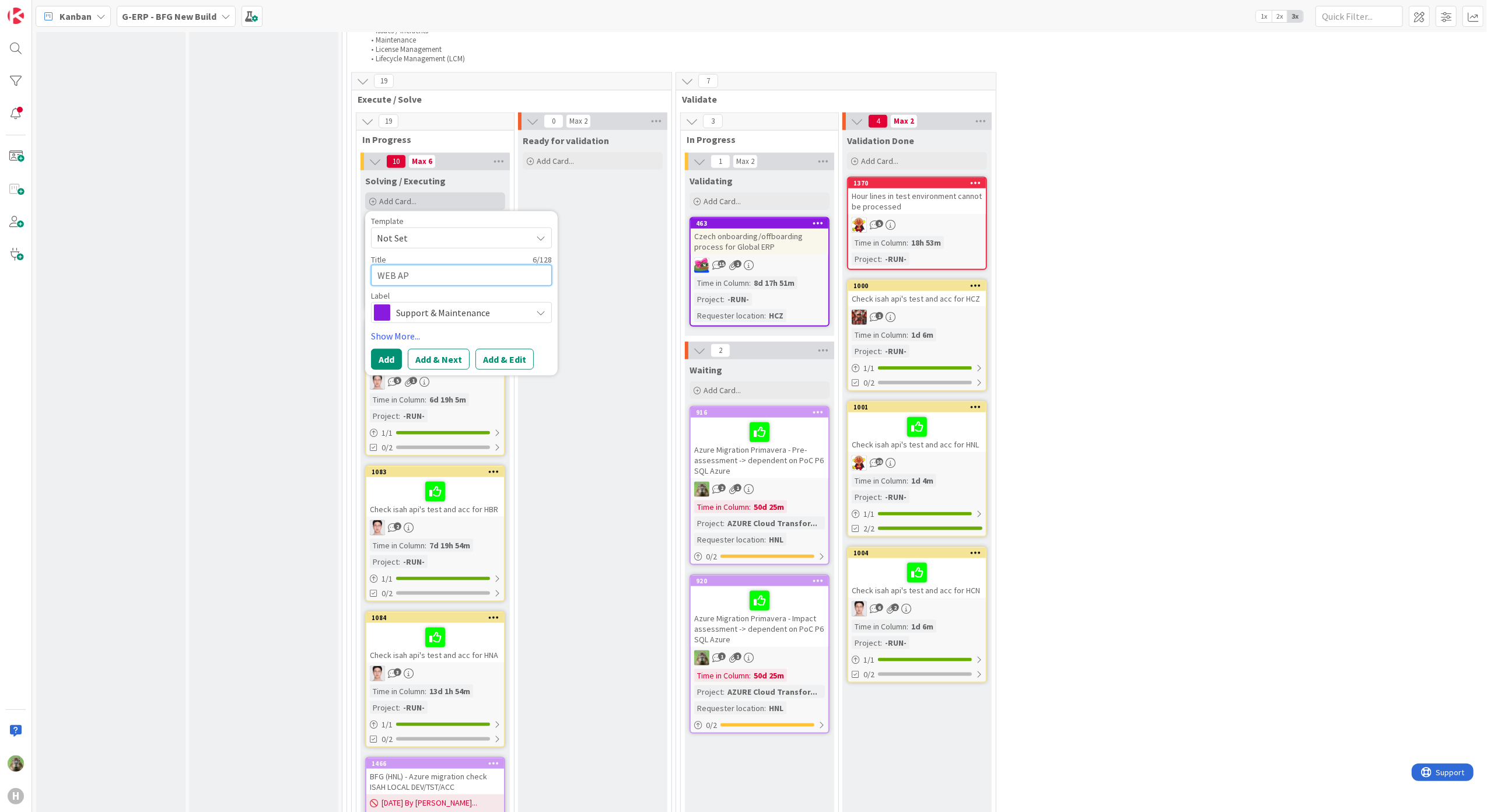
type textarea "WEB API"
type textarea "x"
type textarea "WEB API"
type textarea "x"
type textarea "WEB API i"
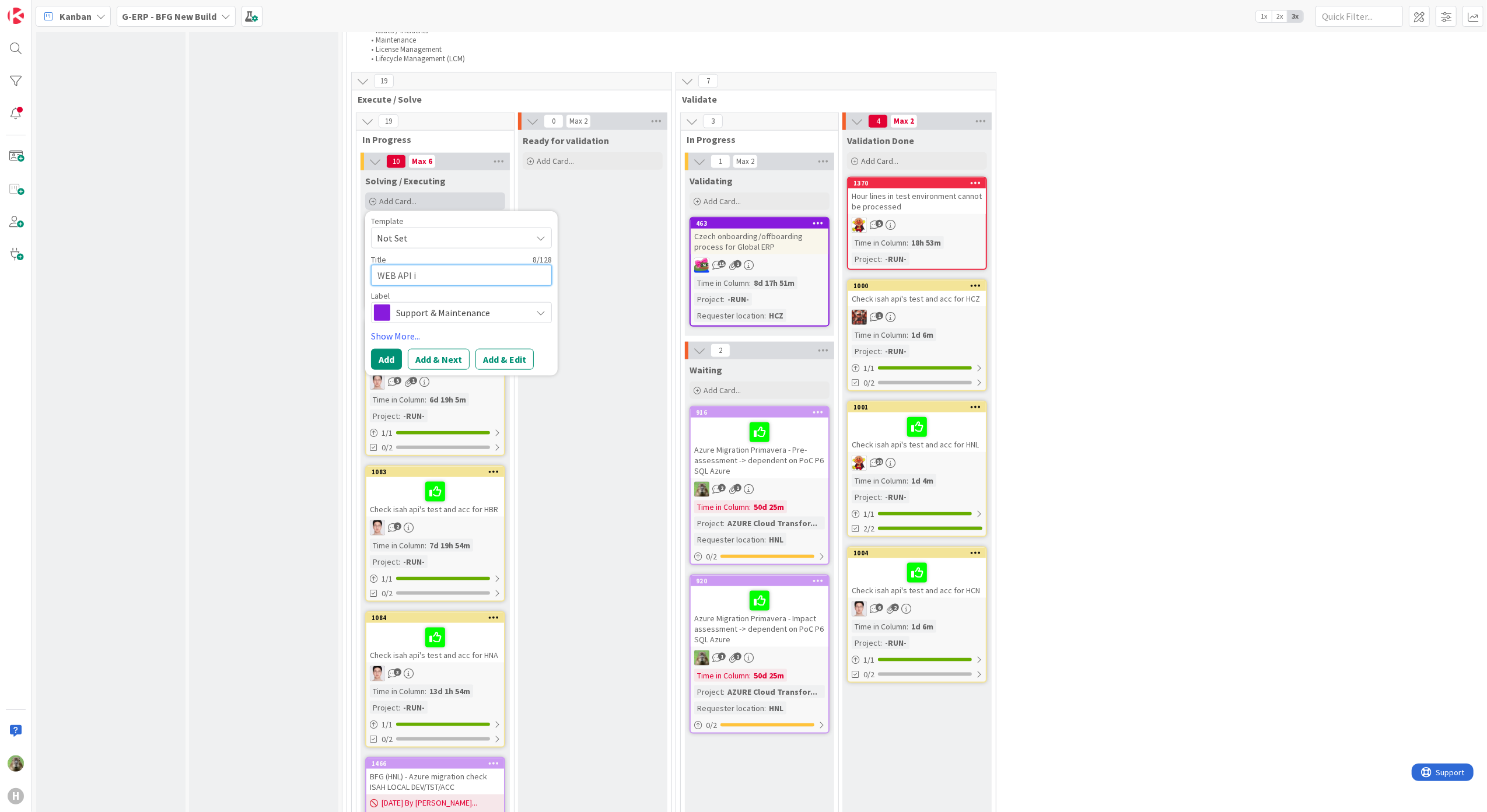
type textarea "x"
type textarea "WEB API in"
type textarea "x"
type textarea "WEB API inst"
type textarea "x"
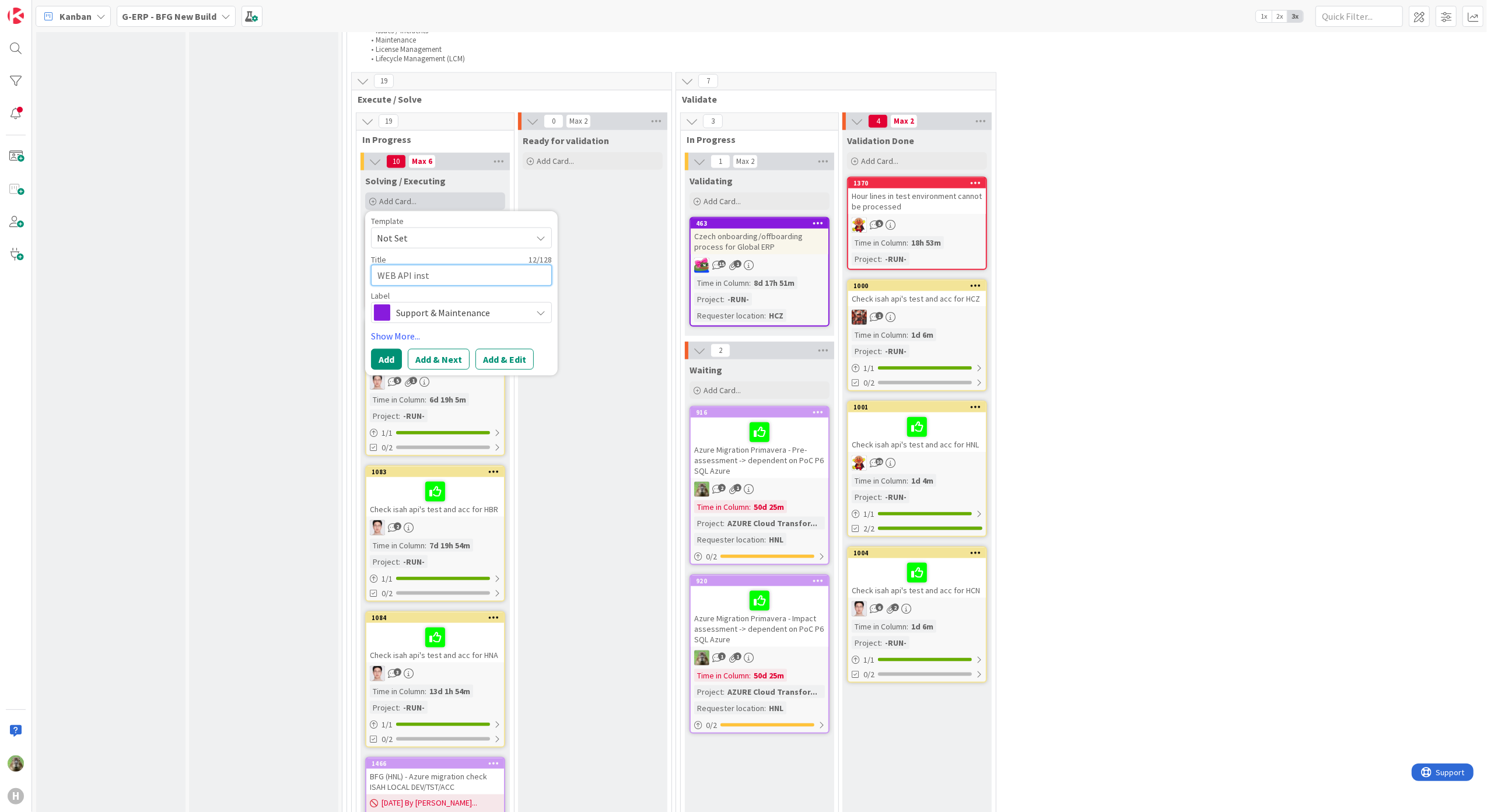
type textarea "WEB API insta"
type textarea "x"
type textarea "WEB API instal"
type textarea "x"
type textarea "WEB API install"
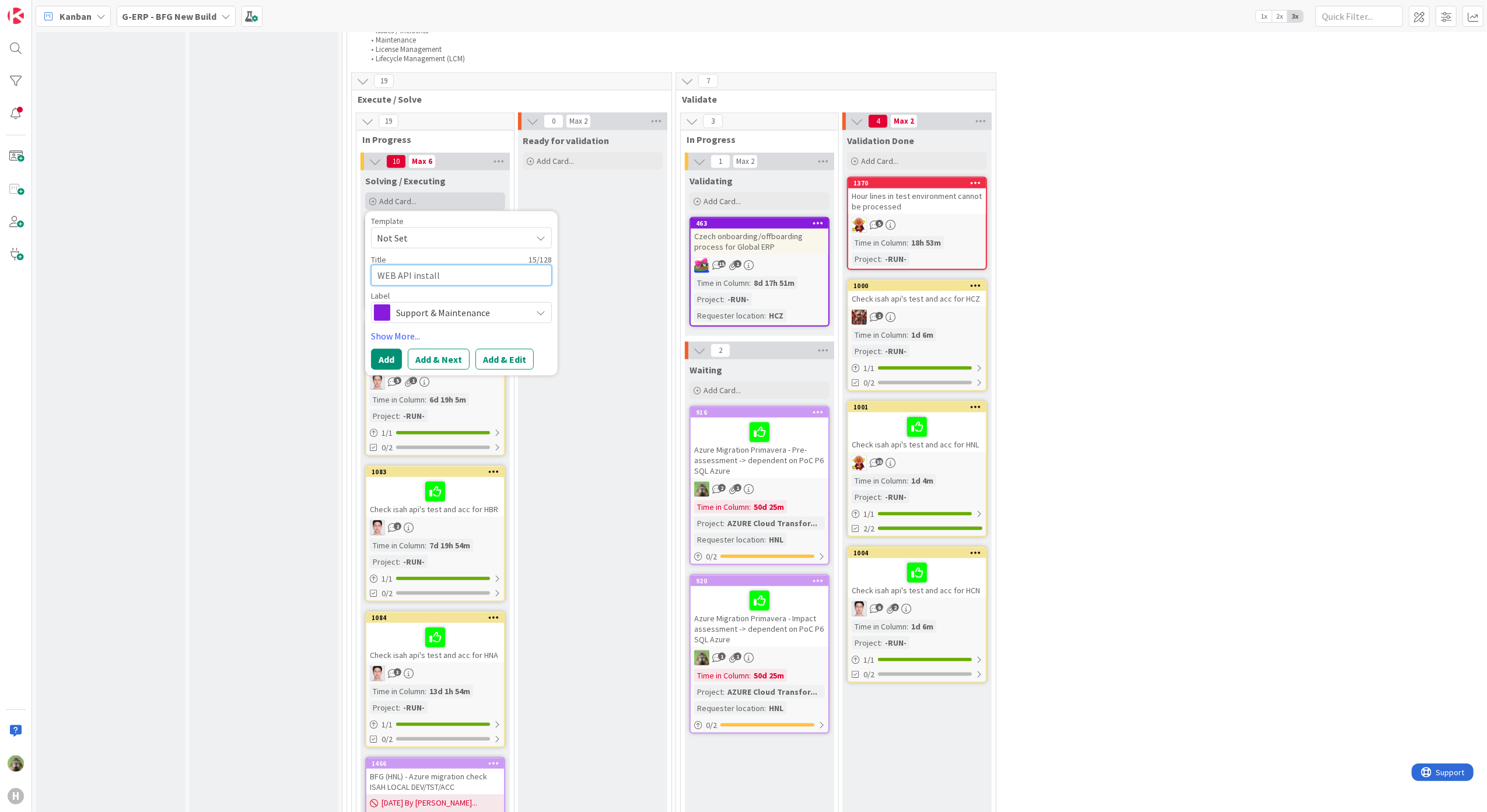
type textarea "x"
type textarea "WEB API installa"
type textarea "x"
type textarea "WEB API installat"
type textarea "x"
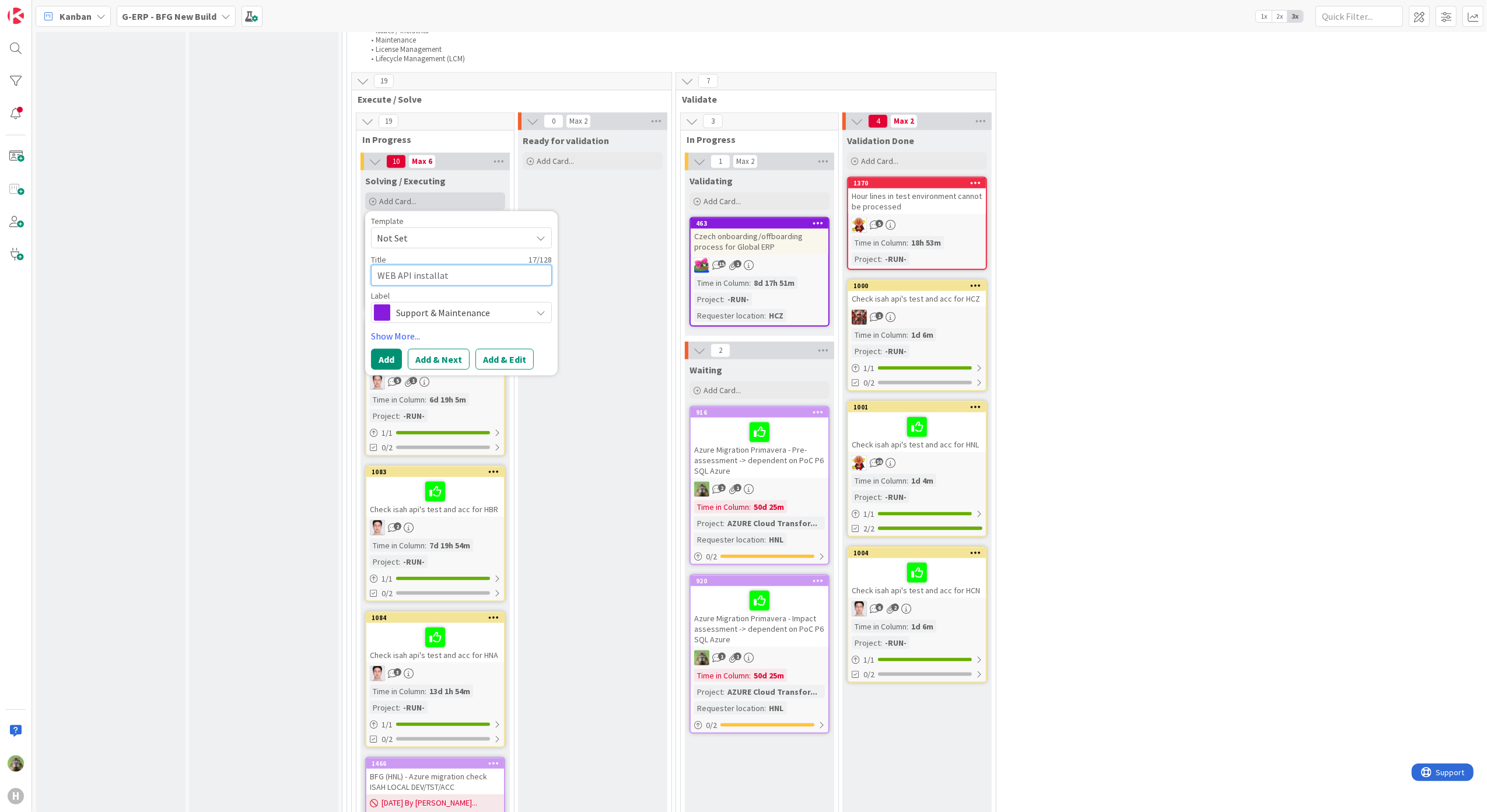
type textarea "WEB API installati"
type textarea "x"
type textarea "WEB API installatio"
type textarea "x"
type textarea "WEB API installation"
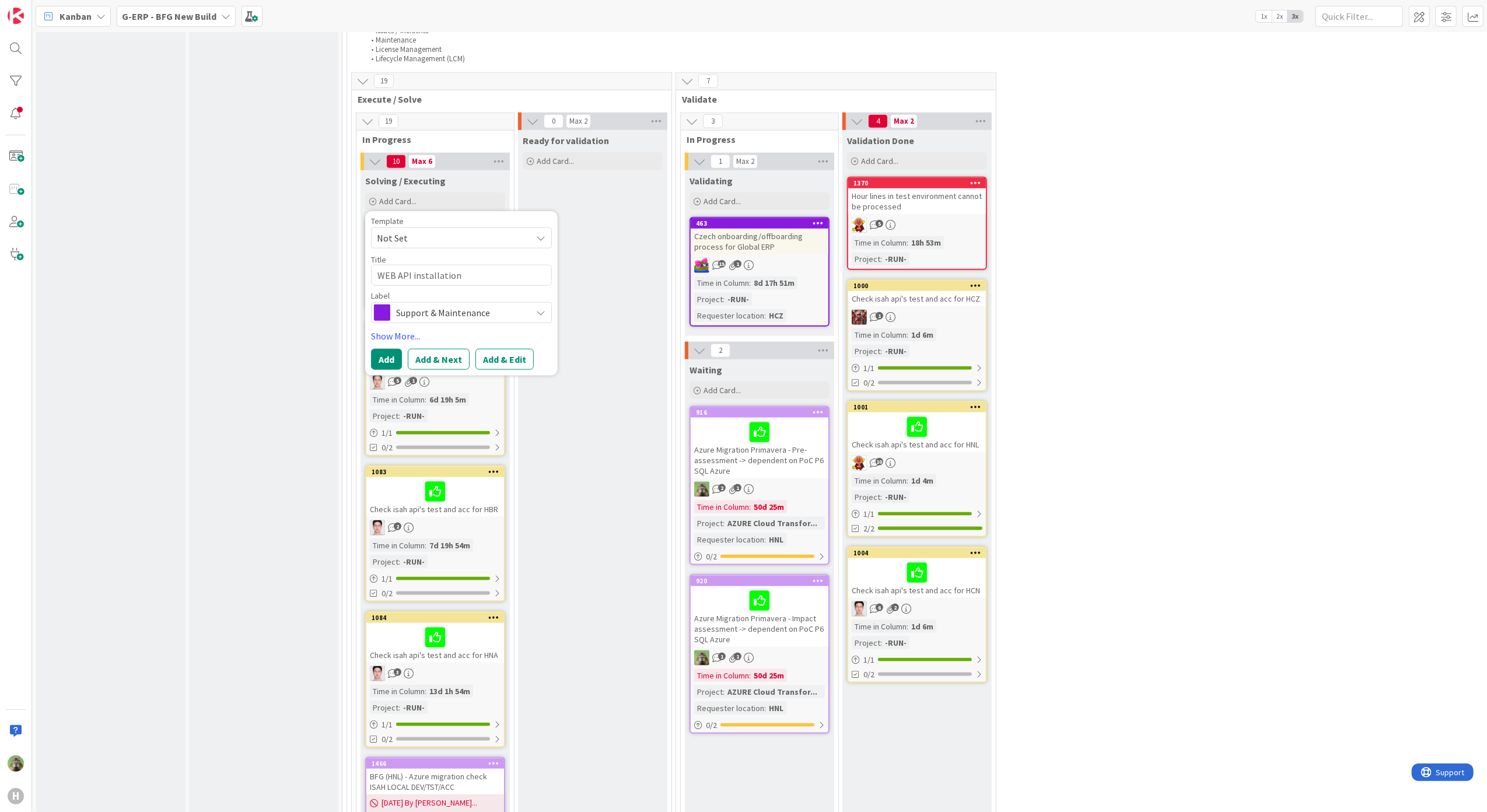
click at [504, 235] on span "Not Set" at bounding box center [450, 238] width 146 height 15
click at [497, 239] on span "Not Set" at bounding box center [450, 238] width 146 height 15
click at [427, 306] on span "Support & Maintenance" at bounding box center [460, 313] width 129 height 16
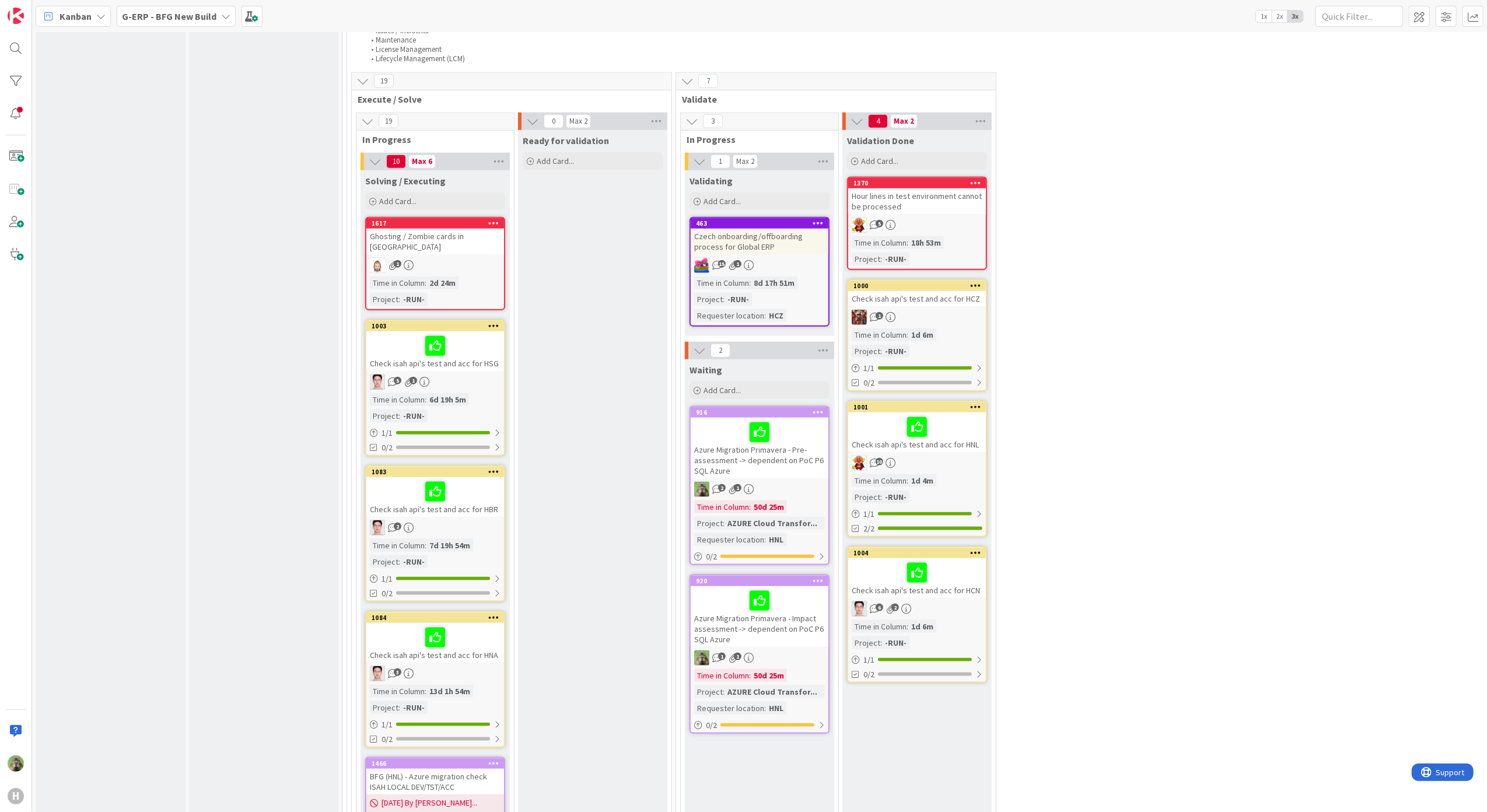
click at [488, 487] on div at bounding box center [434, 491] width 130 height 24
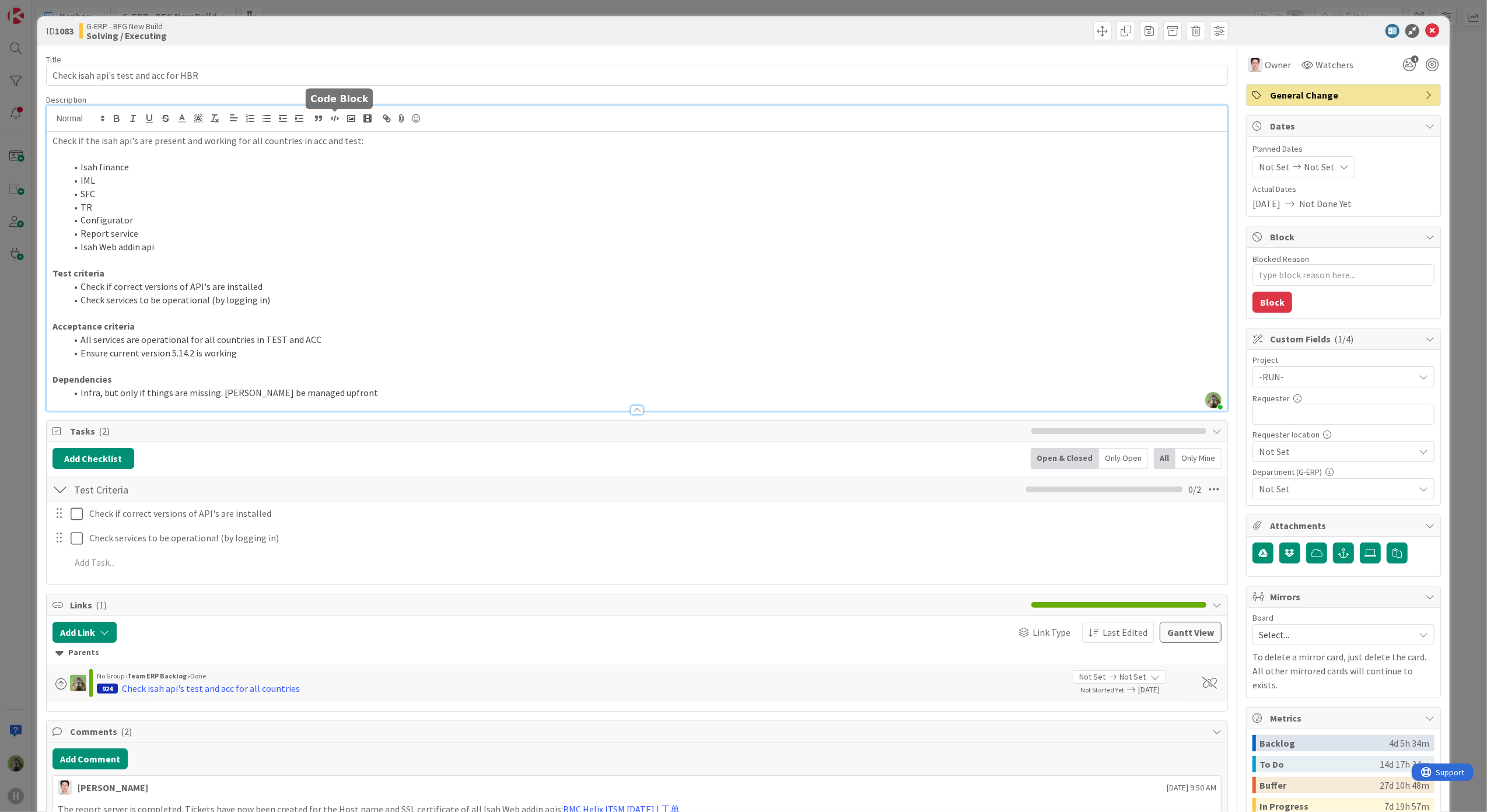
click at [329, 120] on div "[PERSON_NAME] just joined Check if the isah api's are present and working for a…" at bounding box center [637, 258] width 1181 height 305
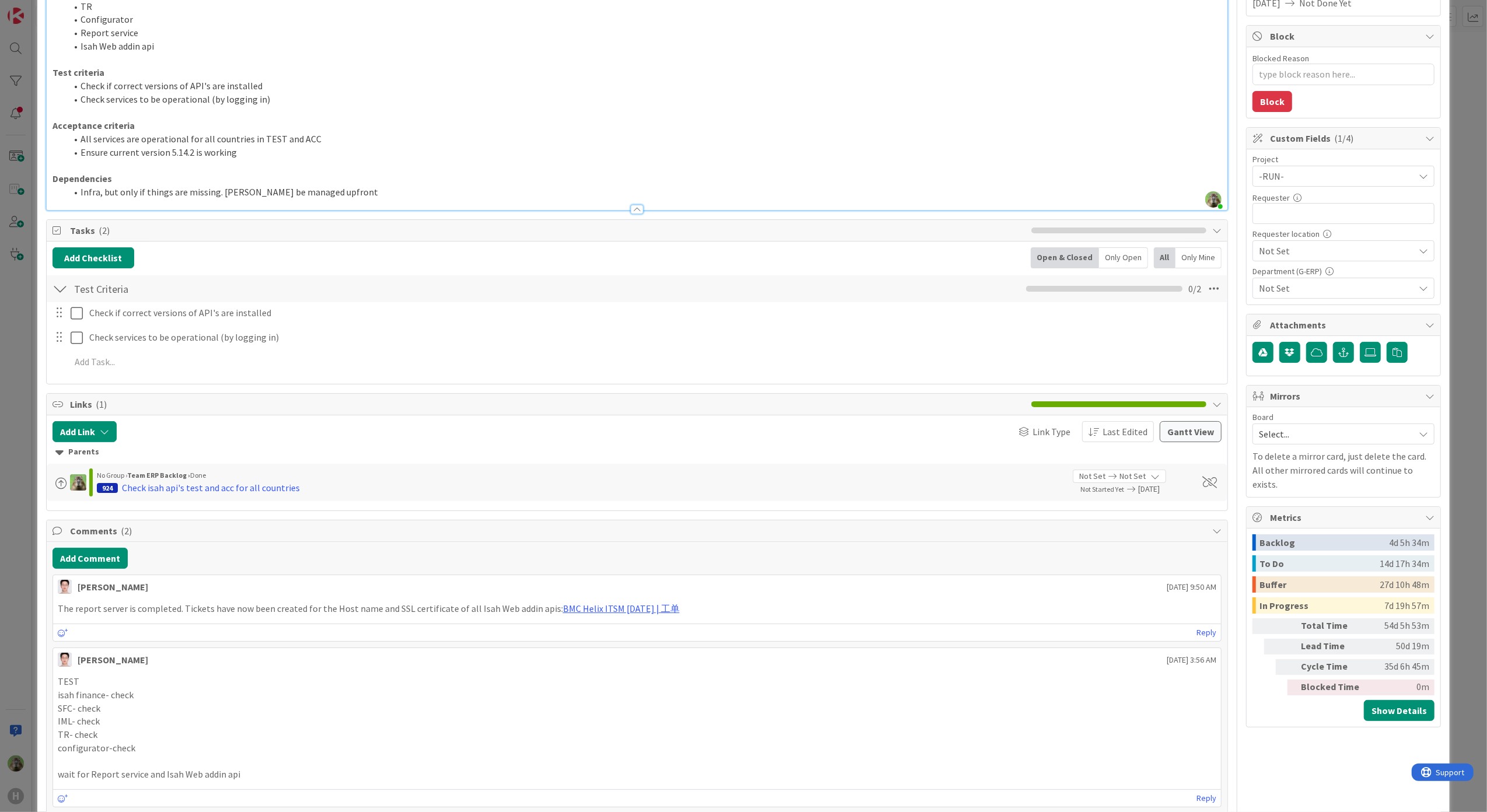
scroll to position [233, 0]
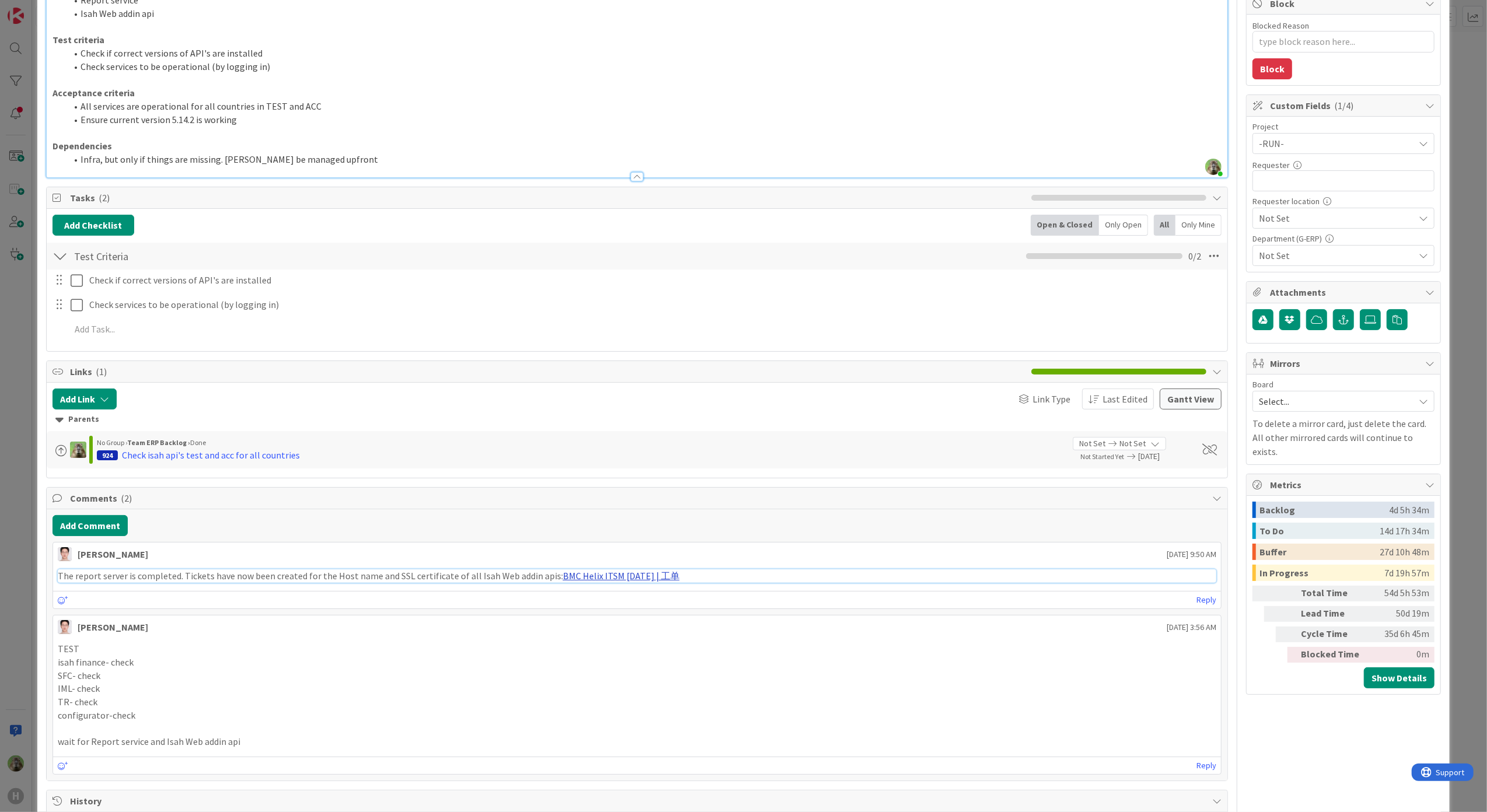
click at [623, 582] on link "BMC Helix ITSM [DATE] | 工单" at bounding box center [621, 575] width 117 height 12
click at [23, 462] on div "ID 1083 G-ERP - BFG New Build Solving / Executing Title 37 / 128 Check isah api…" at bounding box center [744, 406] width 1487 height 812
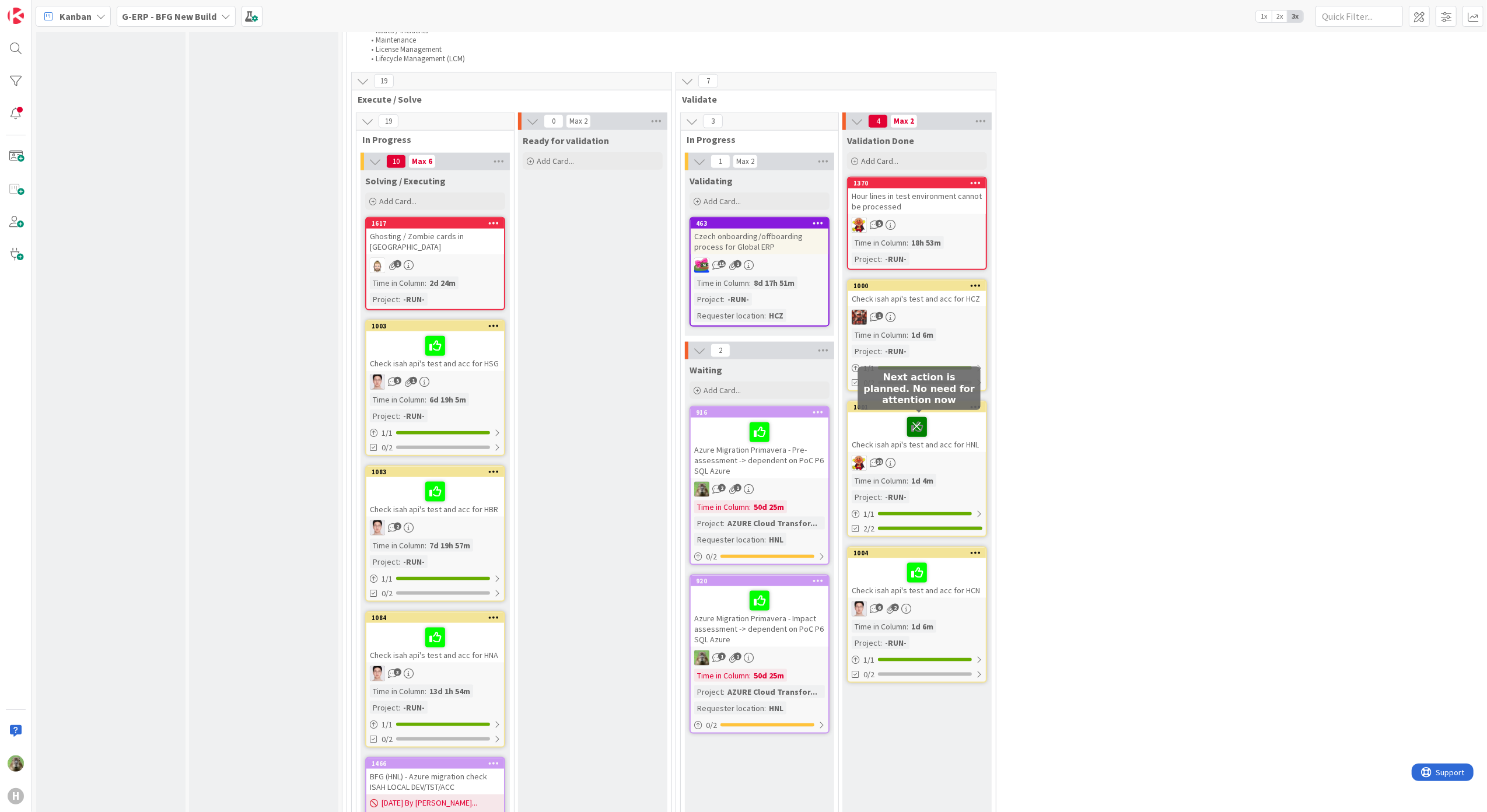
click at [912, 420] on icon at bounding box center [917, 426] width 20 height 19
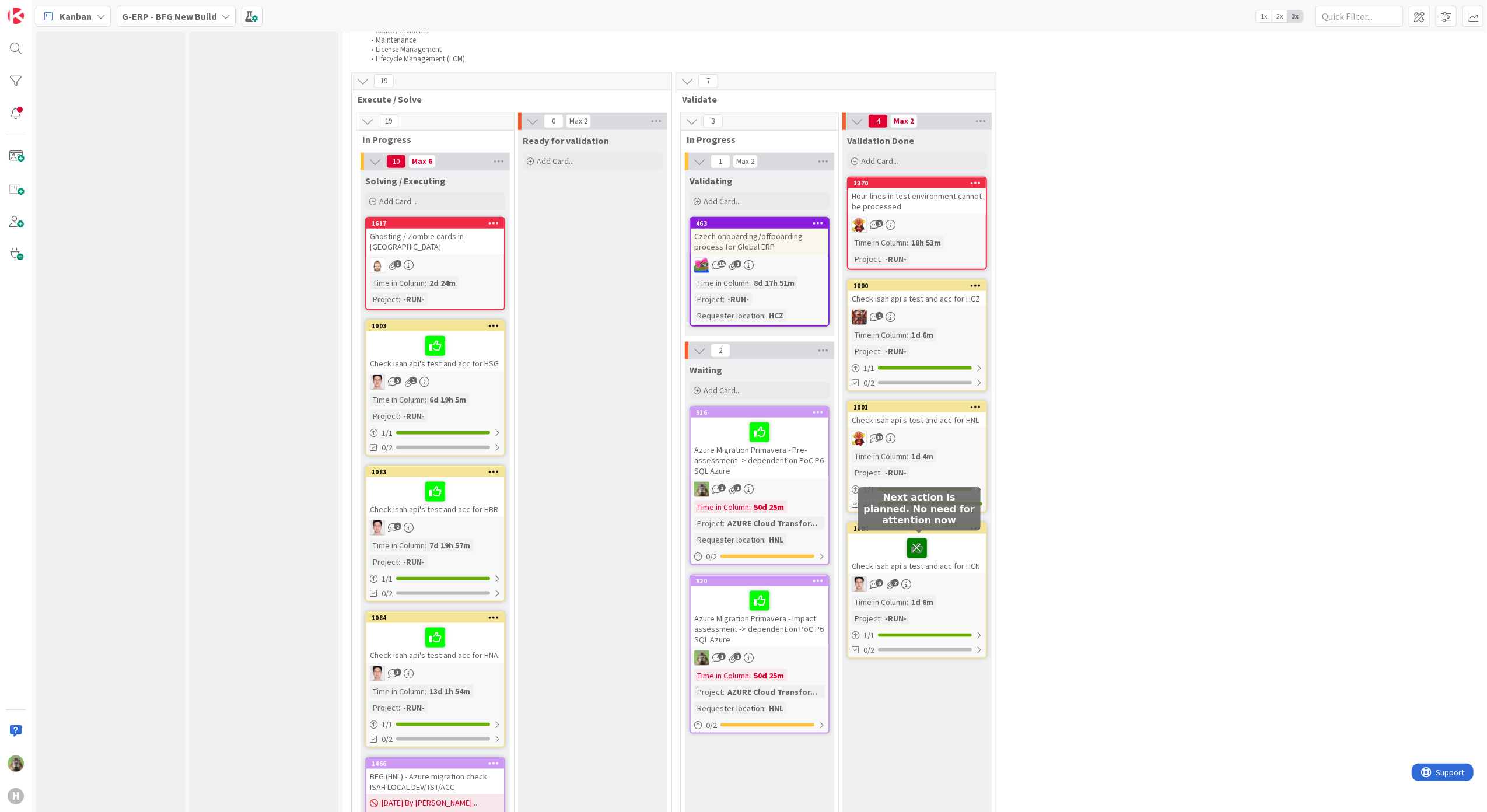
click at [917, 548] on icon at bounding box center [917, 547] width 20 height 19
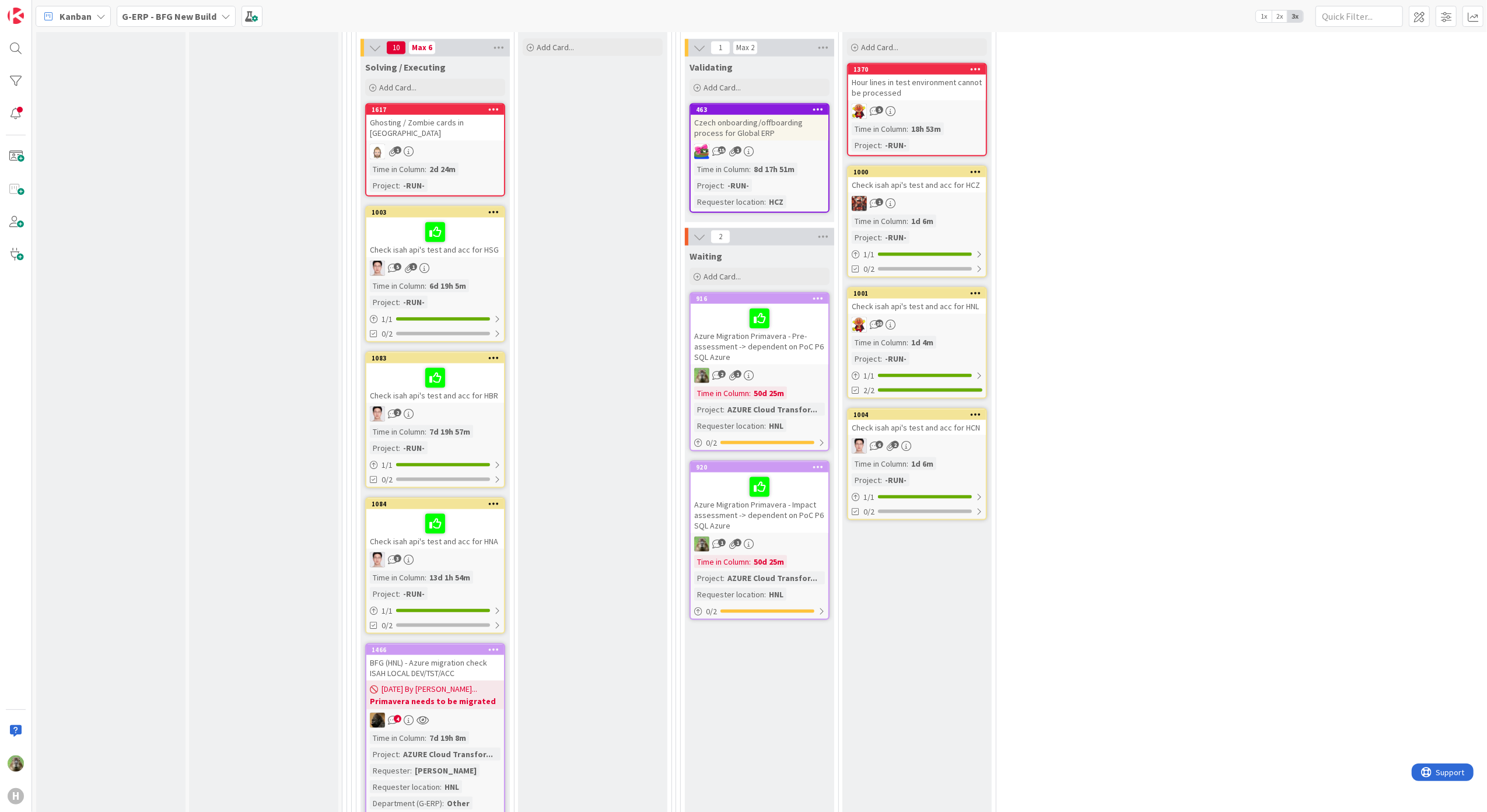
scroll to position [1321, 0]
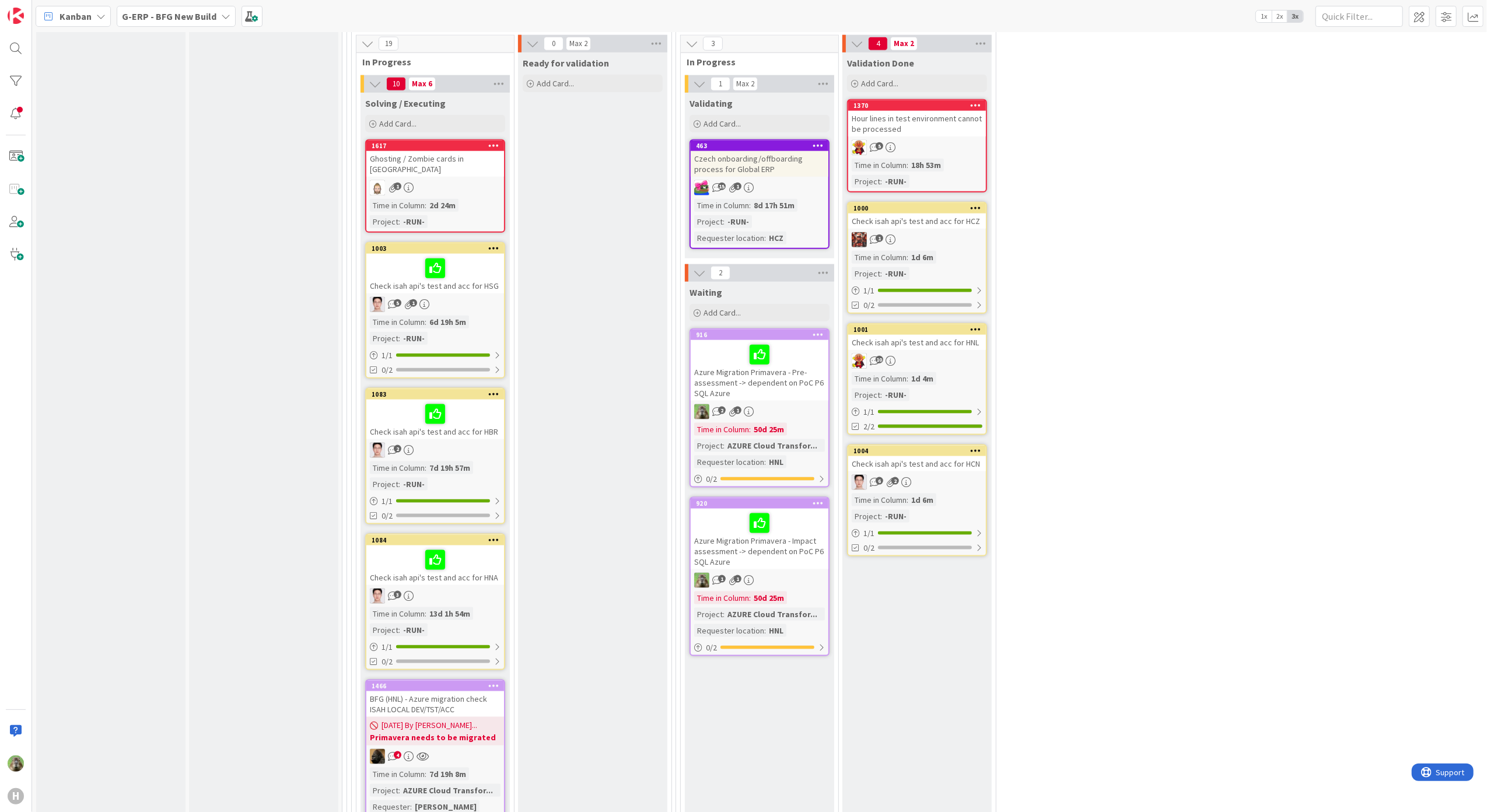
click at [483, 286] on div "Check isah api's test and acc for HSG" at bounding box center [435, 273] width 137 height 40
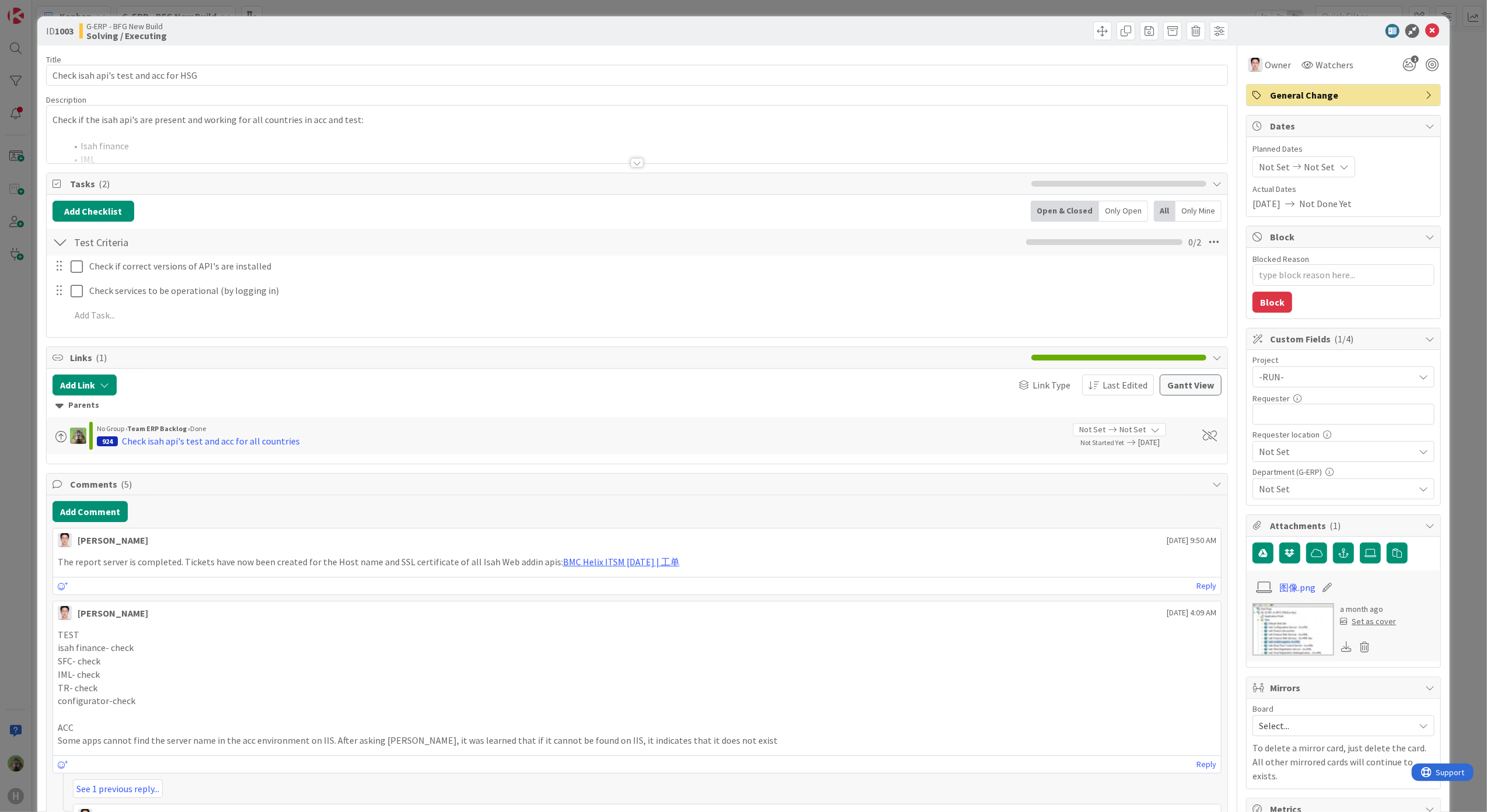
click at [375, 102] on div "Description" at bounding box center [637, 99] width 1182 height 11
click at [369, 134] on div at bounding box center [637, 149] width 1181 height 30
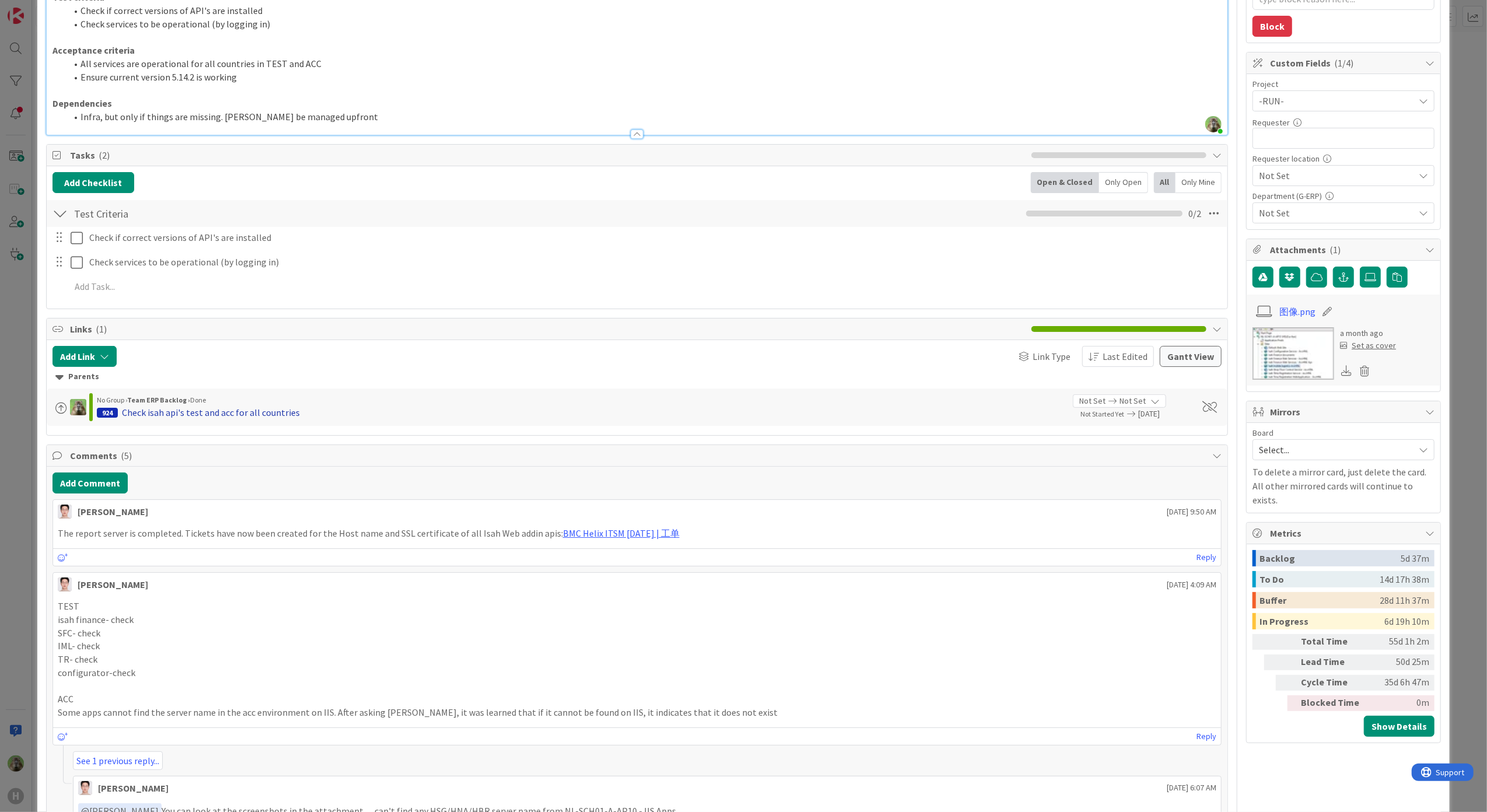
scroll to position [311, 0]
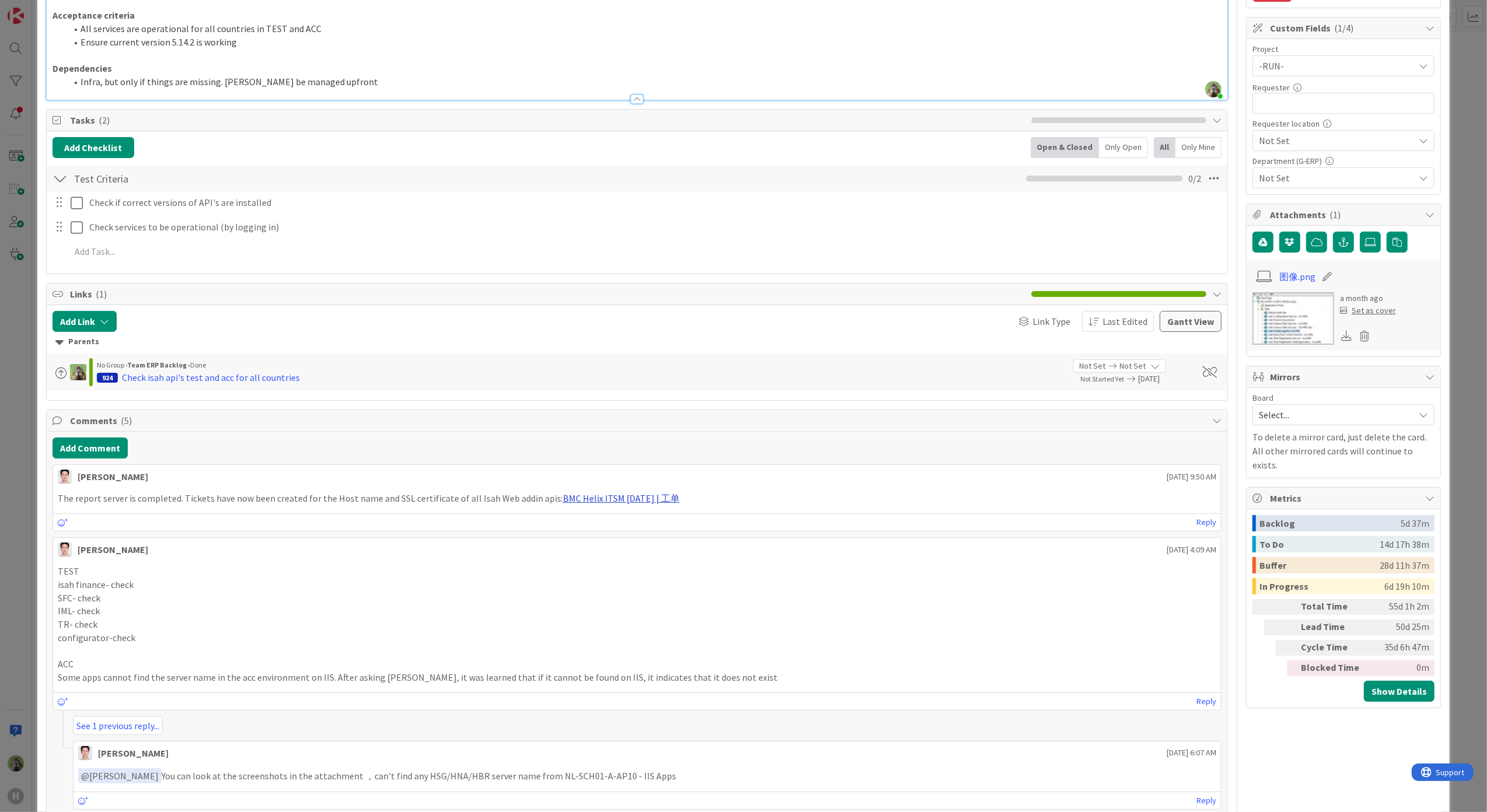
drag, startPoint x: 680, startPoint y: 499, endPoint x: 622, endPoint y: 501, distance: 58.0
click at [622, 501] on p "The report server is completed. Tickets have now been created for the Host name…" at bounding box center [637, 498] width 1159 height 13
drag, startPoint x: 622, startPoint y: 501, endPoint x: 572, endPoint y: 502, distance: 50.0
click at [572, 502] on link "BMC Helix ITSM [DATE] | 工单" at bounding box center [621, 498] width 117 height 12
click at [8, 401] on div "ID 1003 G-ERP - BFG New Build Solving / Executing Title 37 / 128 Check isah api…" at bounding box center [744, 406] width 1487 height 812
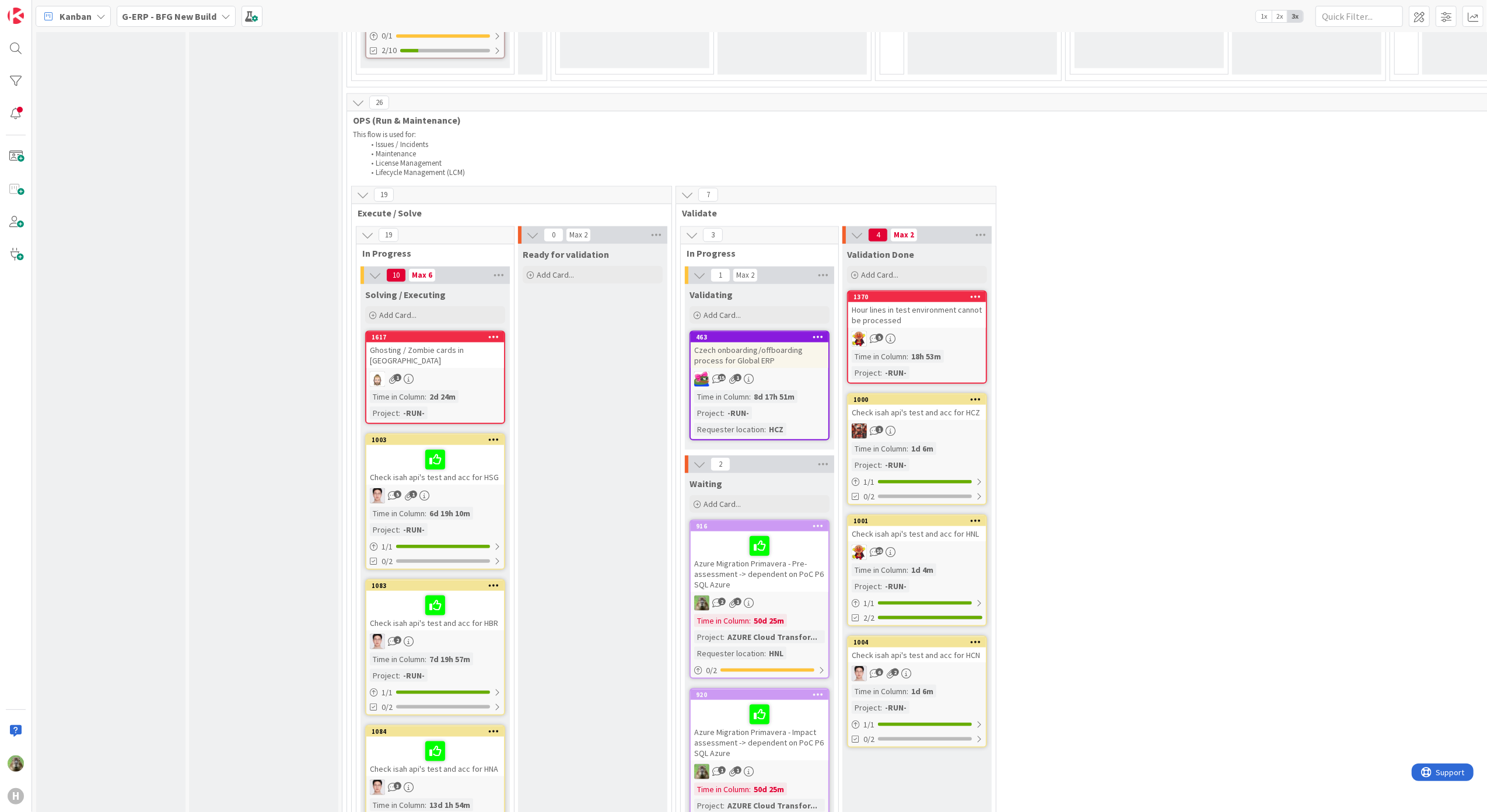
scroll to position [1010, 0]
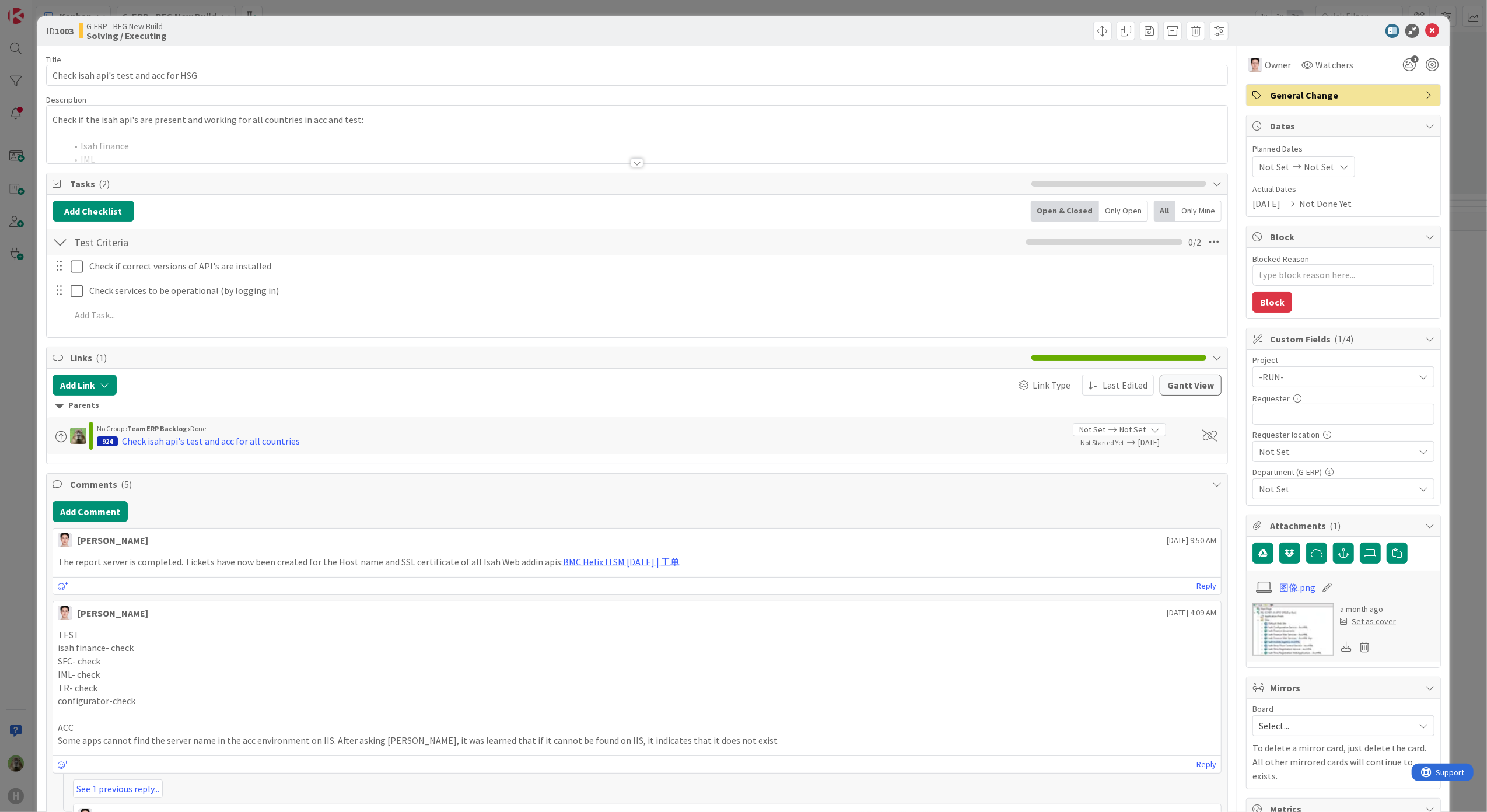
click at [0, 315] on html "H Kanban G-ERP - BFG New Build 1x 2x 3x 4 INFO This column can be used for info…" at bounding box center [744, 406] width 1487 height 812
click at [14, 306] on div "ID 1003 G-ERP - BFG New Build Solving / Executing Title 37 / 128 Check isah api…" at bounding box center [744, 406] width 1487 height 812
type textarea "x"
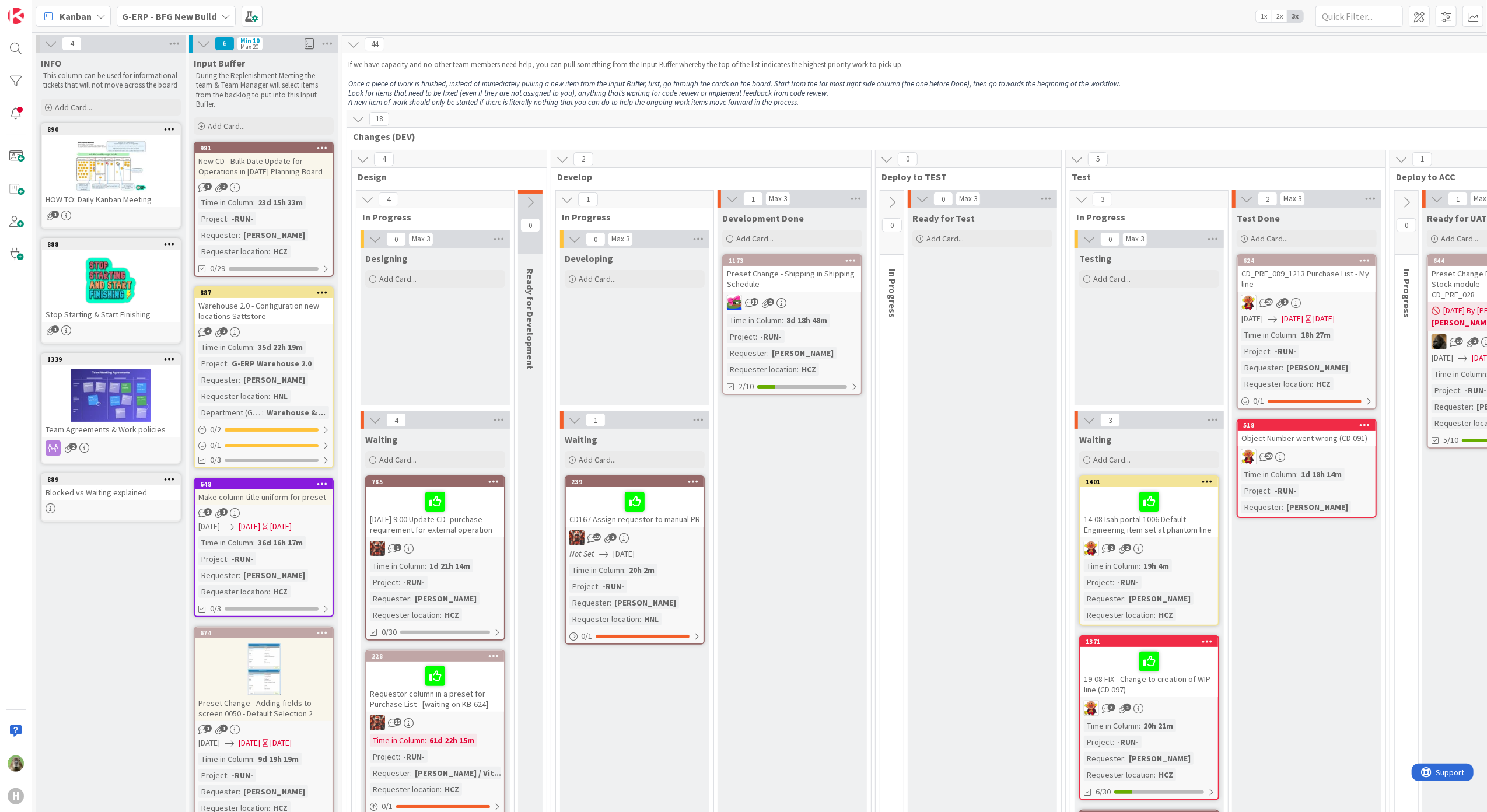
click at [812, 486] on div "Development Done Add Card... 1173 Preset Change - Shipping in Shipping Schedule…" at bounding box center [792, 707] width 149 height 997
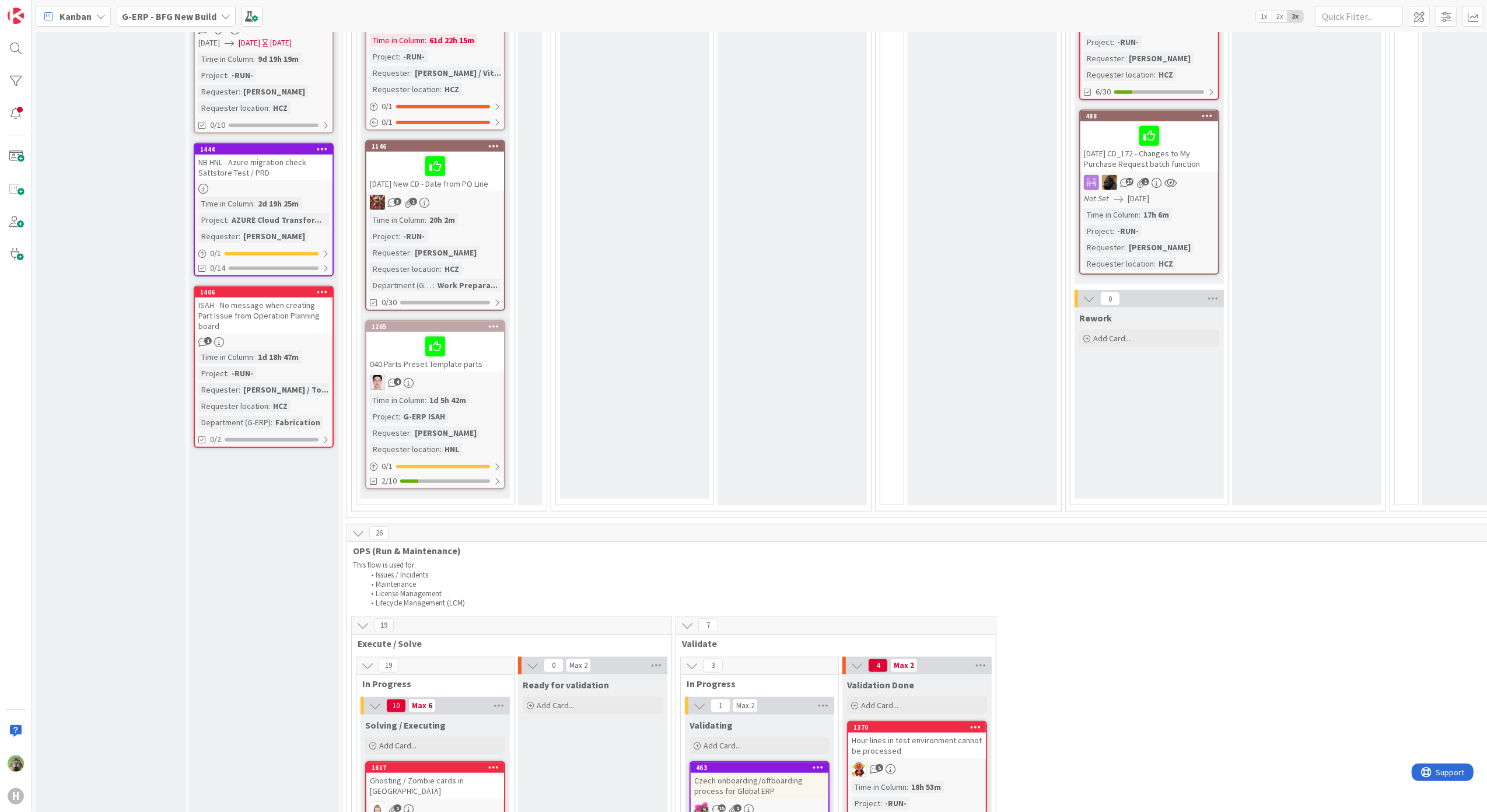
scroll to position [233, 0]
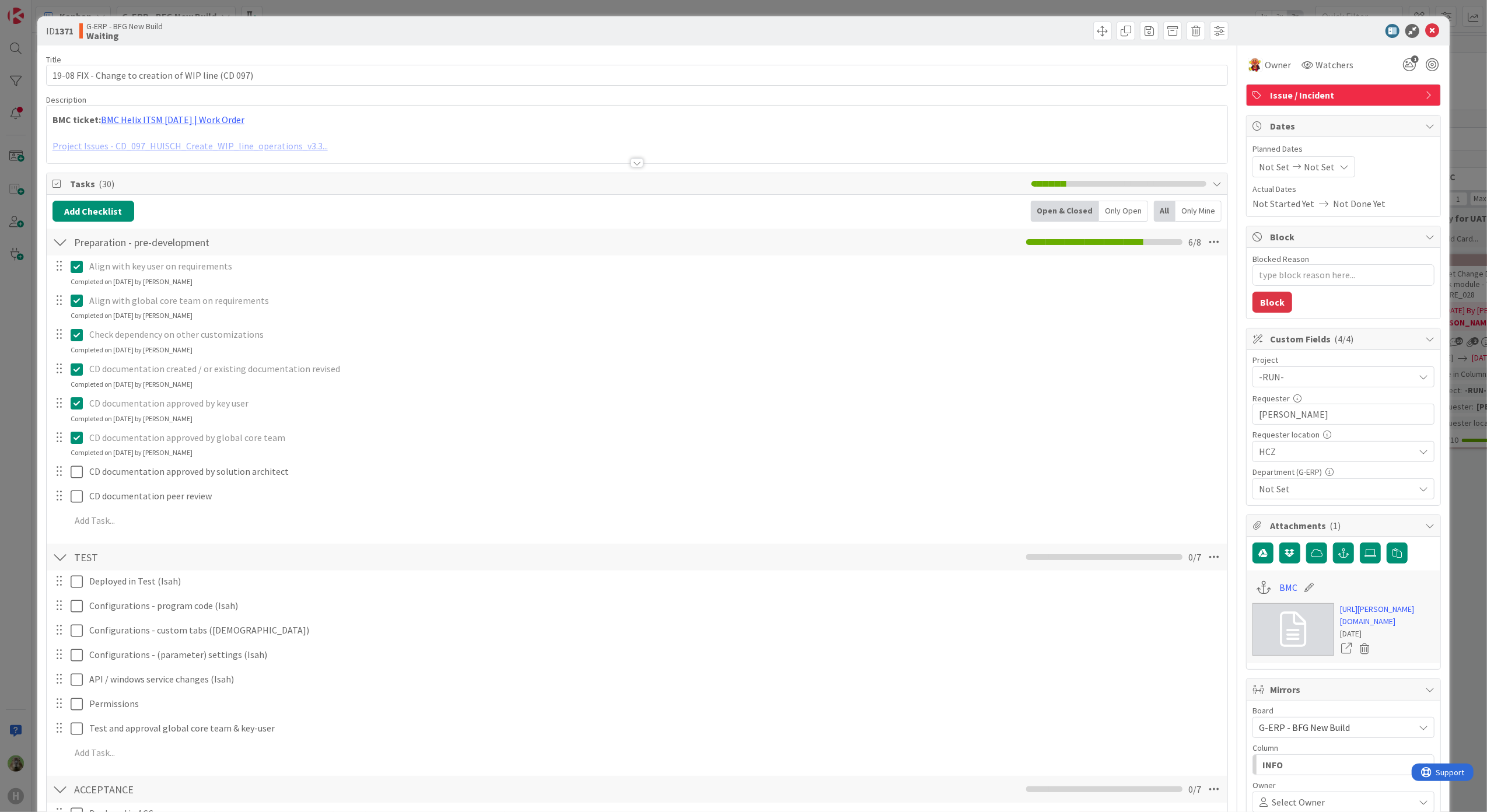
click at [28, 381] on div "ID 1371 G-ERP - BFG New Build Waiting Title 51 / 128 19-08 FIX - Change to crea…" at bounding box center [744, 406] width 1487 height 812
type textarea "x"
